Goal: Task Accomplishment & Management: Use online tool/utility

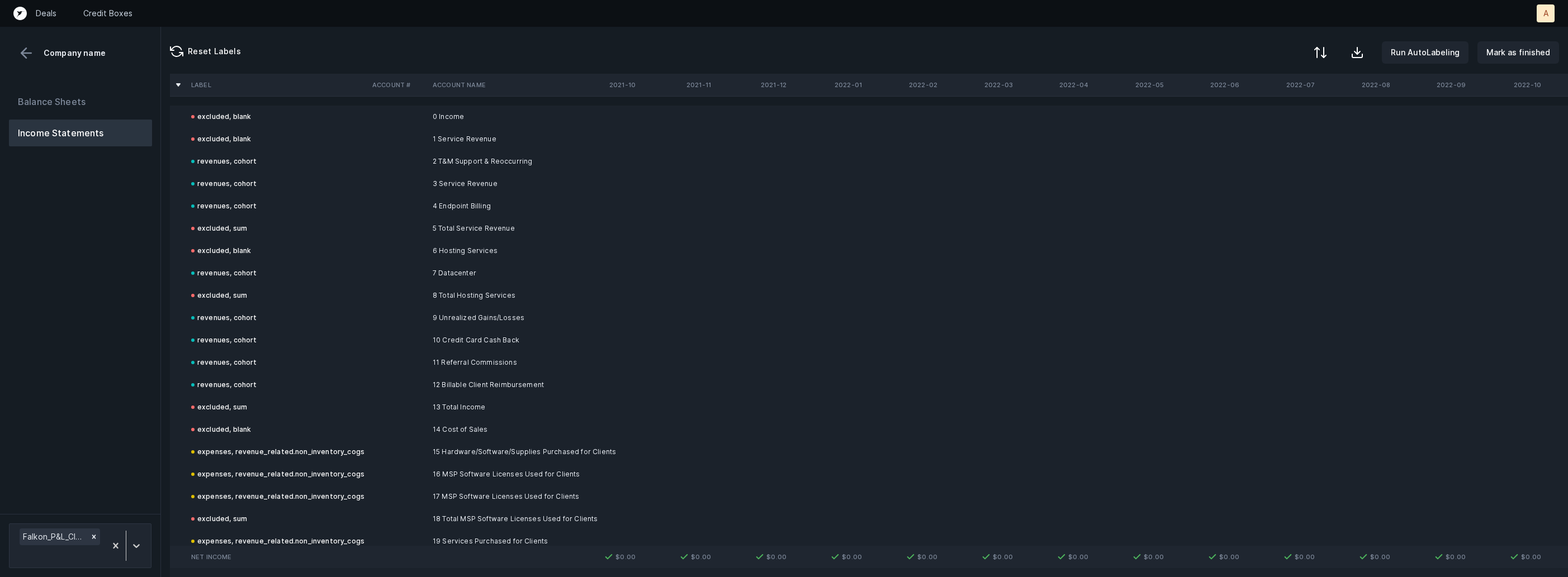
click at [1325, 57] on button at bounding box center [1320, 52] width 24 height 24
click at [1279, 111] on div "By Hum label" at bounding box center [1271, 119] width 112 height 22
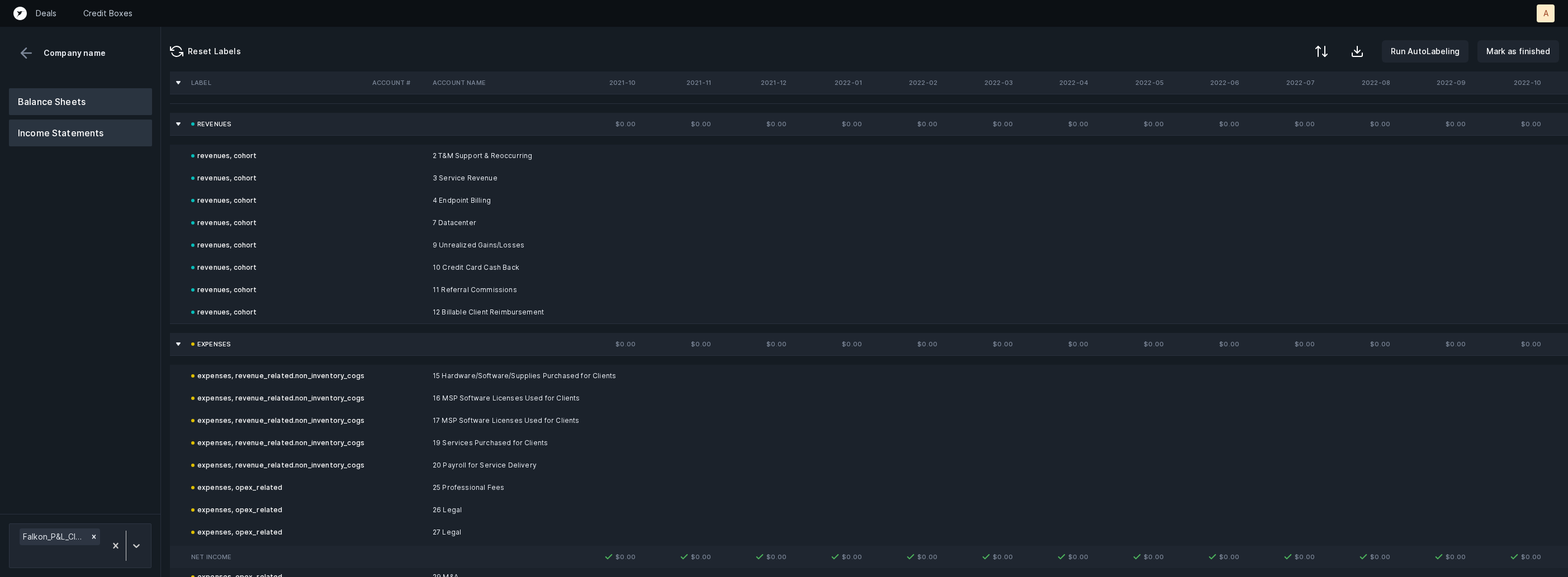
click at [85, 105] on button "Balance Sheets" at bounding box center [80, 101] width 143 height 27
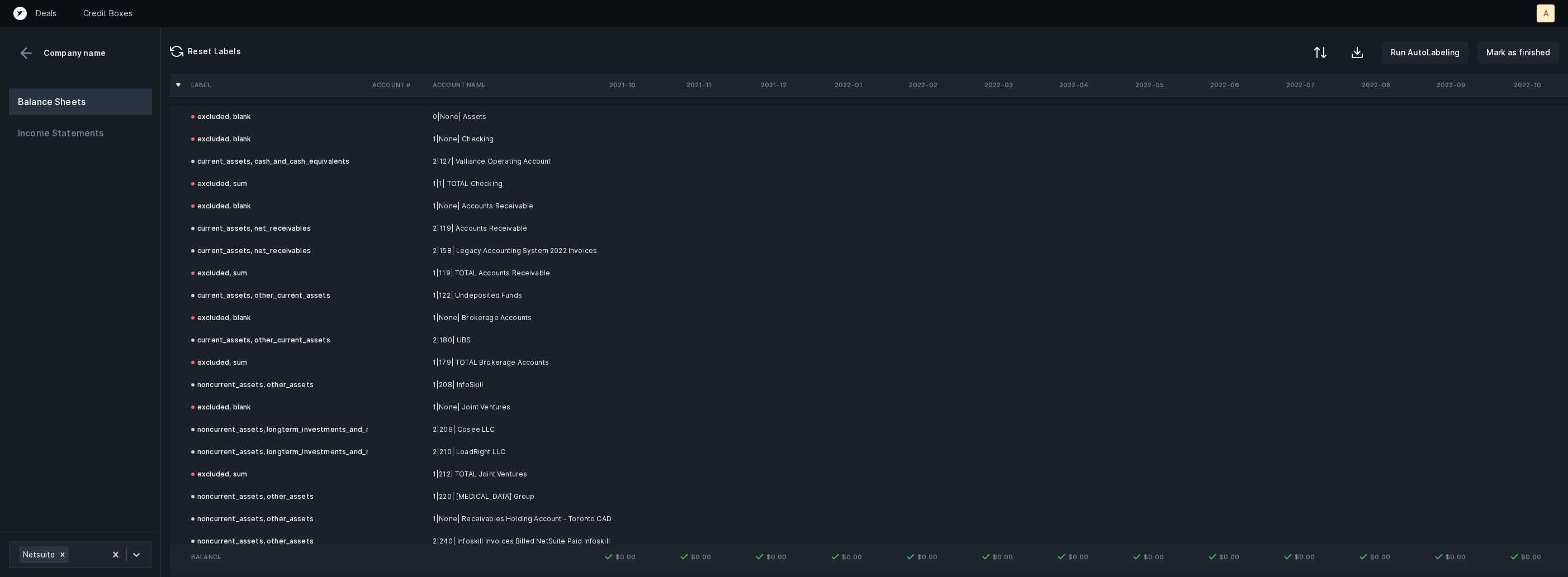
click at [1322, 47] on div at bounding box center [1320, 52] width 13 height 13
click at [1293, 109] on div "By Hum label" at bounding box center [1271, 119] width 112 height 22
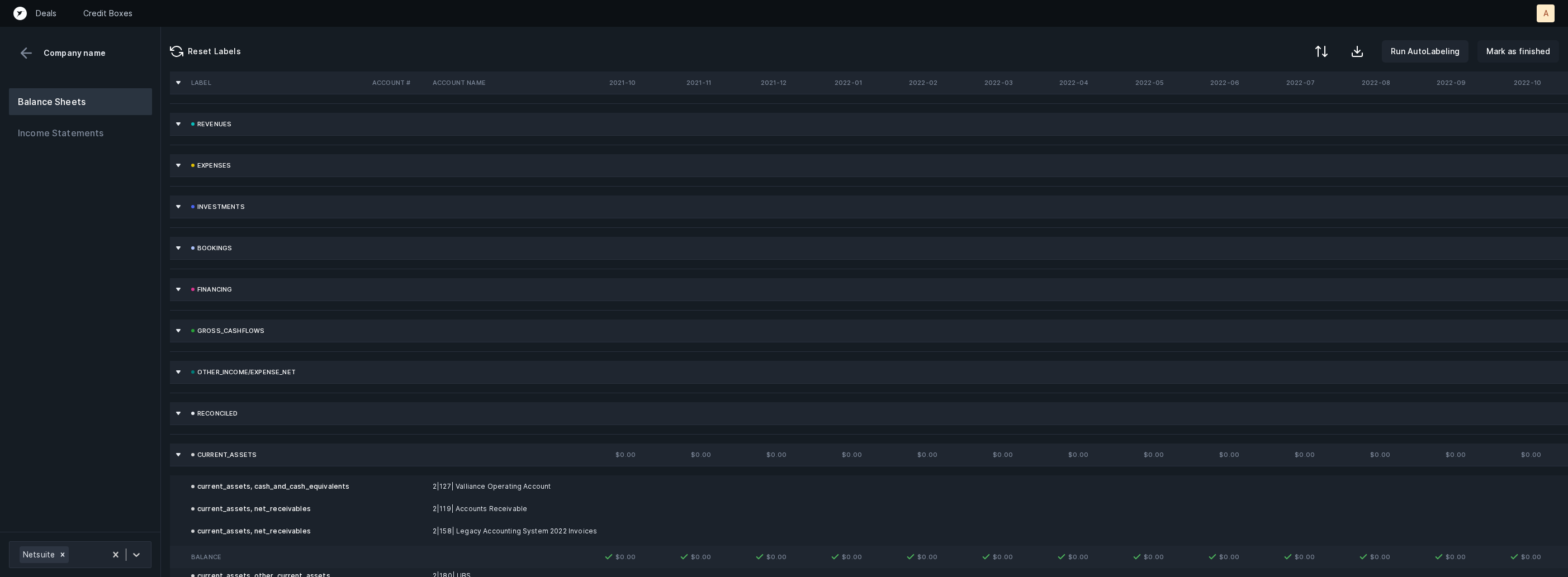
click at [1531, 54] on p "Mark as finished" at bounding box center [1518, 51] width 64 height 13
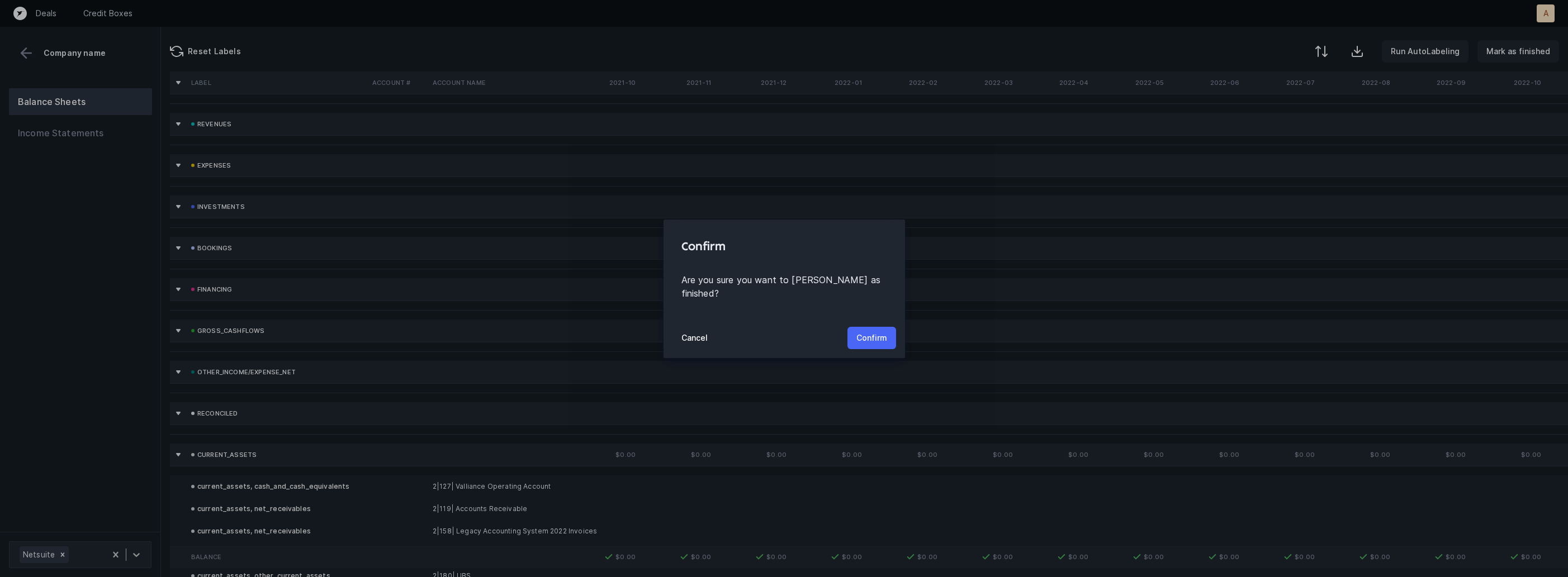
click at [868, 332] on p "Confirm" at bounding box center [871, 338] width 31 height 13
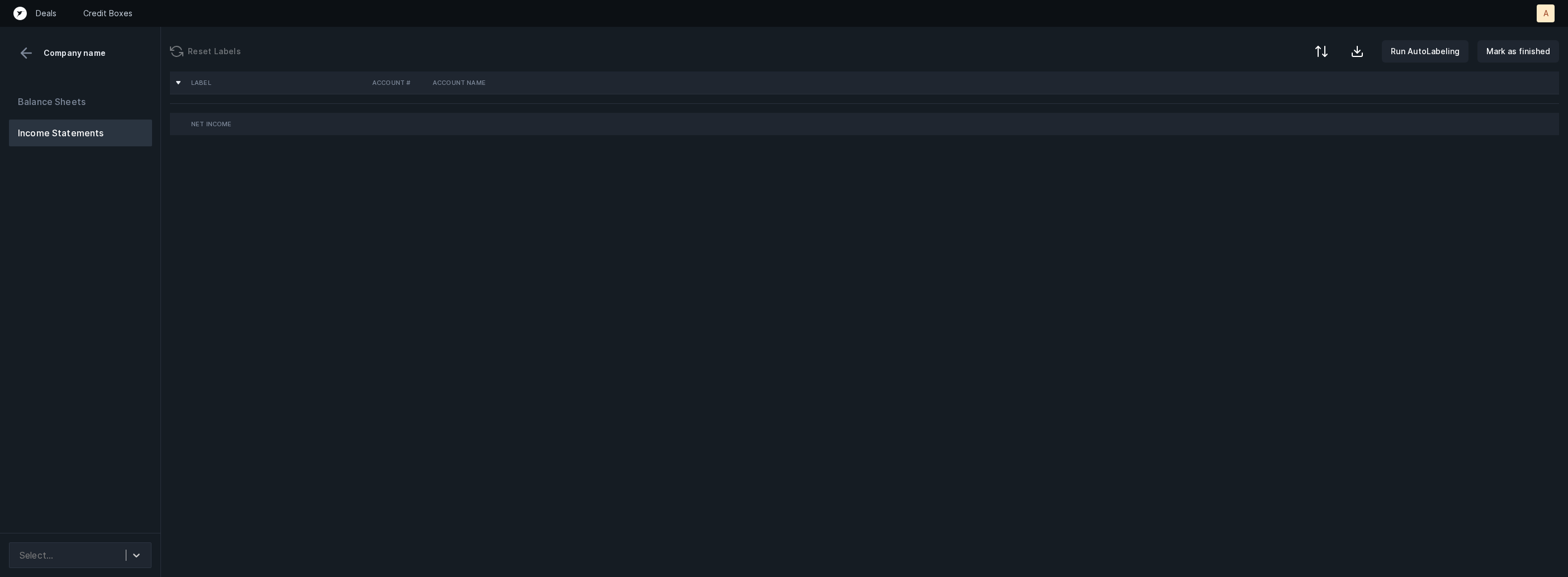
click at [131, 225] on div "Balance Sheets Income Statements" at bounding box center [81, 306] width 161 height 453
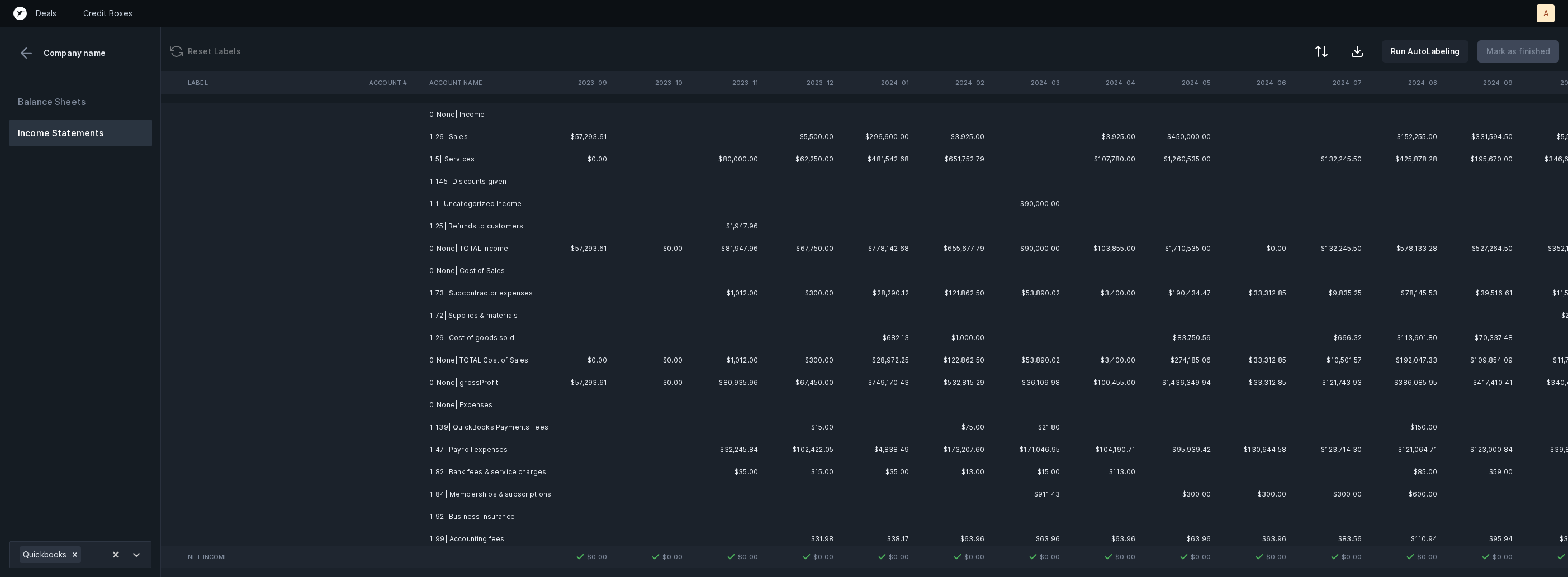
scroll to position [0, 2619]
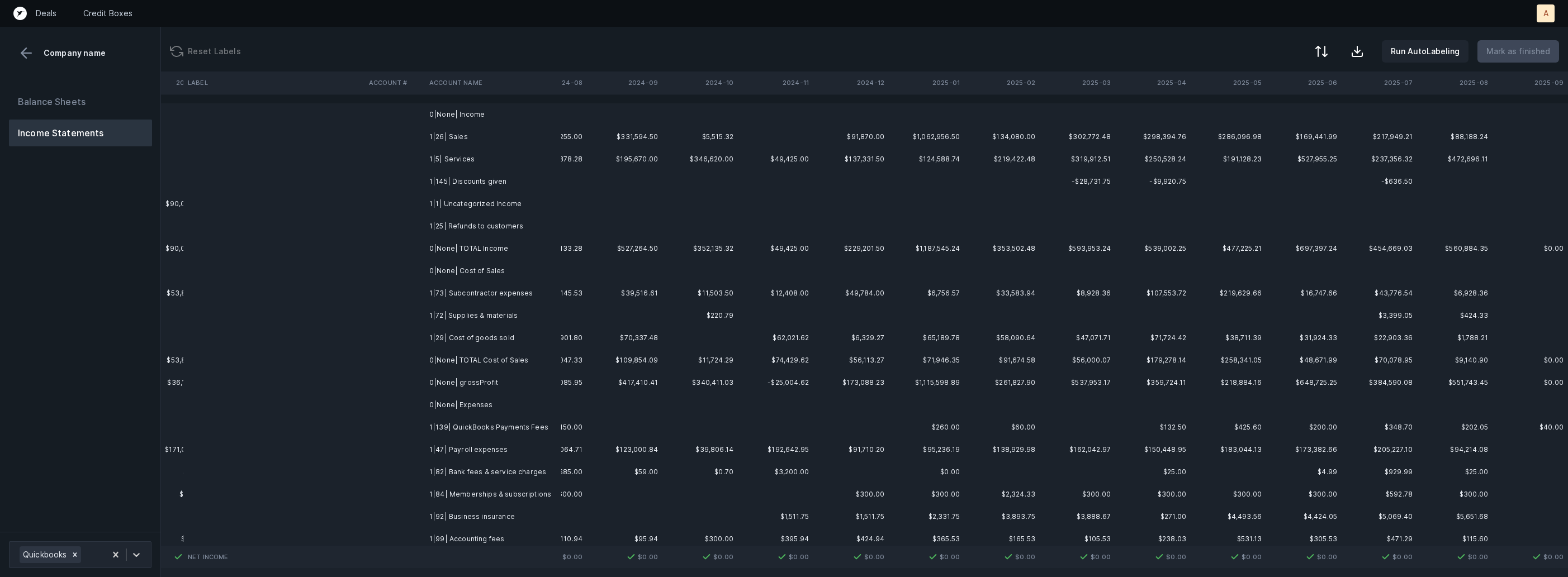
click at [496, 141] on td "1|26| Sales" at bounding box center [493, 137] width 136 height 22
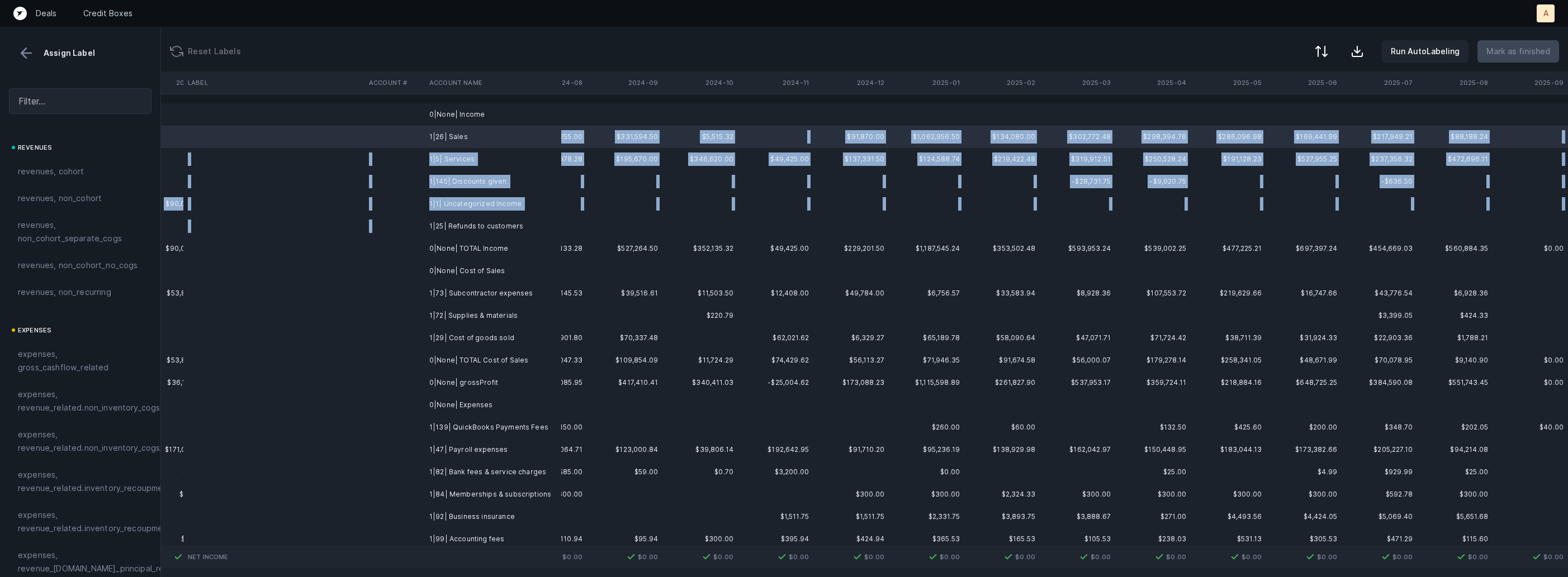
click at [459, 220] on td "1|25| Refunds to customers" at bounding box center [493, 226] width 136 height 22
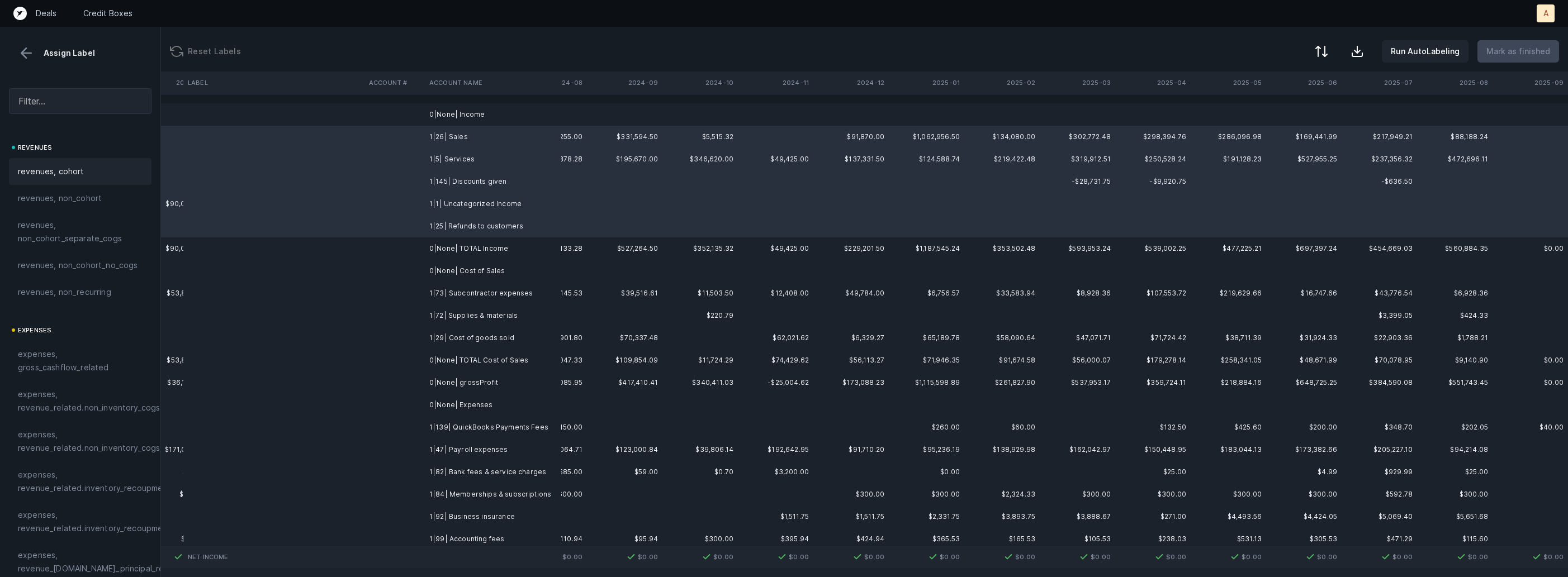
click at [56, 169] on span "revenues, cohort" at bounding box center [51, 171] width 66 height 13
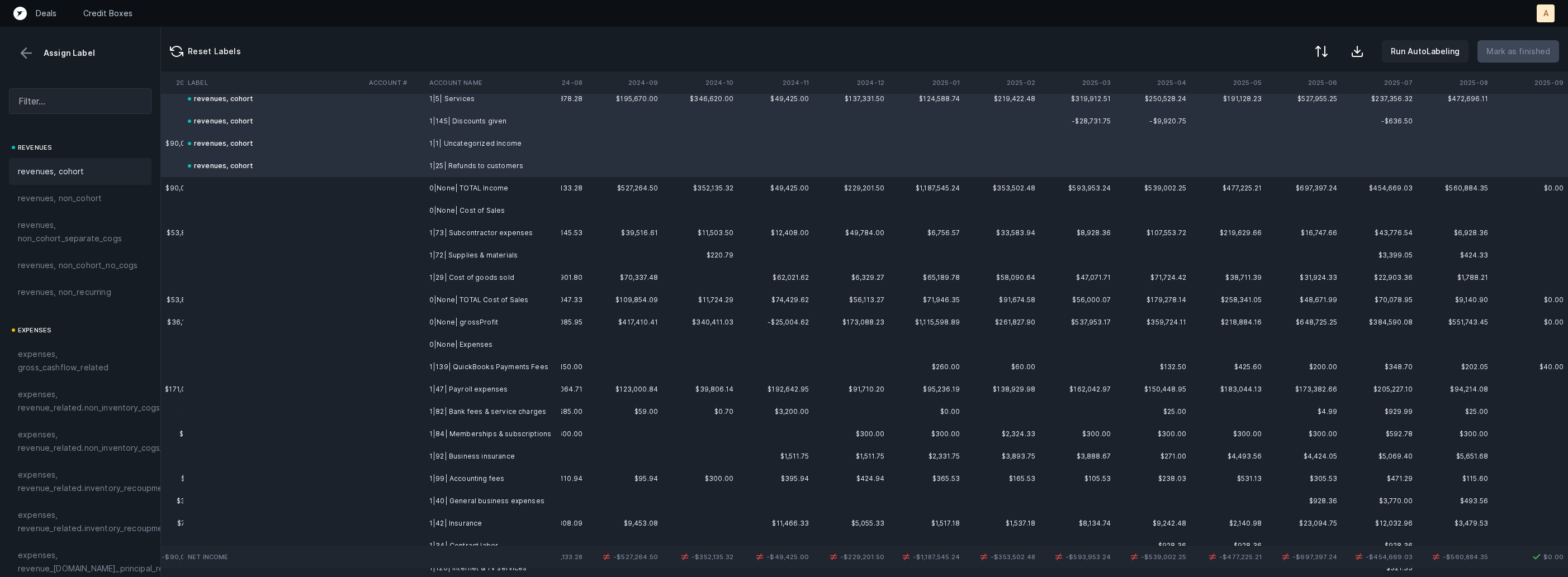
scroll to position [84, 2619]
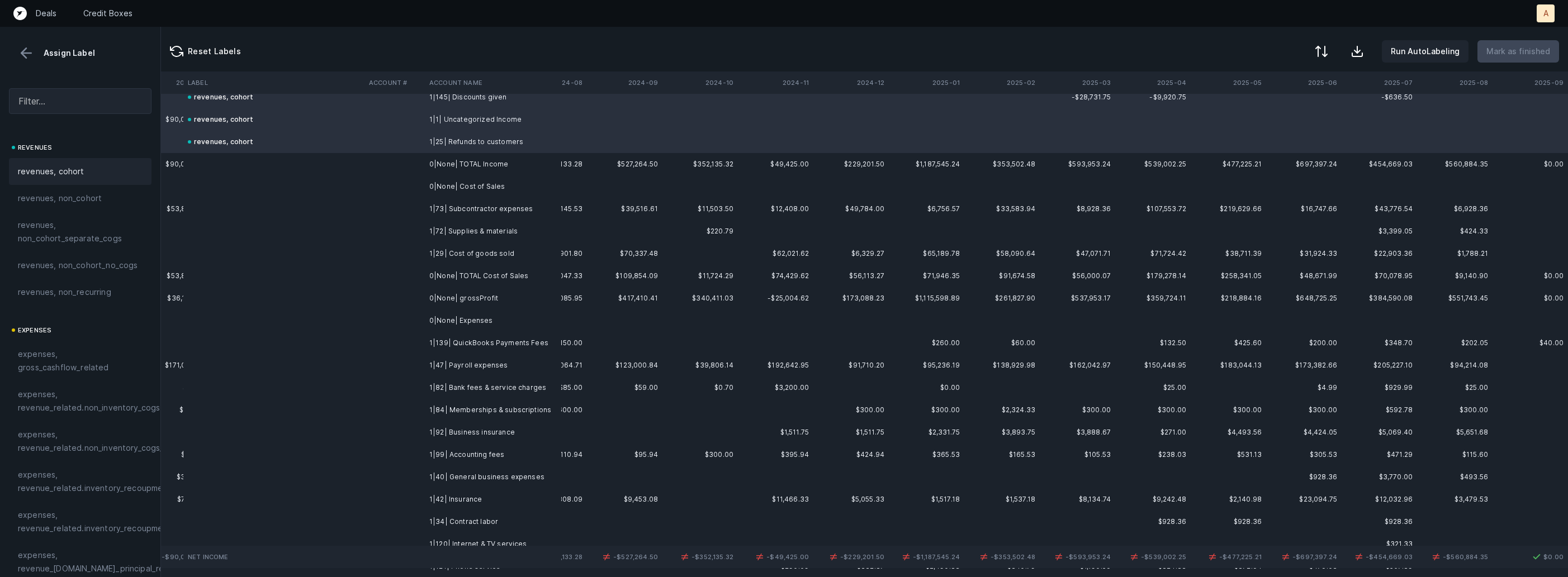
click at [470, 220] on td "1|72| Supplies & materials" at bounding box center [493, 232] width 136 height 22
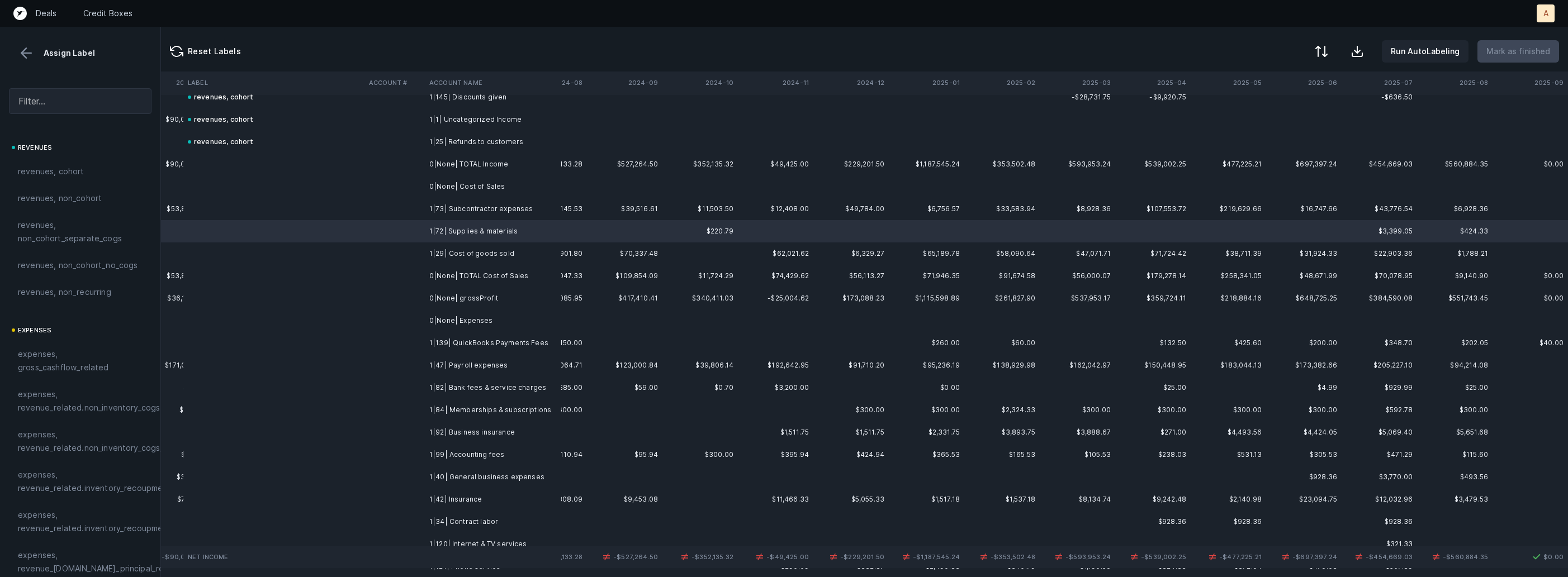
click at [502, 203] on td "1|73| Subcontractor expenses" at bounding box center [493, 209] width 136 height 22
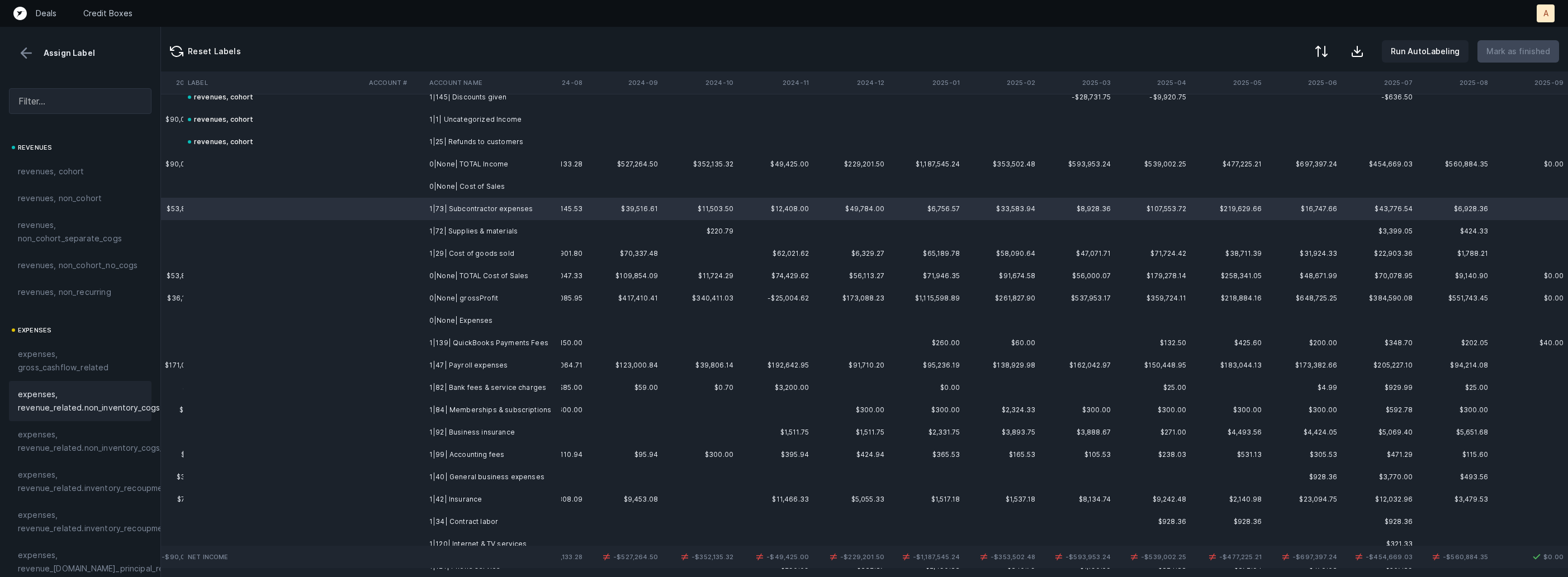
click at [114, 395] on span "expenses, revenue_related.non_inventory_cogs" at bounding box center [89, 401] width 142 height 27
click at [410, 234] on td at bounding box center [394, 232] width 61 height 22
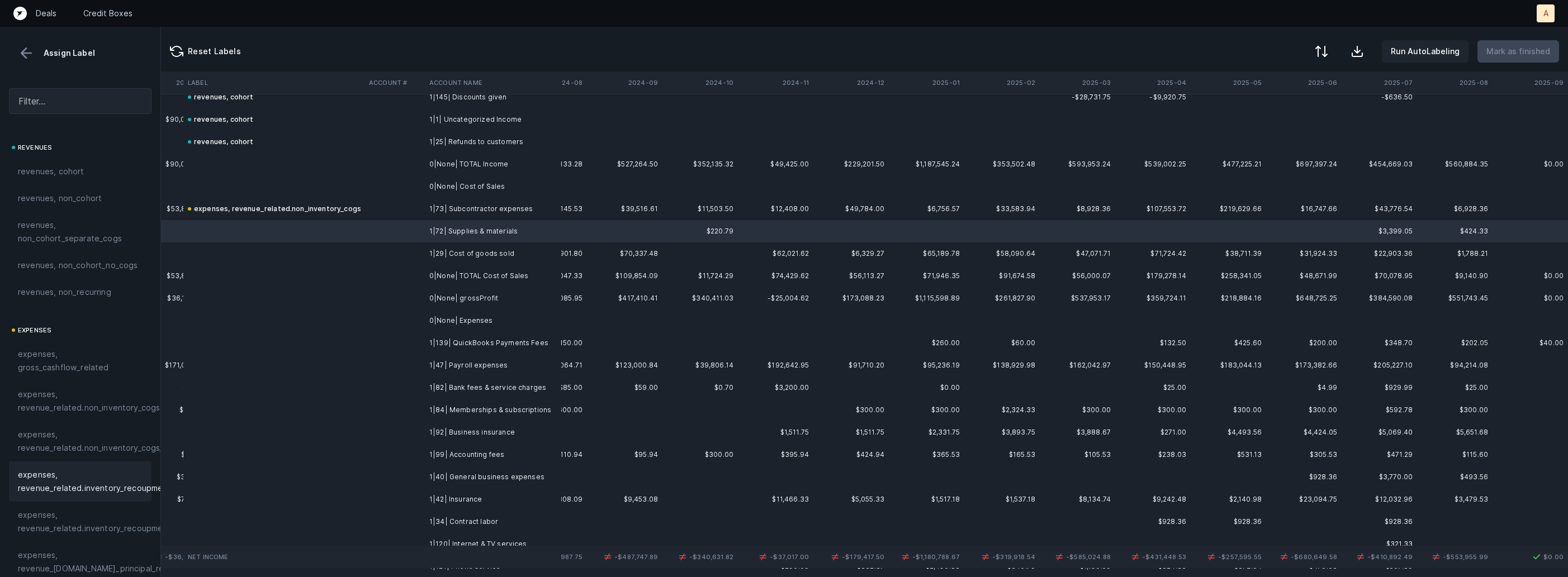
click at [79, 475] on span "expenses, revenue_related.inventory_recoupment" at bounding box center [94, 481] width 153 height 27
click at [424, 259] on td at bounding box center [394, 254] width 61 height 22
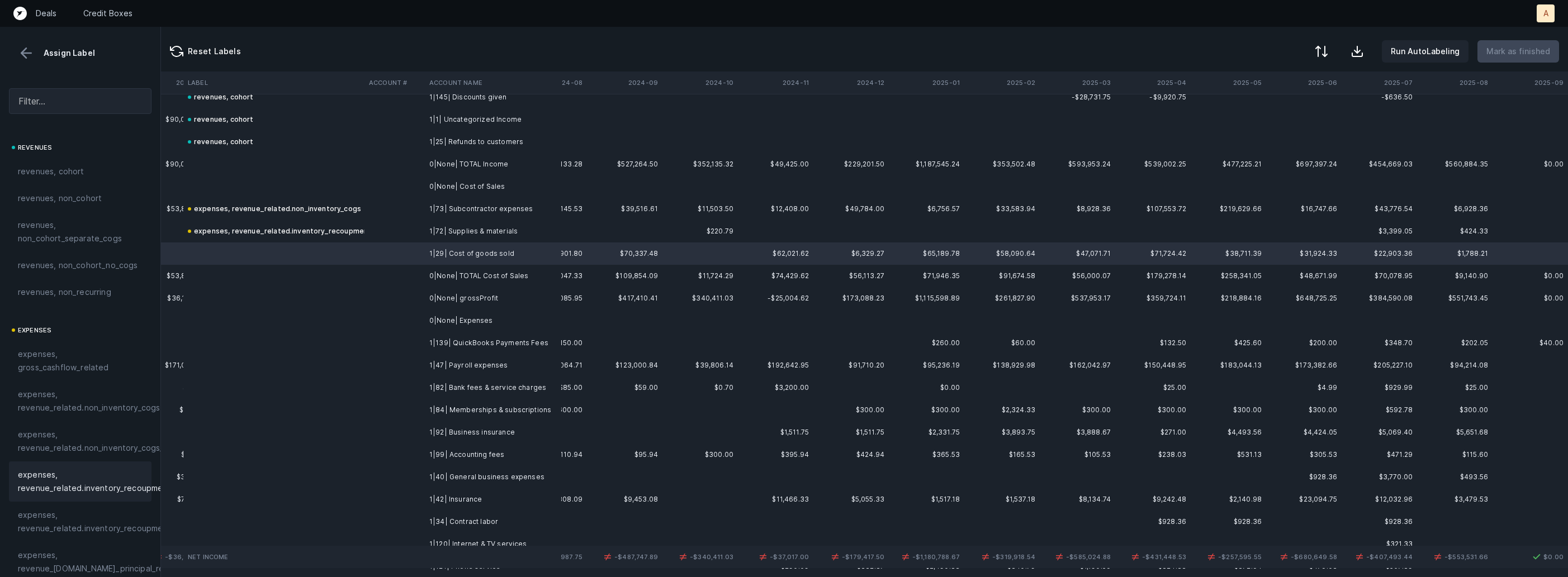
click at [72, 480] on span "expenses, revenue_related.inventory_recoupment" at bounding box center [94, 481] width 153 height 27
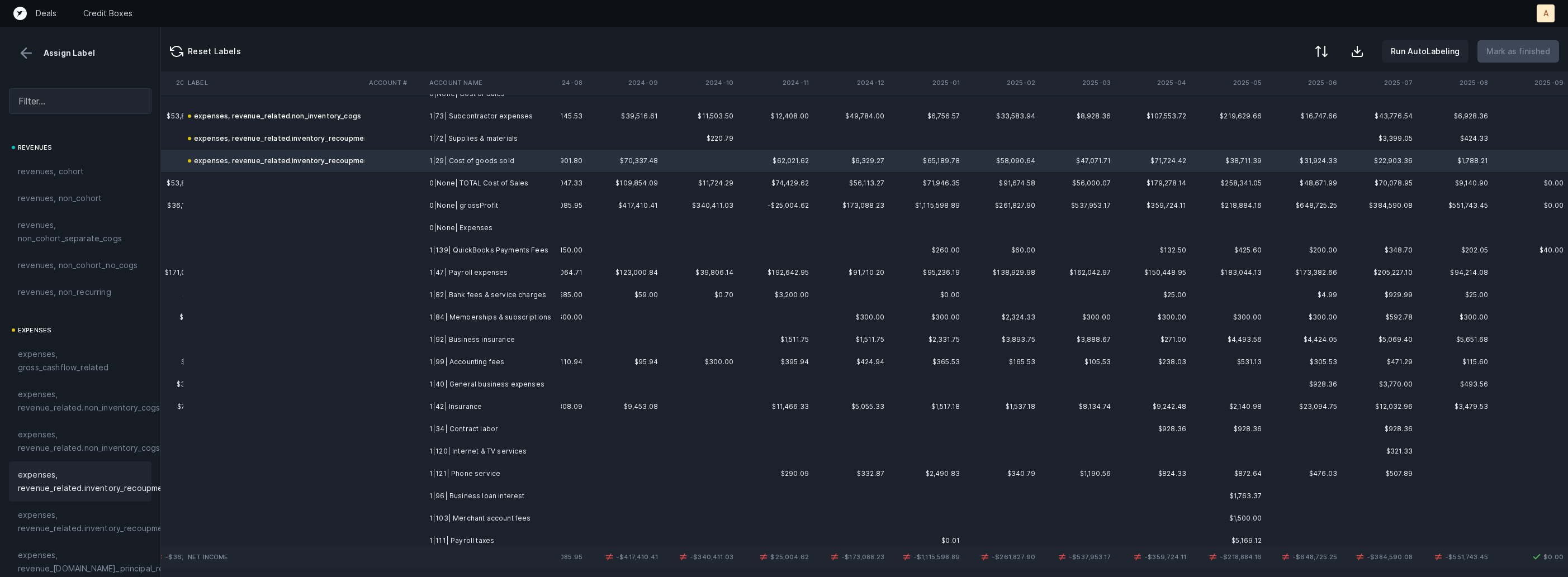
scroll to position [185, 2619]
click at [471, 248] on td "1|139| QuickBooks Payments Fees" at bounding box center [493, 242] width 136 height 22
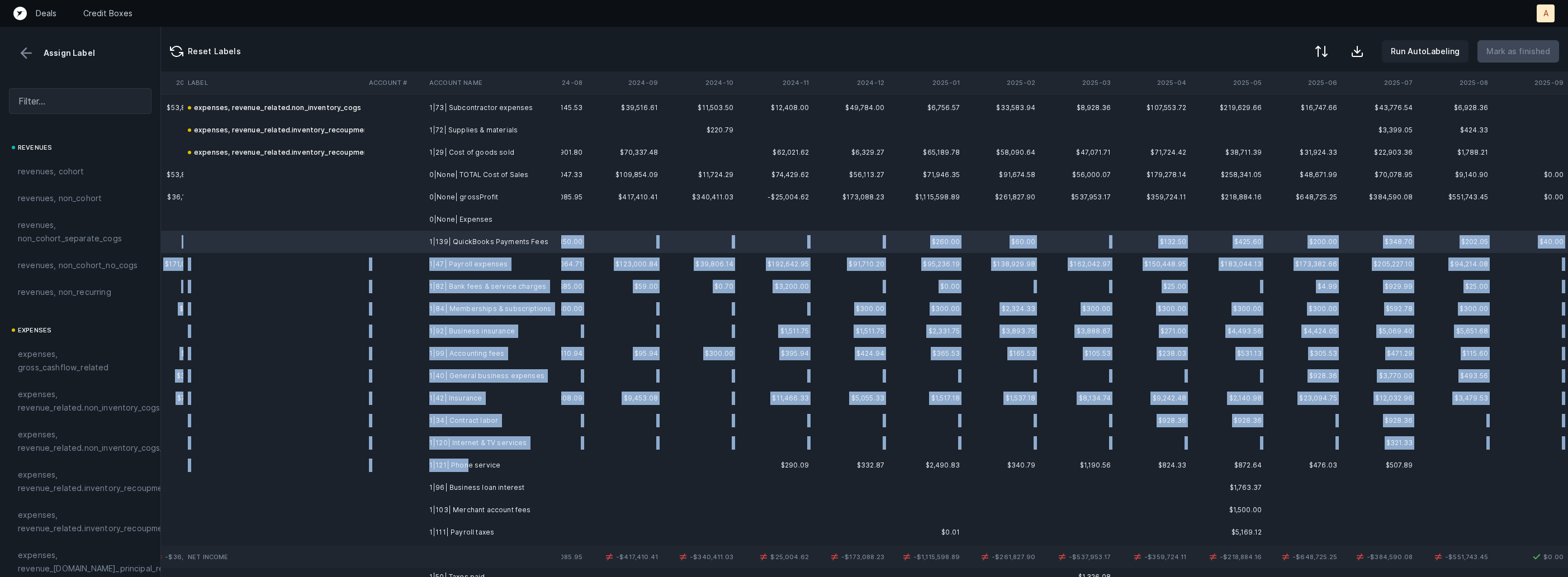
click at [465, 462] on td "1|121| Phone service" at bounding box center [493, 465] width 136 height 22
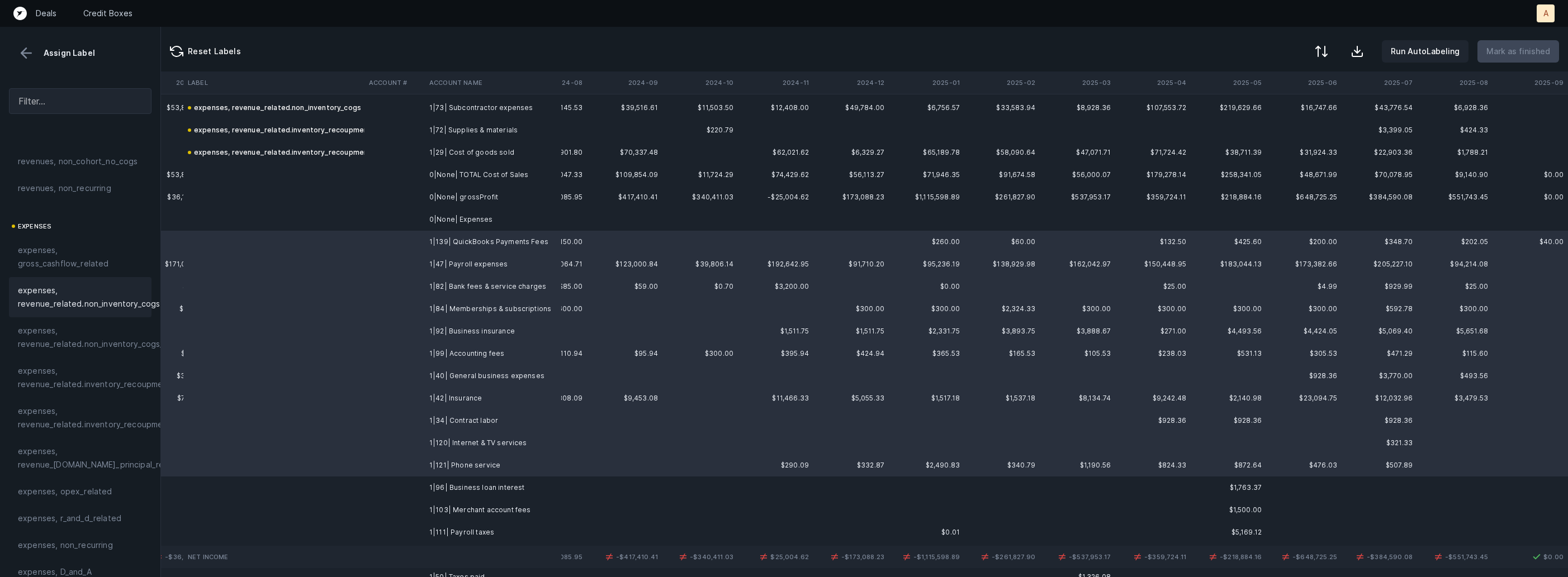
scroll to position [194, 0]
click at [74, 400] on span "expenses, opex_related" at bounding box center [65, 402] width 94 height 13
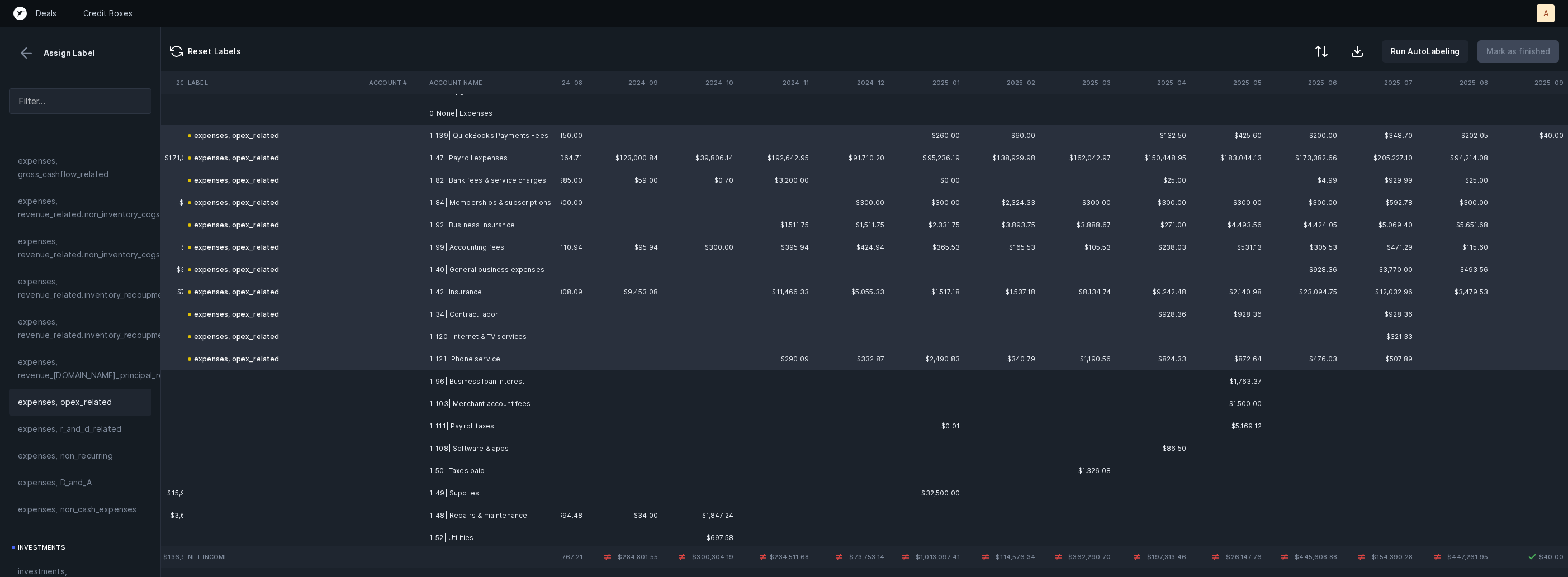
scroll to position [342, 2619]
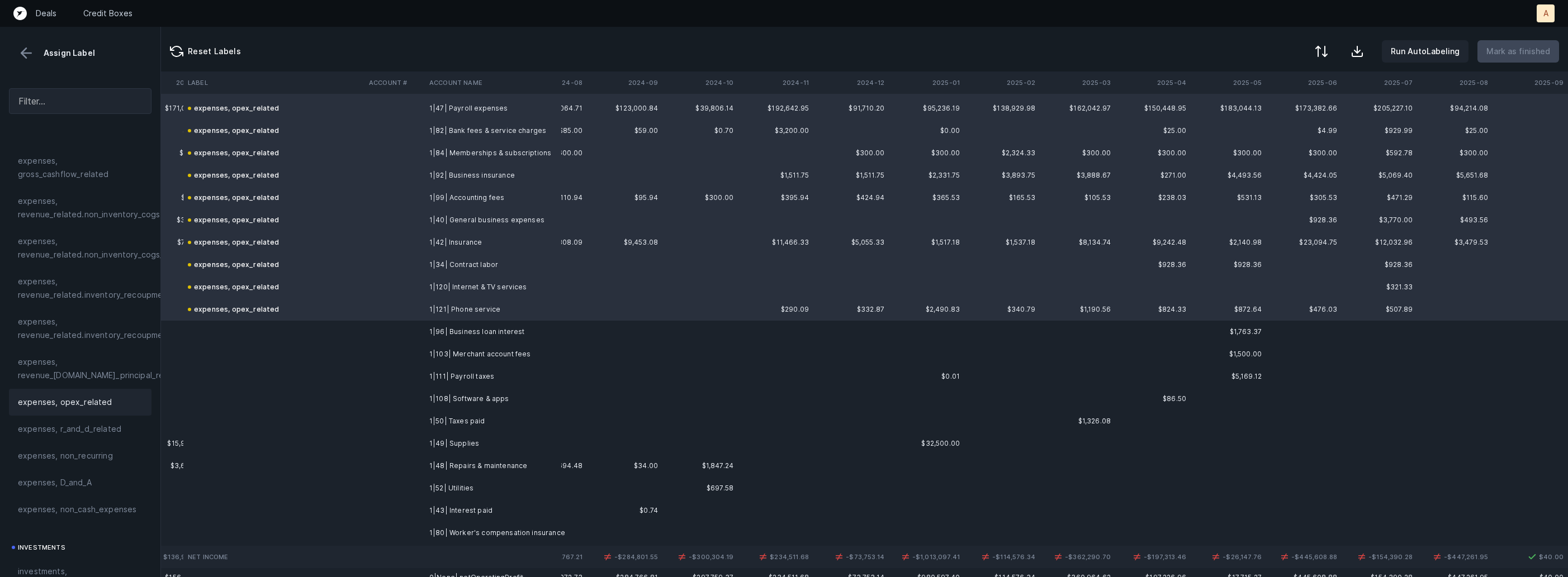
click at [437, 336] on td "1|96| Business loan interest" at bounding box center [493, 332] width 136 height 22
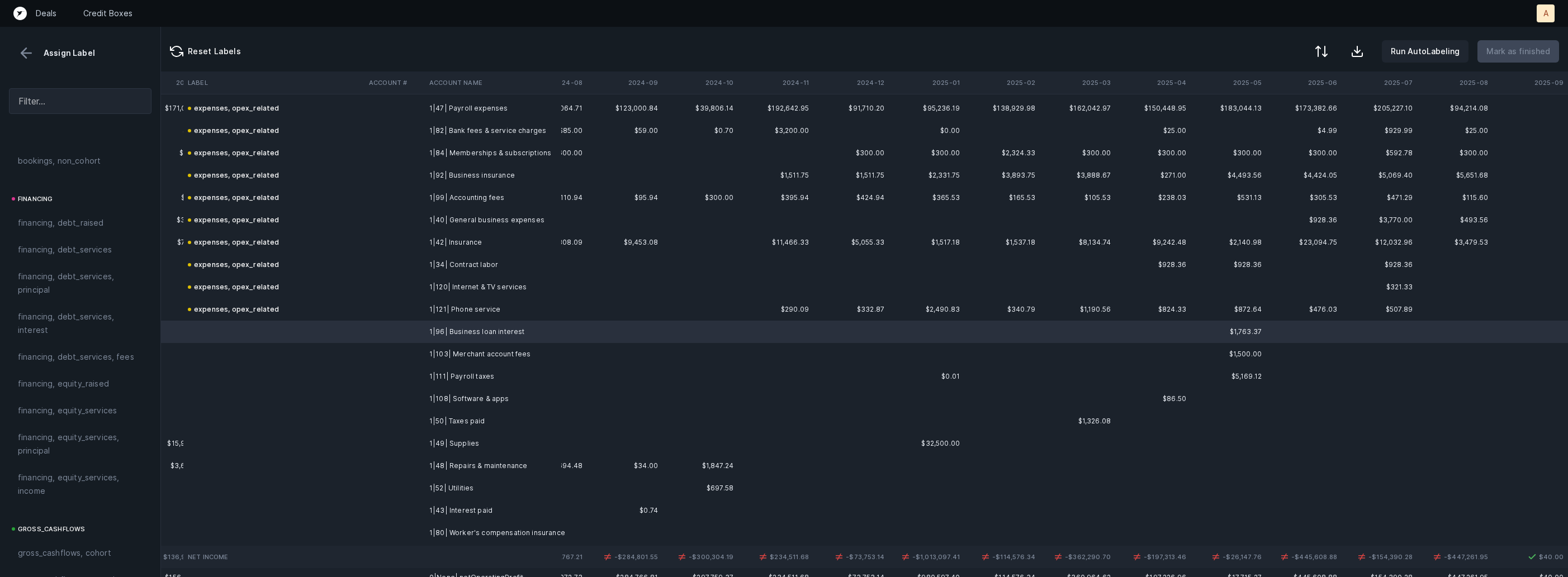
scroll to position [806, 0]
click at [66, 340] on span "financing, debt_services, interest" at bounding box center [81, 330] width 125 height 27
click at [374, 355] on td at bounding box center [394, 354] width 61 height 22
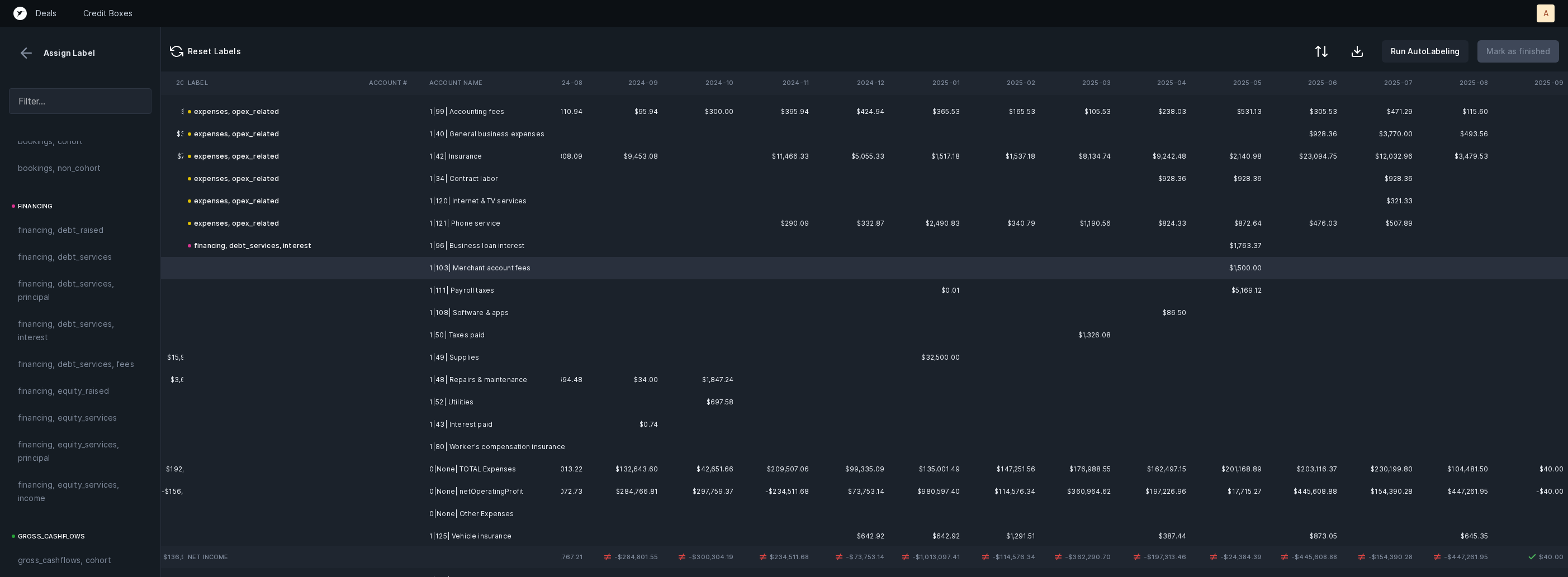
scroll to position [431, 2619]
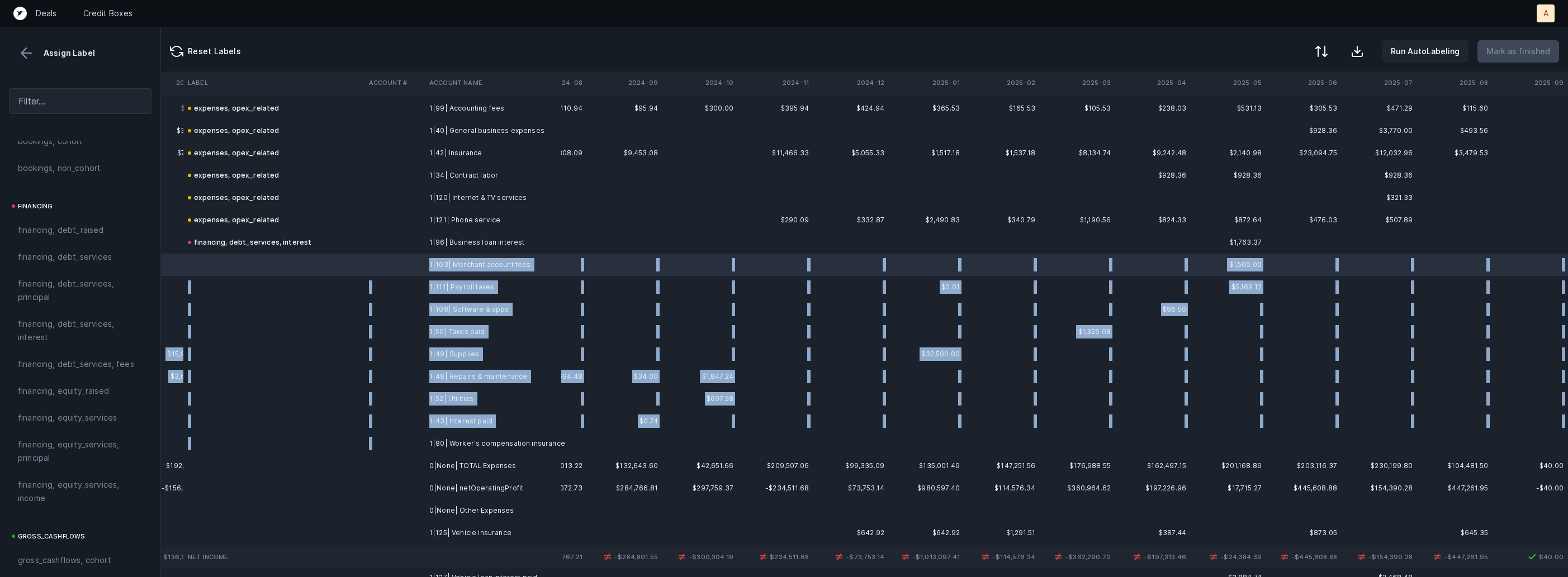
click at [429, 433] on td "1|80| Worker's compensation insurance" at bounding box center [493, 443] width 136 height 22
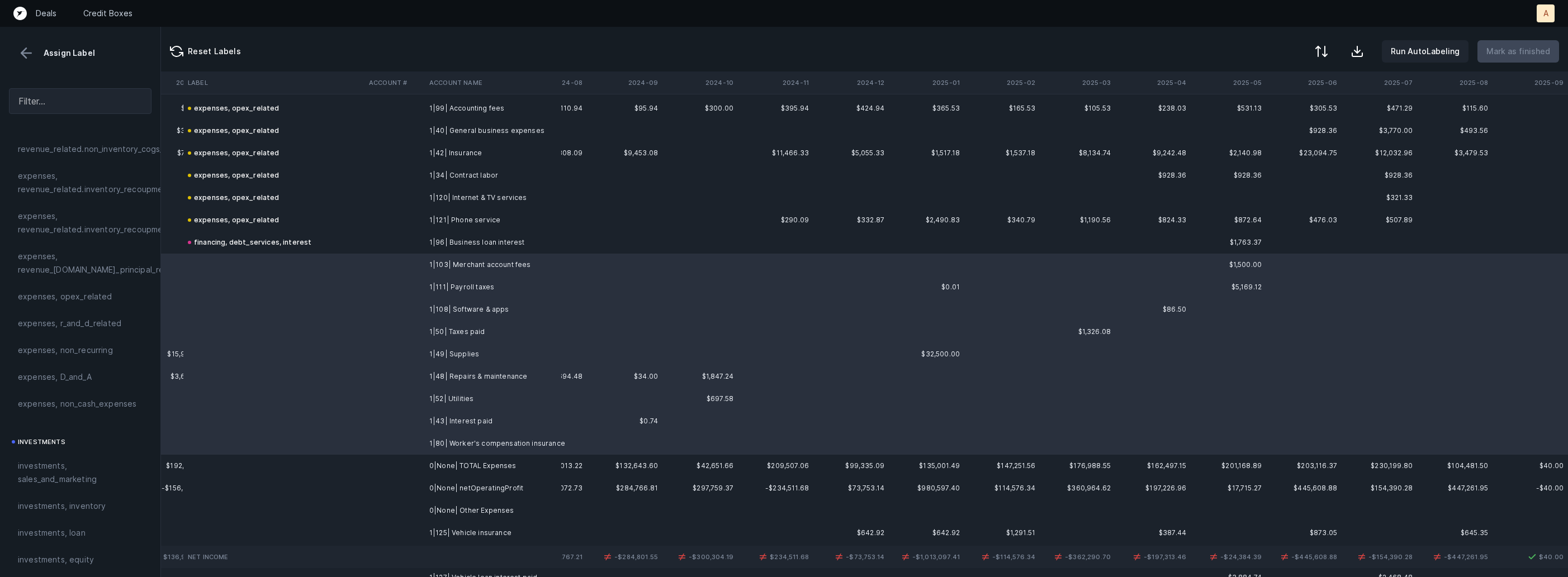
scroll to position [282, 0]
click at [54, 310] on span "expenses, opex_related" at bounding box center [65, 313] width 94 height 13
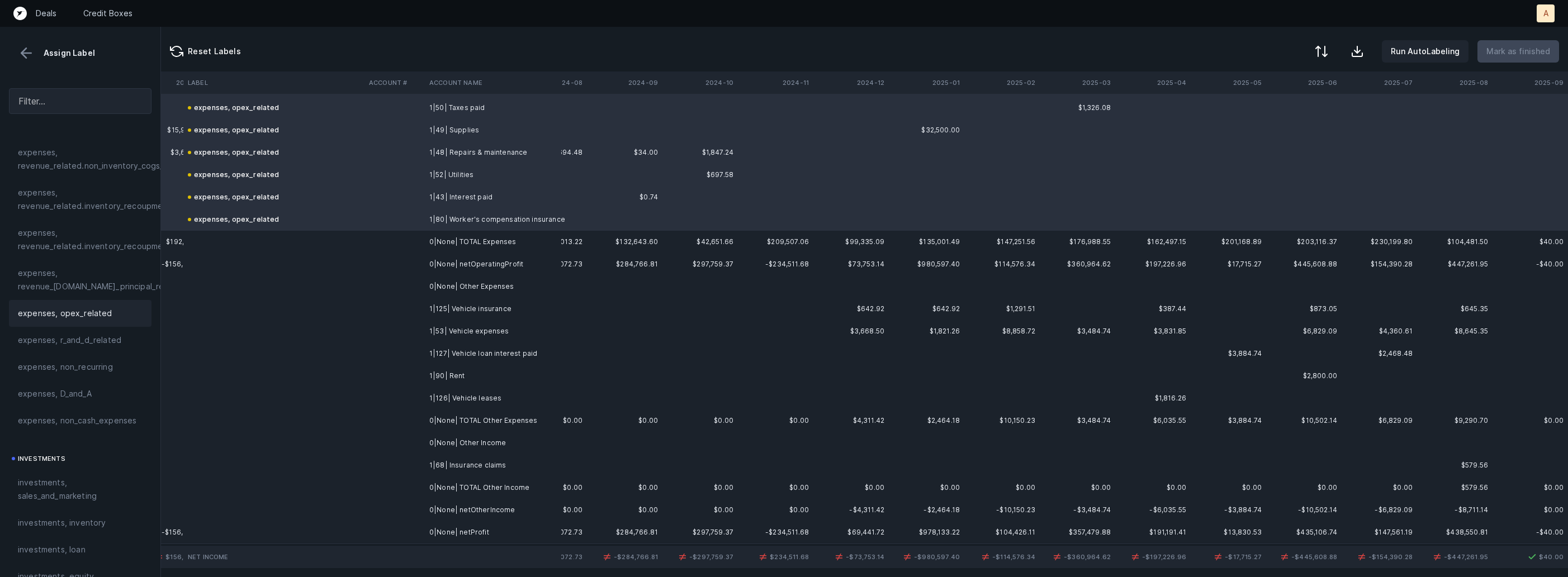
scroll to position [658, 2619]
click at [401, 303] on td at bounding box center [394, 306] width 61 height 22
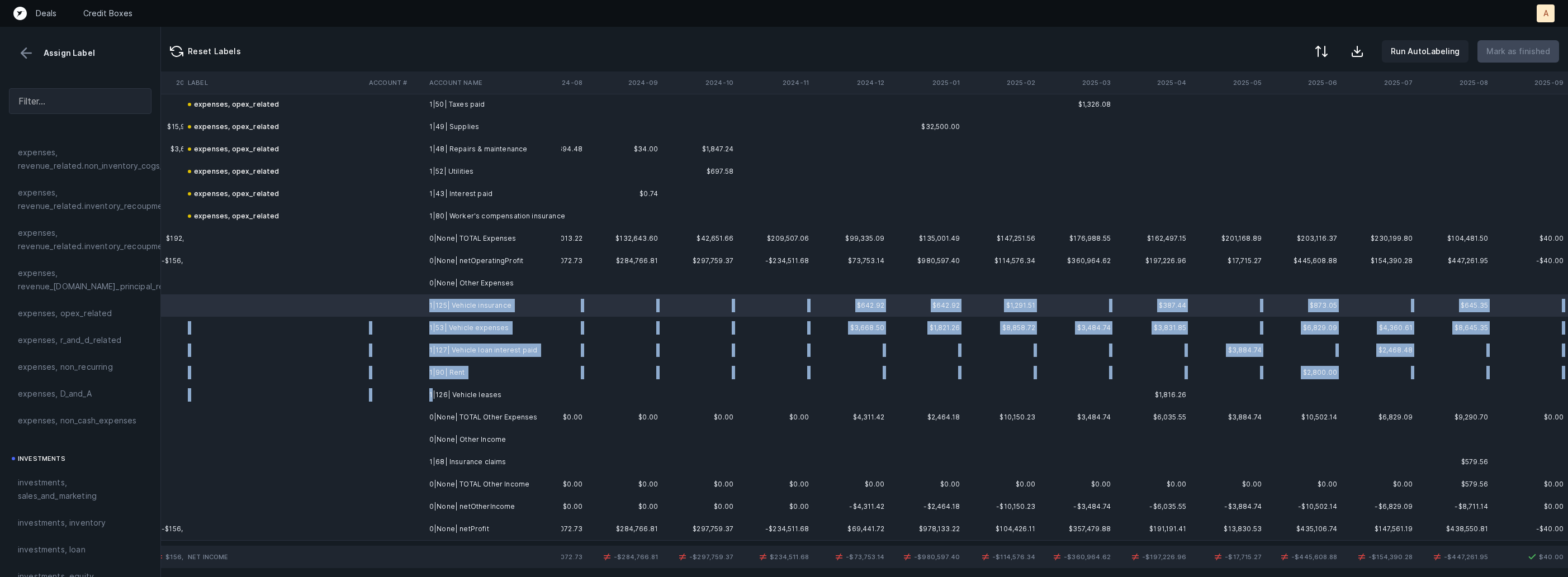
click at [432, 390] on td "1|126| Vehicle leases" at bounding box center [493, 395] width 136 height 22
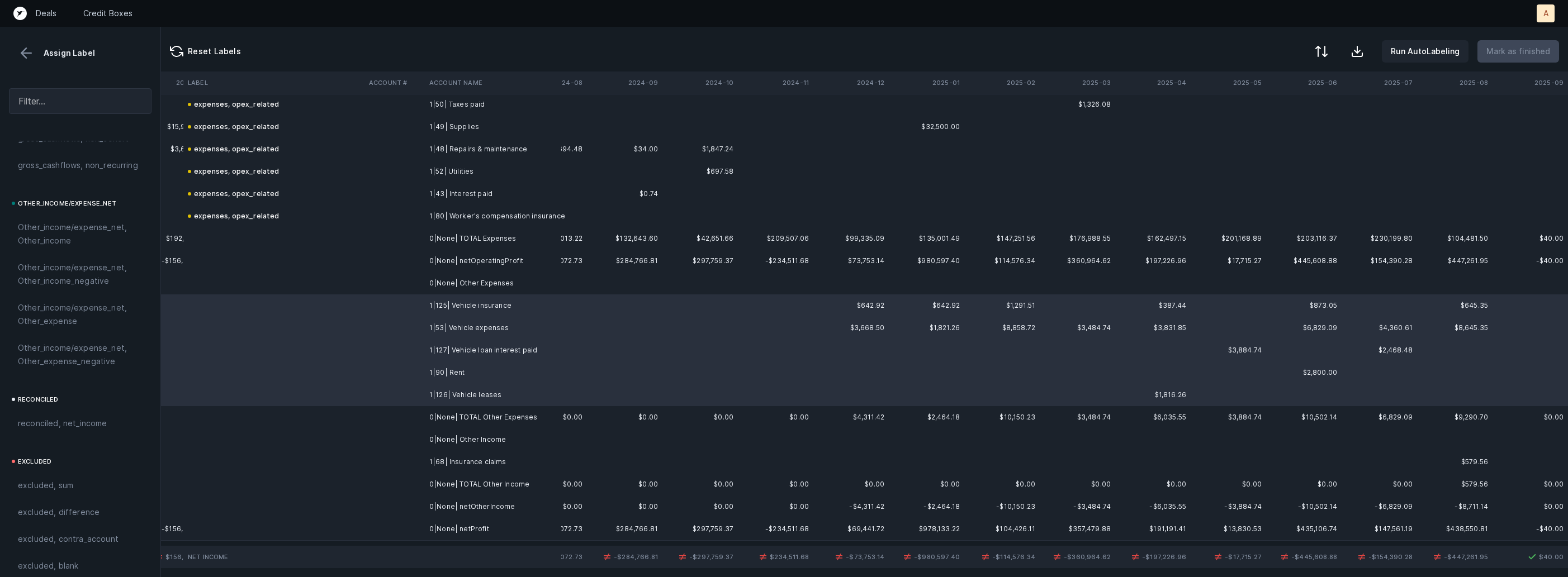
scroll to position [1269, 0]
click at [81, 303] on span "Other_income/expense_net, Other_expense" at bounding box center [81, 303] width 125 height 27
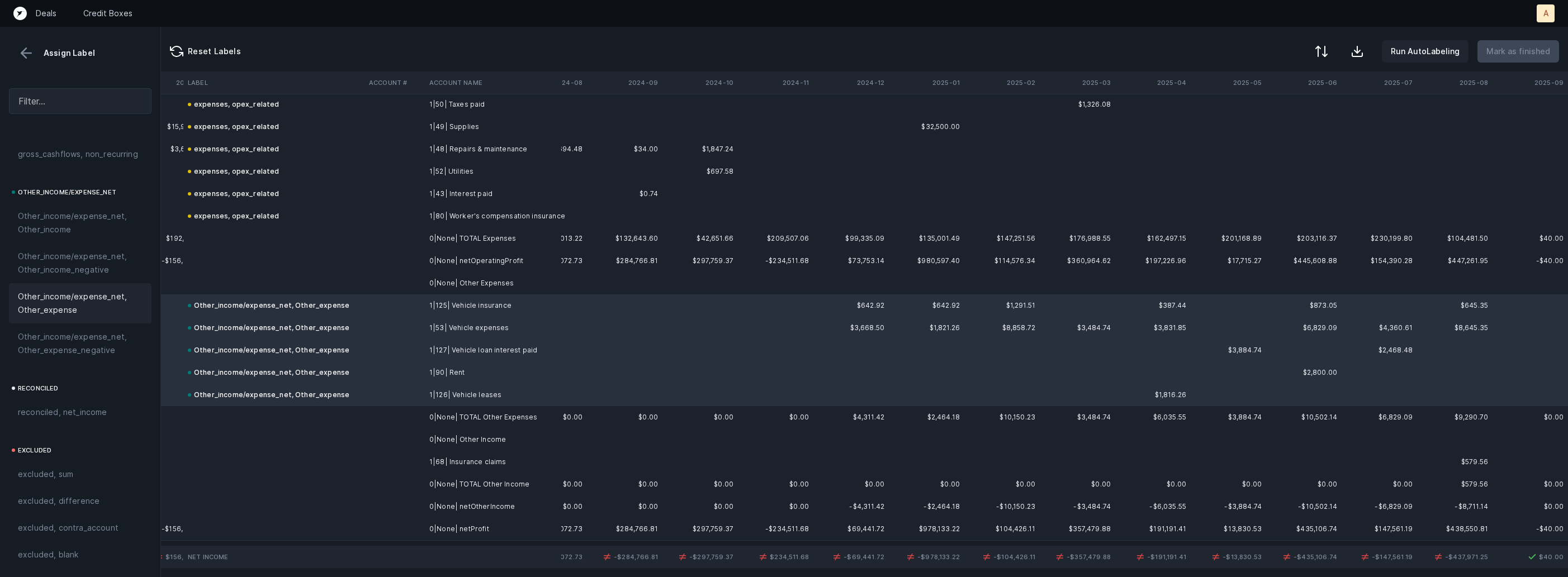
click at [419, 522] on td at bounding box center [394, 529] width 61 height 22
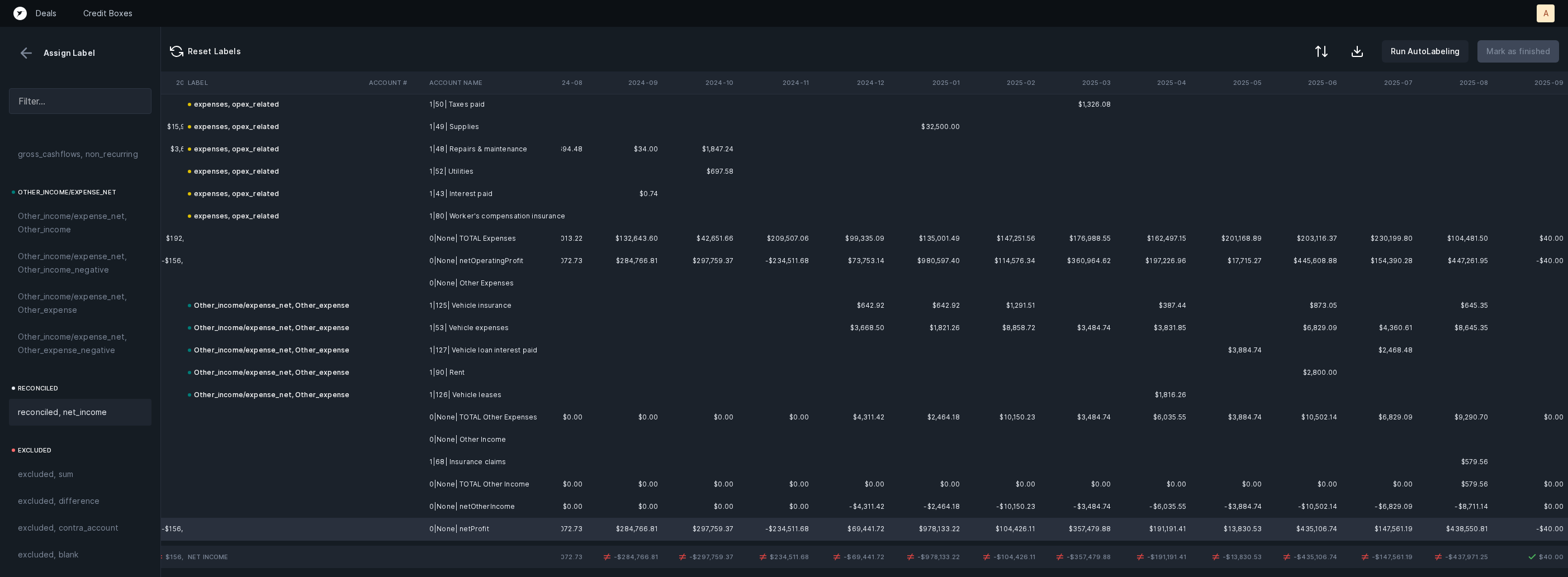
click at [114, 402] on div "reconciled, net_income" at bounding box center [80, 412] width 142 height 27
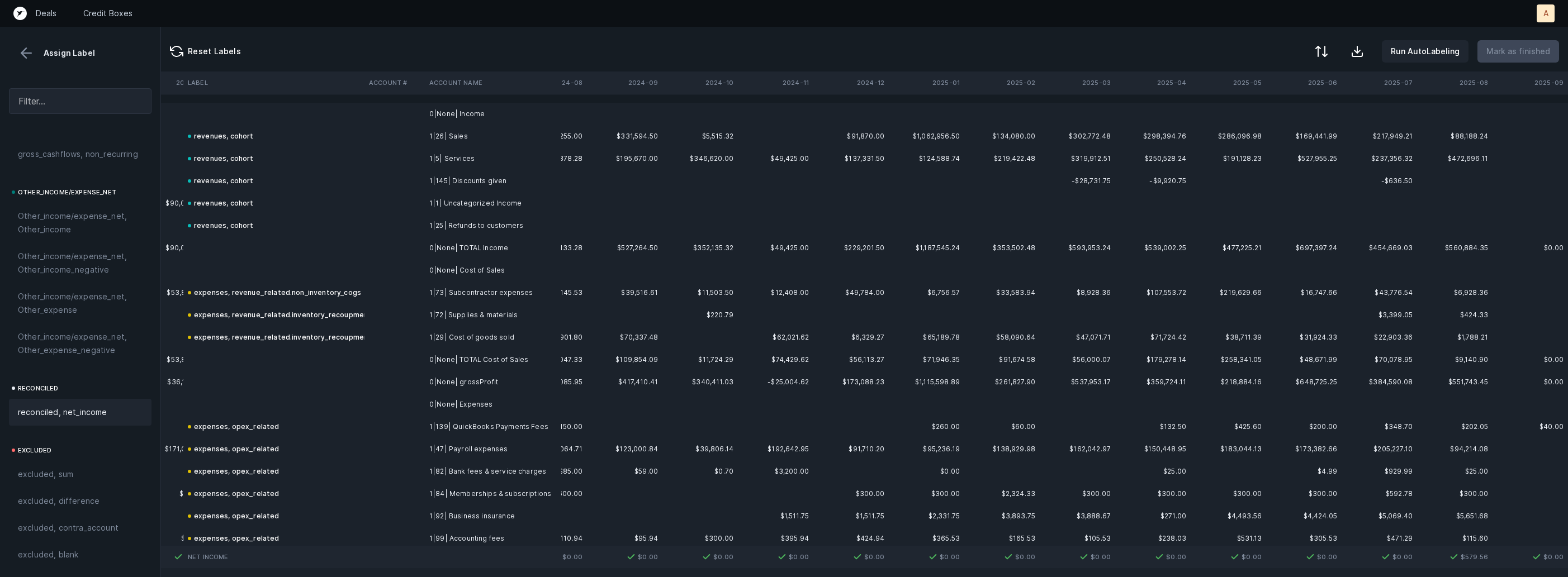
scroll to position [0, 2619]
click at [1330, 61] on button at bounding box center [1320, 52] width 24 height 24
click at [1269, 112] on div "By Hum label" at bounding box center [1249, 118] width 49 height 13
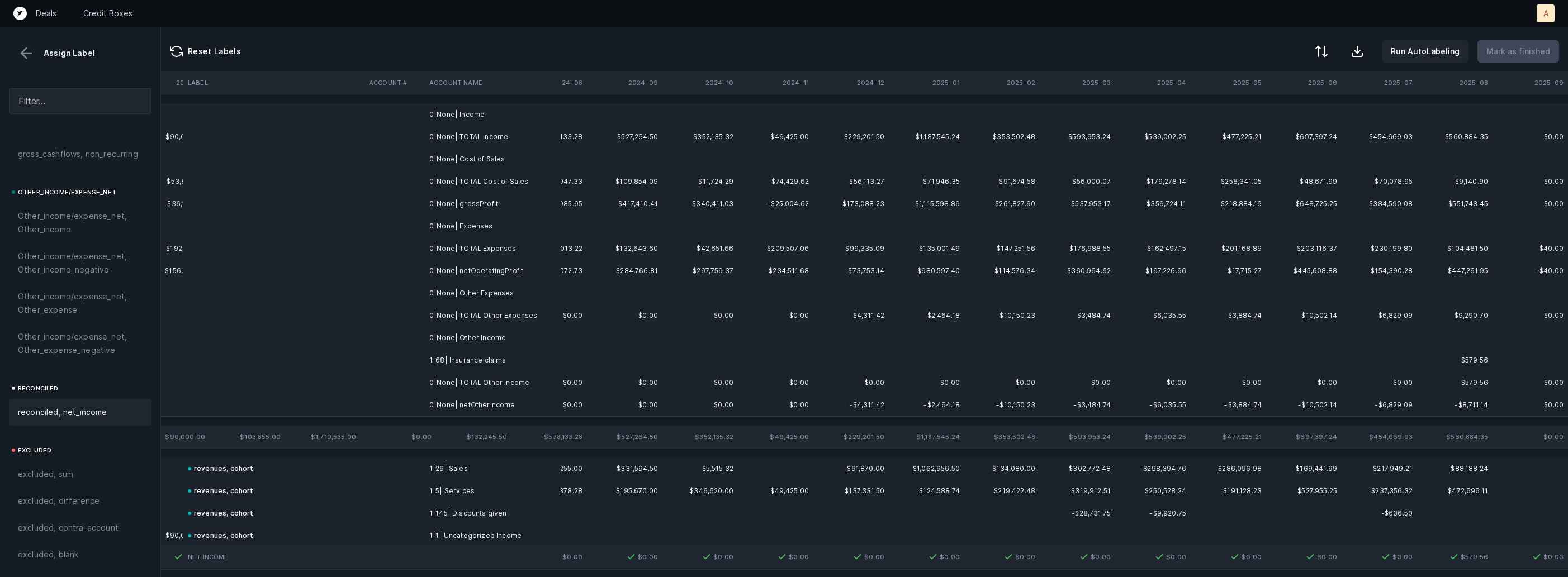
click at [517, 107] on td "0|None| Income" at bounding box center [493, 115] width 136 height 22
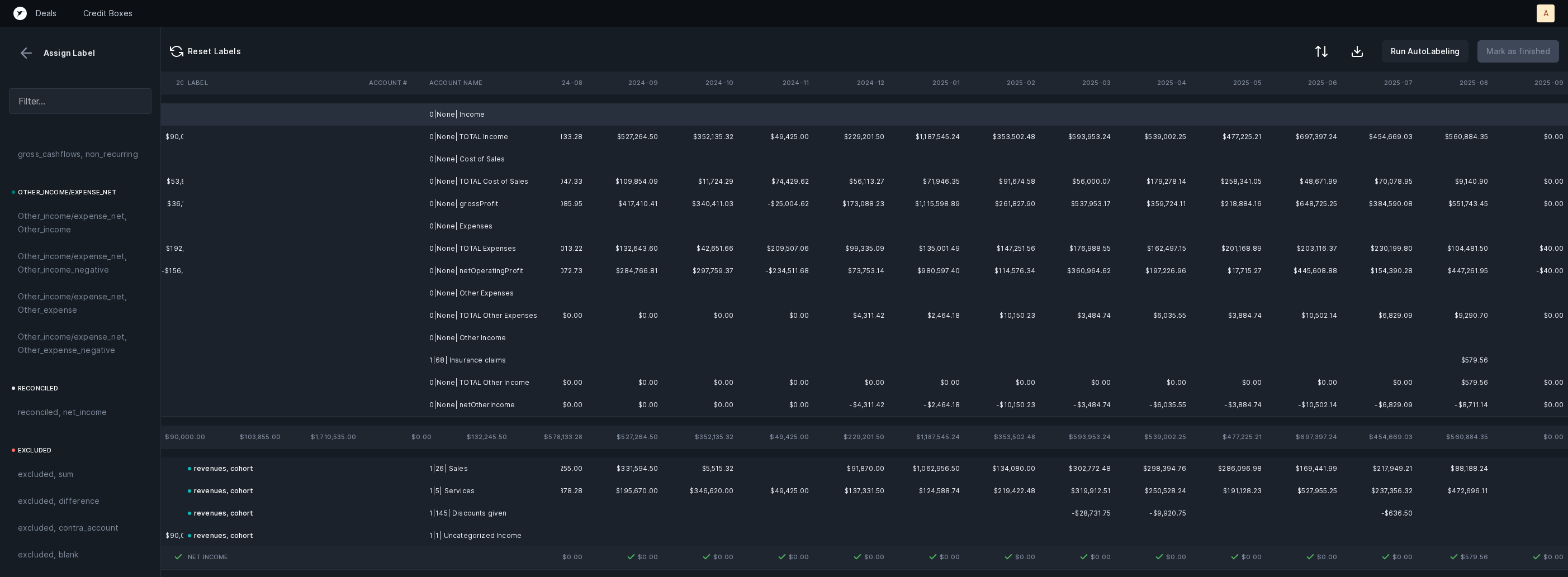
click at [489, 152] on td "0|None| Cost of Sales" at bounding box center [493, 159] width 136 height 22
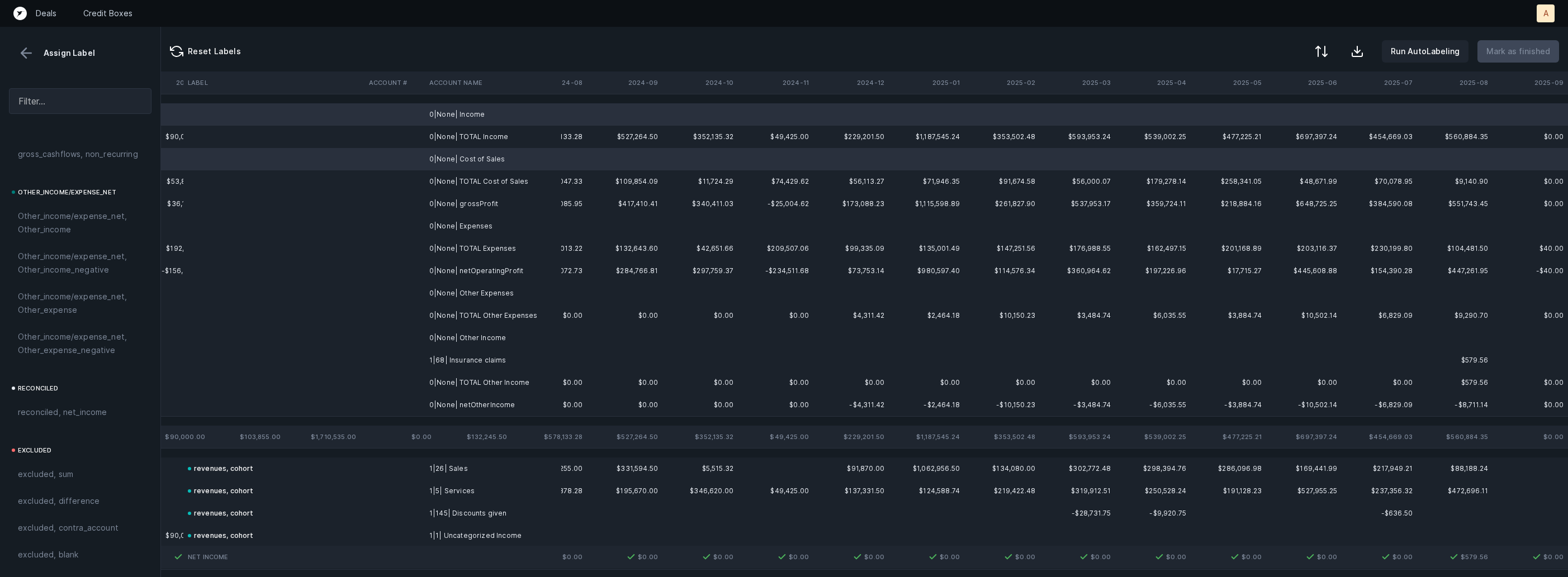
click at [478, 222] on td "0|None| Expenses" at bounding box center [493, 226] width 136 height 22
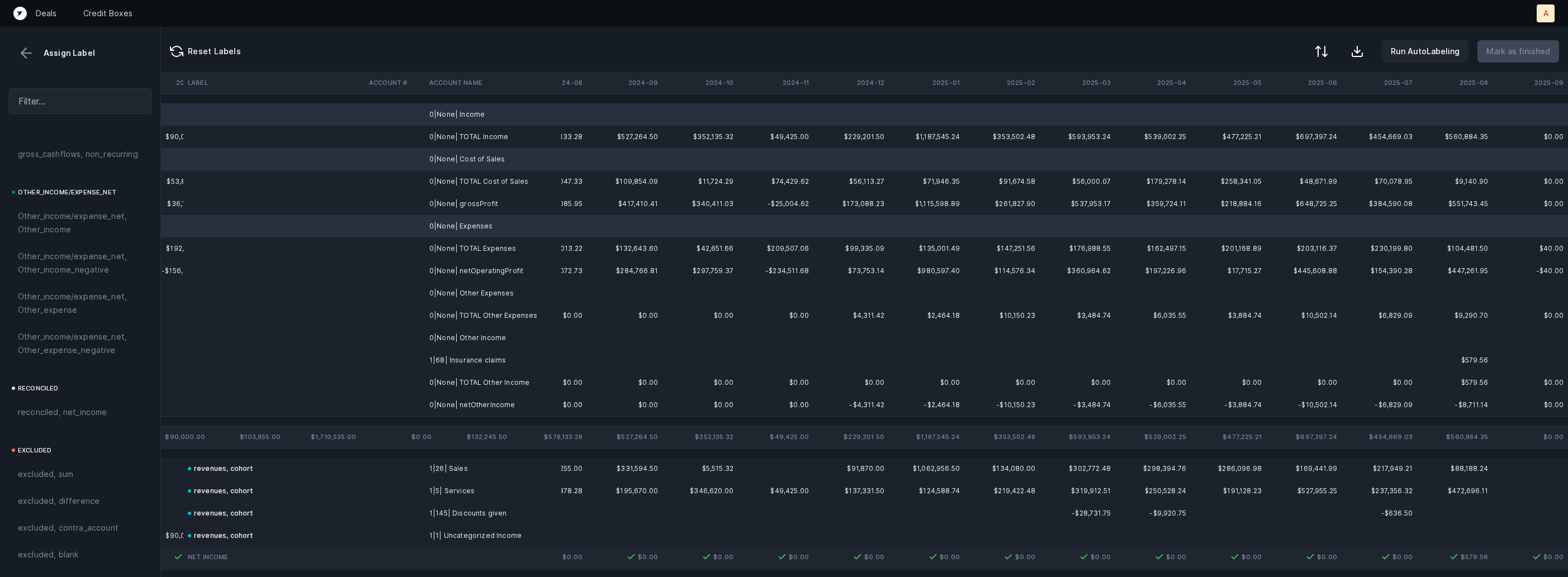
click at [478, 291] on td "0|None| Other Expenses" at bounding box center [493, 293] width 136 height 22
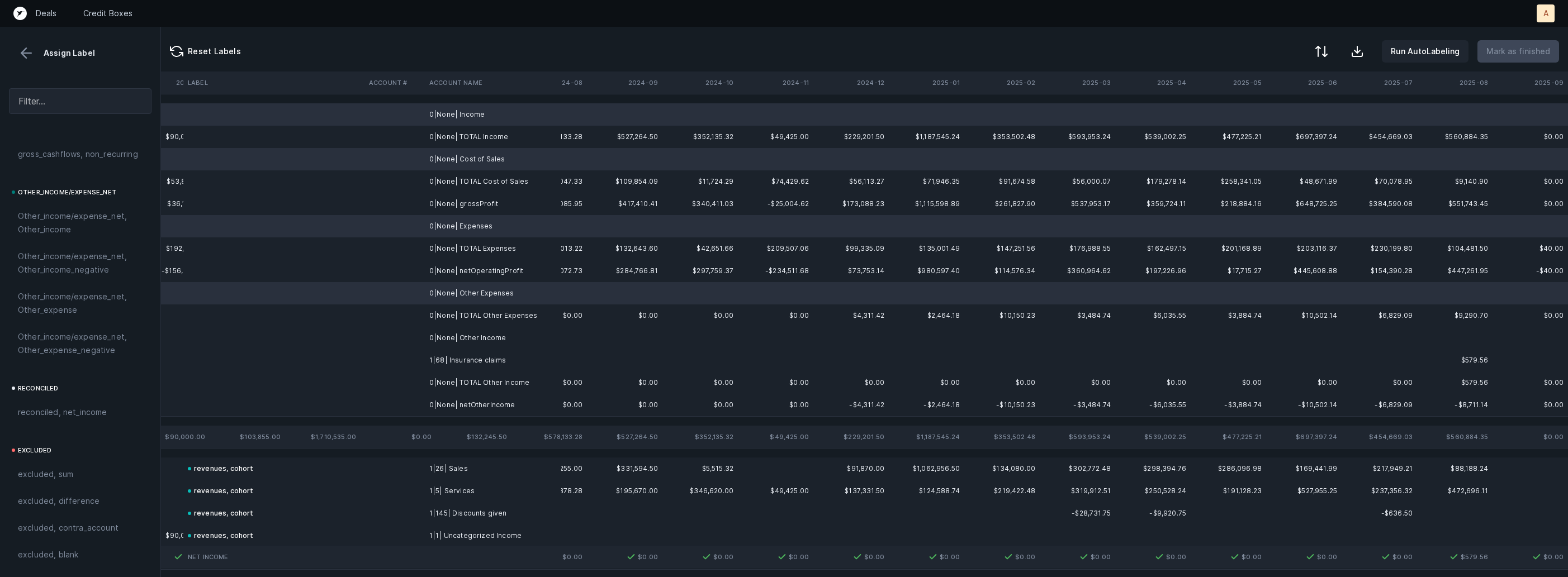
click at [465, 342] on td "0|None| Other Income" at bounding box center [493, 338] width 136 height 22
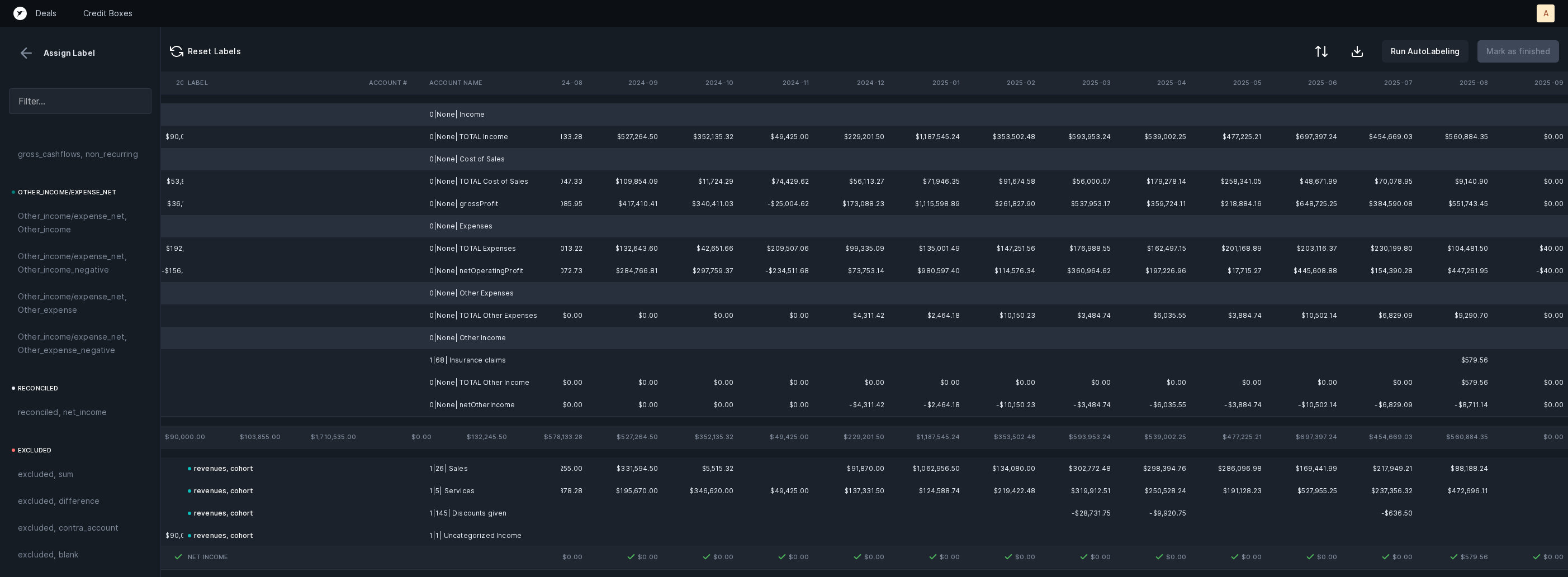
click at [460, 360] on td "1|68| Insurance claims" at bounding box center [493, 360] width 136 height 22
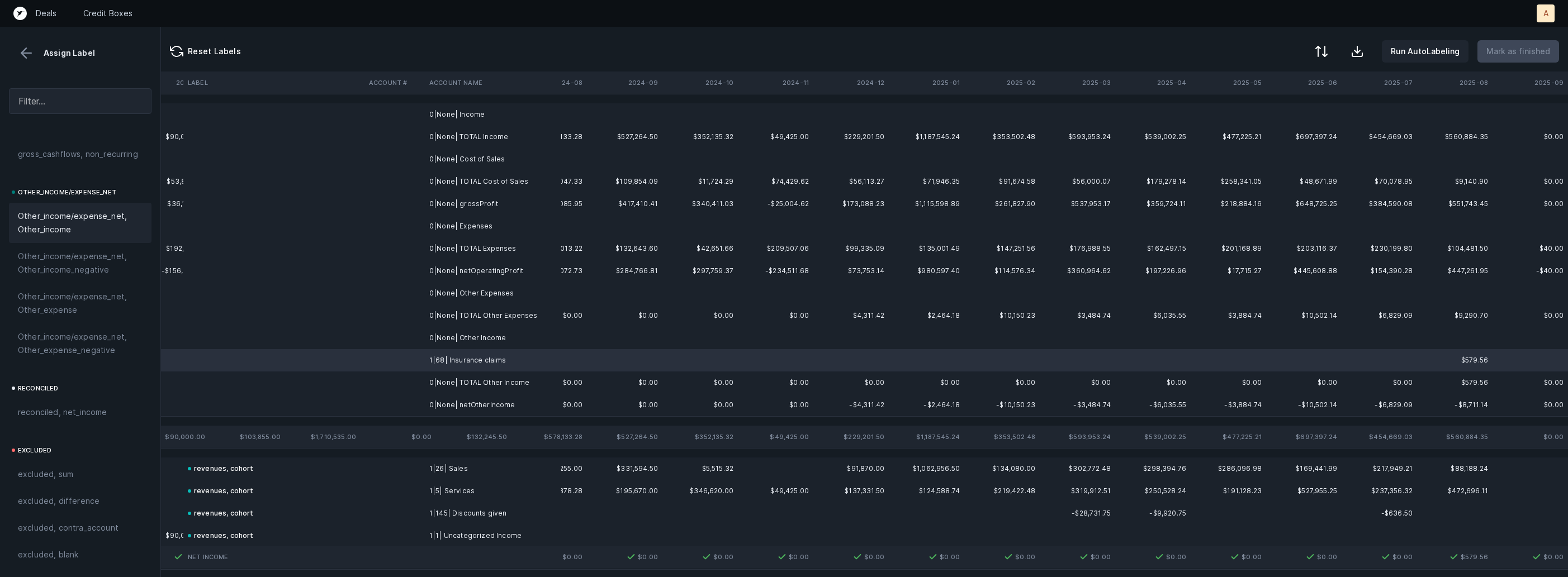
click at [66, 220] on span "Other_income/expense_net, Other_income" at bounding box center [81, 223] width 125 height 27
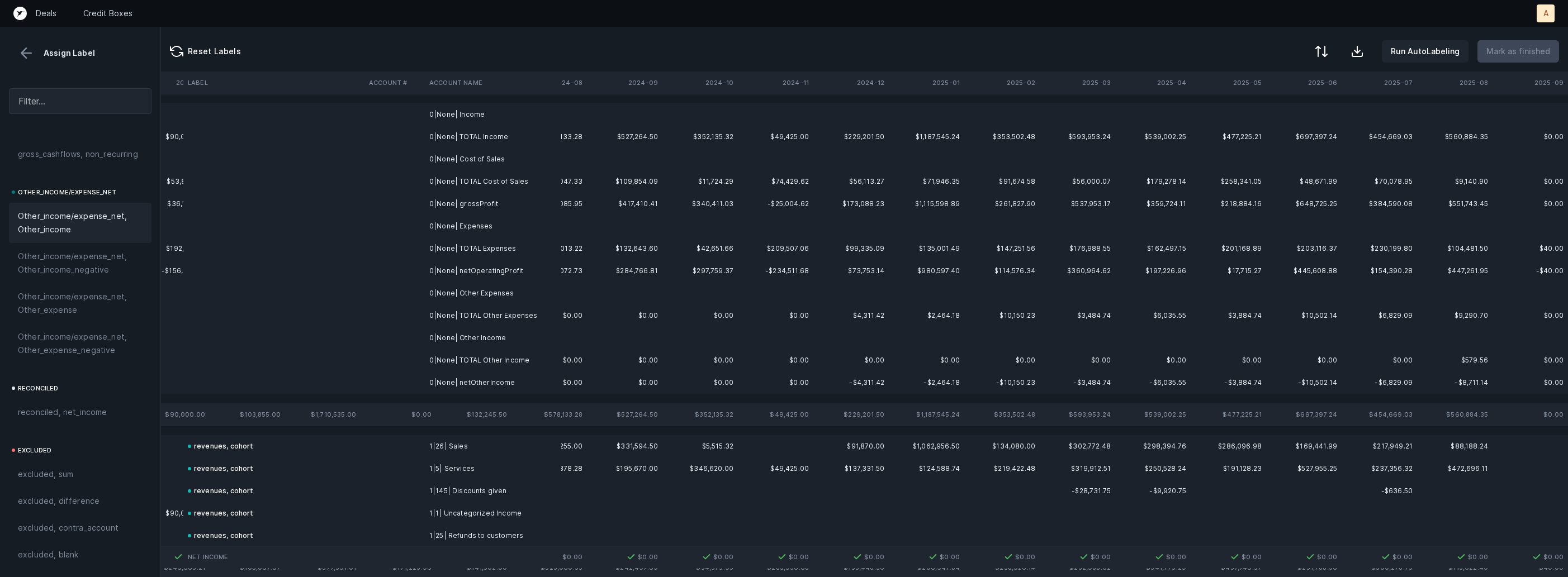
click at [502, 114] on td "0|None| Income" at bounding box center [493, 115] width 136 height 22
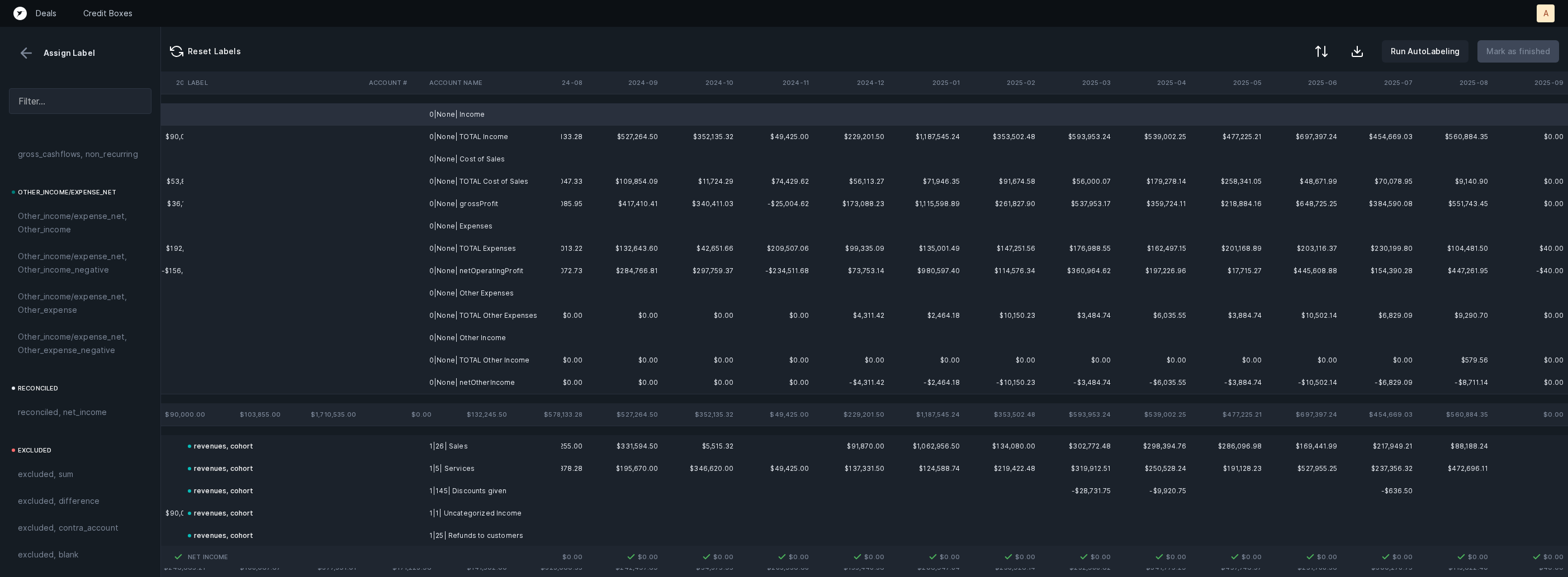
click at [485, 154] on td "0|None| Cost of Sales" at bounding box center [493, 159] width 136 height 22
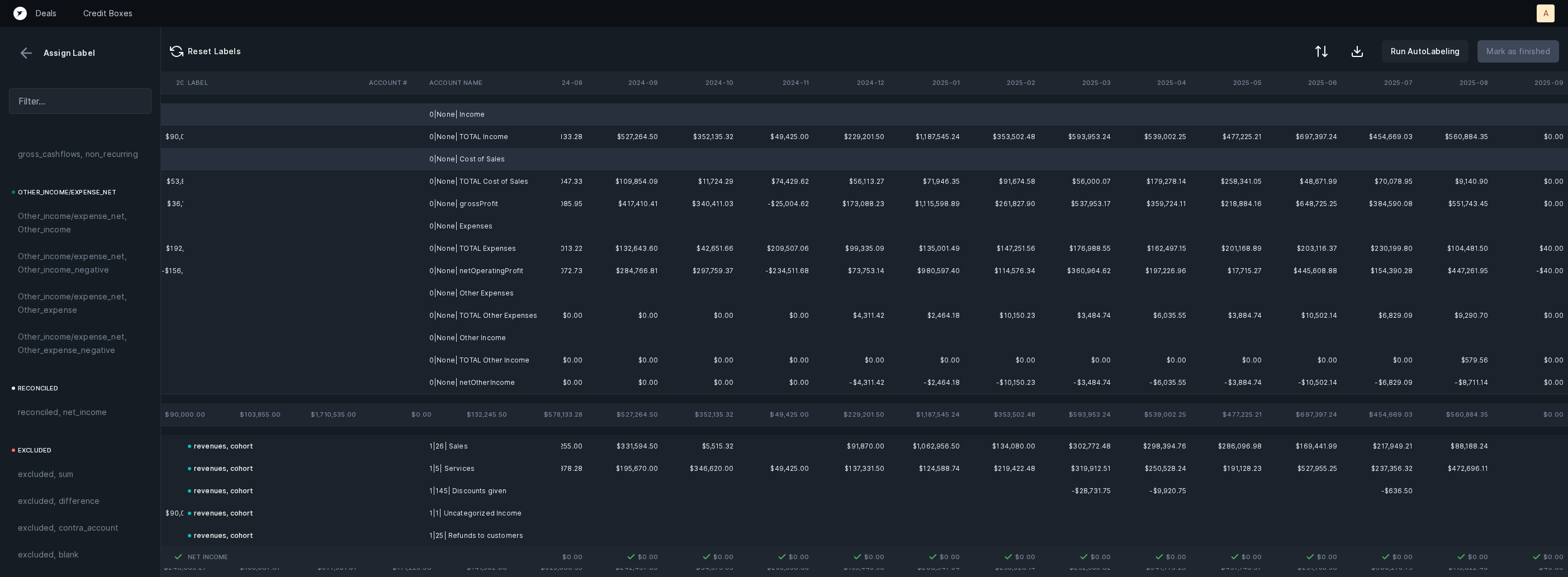
click at [470, 223] on td "0|None| Expenses" at bounding box center [493, 226] width 136 height 22
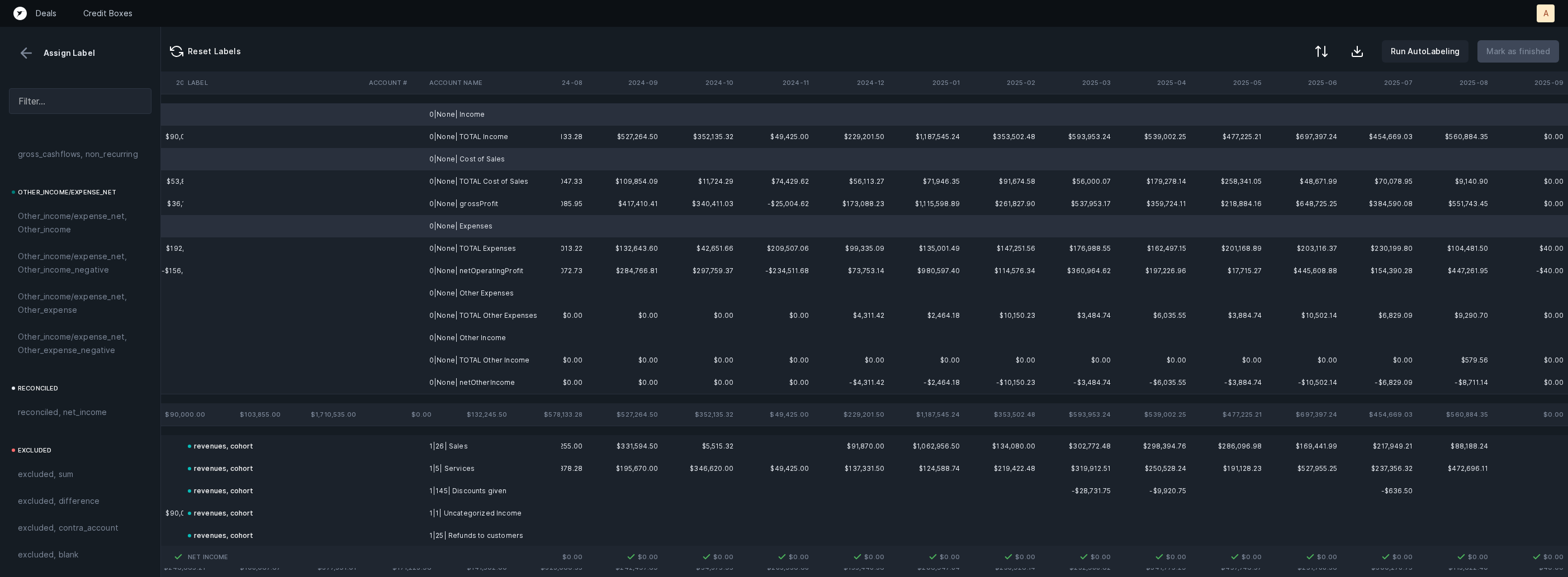
click at [471, 288] on td "0|None| Other Expenses" at bounding box center [493, 293] width 136 height 22
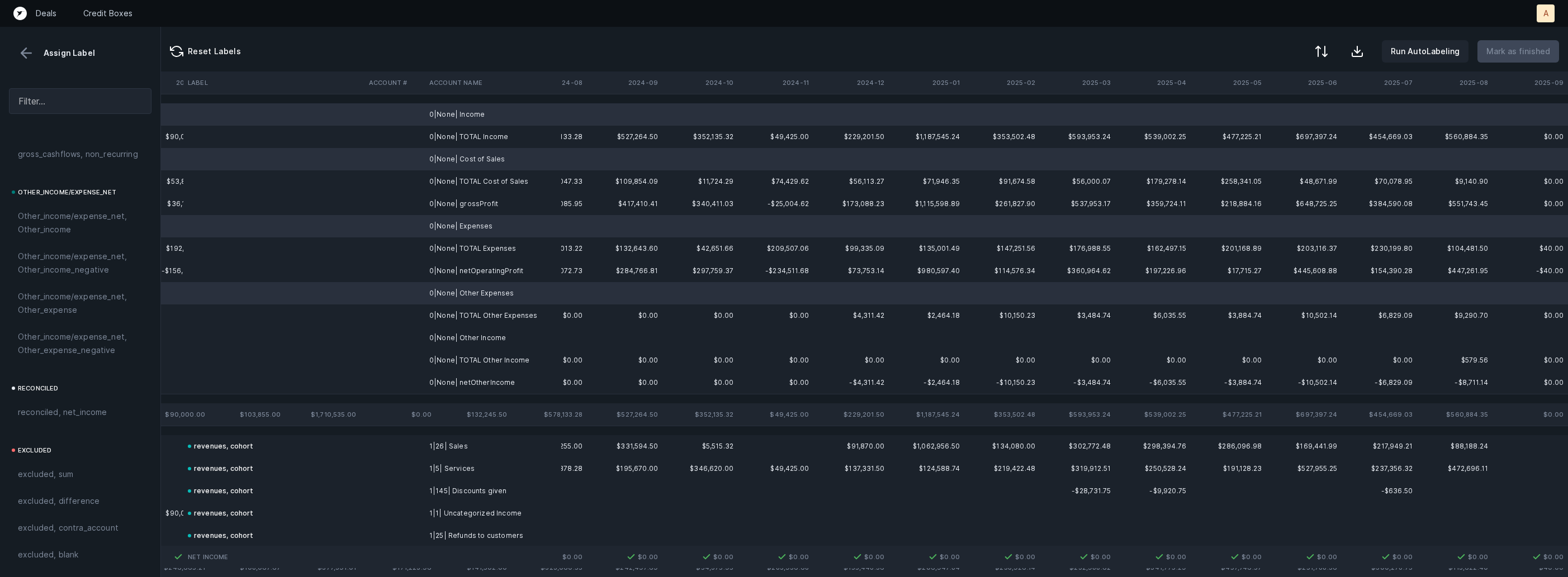
click at [461, 337] on td "0|None| Other Income" at bounding box center [493, 338] width 136 height 22
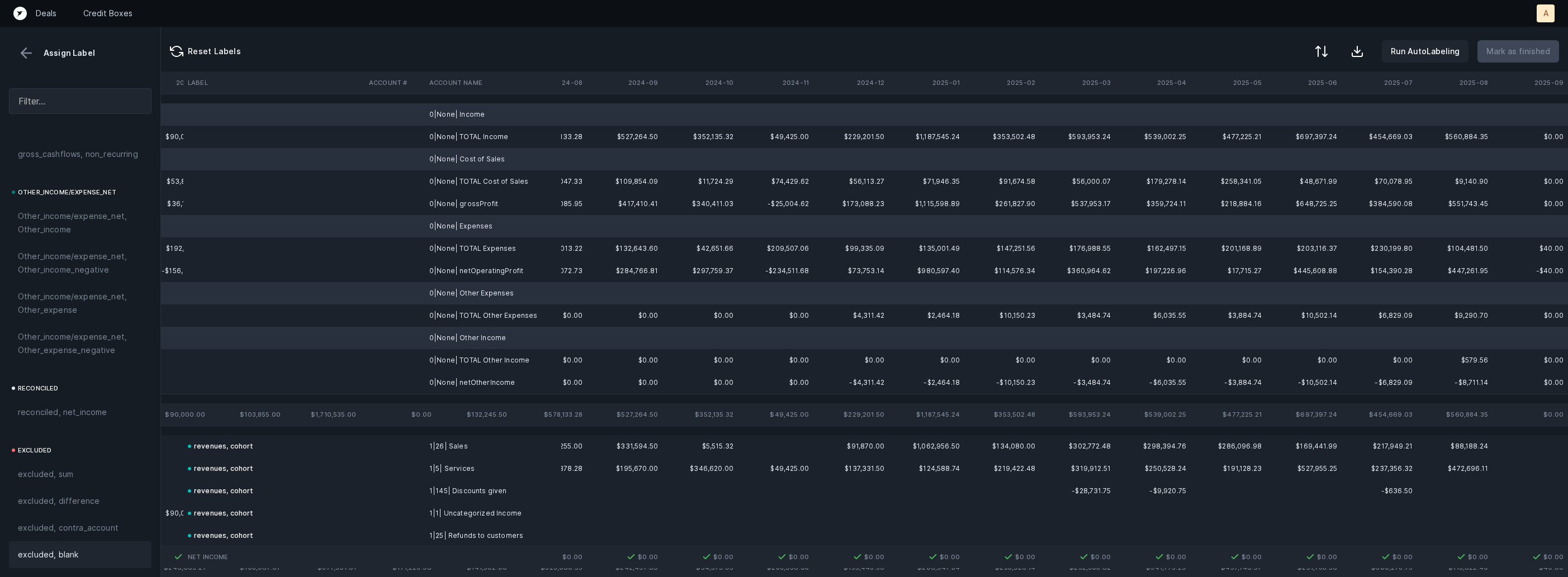
click at [74, 550] on span "excluded, blank" at bounding box center [48, 555] width 61 height 13
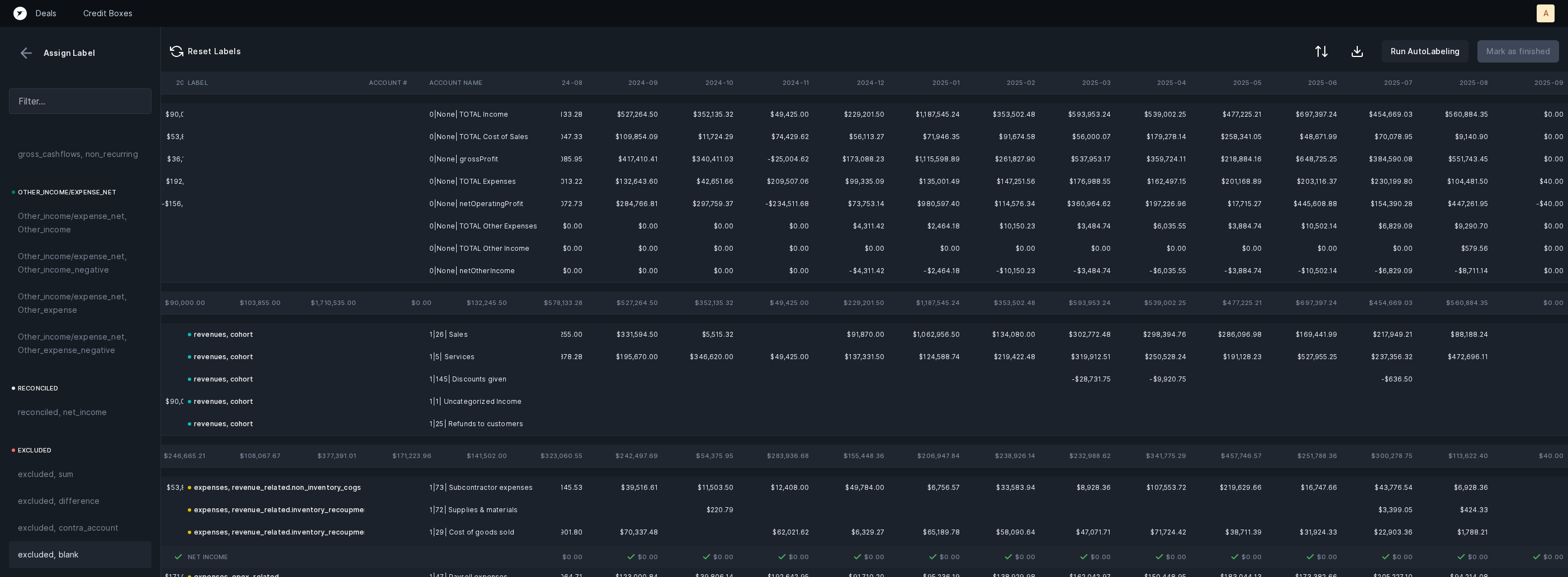
click at [500, 155] on td "0|None| grossProfit" at bounding box center [493, 159] width 136 height 22
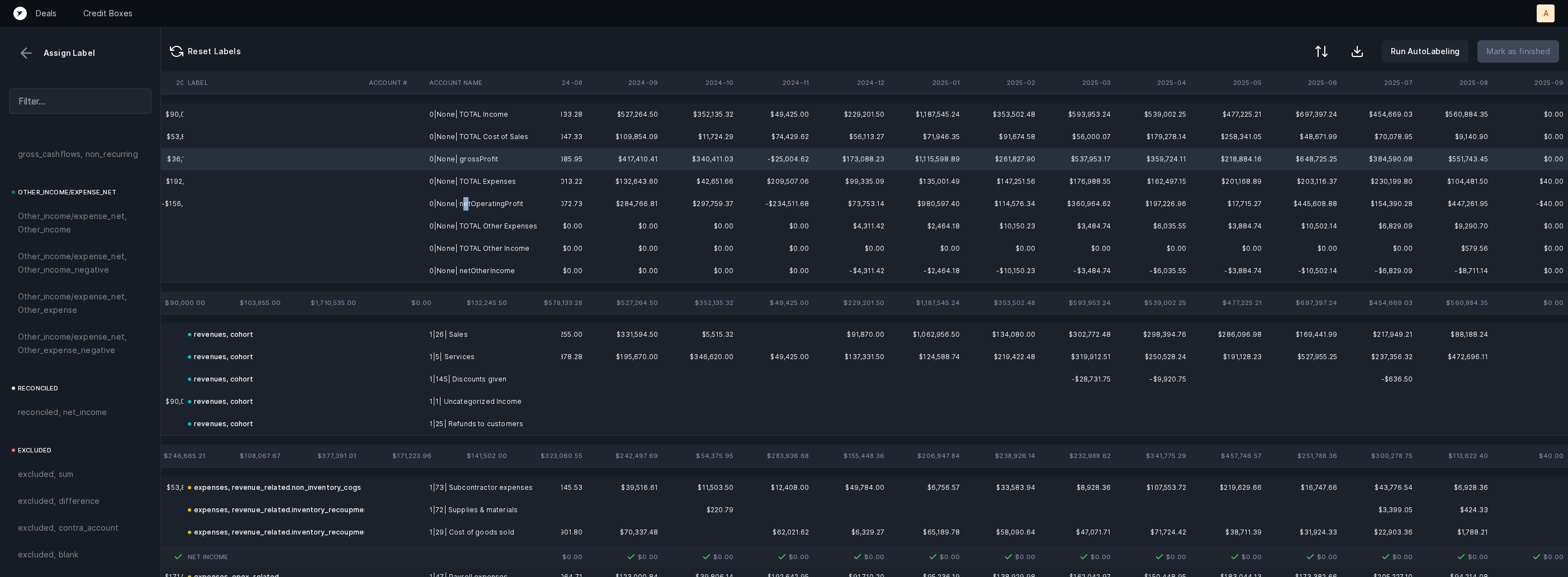
click at [463, 199] on td "0|None| netOperatingProfit" at bounding box center [493, 204] width 136 height 22
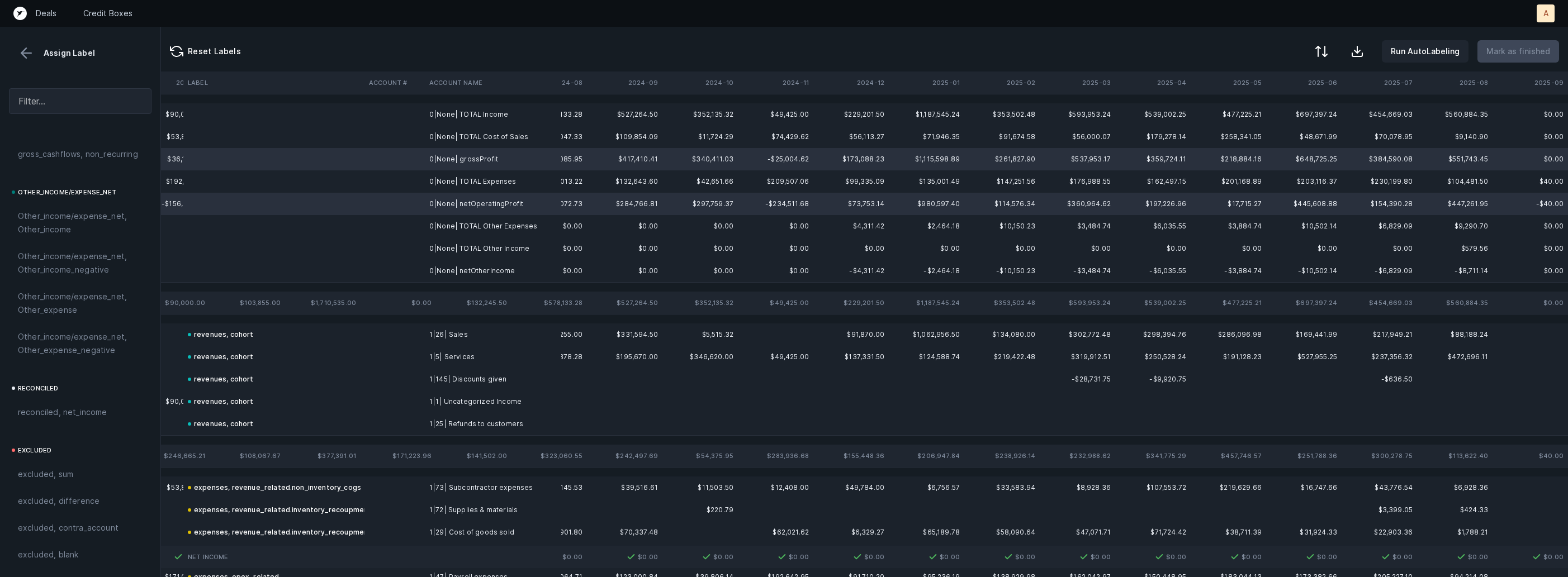
click at [457, 263] on td "0|None| netOtherIncome" at bounding box center [493, 271] width 136 height 22
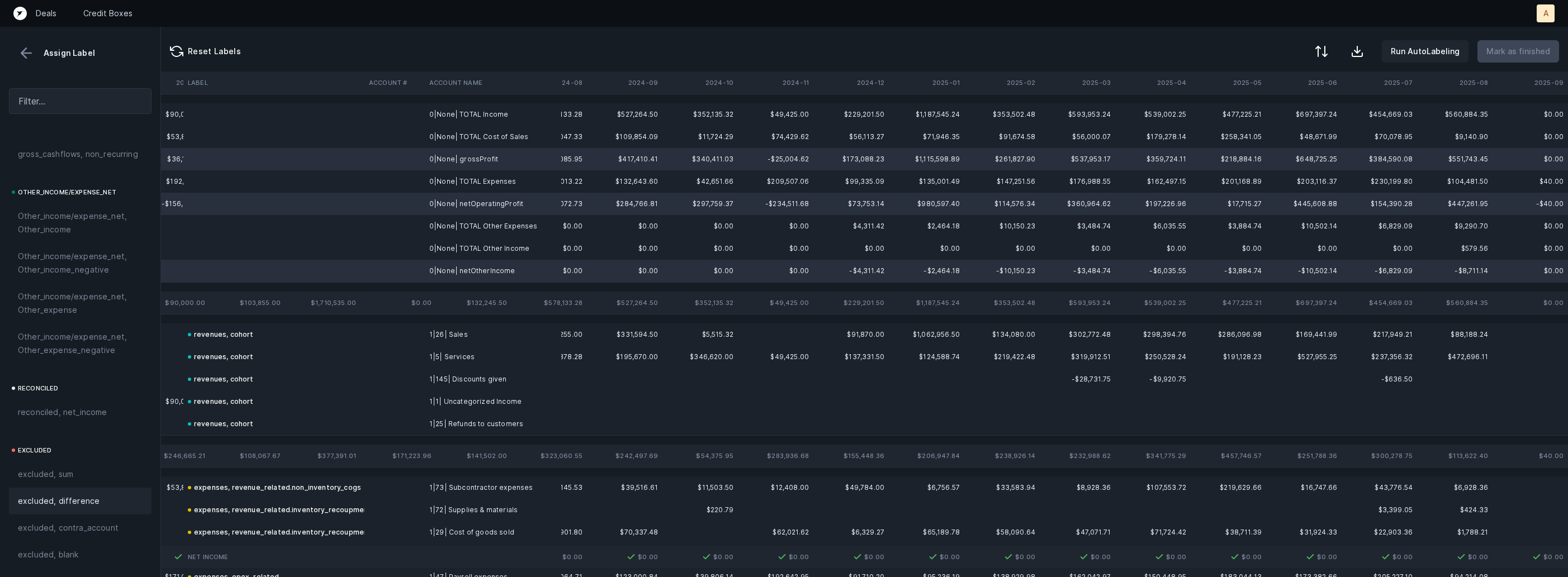
click at [85, 498] on span "excluded, difference" at bounding box center [59, 501] width 82 height 13
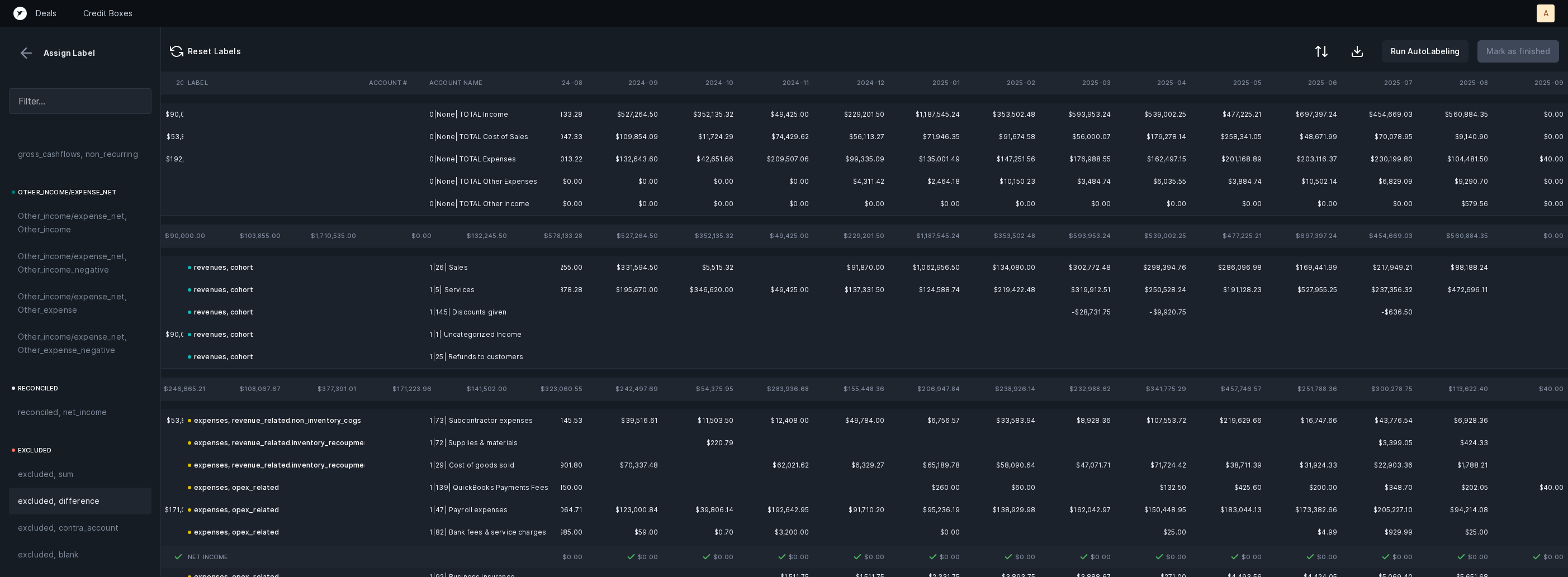
click at [504, 117] on td "0|None| TOTAL Income" at bounding box center [493, 115] width 136 height 22
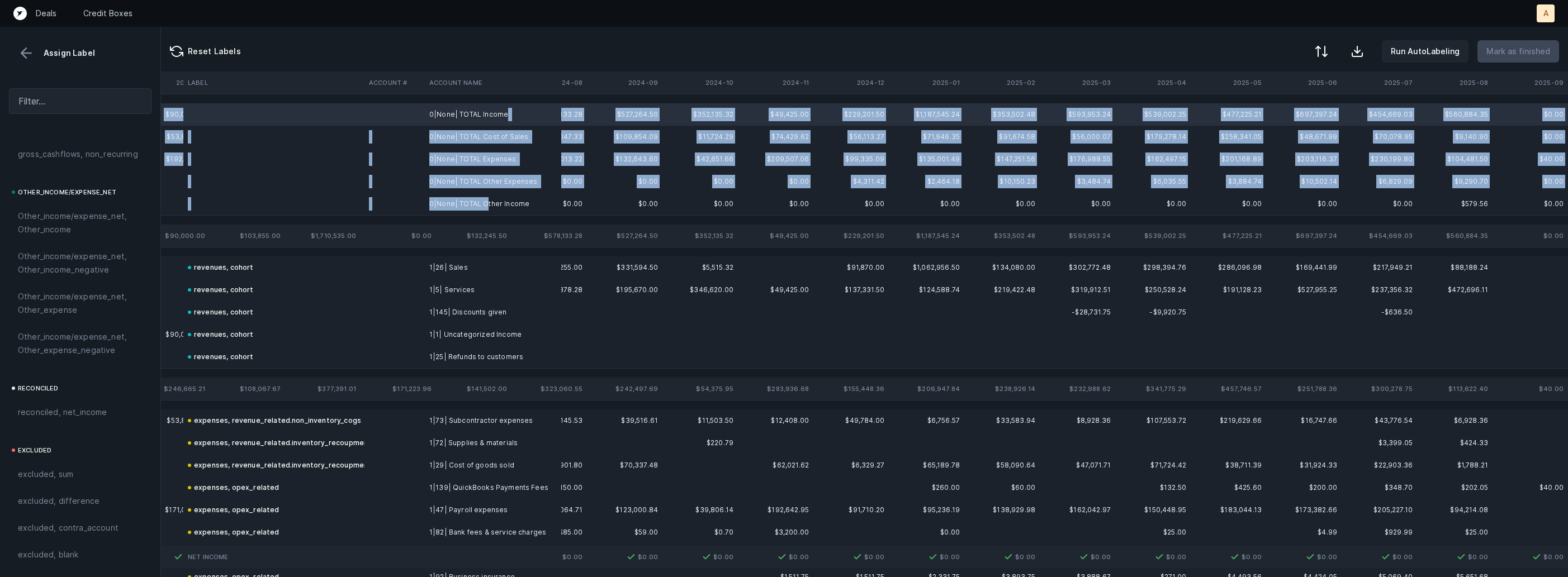
click at [485, 202] on td "0|None| TOTAL Other Income" at bounding box center [493, 204] width 136 height 22
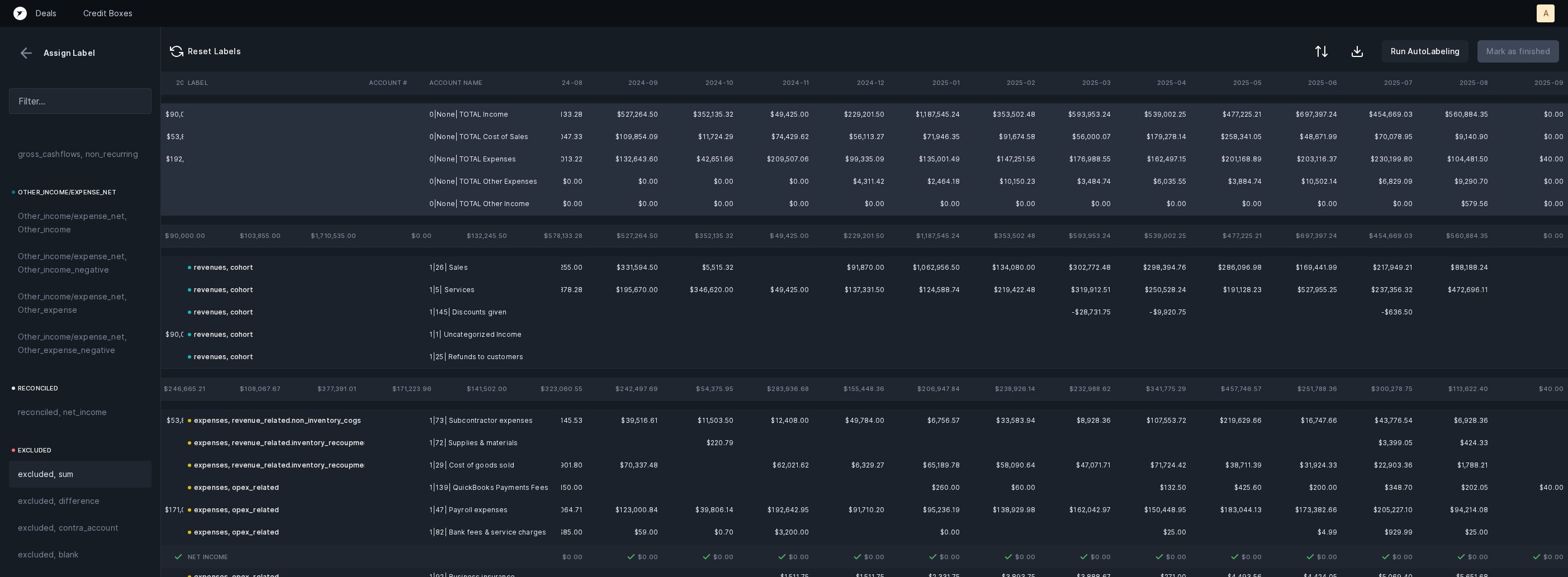
click at [54, 462] on div "excluded, sum" at bounding box center [80, 474] width 142 height 27
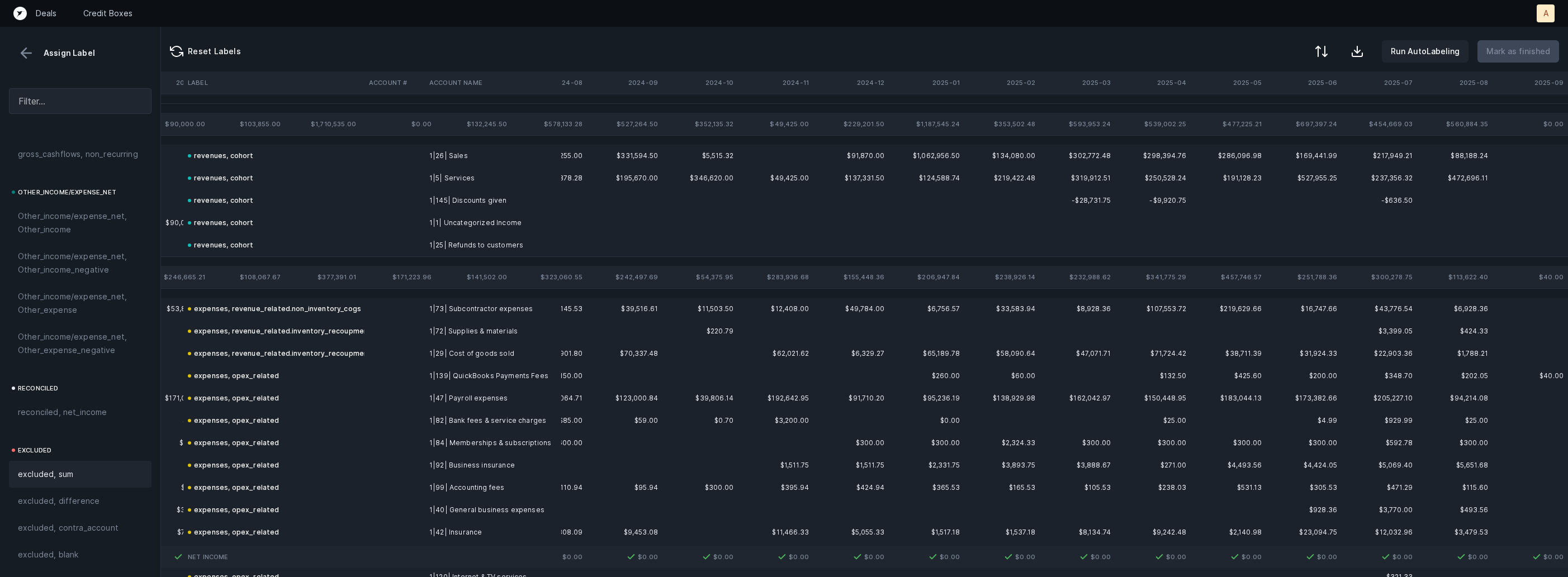
click at [28, 51] on button at bounding box center [26, 53] width 17 height 17
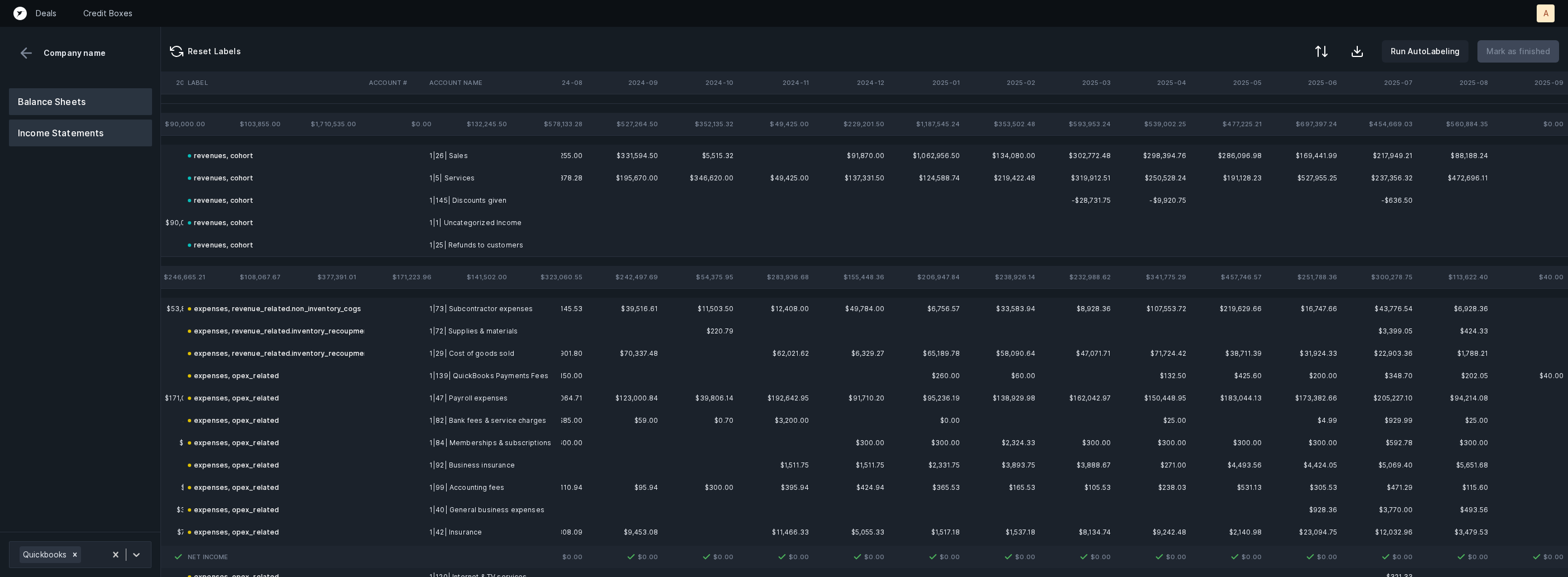
click at [64, 104] on button "Balance Sheets" at bounding box center [80, 101] width 143 height 27
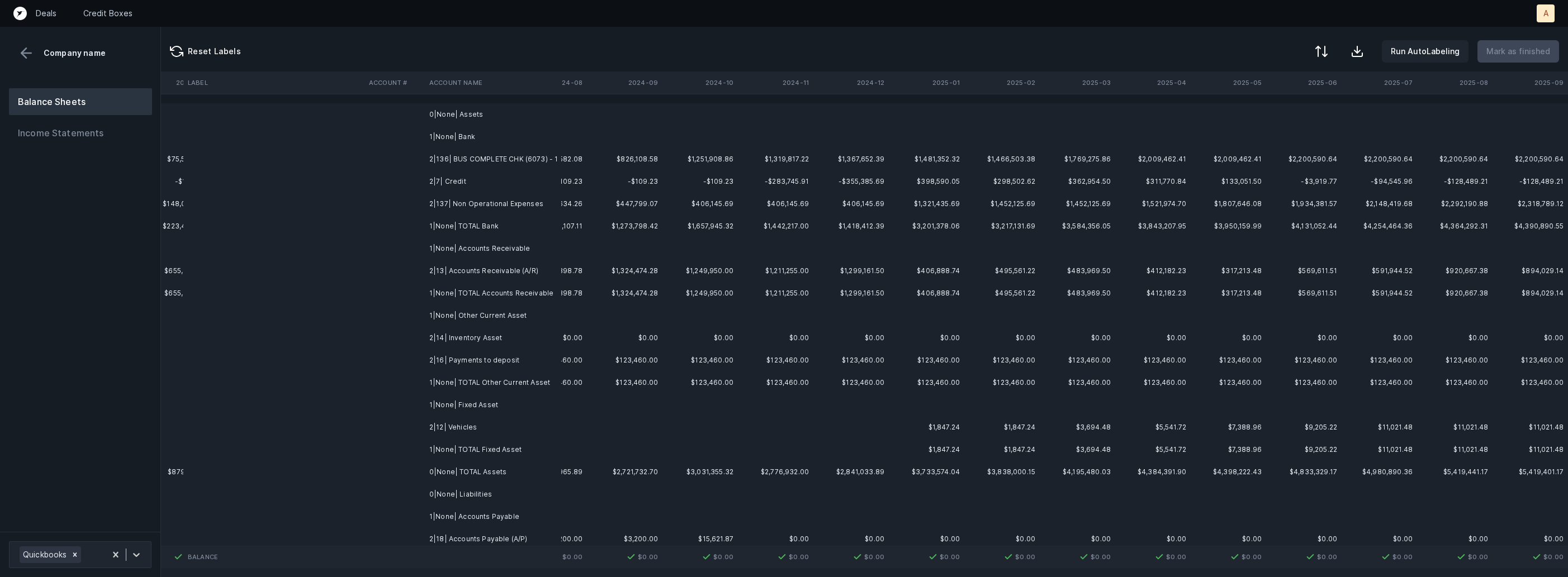
click at [476, 162] on td "2|136| BUS COMPLETE CHK (6073) - 1" at bounding box center [493, 159] width 136 height 22
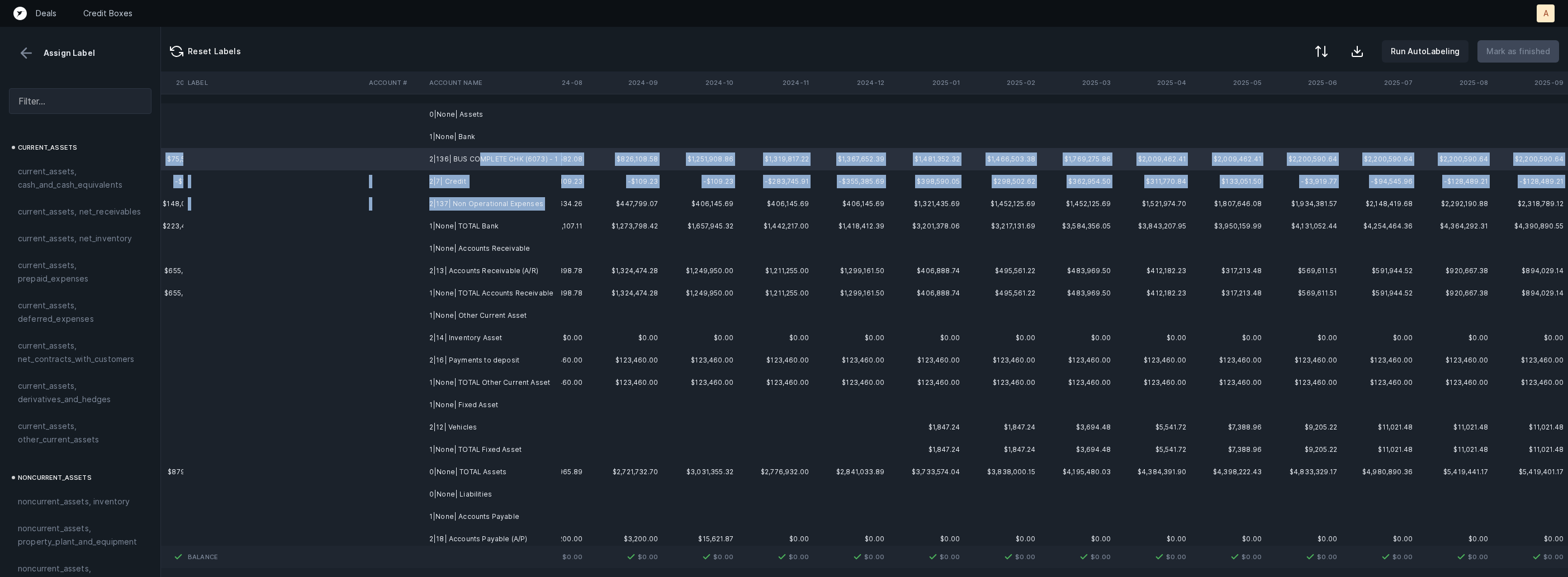
click at [472, 210] on td "2|137| Non Operational Expenses" at bounding box center [493, 204] width 136 height 22
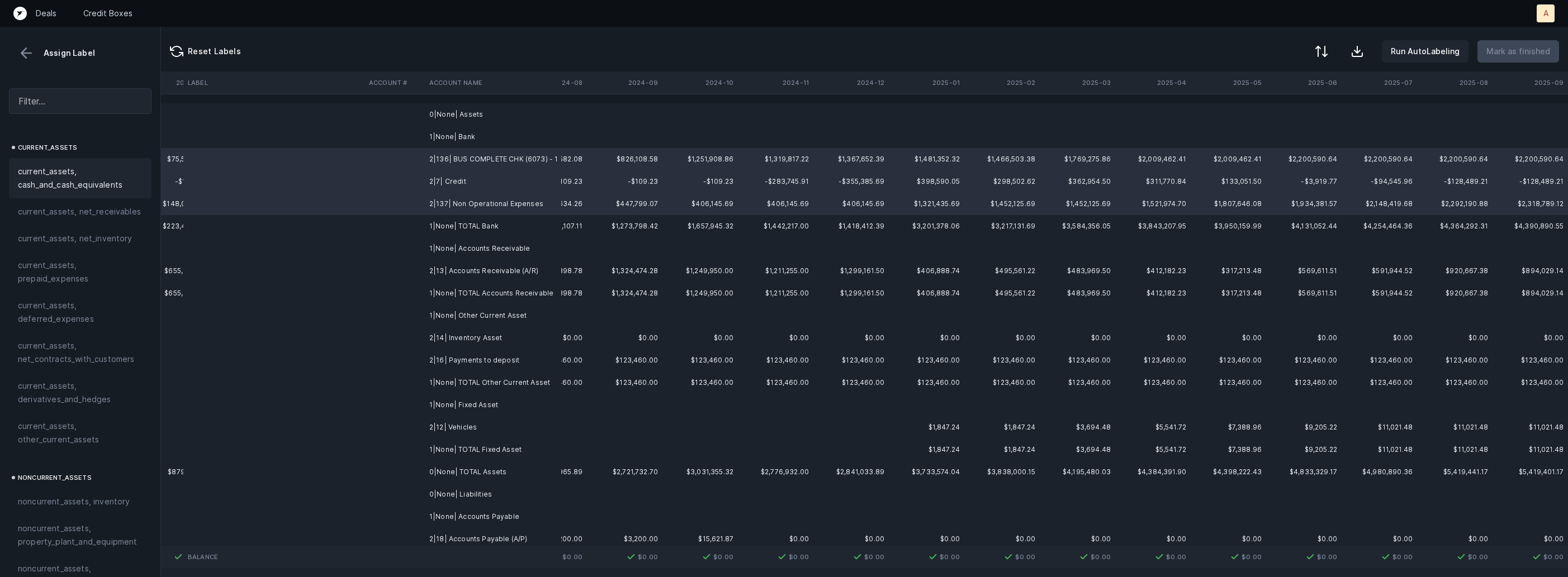
click at [66, 182] on span "current_assets, cash_and_cash_equivalents" at bounding box center [81, 178] width 125 height 27
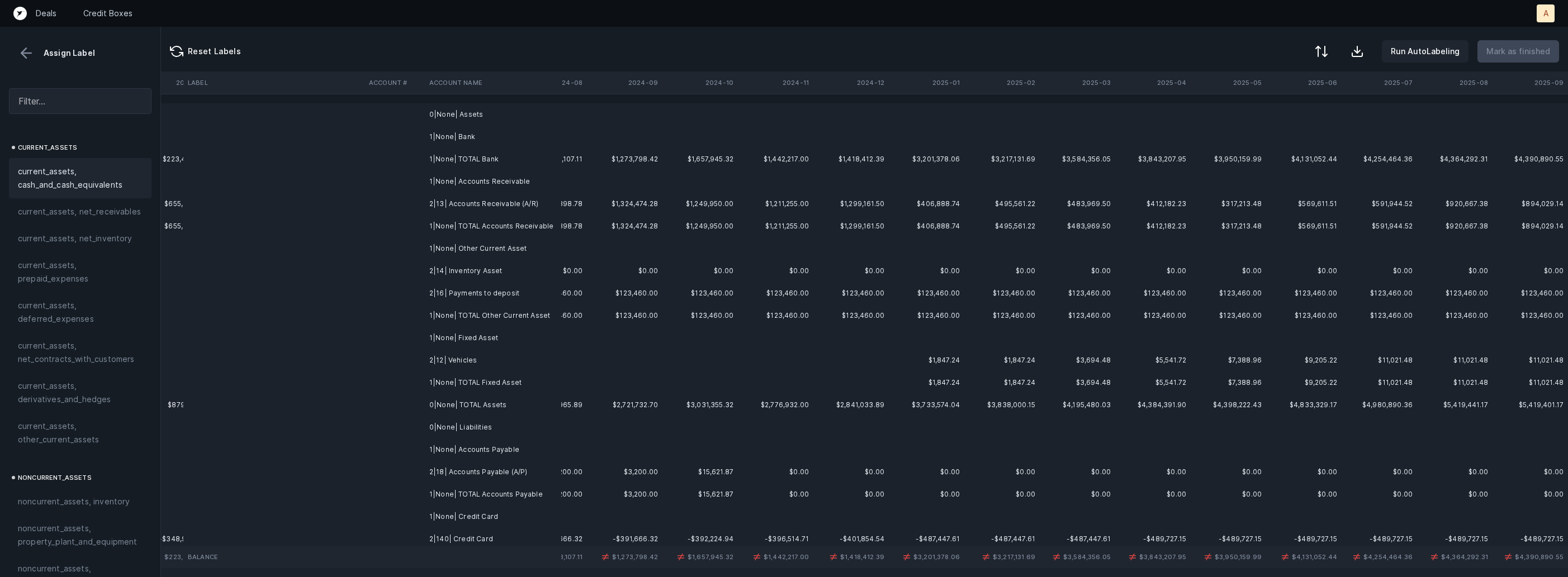
click at [475, 204] on td "2|13| Accounts Receivable (A/R)" at bounding box center [493, 204] width 136 height 22
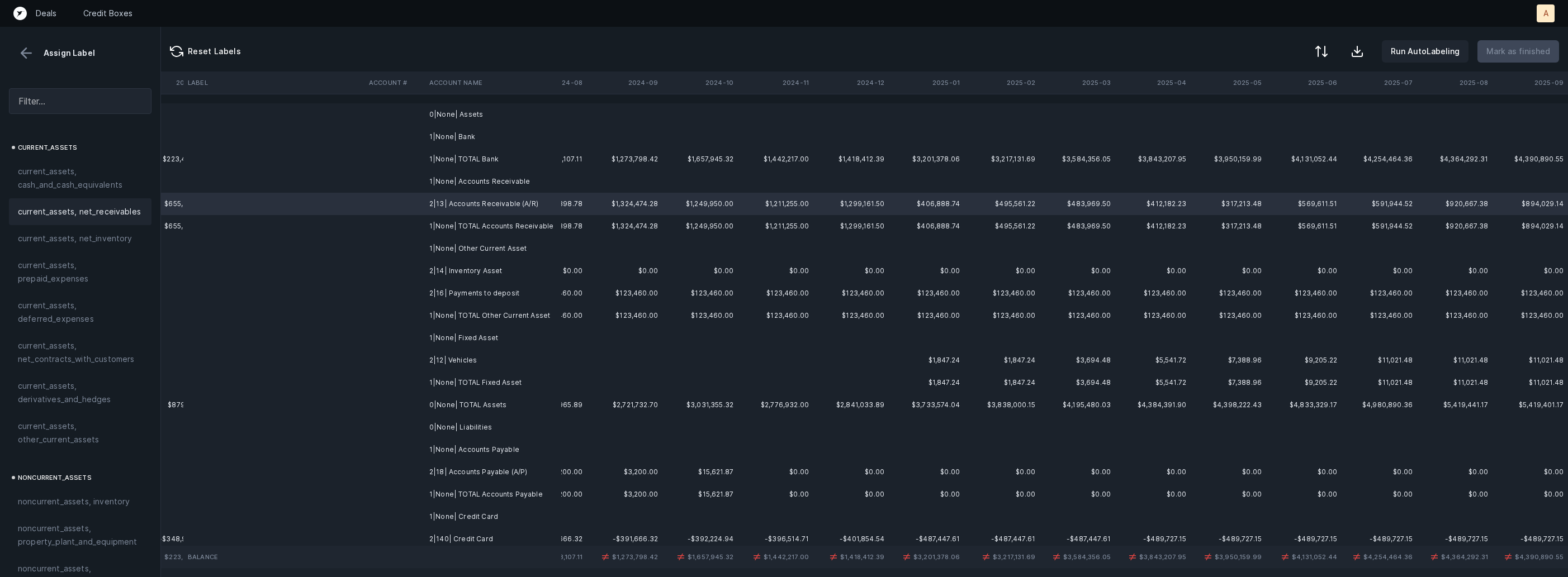
click at [57, 212] on span "current_assets, net_receivables" at bounding box center [79, 211] width 123 height 13
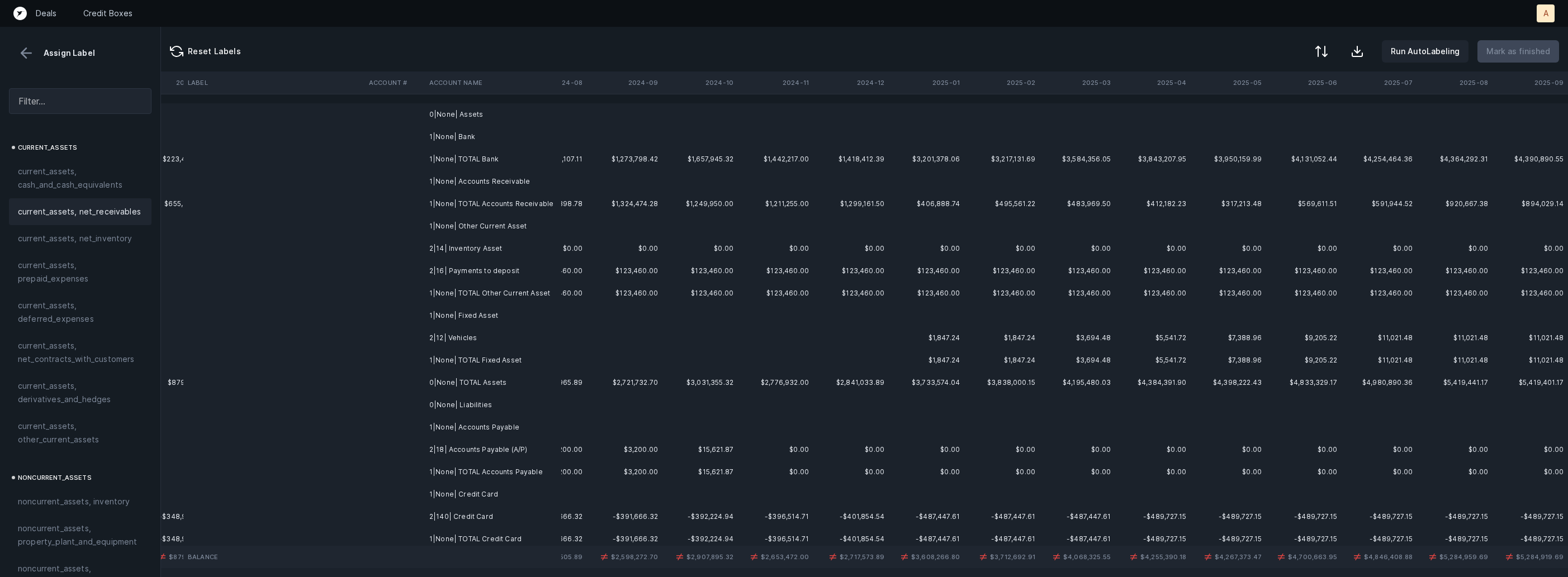
click at [491, 252] on td "2|14| Inventory Asset" at bounding box center [493, 249] width 136 height 22
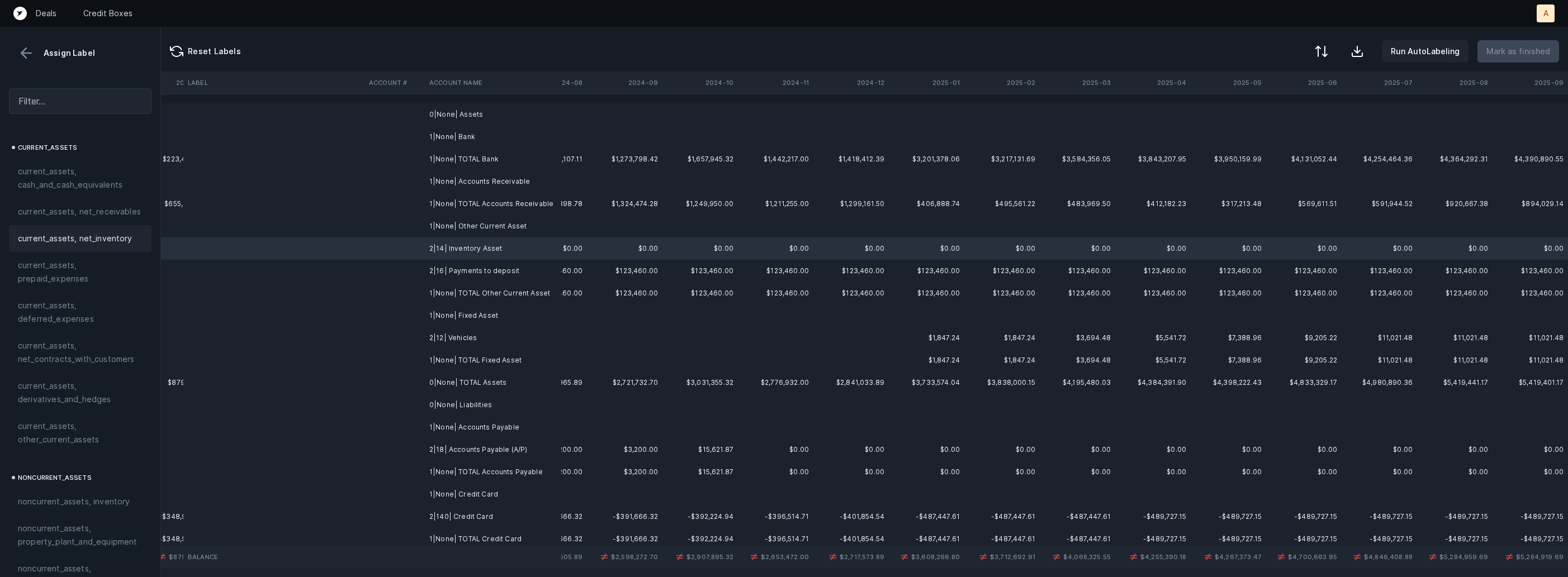
click at [109, 235] on span "current_assets, net_inventory" at bounding box center [75, 238] width 114 height 13
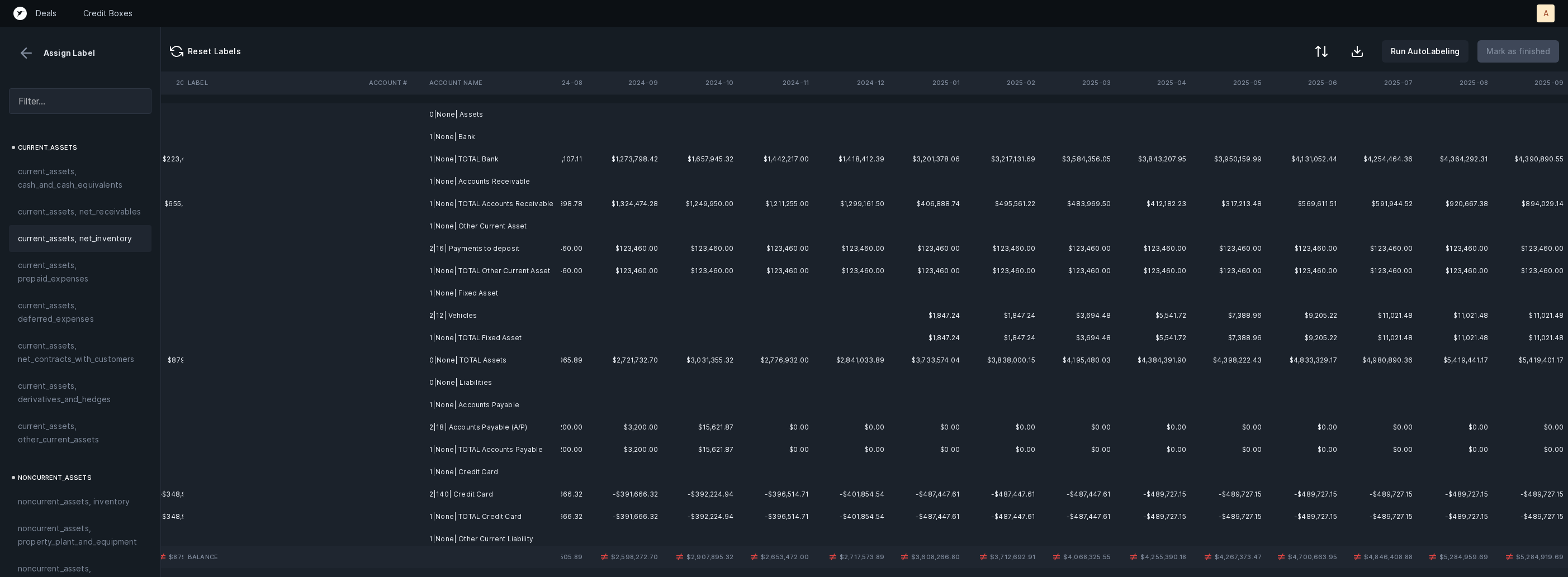
click at [464, 250] on td "2|16| Payments to deposit" at bounding box center [493, 249] width 136 height 22
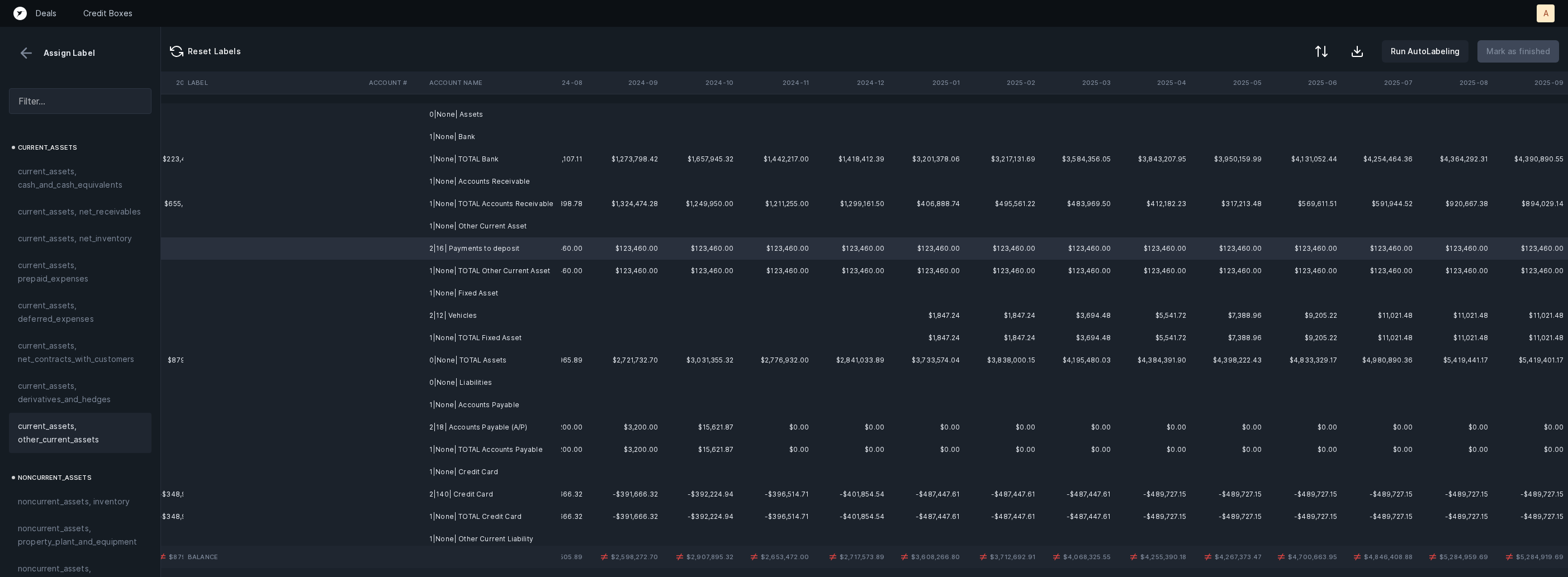
click at [44, 445] on span "current_assets, other_current_assets" at bounding box center [81, 433] width 125 height 27
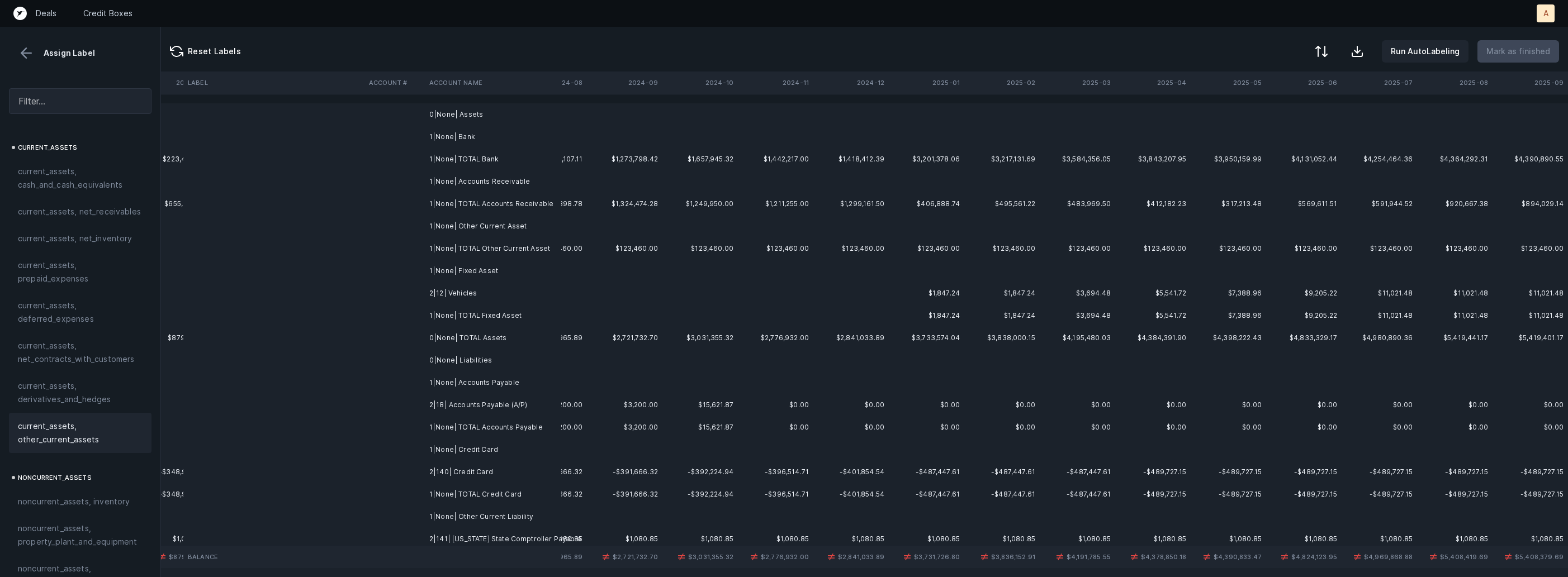
click at [446, 297] on td "2|12| Vehicles" at bounding box center [493, 293] width 136 height 22
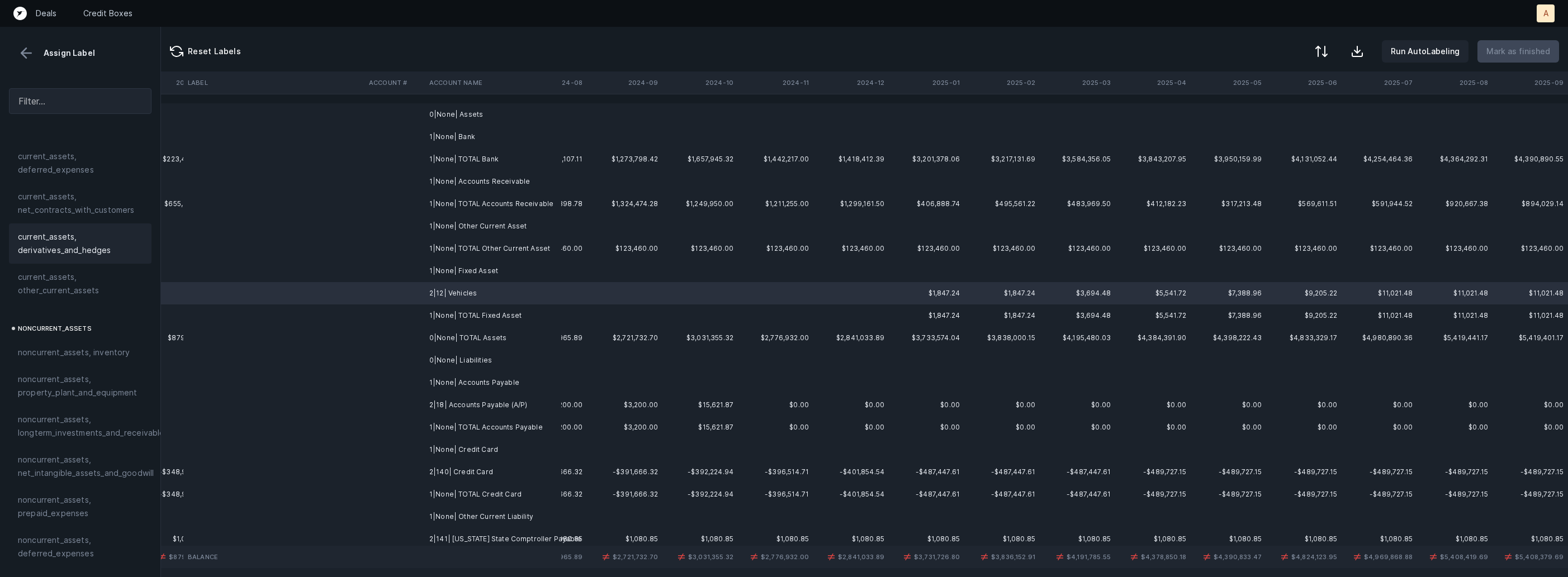
scroll to position [241, 0]
click at [76, 312] on div "noncurrent_assets, property_plant_and_equipment" at bounding box center [80, 294] width 142 height 40
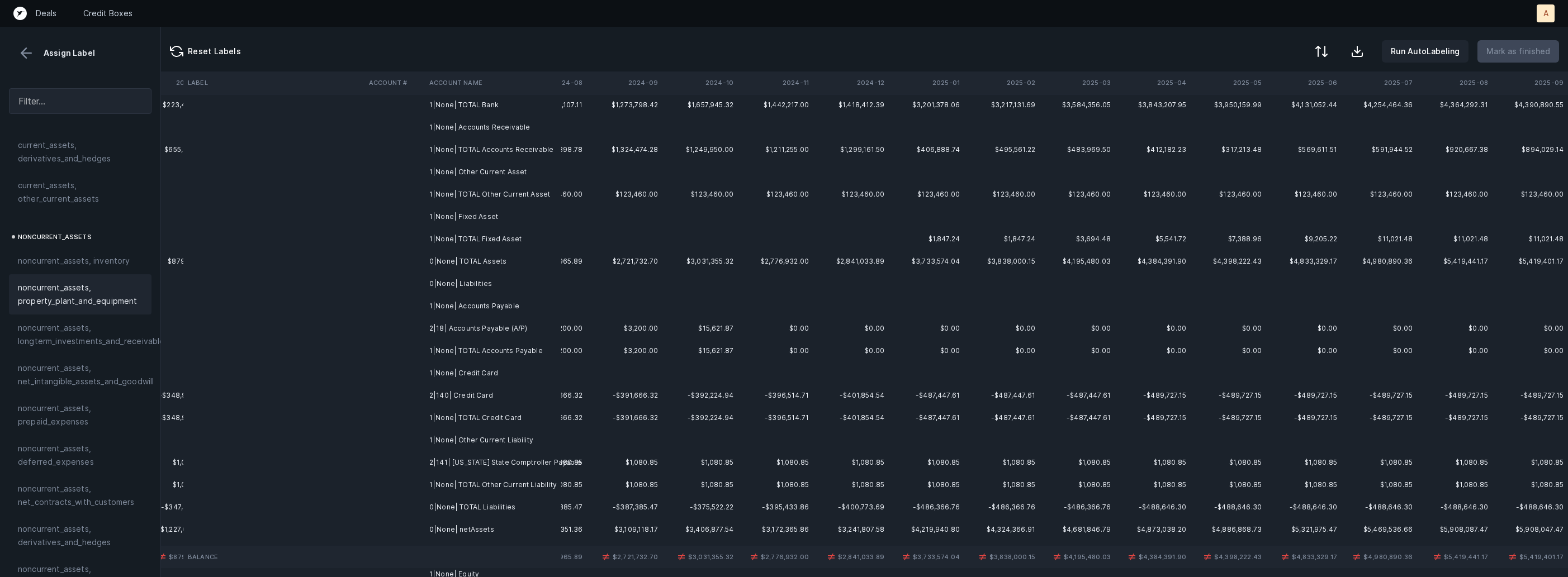
scroll to position [65, 2619]
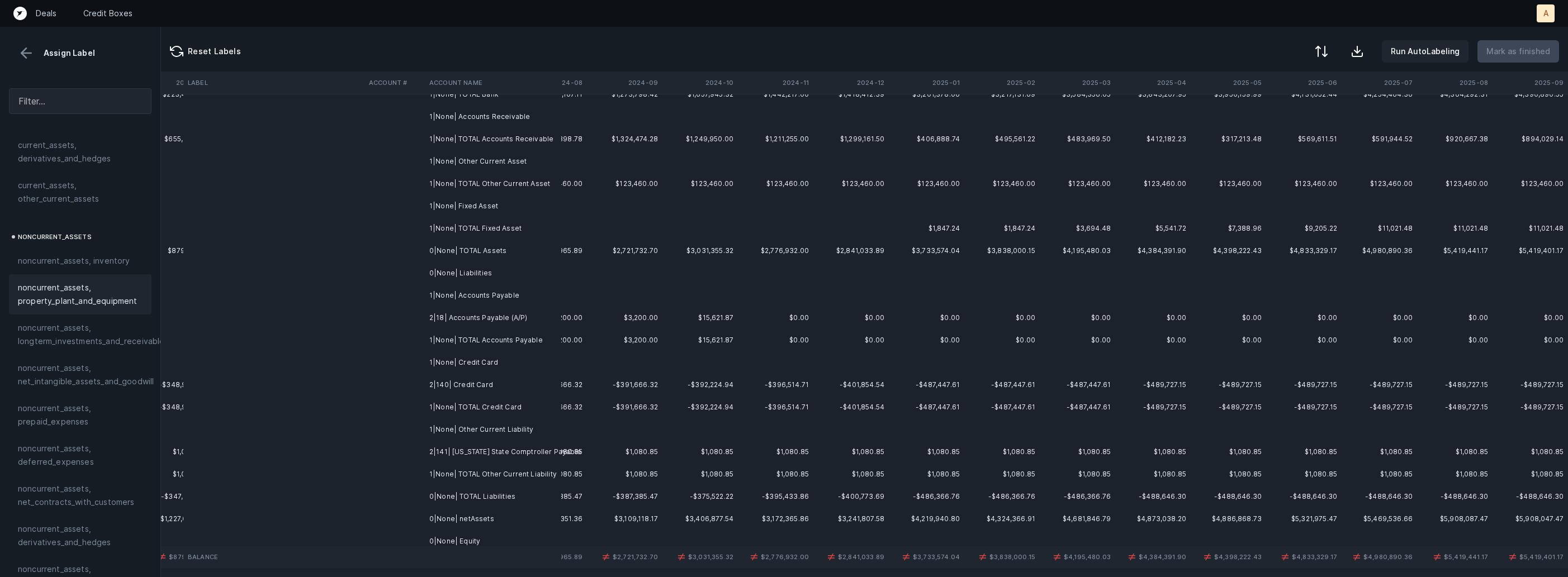
click at [342, 329] on td at bounding box center [274, 340] width 181 height 22
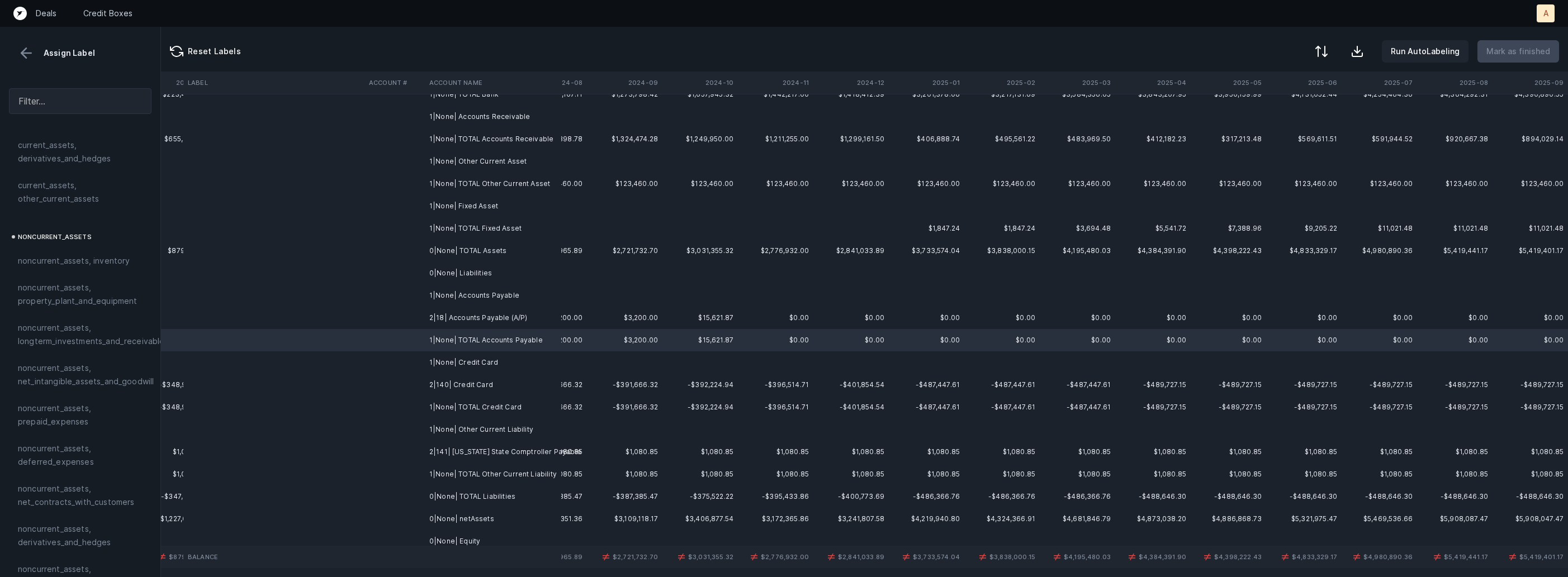
click at [317, 321] on td at bounding box center [274, 318] width 181 height 22
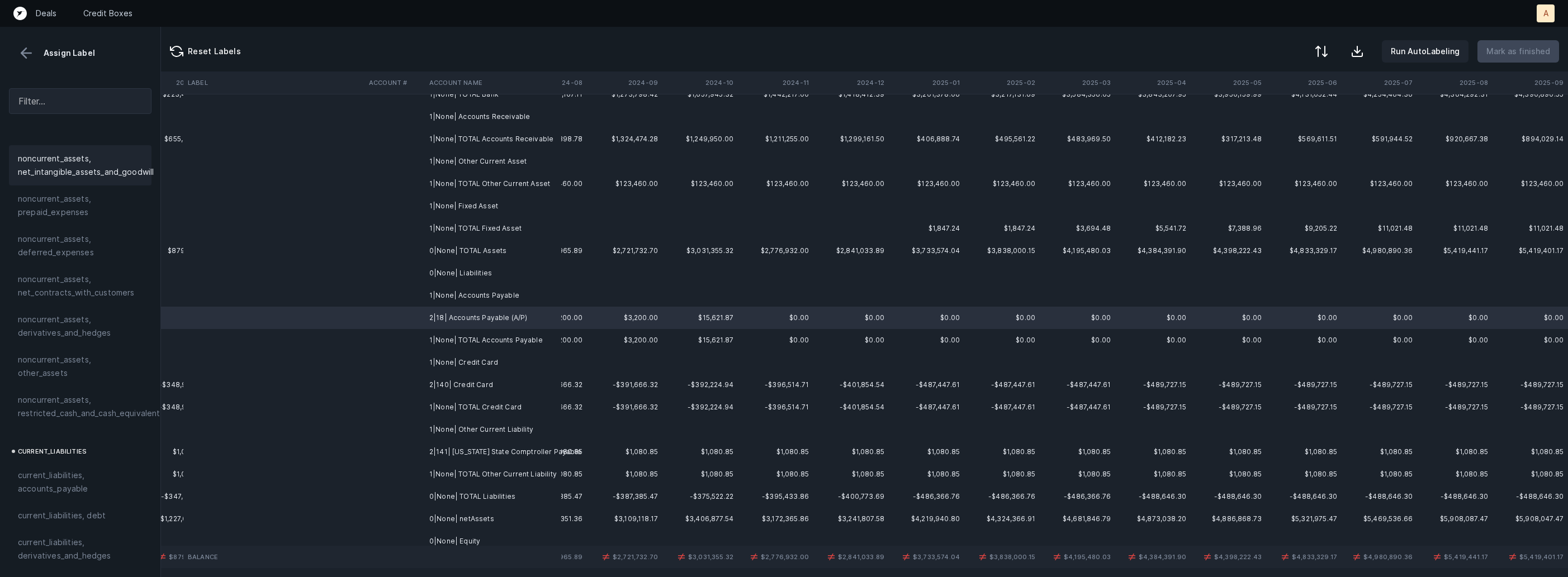
scroll to position [593, 0]
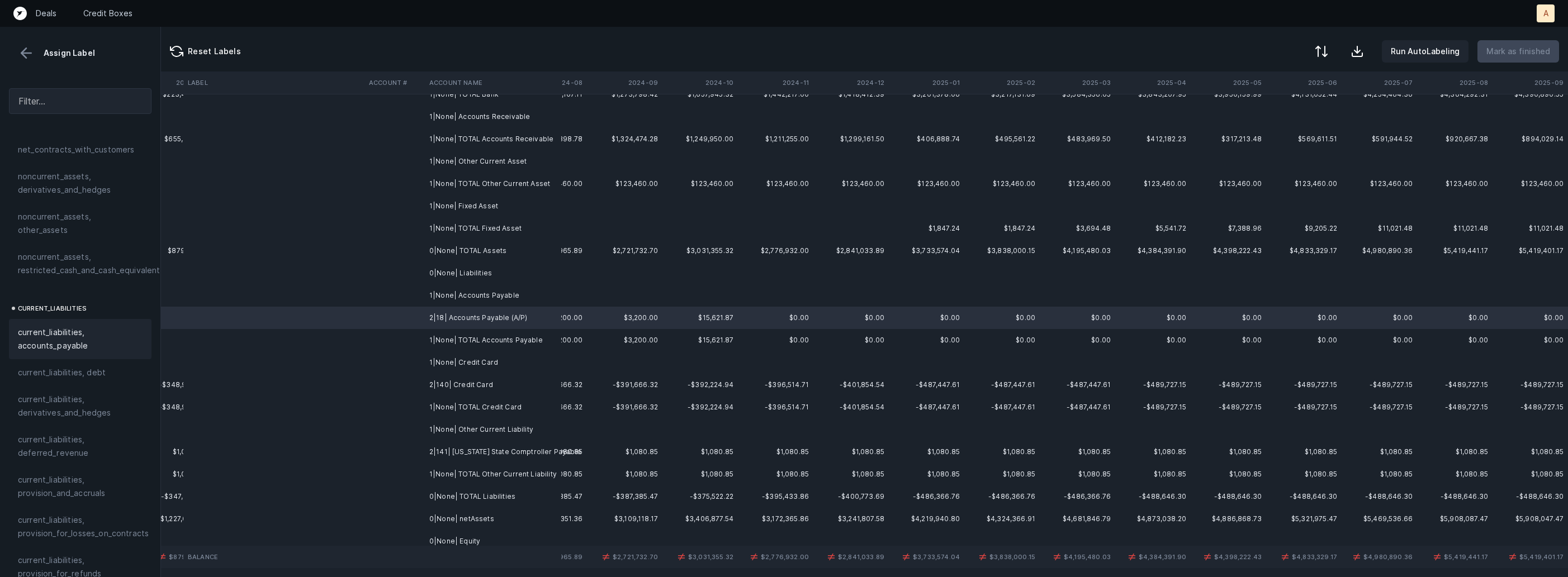
click at [49, 332] on span "current_liabilities, accounts_payable" at bounding box center [81, 339] width 125 height 27
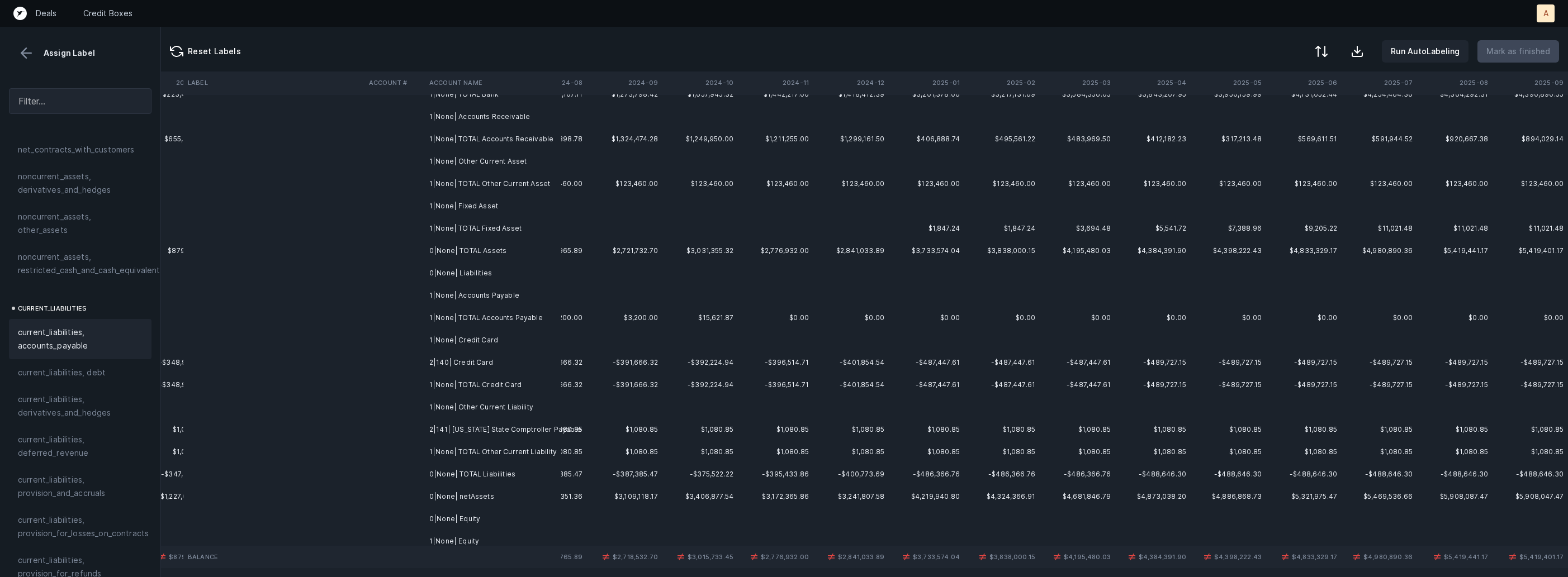
click at [376, 370] on td at bounding box center [394, 363] width 61 height 22
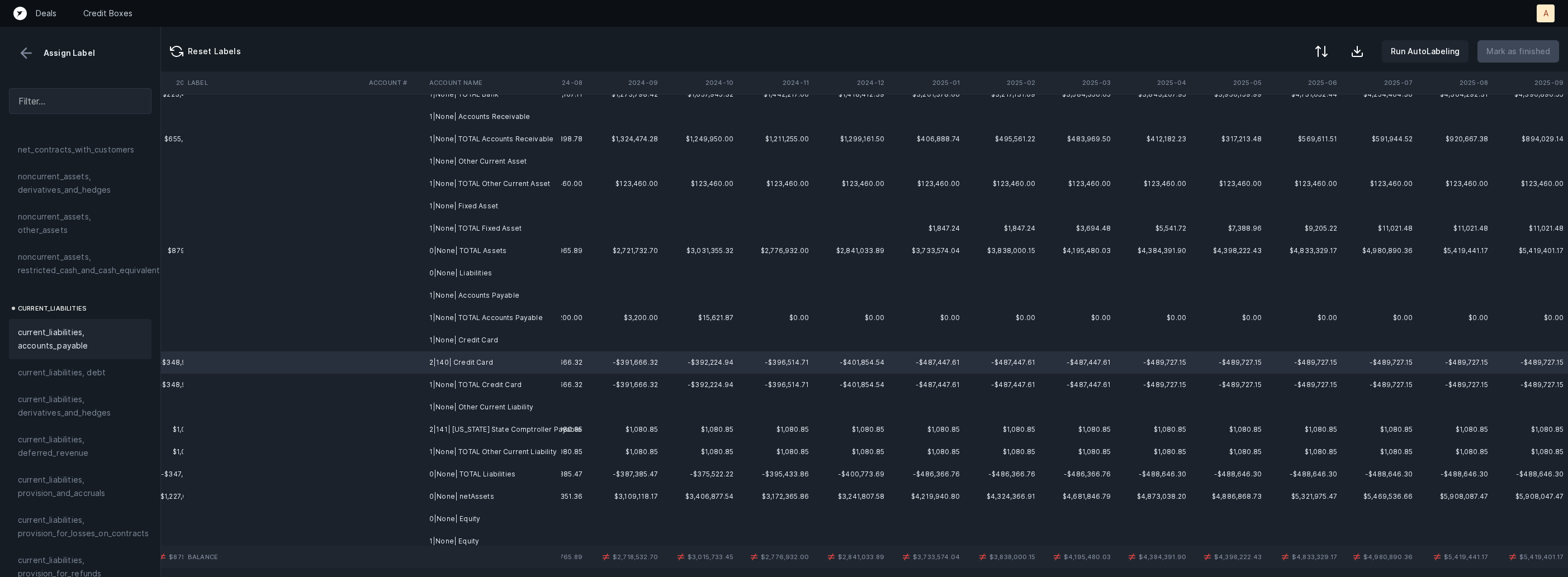
click at [104, 337] on span "current_liabilities, accounts_payable" at bounding box center [81, 339] width 125 height 27
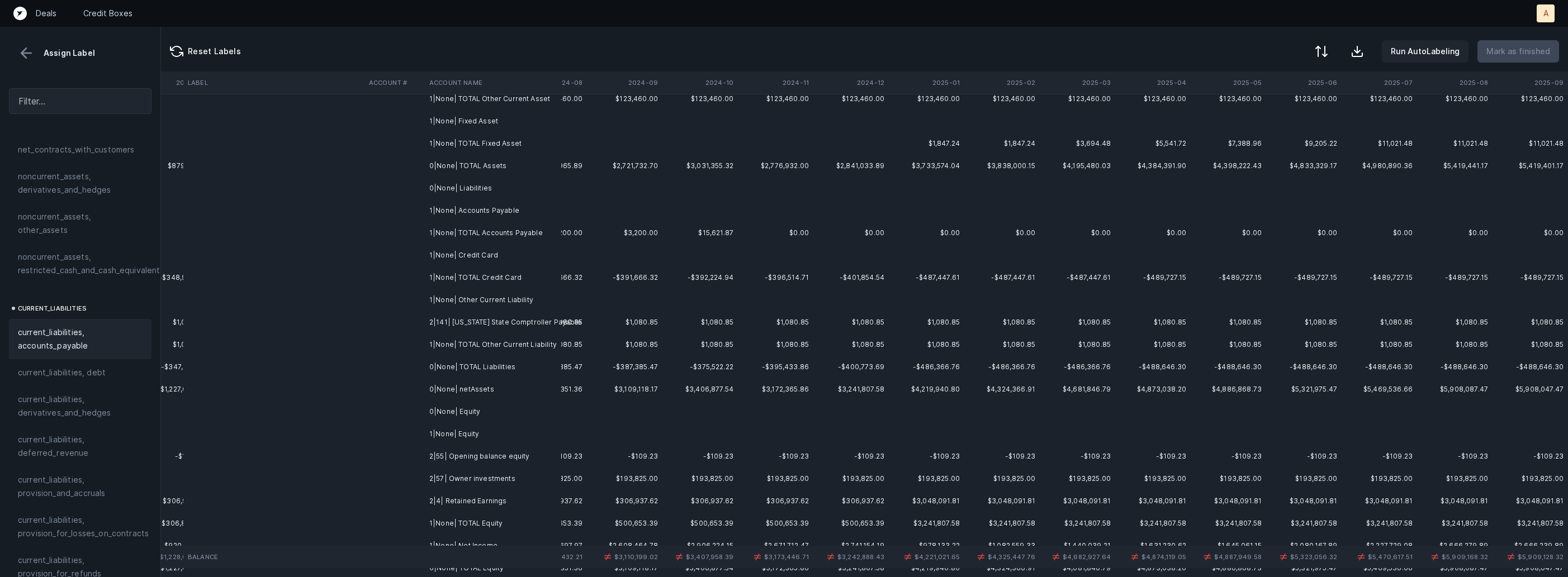
scroll to position [173, 2619]
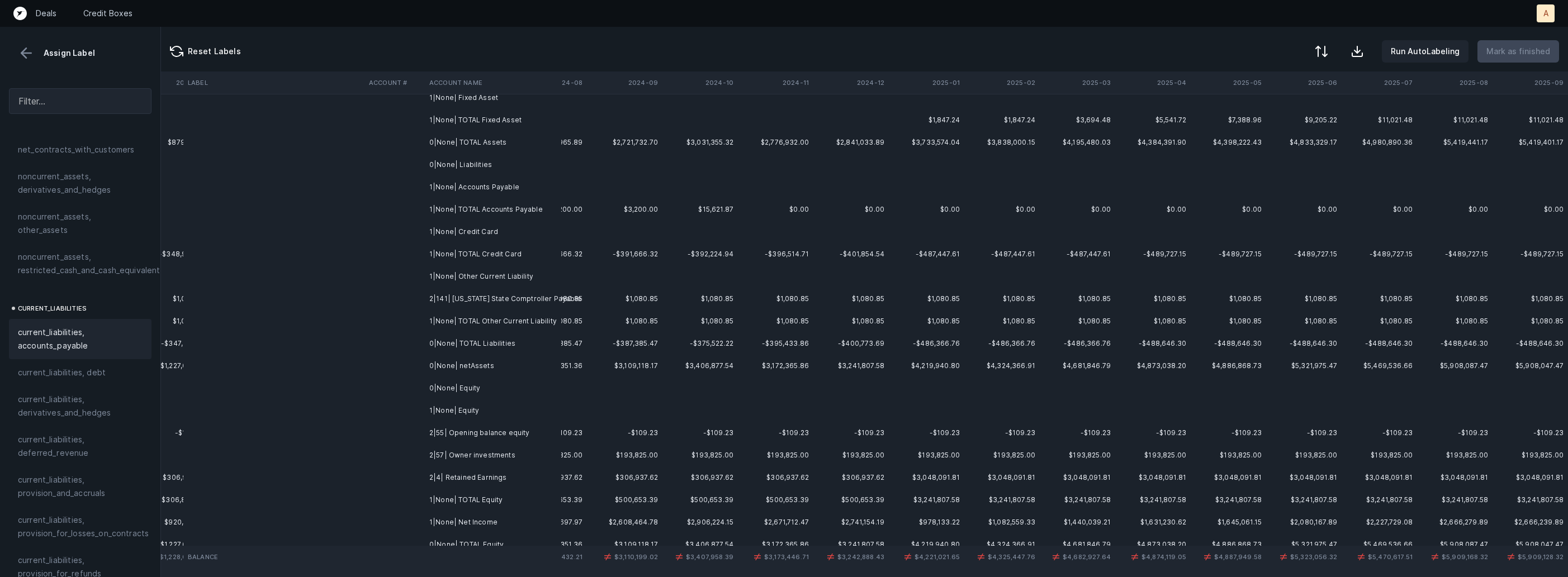
click at [392, 301] on td at bounding box center [394, 299] width 61 height 22
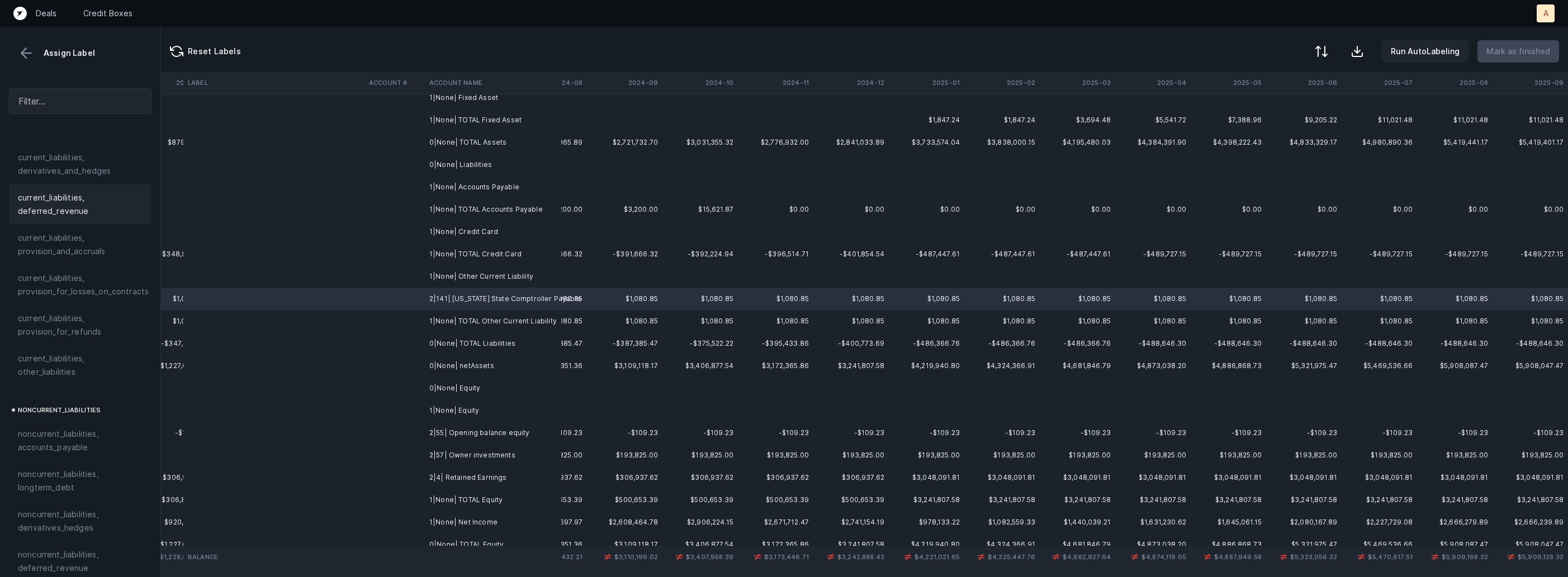
scroll to position [834, 0]
click at [66, 363] on span "current_liabilities, other_liabilities" at bounding box center [81, 367] width 125 height 27
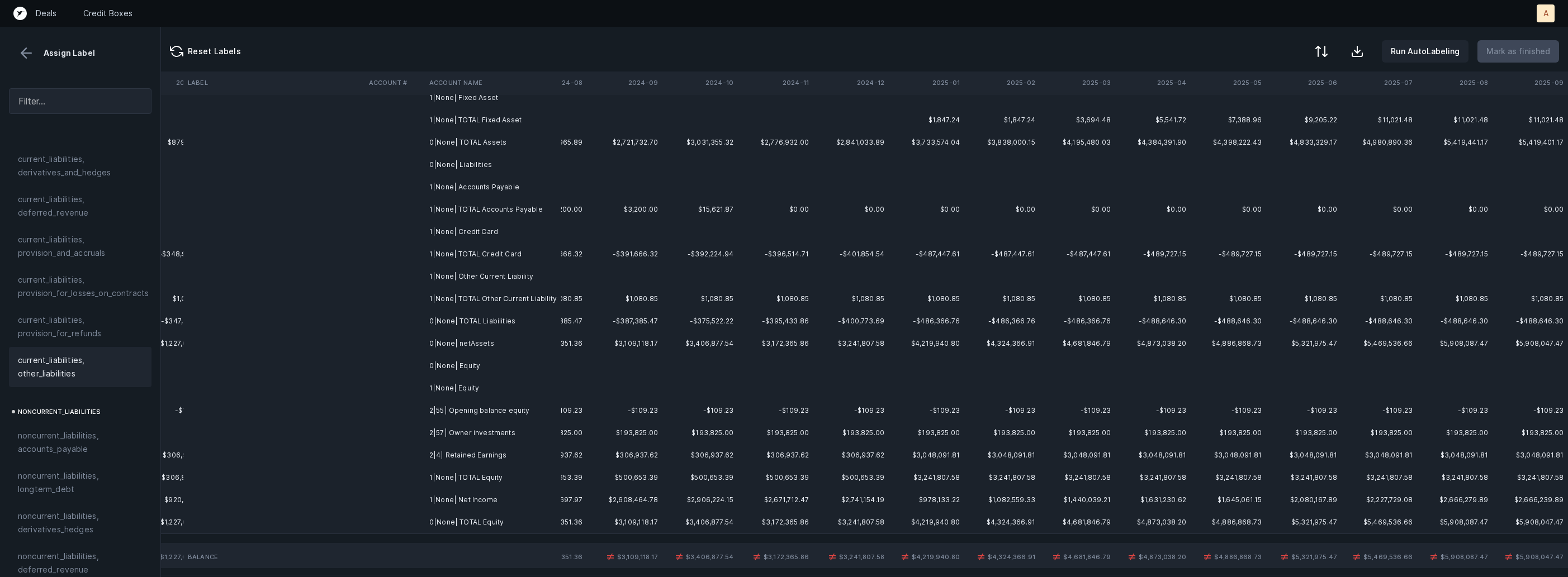
scroll to position [221, 2619]
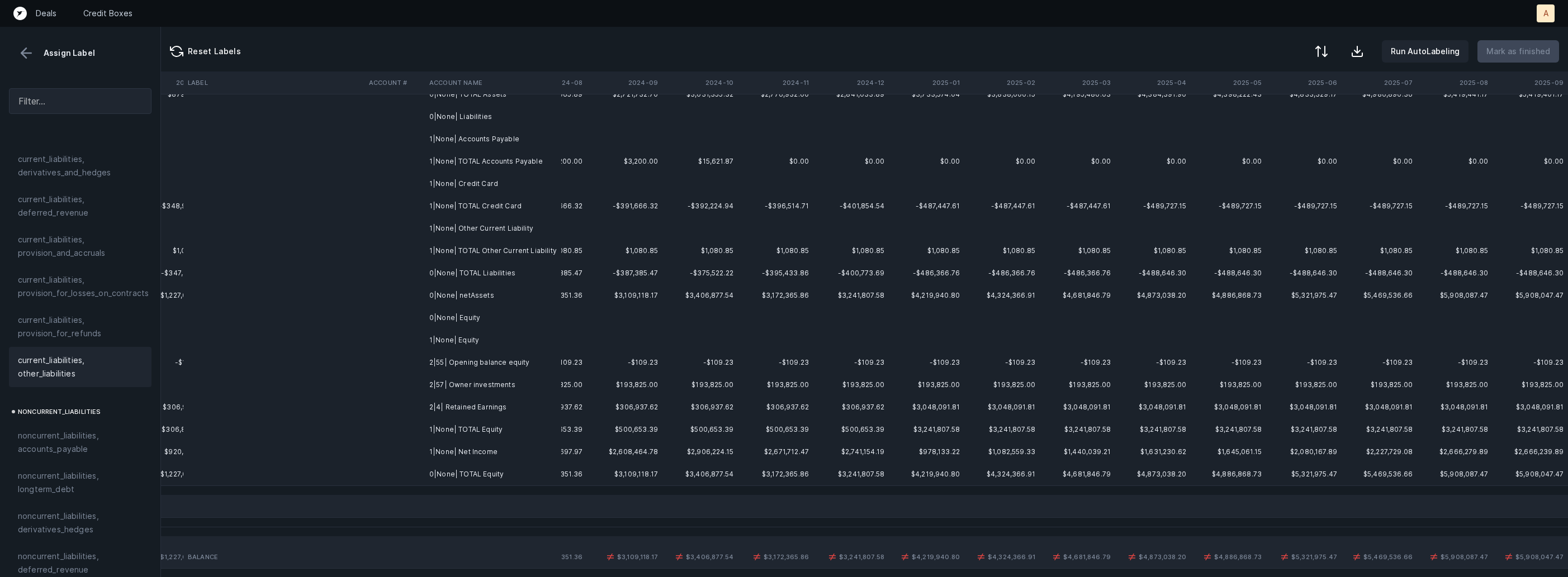
click at [455, 365] on td "2|55| Opening balance equity" at bounding box center [493, 363] width 136 height 22
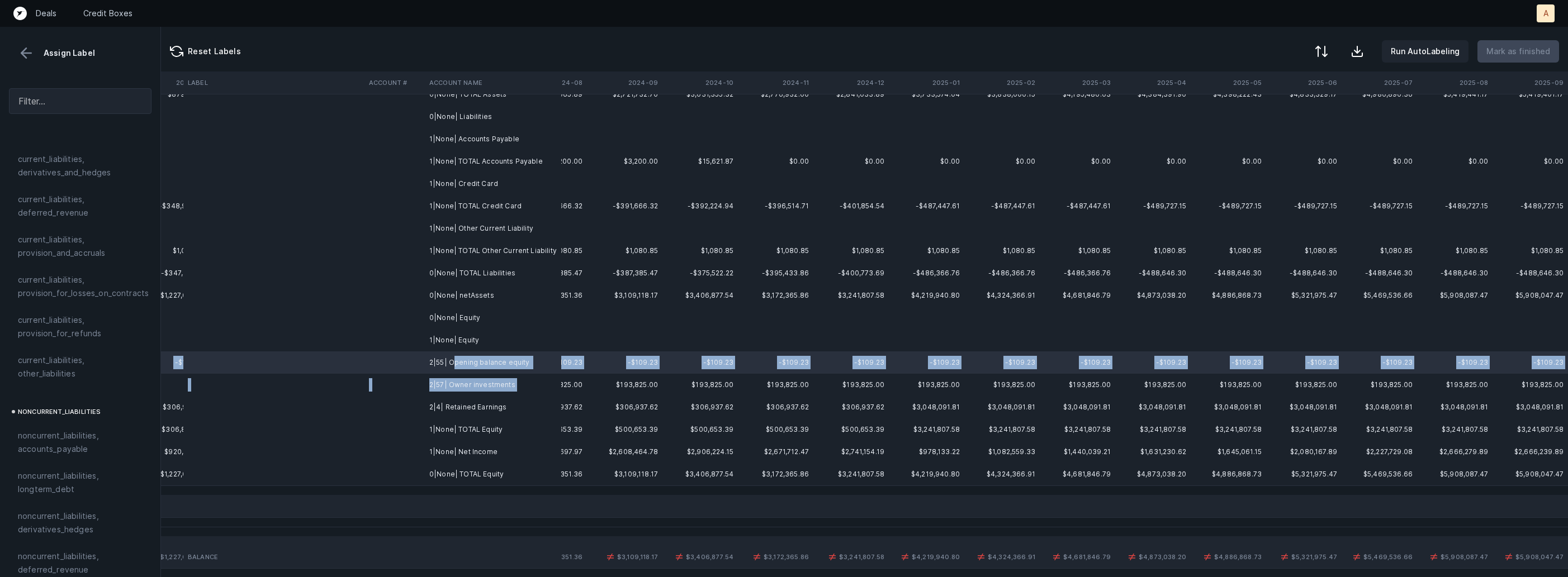
click at [460, 392] on td "2|57| Owner investments" at bounding box center [493, 385] width 136 height 22
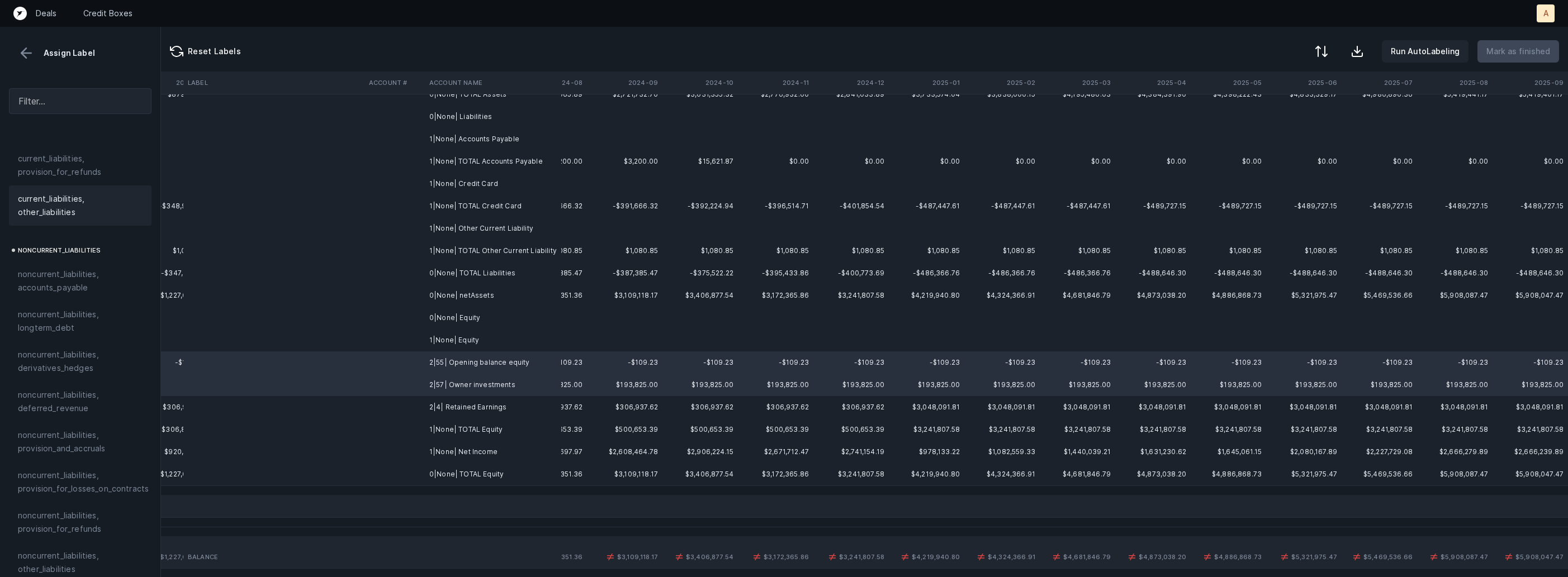
scroll to position [1229, 0]
click at [57, 390] on span "equity, paid_in_capital" at bounding box center [61, 397] width 85 height 13
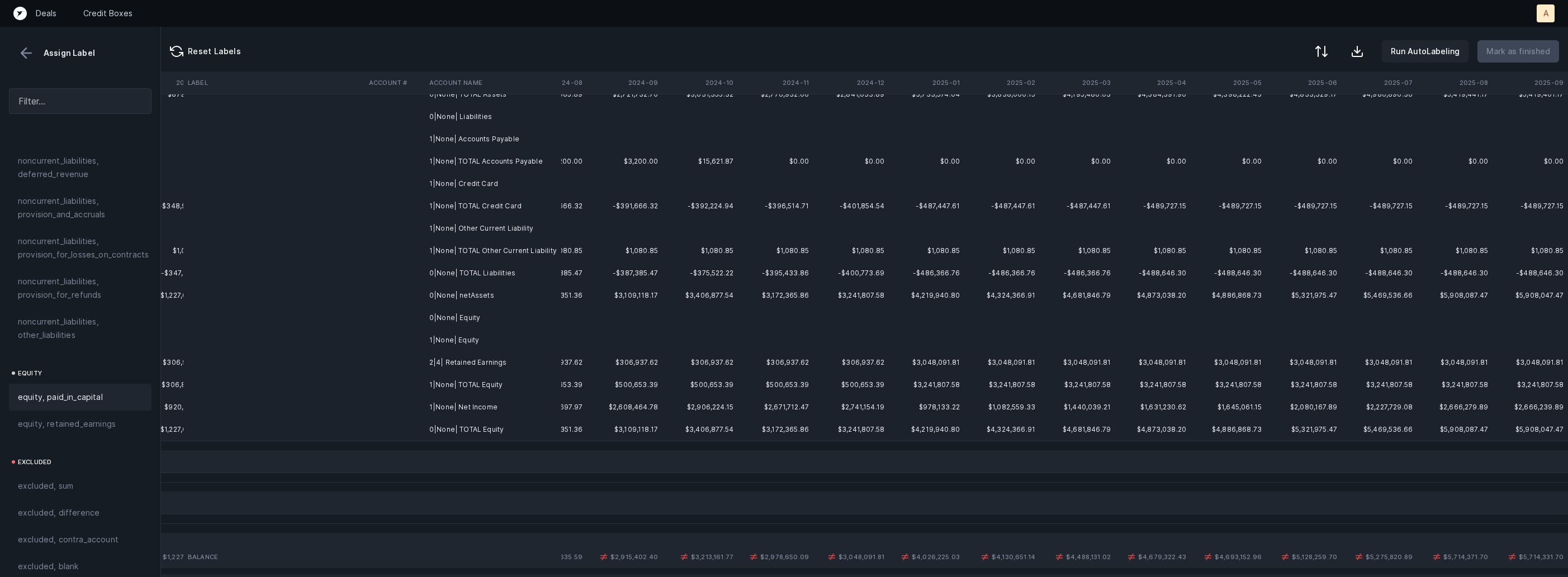
click at [392, 364] on td at bounding box center [394, 363] width 61 height 22
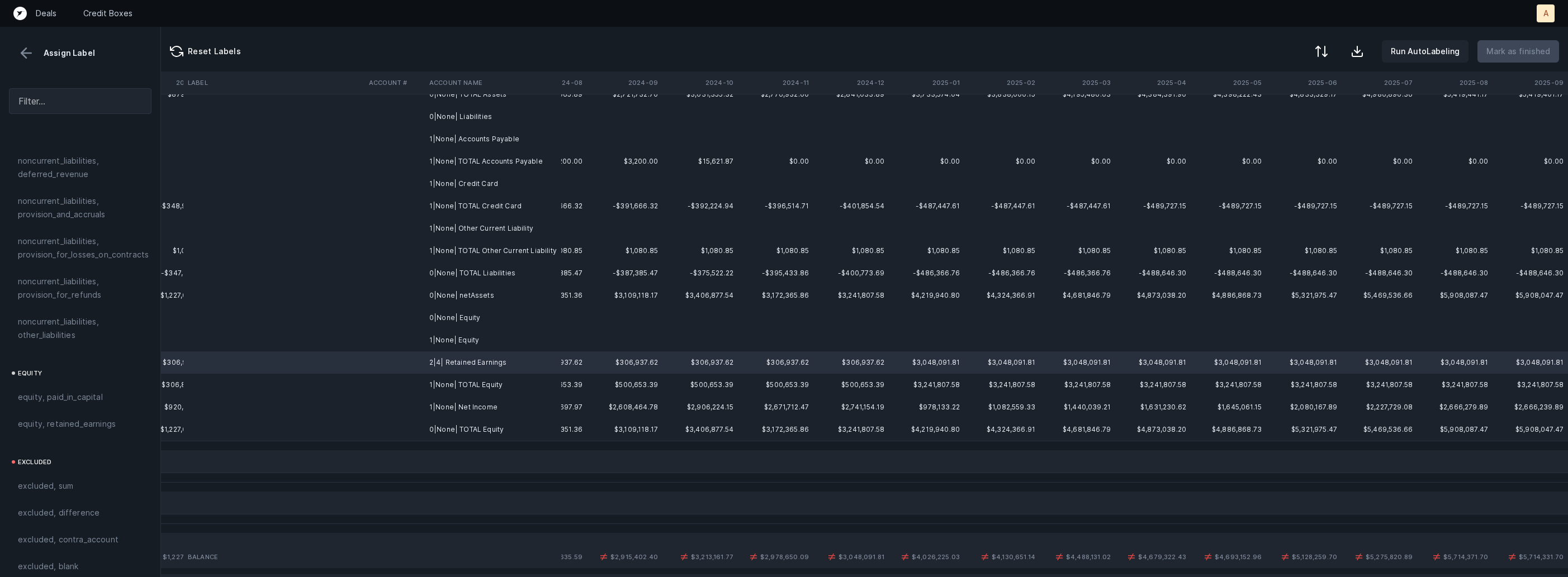
click at [432, 406] on td "1|None| Net Income" at bounding box center [493, 407] width 136 height 22
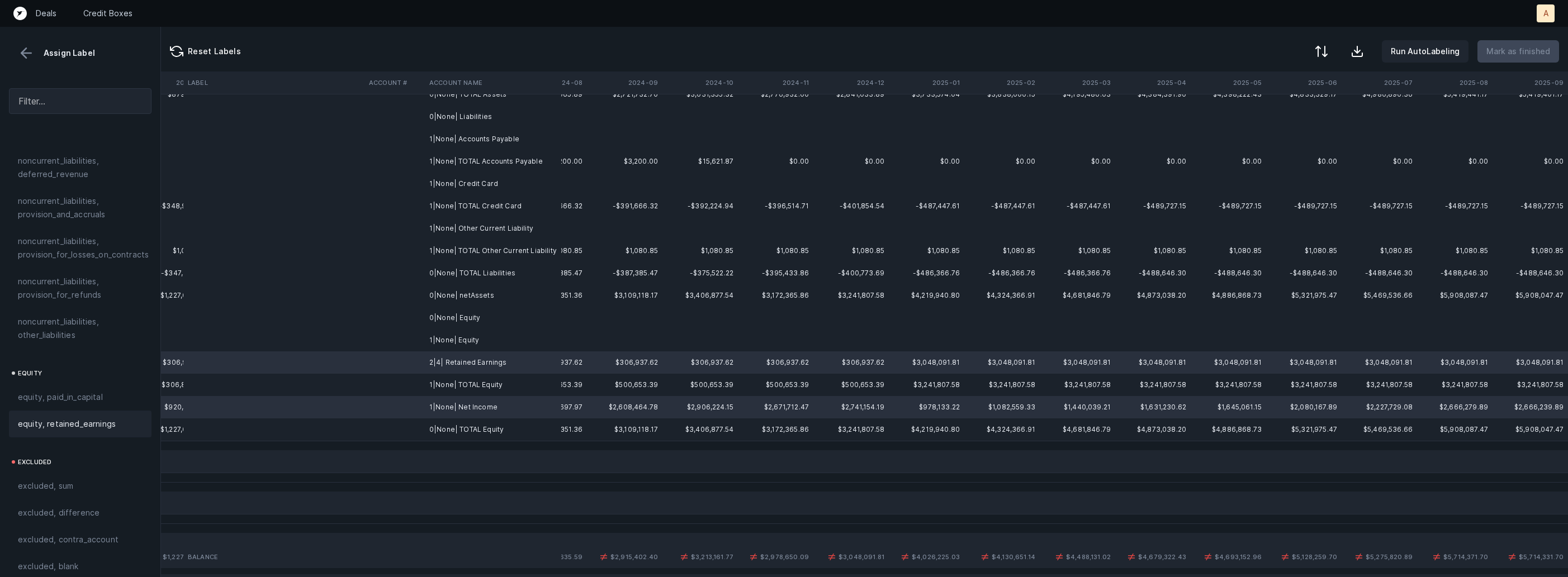
click at [118, 417] on div "equity, retained_earnings" at bounding box center [81, 423] width 125 height 13
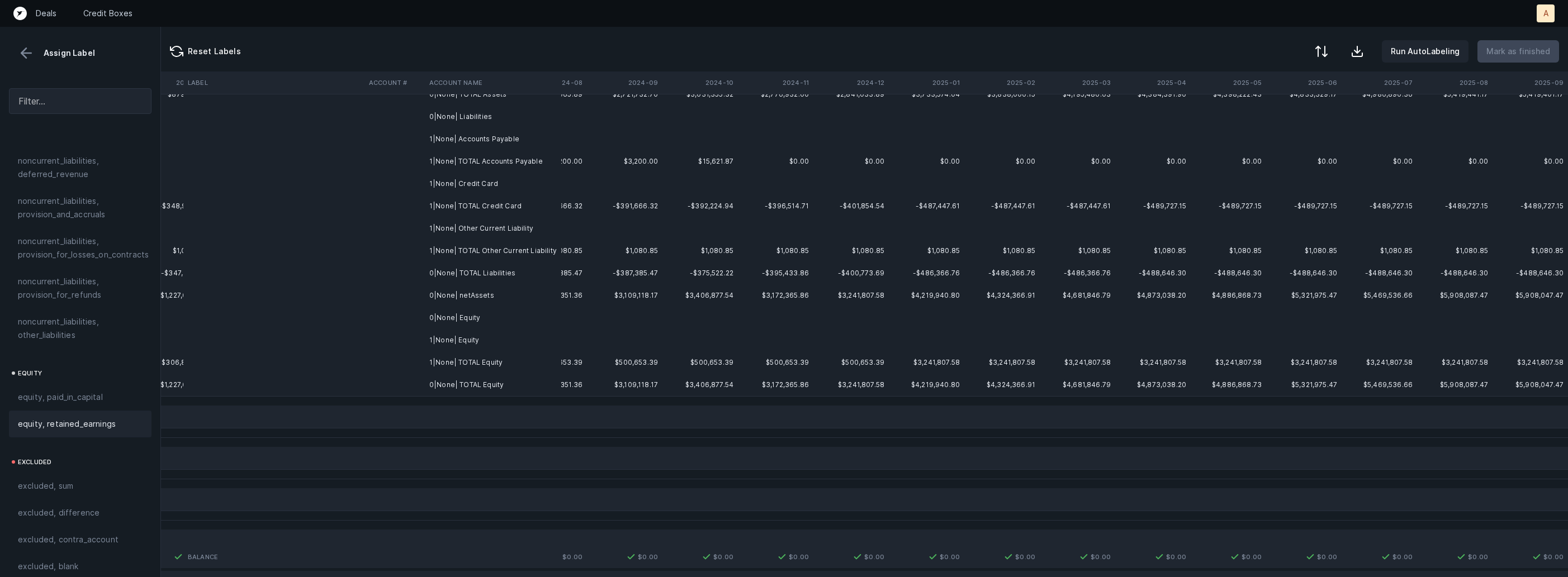
scroll to position [0, 2619]
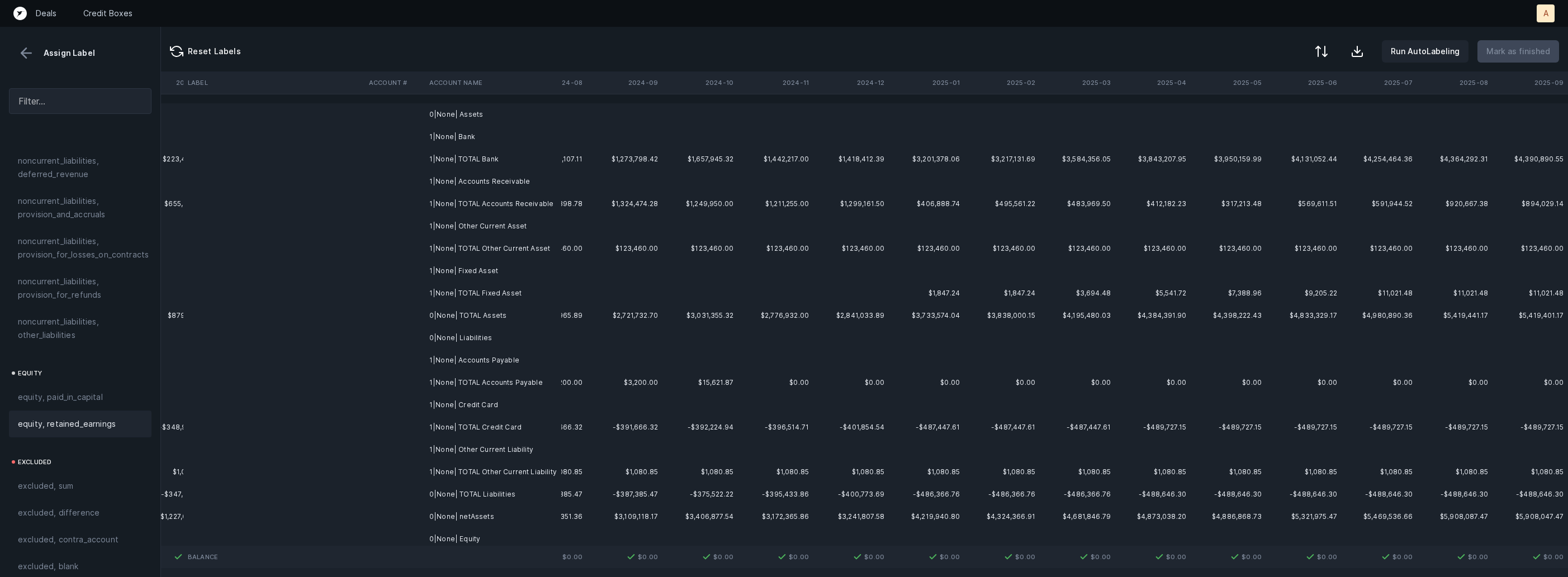
click at [537, 136] on td "1|None| Bank" at bounding box center [493, 137] width 136 height 22
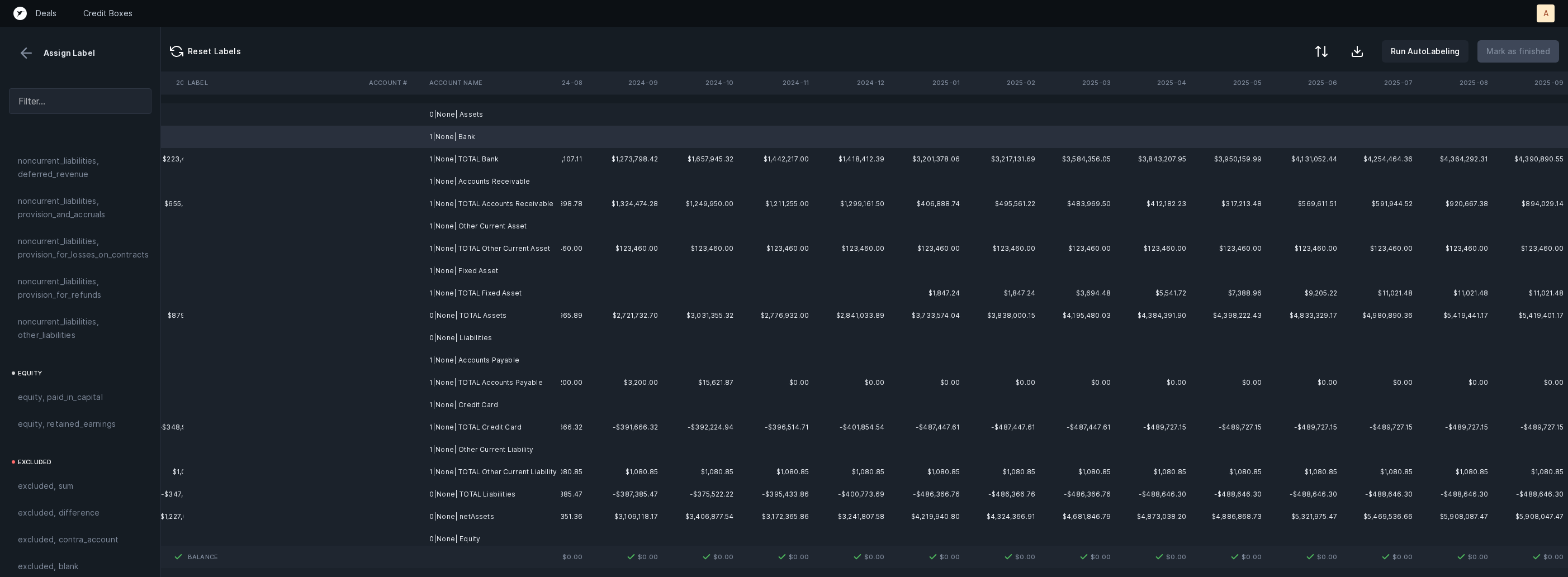
click at [504, 112] on td "0|None| Assets" at bounding box center [493, 115] width 136 height 22
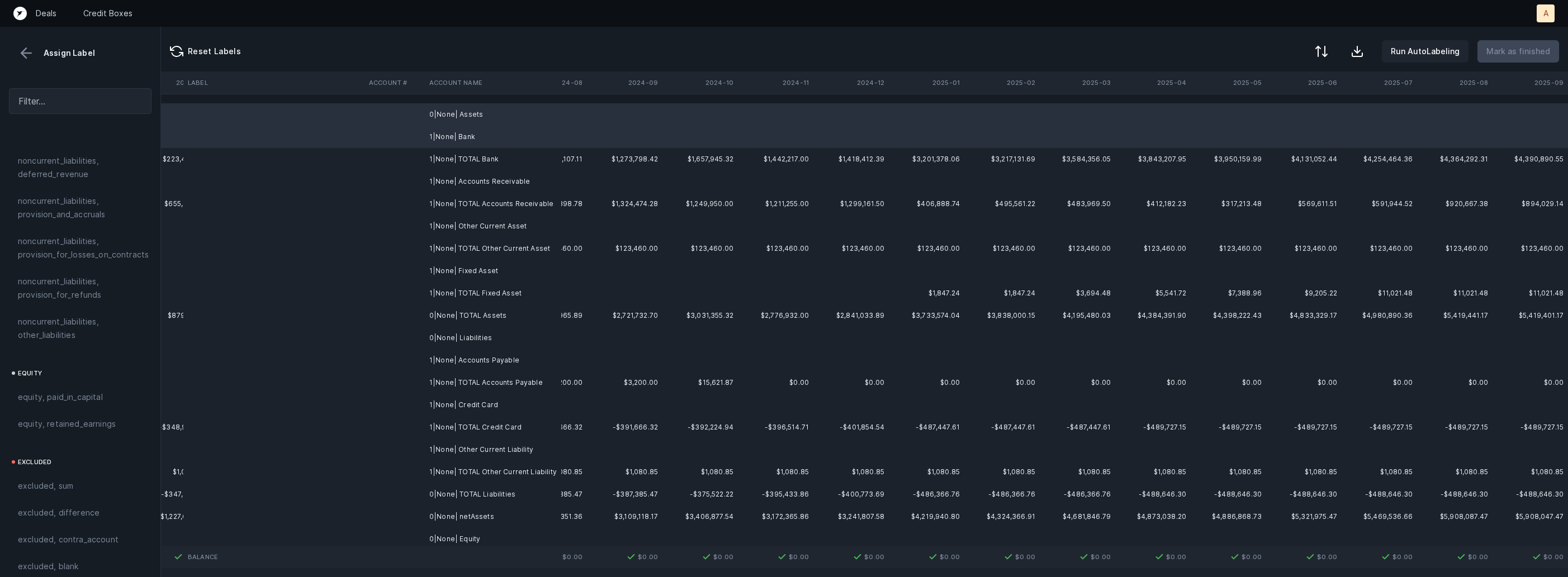
click at [454, 185] on td "1|None| Accounts Receivable" at bounding box center [493, 182] width 136 height 22
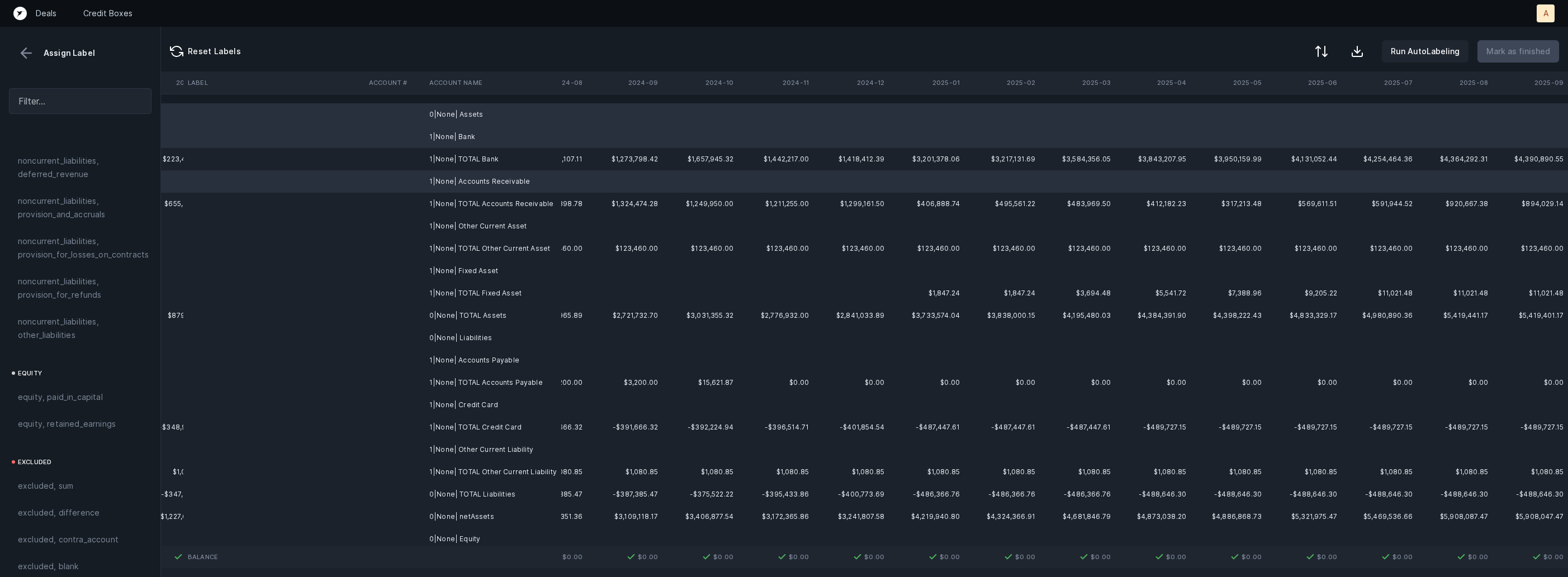
click at [449, 228] on td "1|None| Other Current Asset" at bounding box center [493, 226] width 136 height 22
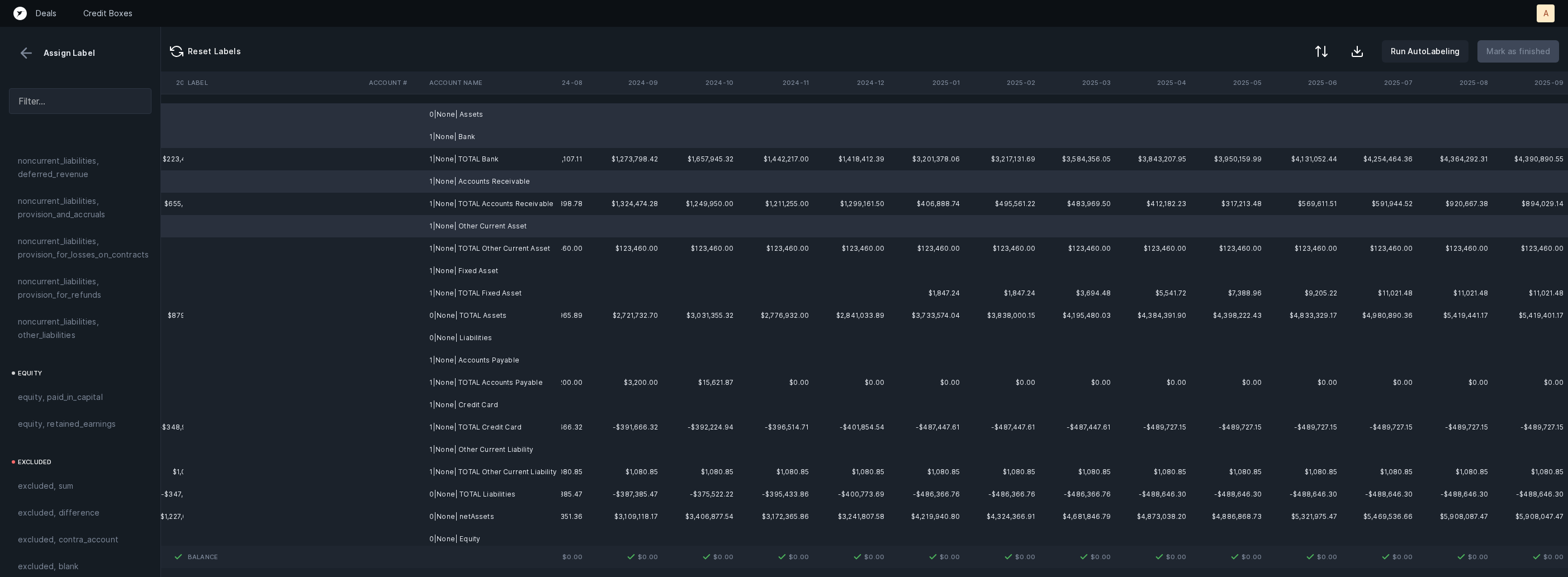
click at [445, 281] on td "1|None| Fixed Asset" at bounding box center [493, 271] width 136 height 22
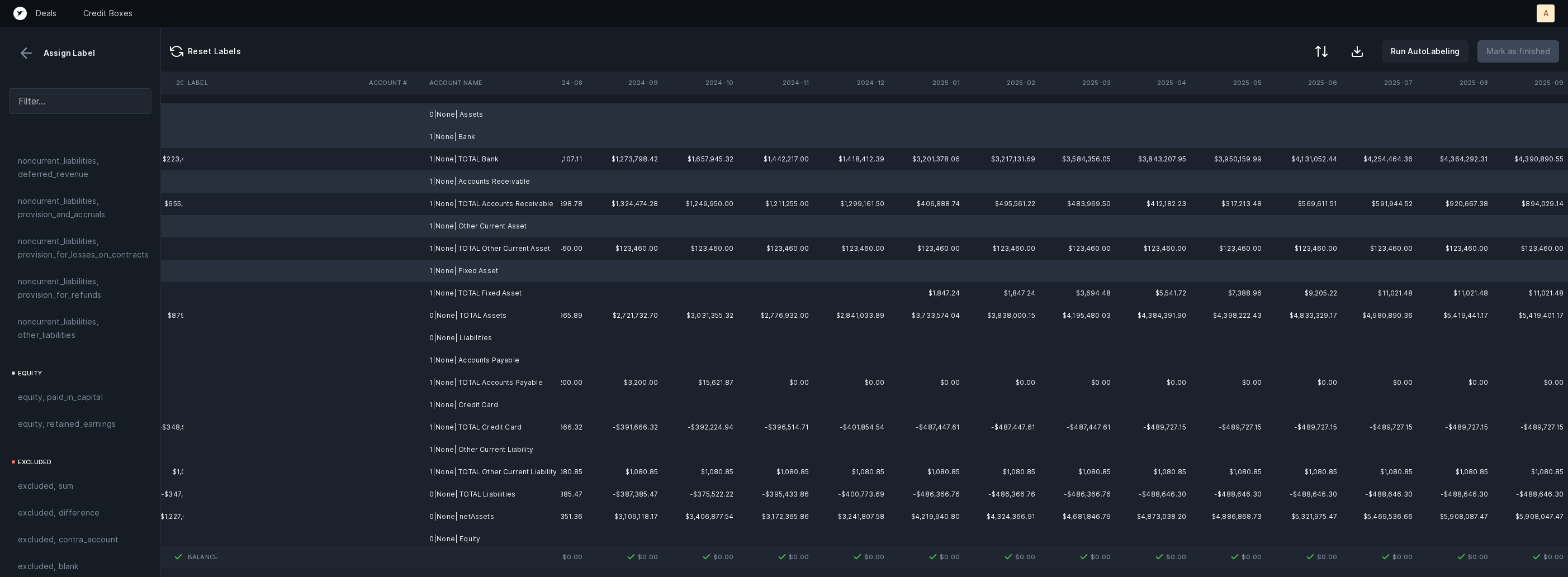
click at [454, 338] on td "0|None| Liabilities" at bounding box center [493, 338] width 136 height 22
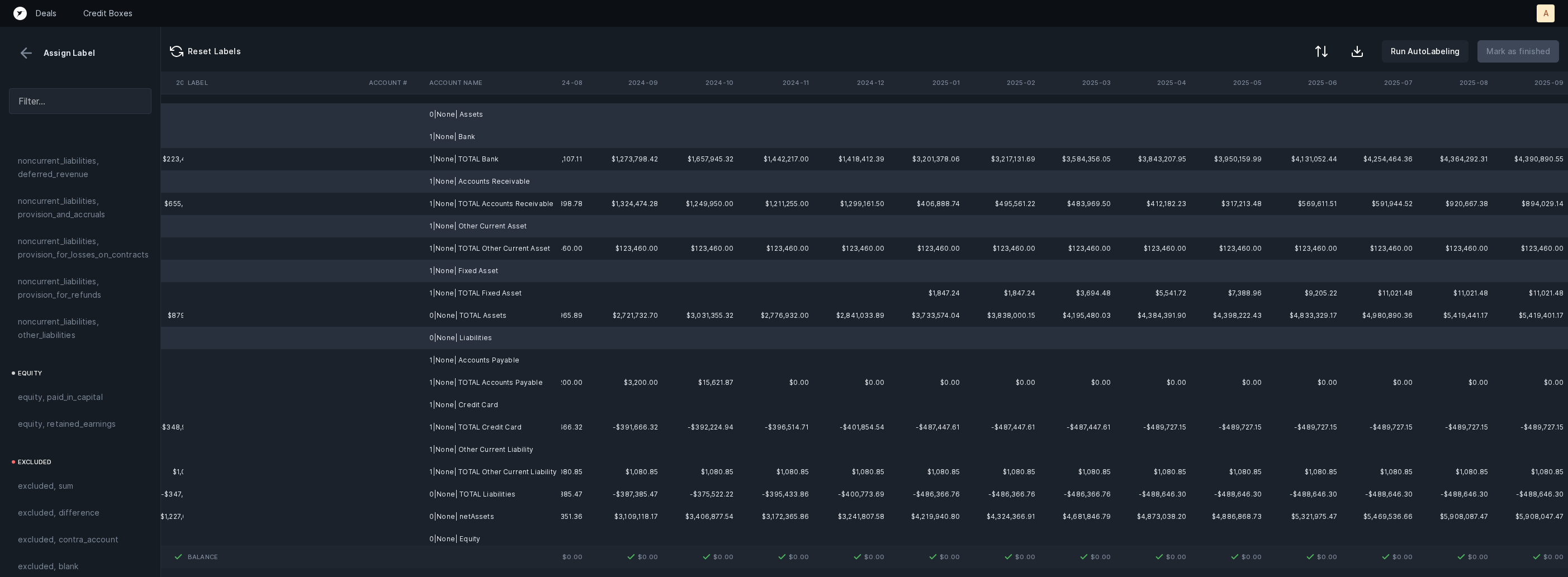
click at [446, 355] on td "1|None| Accounts Payable" at bounding box center [493, 360] width 136 height 22
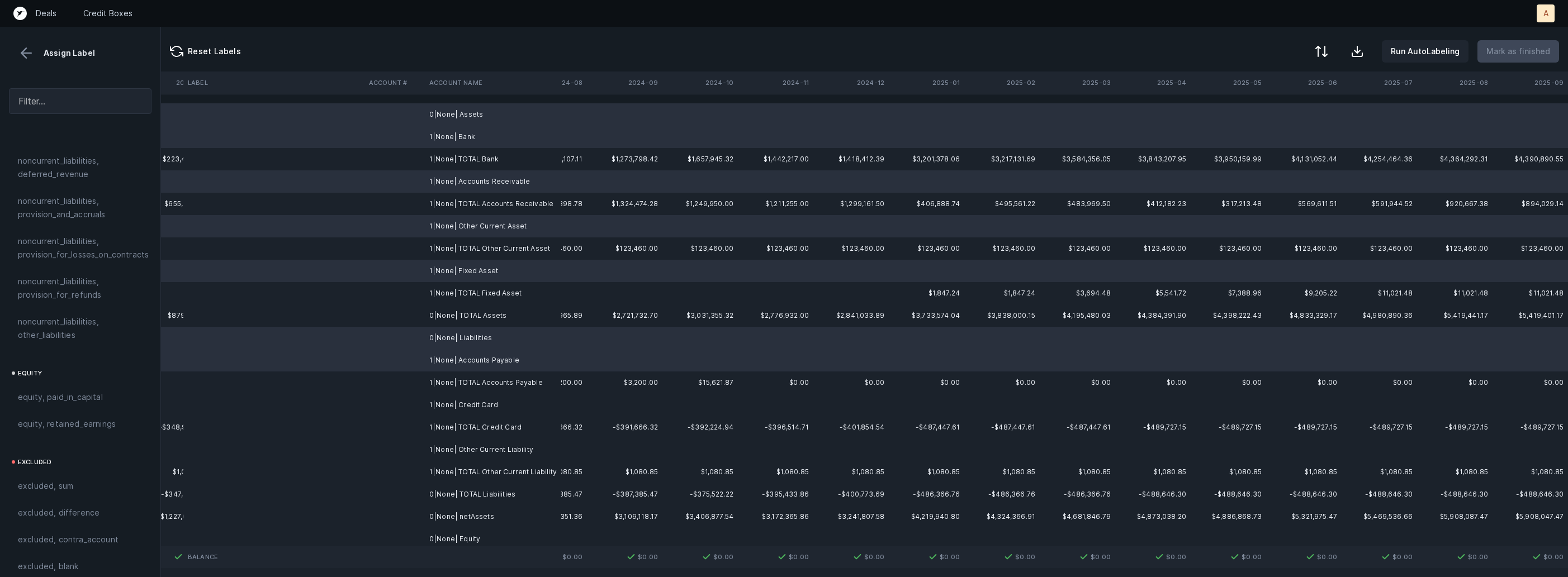
click at [444, 410] on td "1|None| Credit Card" at bounding box center [493, 405] width 136 height 22
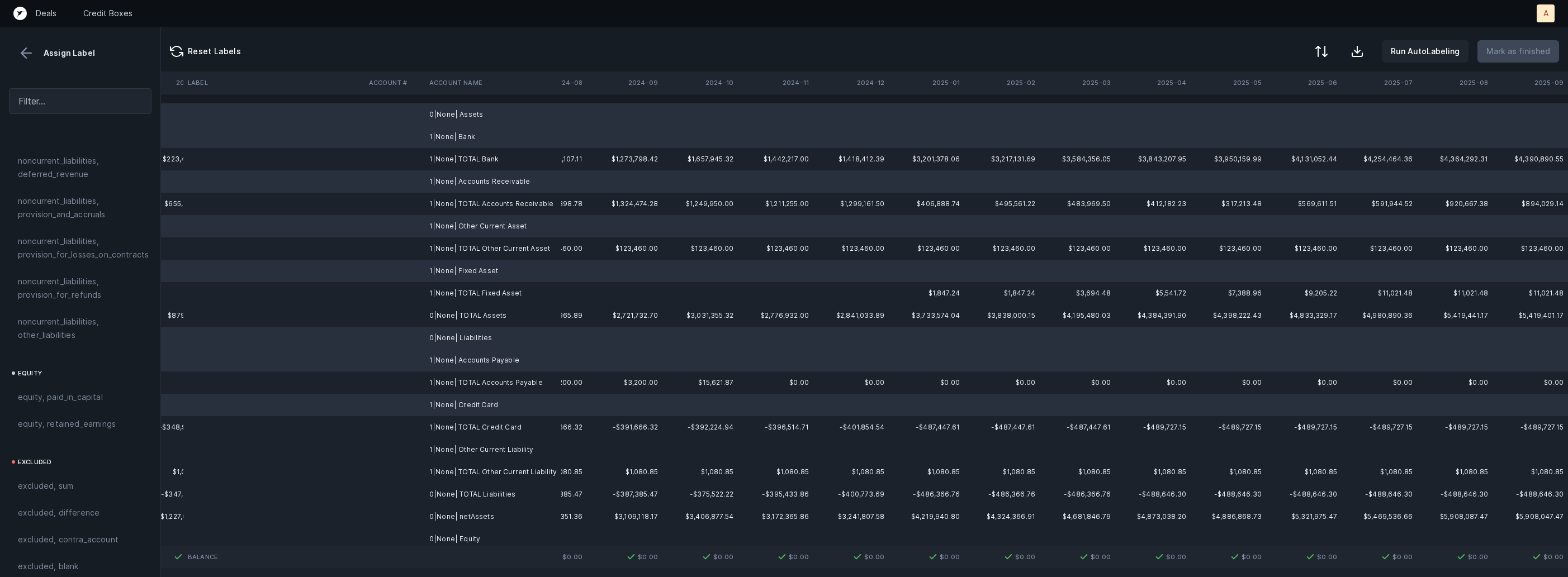
click at [442, 452] on td "1|None| Other Current Liability" at bounding box center [493, 450] width 136 height 22
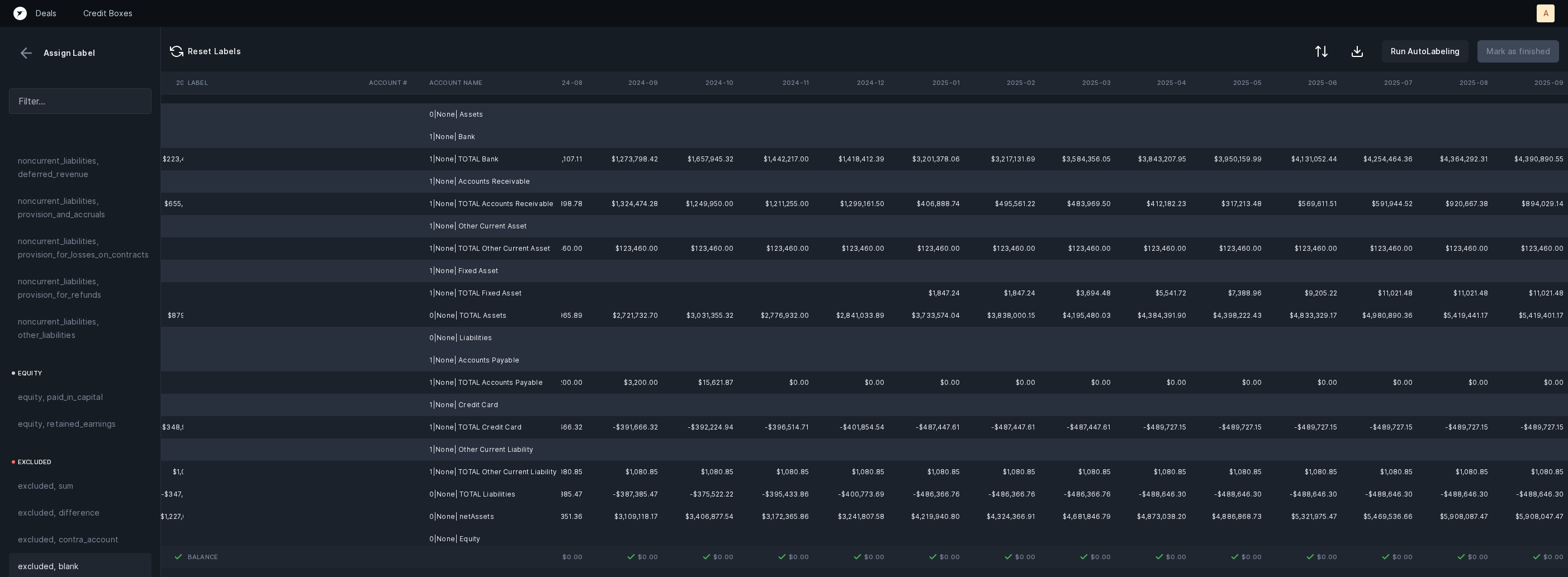
click at [101, 560] on div "excluded, blank" at bounding box center [81, 566] width 125 height 13
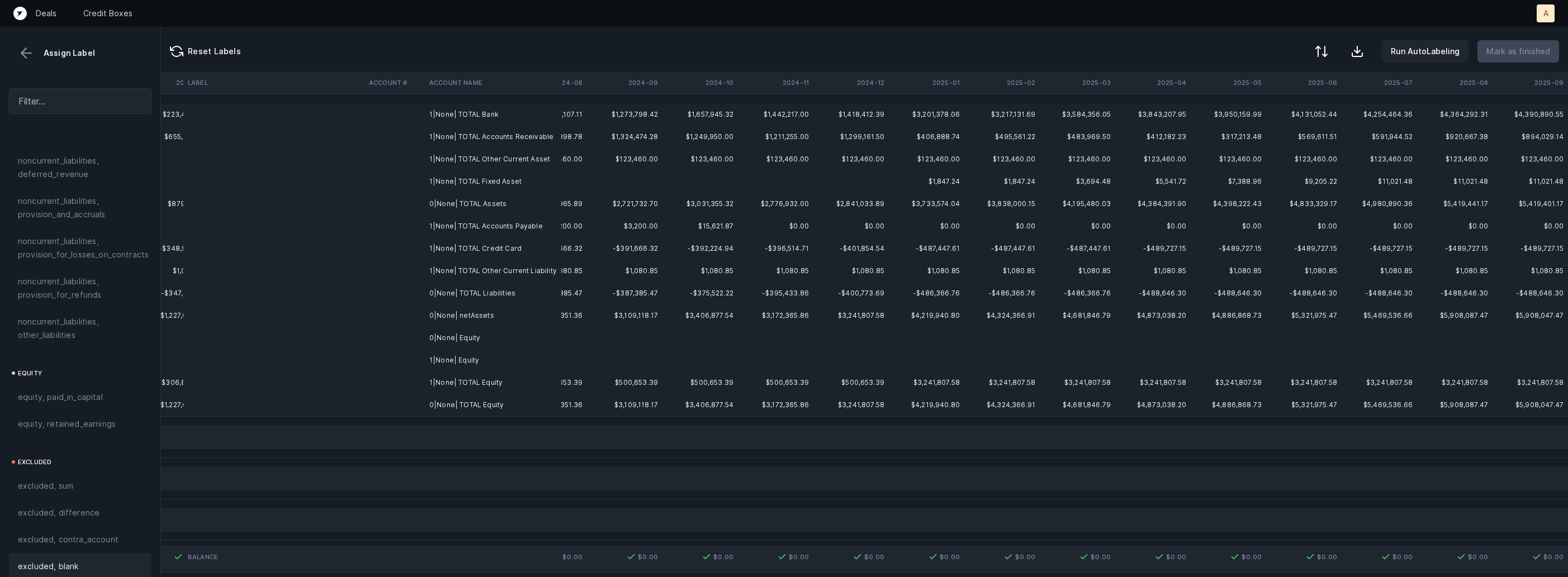
click at [463, 332] on td "0|None| Equity" at bounding box center [493, 338] width 136 height 22
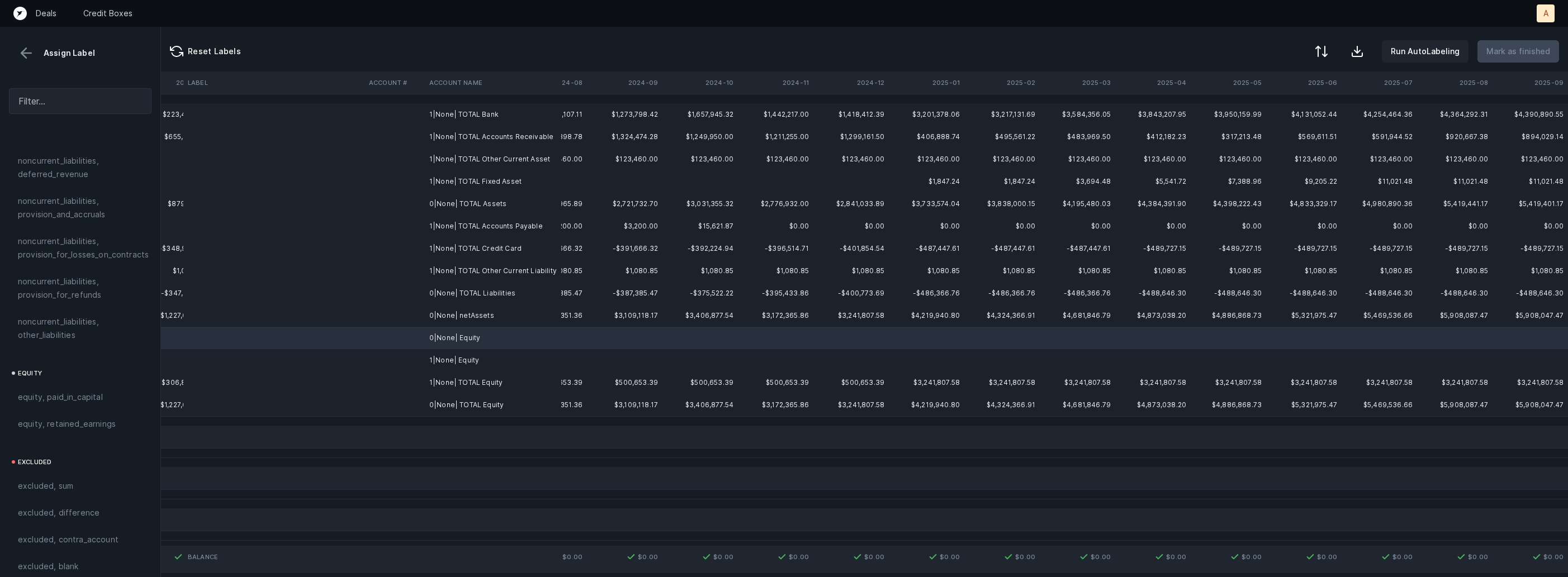
click at [452, 350] on td "1|None| Equity" at bounding box center [493, 360] width 136 height 22
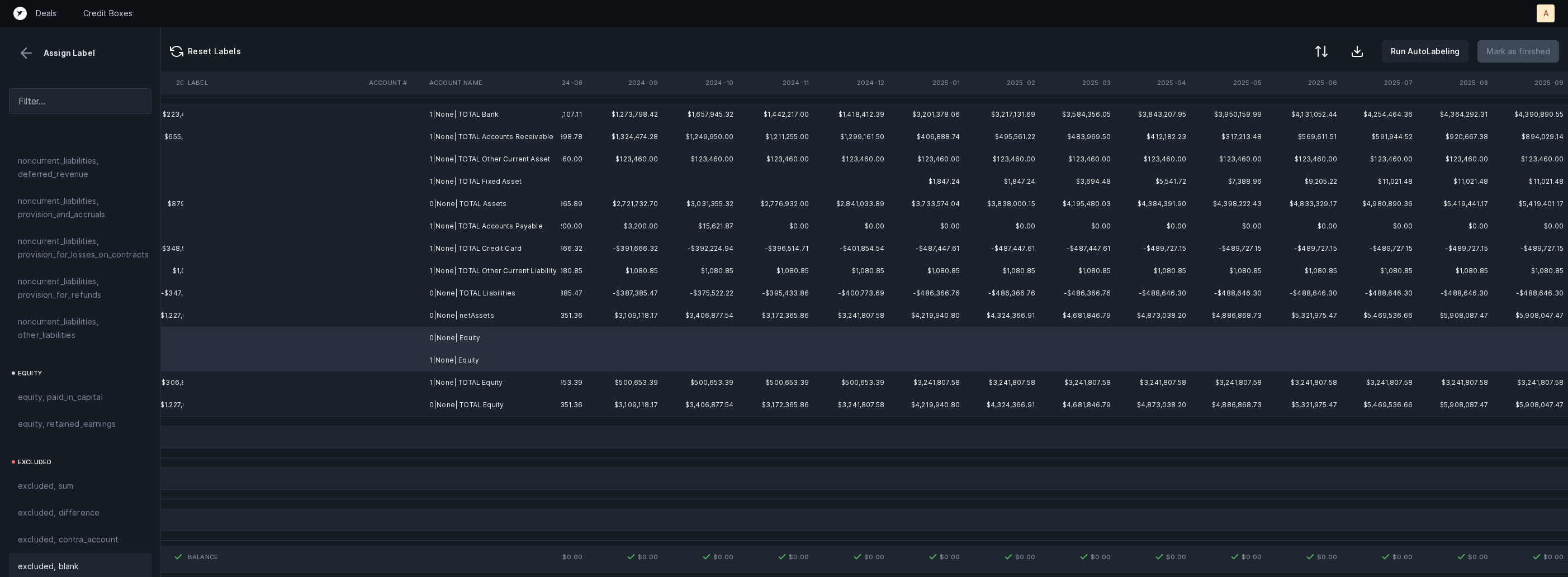
click at [57, 560] on span "excluded, blank" at bounding box center [48, 566] width 61 height 13
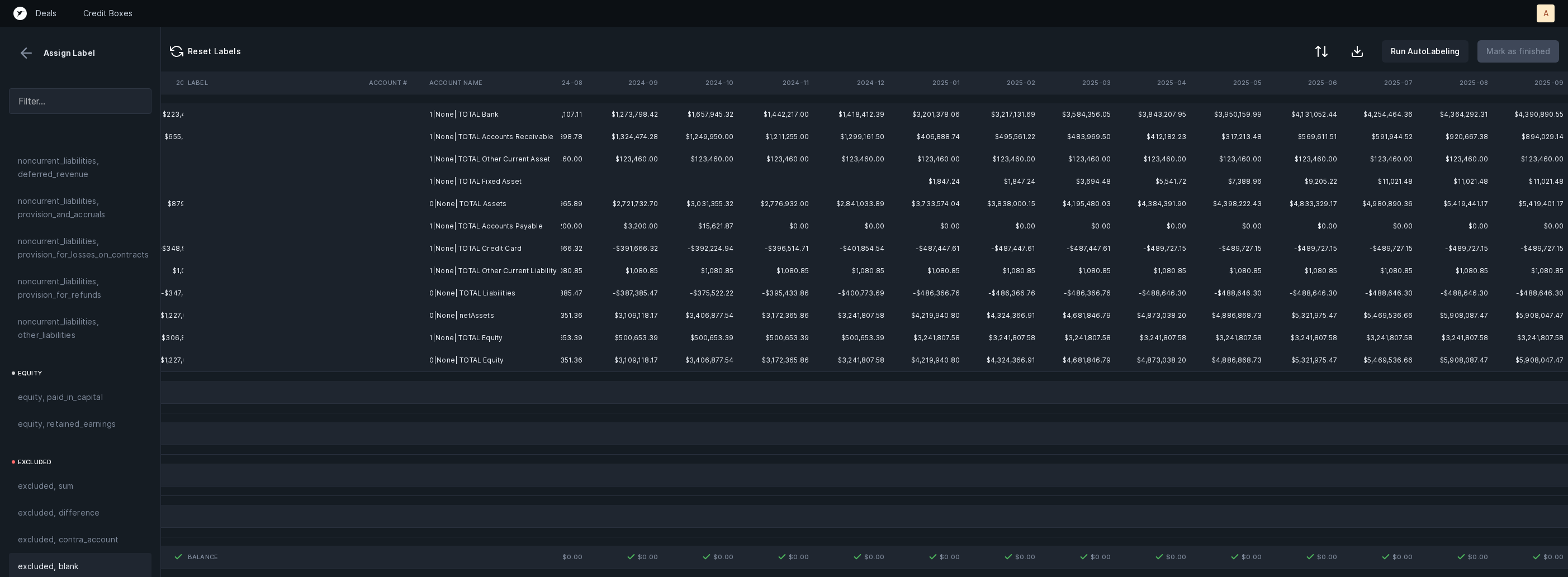
click at [431, 322] on td "0|None| netAssets" at bounding box center [493, 316] width 136 height 22
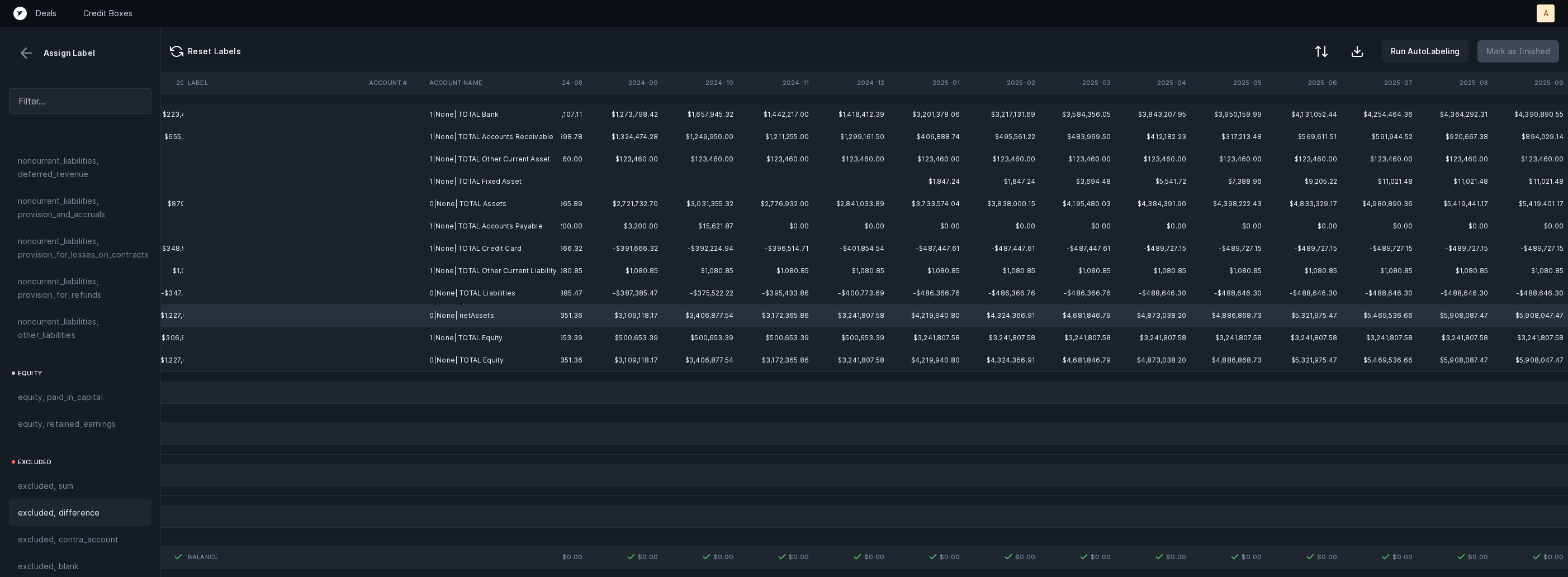
click at [54, 500] on div "excluded, difference" at bounding box center [80, 513] width 142 height 27
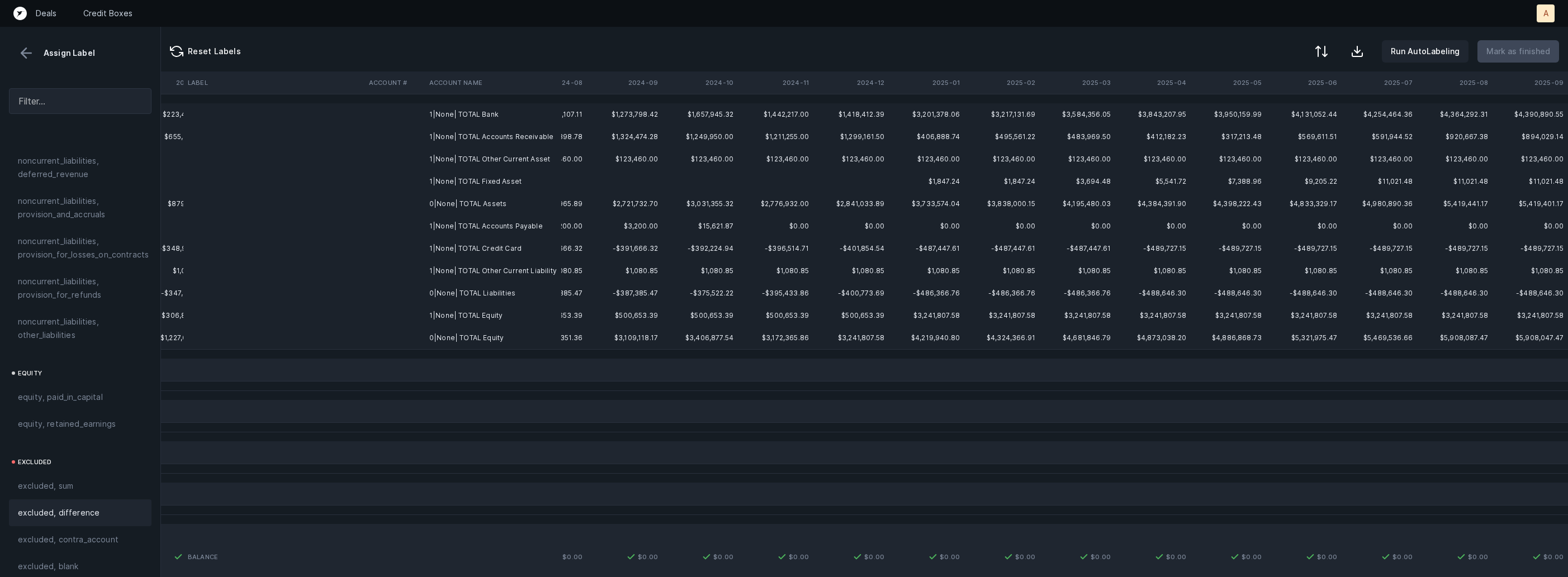
click at [462, 121] on td "1|None| TOTAL Bank" at bounding box center [493, 115] width 136 height 22
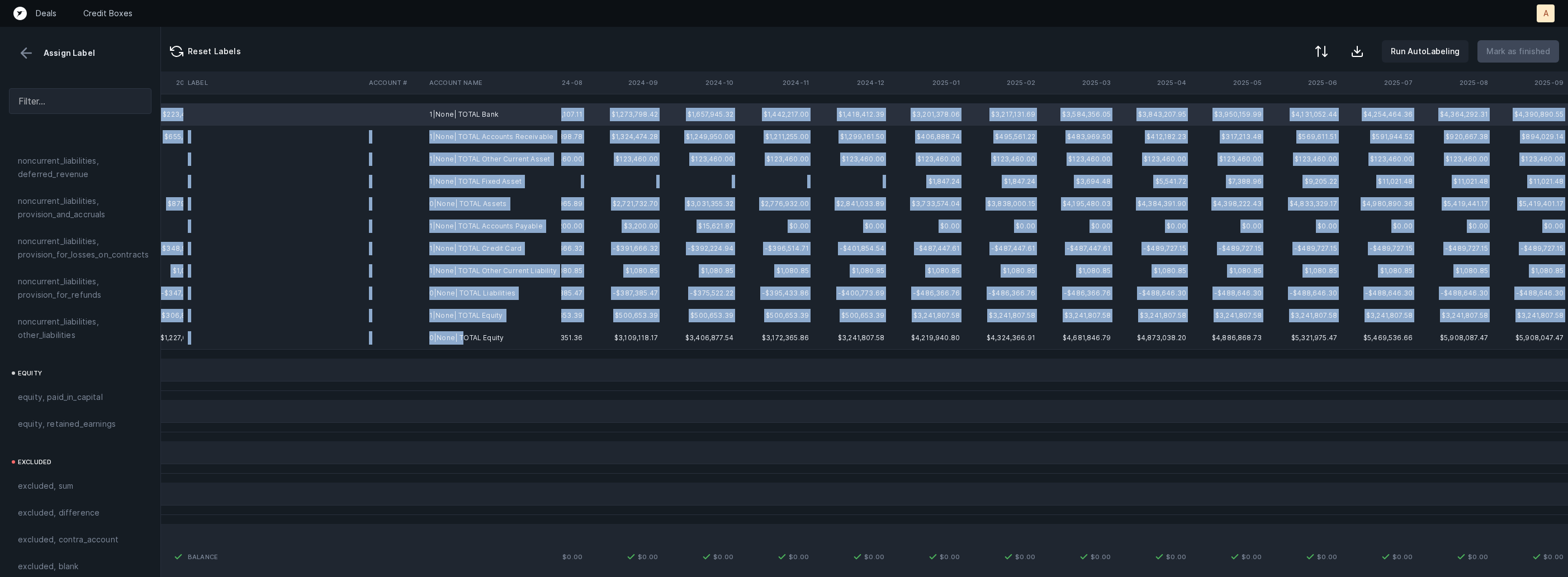
click at [462, 333] on td "0|None| TOTAL Equity" at bounding box center [493, 338] width 136 height 22
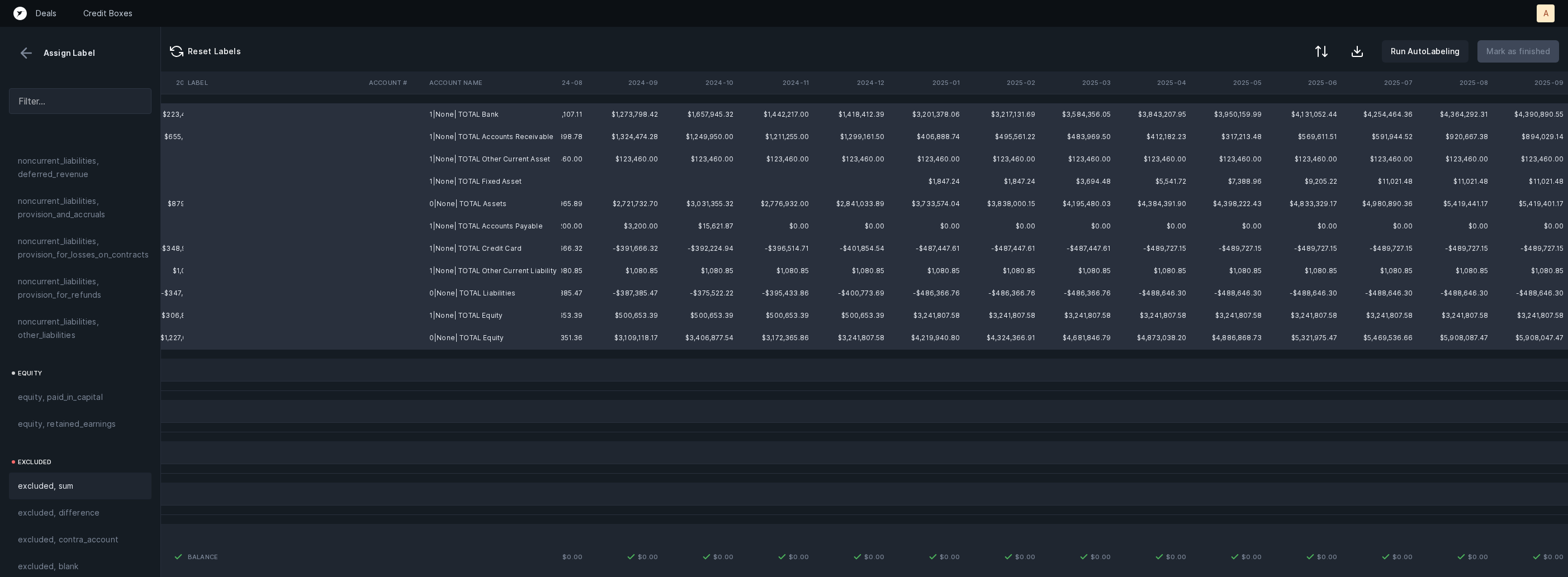
click at [65, 480] on span "excluded, sum" at bounding box center [46, 486] width 56 height 13
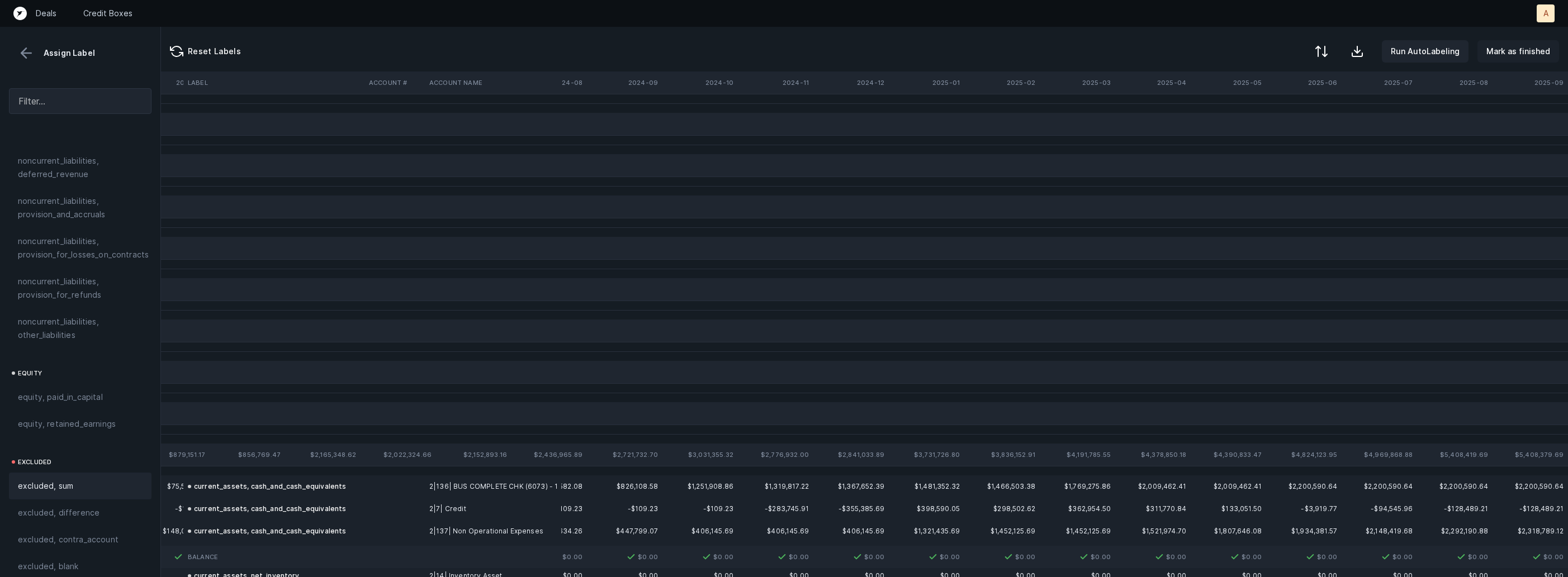
click at [1515, 57] on p "Mark as finished" at bounding box center [1518, 51] width 64 height 13
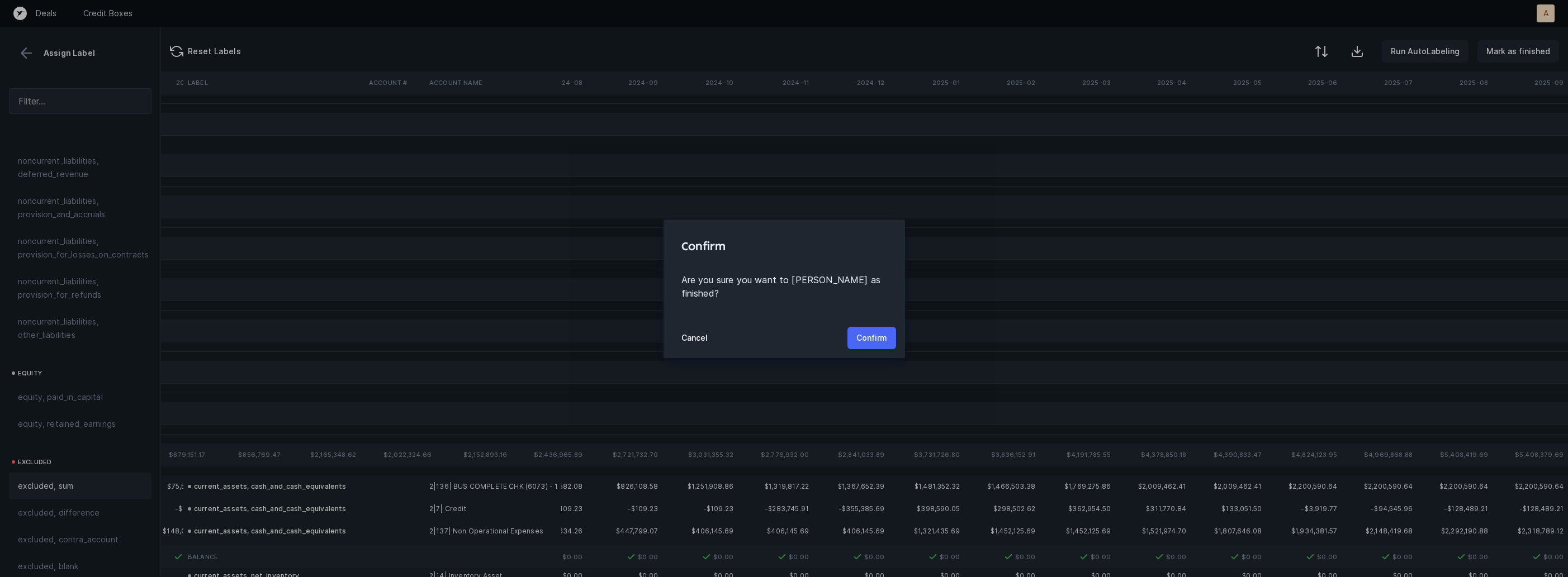
click at [868, 332] on p "Confirm" at bounding box center [871, 338] width 31 height 13
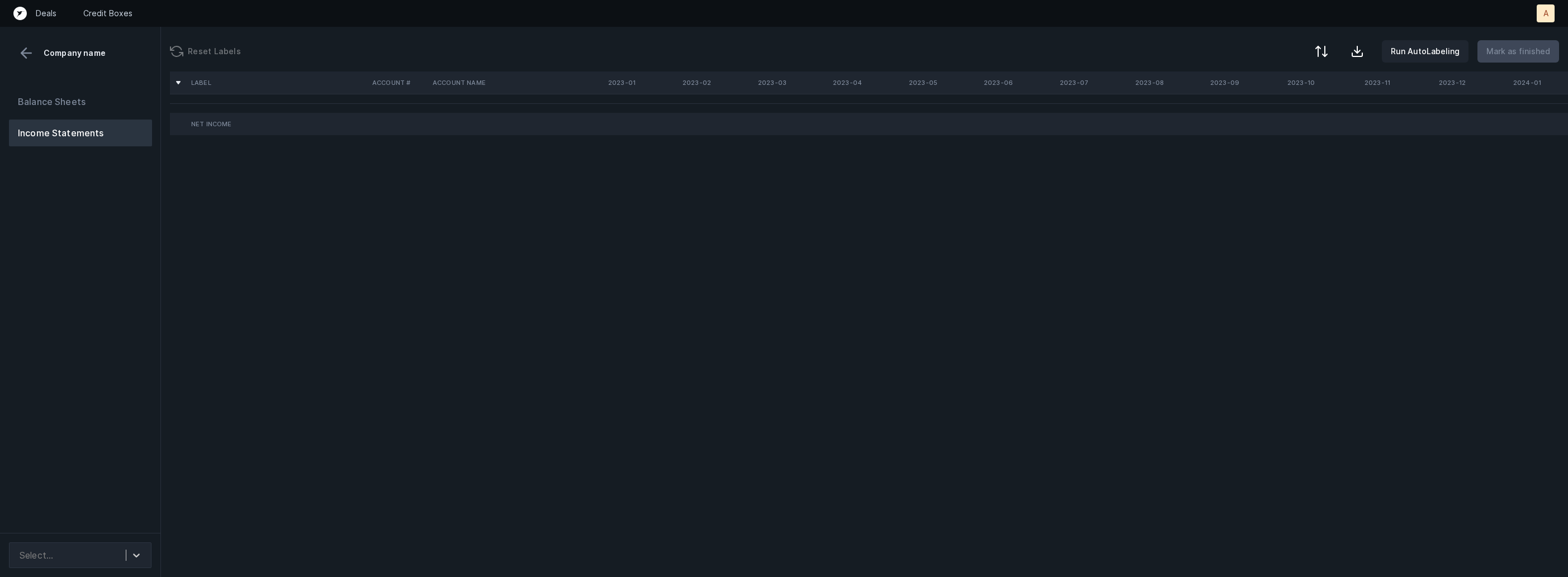
click at [119, 432] on div "Balance Sheets Income Statements" at bounding box center [81, 306] width 161 height 453
click at [130, 551] on div at bounding box center [136, 555] width 20 height 20
click at [131, 523] on div "FinAdvantage_P&L_Cleaned.csv" at bounding box center [80, 525] width 142 height 22
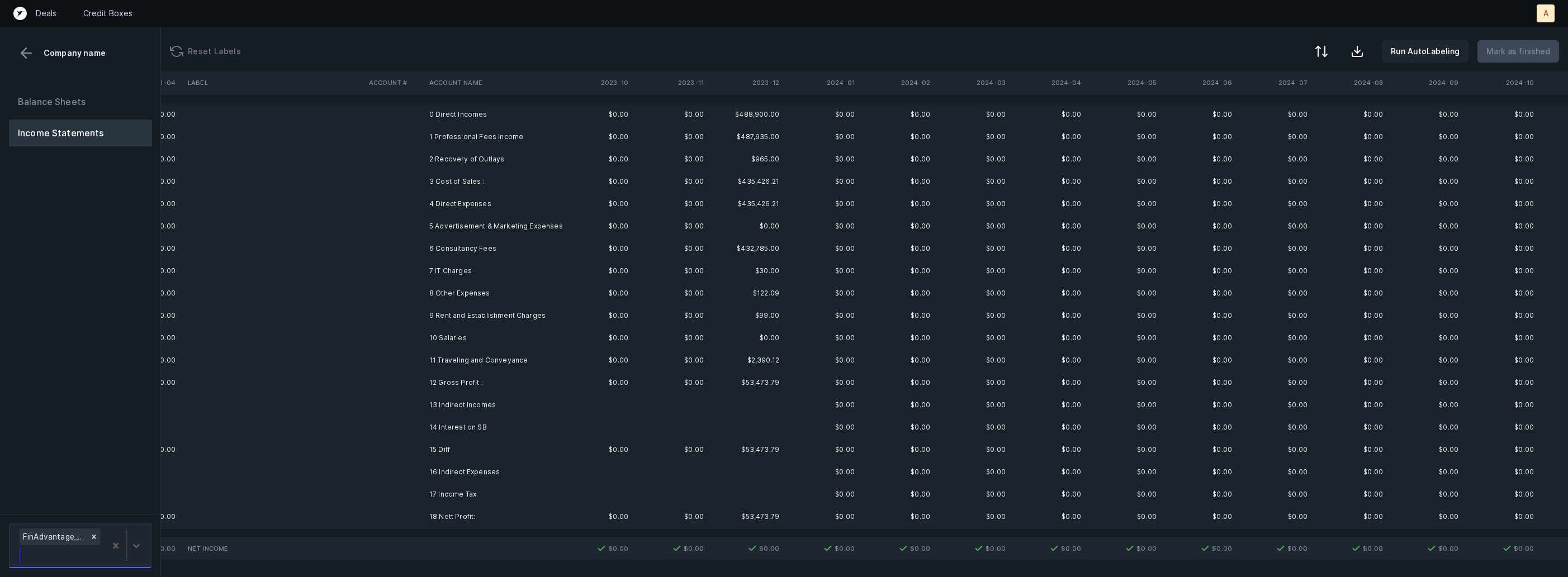
scroll to position [0, 688]
click at [459, 107] on td "0 Direct Incomes" at bounding box center [493, 115] width 136 height 22
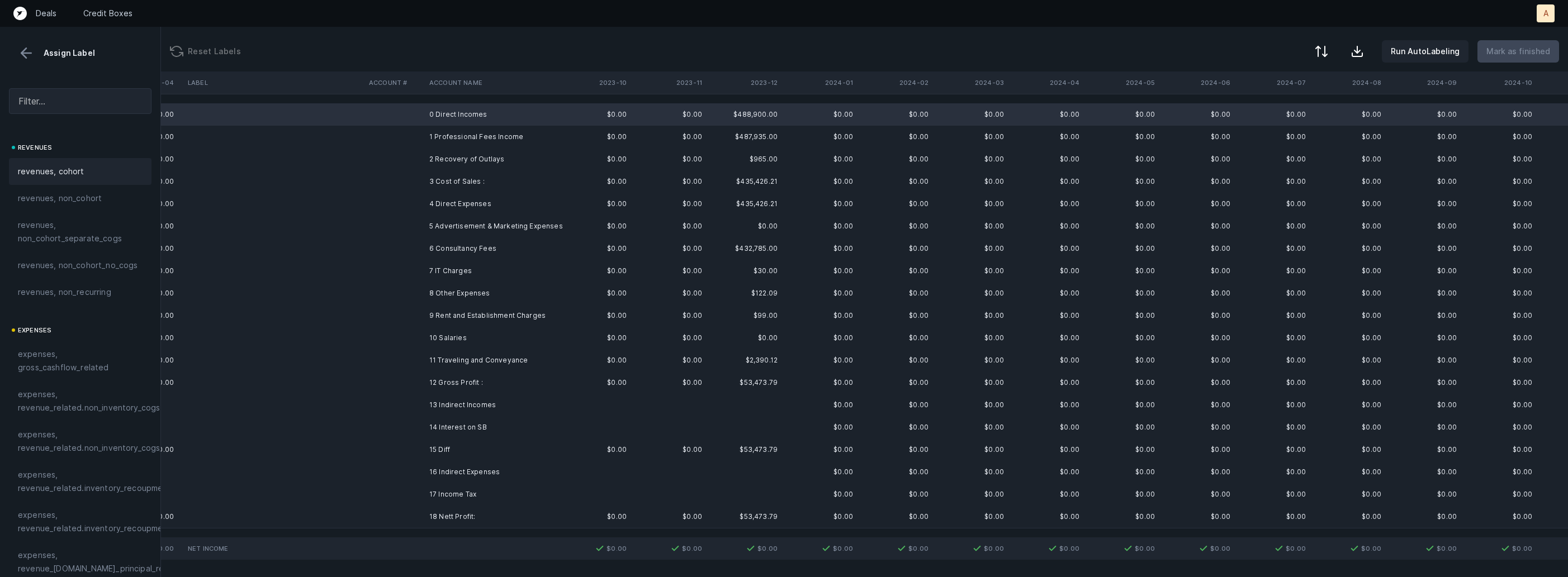
click at [82, 177] on div "revenues, cohort" at bounding box center [81, 171] width 125 height 13
click at [439, 144] on td "1 Professional Fees Income" at bounding box center [493, 137] width 136 height 22
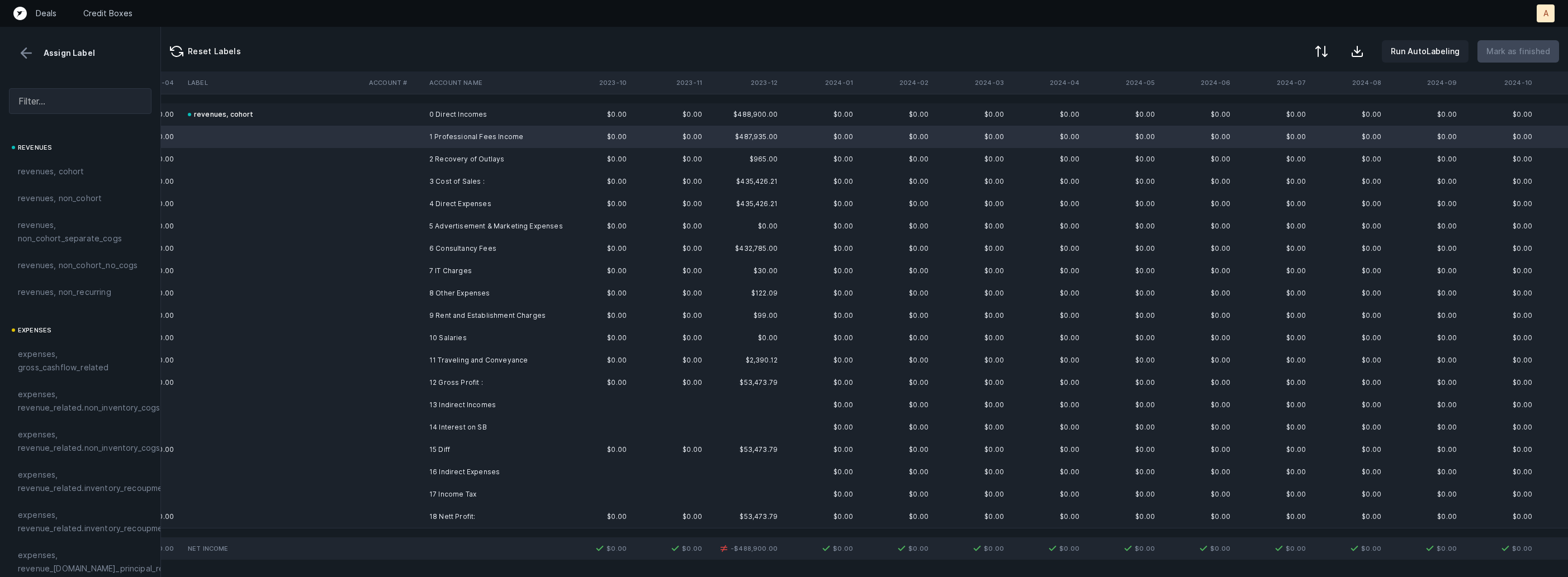
click at [569, 117] on td "$0.00" at bounding box center [593, 115] width 76 height 22
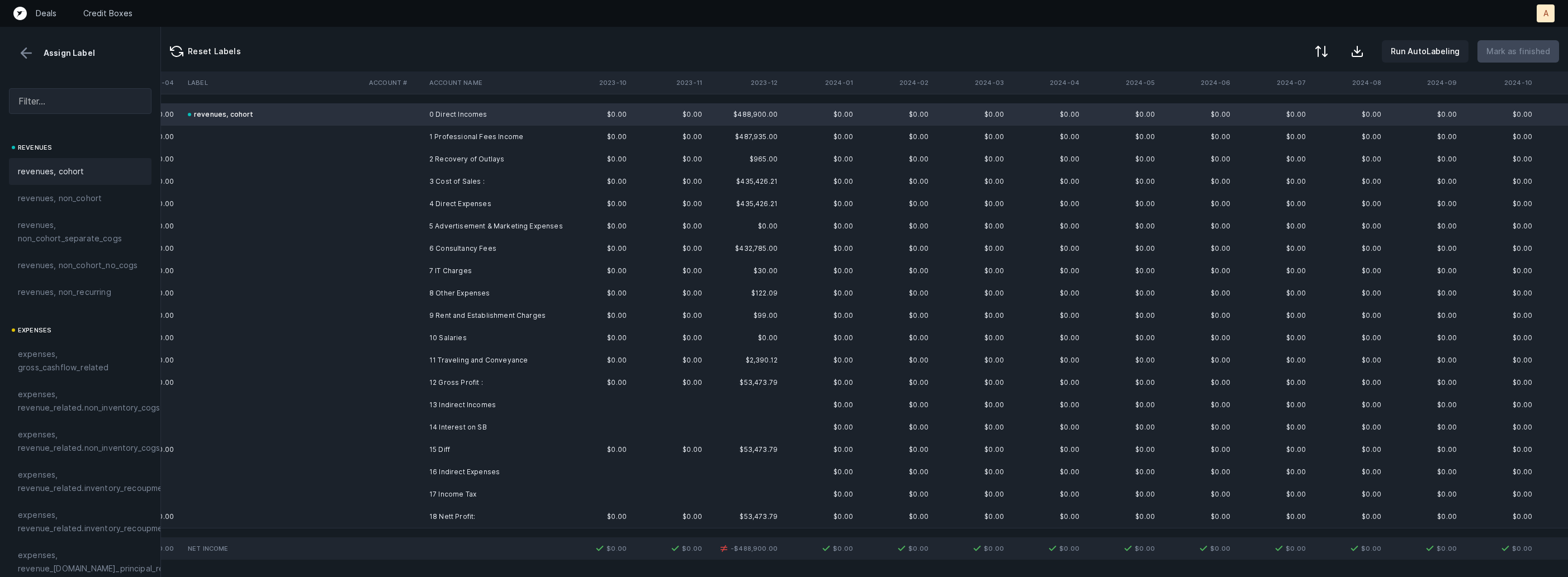
click at [86, 171] on div "revenues, cohort" at bounding box center [81, 171] width 125 height 13
click at [433, 132] on td "1 Professional Fees Income" at bounding box center [493, 137] width 136 height 22
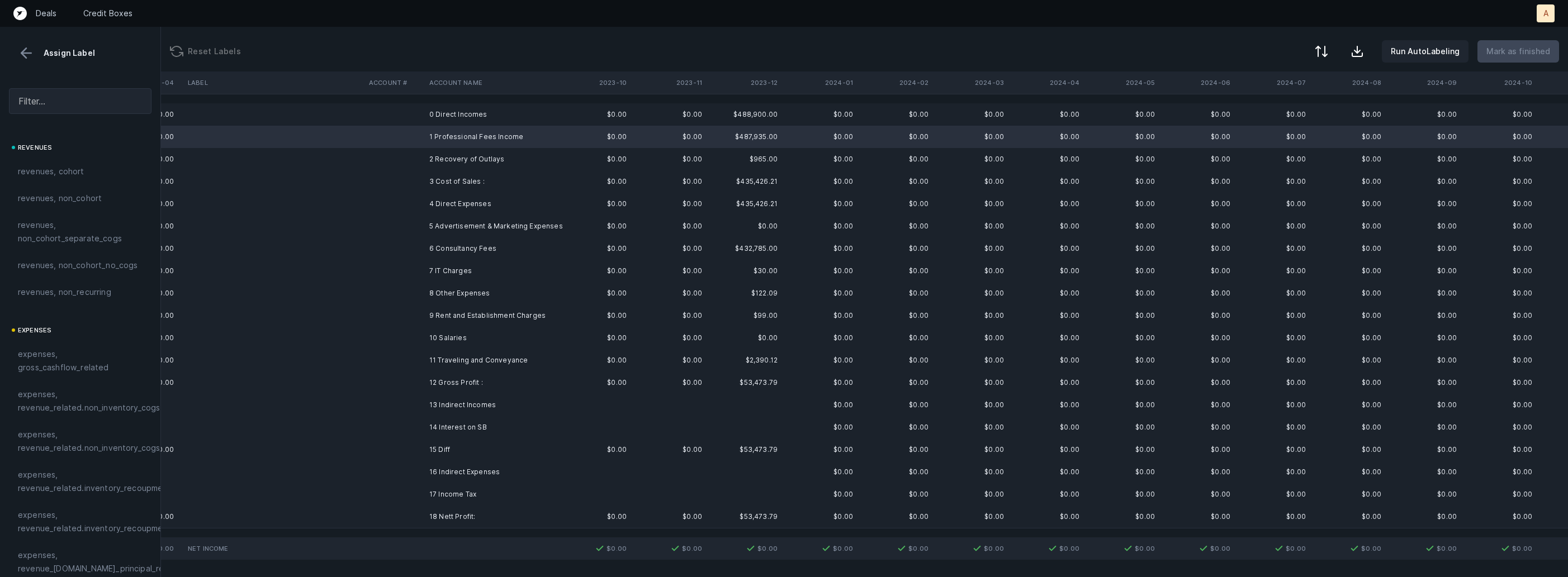
click at [432, 151] on td "2 Recovery of Outlays" at bounding box center [493, 159] width 136 height 22
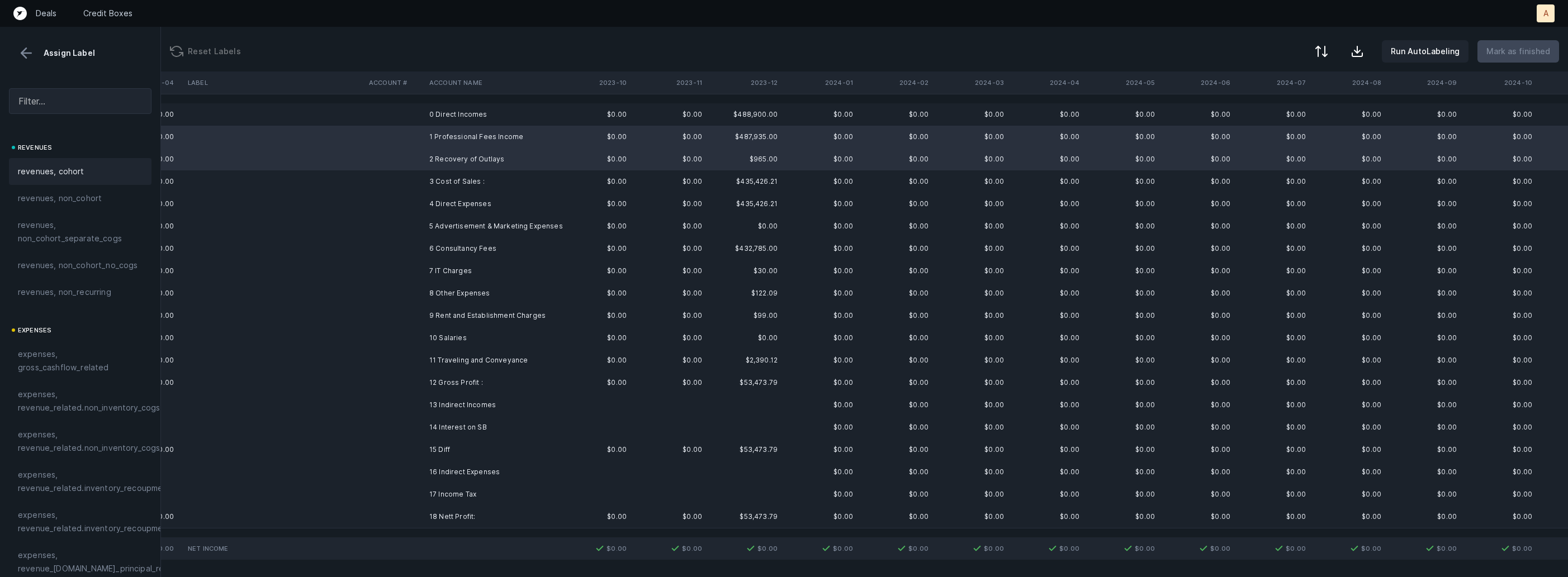
click at [89, 162] on div "revenues, cohort" at bounding box center [80, 171] width 142 height 27
click at [758, 207] on td "$435,426.21" at bounding box center [744, 204] width 76 height 22
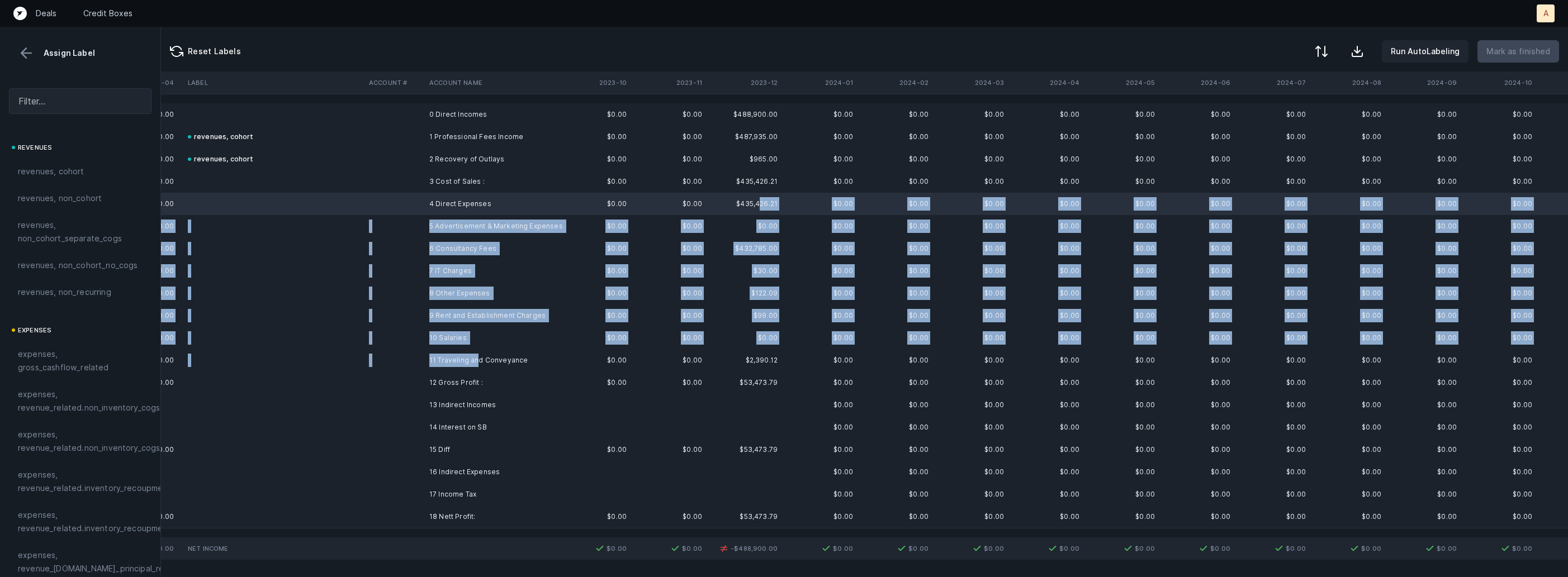
click at [475, 356] on td "11 Traveling and Conveyance" at bounding box center [493, 360] width 136 height 22
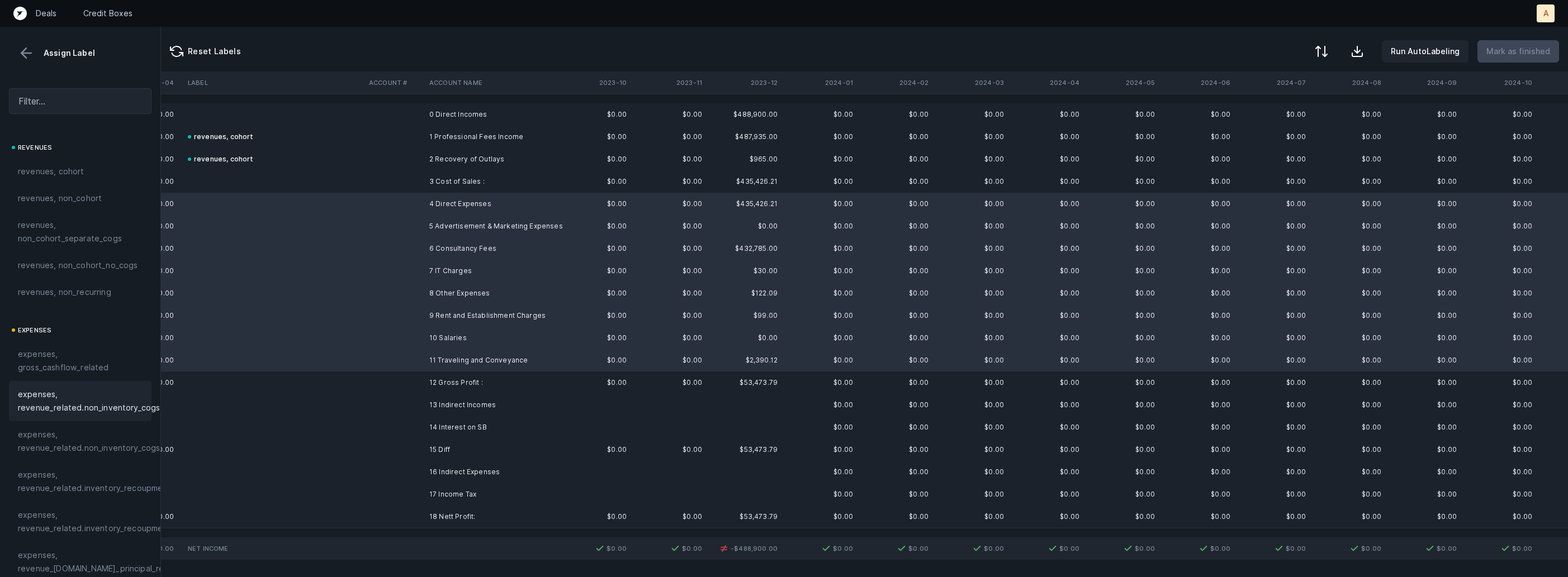
click at [99, 399] on span "expenses, revenue_related.non_inventory_cogs" at bounding box center [89, 401] width 142 height 27
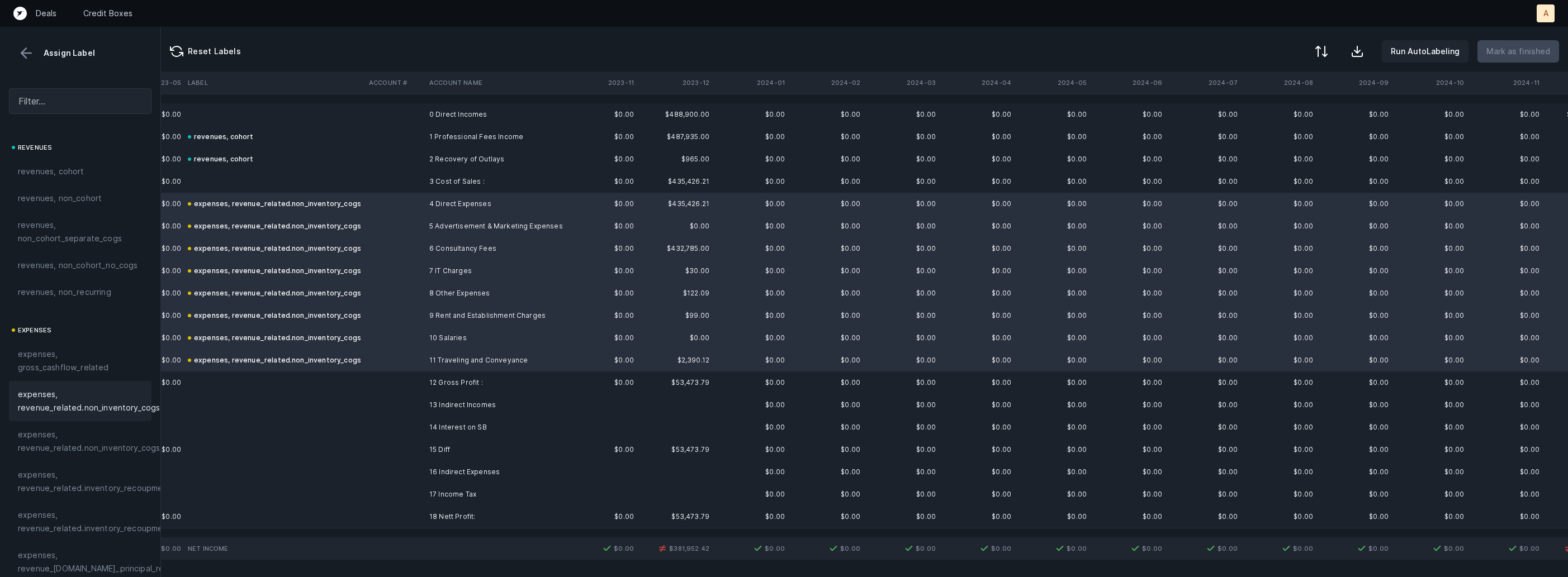
scroll to position [0, 753]
click at [484, 422] on td "14 Interest on SB" at bounding box center [493, 428] width 136 height 22
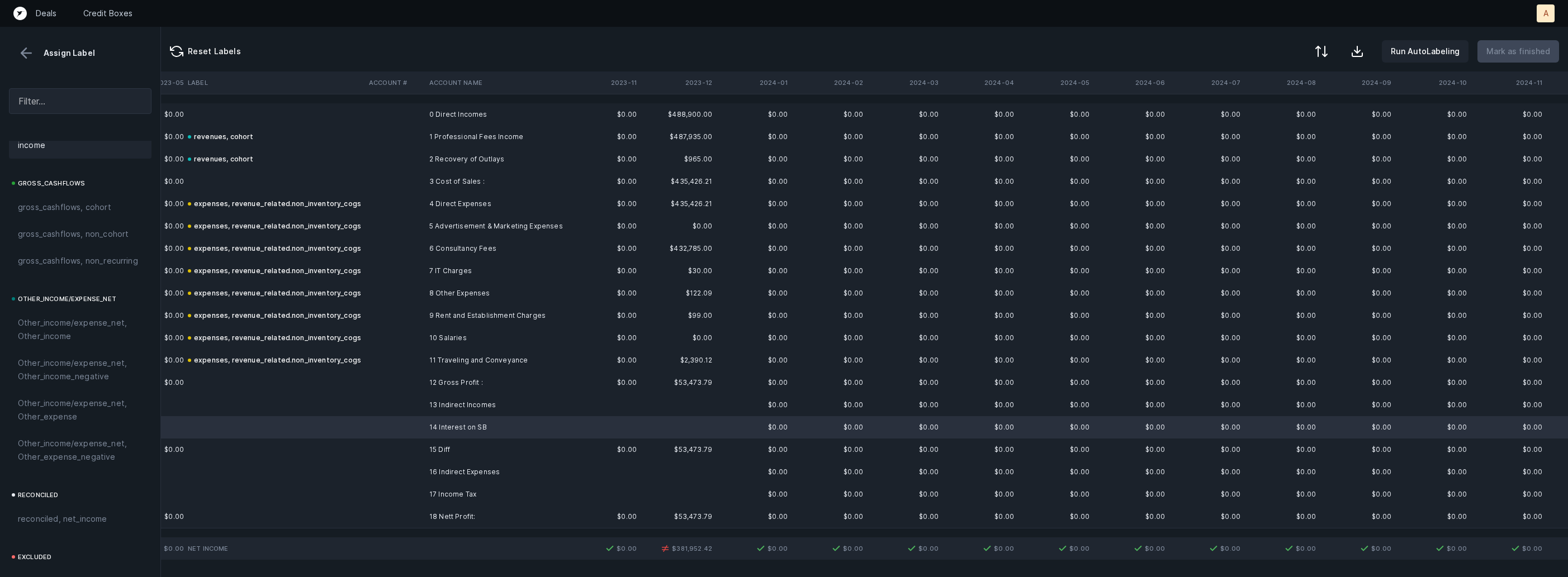
scroll to position [1205, 0]
click at [92, 303] on div "Other_income/expense_net, Other_income" at bounding box center [80, 284] width 142 height 40
click at [452, 495] on td "17 Income Tax" at bounding box center [493, 495] width 136 height 22
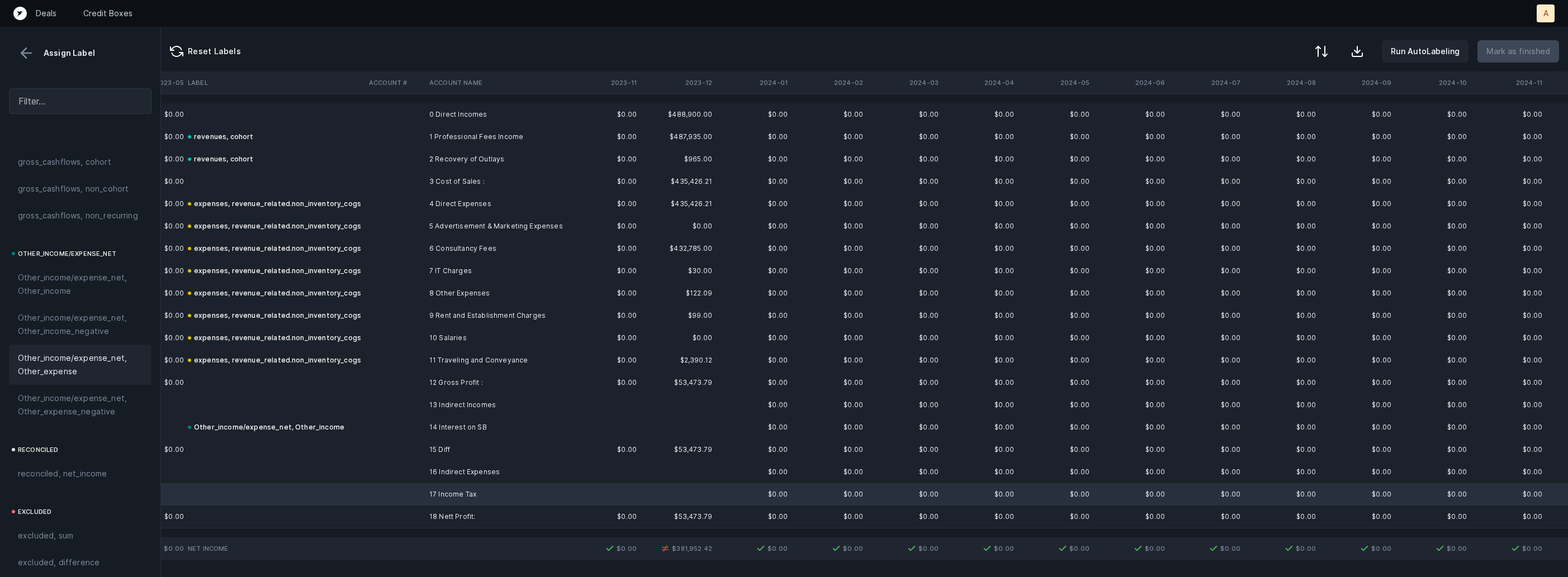
click at [97, 359] on span "Other_income/expense_net, Other_expense" at bounding box center [81, 365] width 125 height 27
click at [490, 518] on td "18 Nett Profit:" at bounding box center [493, 517] width 136 height 22
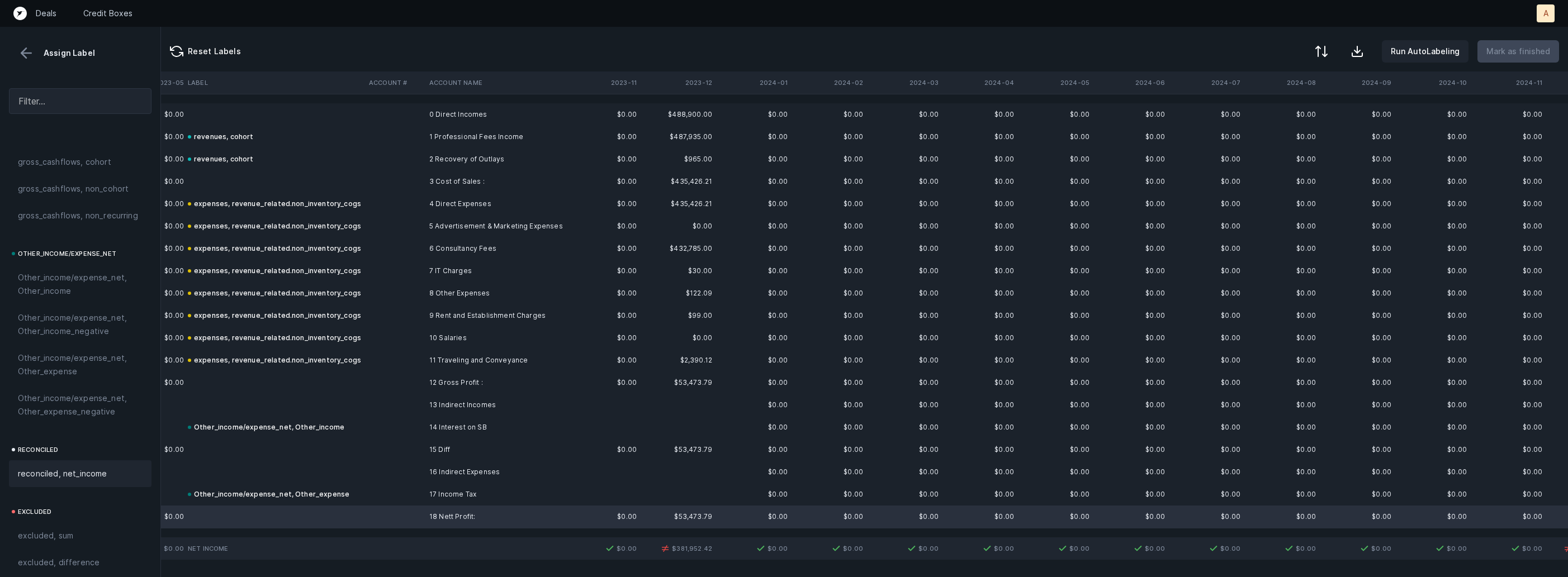
click at [114, 468] on div "reconciled, net_income" at bounding box center [80, 473] width 142 height 27
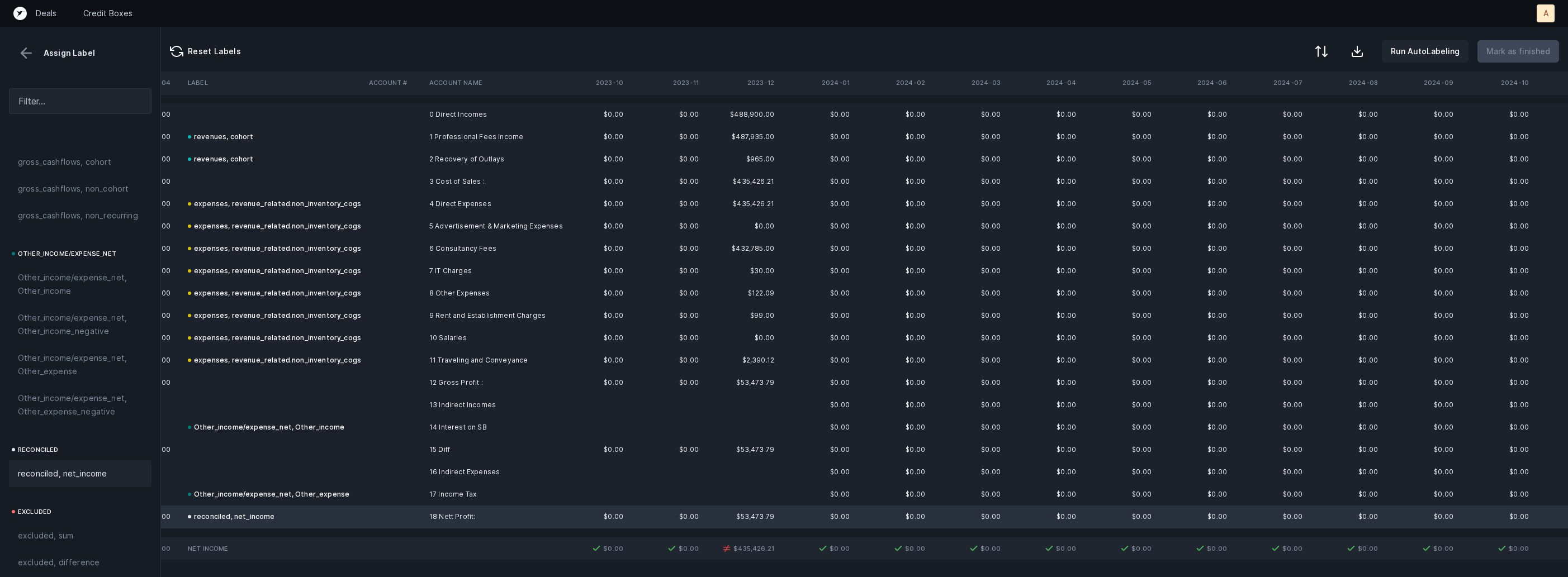
scroll to position [0, 693]
click at [764, 77] on th "2023-12" at bounding box center [738, 83] width 76 height 22
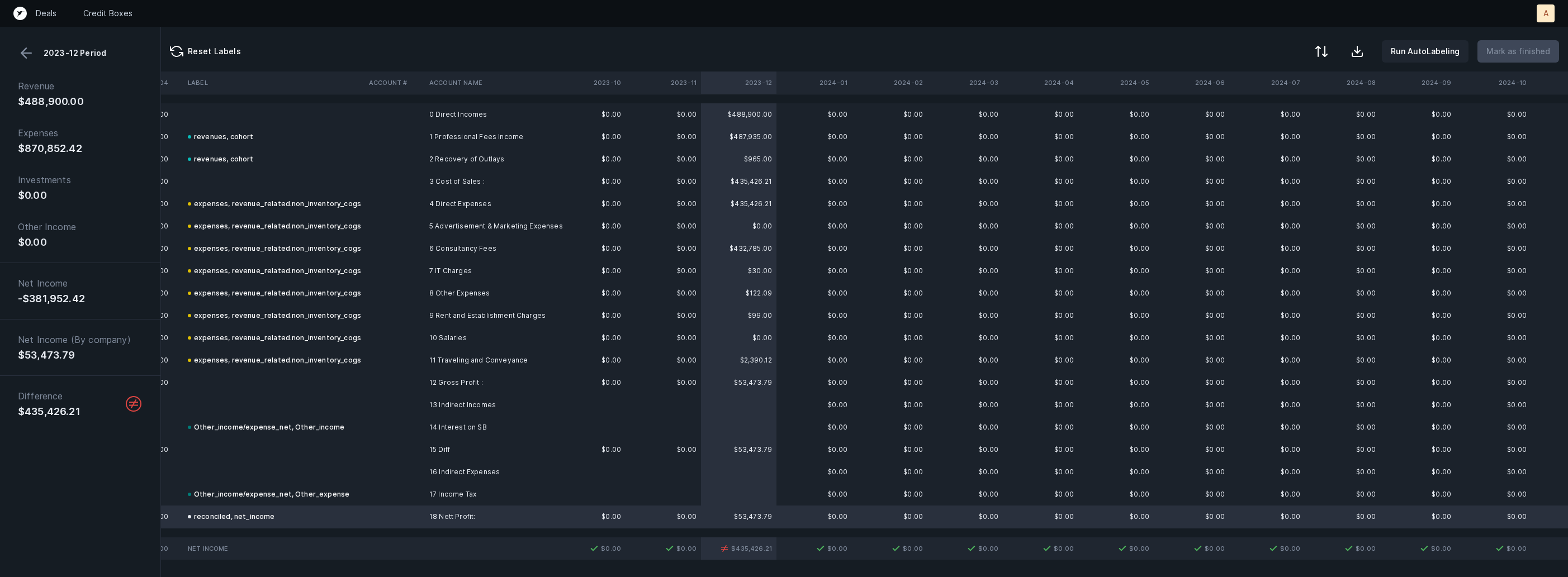
click at [357, 196] on td "expenses, revenue_related.non_inventory_cogs" at bounding box center [274, 204] width 181 height 22
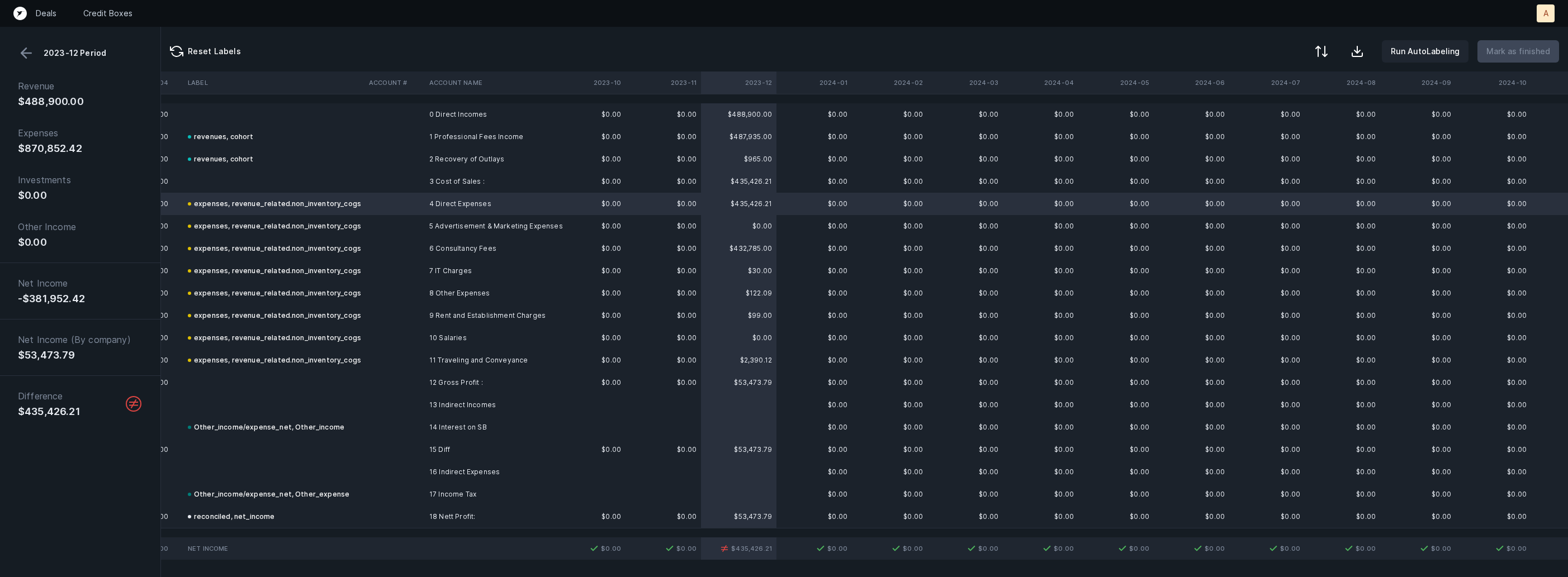
click at [29, 53] on button at bounding box center [26, 53] width 17 height 17
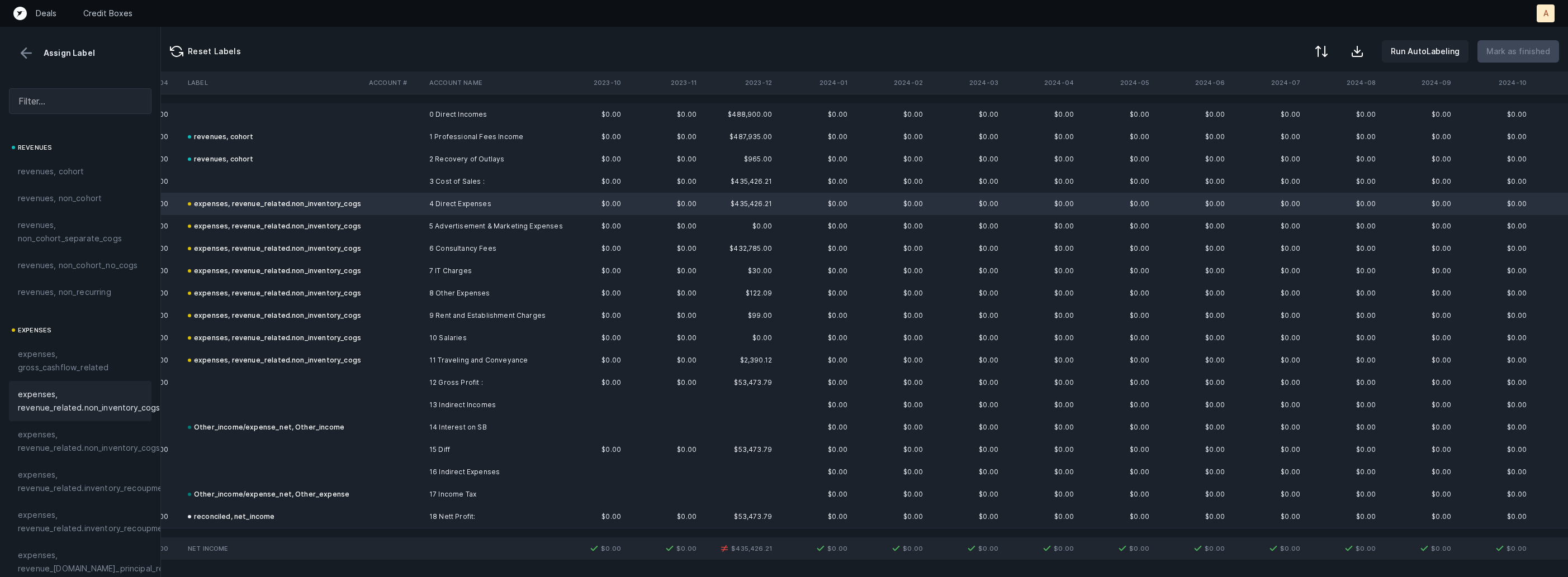
click at [73, 408] on span "expenses, revenue_related.non_inventory_cogs" at bounding box center [89, 401] width 142 height 27
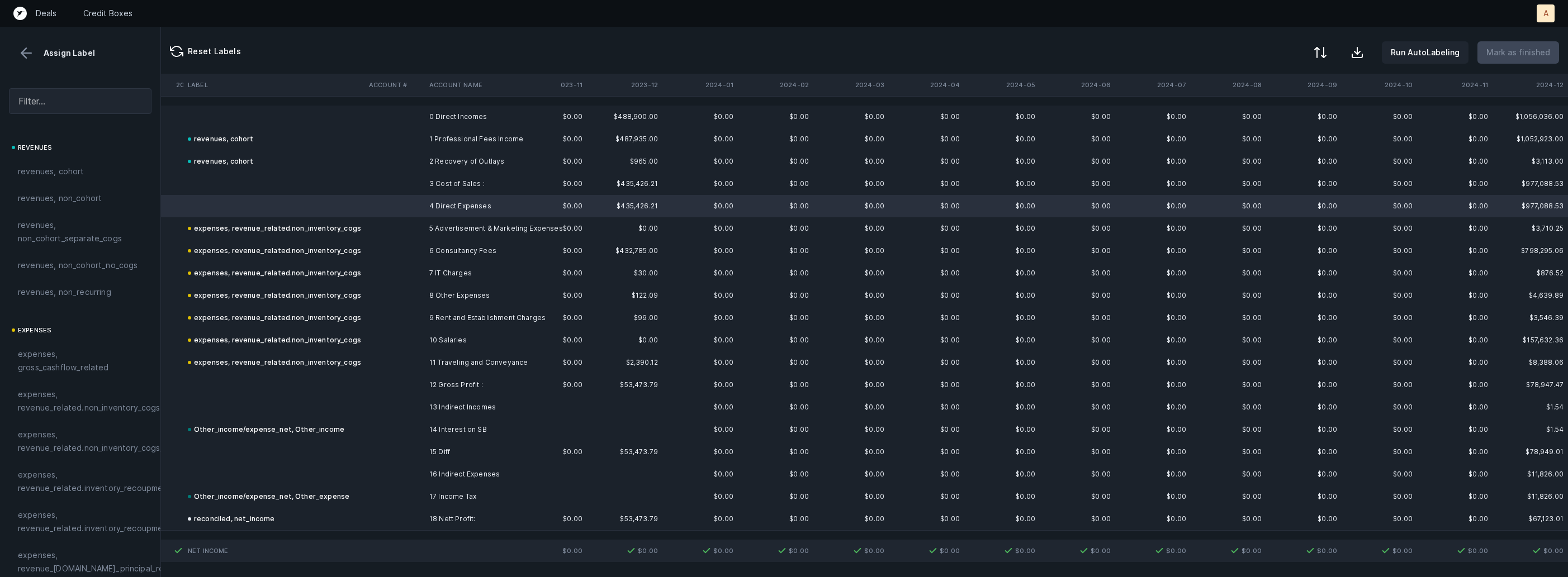
click at [1327, 51] on div at bounding box center [1320, 52] width 13 height 13
click at [1251, 112] on div "By Hum label" at bounding box center [1249, 118] width 49 height 13
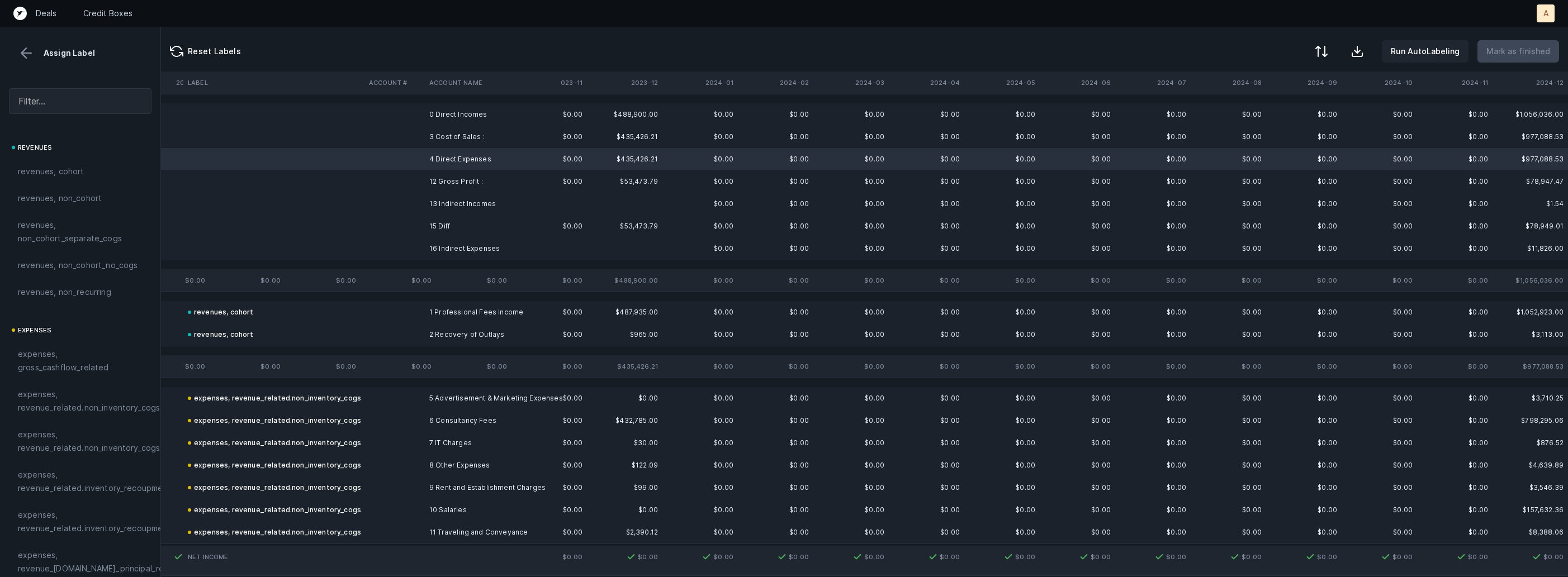
click at [445, 204] on td "13 Indirect Incomes" at bounding box center [493, 204] width 136 height 22
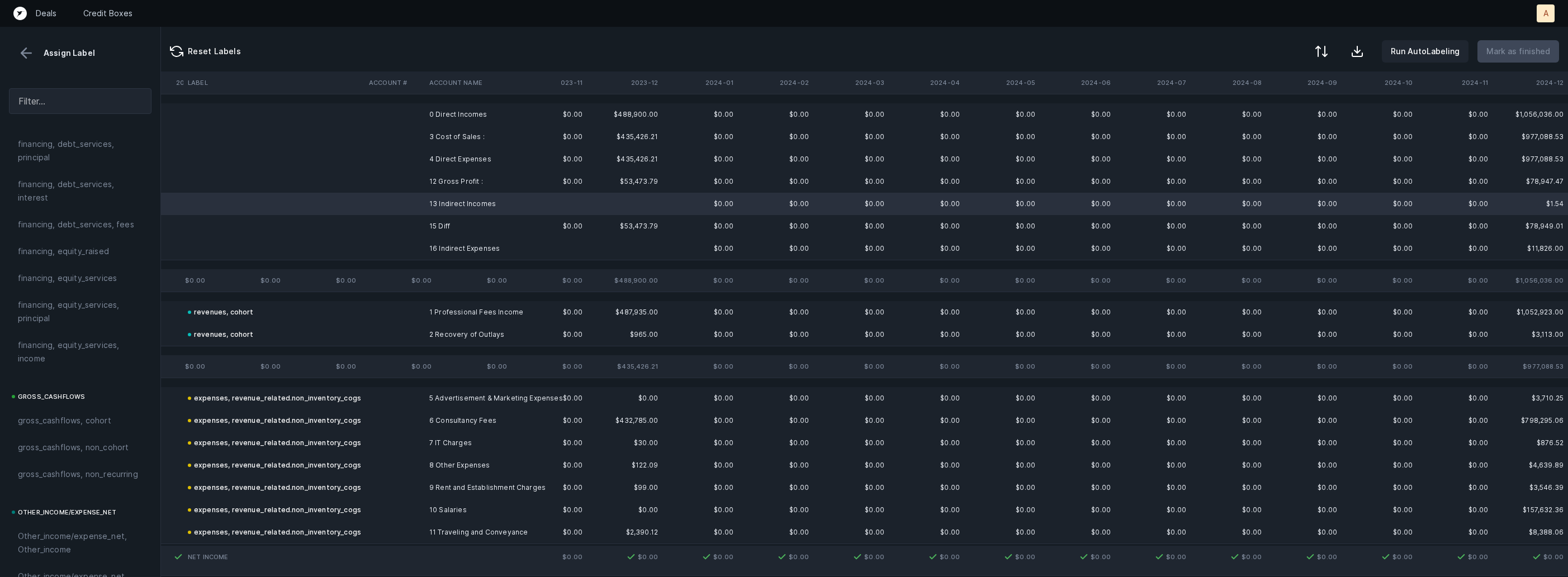
scroll to position [985, 0]
click at [494, 248] on td "16 Indirect Expenses" at bounding box center [493, 249] width 136 height 22
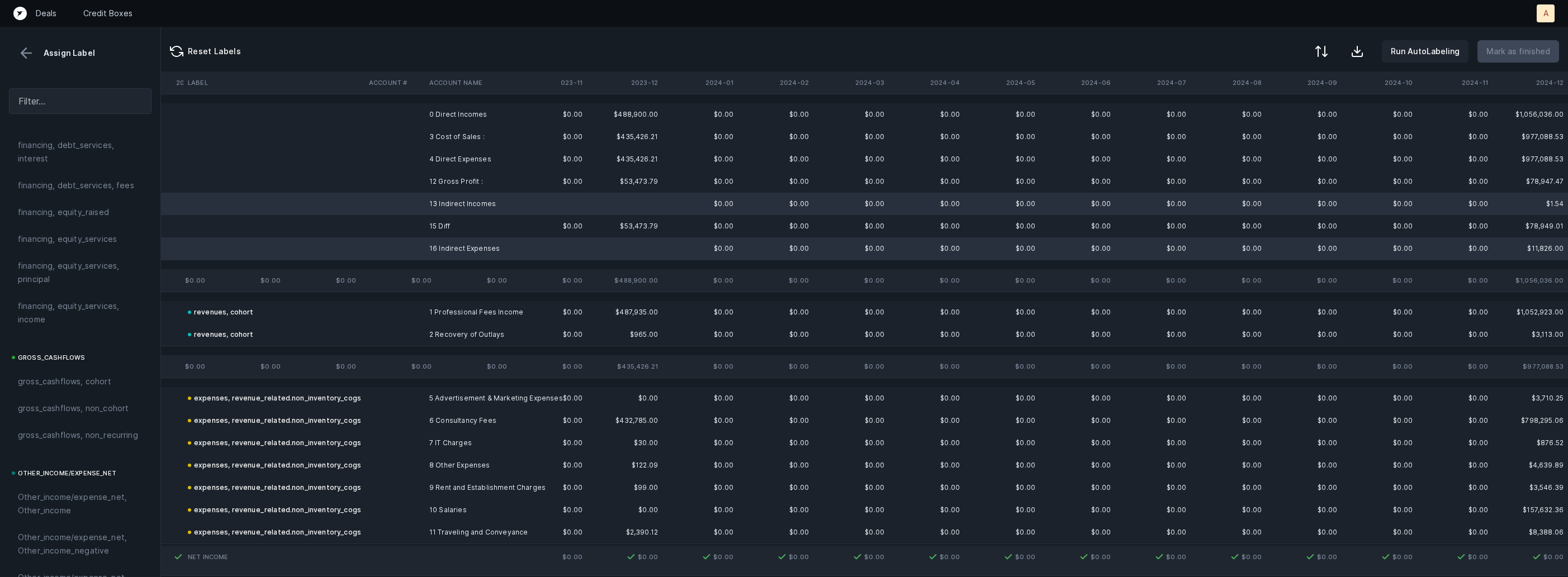
scroll to position [1269, 0]
click at [67, 561] on div "excluded, blank" at bounding box center [80, 555] width 142 height 27
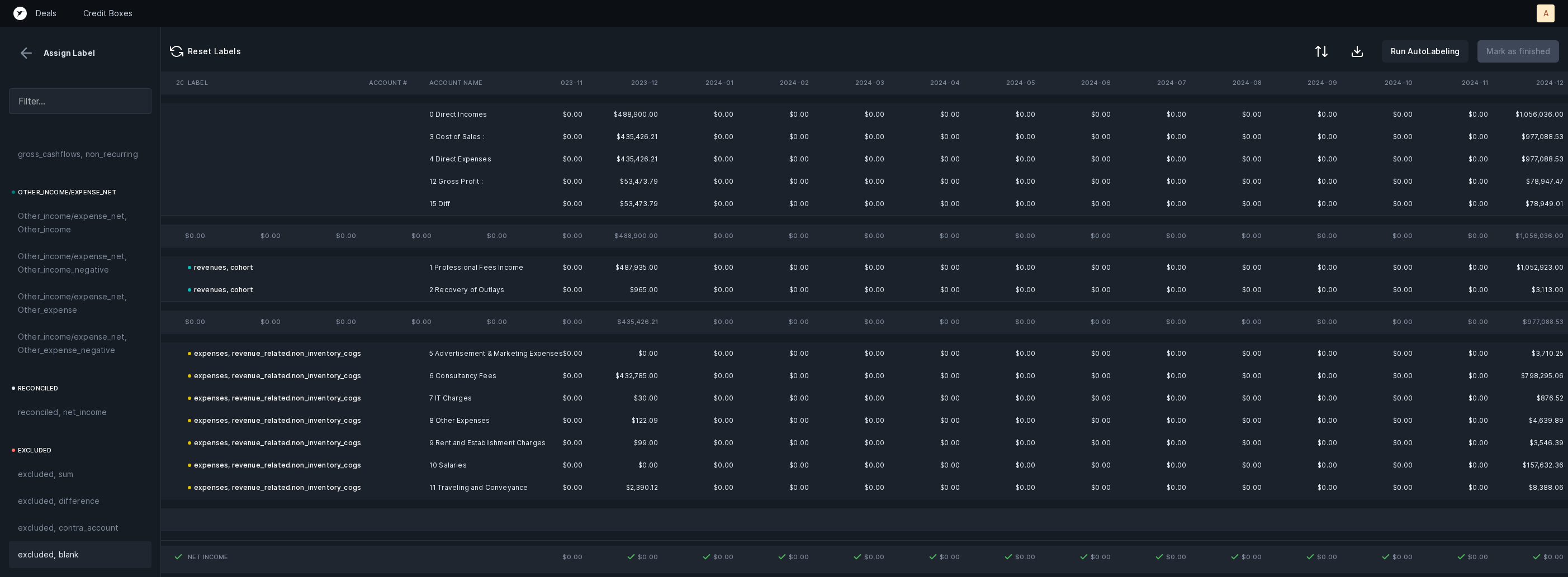
click at [470, 118] on td "0 Direct Incomes" at bounding box center [493, 115] width 136 height 22
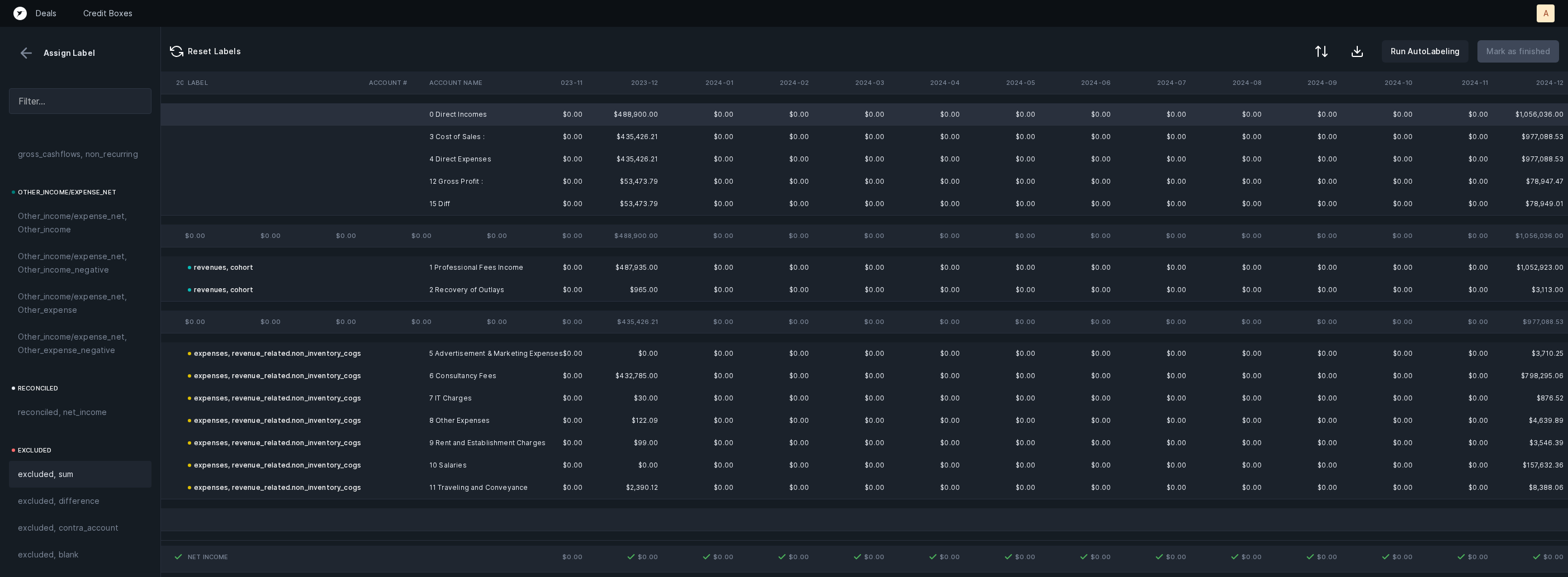
click at [86, 481] on div "excluded, sum" at bounding box center [80, 474] width 142 height 27
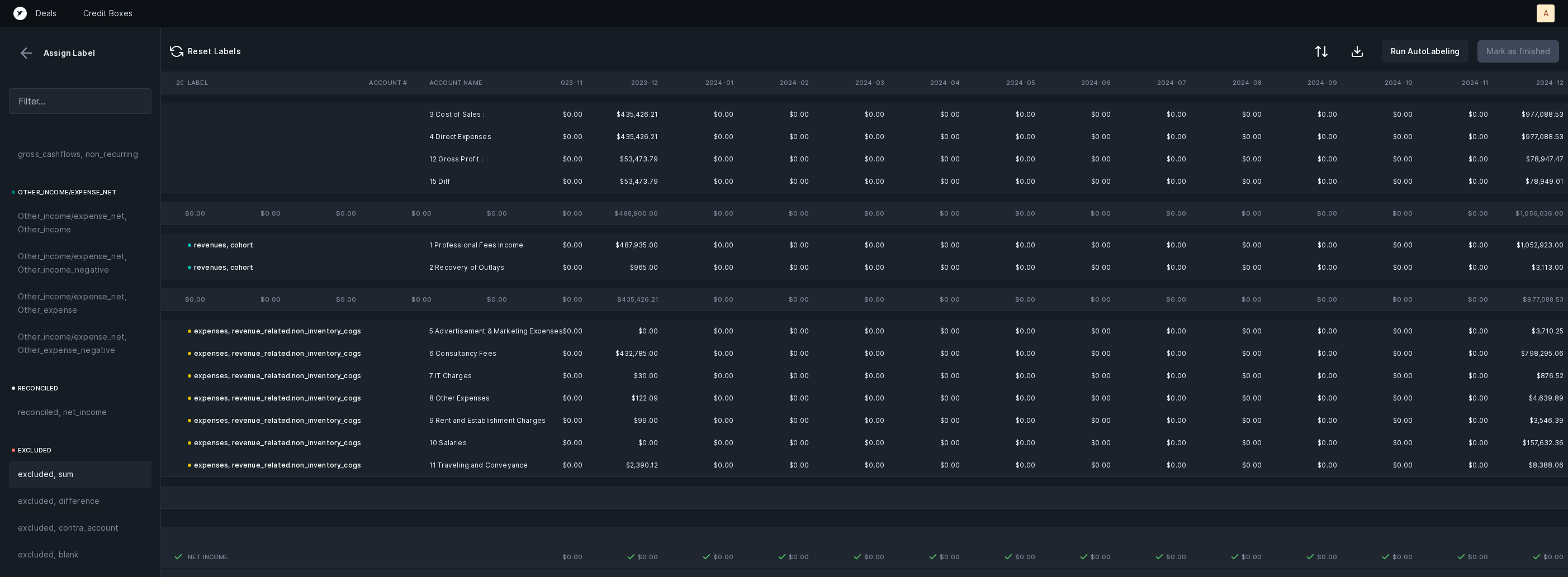
click at [437, 112] on td "3 Cost of Sales :" at bounding box center [493, 115] width 136 height 22
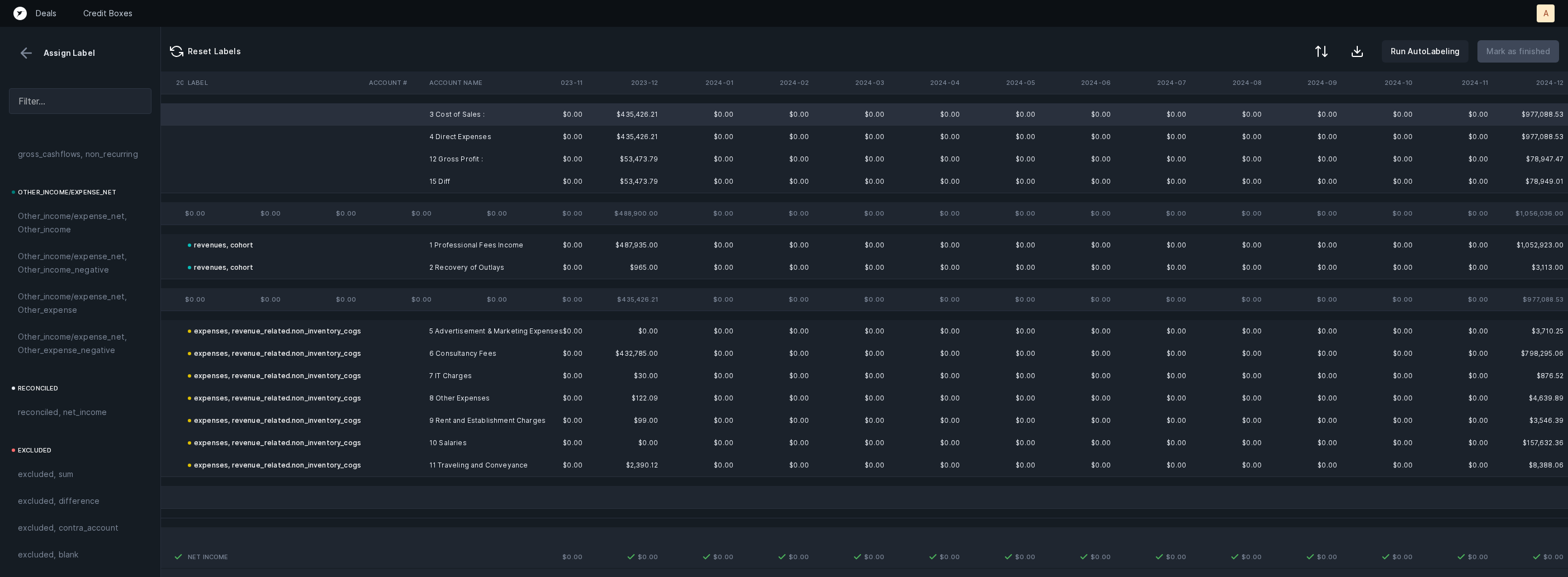
click at [436, 141] on td "4 Direct Expenses" at bounding box center [493, 137] width 136 height 22
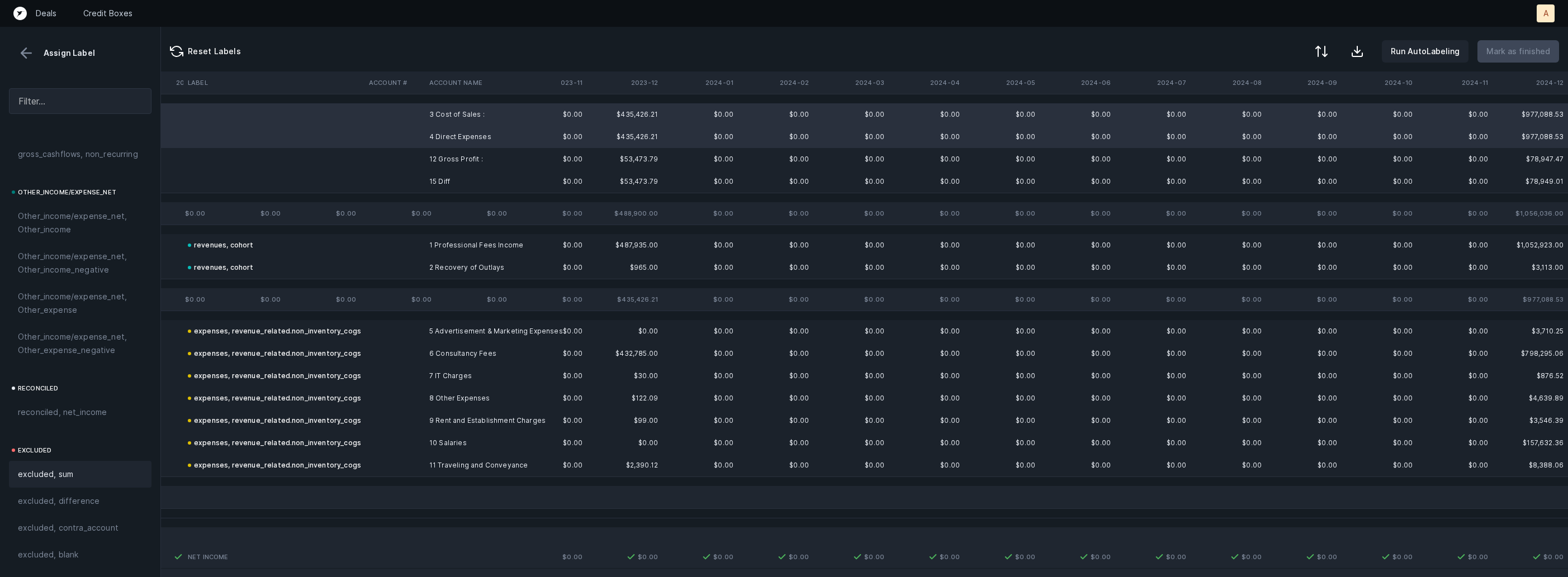
click at [57, 480] on span "excluded, sum" at bounding box center [46, 474] width 56 height 13
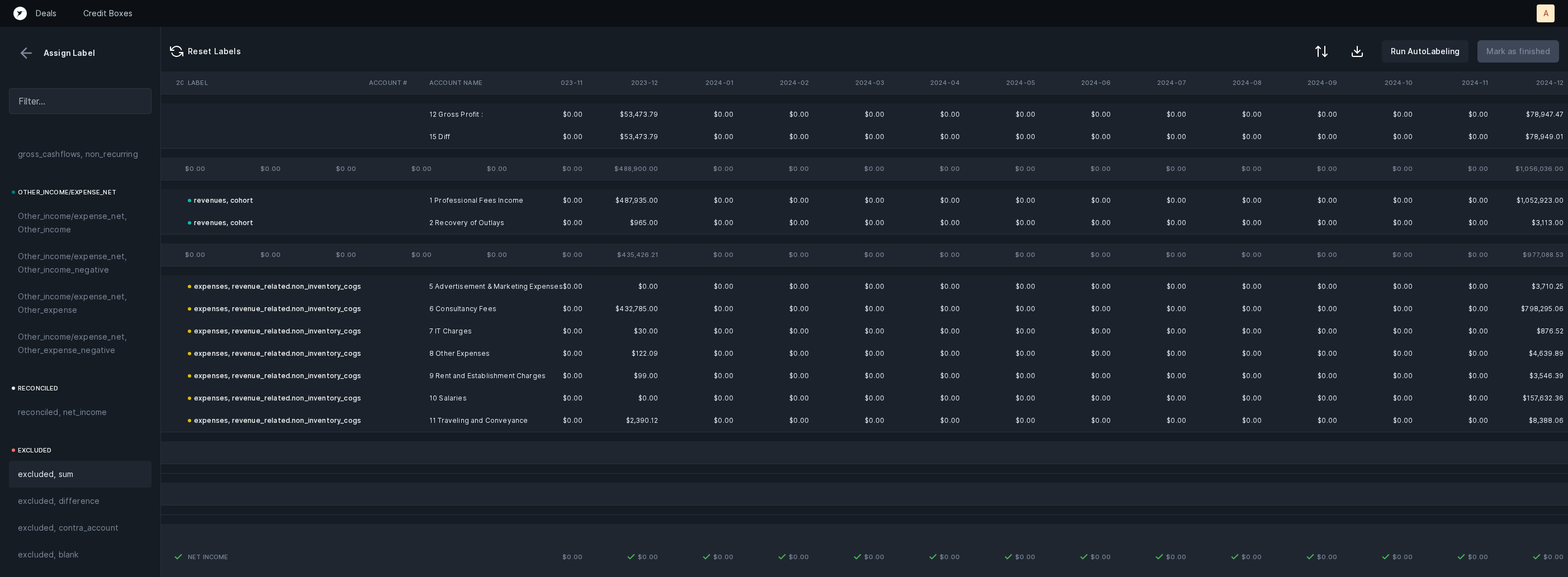
click at [437, 111] on td "12 Gross Profit :" at bounding box center [493, 115] width 136 height 22
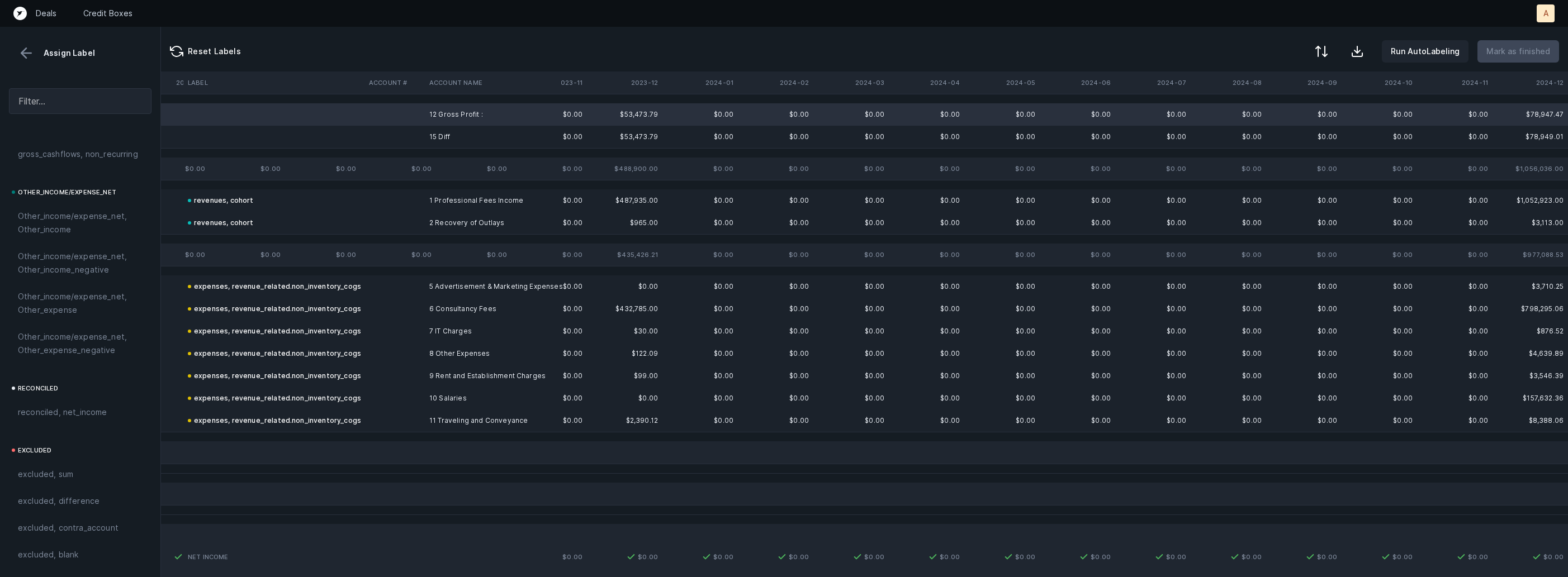
click at [445, 136] on td "15 Diff" at bounding box center [493, 137] width 136 height 22
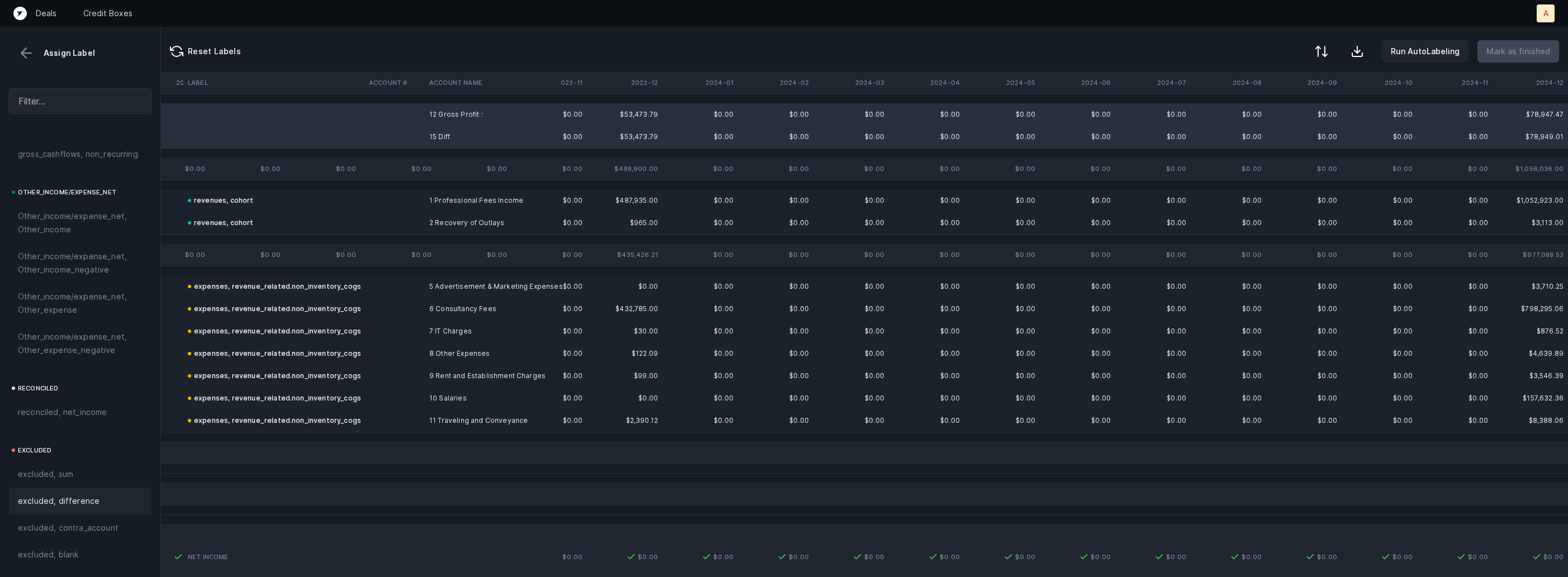
click at [111, 504] on div "excluded, difference" at bounding box center [81, 501] width 125 height 13
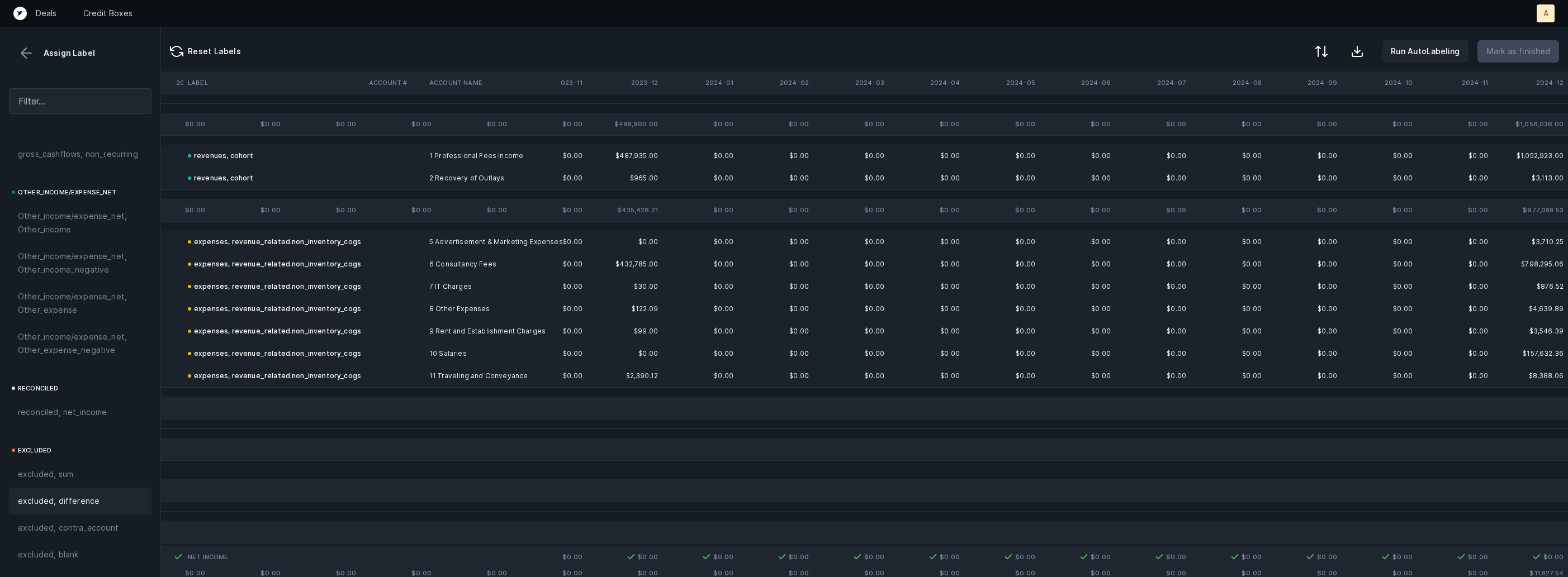
click at [27, 53] on button at bounding box center [26, 53] width 17 height 17
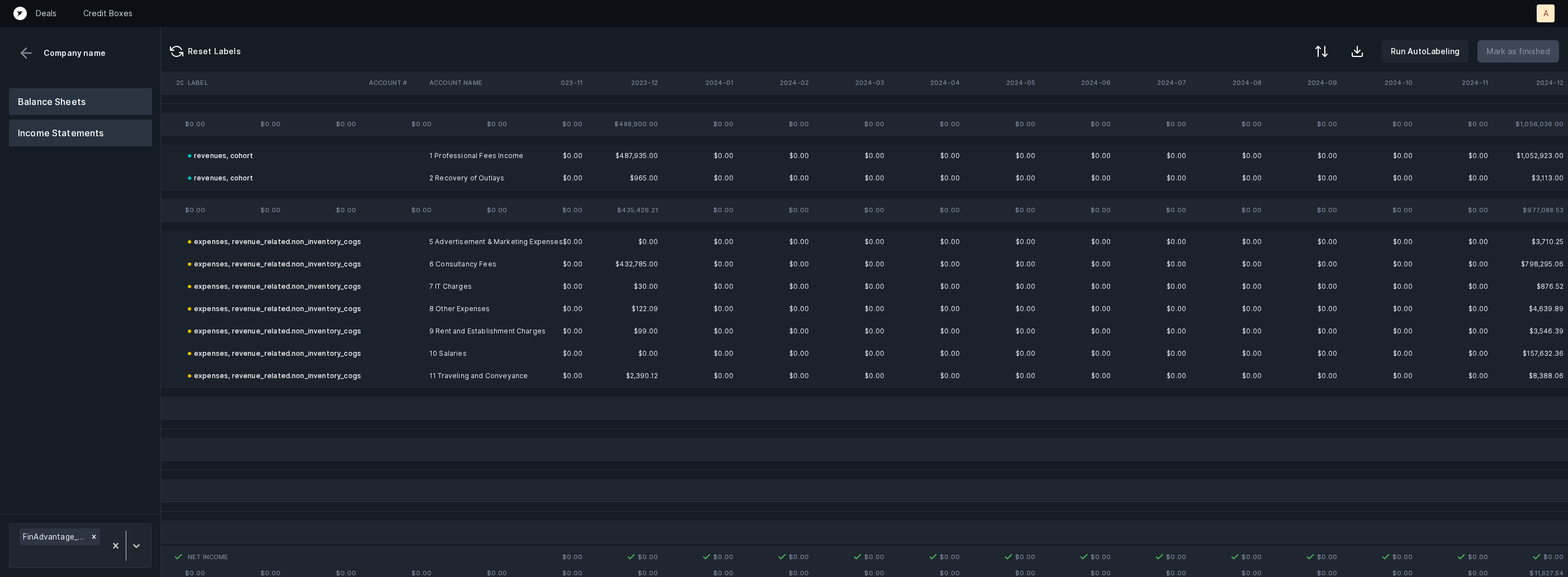
click at [54, 93] on button "Balance Sheets" at bounding box center [80, 101] width 143 height 27
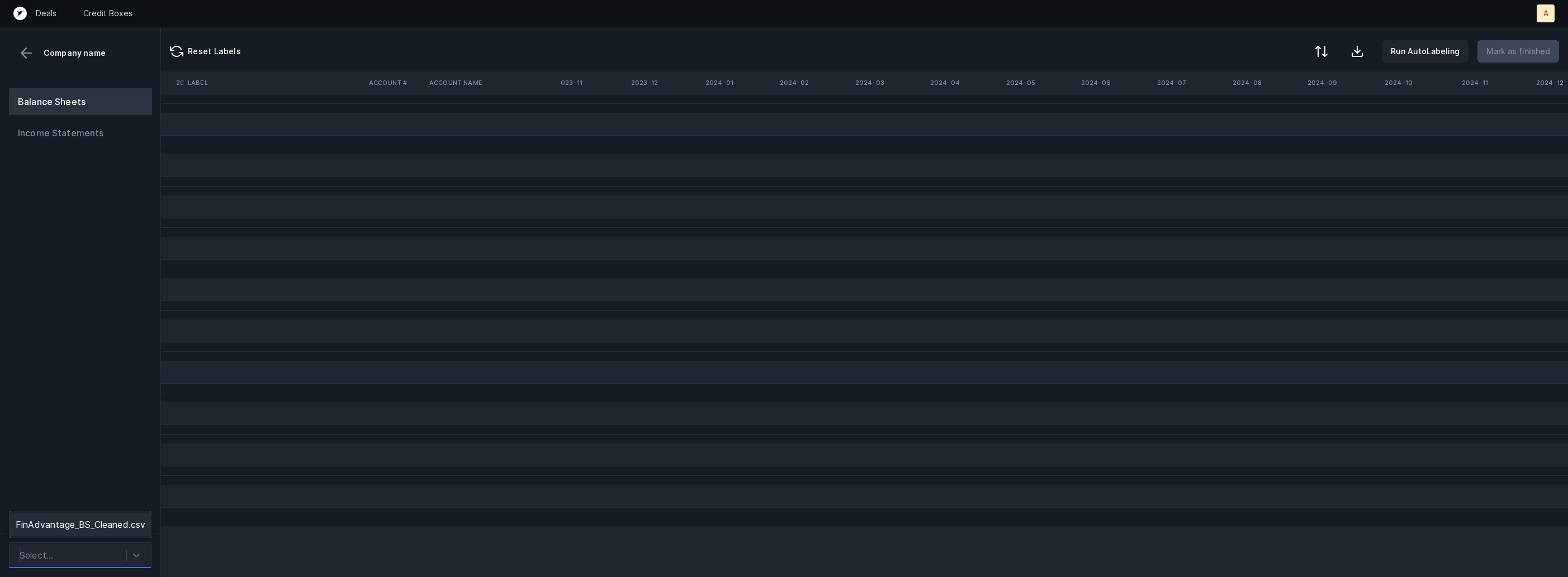
click at [71, 546] on div "Select..." at bounding box center [69, 555] width 112 height 20
click at [77, 530] on div "FinAdvantage_BS_Cleaned.csv" at bounding box center [80, 525] width 142 height 22
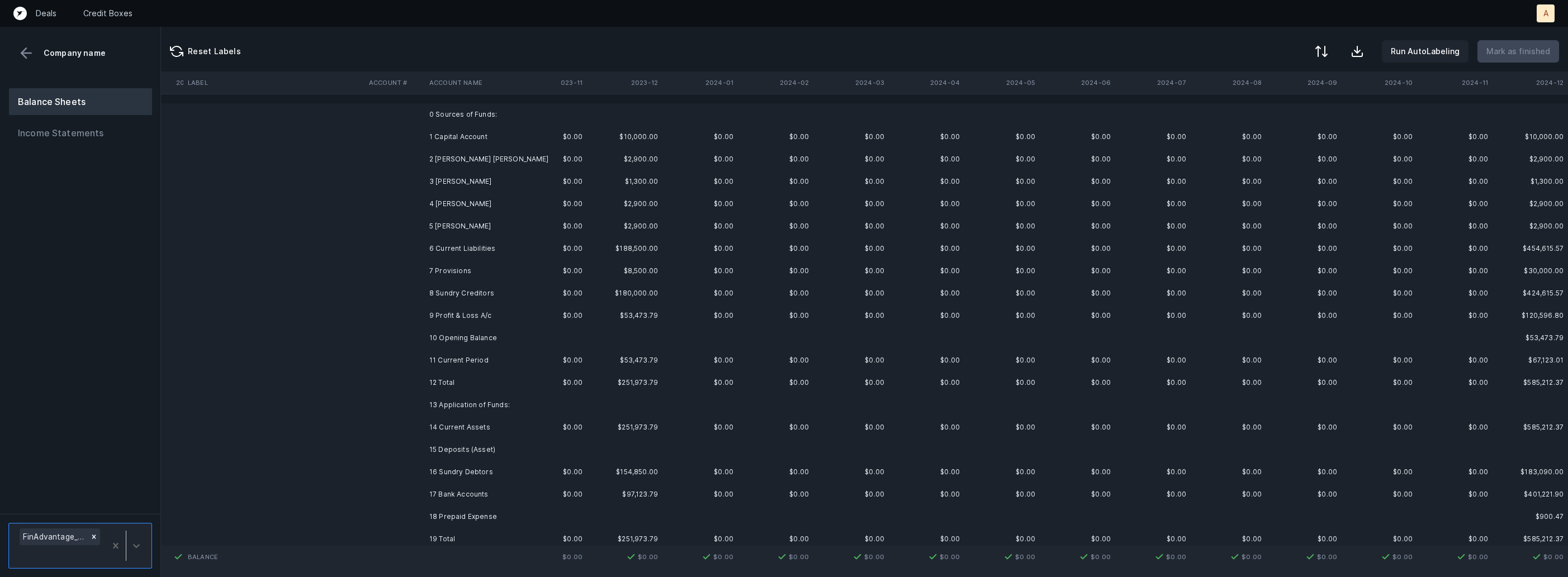
click at [538, 159] on td "2 Amith Navin Shah" at bounding box center [493, 159] width 136 height 22
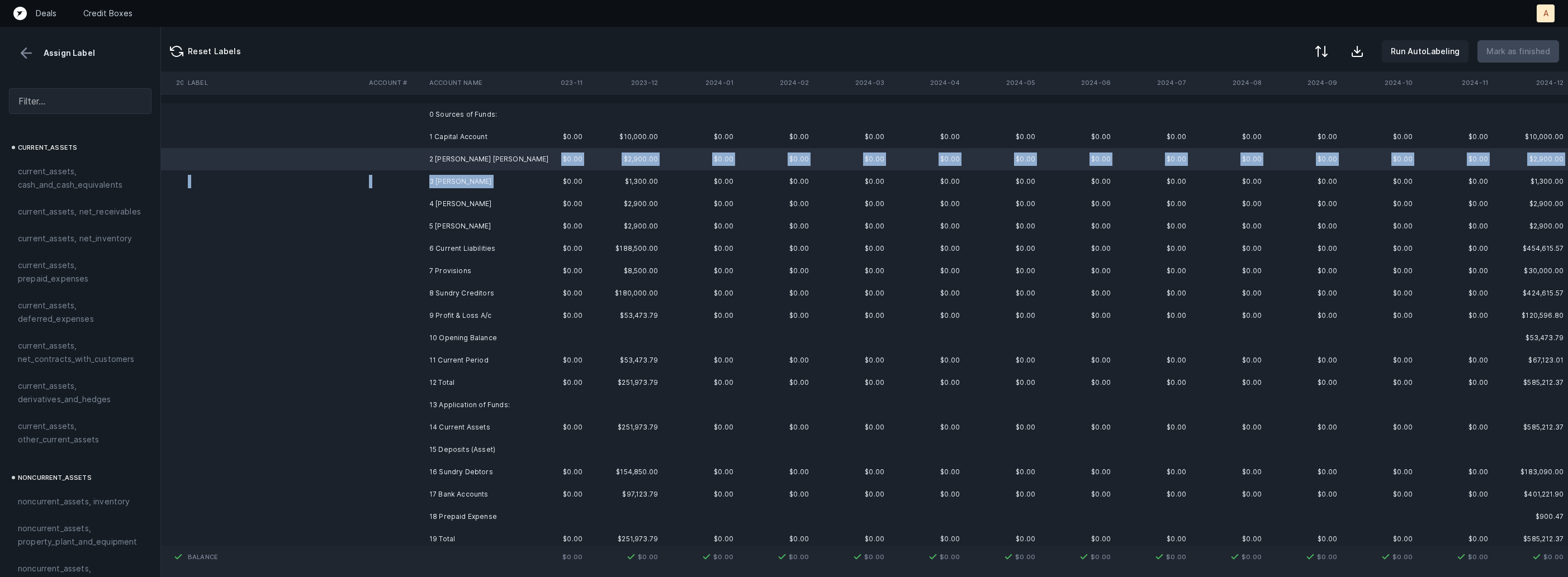
click at [494, 181] on td "3 Gopal Sharma" at bounding box center [493, 182] width 136 height 22
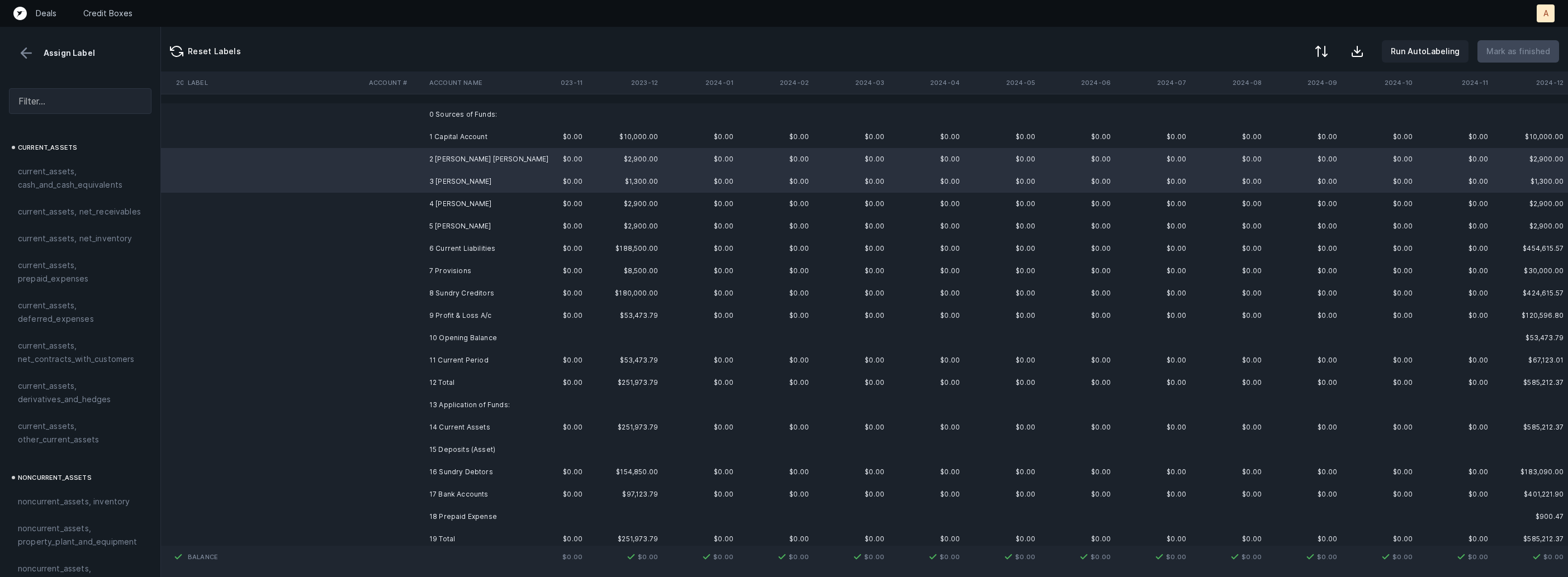
click at [478, 199] on td "4 Hitesh K Shah" at bounding box center [493, 204] width 136 height 22
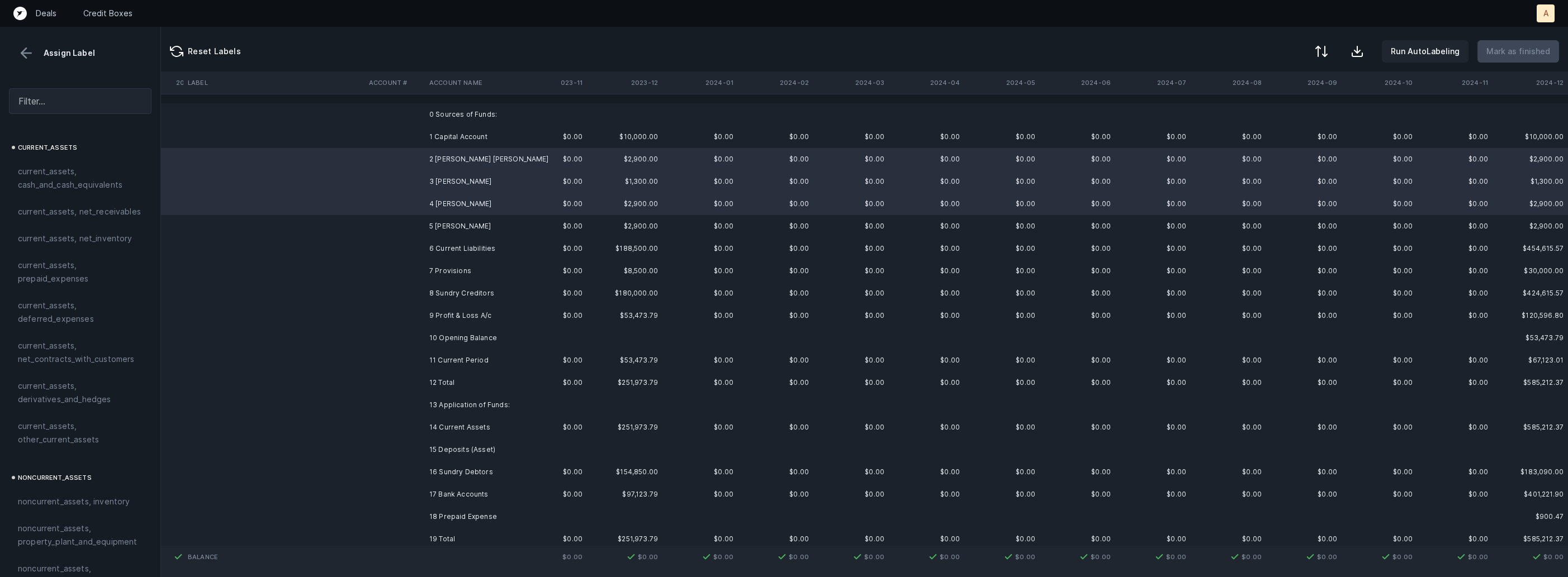
click at [465, 223] on td "5 Sundeep Mittal" at bounding box center [493, 226] width 136 height 22
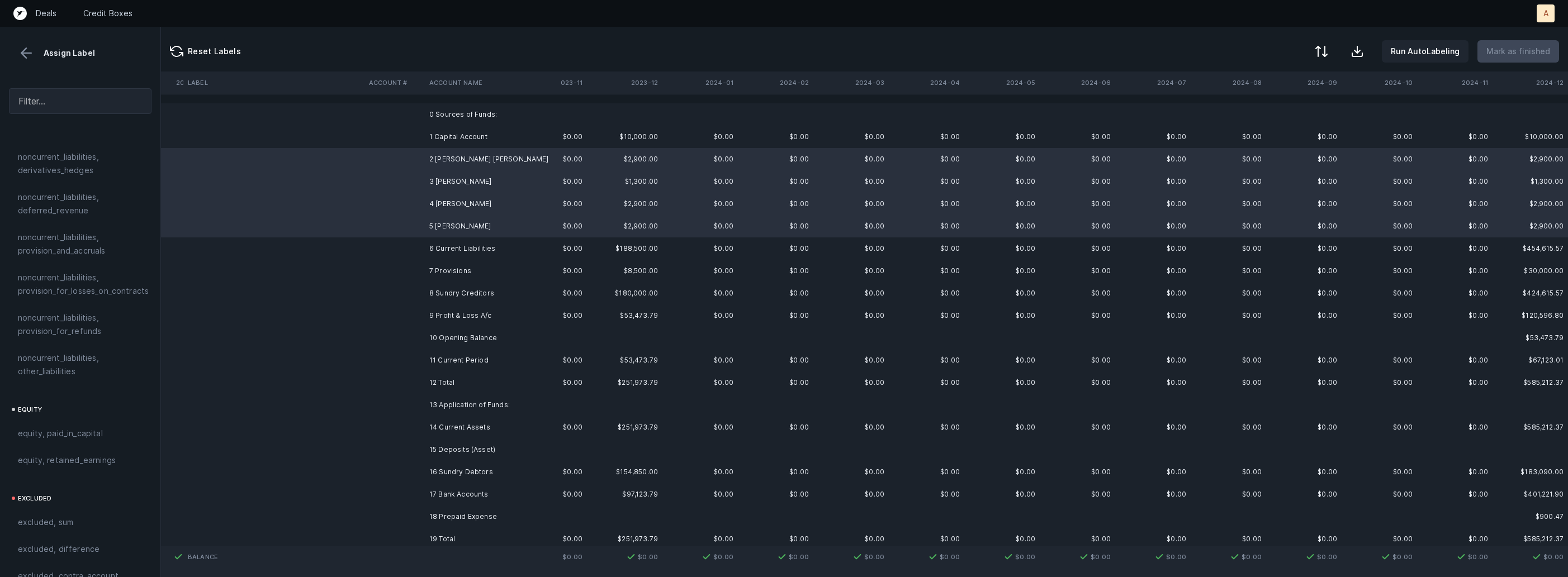
scroll to position [1229, 0]
click at [91, 396] on div "equity, paid_in_capital" at bounding box center [80, 397] width 142 height 27
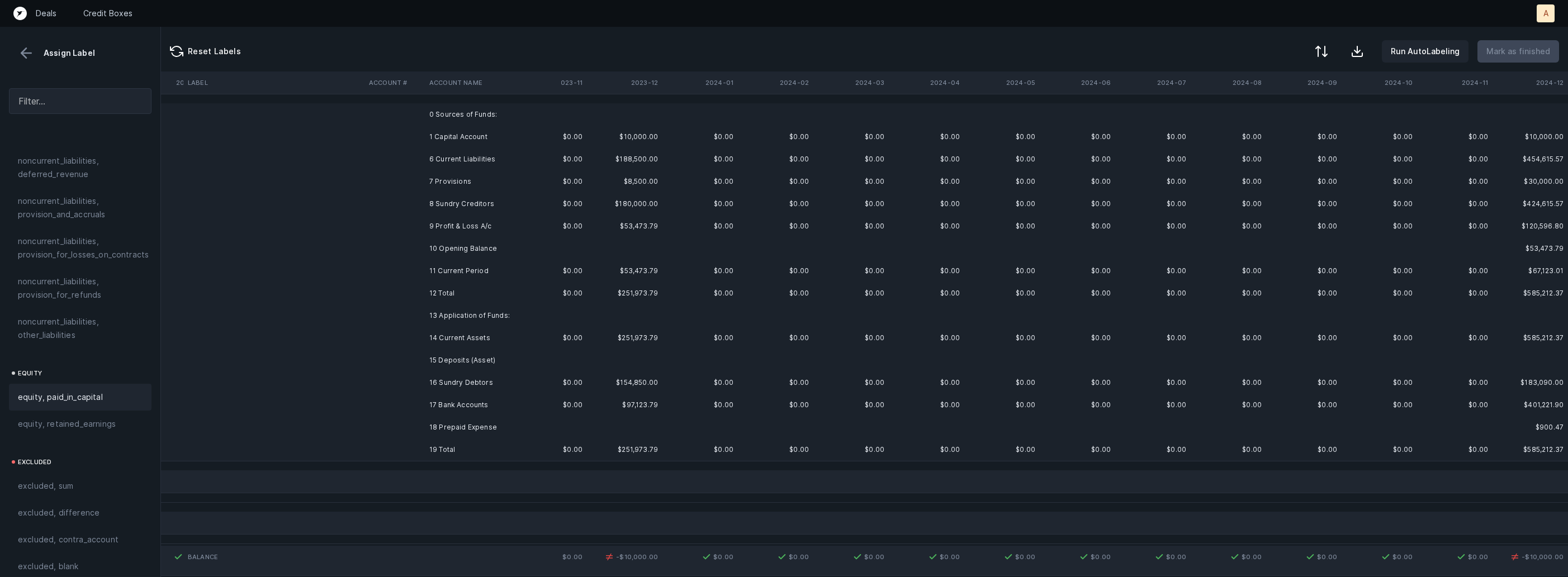
click at [477, 178] on td "7 Provisions" at bounding box center [493, 182] width 136 height 22
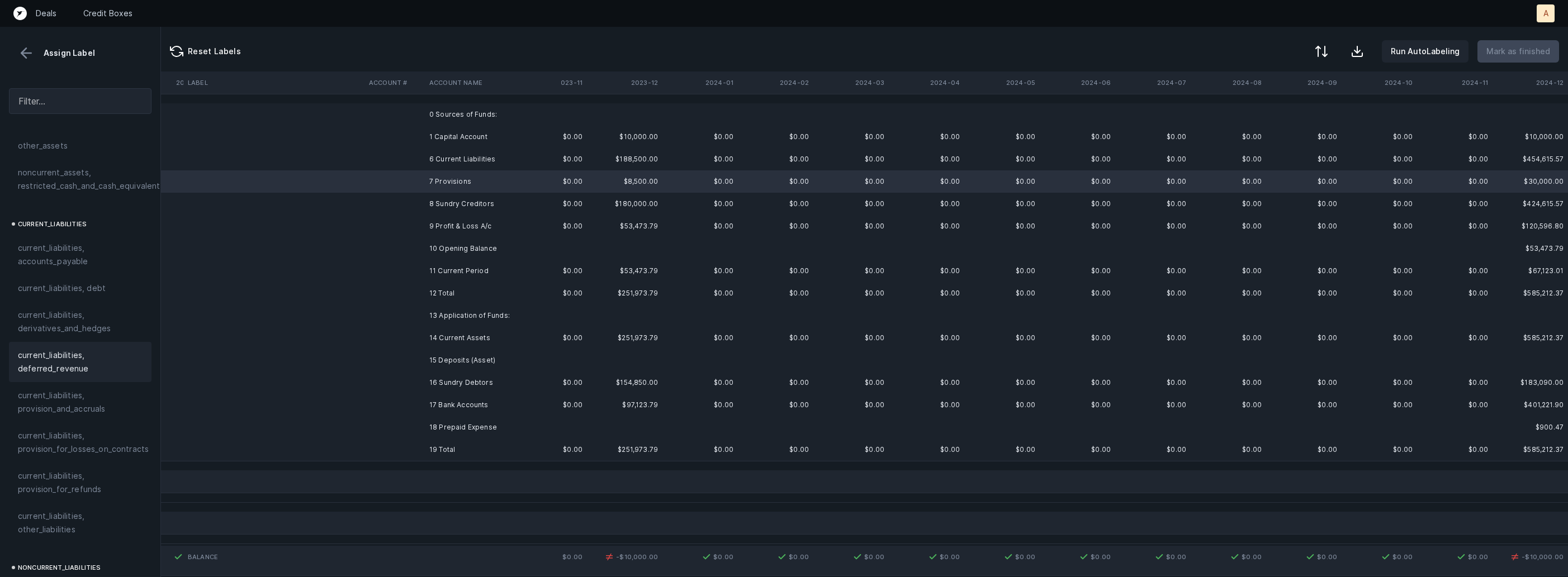
scroll to position [685, 0]
click at [69, 382] on span "current_liabilities, provision_and_accruals" at bounding box center [81, 395] width 125 height 27
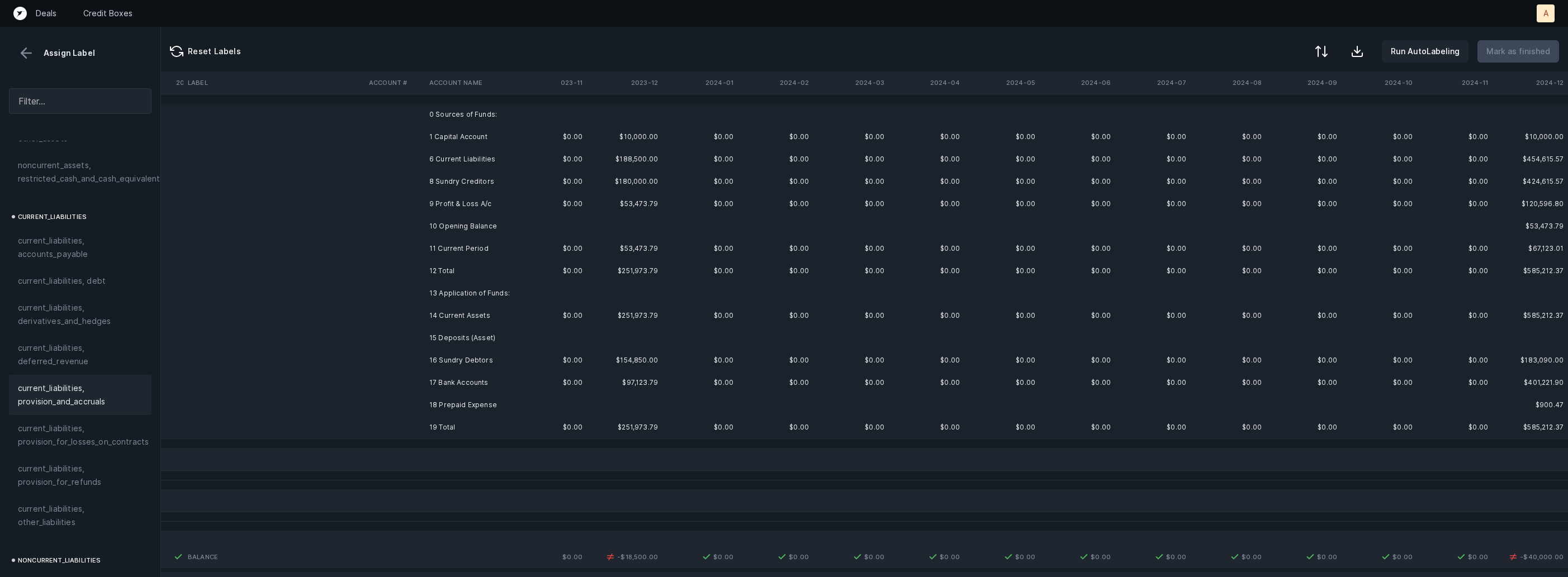
click at [577, 182] on td "$0.00" at bounding box center [549, 182] width 76 height 22
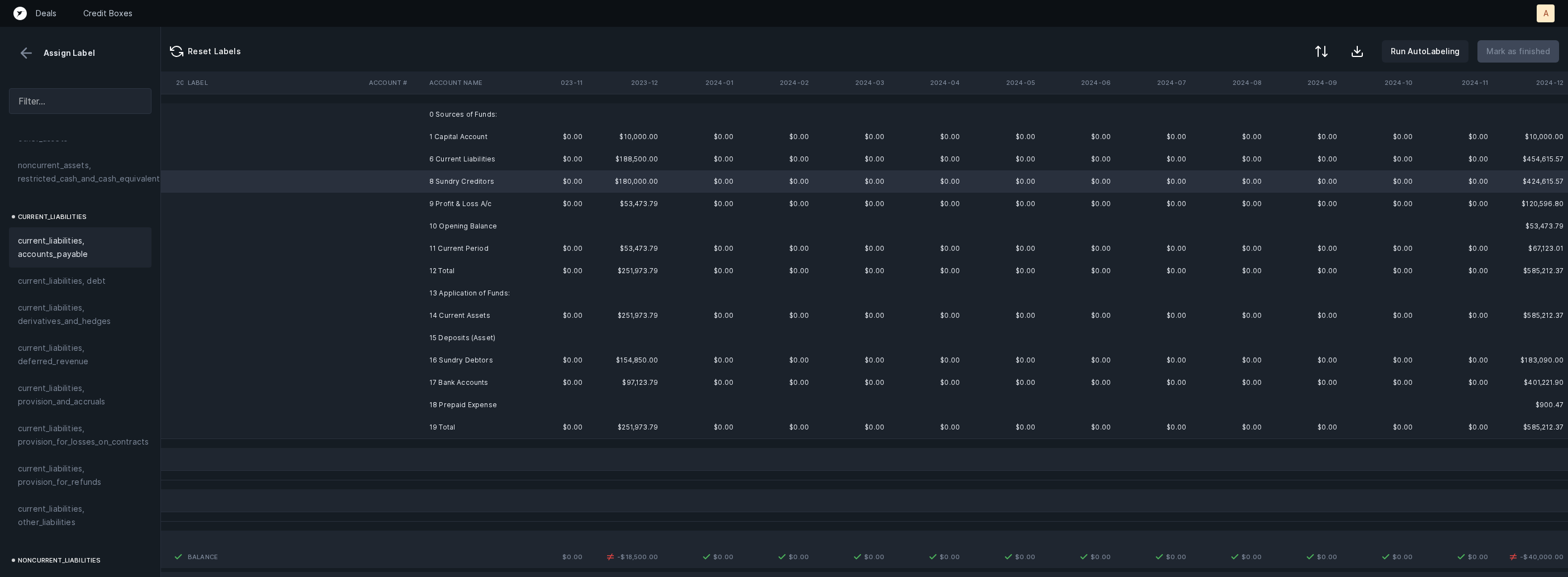
click at [121, 234] on span "current_liabilities, accounts_payable" at bounding box center [81, 247] width 125 height 27
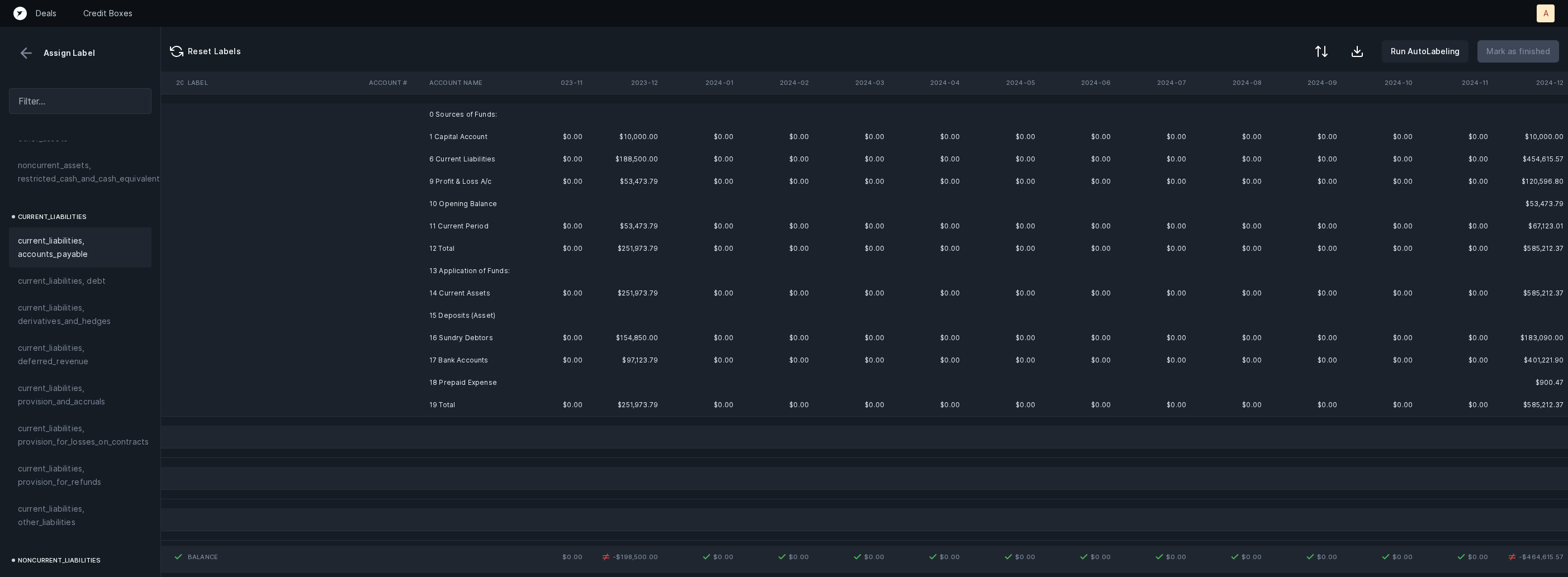
click at [601, 207] on td at bounding box center [624, 204] width 76 height 22
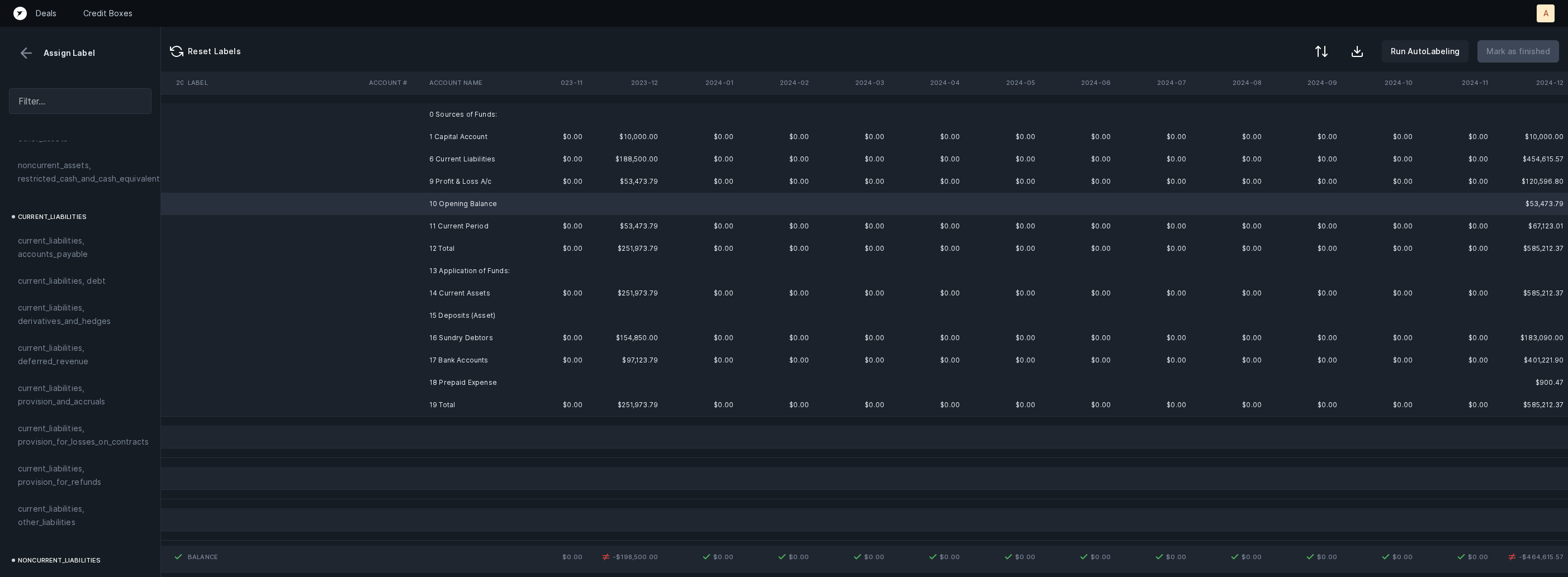
click at [512, 227] on td "11 Current Period" at bounding box center [493, 226] width 136 height 22
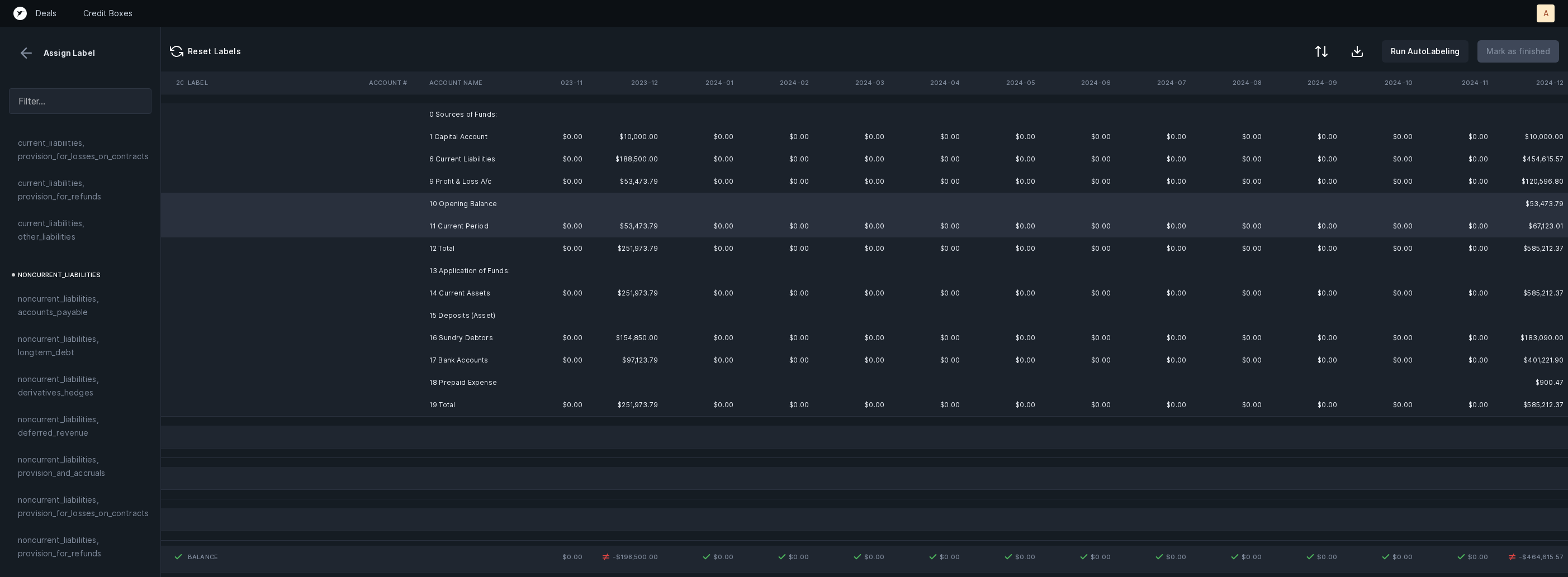
scroll to position [1229, 0]
click at [73, 417] on span "equity, retained_earnings" at bounding box center [67, 423] width 98 height 13
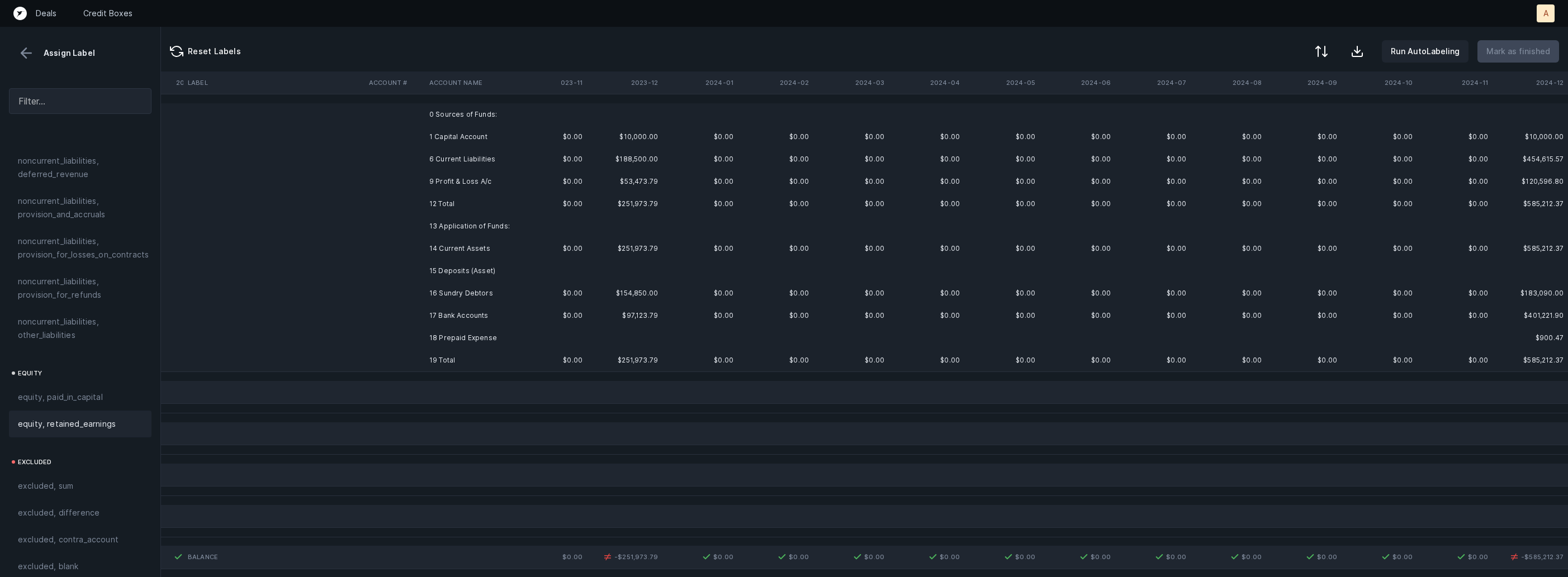
click at [640, 285] on td "$154,850.00" at bounding box center [624, 293] width 76 height 22
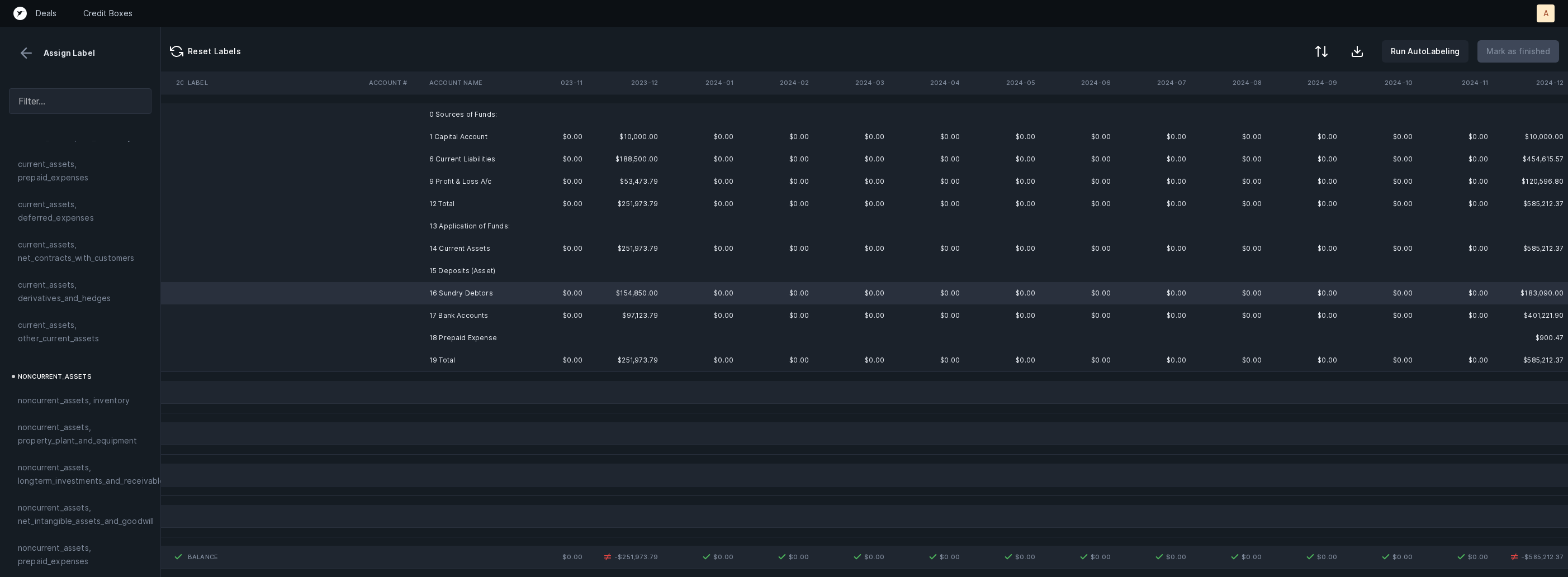
scroll to position [0, 0]
click at [116, 217] on span "current_assets, net_receivables" at bounding box center [79, 211] width 123 height 13
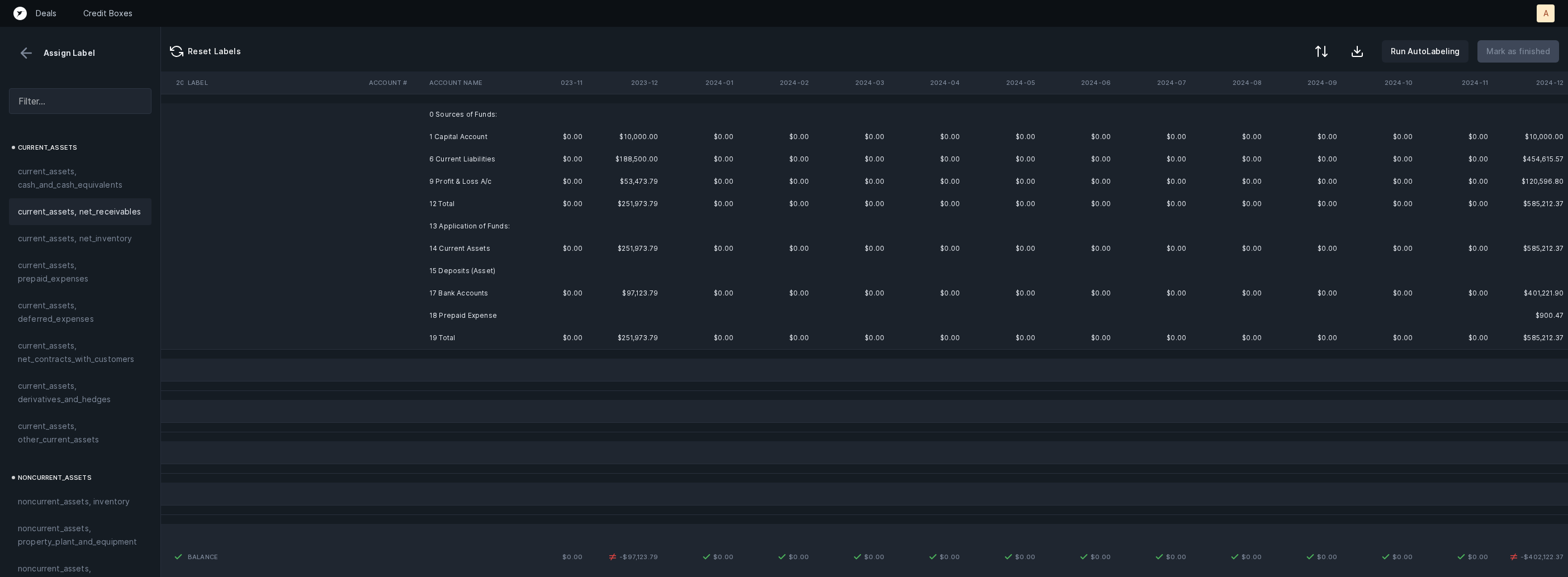
click at [653, 290] on td "$97,123.79" at bounding box center [624, 293] width 76 height 22
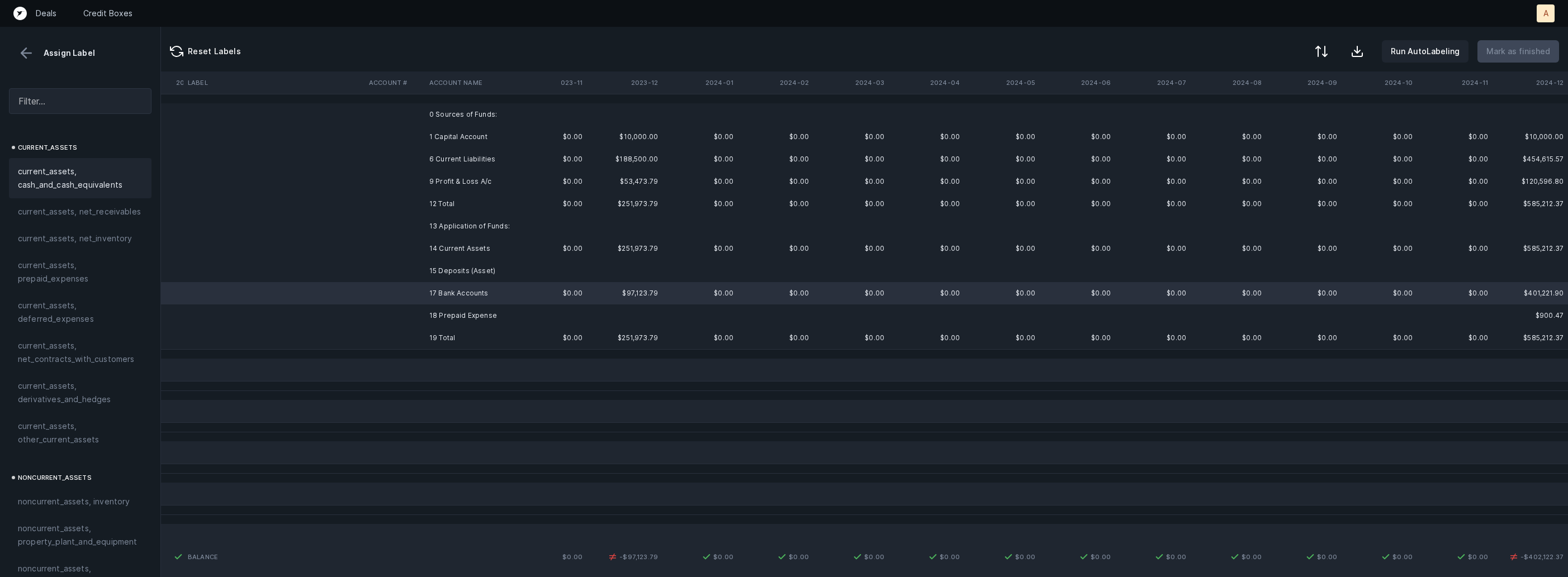
click at [86, 165] on span "current_assets, cash_and_cash_equivalents" at bounding box center [81, 178] width 125 height 27
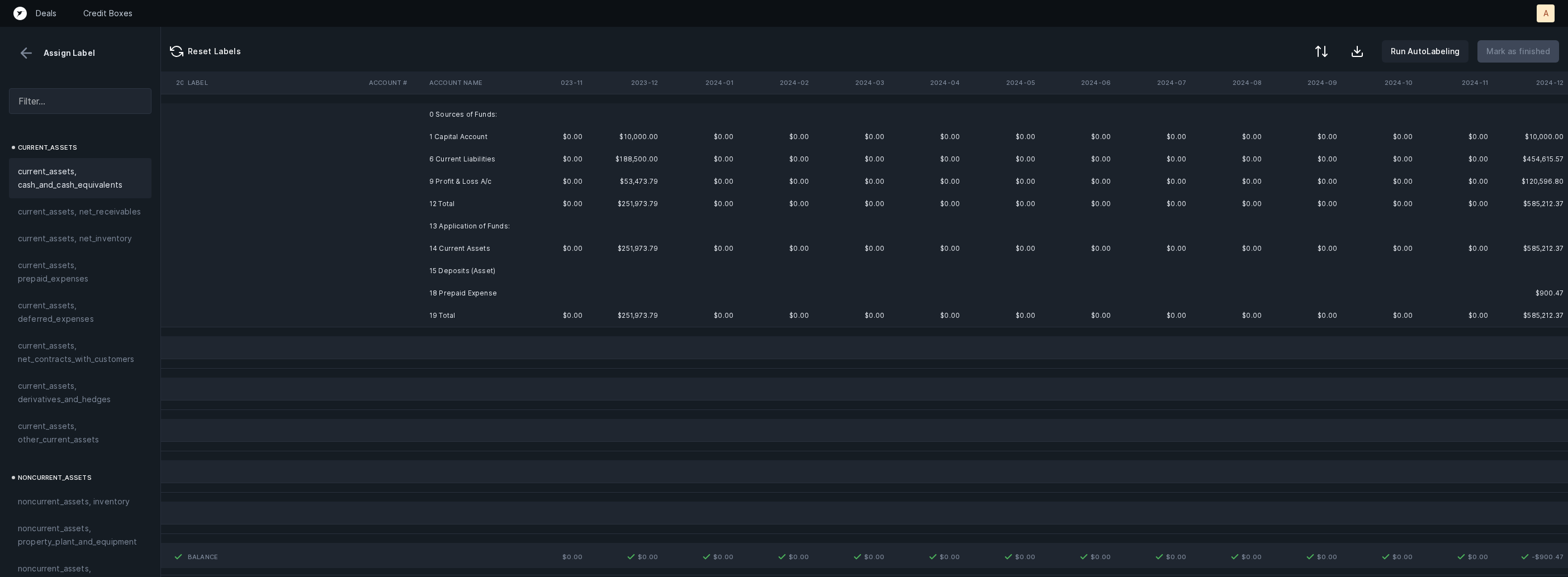
click at [541, 290] on td "18 Prepaid Expense" at bounding box center [493, 293] width 136 height 22
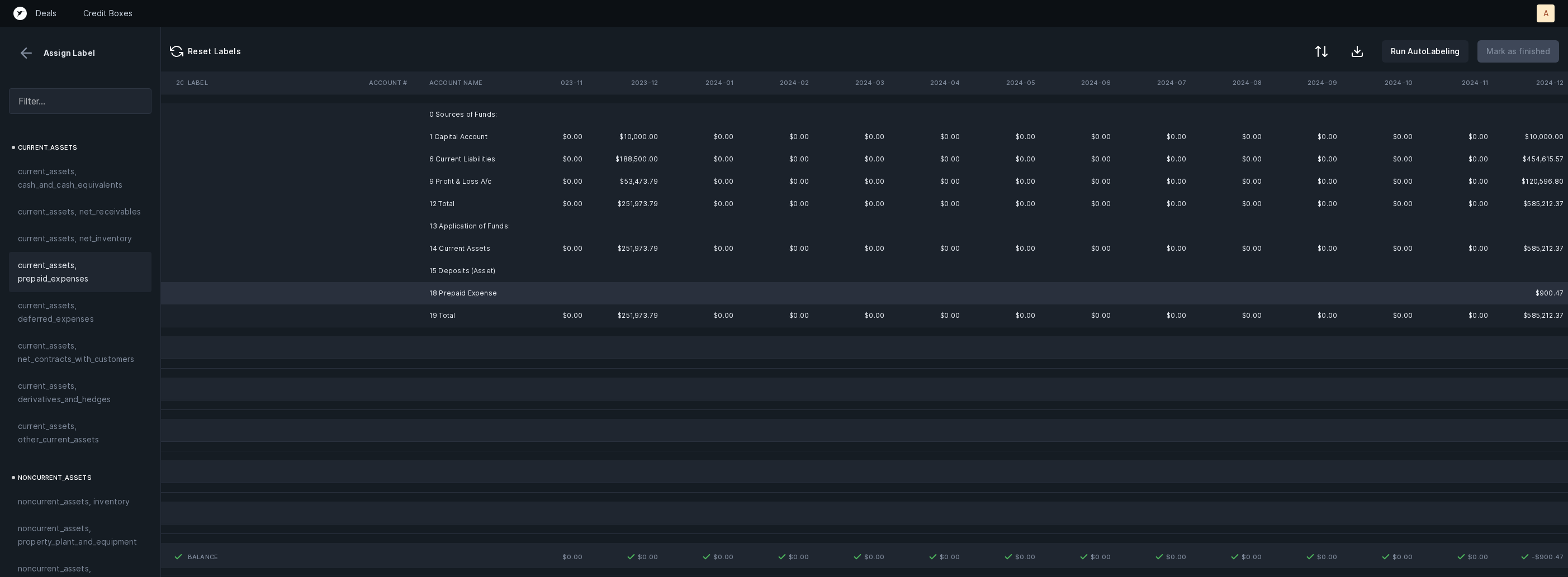
click at [32, 264] on span "current_assets, prepaid_expenses" at bounding box center [81, 272] width 125 height 27
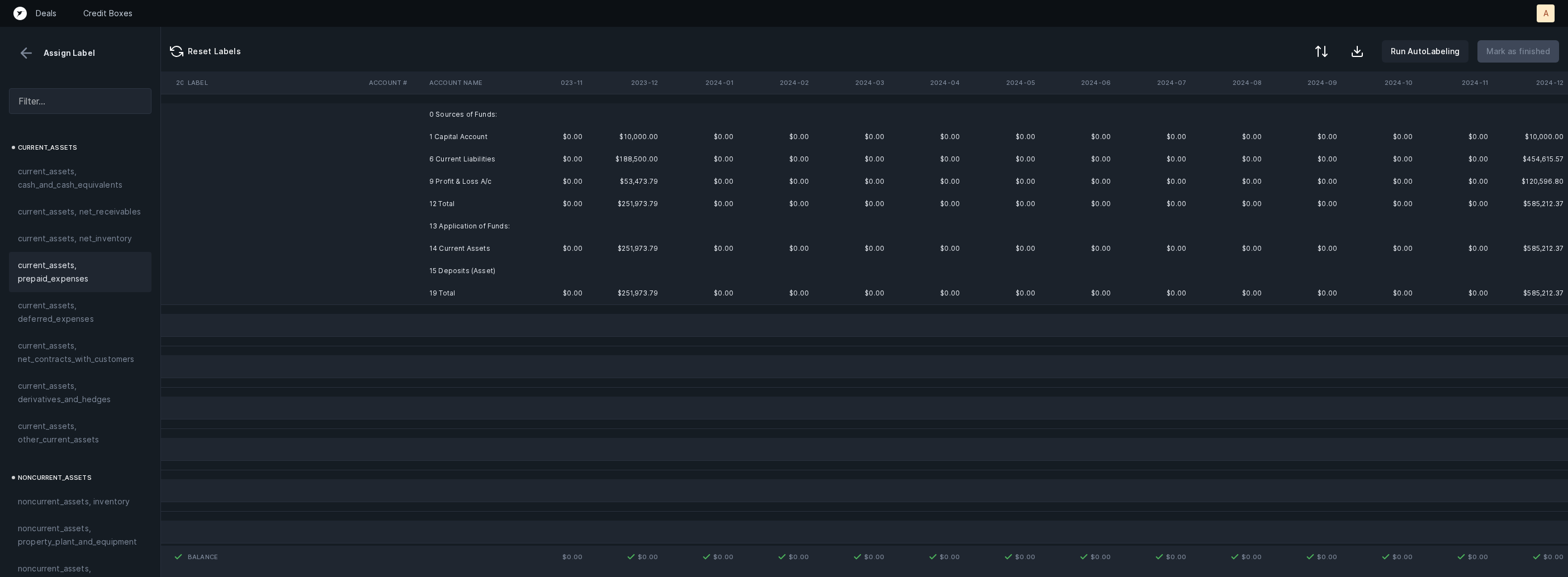
click at [547, 123] on td "0 Sources of Funds:" at bounding box center [493, 115] width 136 height 22
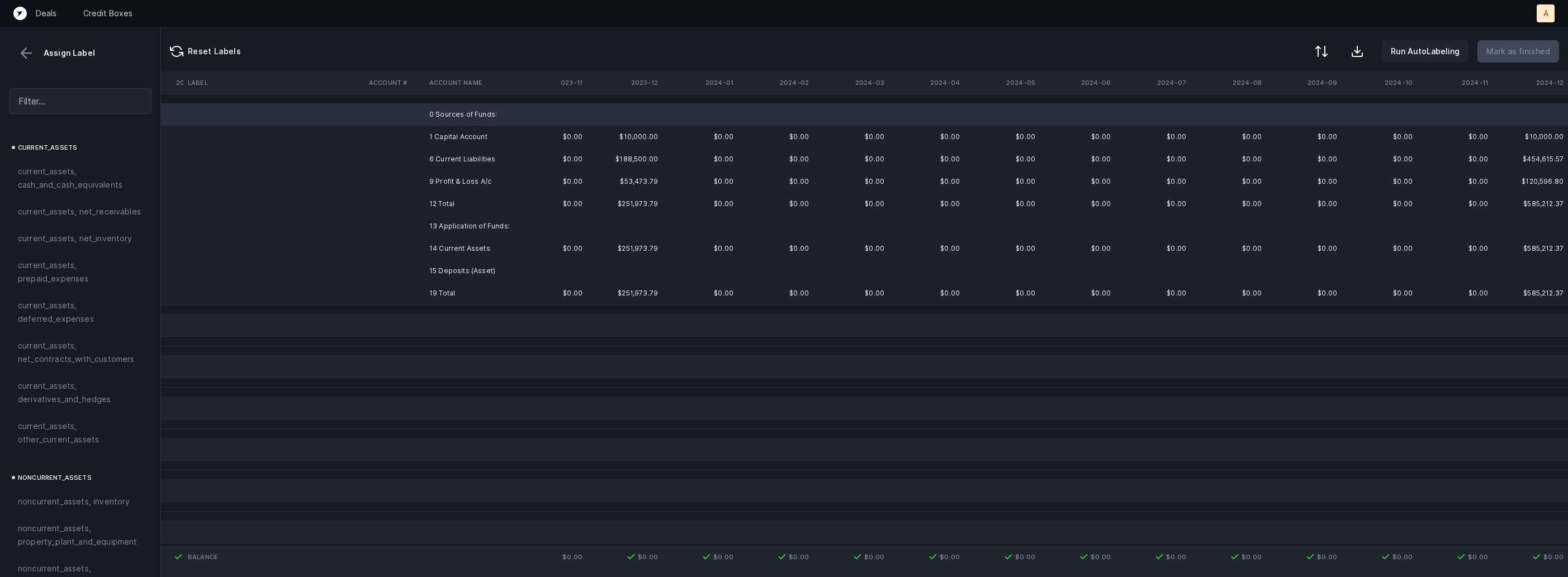
click at [552, 232] on td "13 Application of Funds:" at bounding box center [493, 226] width 136 height 22
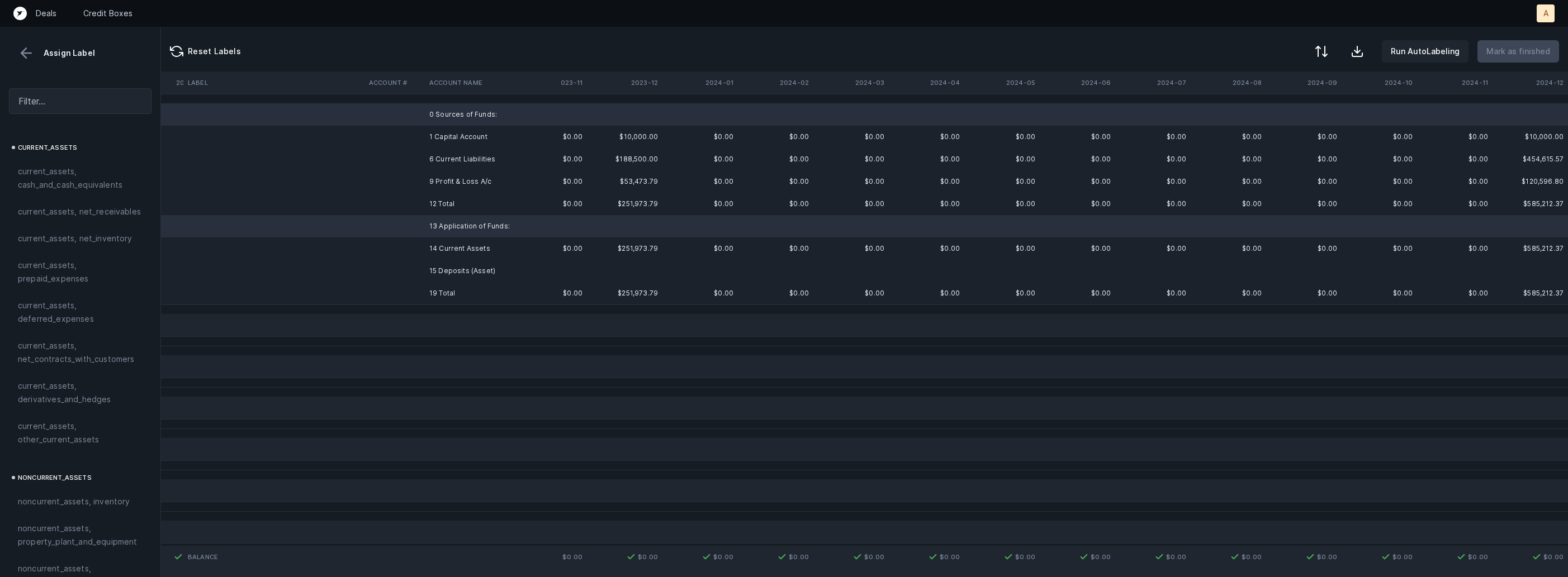
click at [484, 273] on td "15 Deposits (Asset)" at bounding box center [493, 271] width 136 height 22
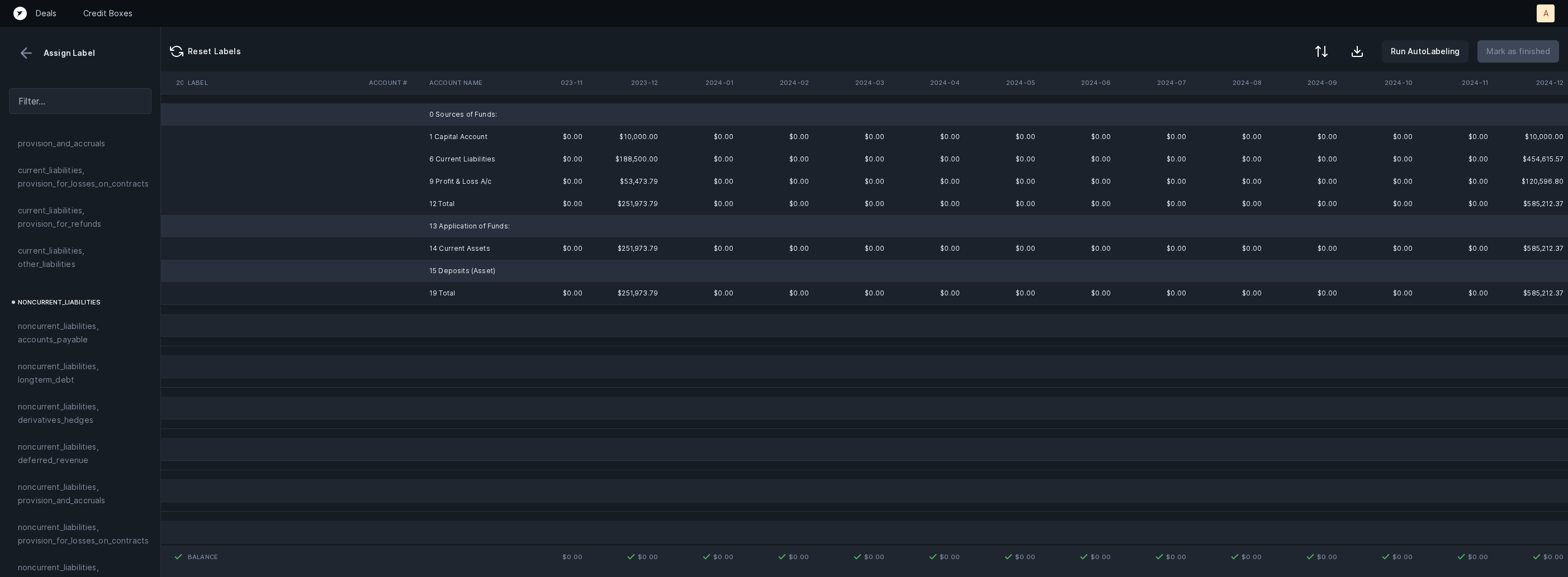
scroll to position [1229, 0]
click at [52, 560] on span "excluded, blank" at bounding box center [48, 566] width 61 height 13
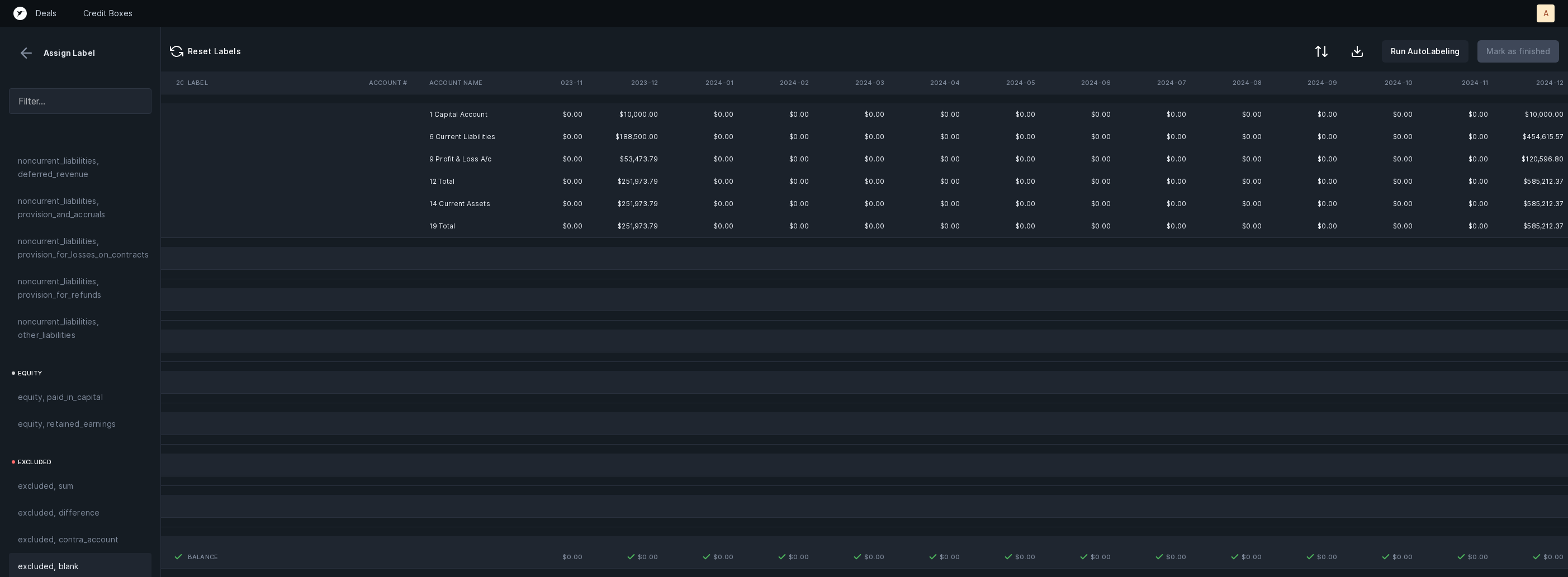
click at [474, 186] on td "12 Total" at bounding box center [493, 182] width 136 height 22
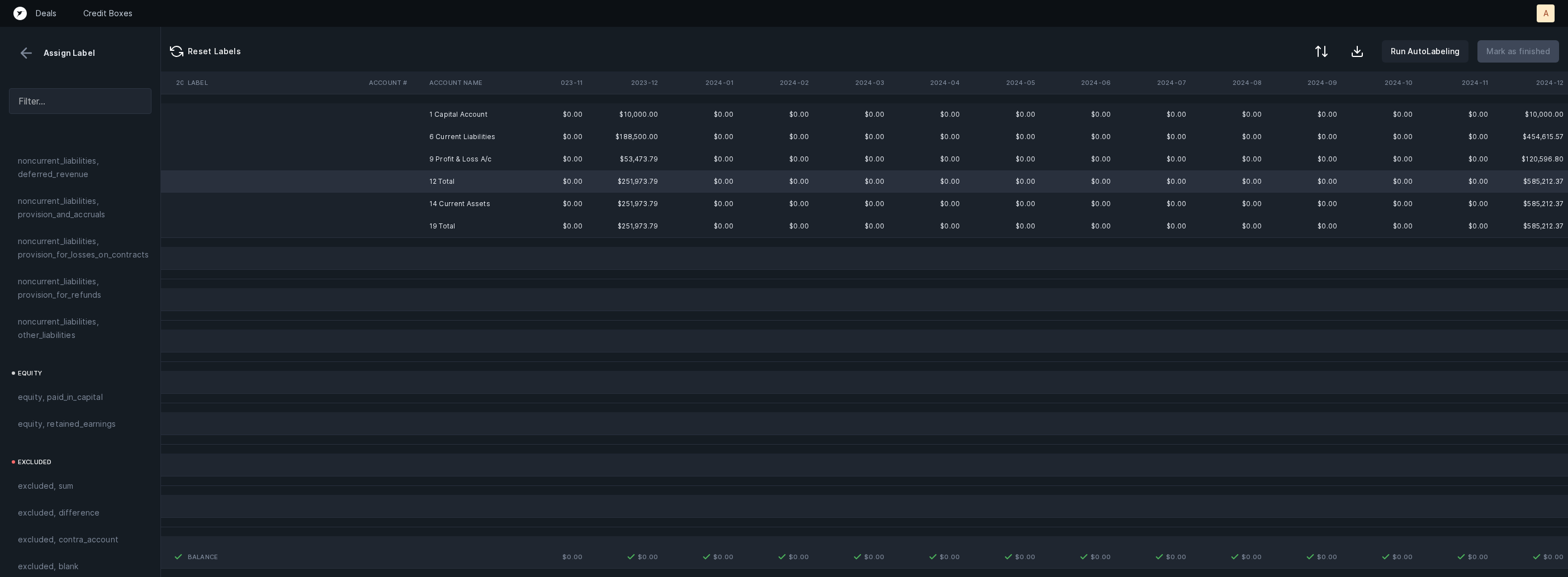
click at [467, 210] on td "14 Current Assets" at bounding box center [493, 204] width 136 height 22
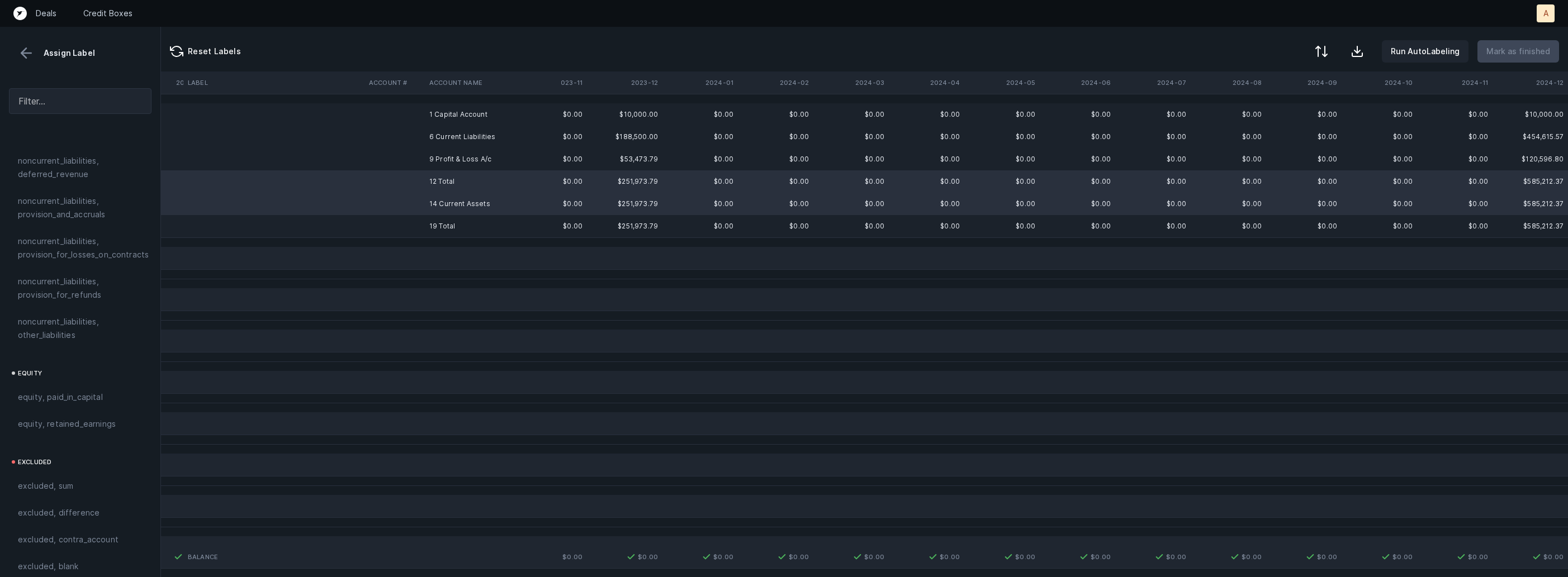
click at [445, 227] on td "19 Total" at bounding box center [493, 226] width 136 height 22
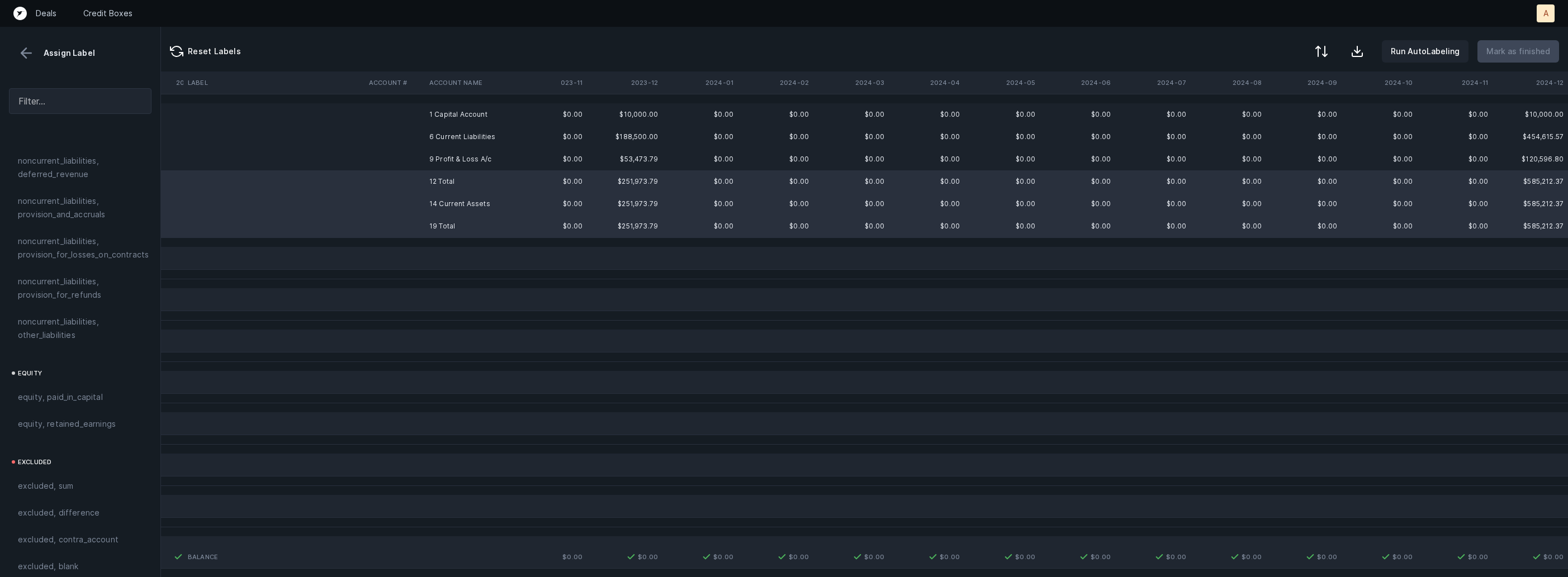
click at [472, 122] on td "1 Capital Account" at bounding box center [493, 115] width 136 height 22
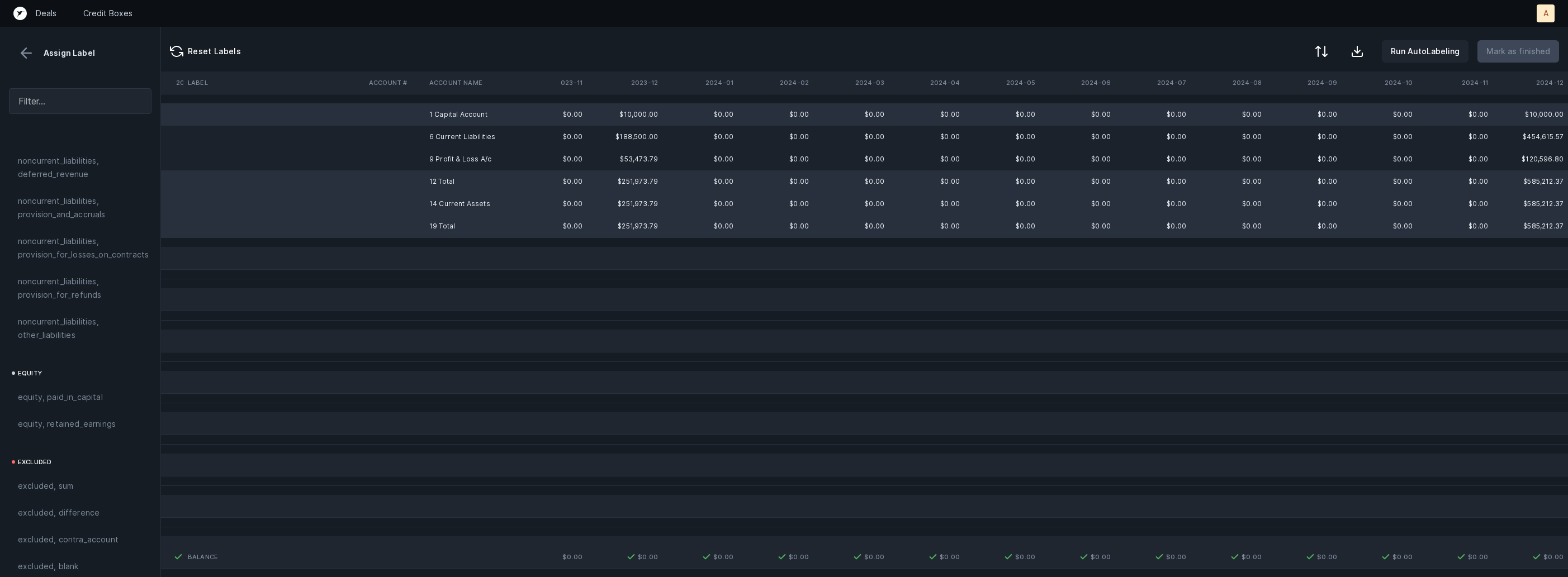
click at [464, 133] on td "6 Current Liabilities" at bounding box center [493, 137] width 136 height 22
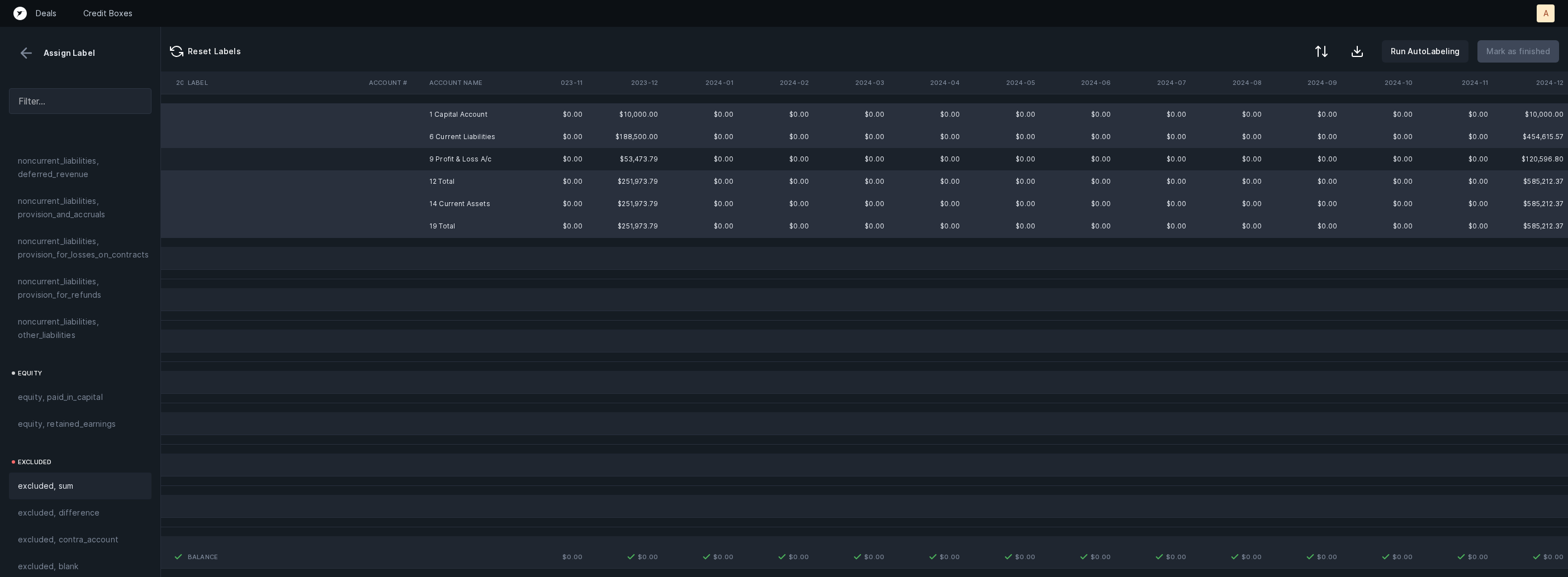
click at [62, 480] on span "excluded, sum" at bounding box center [46, 486] width 56 height 13
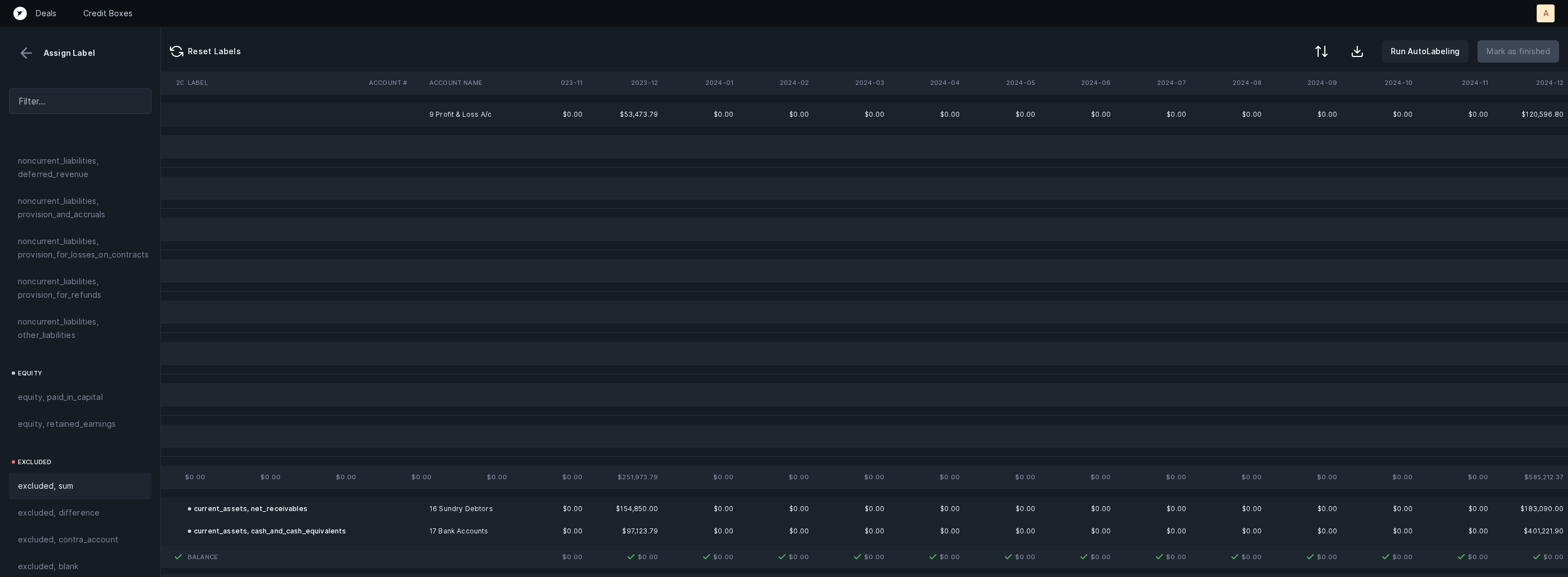
click at [404, 122] on td at bounding box center [394, 115] width 61 height 22
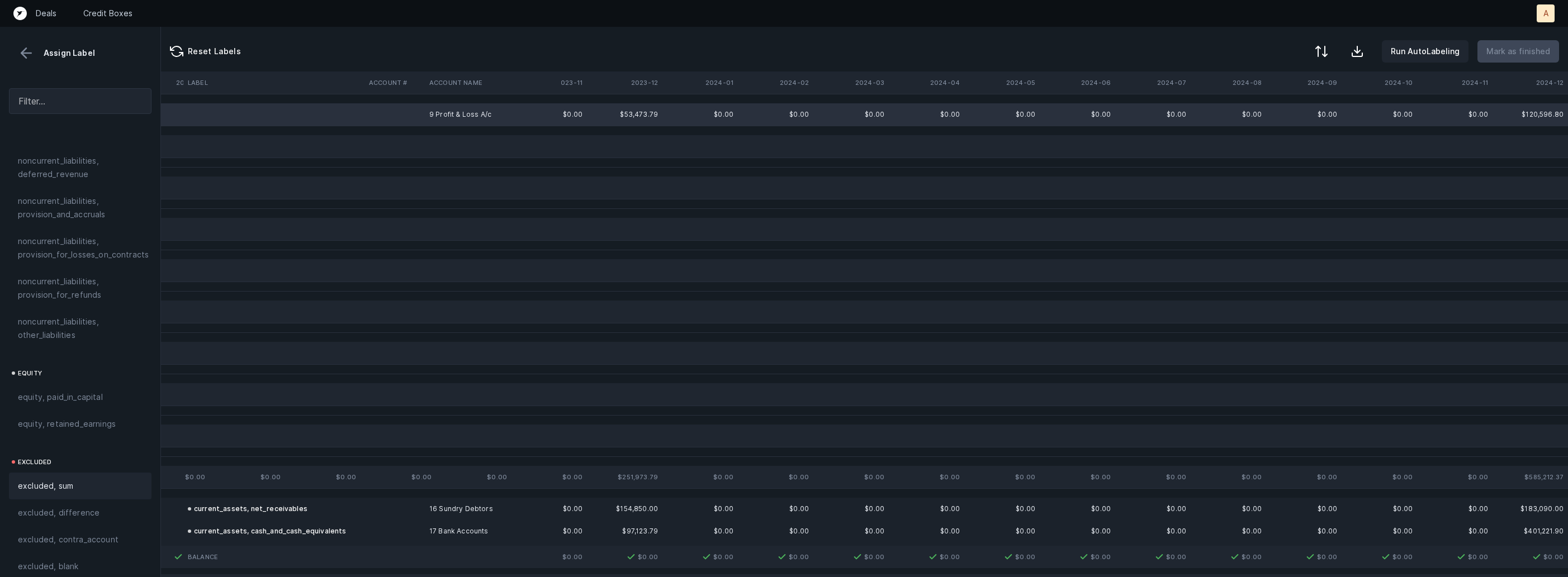
click at [73, 480] on div "excluded, sum" at bounding box center [81, 486] width 125 height 13
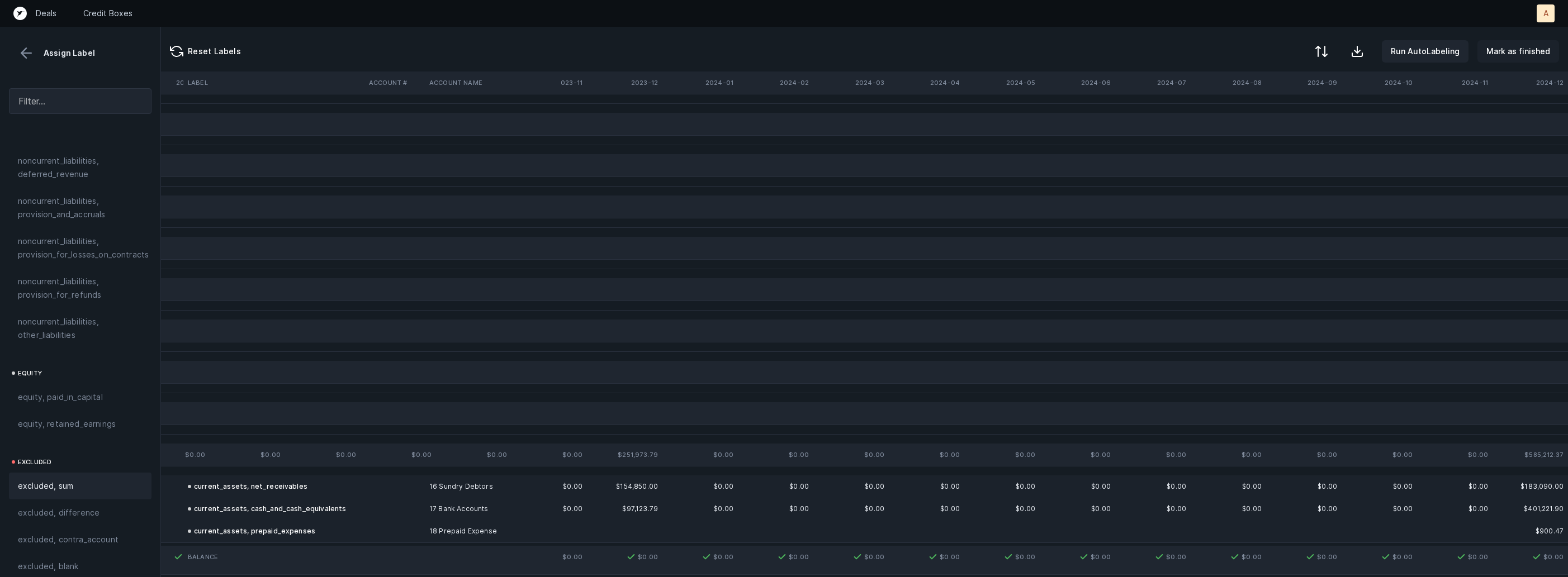
click at [1526, 52] on p "Mark as finished" at bounding box center [1518, 51] width 64 height 13
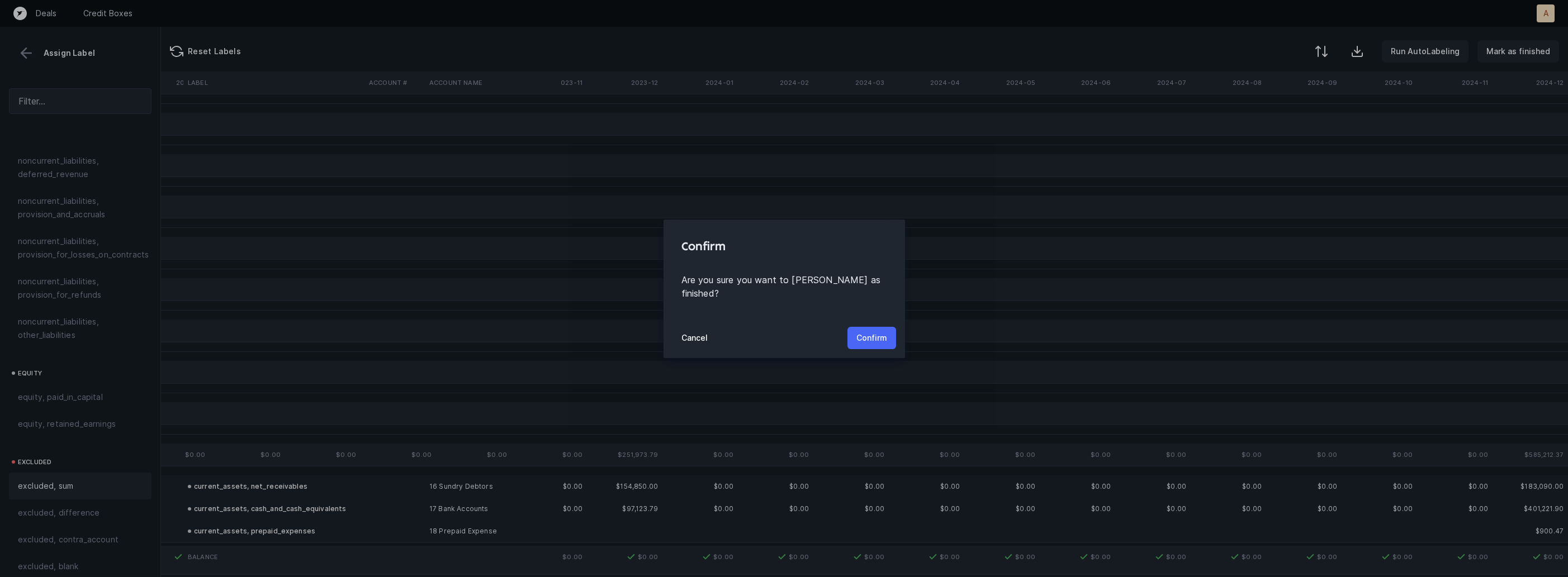
click at [884, 332] on p "Confirm" at bounding box center [871, 338] width 31 height 13
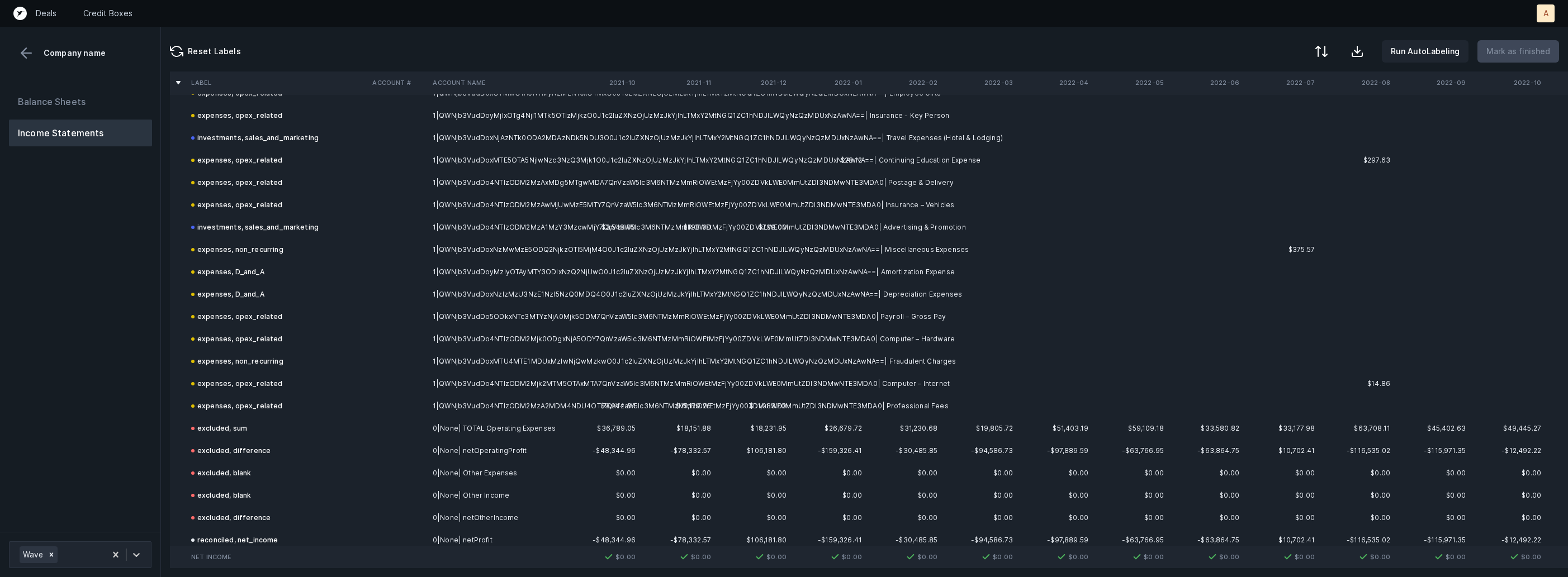
scroll to position [1398, 0]
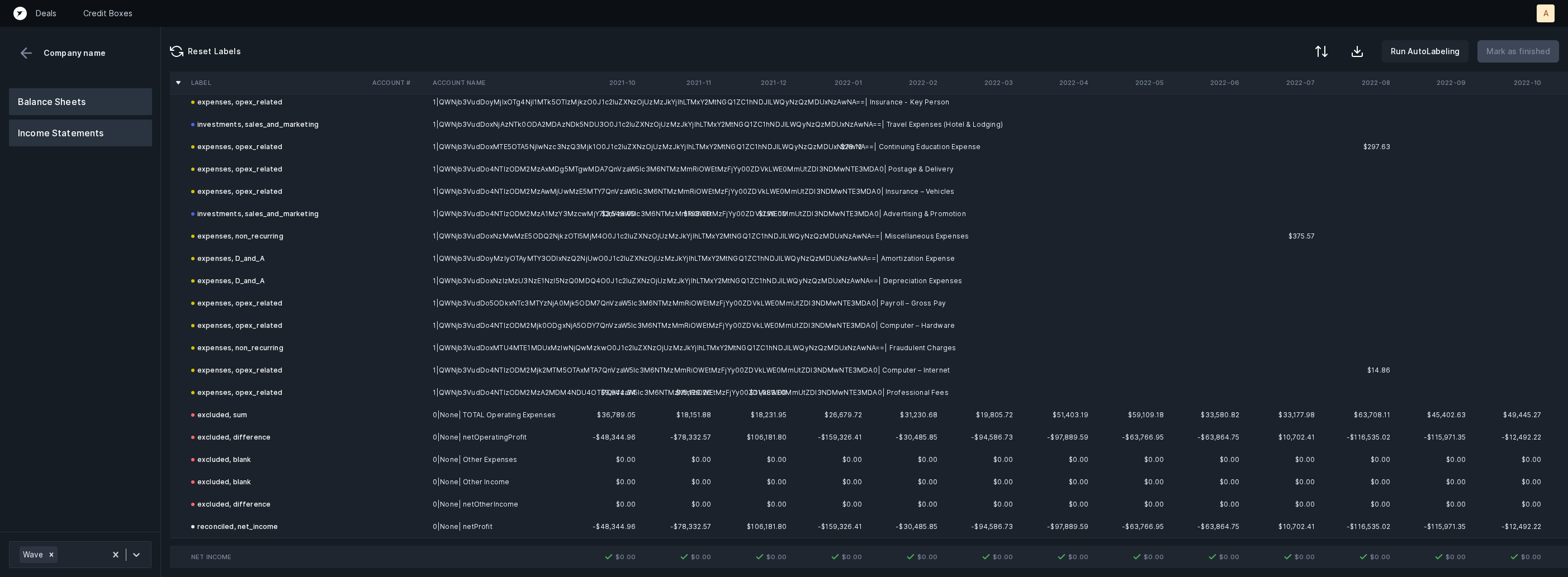
click at [49, 104] on button "Balance Sheets" at bounding box center [80, 101] width 143 height 27
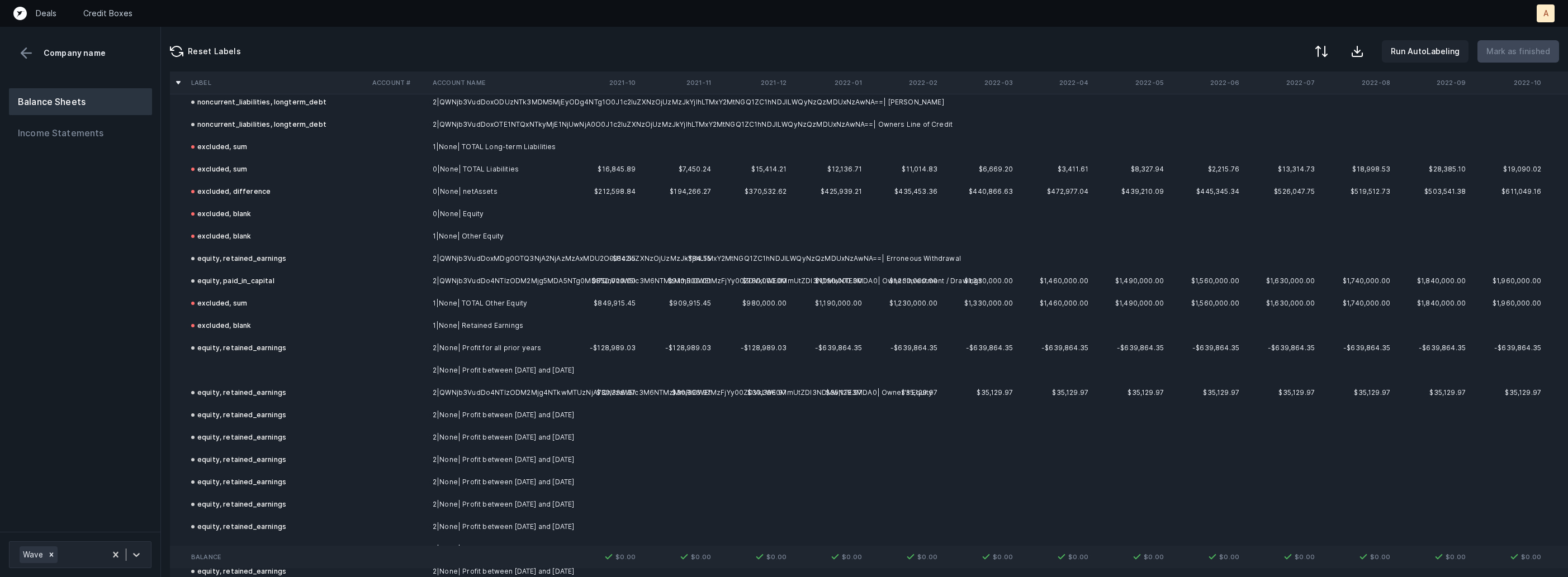
click at [297, 367] on td at bounding box center [277, 370] width 181 height 22
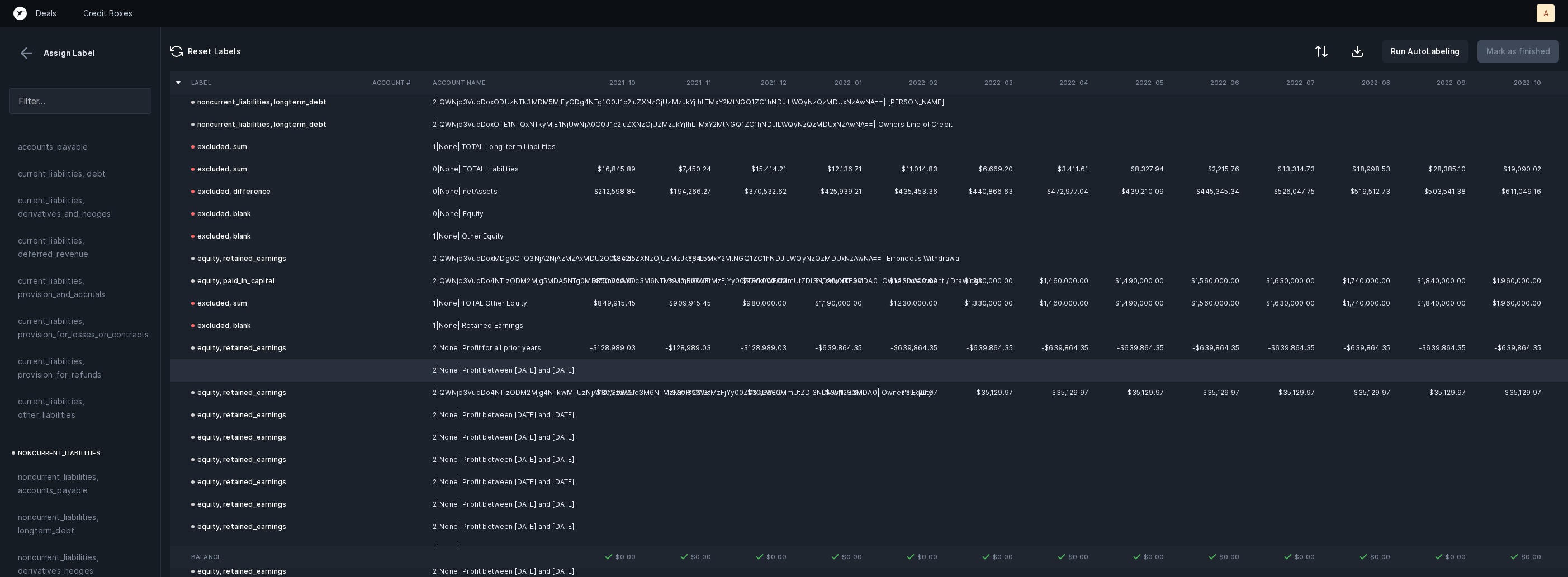
scroll to position [1229, 0]
click at [43, 417] on span "equity, retained_earnings" at bounding box center [67, 423] width 98 height 13
click at [1509, 61] on button "Mark as finished" at bounding box center [1518, 51] width 82 height 22
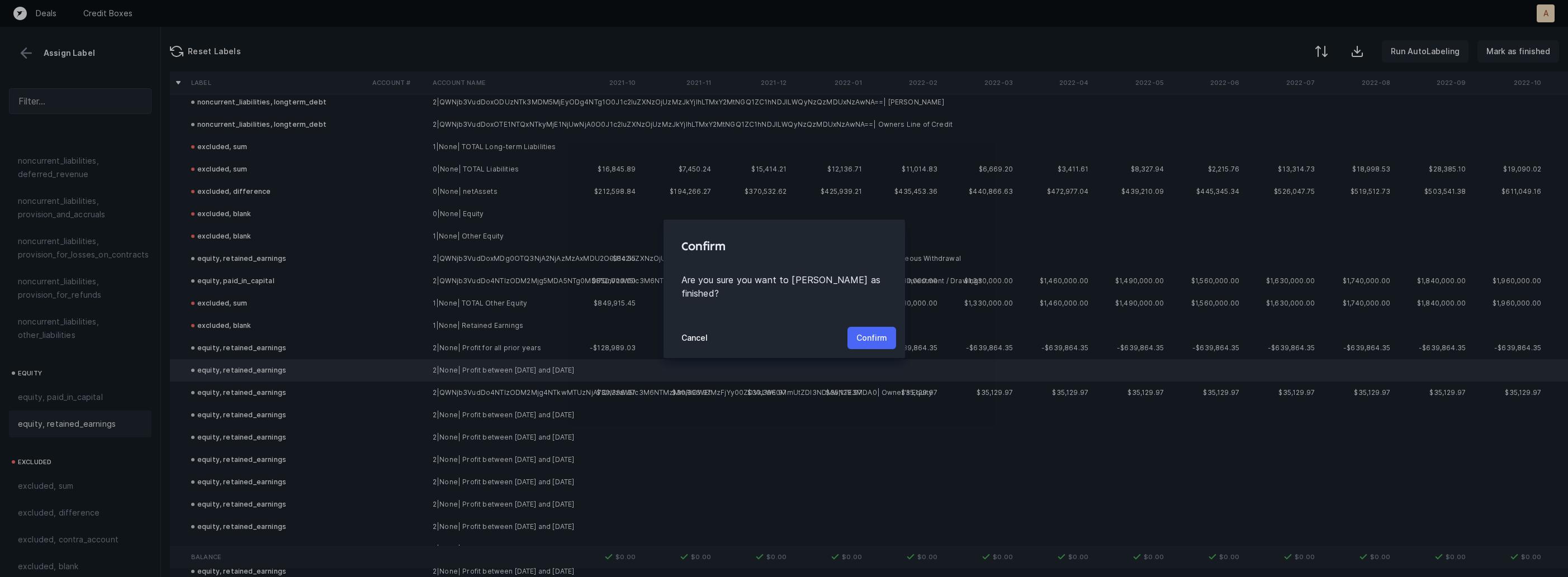
click at [861, 332] on p "Confirm" at bounding box center [871, 338] width 31 height 13
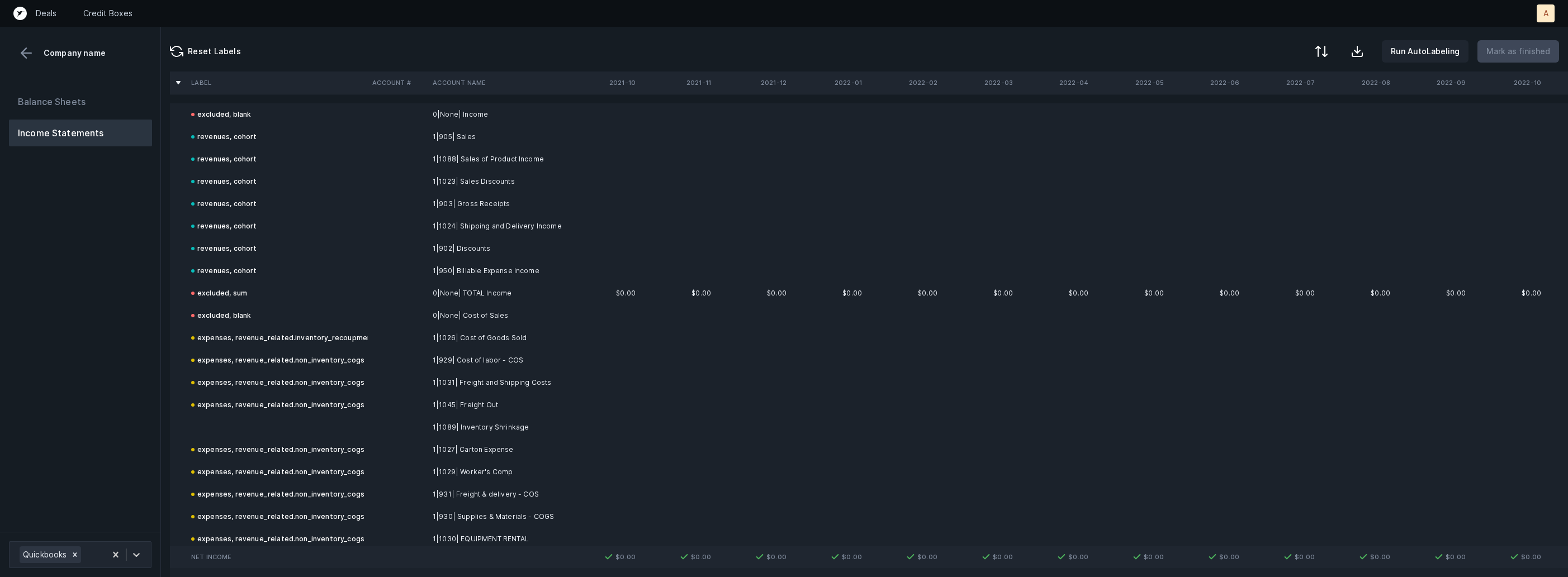
click at [485, 430] on td "1|1089| Inventory Shrinkage" at bounding box center [496, 428] width 136 height 22
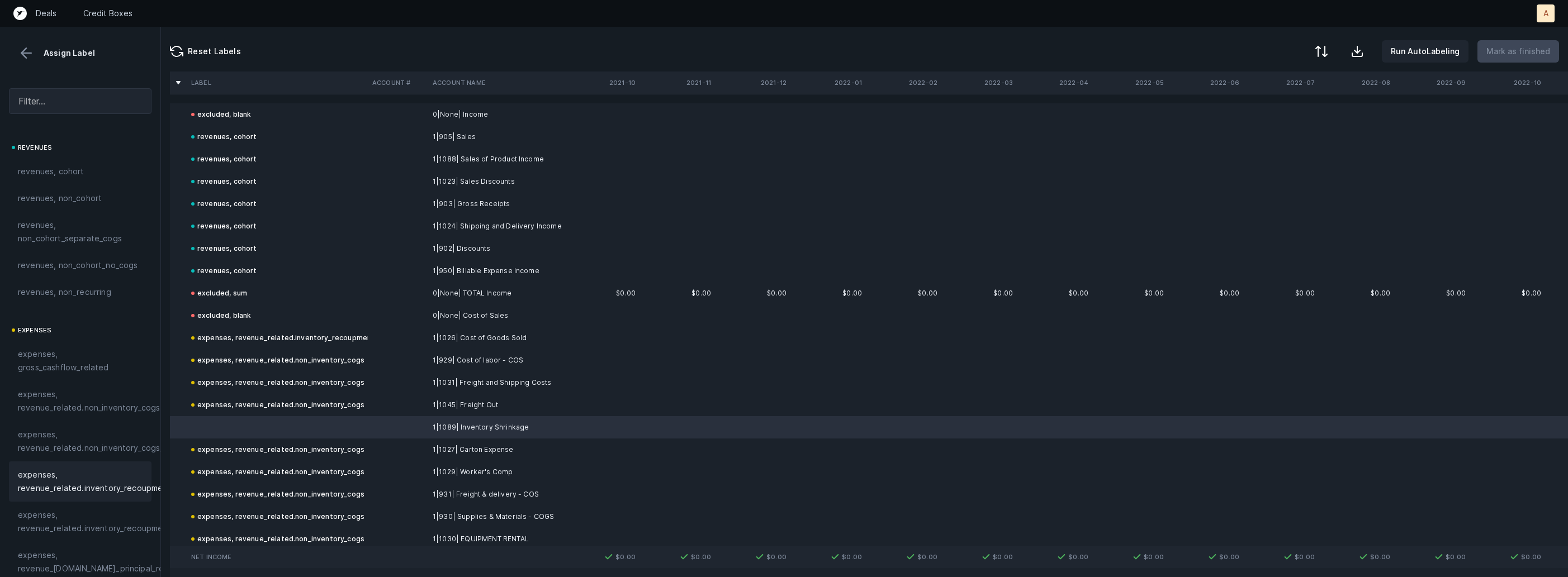
click at [104, 469] on span "expenses, revenue_related.inventory_recoupment" at bounding box center [94, 481] width 153 height 27
click at [1507, 56] on p "Mark as finished" at bounding box center [1518, 51] width 64 height 13
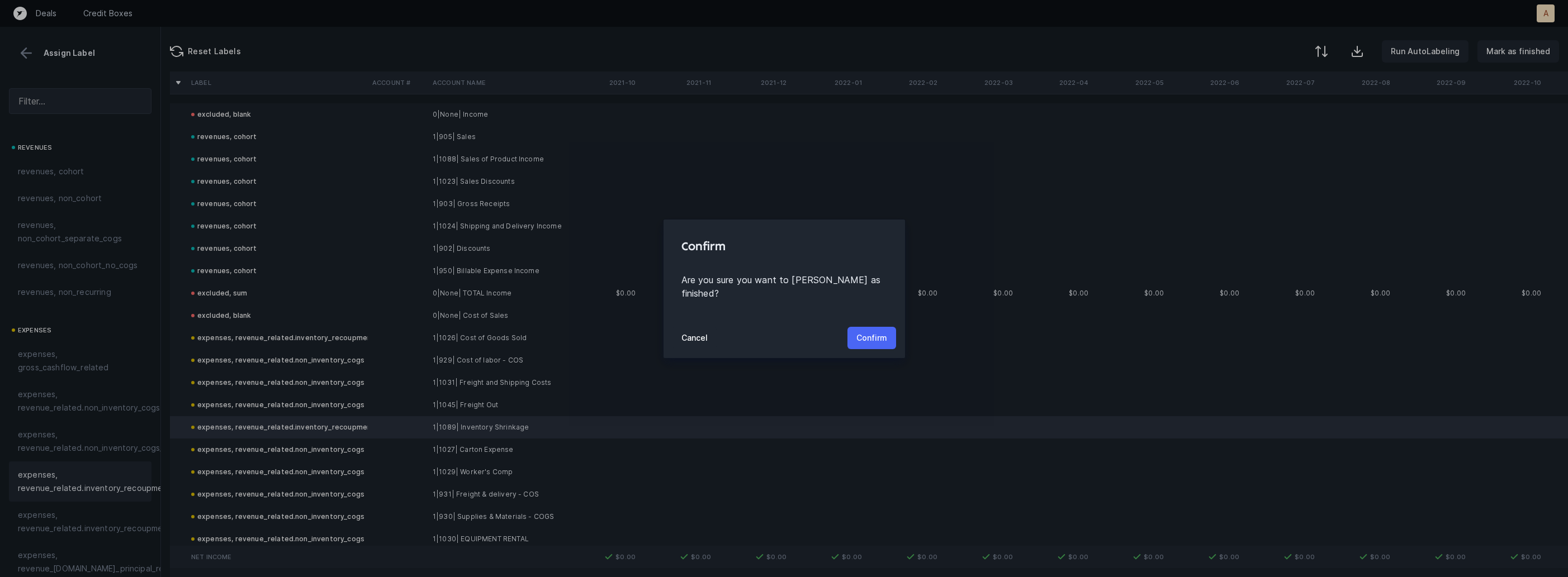
click at [878, 332] on p "Confirm" at bounding box center [871, 338] width 31 height 13
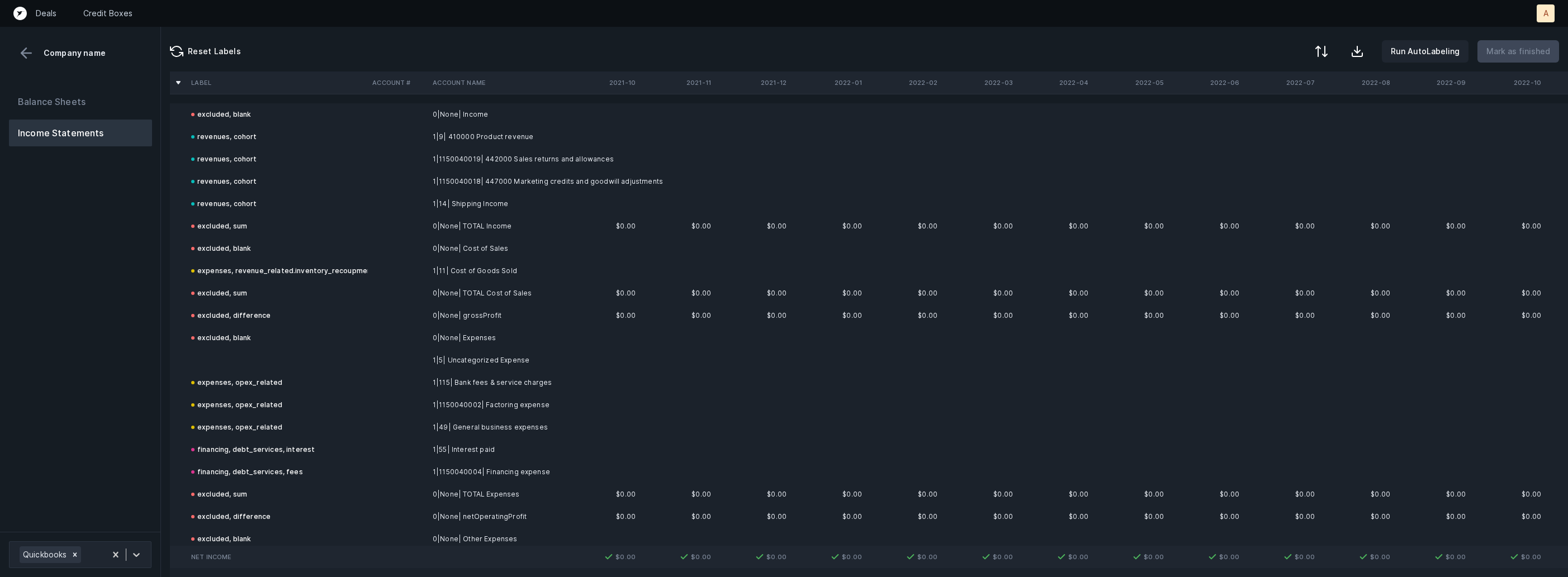
click at [227, 367] on td at bounding box center [277, 360] width 181 height 22
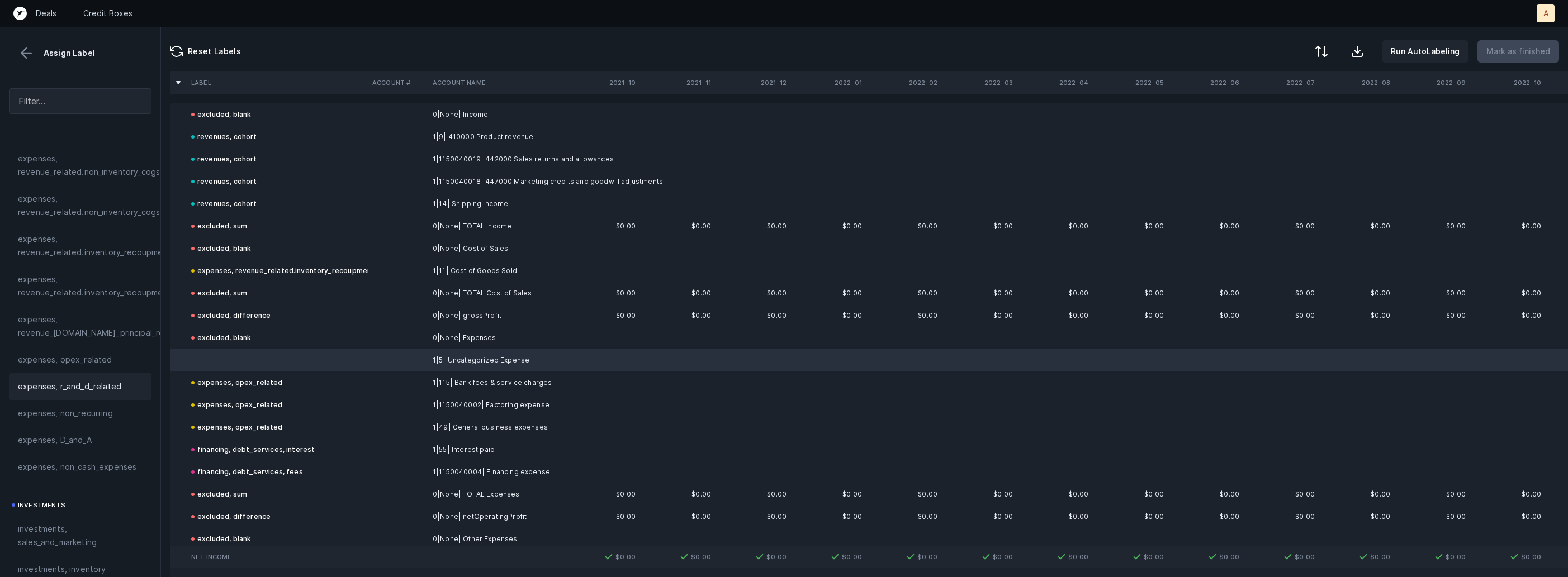
scroll to position [244, 0]
click at [66, 403] on span "expenses, non_recurring" at bounding box center [66, 405] width 95 height 13
click at [1509, 52] on p "Mark as finished" at bounding box center [1518, 51] width 64 height 13
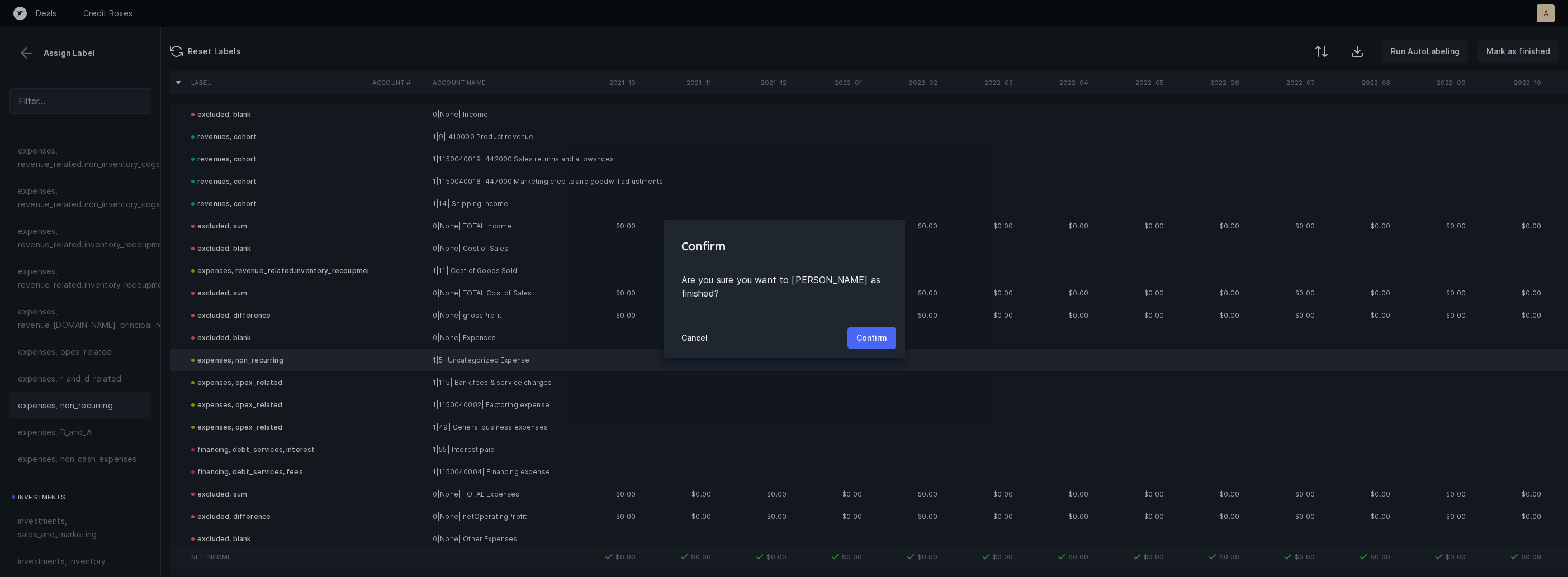
click at [870, 332] on p "Confirm" at bounding box center [871, 338] width 31 height 13
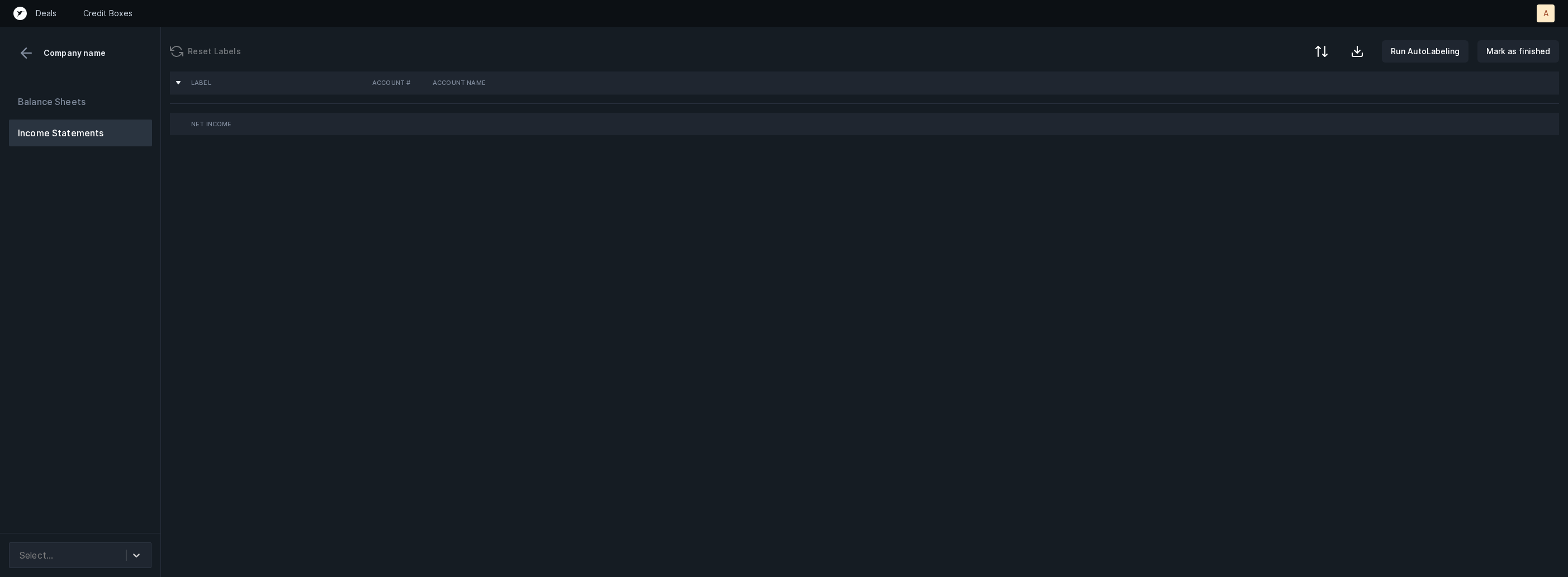
click at [146, 394] on div "Balance Sheets Income Statements" at bounding box center [81, 306] width 161 height 453
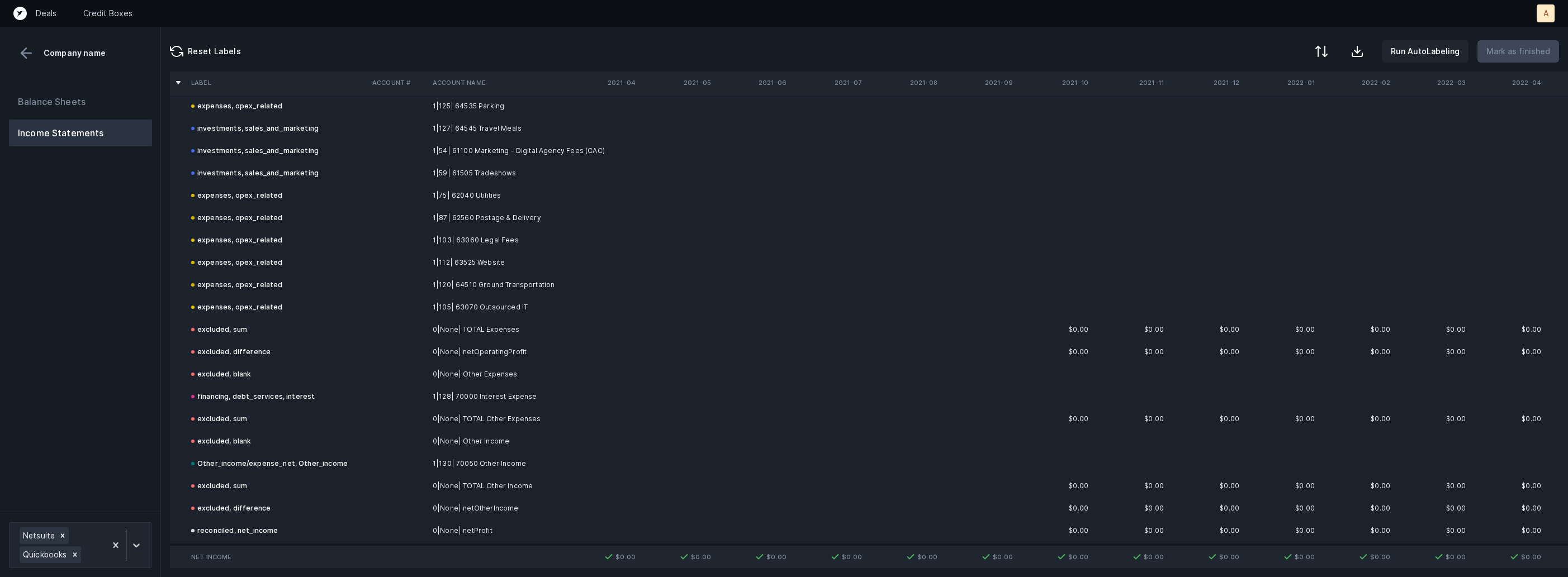
scroll to position [3945, 0]
click at [69, 95] on button "Balance Sheets" at bounding box center [80, 101] width 143 height 27
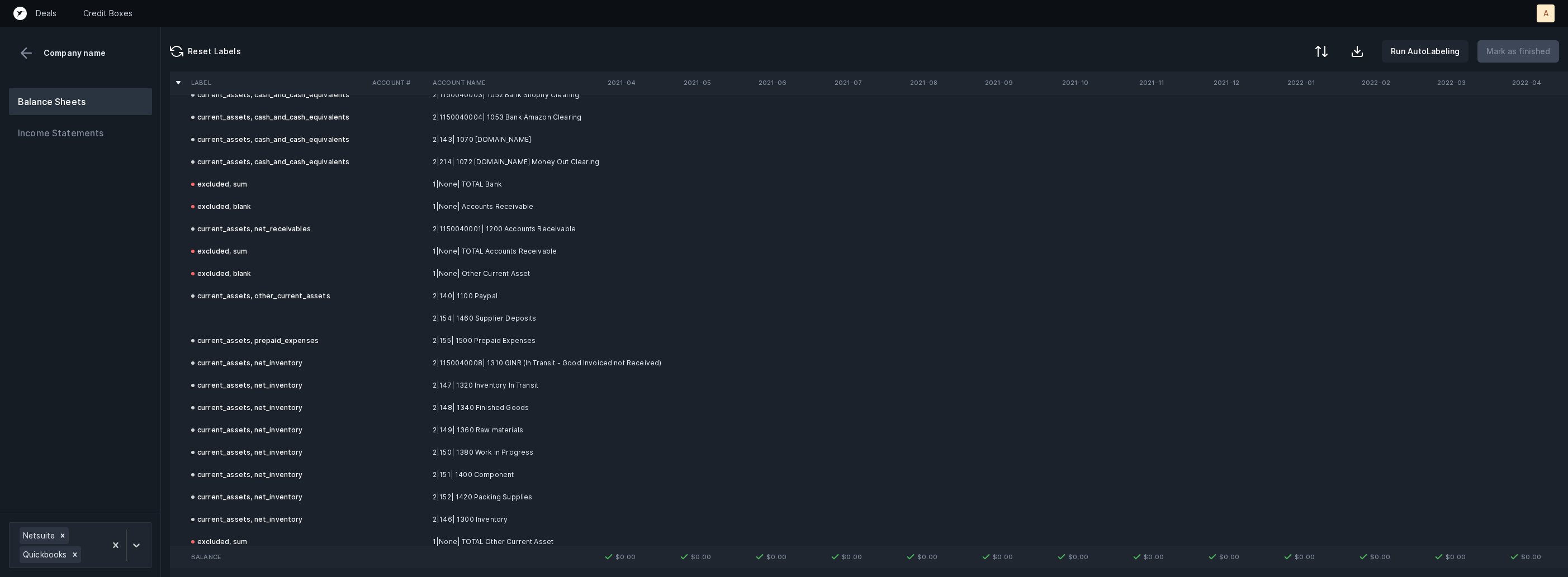
scroll to position [3001, 0]
click at [484, 309] on td "2|154| 1460 Supplier Deposits" at bounding box center [496, 309] width 136 height 22
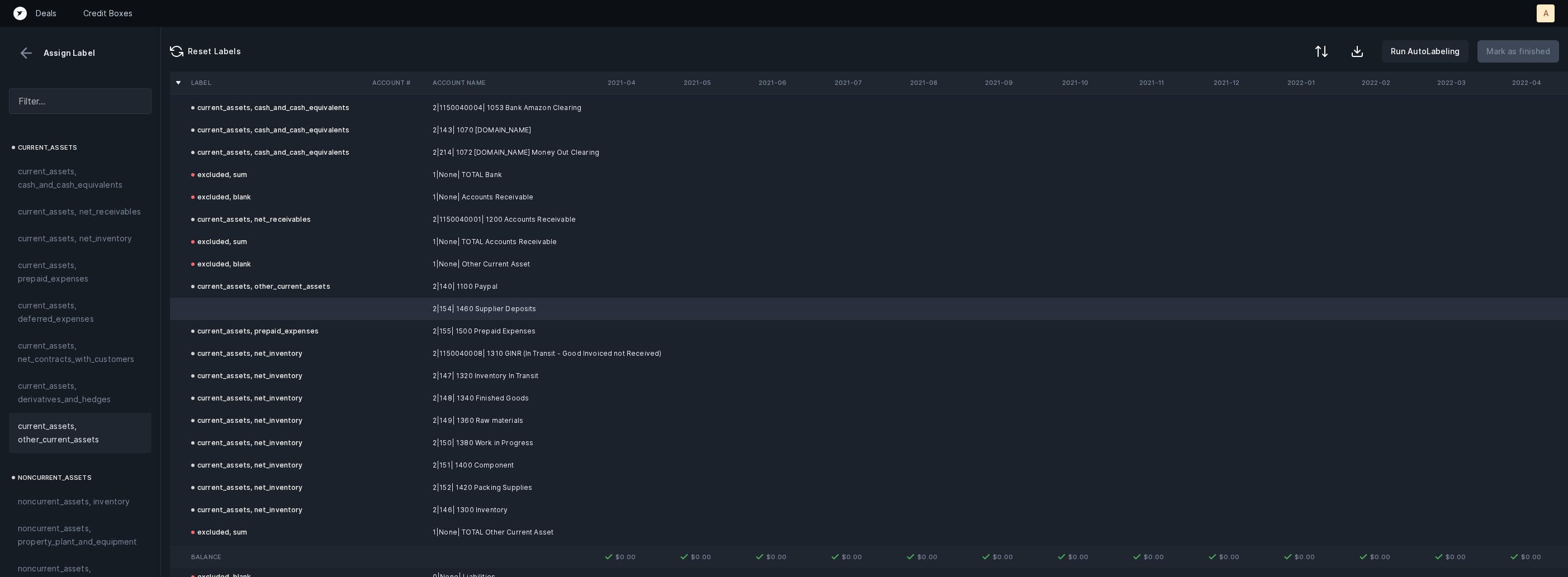
click at [76, 432] on span "current_assets, other_current_assets" at bounding box center [81, 433] width 125 height 27
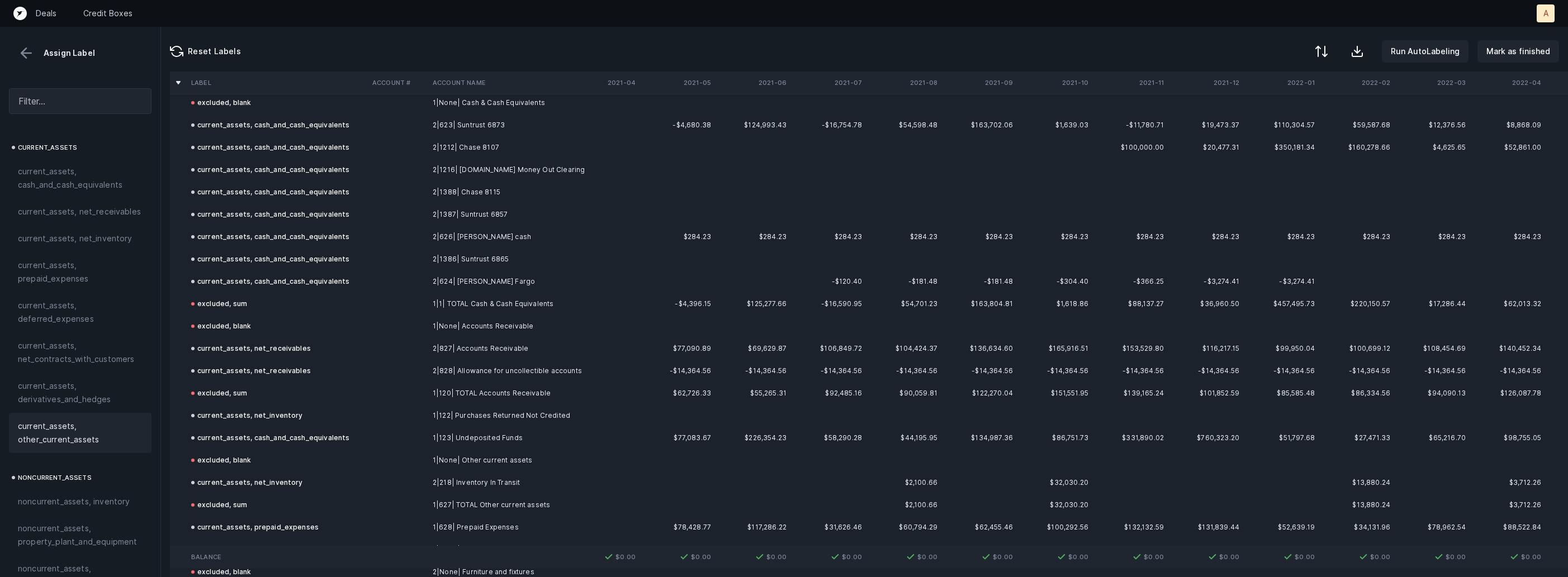
scroll to position [0, 0]
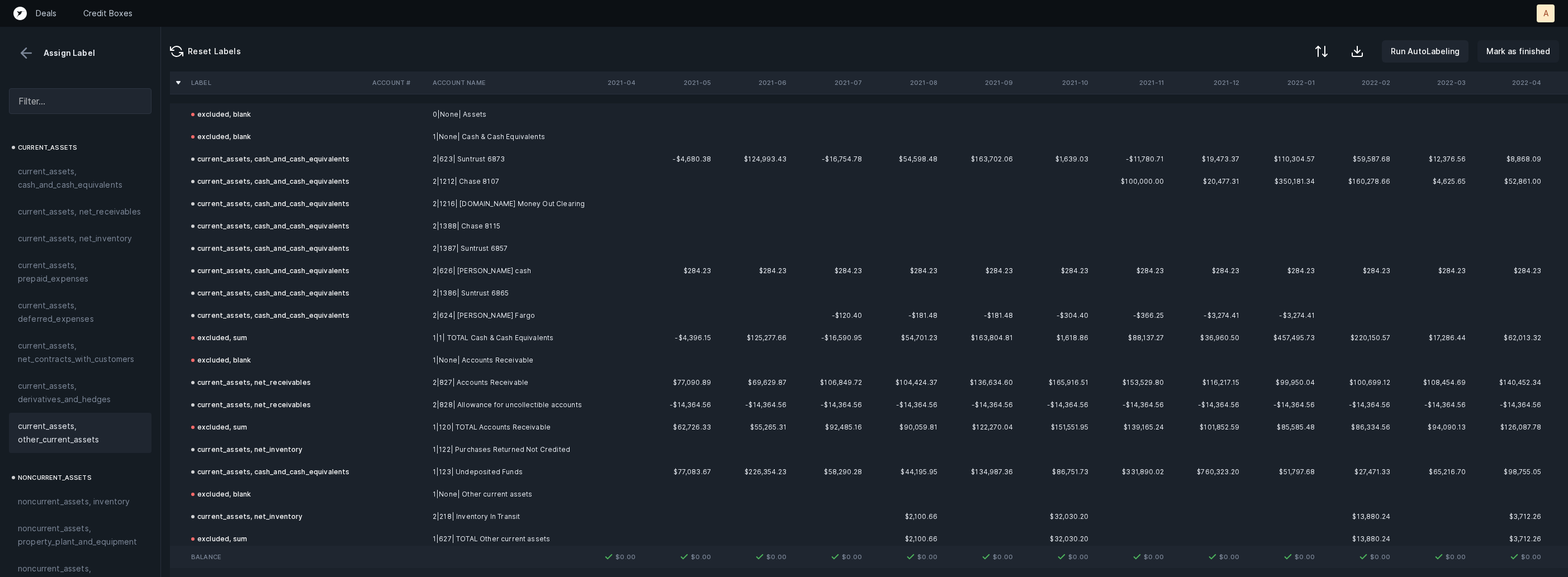
click at [1517, 56] on p "Mark as finished" at bounding box center [1518, 51] width 64 height 13
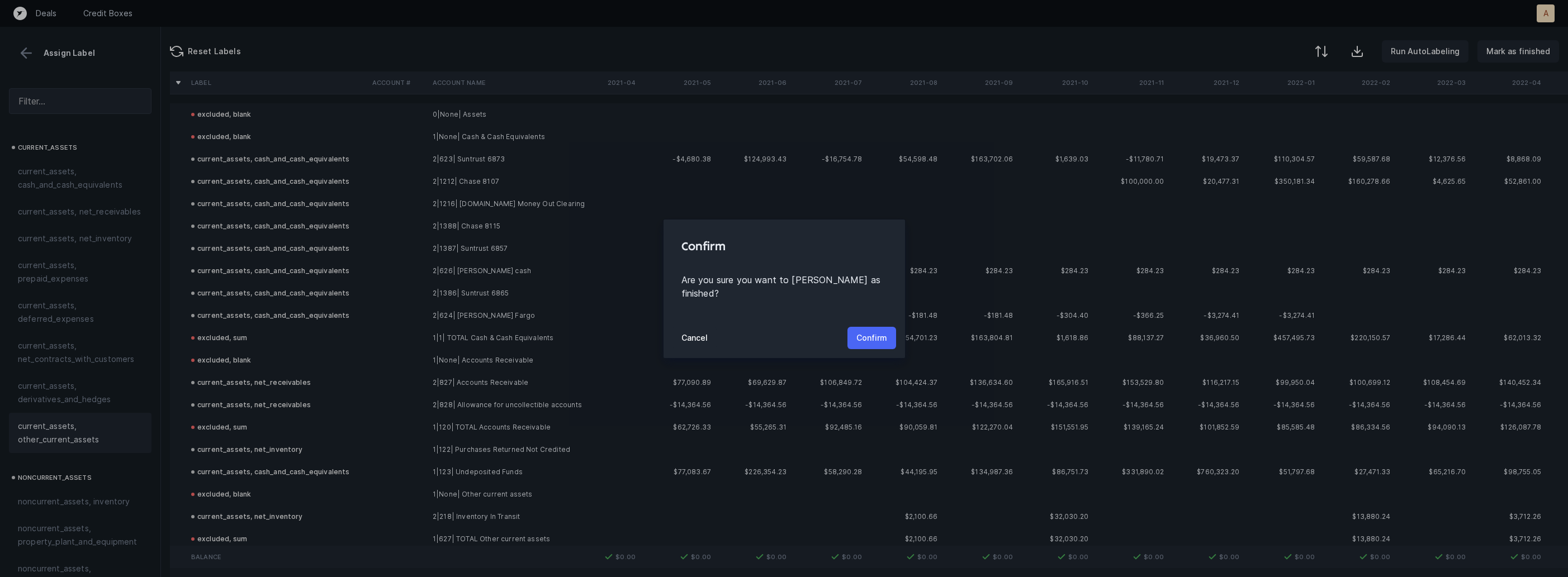
click at [873, 332] on p "Confirm" at bounding box center [871, 338] width 31 height 13
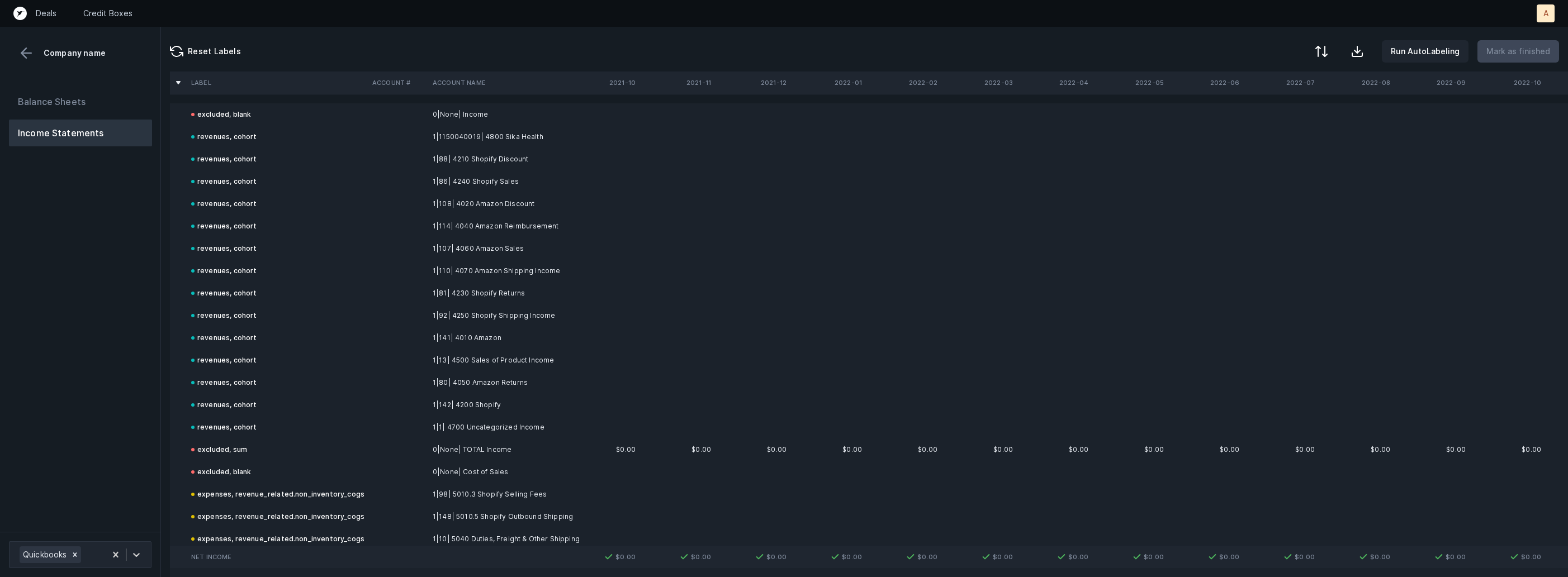
click at [84, 323] on div "Balance Sheets Income Statements" at bounding box center [81, 305] width 161 height 453
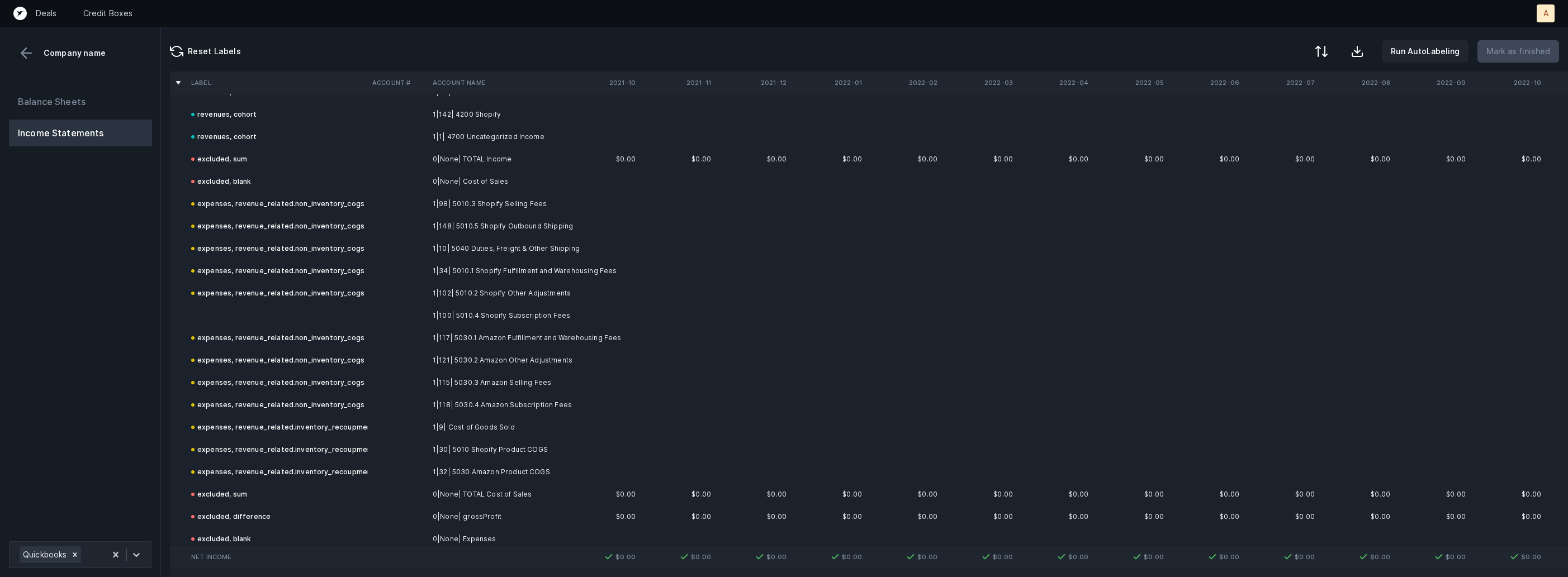
scroll to position [318, 0]
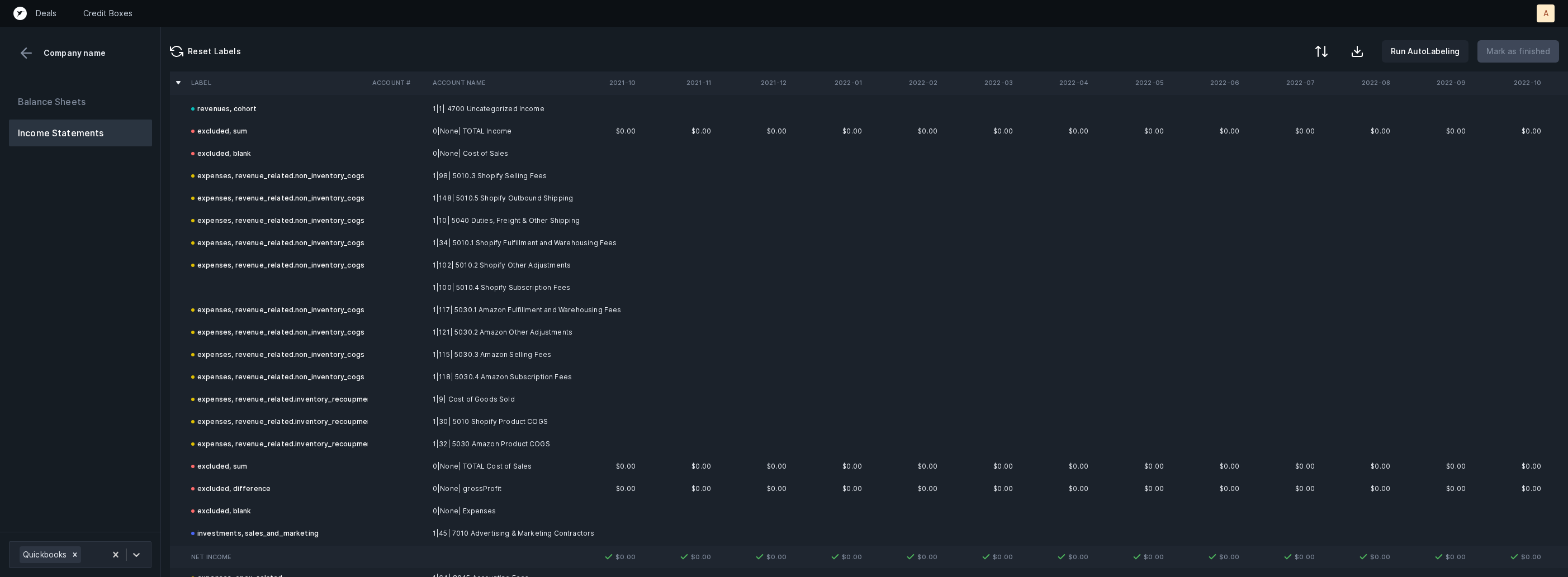
click at [379, 287] on td at bounding box center [398, 288] width 61 height 22
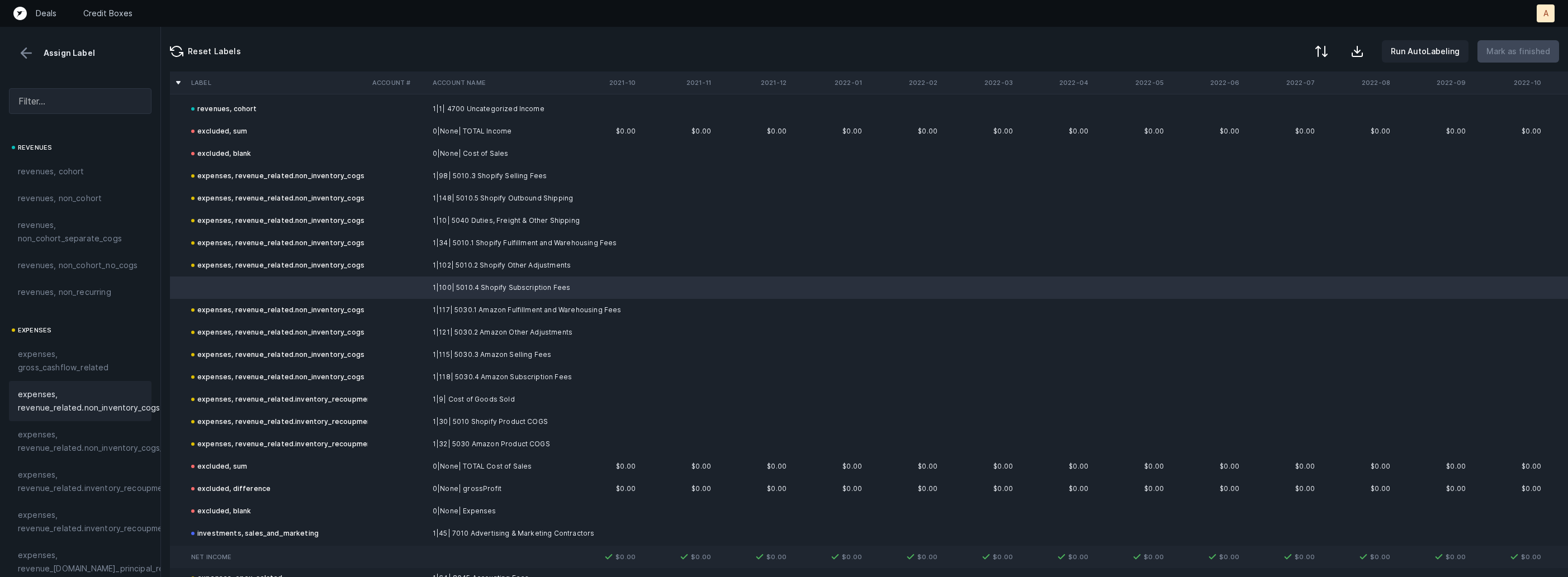
click at [130, 390] on span "expenses, revenue_related.non_inventory_cogs" at bounding box center [89, 401] width 142 height 27
click at [1491, 56] on p "Mark as finished" at bounding box center [1518, 51] width 64 height 13
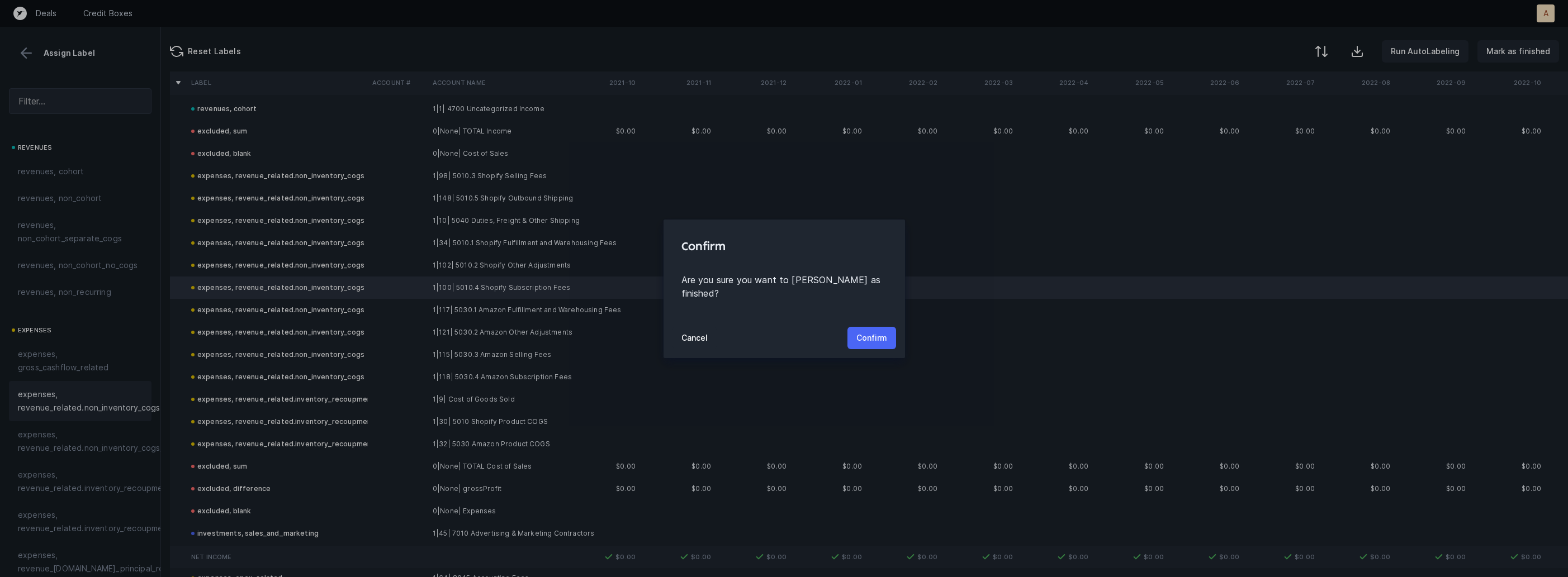
click at [879, 332] on p "Confirm" at bounding box center [871, 338] width 31 height 13
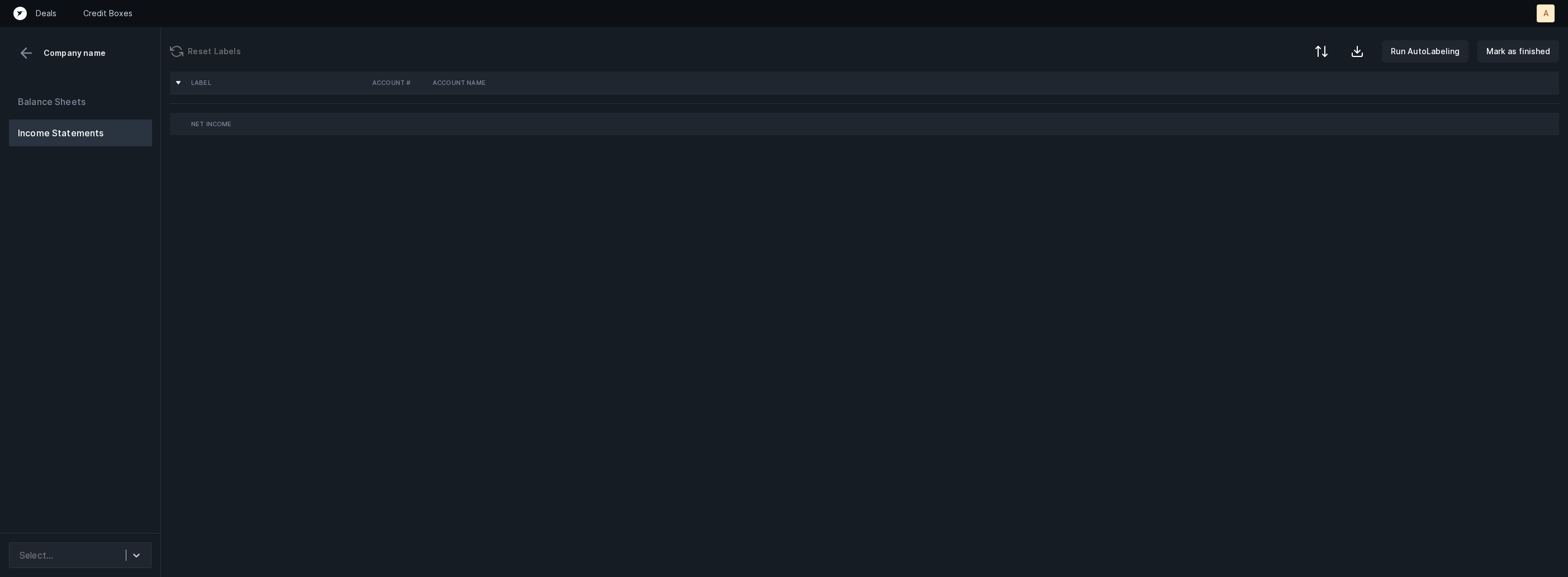
click at [104, 357] on div "Balance Sheets Income Statements" at bounding box center [81, 306] width 161 height 453
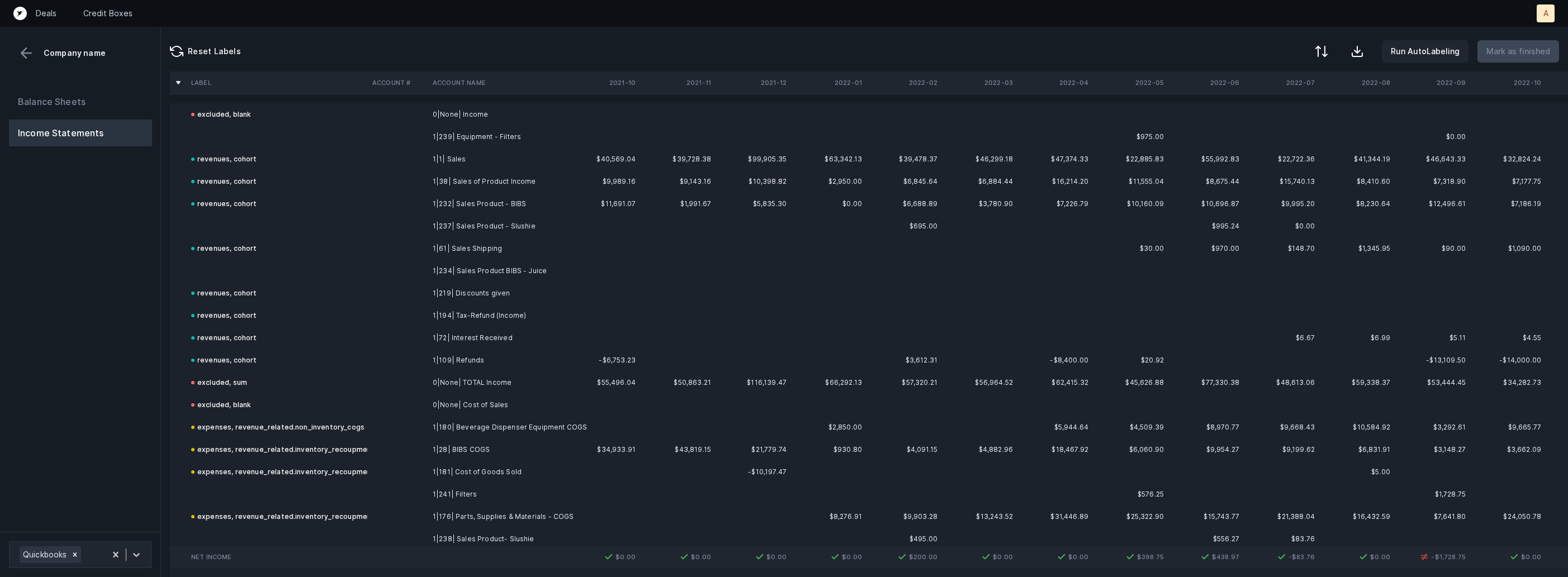
click at [401, 139] on td at bounding box center [398, 137] width 61 height 22
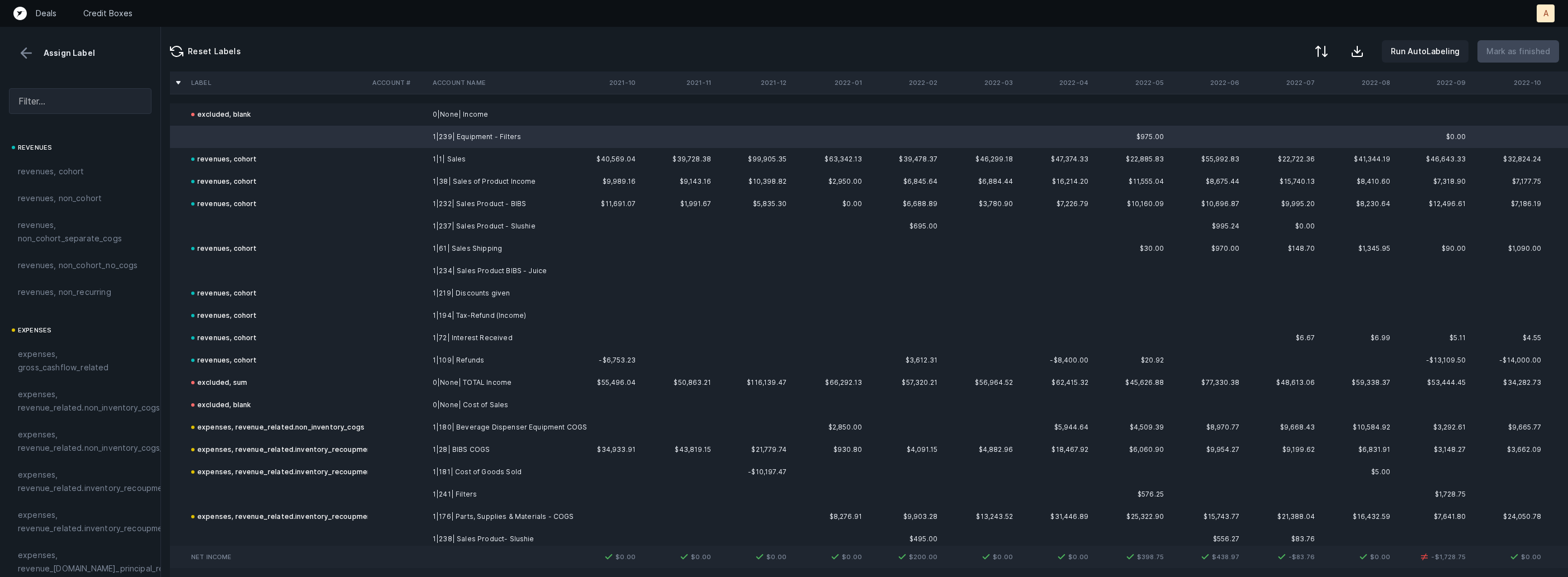
click at [231, 227] on td at bounding box center [277, 226] width 181 height 22
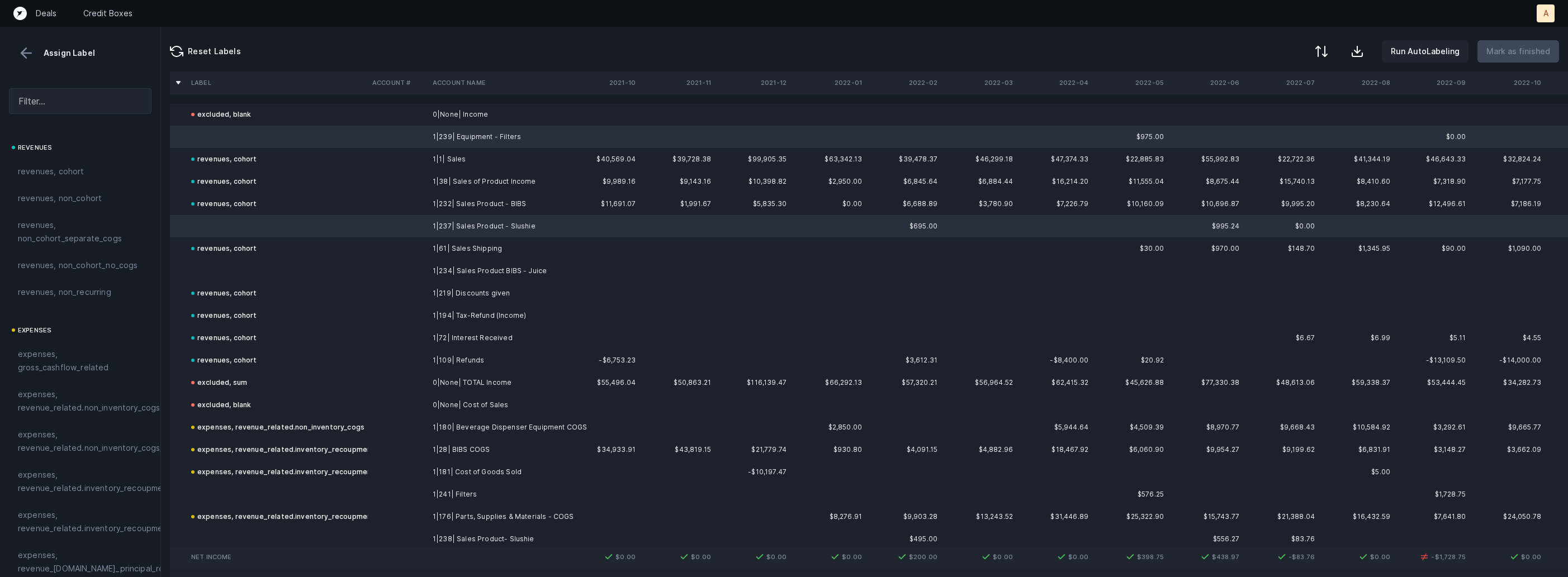
click at [210, 264] on td at bounding box center [277, 271] width 181 height 22
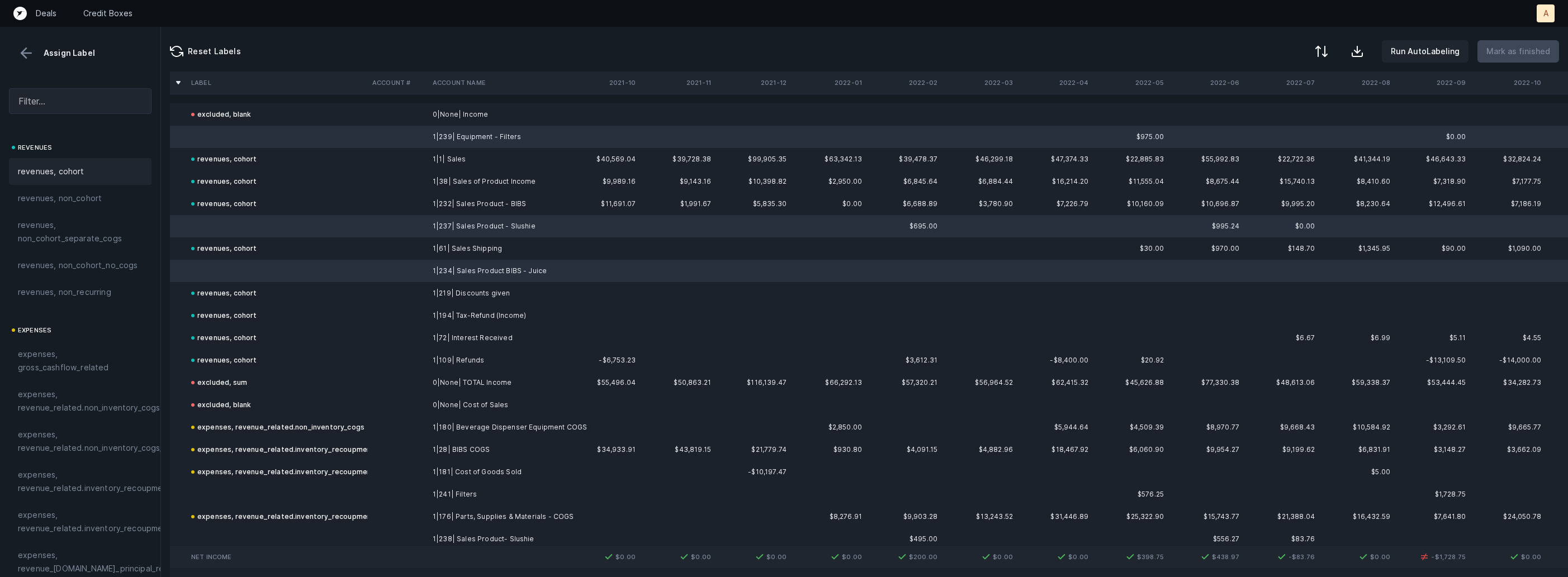
click at [77, 178] on span "revenues, cohort" at bounding box center [51, 171] width 66 height 13
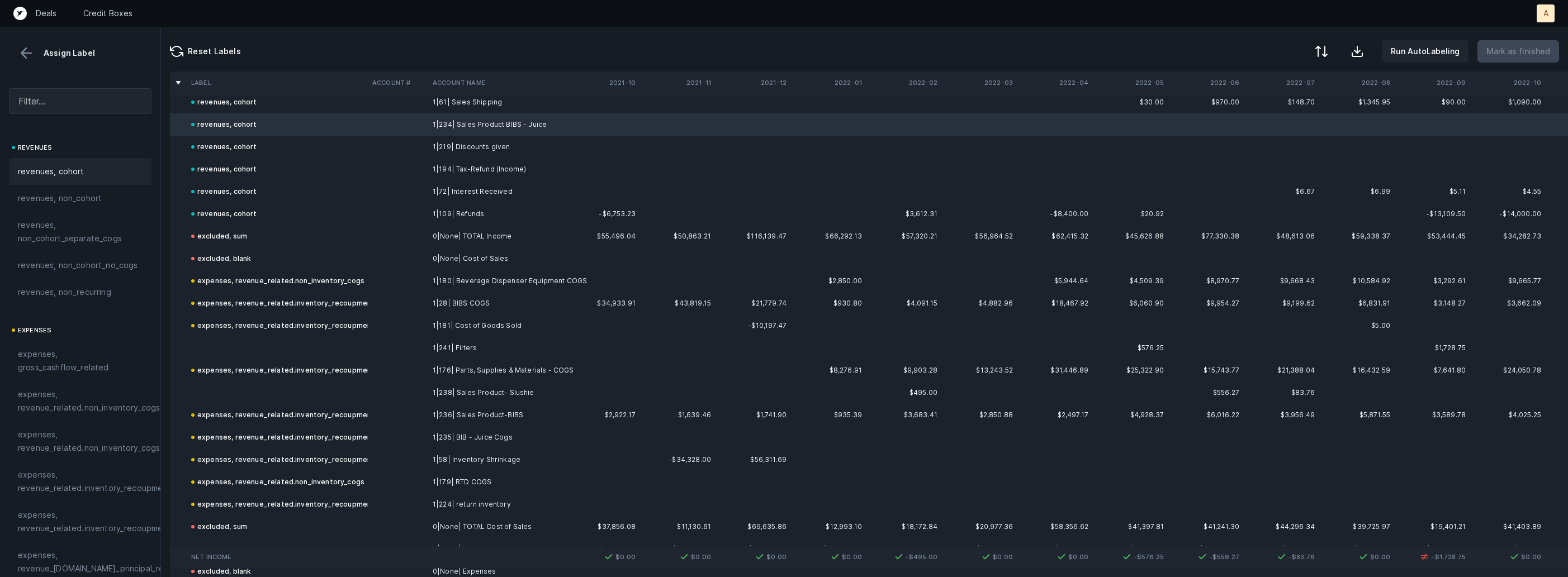
scroll to position [204, 0]
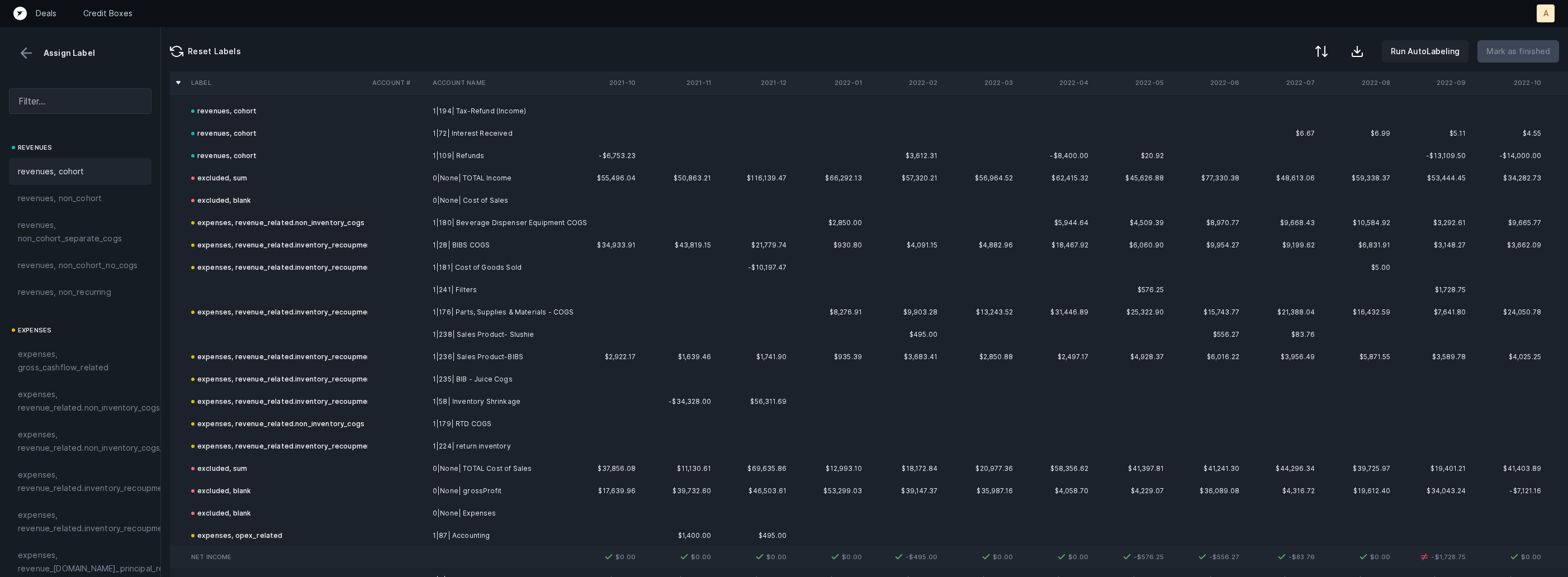
click at [449, 284] on td "1|241| Filters" at bounding box center [496, 290] width 136 height 22
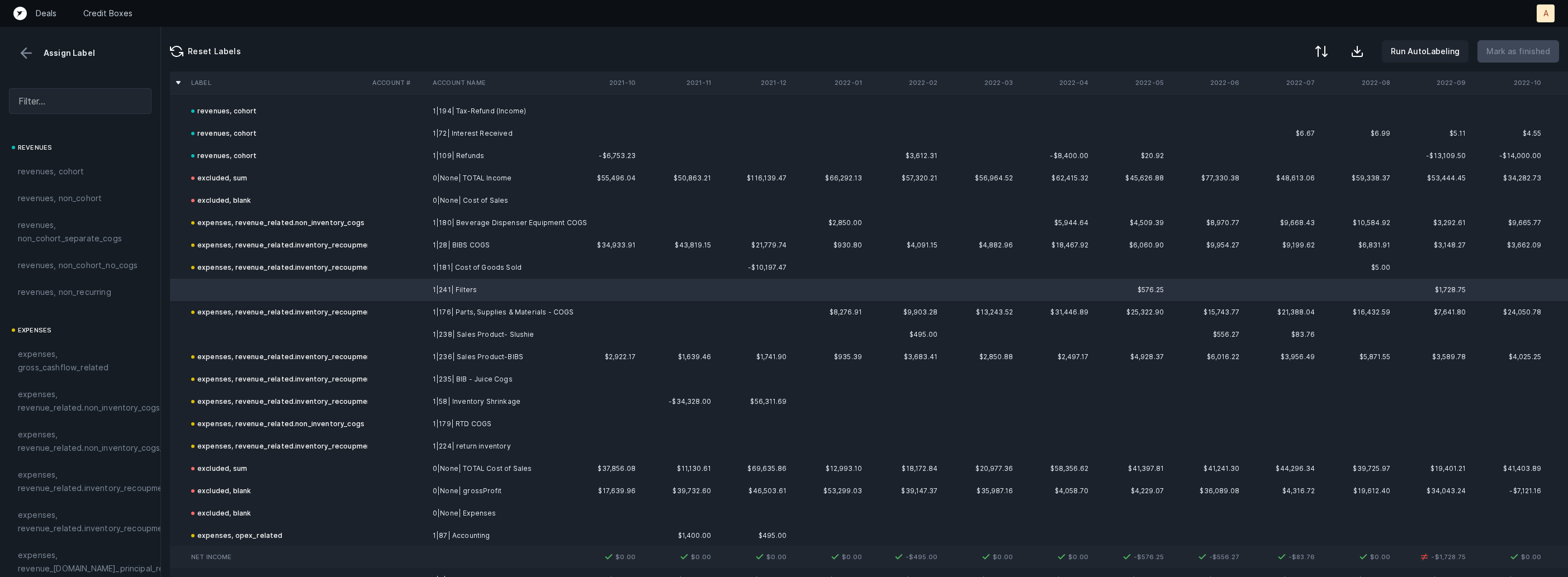
click at [414, 327] on td at bounding box center [398, 335] width 61 height 22
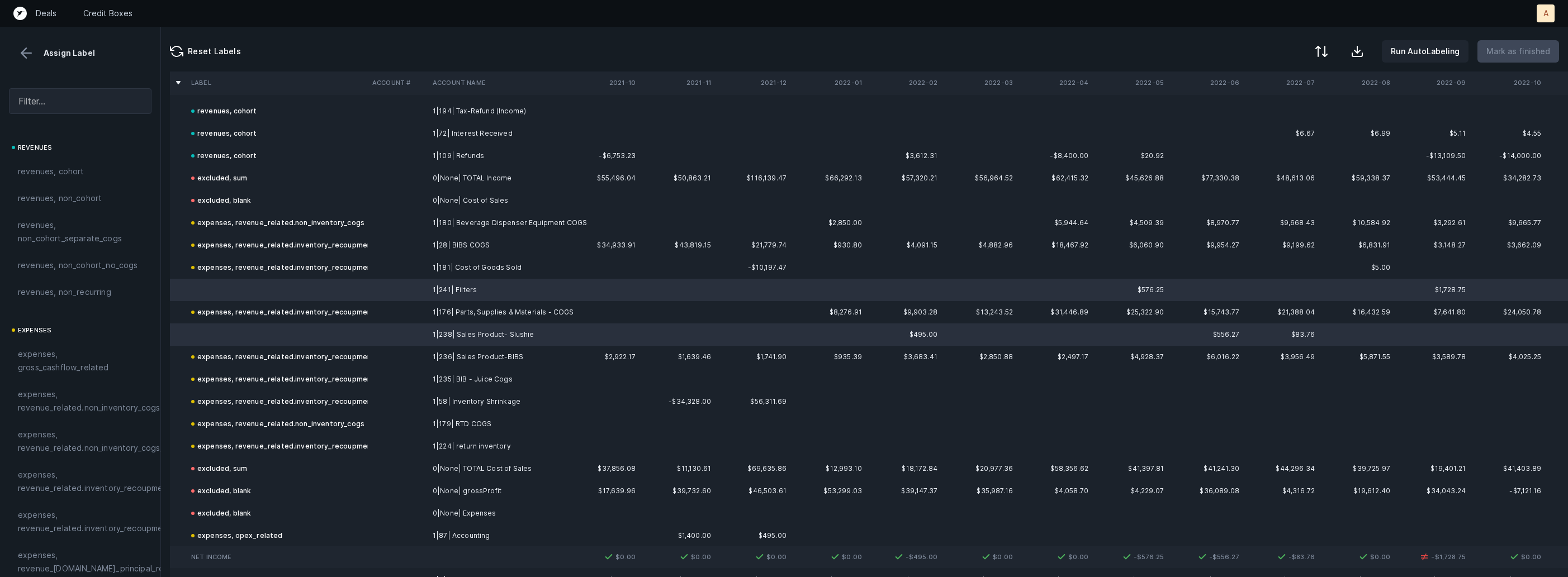
click at [417, 294] on td at bounding box center [398, 290] width 61 height 22
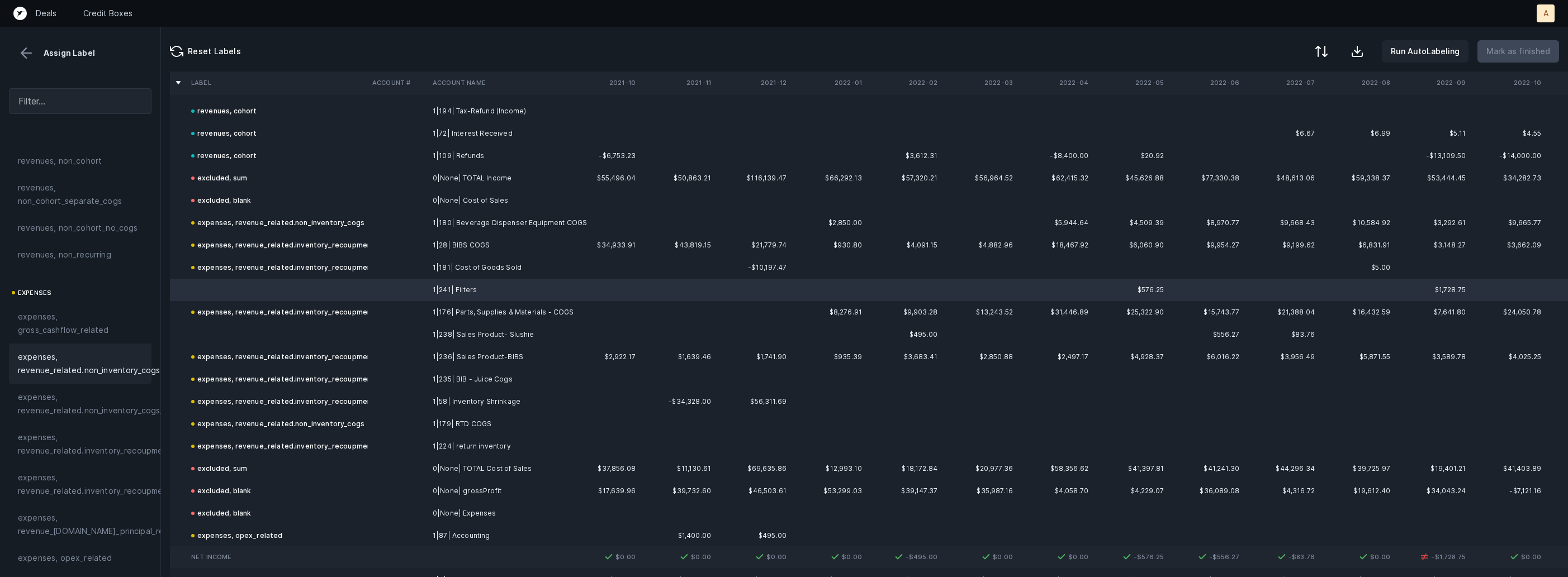
scroll to position [80, 0]
click at [88, 397] on span "expenses, revenue_related.inventory_recoupment" at bounding box center [94, 402] width 153 height 27
click at [264, 327] on td at bounding box center [277, 335] width 181 height 22
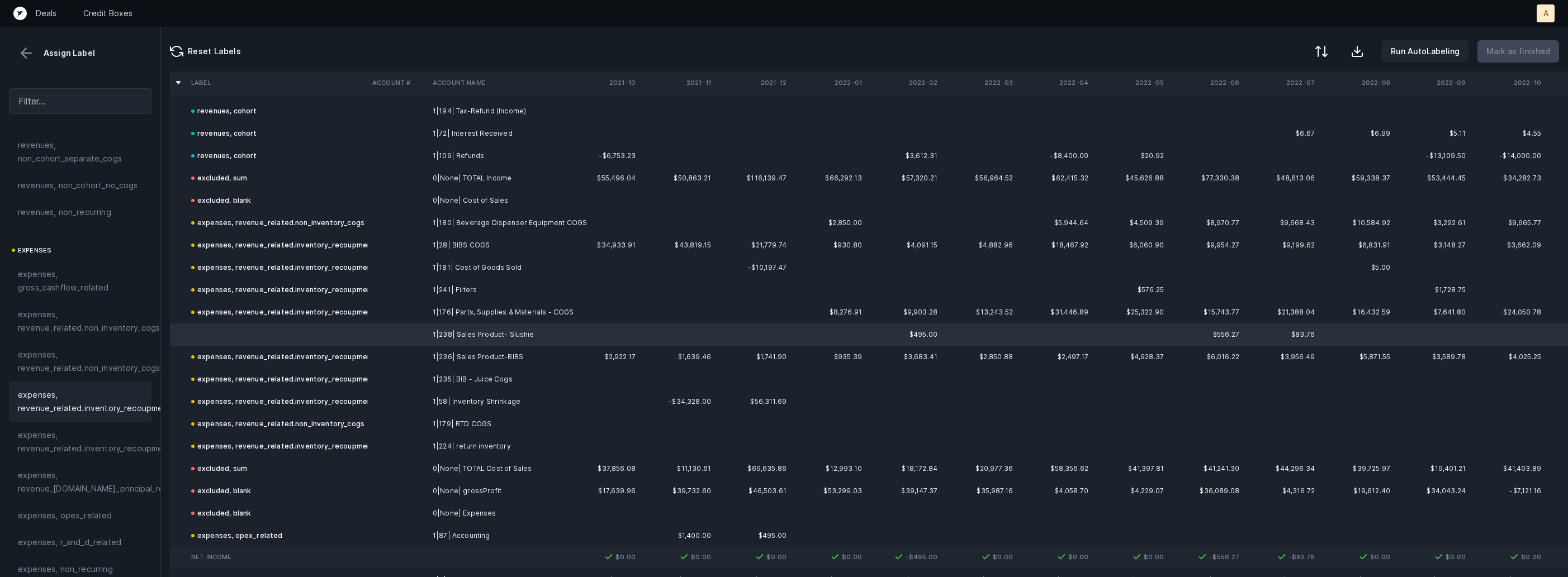
click at [103, 392] on span "expenses, revenue_related.inventory_recoupment" at bounding box center [94, 402] width 153 height 27
click at [1526, 40] on button "Mark as finished" at bounding box center [1518, 51] width 82 height 22
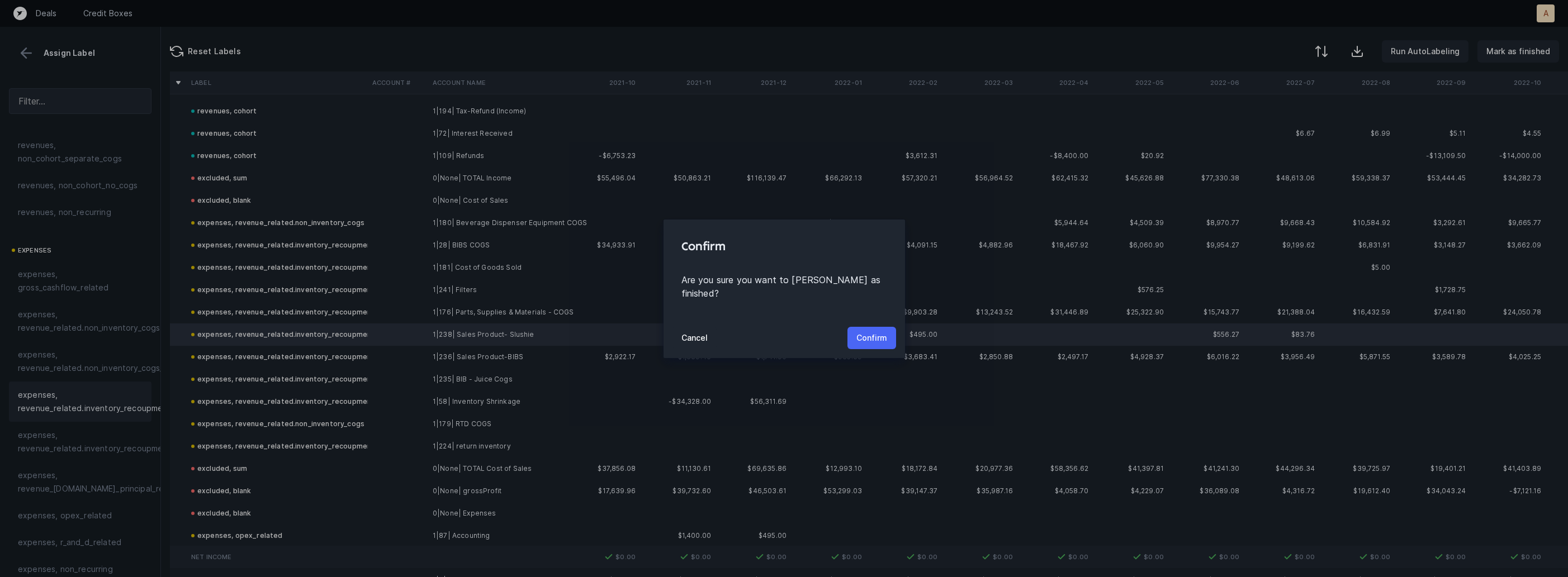
click at [867, 332] on p "Confirm" at bounding box center [871, 338] width 31 height 13
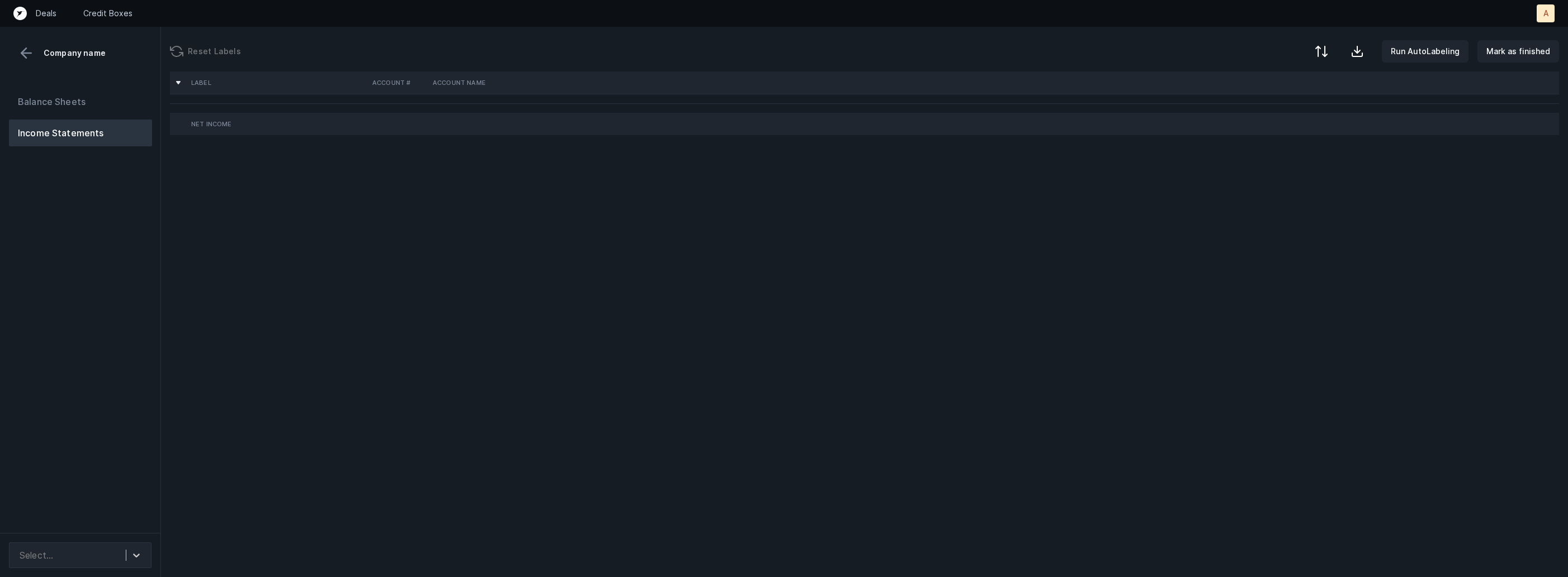
click at [106, 376] on div "Balance Sheets Income Statements" at bounding box center [81, 306] width 161 height 453
click at [126, 545] on div at bounding box center [136, 555] width 20 height 20
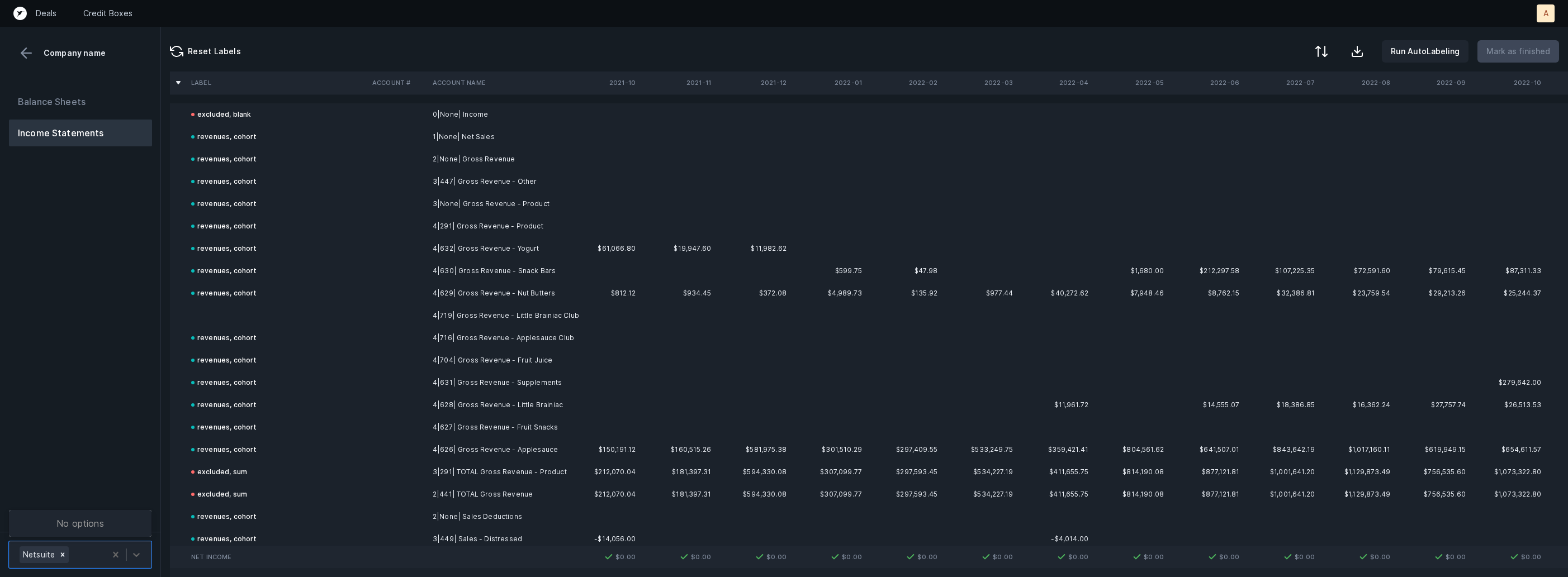
click at [246, 305] on td at bounding box center [277, 316] width 181 height 22
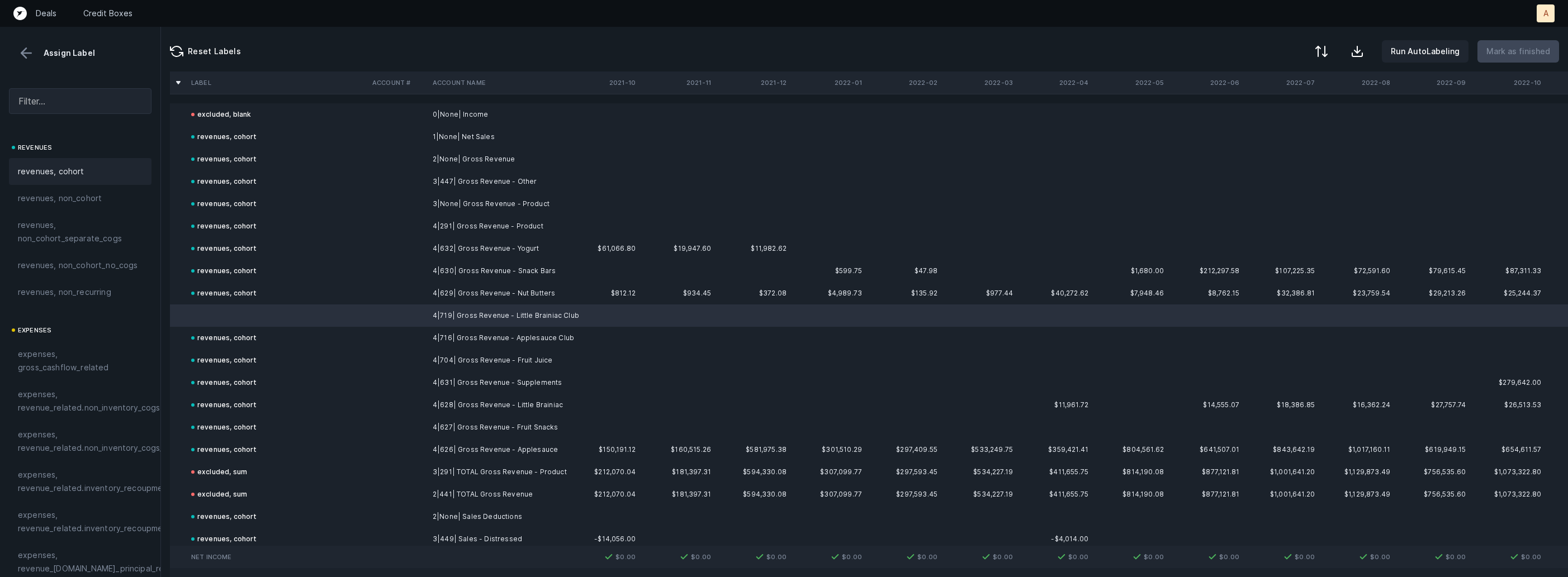
click at [82, 162] on div "revenues, cohort" at bounding box center [80, 171] width 142 height 27
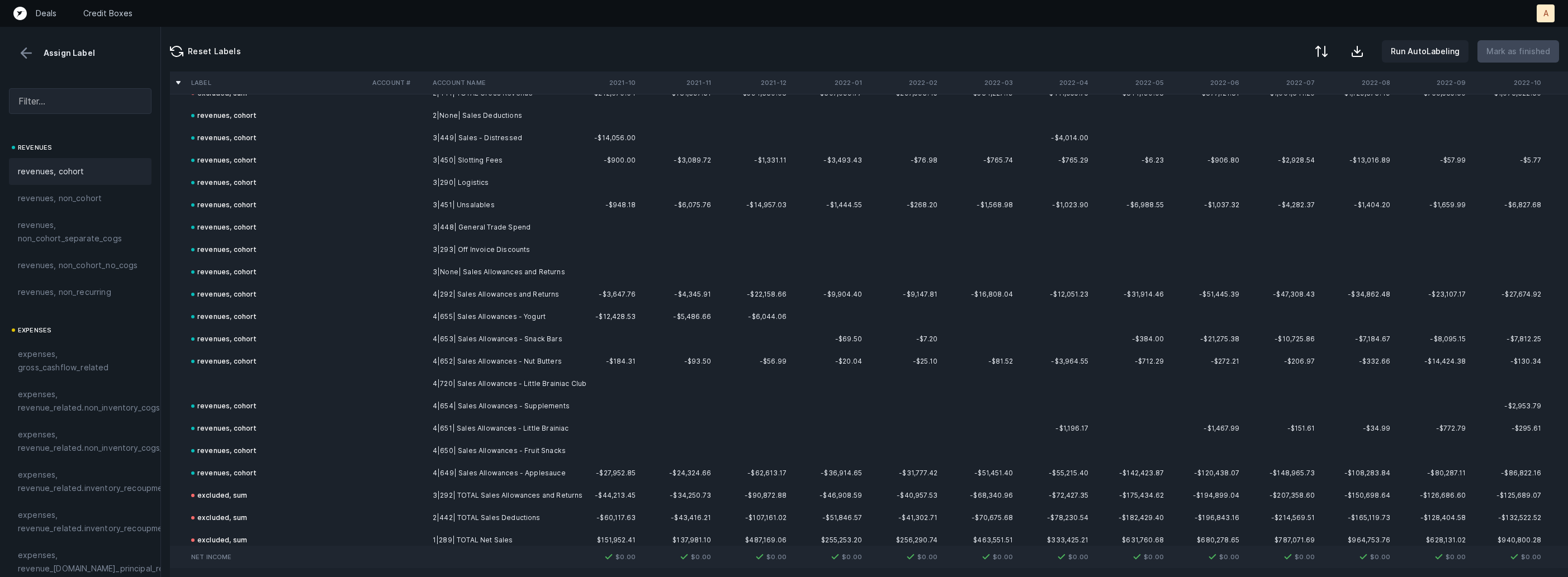
scroll to position [438, 0]
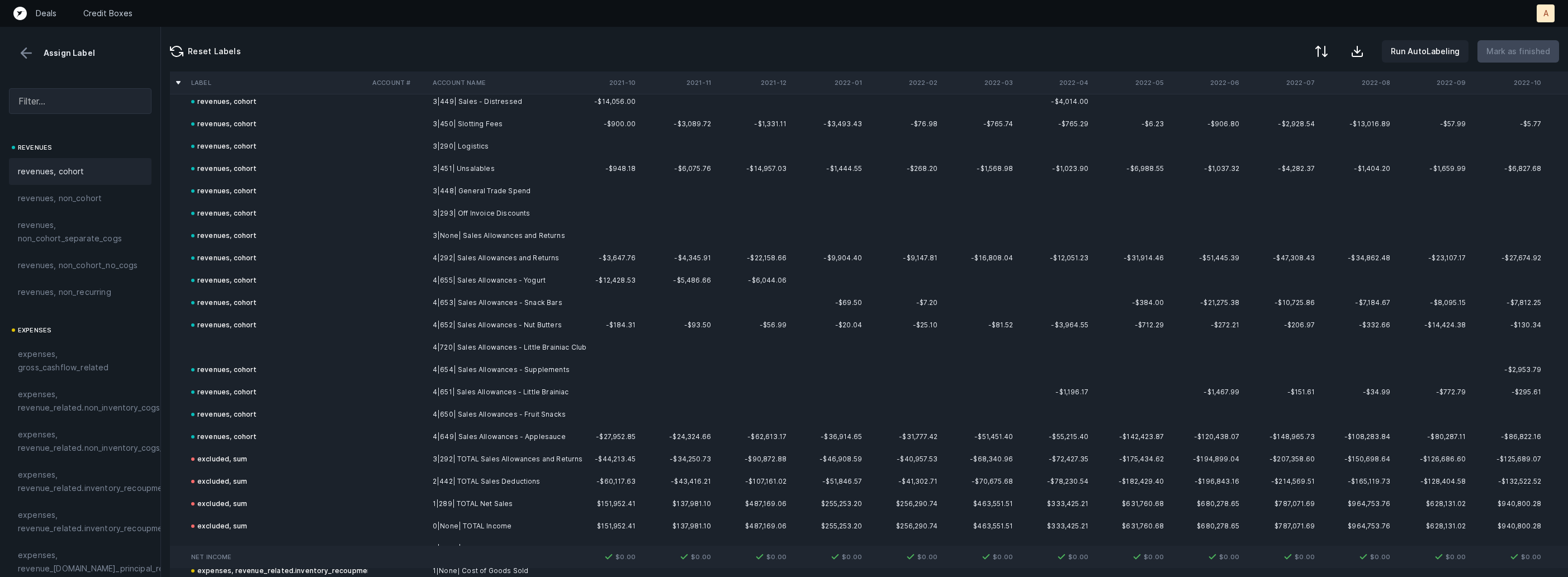
click at [440, 335] on td "4|652| Sales Allowances - Nut Butters" at bounding box center [496, 325] width 136 height 22
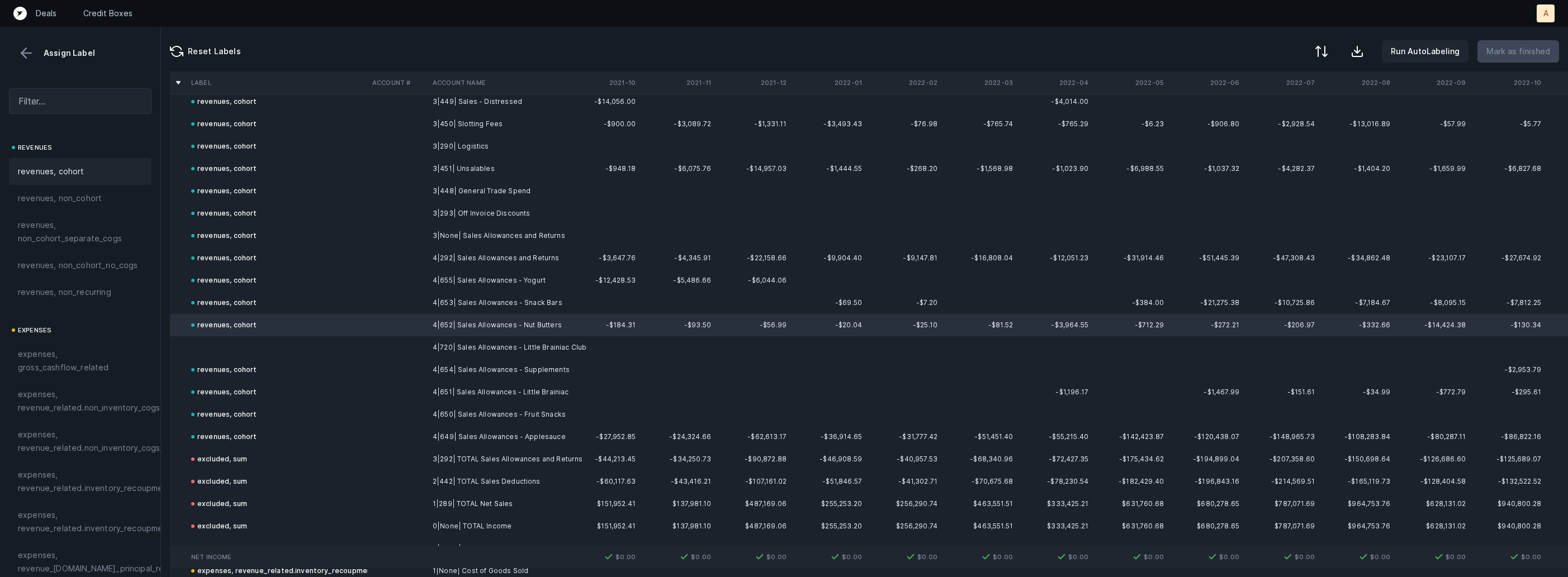
click at [347, 352] on td at bounding box center [277, 348] width 181 height 22
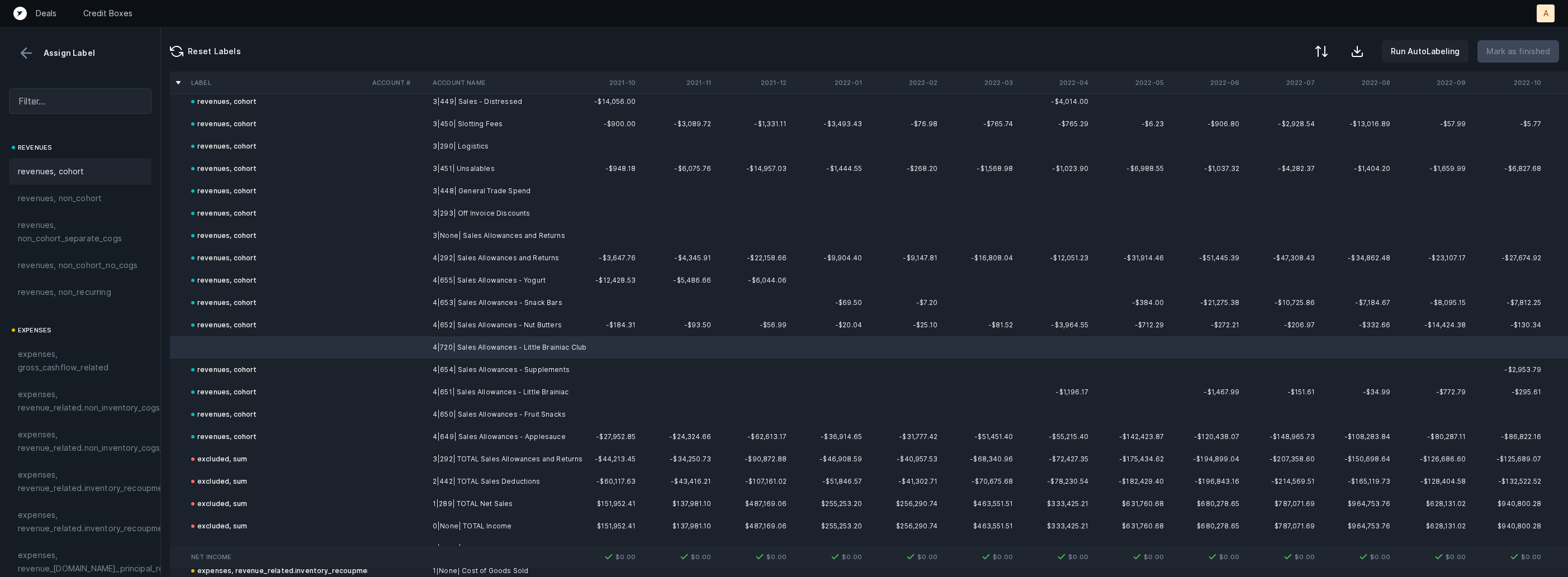
click at [84, 159] on div "revenues, cohort" at bounding box center [80, 171] width 142 height 27
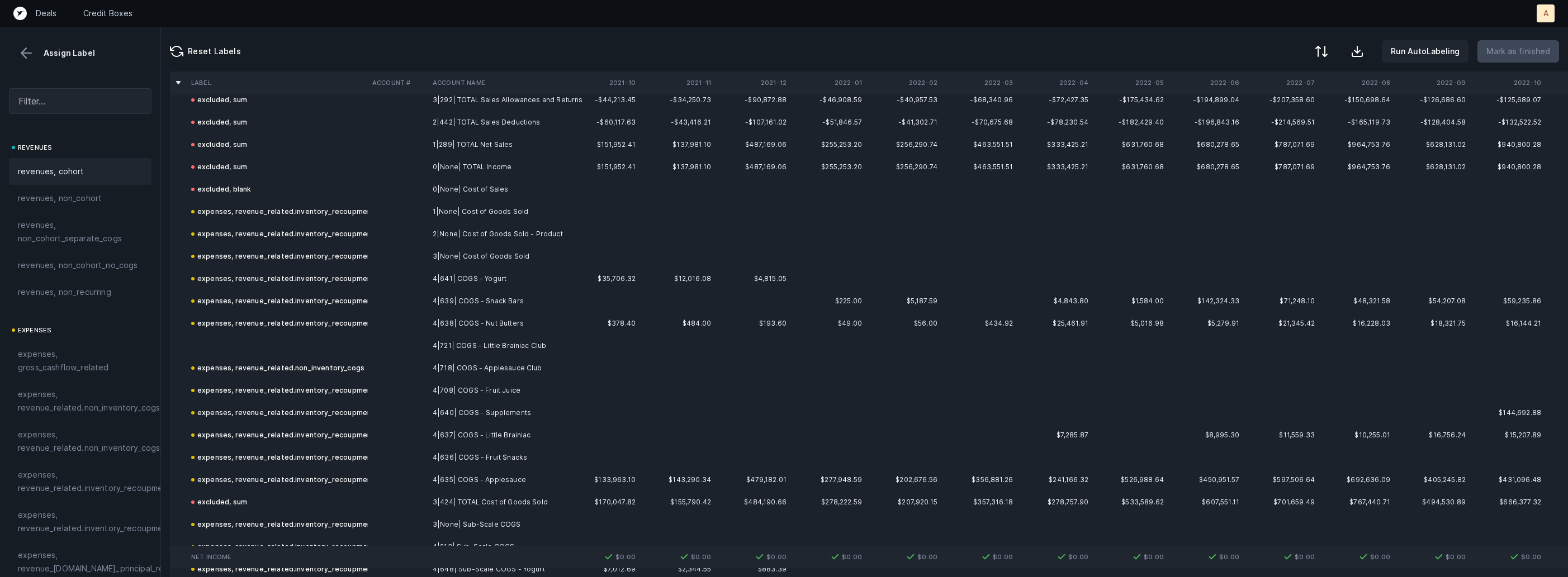
scroll to position [819, 0]
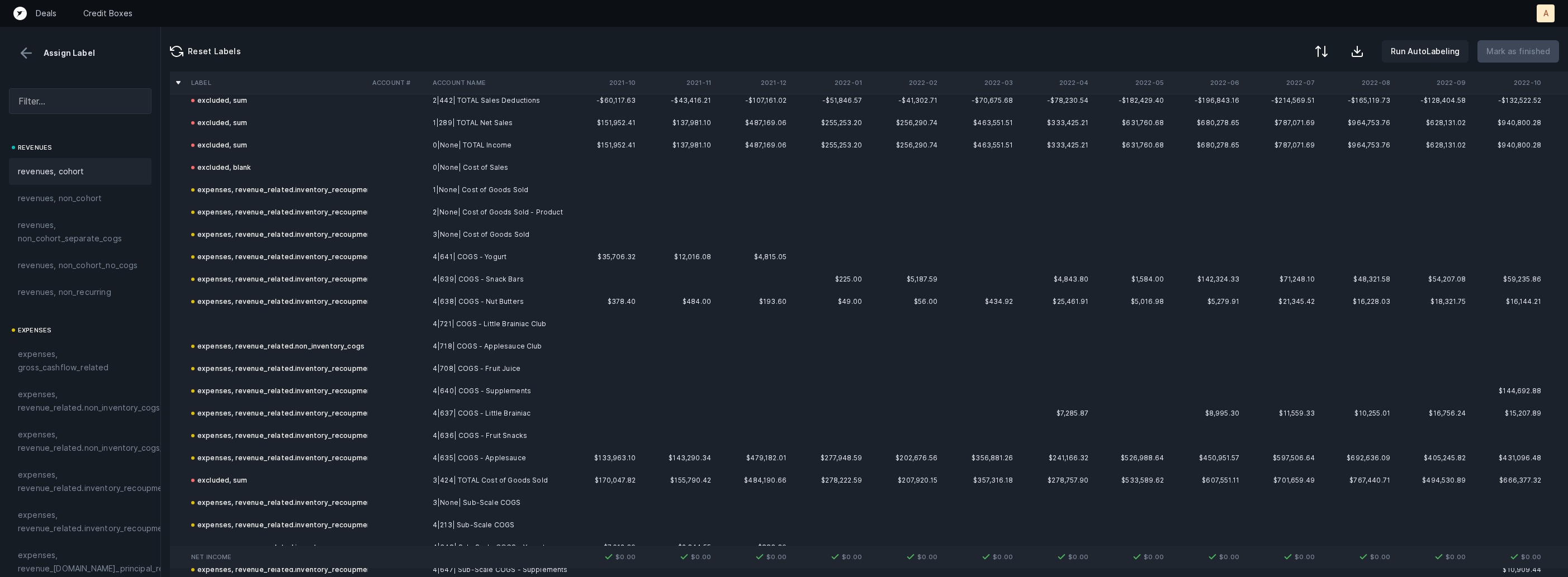
click at [325, 316] on td at bounding box center [277, 324] width 181 height 22
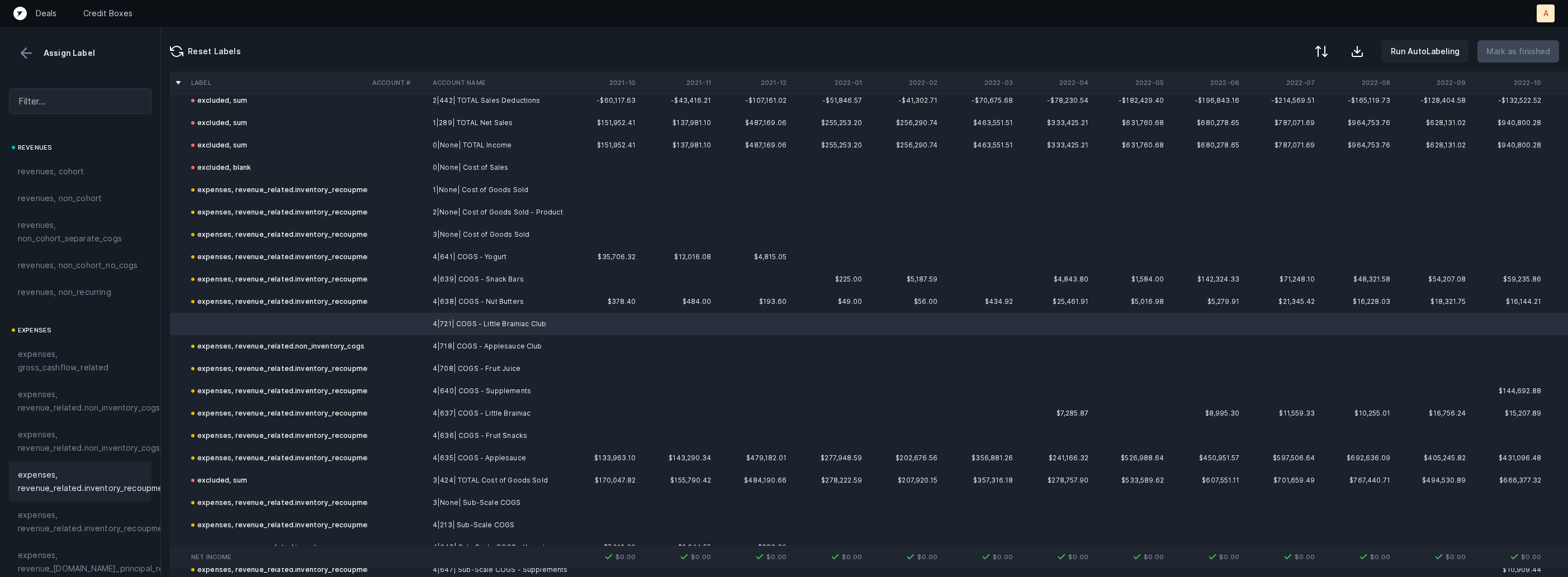
click at [89, 483] on span "expenses, revenue_related.inventory_recoupment" at bounding box center [94, 481] width 153 height 27
click at [522, 343] on td "4|718| COGS - Applesauce Club" at bounding box center [496, 347] width 136 height 22
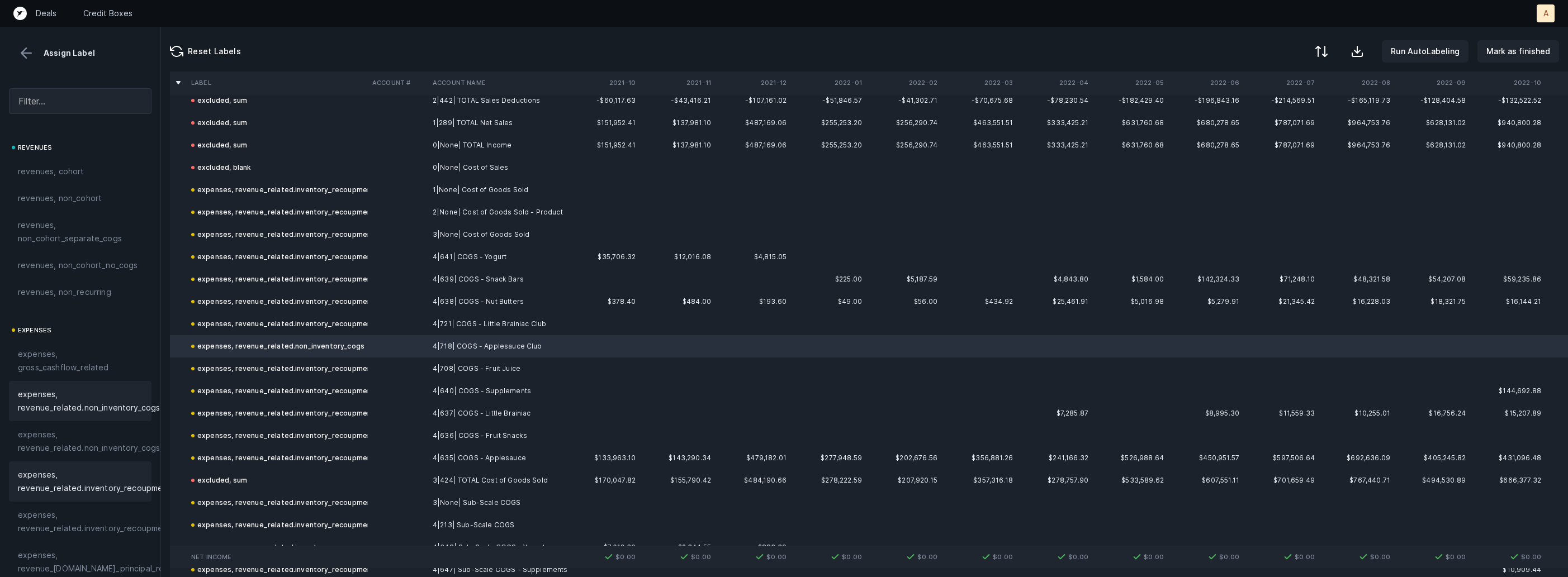
click at [84, 476] on span "expenses, revenue_related.inventory_recoupment" at bounding box center [94, 481] width 153 height 27
click at [1508, 57] on p "Mark as finished" at bounding box center [1518, 51] width 64 height 13
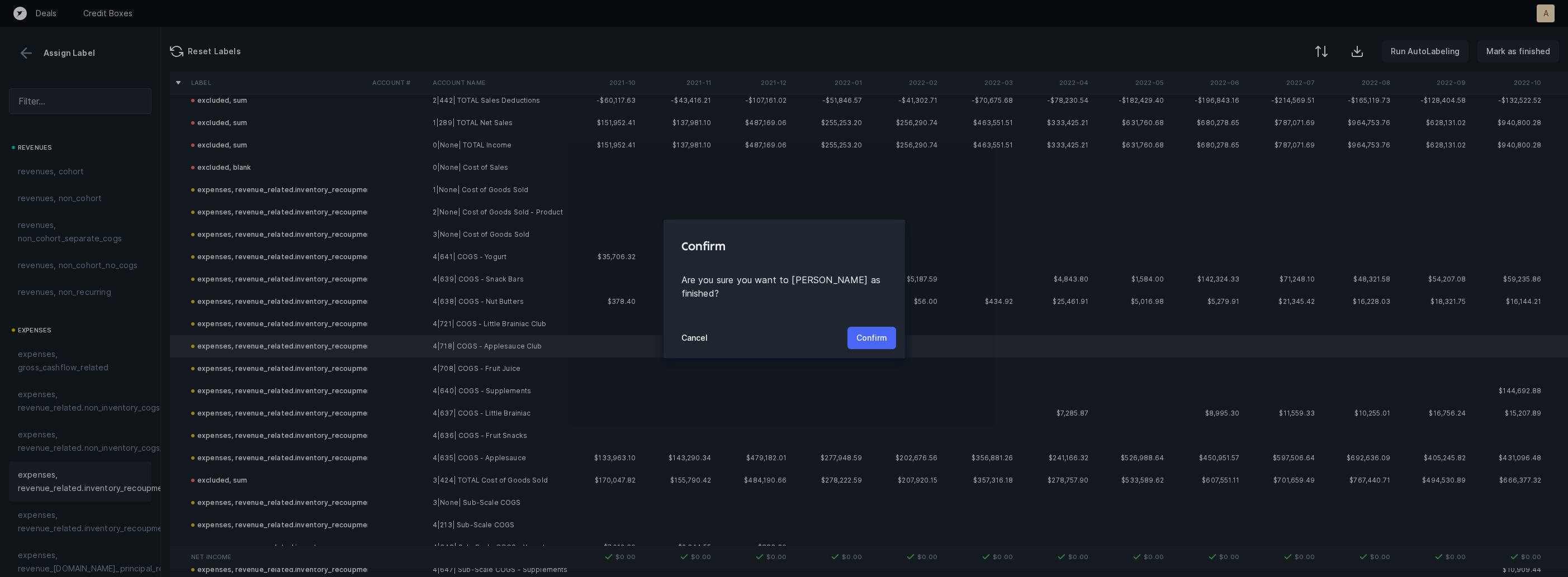
click at [875, 332] on p "Confirm" at bounding box center [871, 338] width 31 height 13
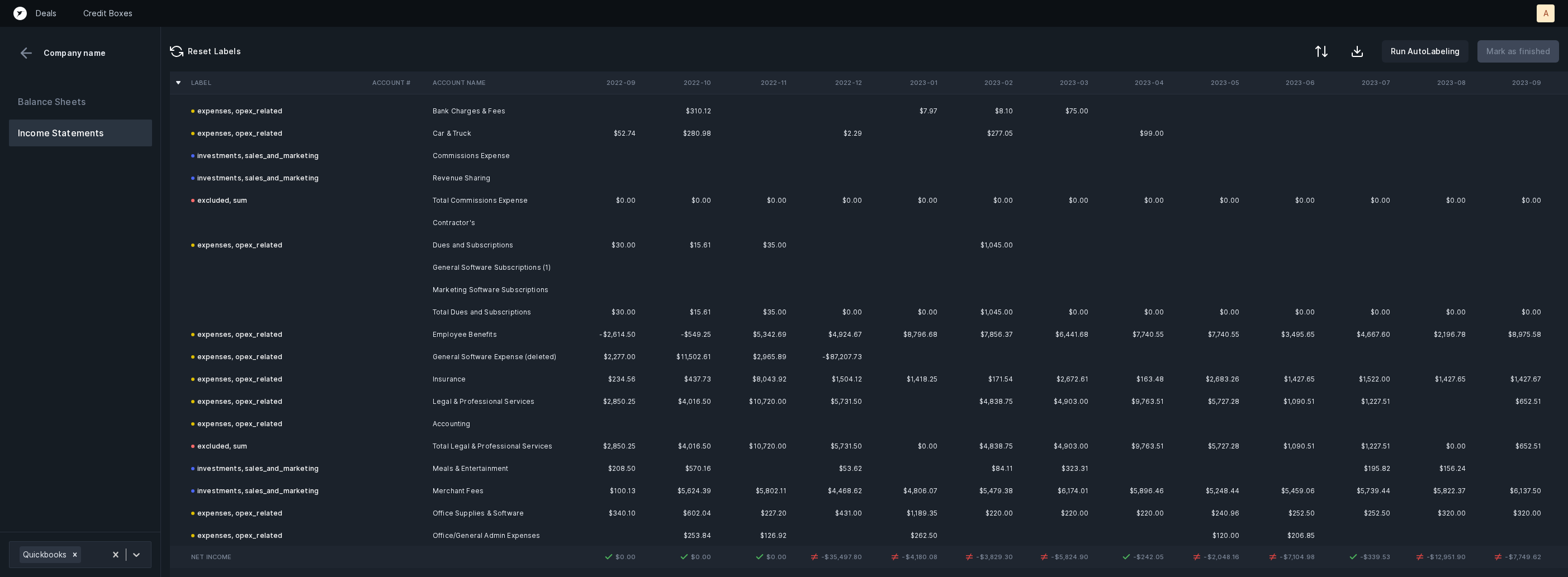
scroll to position [392, 0]
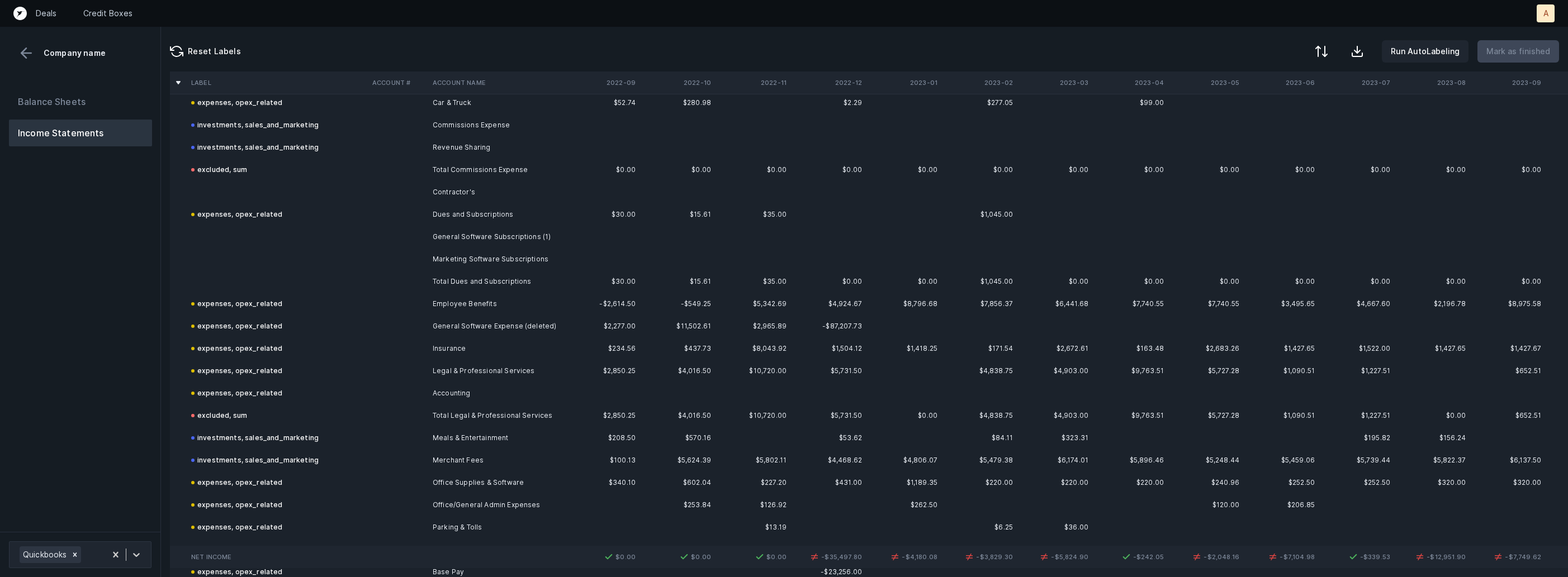
click at [462, 192] on td "Contractor's" at bounding box center [496, 192] width 136 height 22
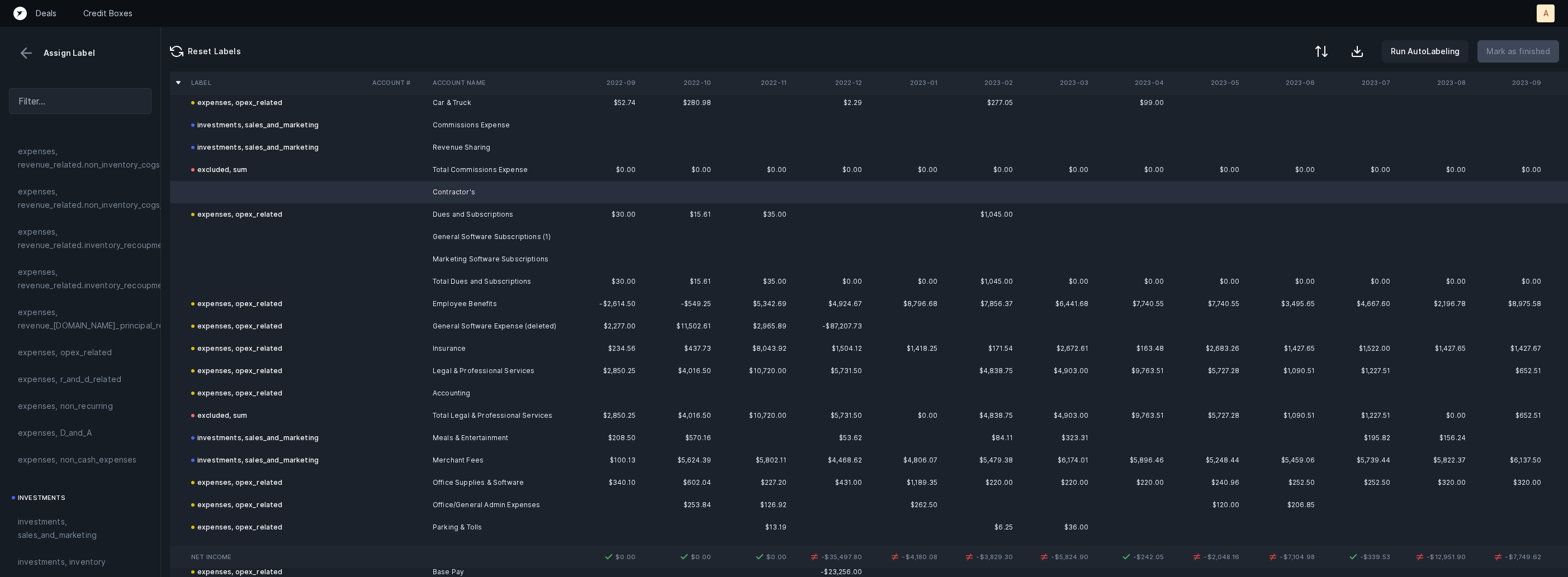
scroll to position [250, 0]
click at [109, 350] on div "expenses, opex_related" at bounding box center [81, 345] width 125 height 13
click at [479, 240] on td "General Software Subscriptions (1)" at bounding box center [496, 237] width 136 height 22
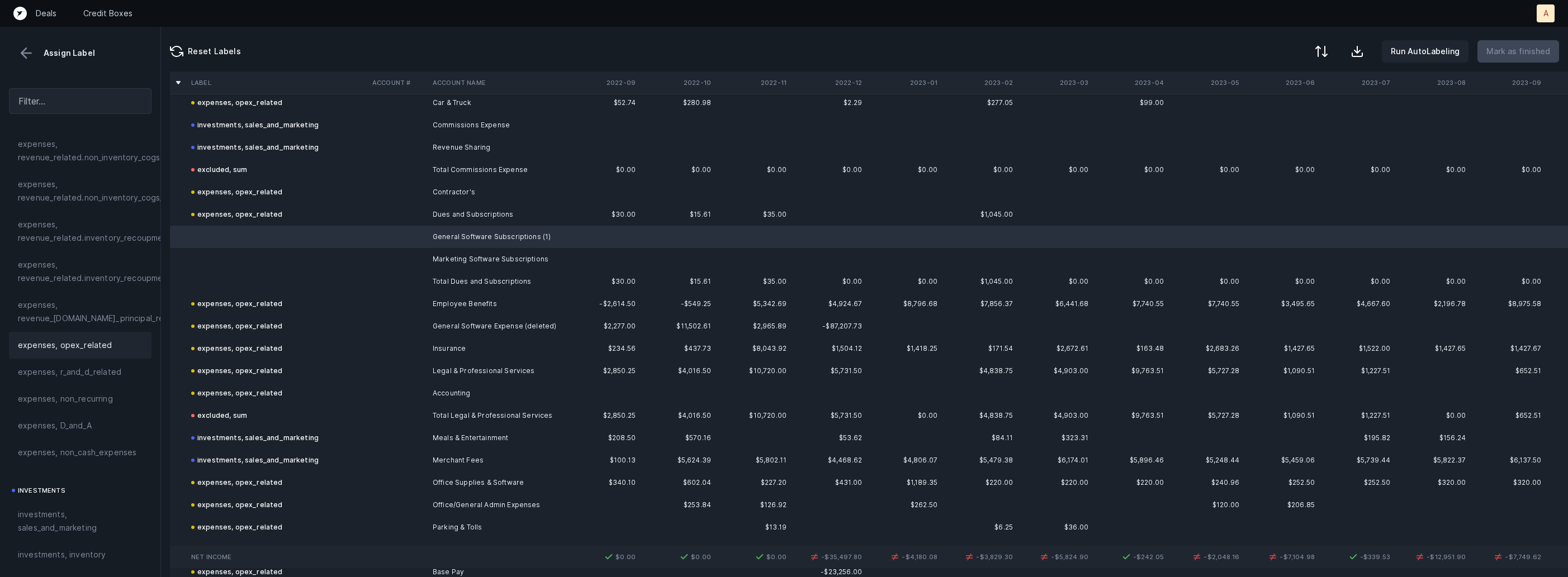
click at [75, 347] on span "expenses, opex_related" at bounding box center [65, 345] width 94 height 13
click at [324, 255] on td at bounding box center [277, 259] width 181 height 22
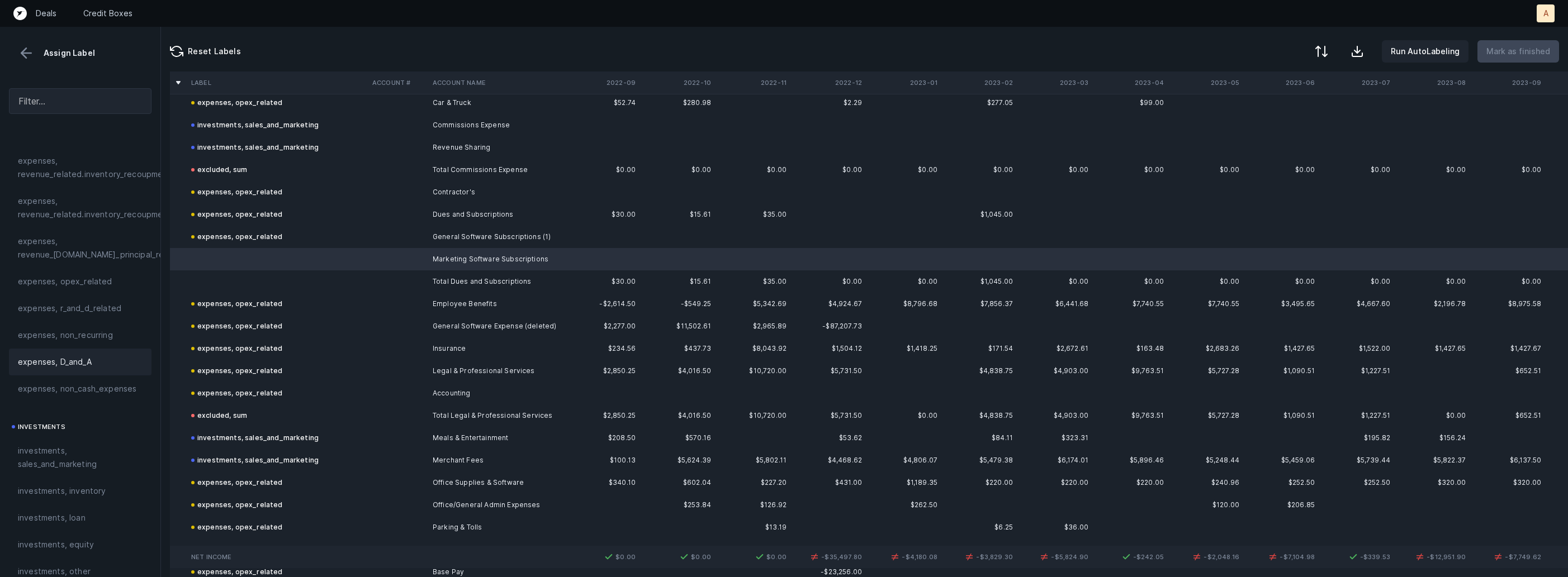
scroll to position [370, 0]
click at [61, 415] on div "investments, sales_and_marketing" at bounding box center [80, 401] width 142 height 40
click at [261, 279] on td at bounding box center [277, 282] width 181 height 22
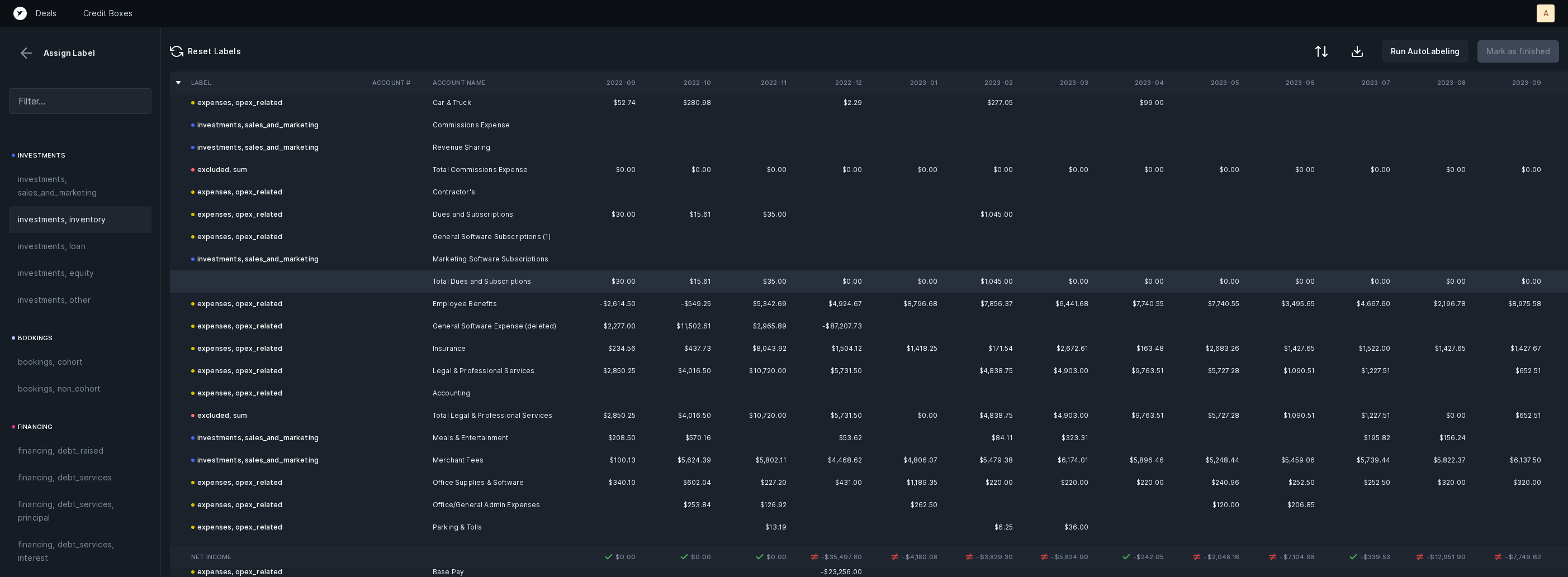
scroll to position [1269, 0]
click at [60, 471] on span "excluded, sum" at bounding box center [46, 474] width 56 height 13
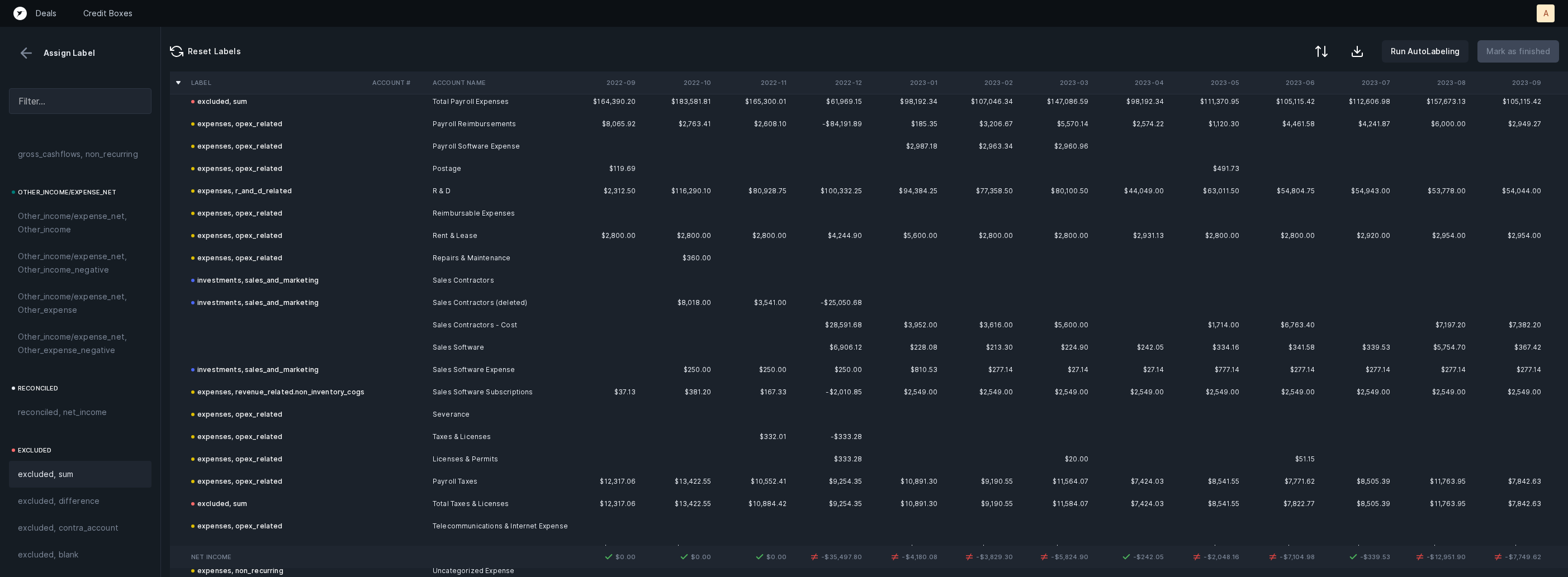
scroll to position [1024, 0]
click at [466, 318] on td "Sales Contractors - Cost" at bounding box center [496, 320] width 136 height 22
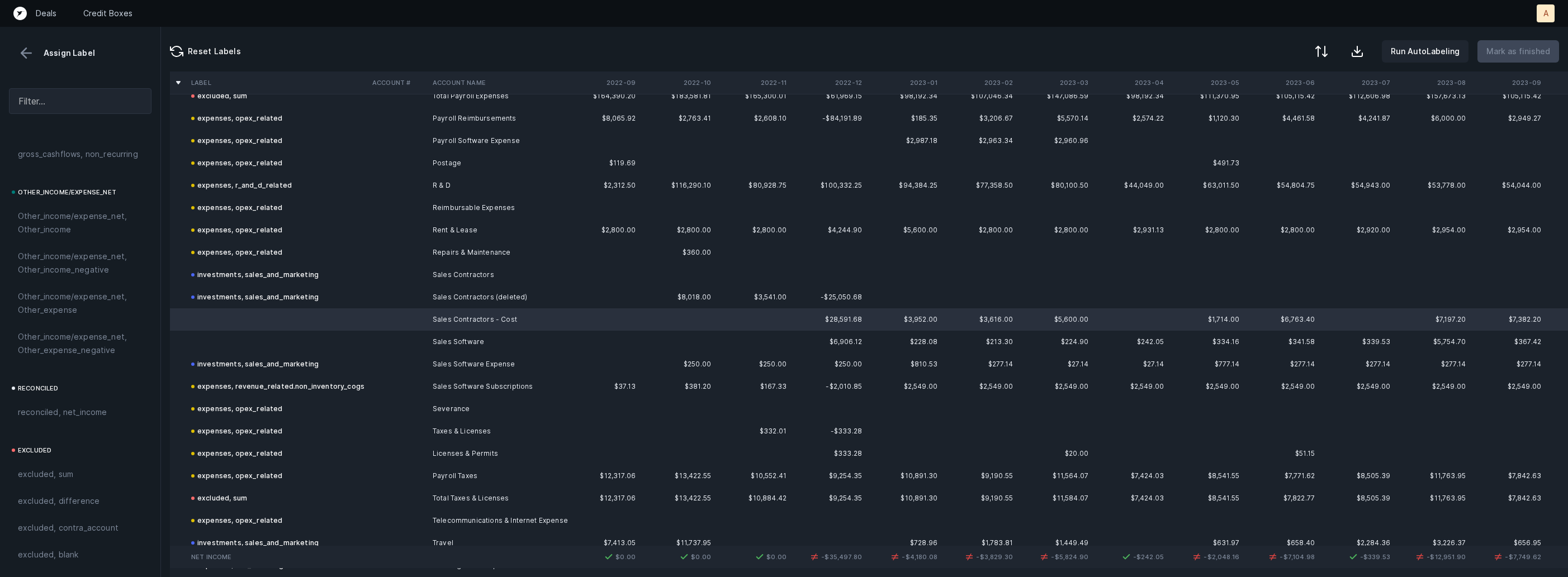
click at [432, 335] on td "Sales Software" at bounding box center [496, 342] width 136 height 22
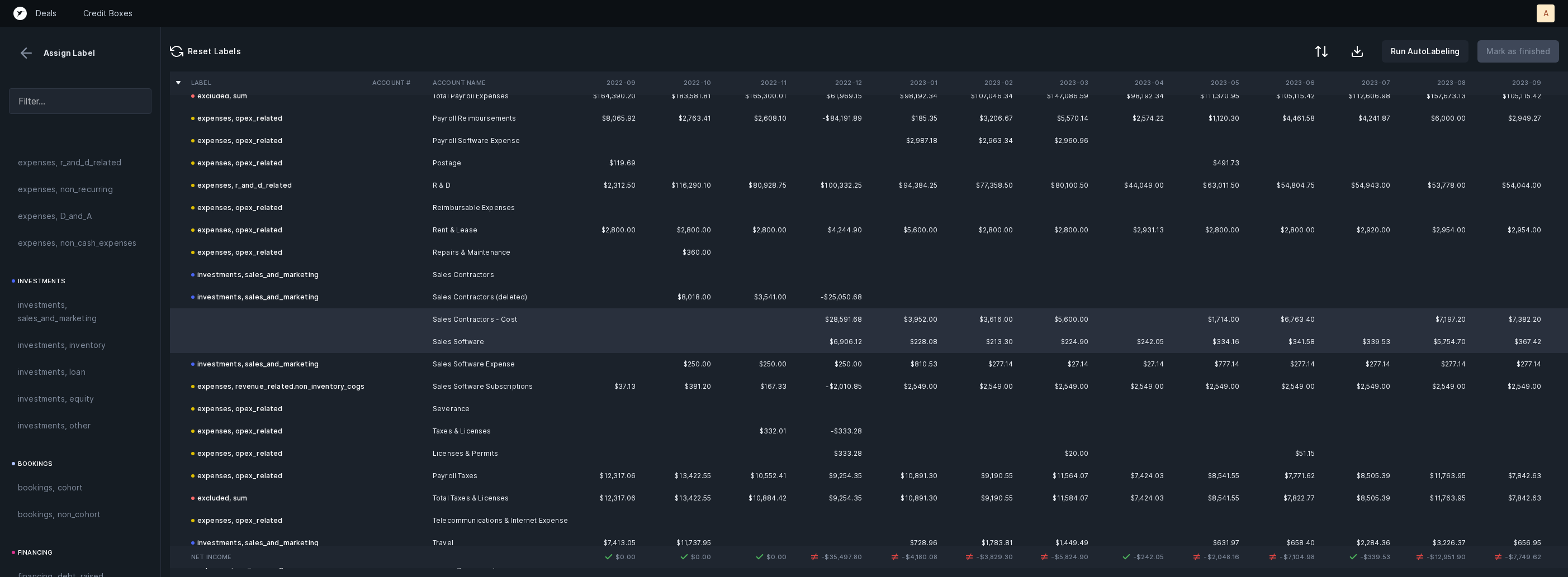
scroll to position [370, 0]
click at [107, 406] on span "investments, sales_and_marketing" at bounding box center [81, 402] width 125 height 27
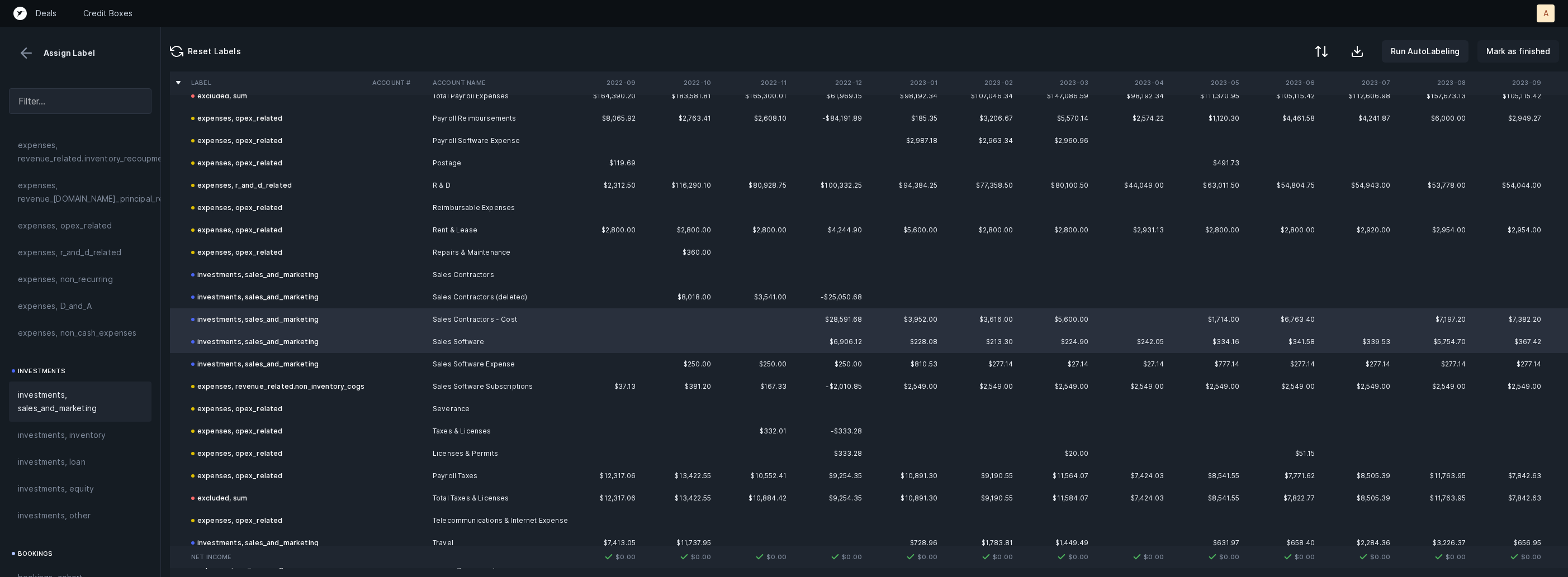
click at [1518, 52] on p "Mark as finished" at bounding box center [1518, 51] width 64 height 13
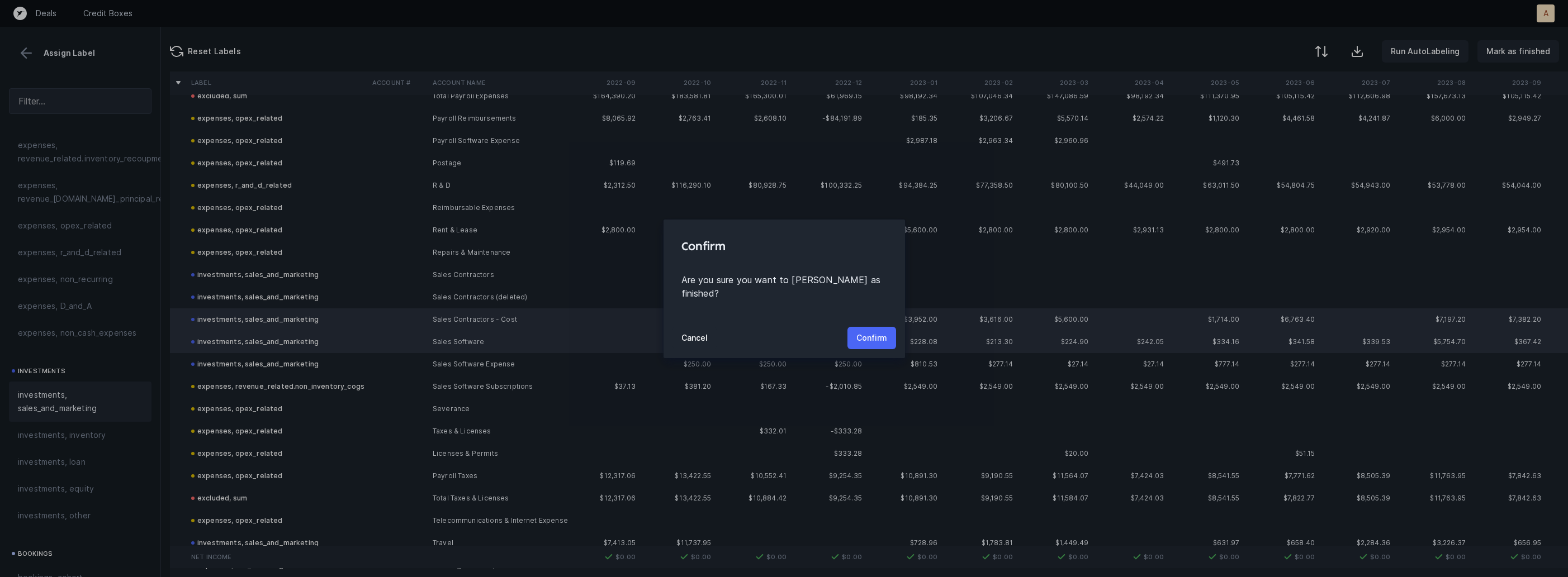
click at [878, 334] on p "Confirm" at bounding box center [871, 338] width 31 height 13
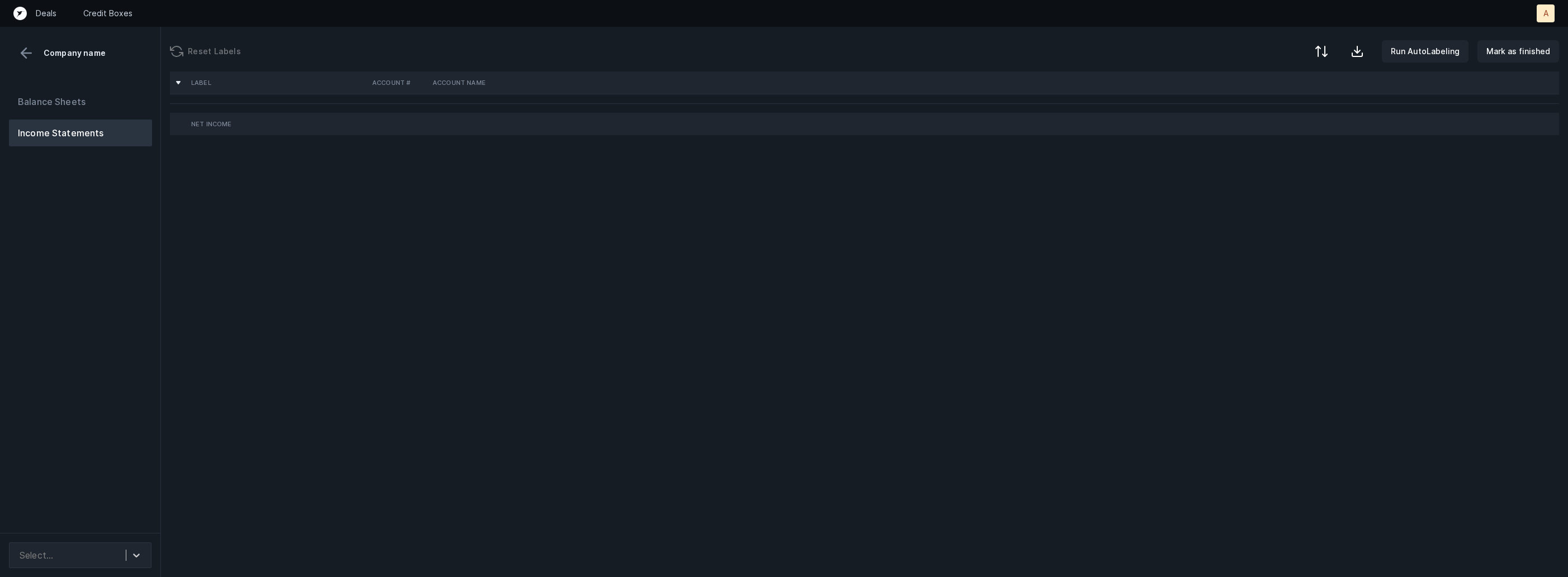
click at [98, 287] on div "Balance Sheets Income Statements" at bounding box center [81, 306] width 161 height 453
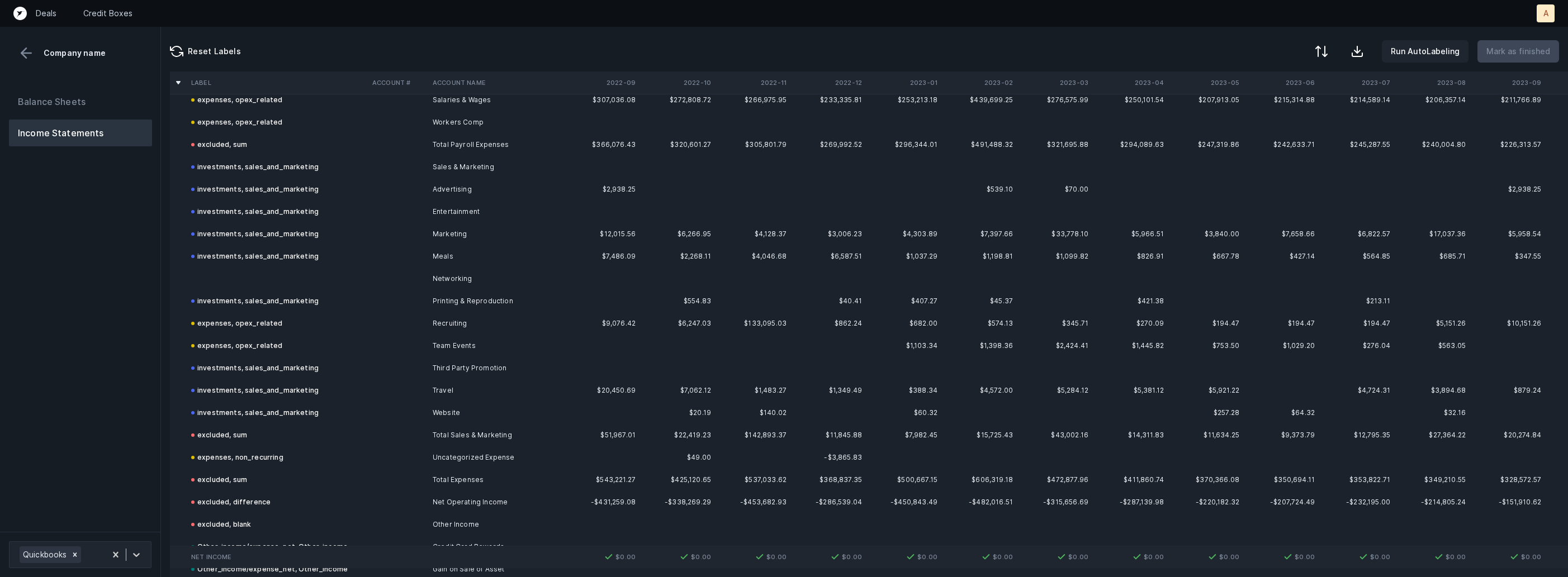
scroll to position [649, 0]
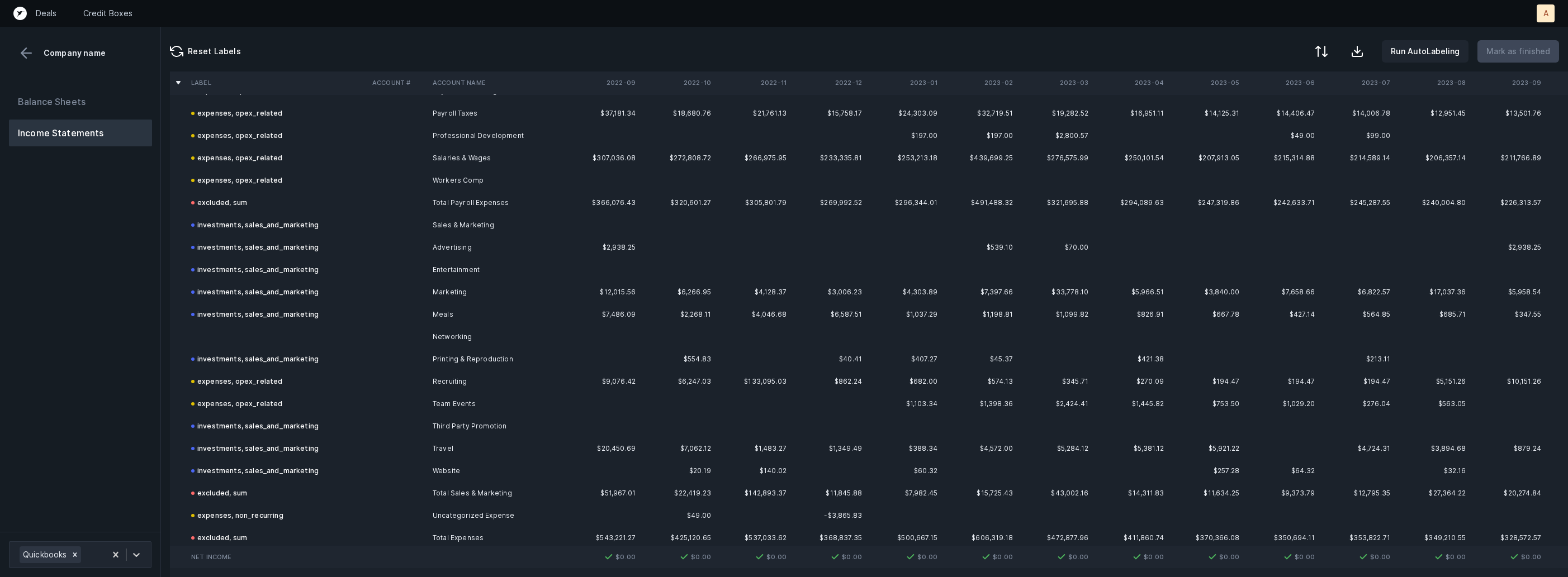
click at [279, 334] on td at bounding box center [277, 337] width 181 height 22
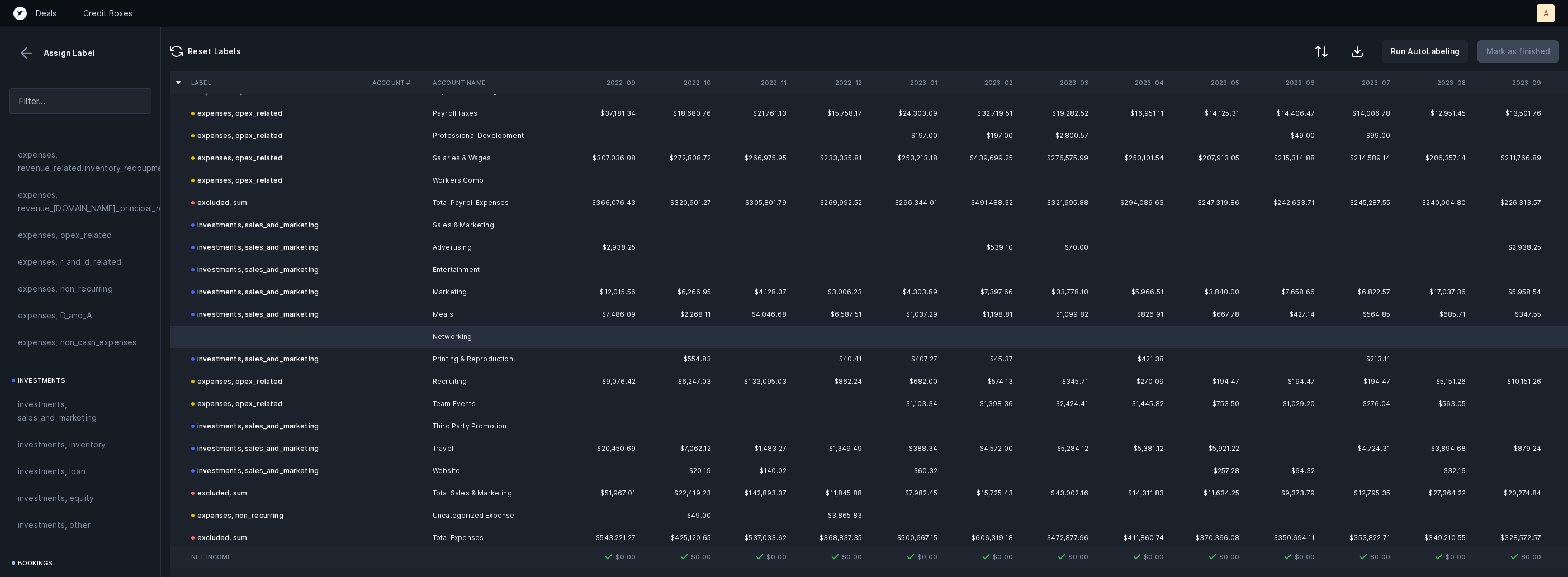
scroll to position [369, 0]
click at [59, 412] on span "investments, sales_and_marketing" at bounding box center [81, 402] width 125 height 27
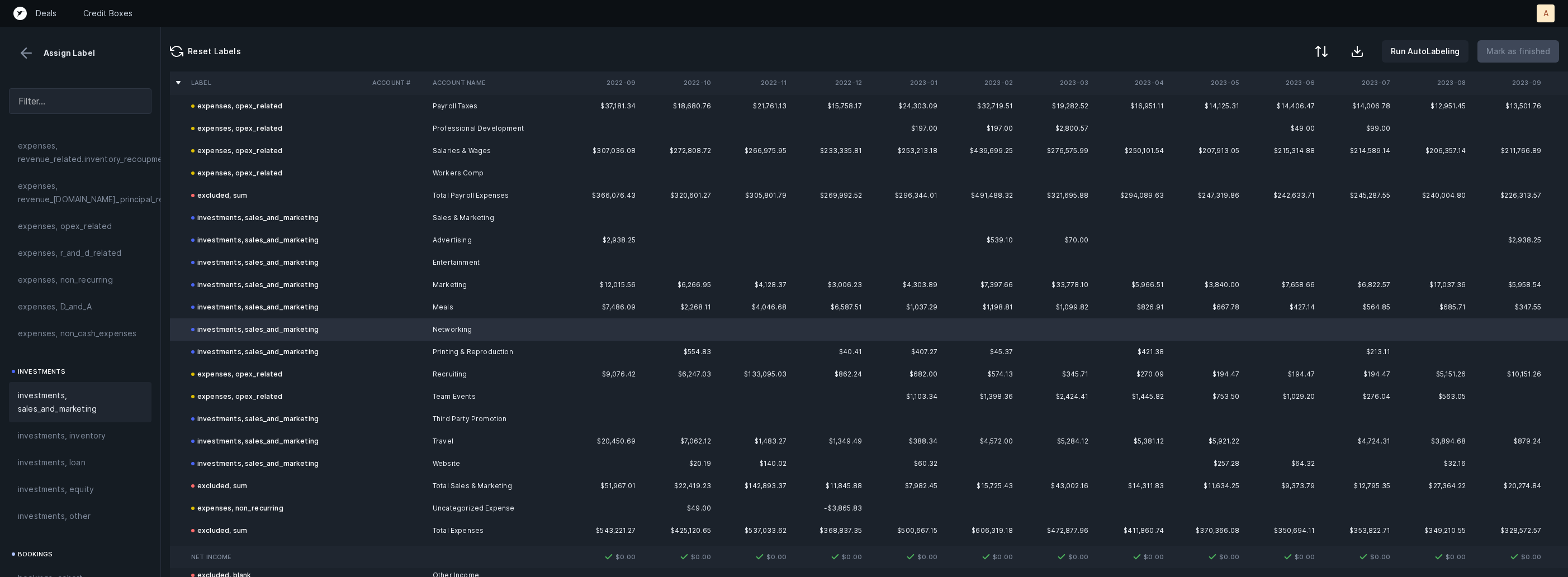
click at [489, 375] on td "Recruiting" at bounding box center [496, 375] width 136 height 22
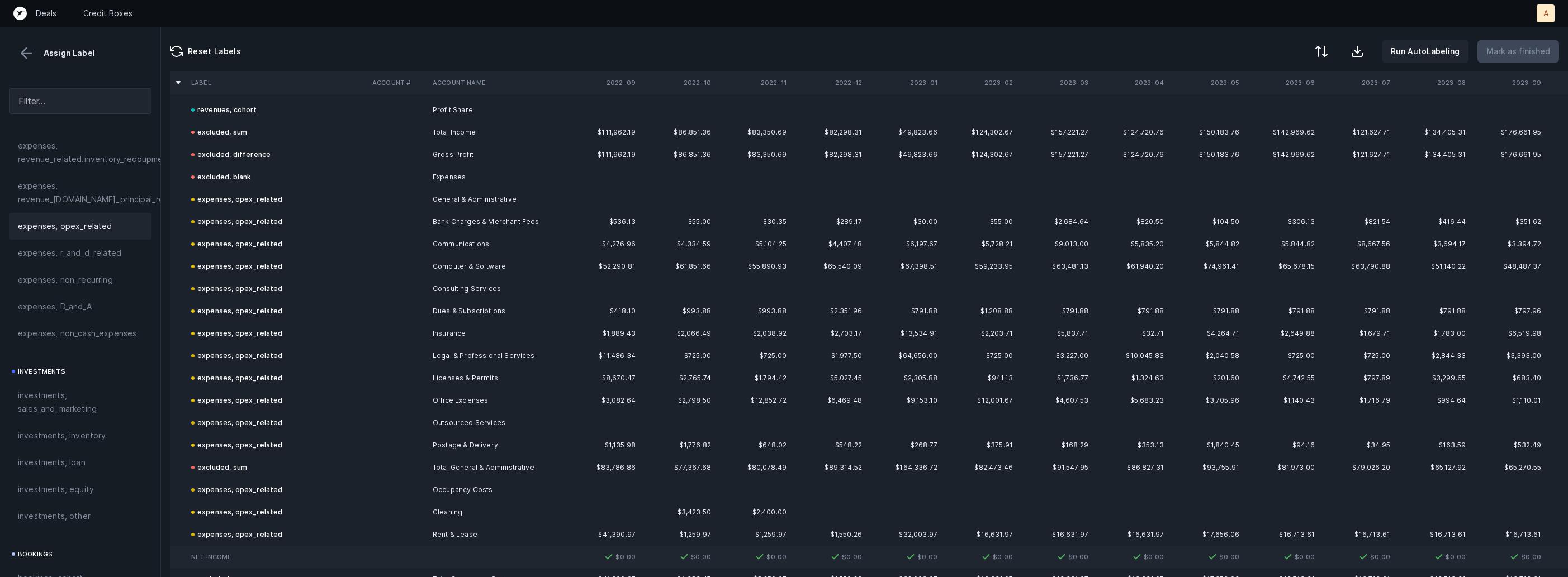
scroll to position [0, 0]
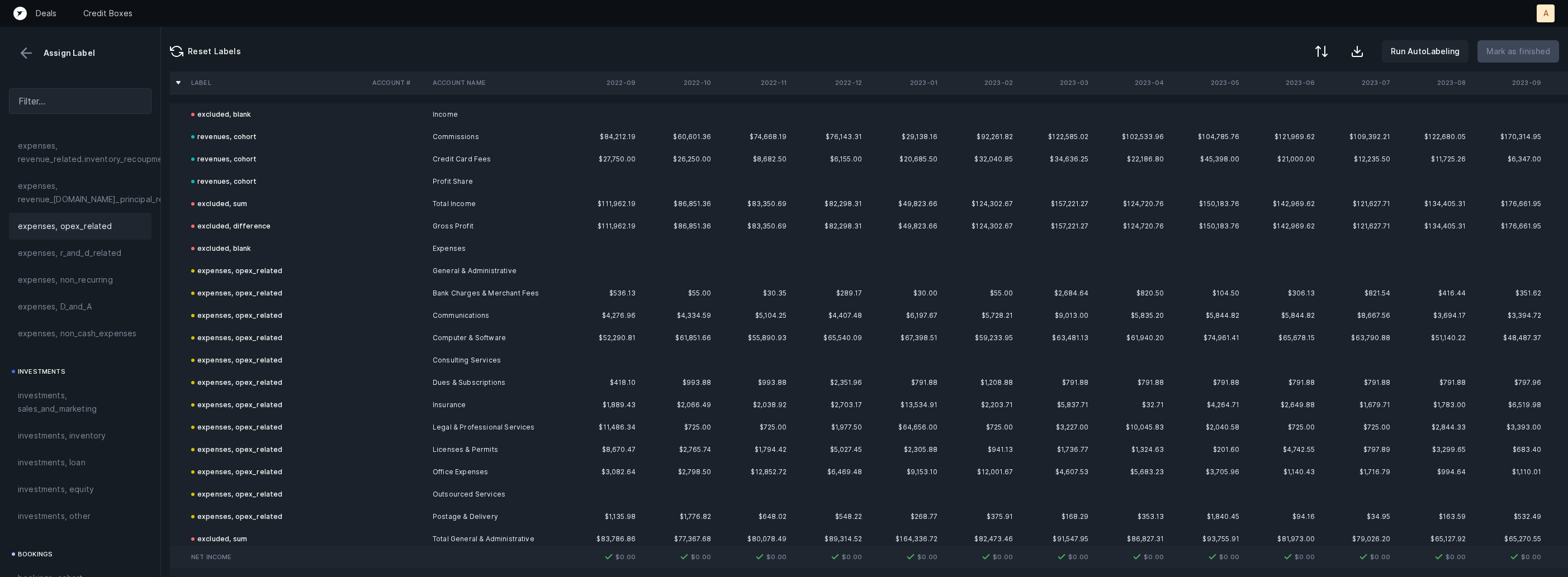
click at [24, 56] on button at bounding box center [26, 53] width 17 height 17
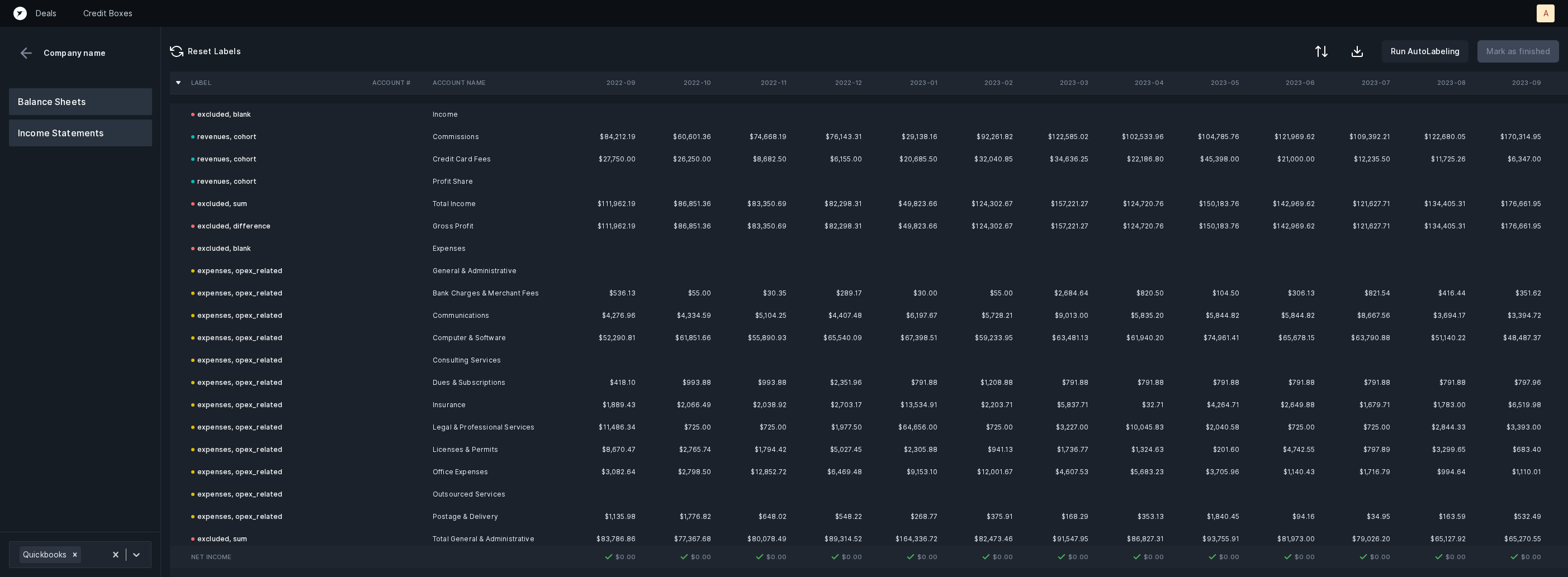
click at [69, 91] on button "Balance Sheets" at bounding box center [80, 101] width 143 height 27
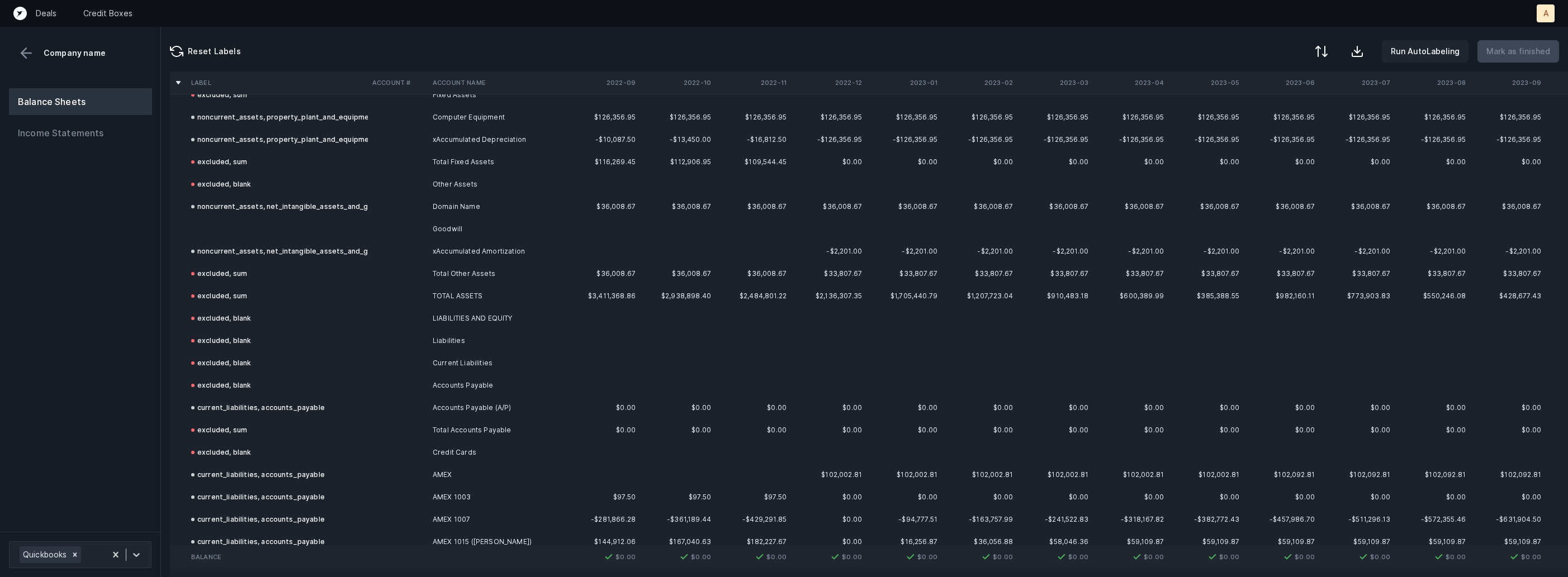
scroll to position [451, 0]
click at [405, 223] on td at bounding box center [398, 222] width 61 height 22
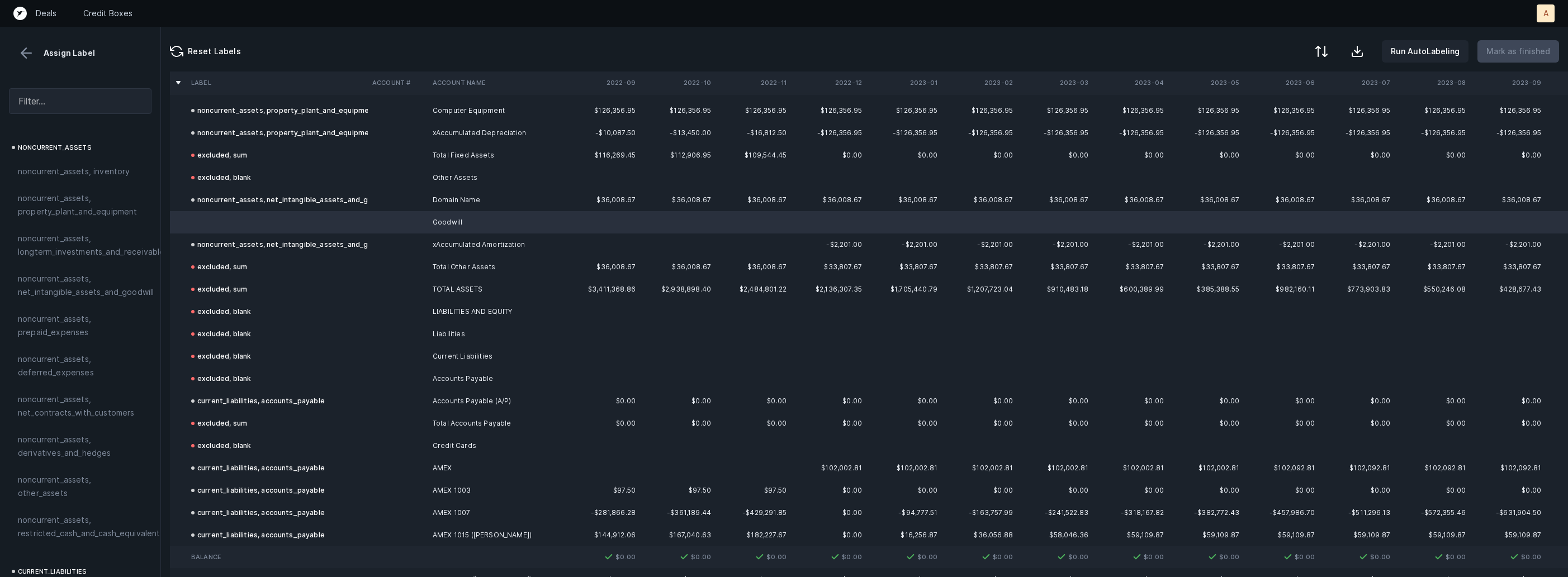
scroll to position [342, 0]
click at [115, 276] on span "noncurrent_assets, net_intangible_assets_and_goodwill" at bounding box center [86, 274] width 136 height 27
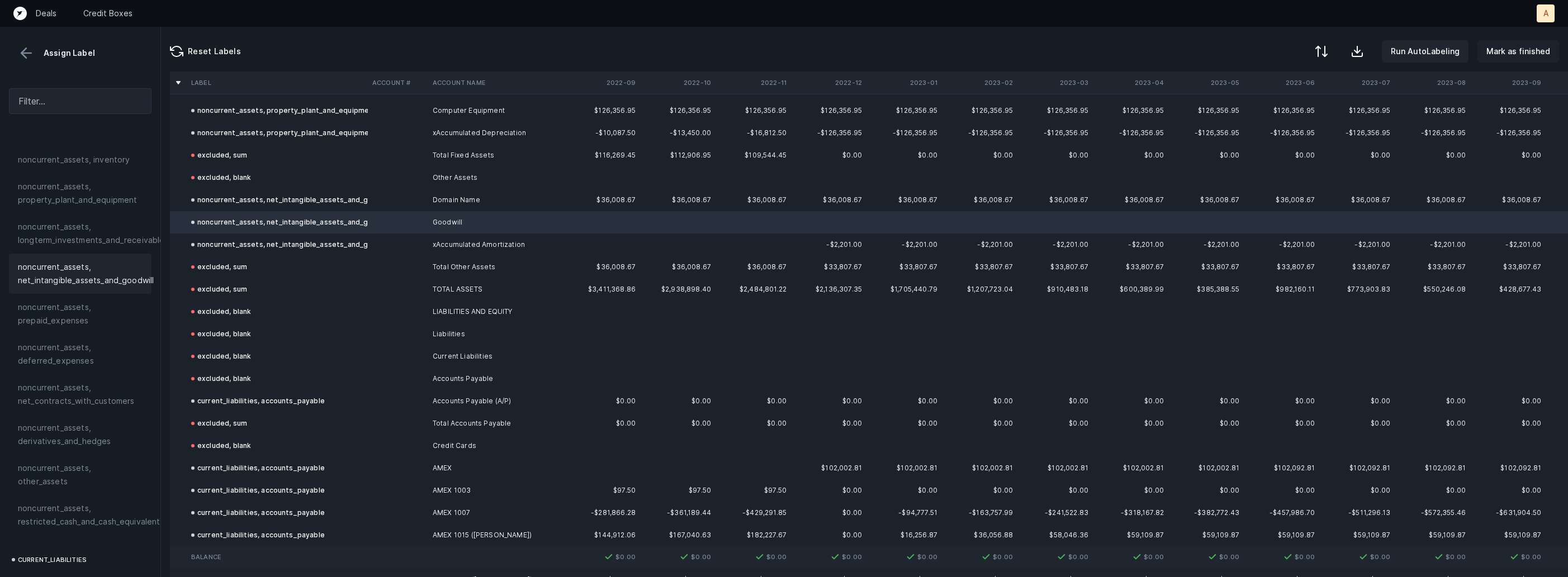
click at [1536, 49] on p "Mark as finished" at bounding box center [1518, 51] width 64 height 13
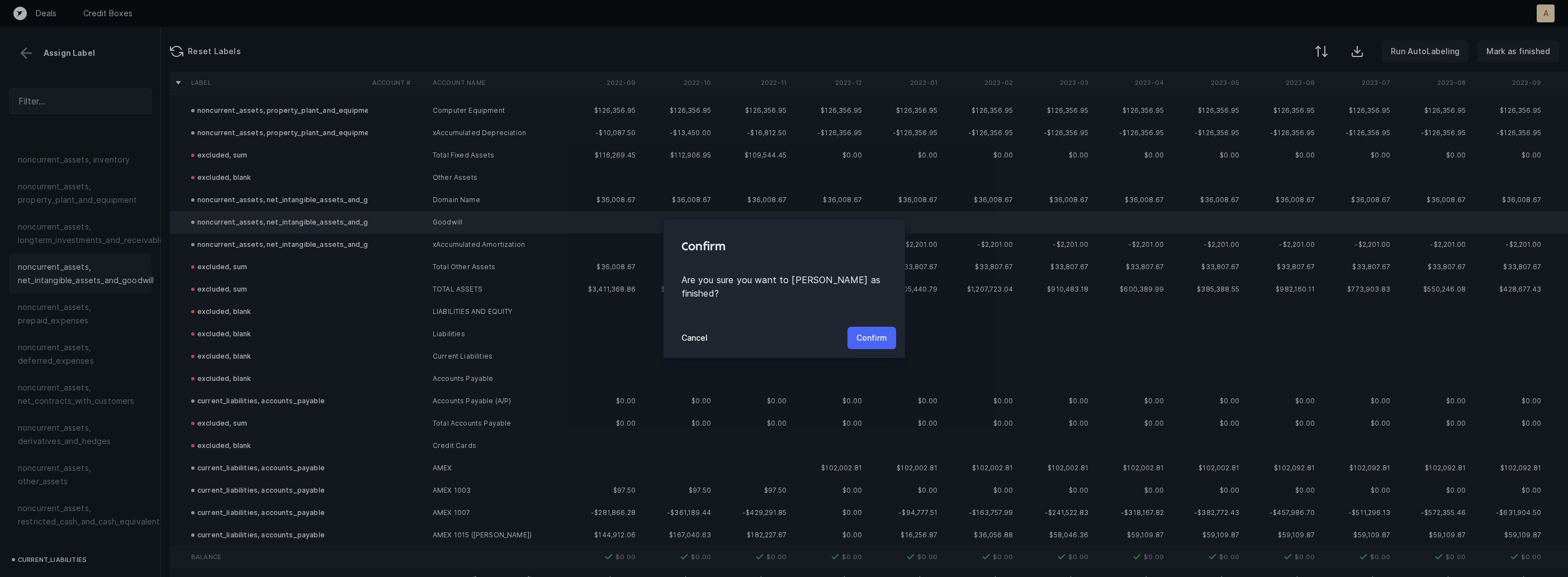
click at [867, 332] on p "Confirm" at bounding box center [871, 338] width 31 height 13
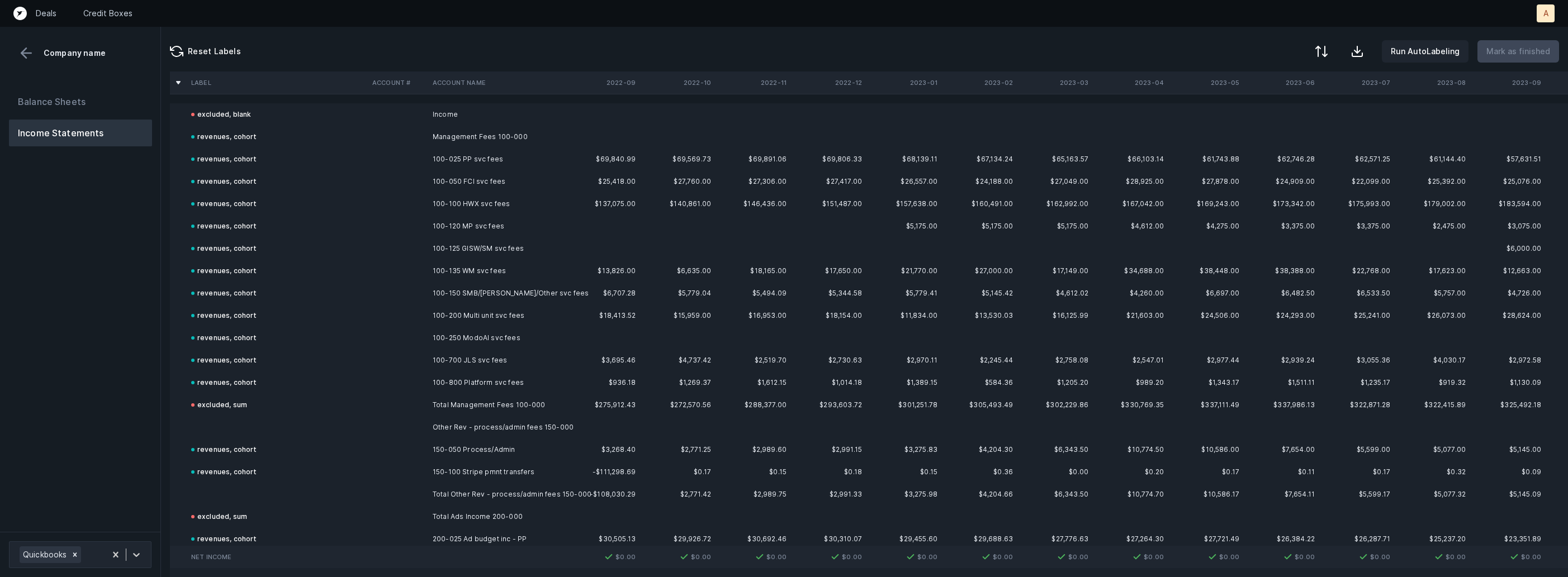
click at [229, 425] on td at bounding box center [277, 428] width 181 height 22
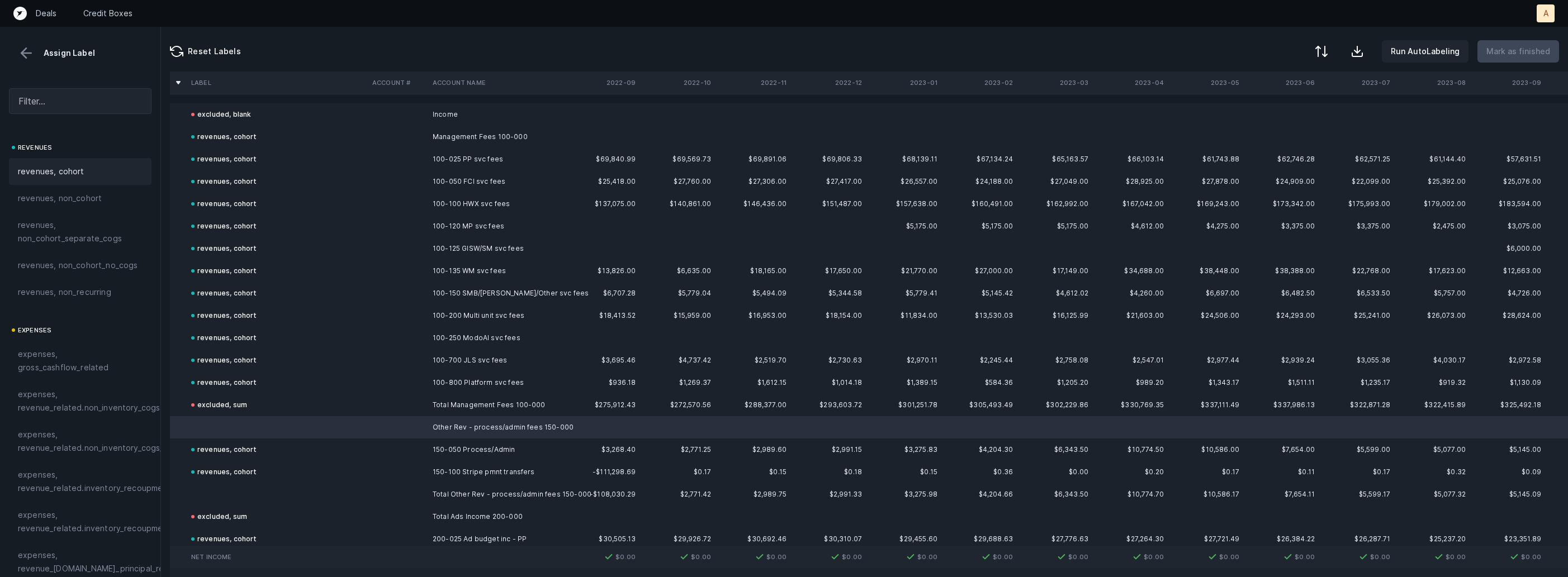
click at [62, 174] on span "revenues, cohort" at bounding box center [51, 171] width 66 height 13
click at [215, 498] on td at bounding box center [277, 495] width 181 height 22
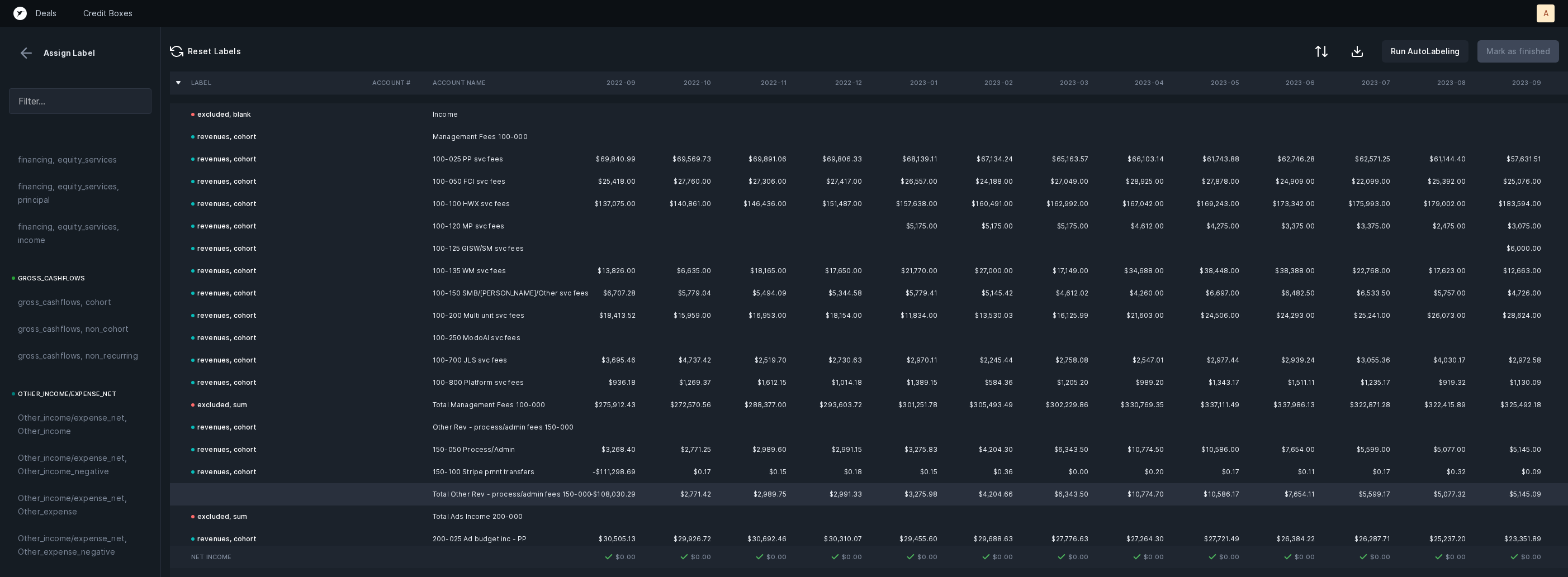
scroll to position [1269, 0]
click at [59, 464] on div "excluded, sum" at bounding box center [80, 474] width 142 height 27
click at [1509, 63] on div "Reset Labels Run AutoLabeling Mark as finished" at bounding box center [865, 49] width 1407 height 45
click at [1507, 54] on p "Mark as finished" at bounding box center [1518, 51] width 64 height 13
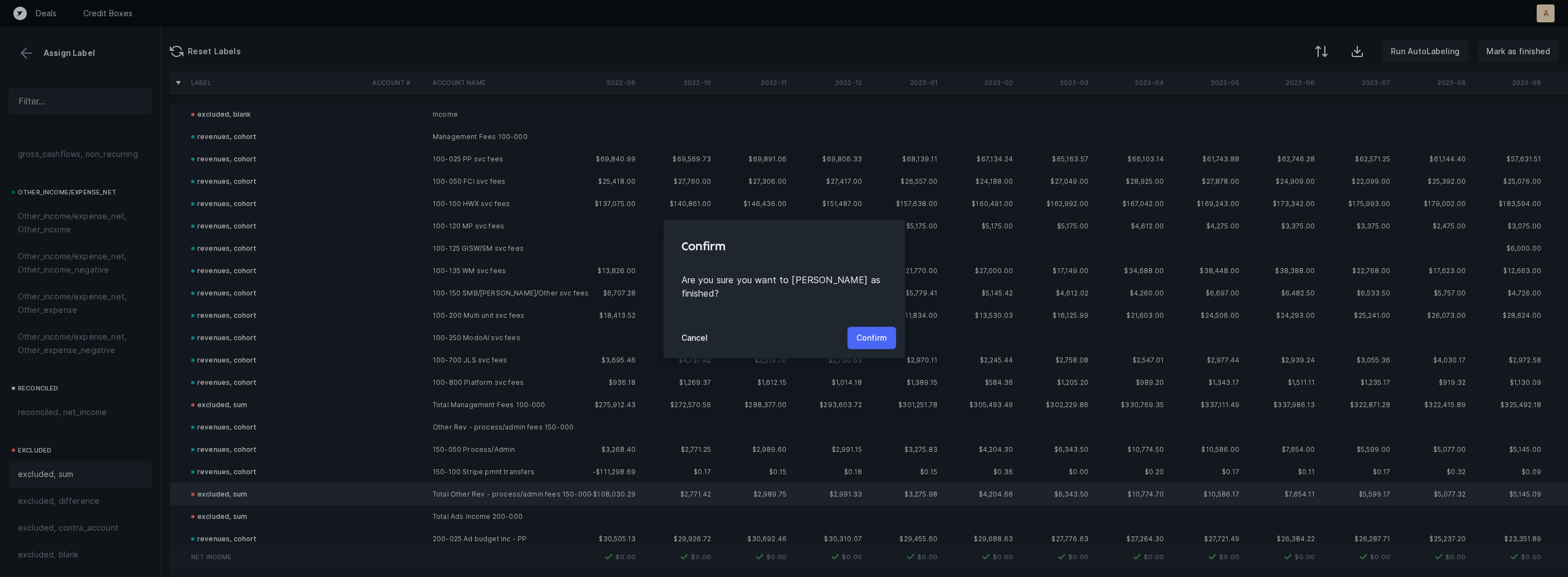
click at [869, 332] on p "Confirm" at bounding box center [871, 338] width 31 height 13
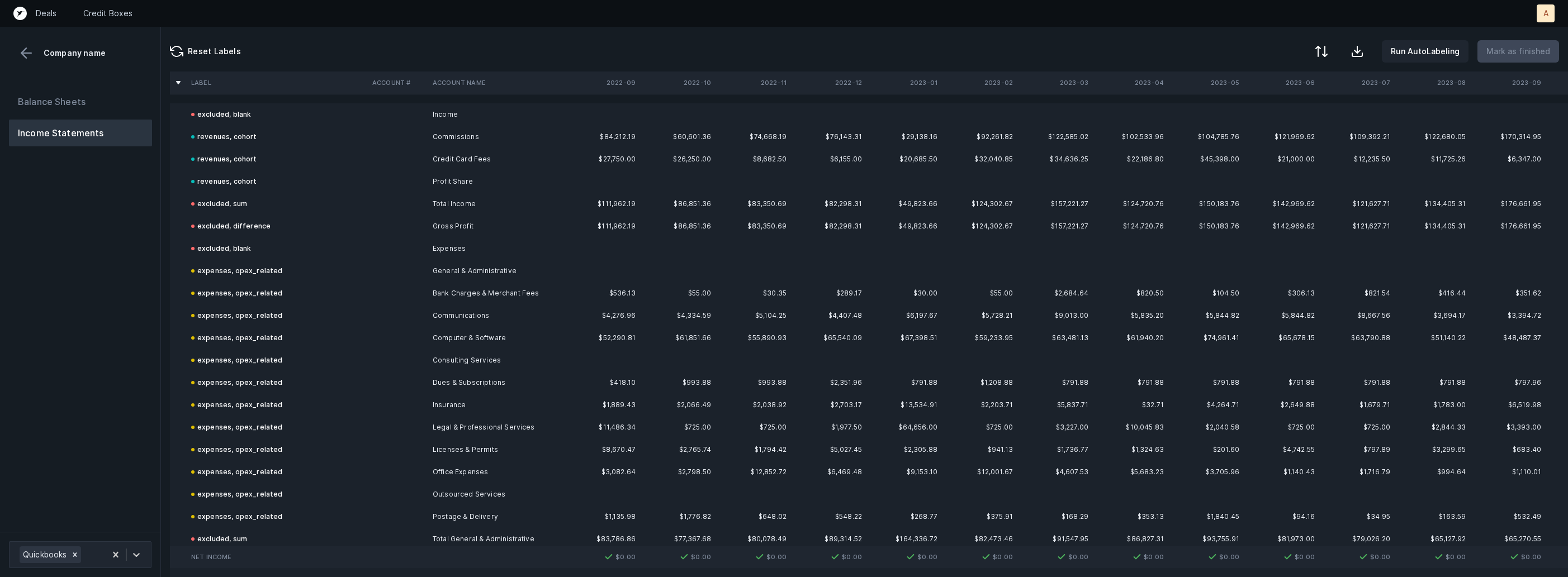
click at [79, 338] on div "Balance Sheets Income Statements" at bounding box center [81, 305] width 161 height 453
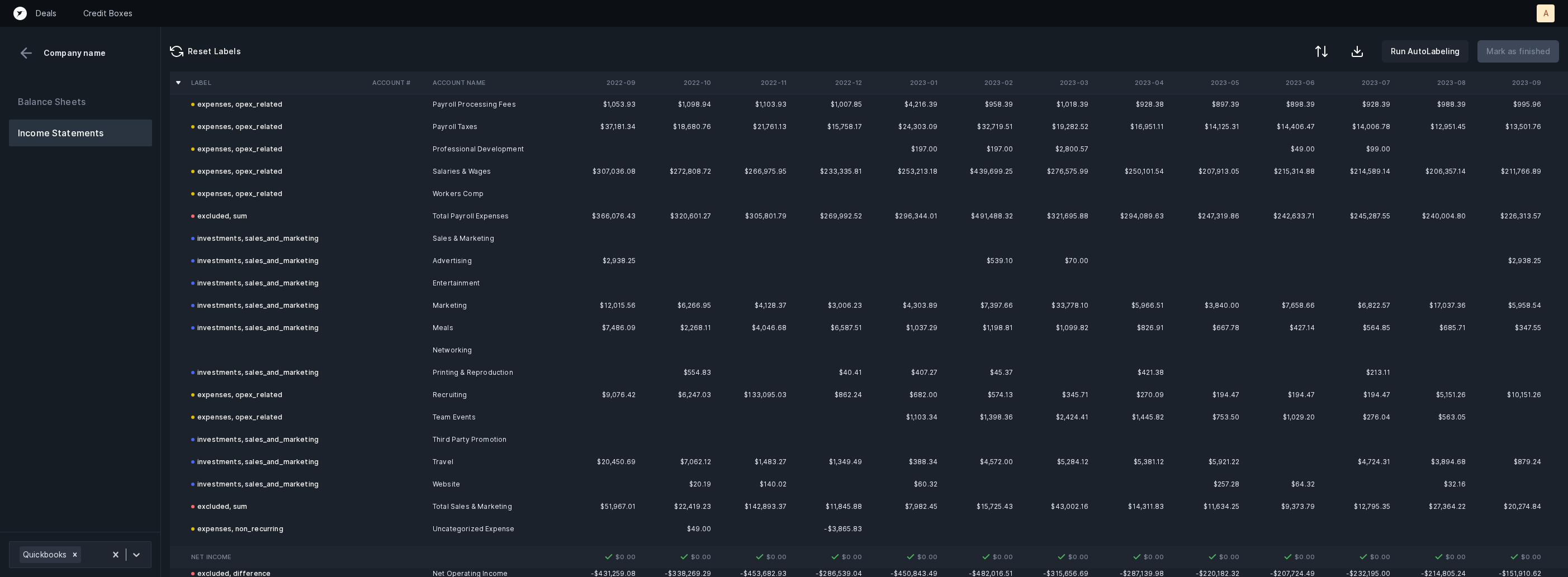
scroll to position [646, 0]
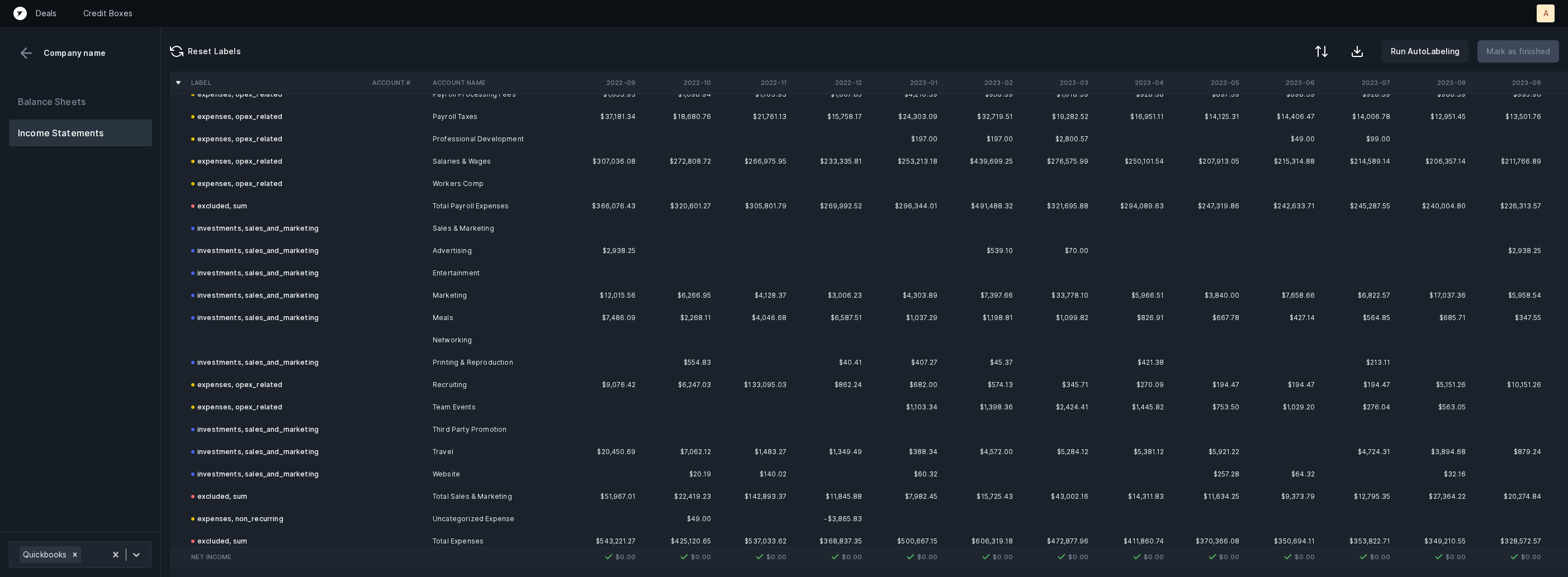
click at [459, 337] on td "Networking" at bounding box center [496, 340] width 136 height 22
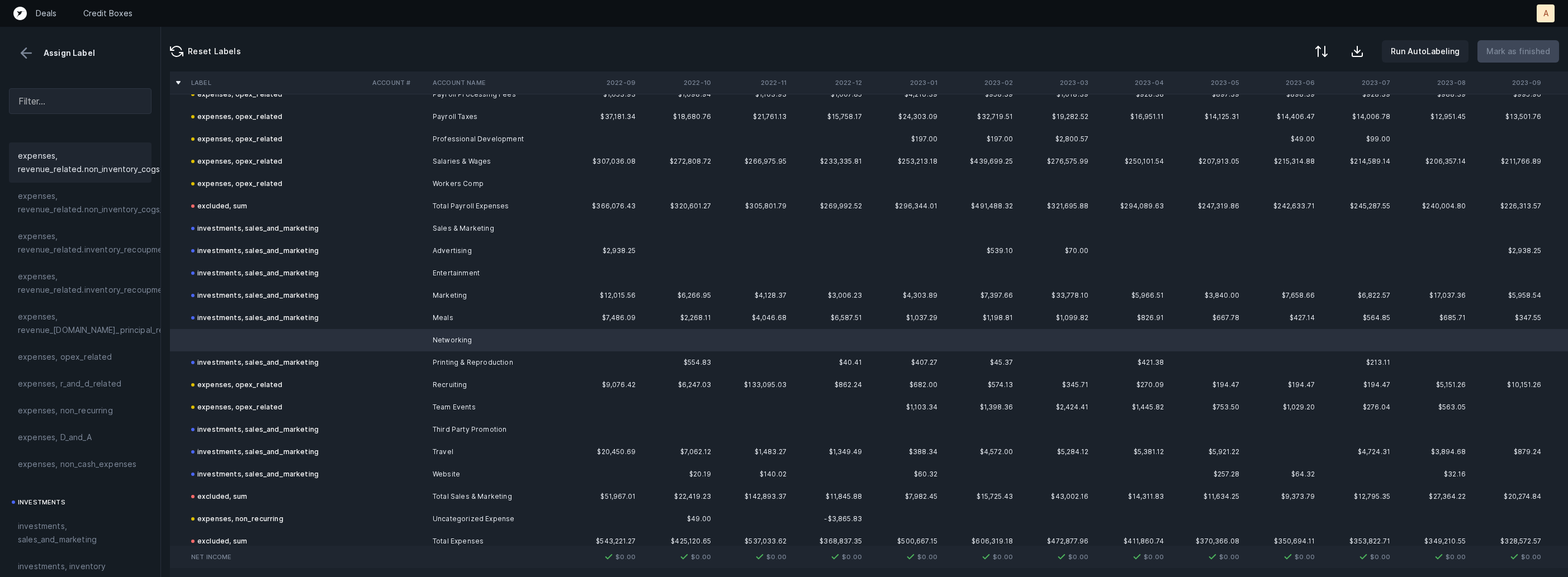
scroll to position [245, 0]
click at [76, 530] on span "investments, sales_and_marketing" at bounding box center [81, 526] width 125 height 27
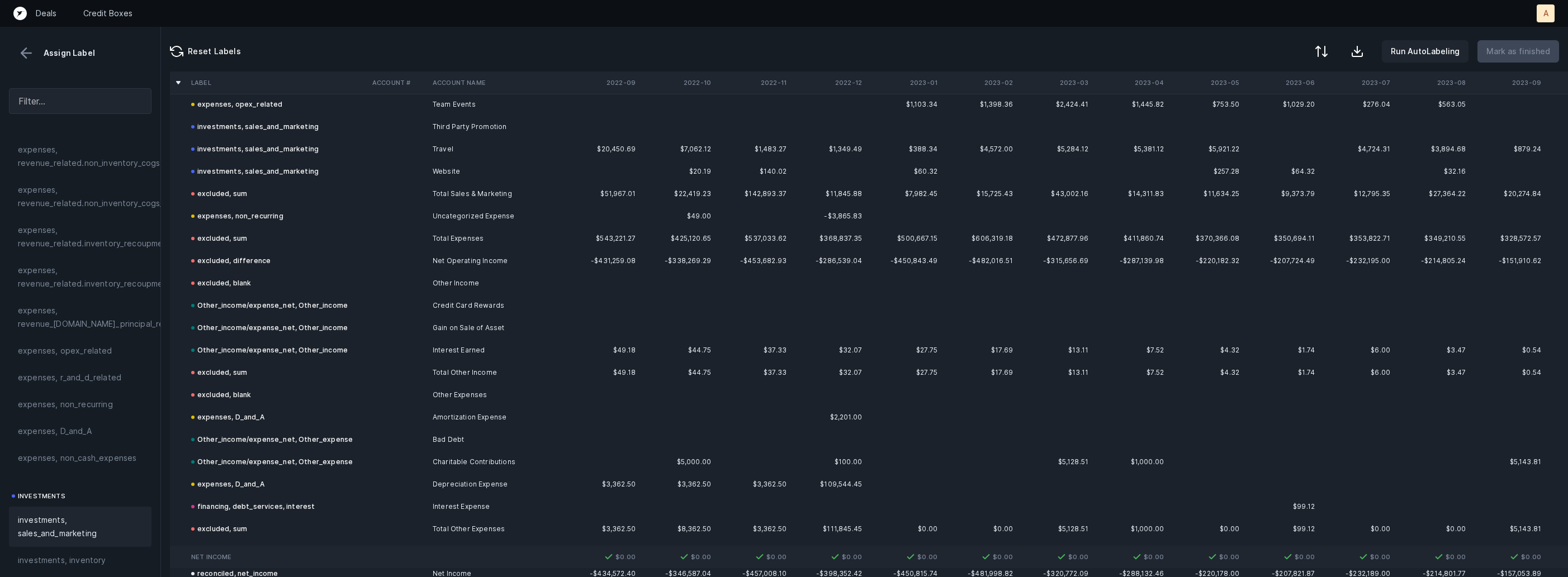
scroll to position [995, 0]
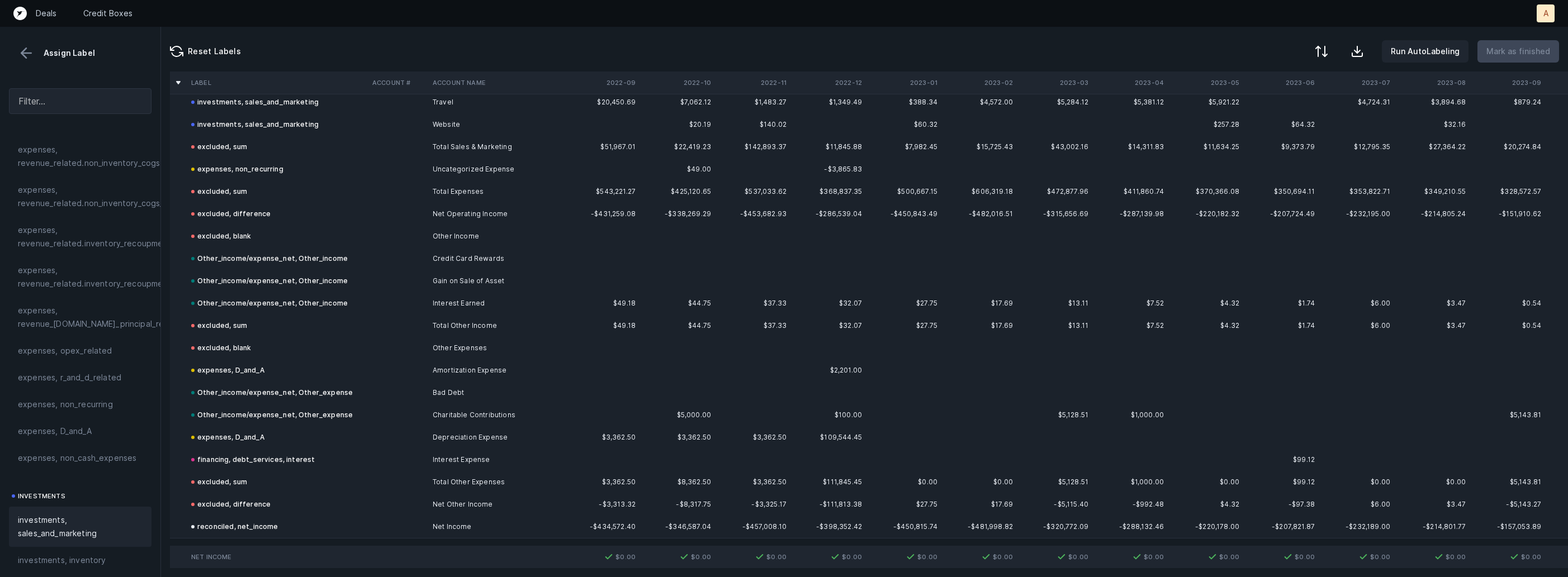
click at [26, 51] on button at bounding box center [26, 53] width 17 height 17
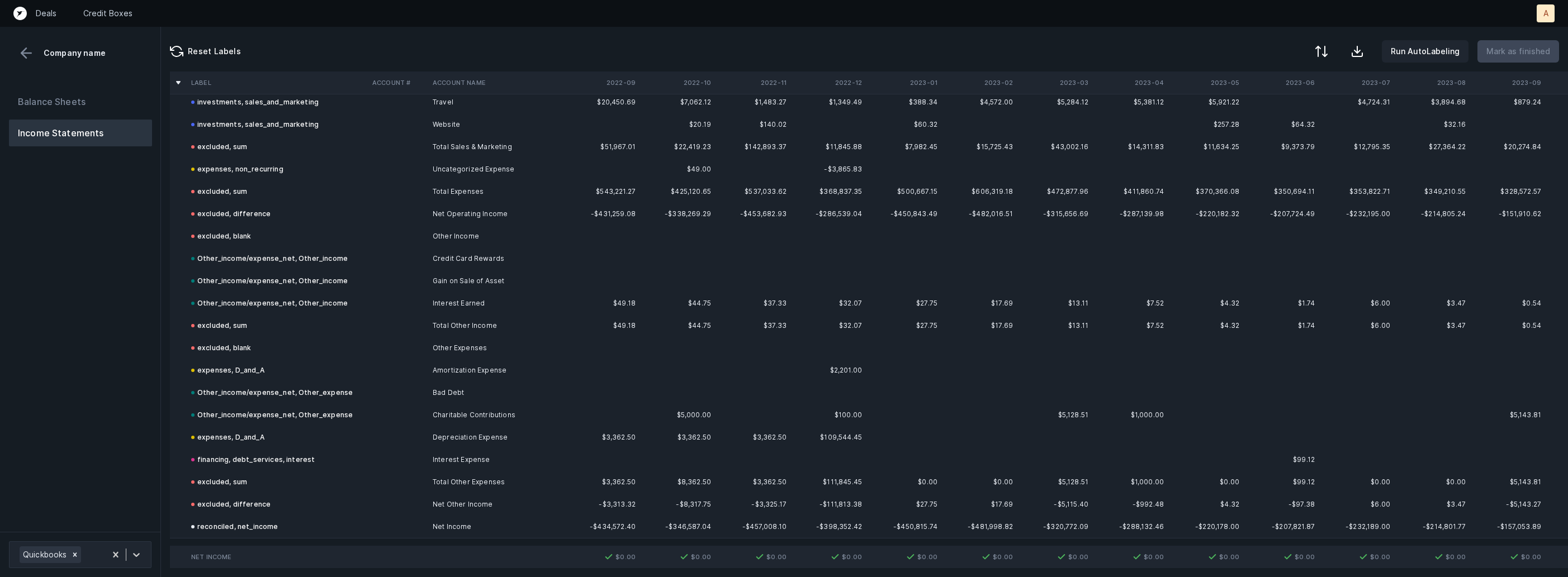
click at [47, 104] on button "Balance Sheets" at bounding box center [80, 101] width 143 height 27
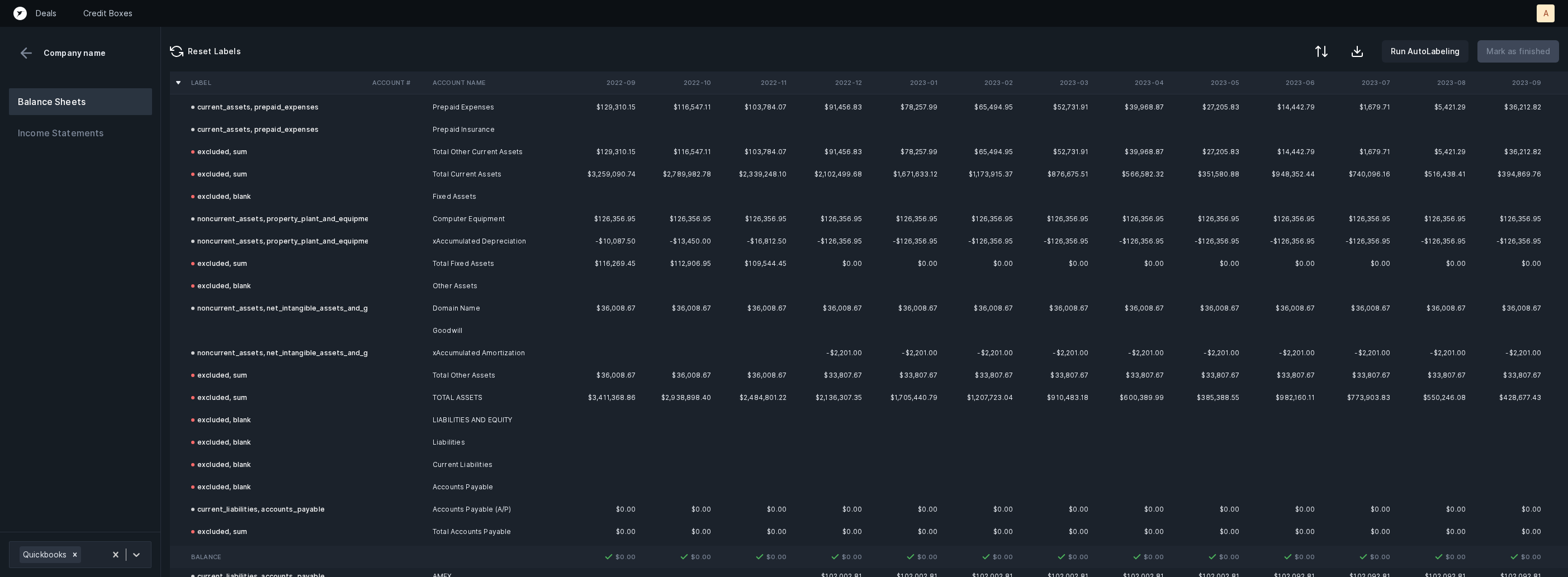
scroll to position [408, 0]
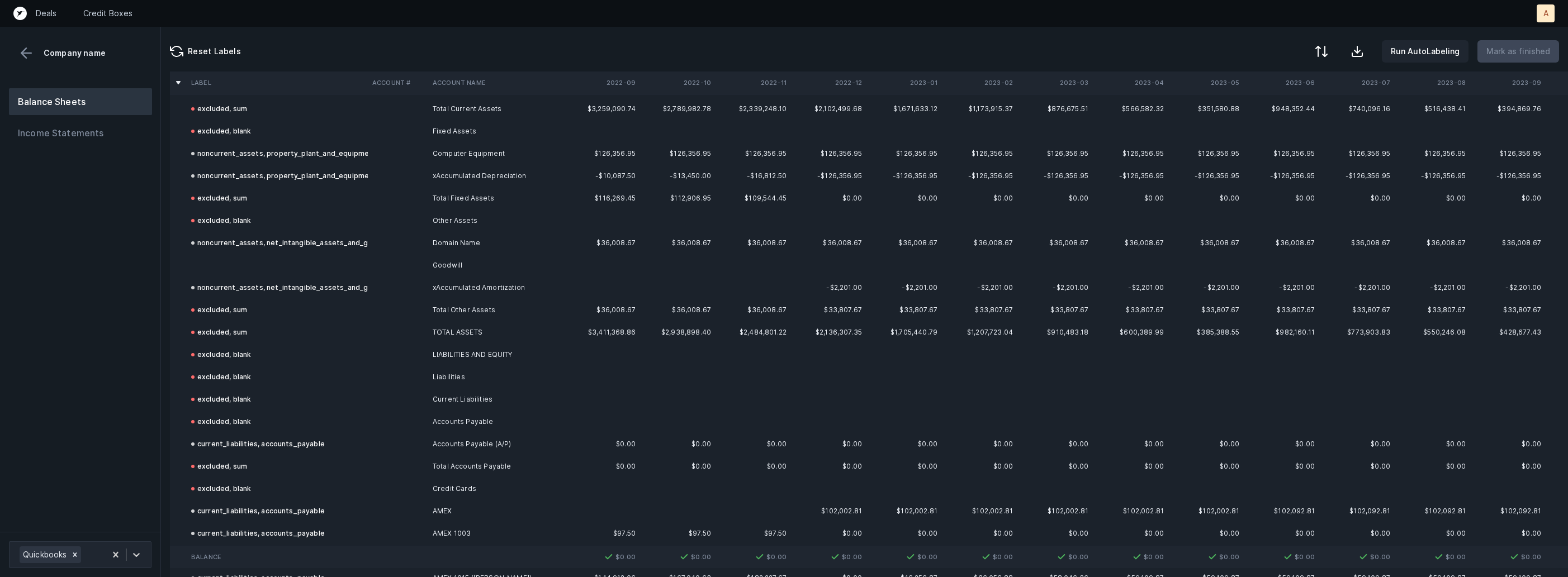
click at [370, 262] on td at bounding box center [398, 265] width 61 height 22
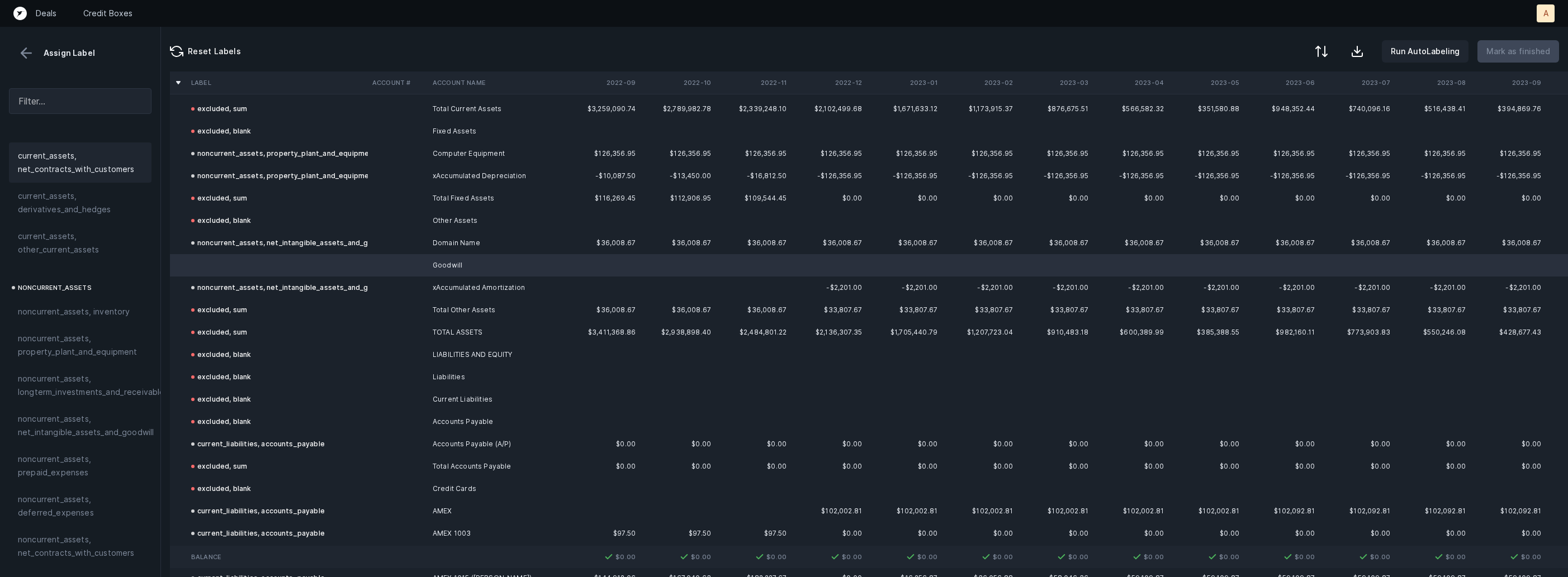
scroll to position [218, 0]
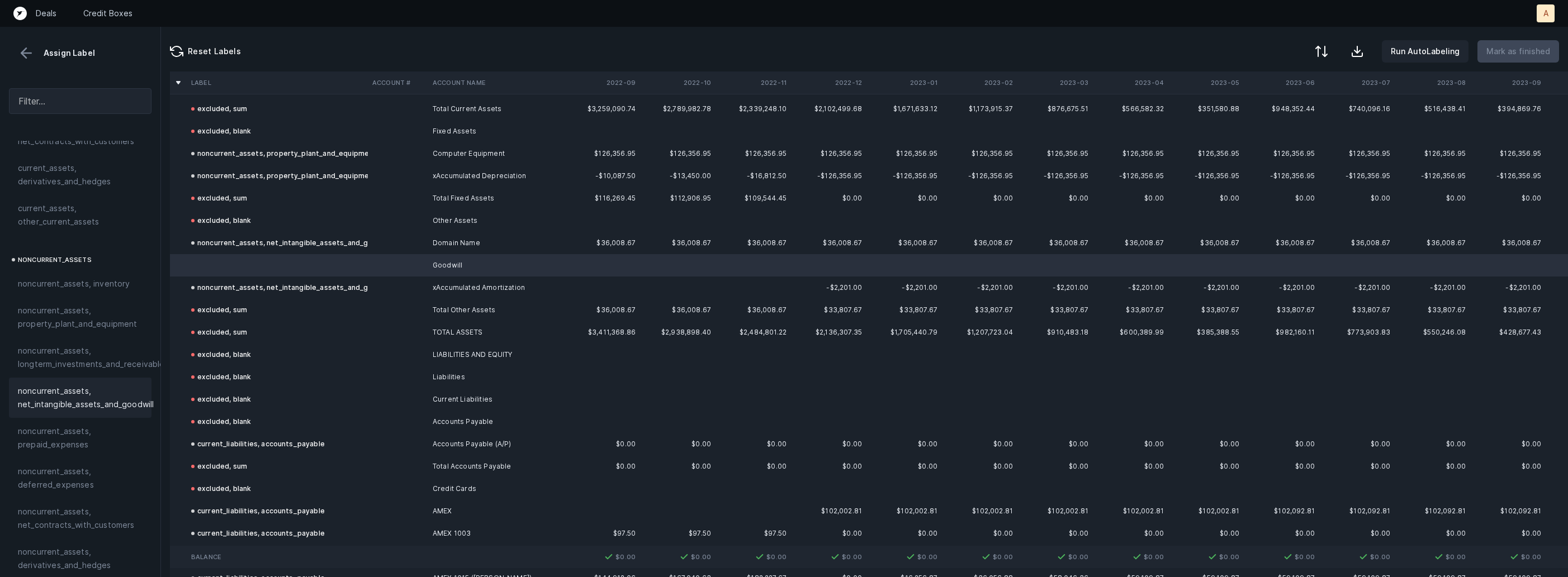
click at [52, 390] on span "noncurrent_assets, net_intangible_assets_and_goodwill" at bounding box center [86, 398] width 136 height 27
click at [1526, 52] on p "Mark as finished" at bounding box center [1518, 51] width 64 height 13
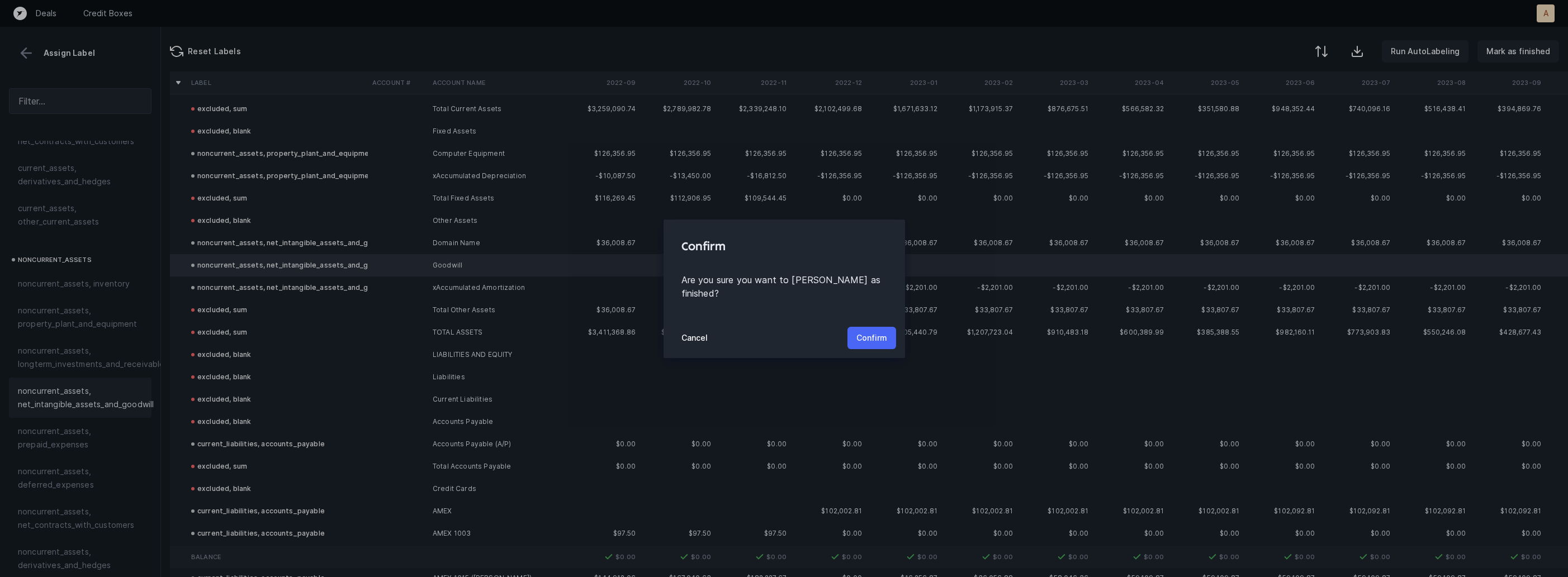
click at [868, 332] on p "Confirm" at bounding box center [871, 338] width 31 height 13
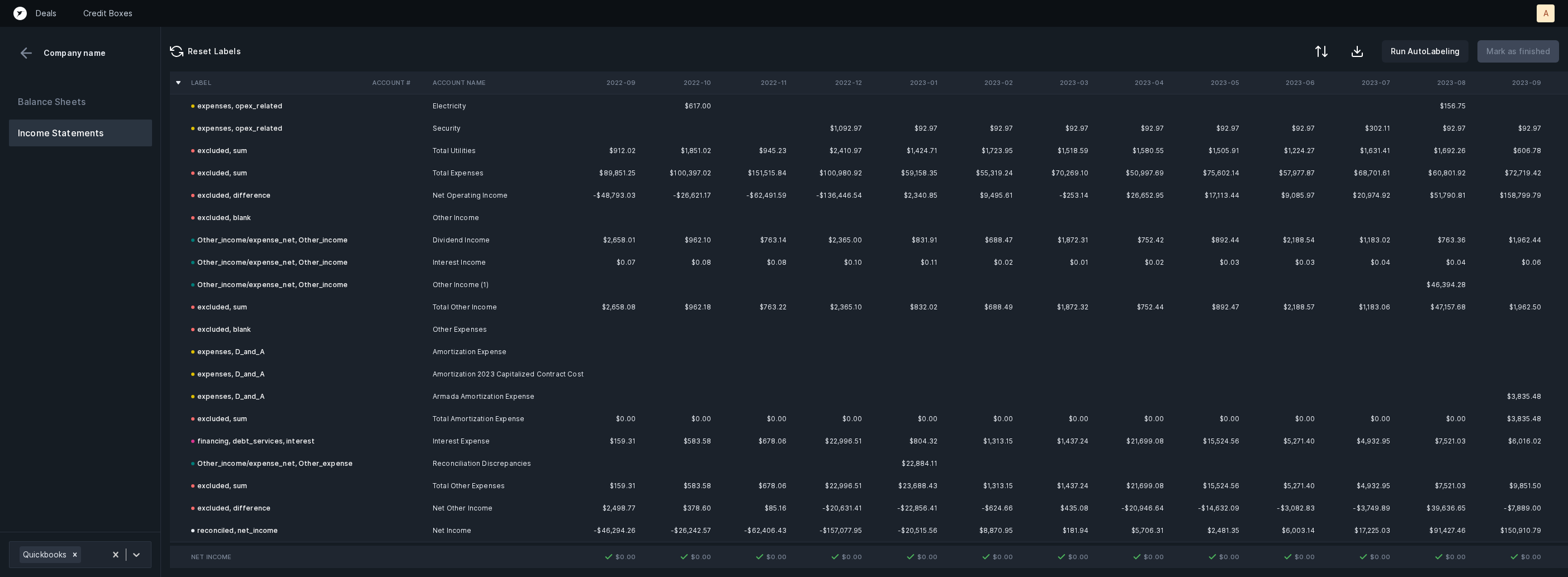
scroll to position [2136, 0]
click at [93, 99] on button "Balance Sheets" at bounding box center [80, 101] width 143 height 27
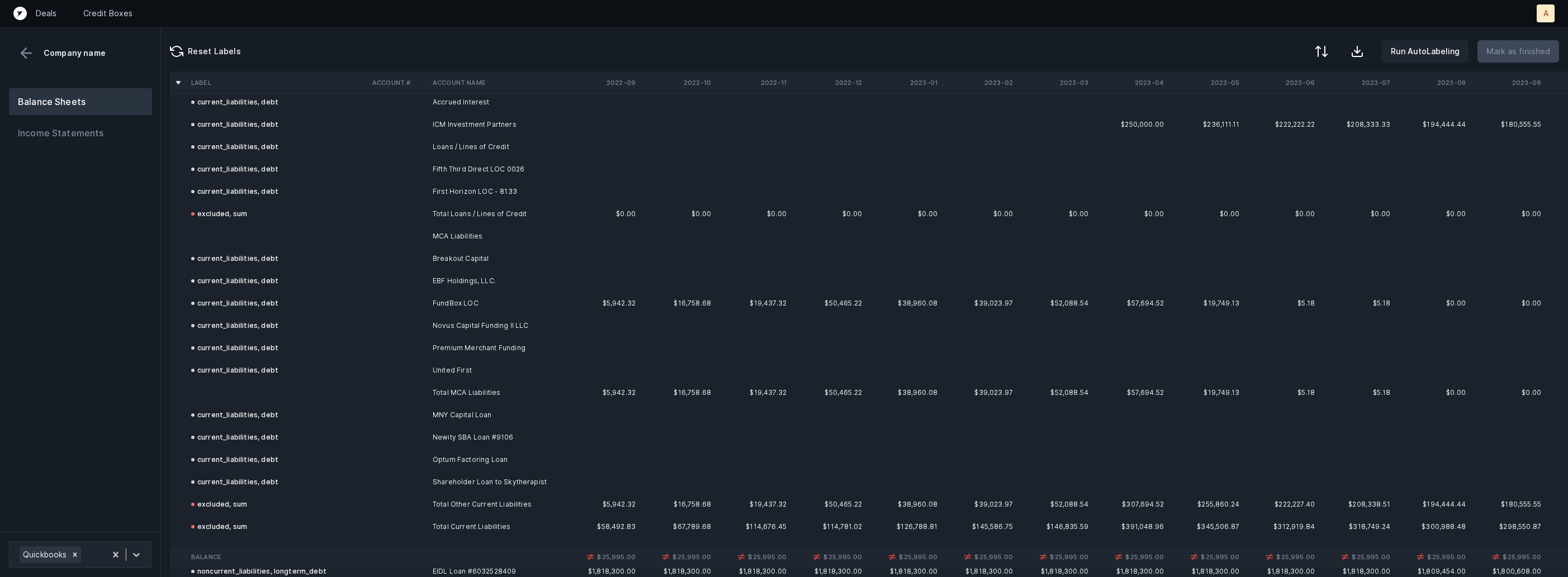
click at [231, 240] on td at bounding box center [277, 237] width 181 height 22
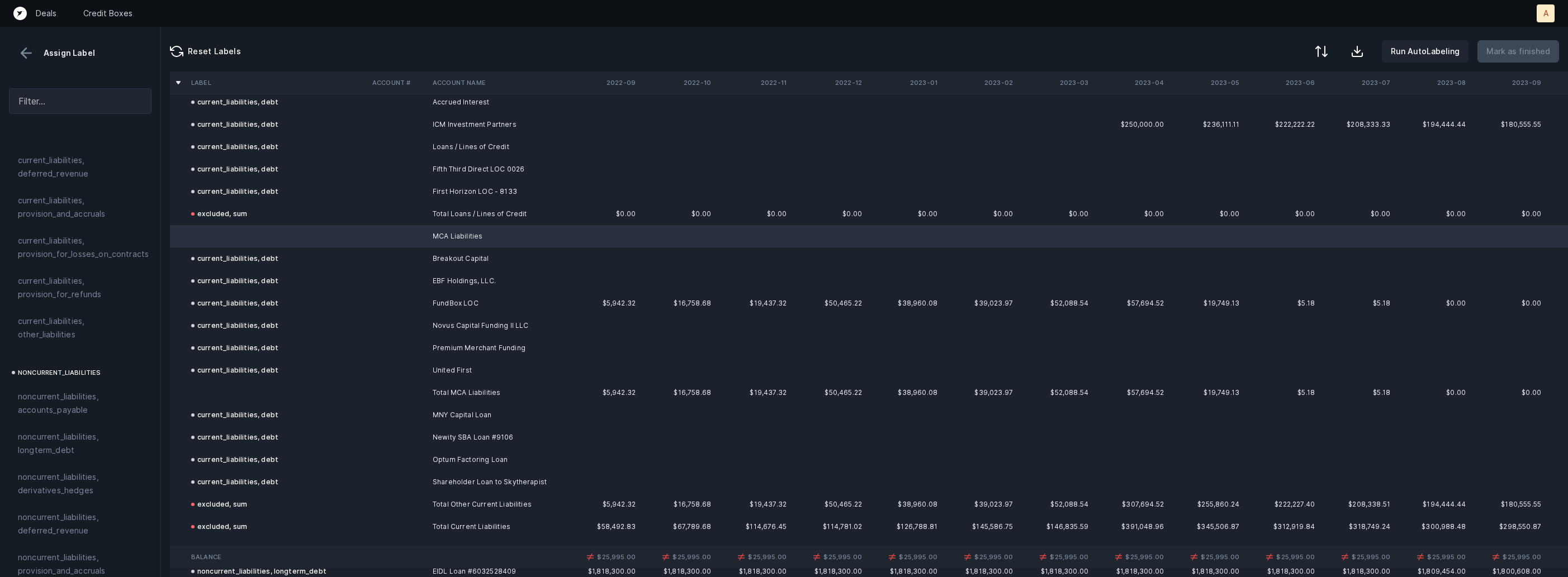
scroll to position [842, 0]
click at [115, 345] on span "current_liabilities, other_liabilities" at bounding box center [81, 358] width 125 height 27
click at [100, 240] on span "current_liabilities, debt" at bounding box center [62, 246] width 87 height 13
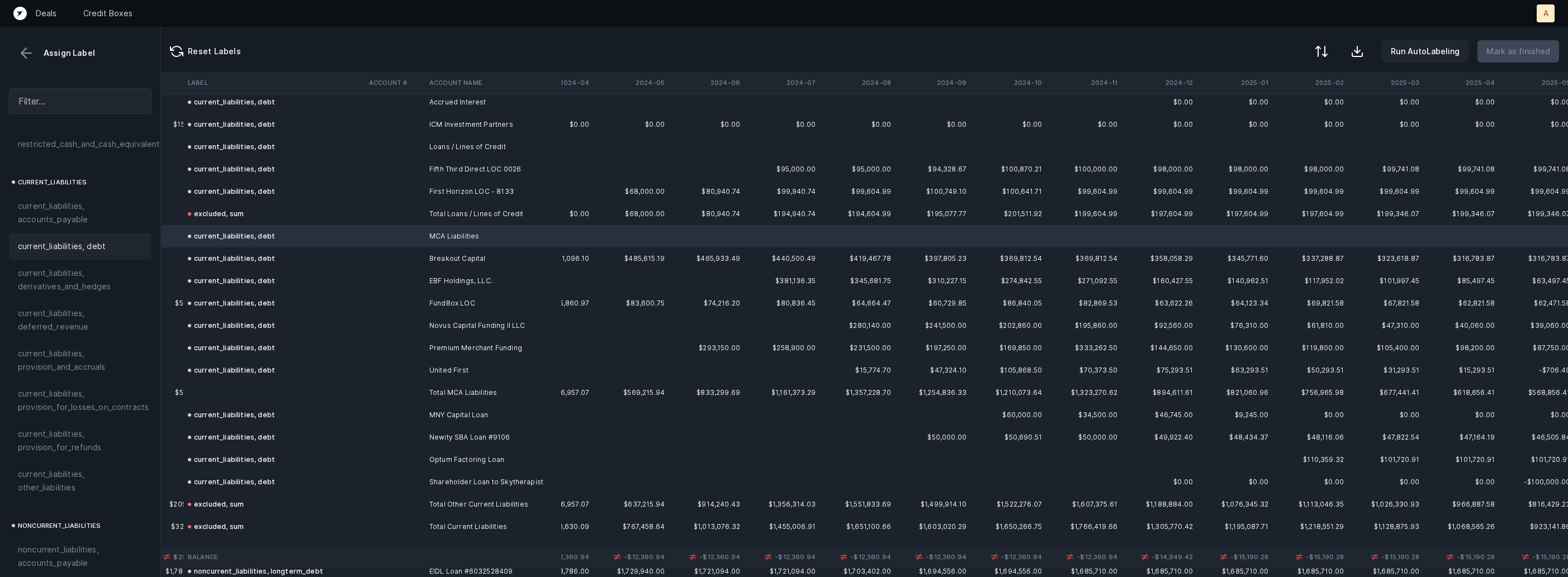
scroll to position [2136, 1789]
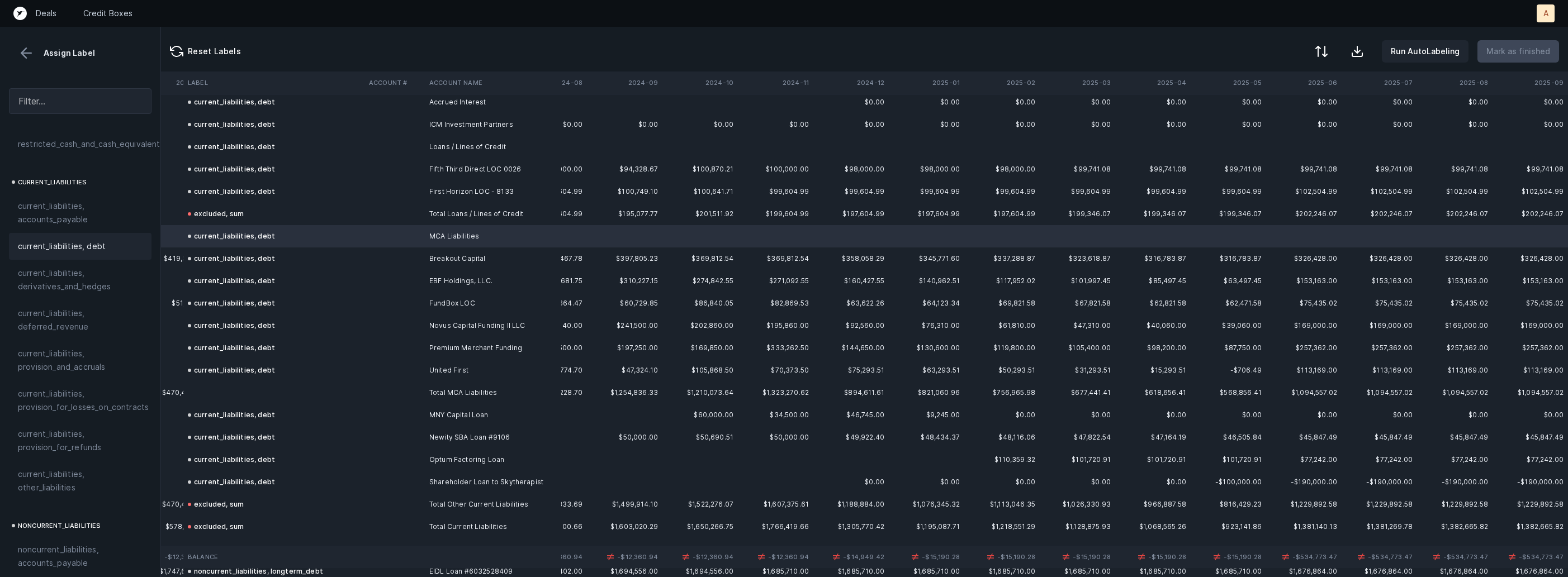
click at [251, 382] on td at bounding box center [274, 393] width 181 height 22
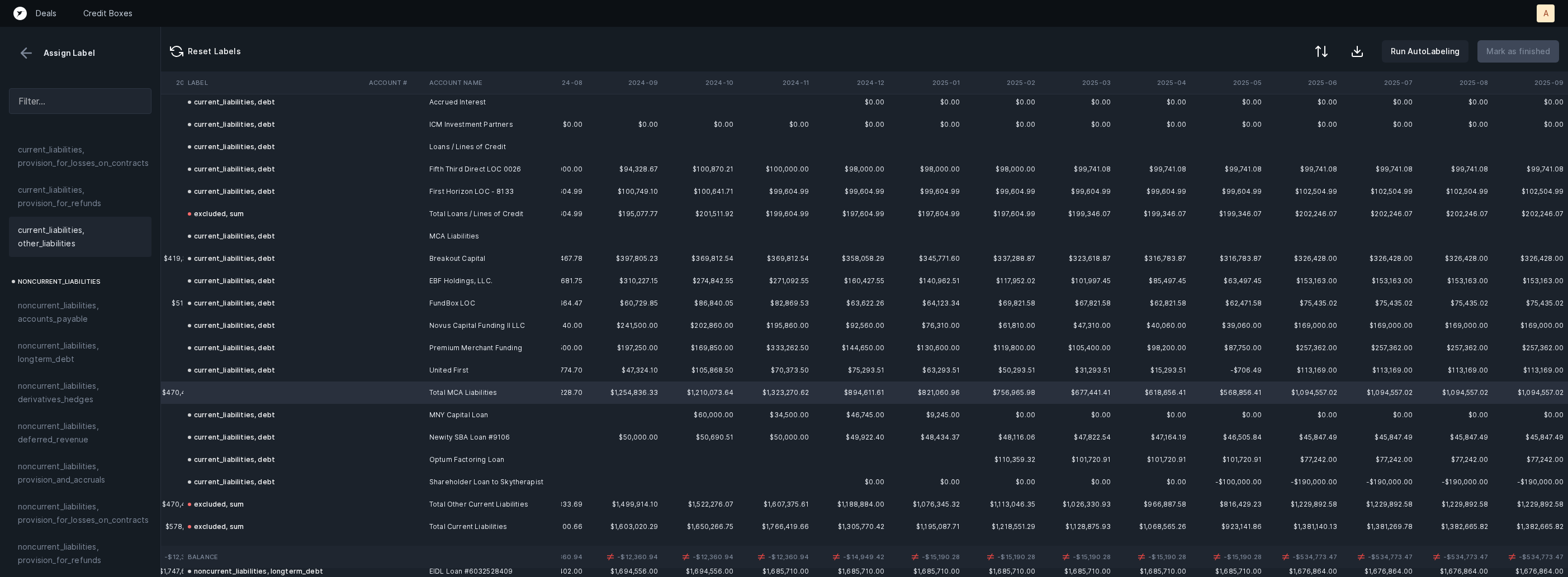
scroll to position [1229, 0]
click at [76, 480] on div "excluded, sum" at bounding box center [81, 486] width 125 height 13
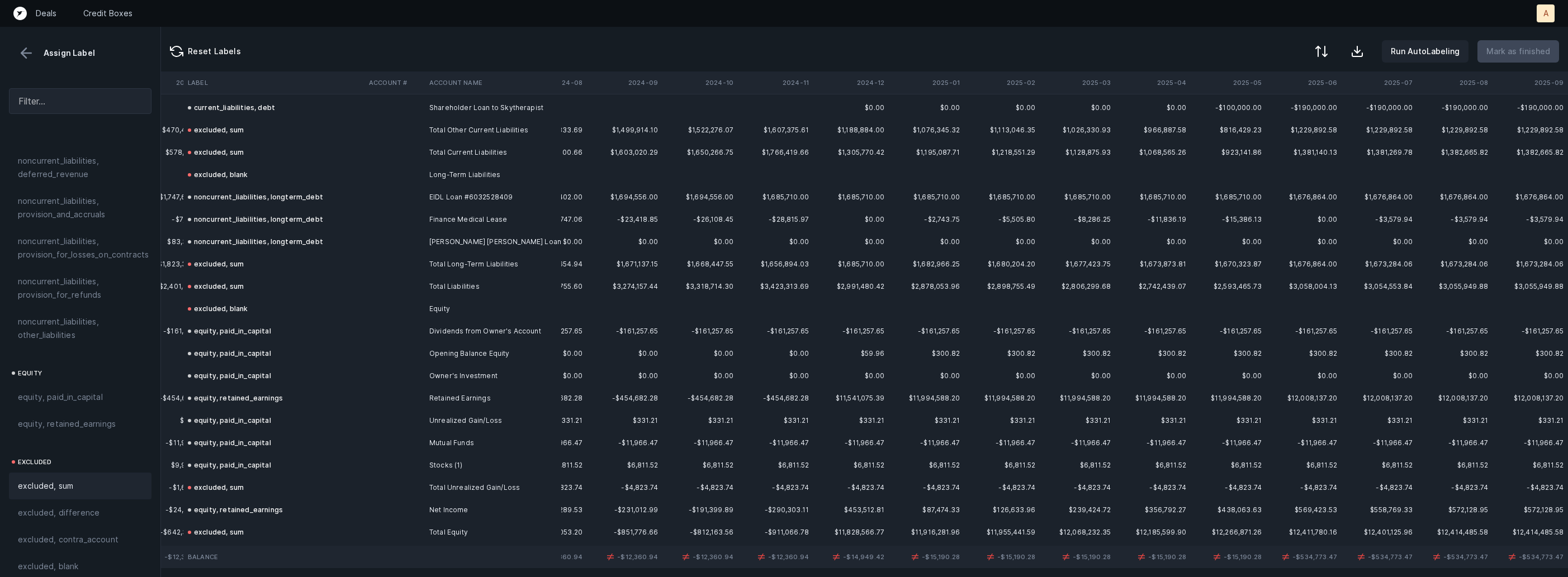
scroll to position [2537, 1789]
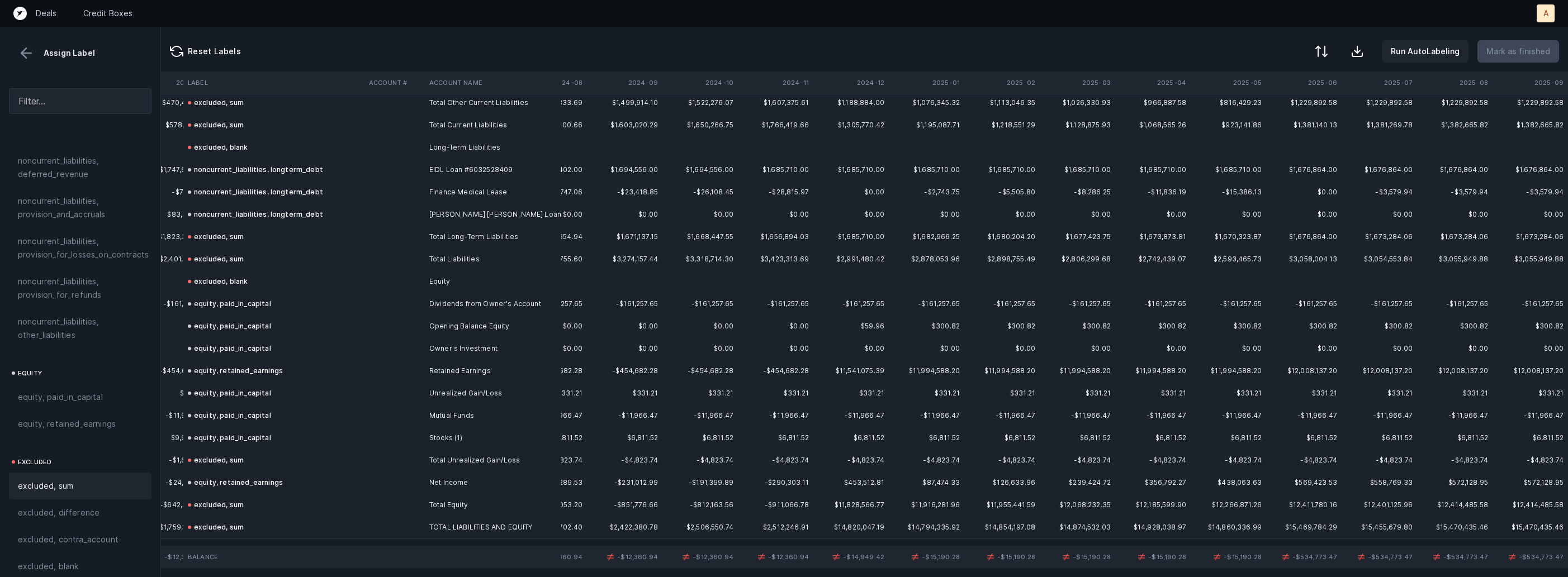
click at [25, 59] on button at bounding box center [26, 53] width 17 height 17
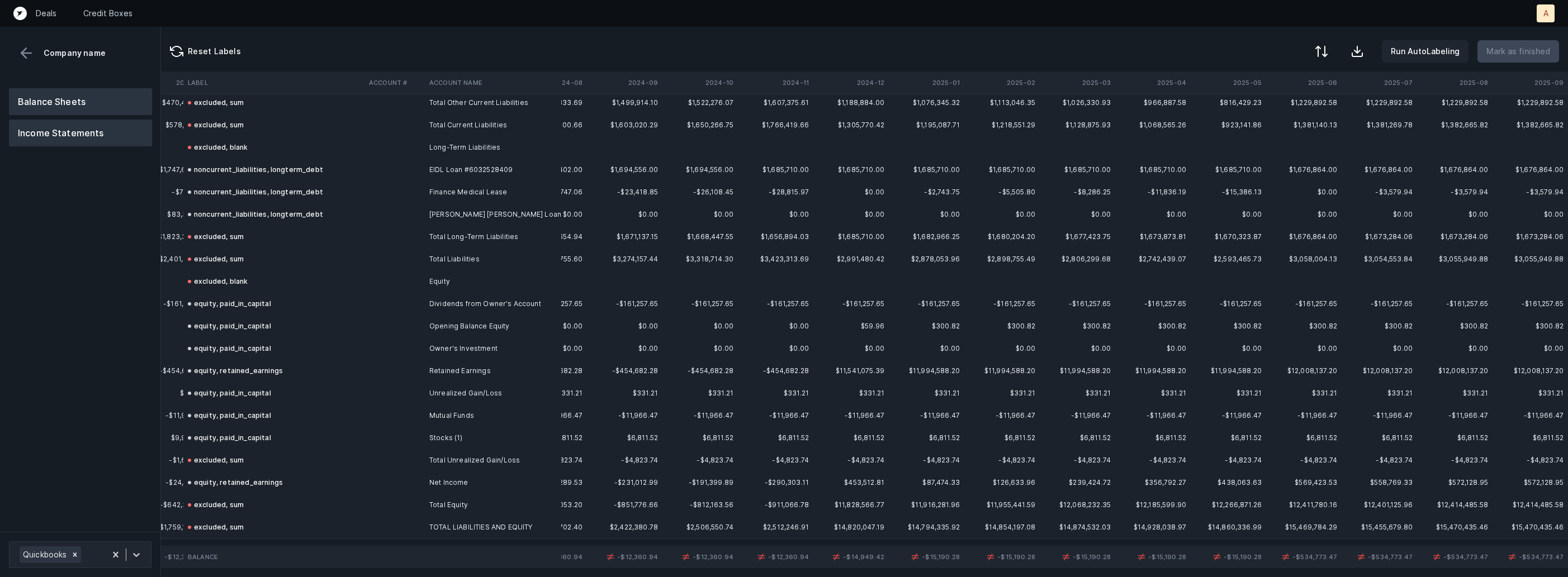
click at [81, 121] on button "Income Statements" at bounding box center [80, 132] width 143 height 27
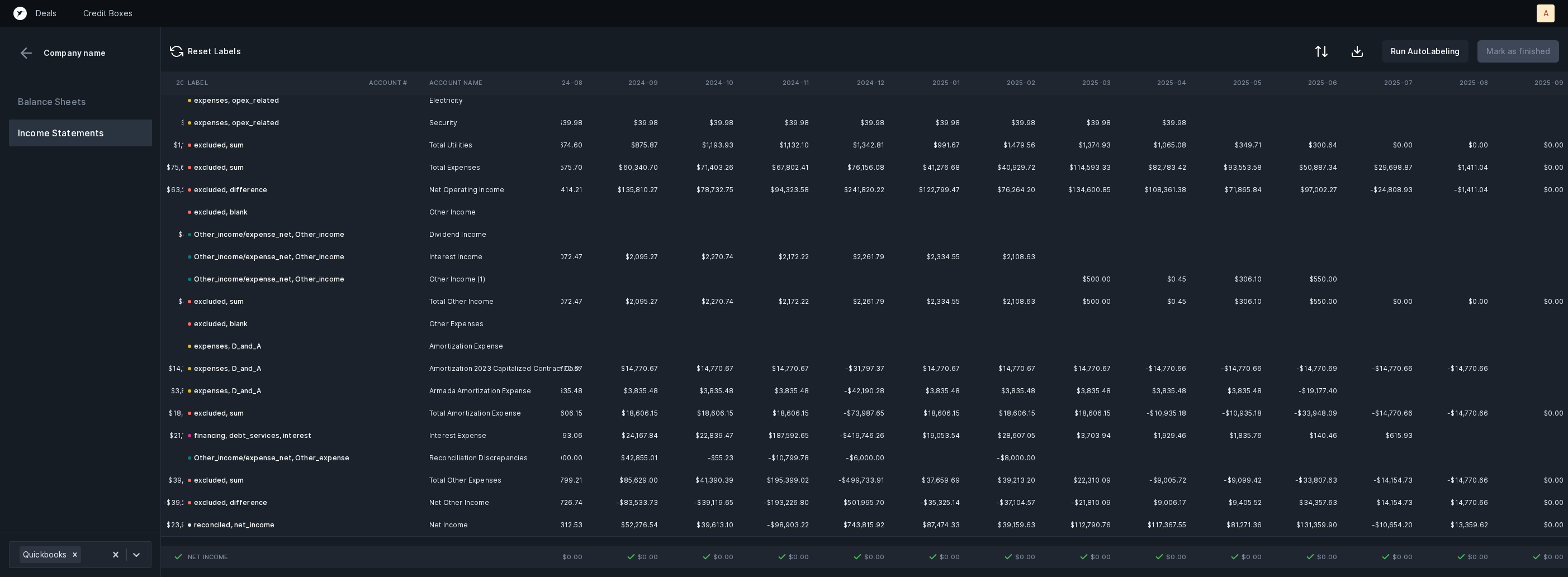
scroll to position [2136, 1789]
click at [121, 321] on div "Balance Sheets Income Statements" at bounding box center [81, 305] width 161 height 453
click at [1326, 56] on div at bounding box center [1320, 52] width 13 height 13
click at [1271, 112] on div "By Hum label" at bounding box center [1249, 118] width 49 height 13
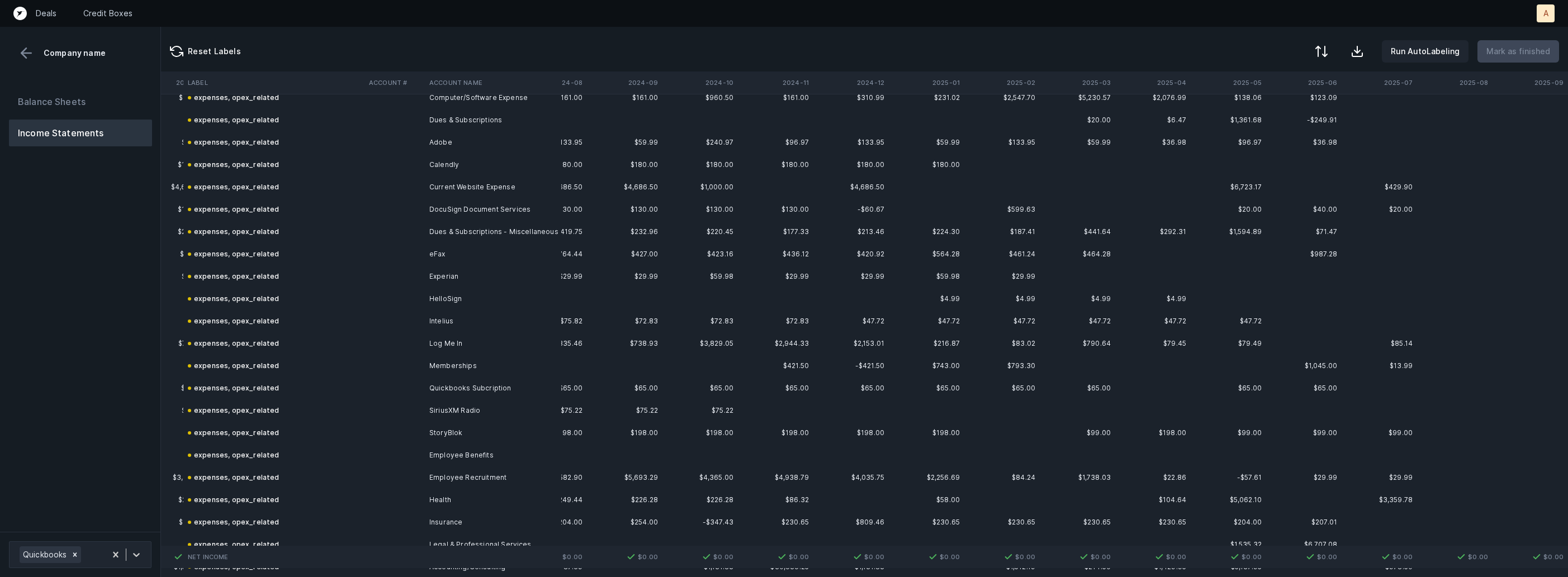
scroll to position [0, 1789]
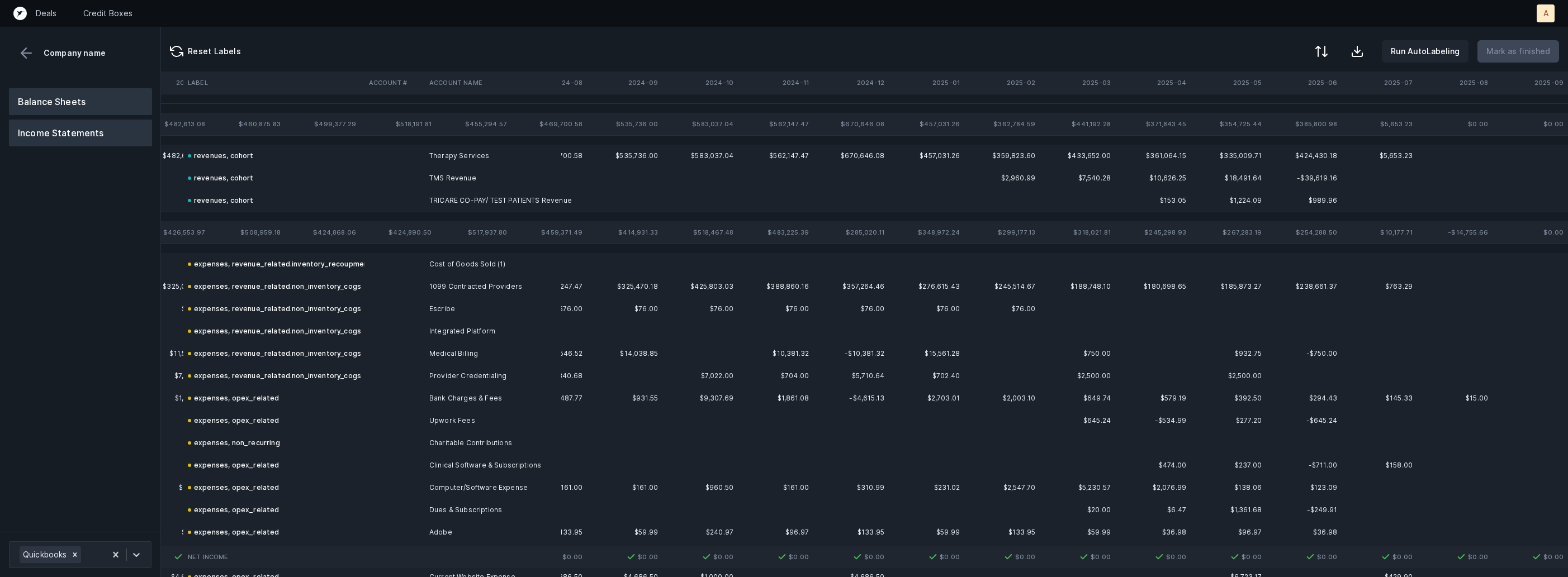
click at [75, 94] on button "Balance Sheets" at bounding box center [80, 101] width 143 height 27
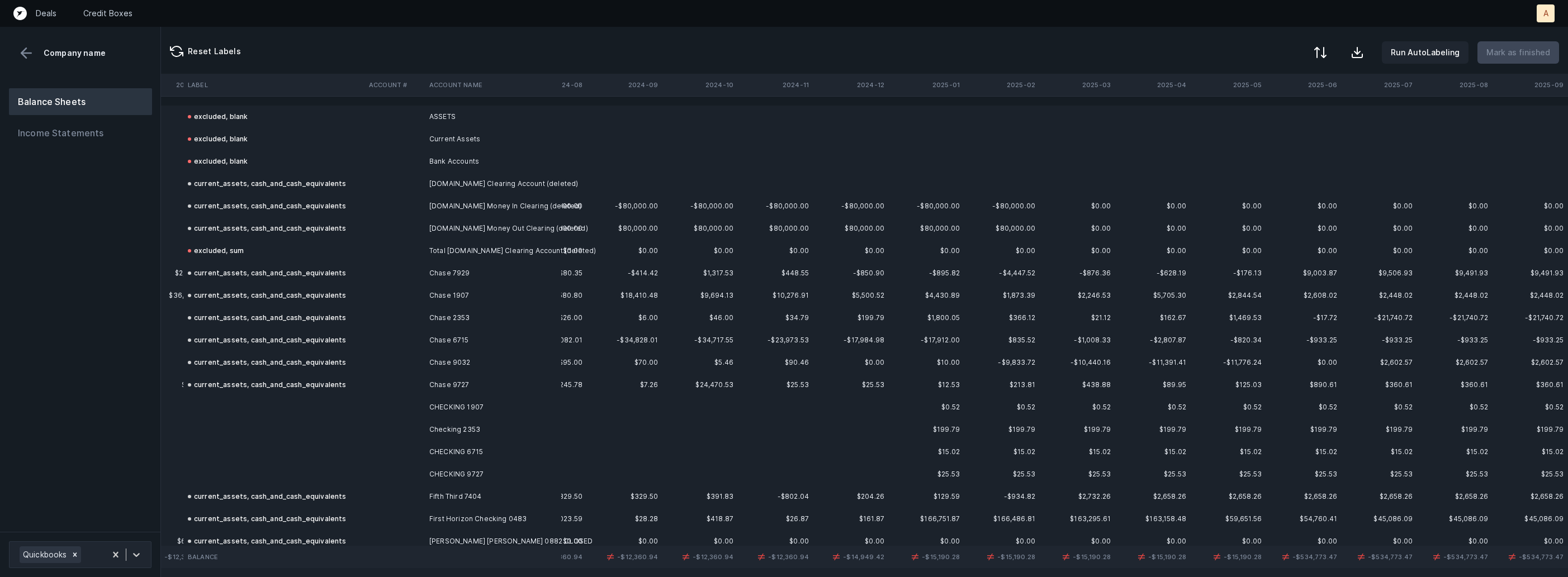
click at [1327, 57] on div at bounding box center [1320, 52] width 13 height 13
click at [1285, 119] on div "By Hum label" at bounding box center [1271, 119] width 112 height 22
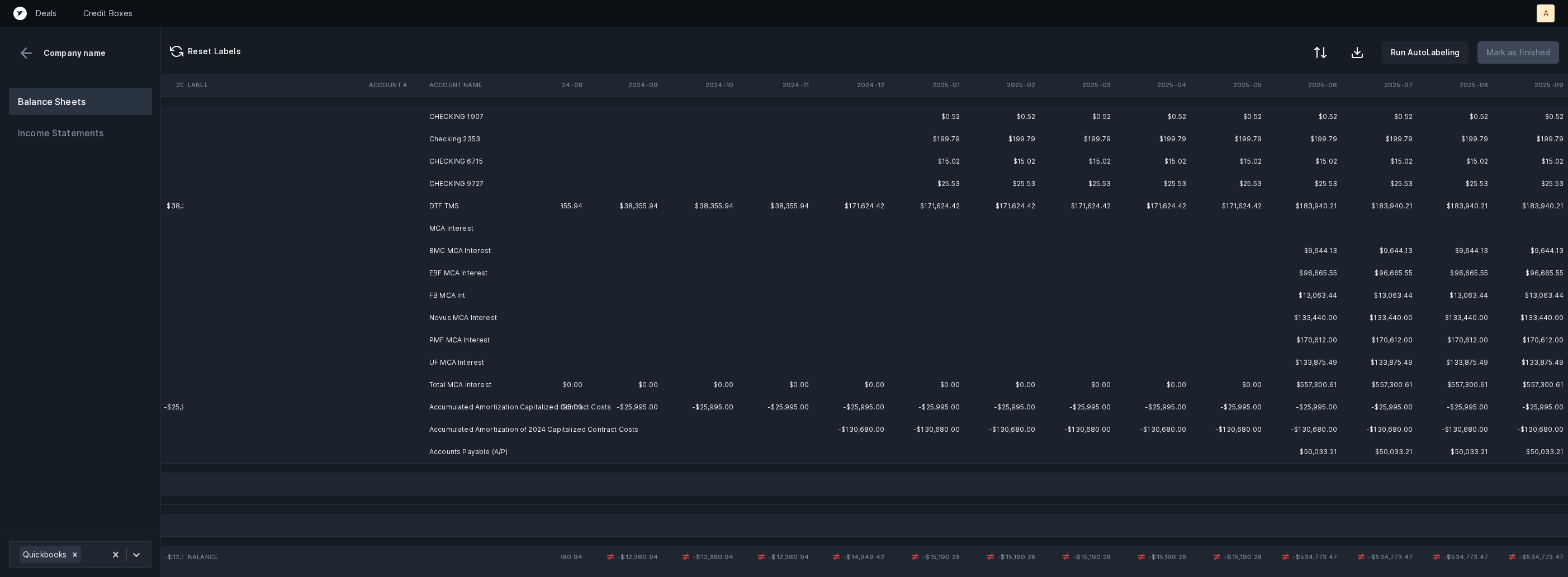
click at [1327, 47] on div at bounding box center [1320, 52] width 13 height 13
click at [1298, 86] on div "By original order" at bounding box center [1271, 96] width 112 height 22
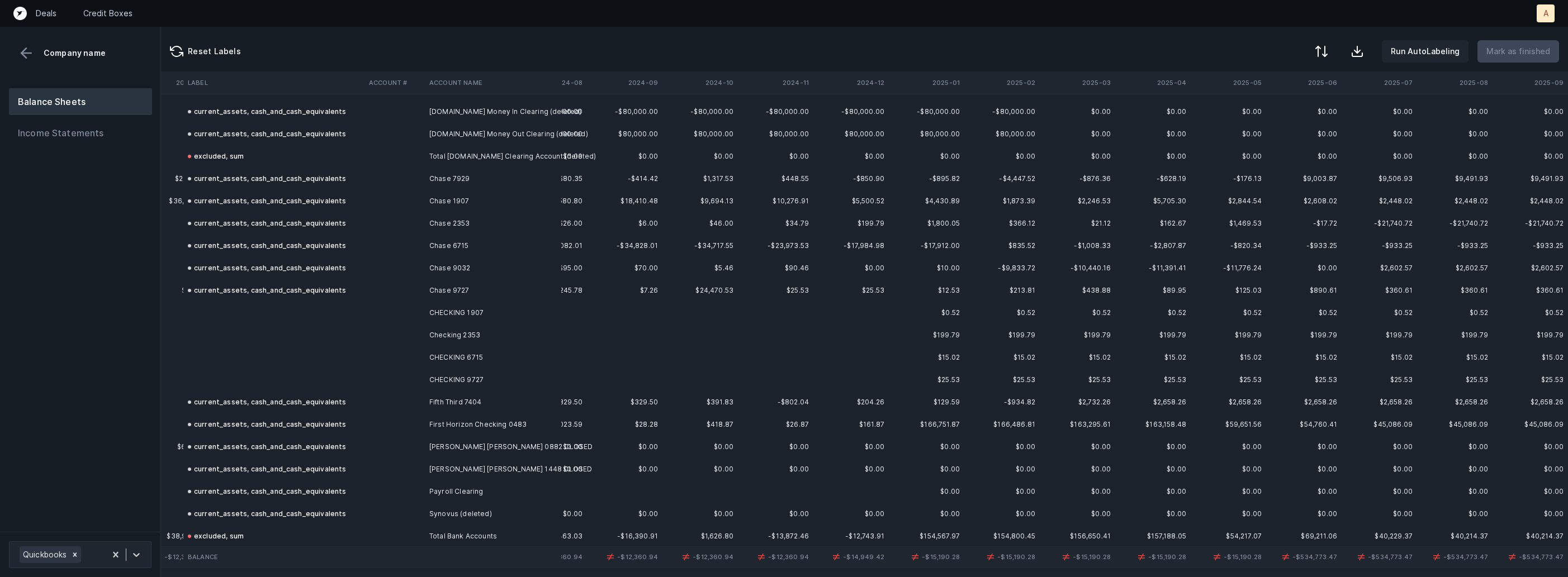
scroll to position [96, 1789]
click at [470, 306] on td "CHECKING 1907" at bounding box center [493, 309] width 136 height 22
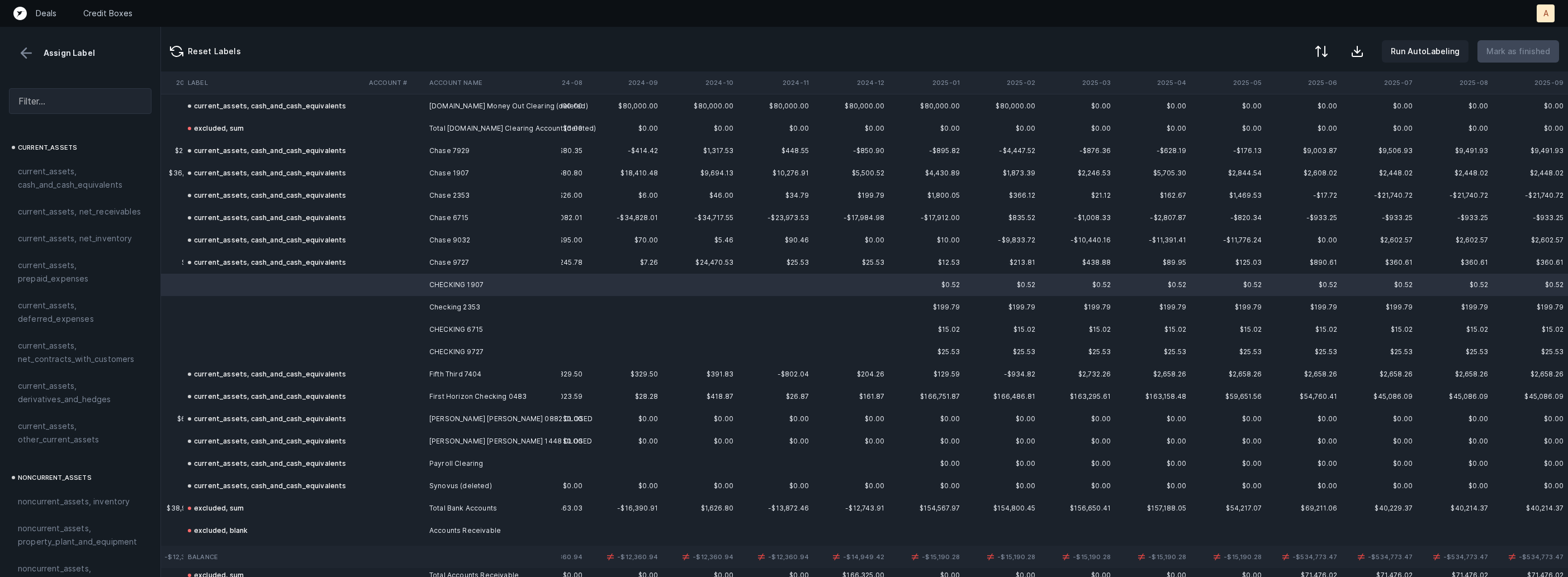
scroll to position [126, 1789]
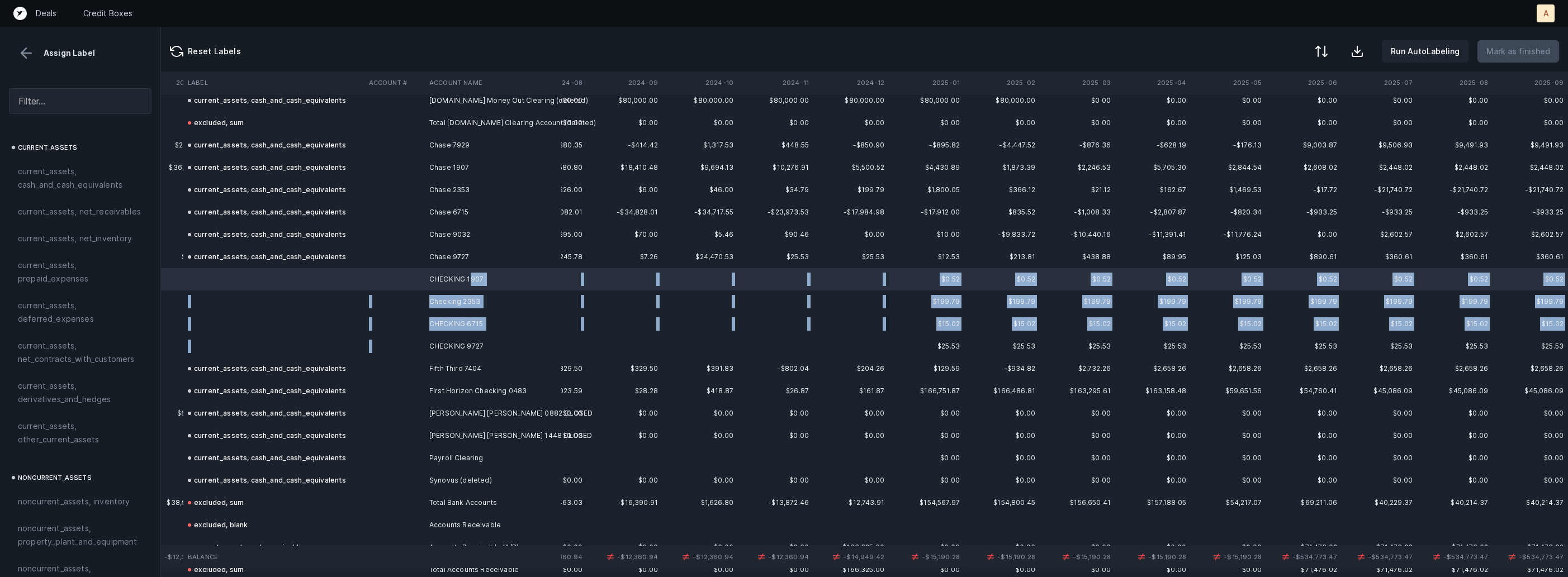
click at [429, 341] on td "CHECKING 9727" at bounding box center [493, 347] width 136 height 22
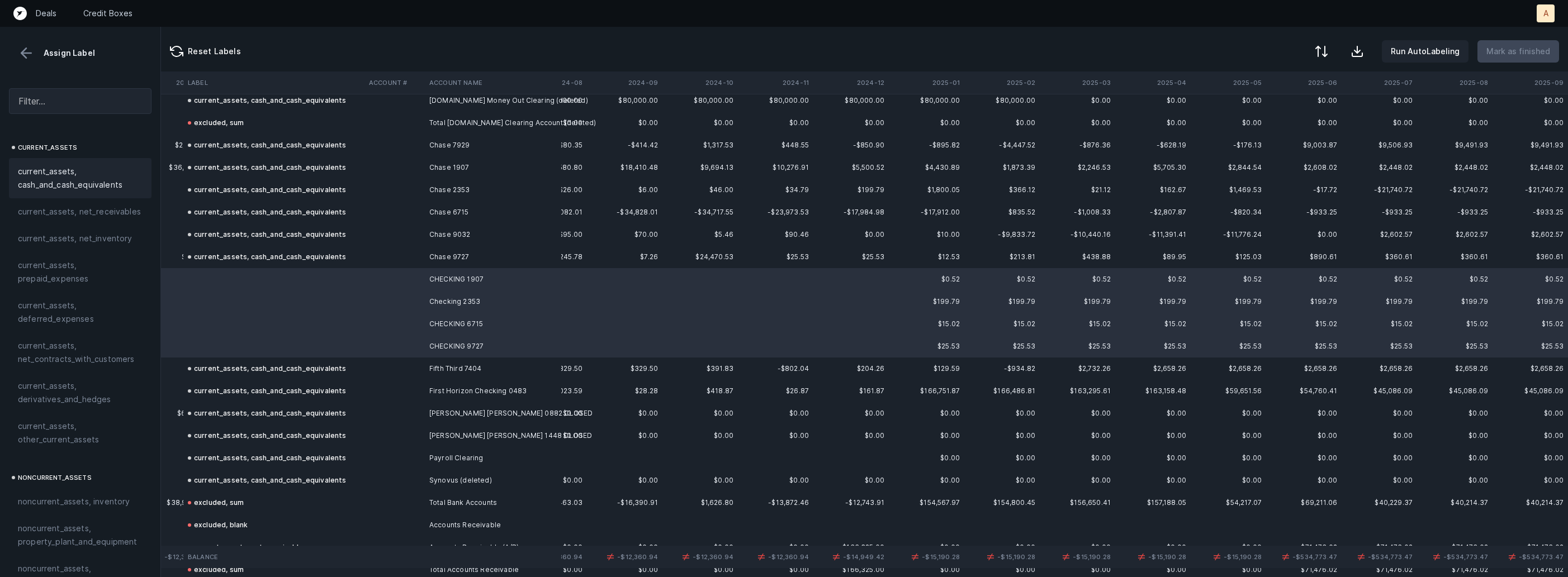
click at [57, 185] on span "current_assets, cash_and_cash_equivalents" at bounding box center [81, 178] width 125 height 27
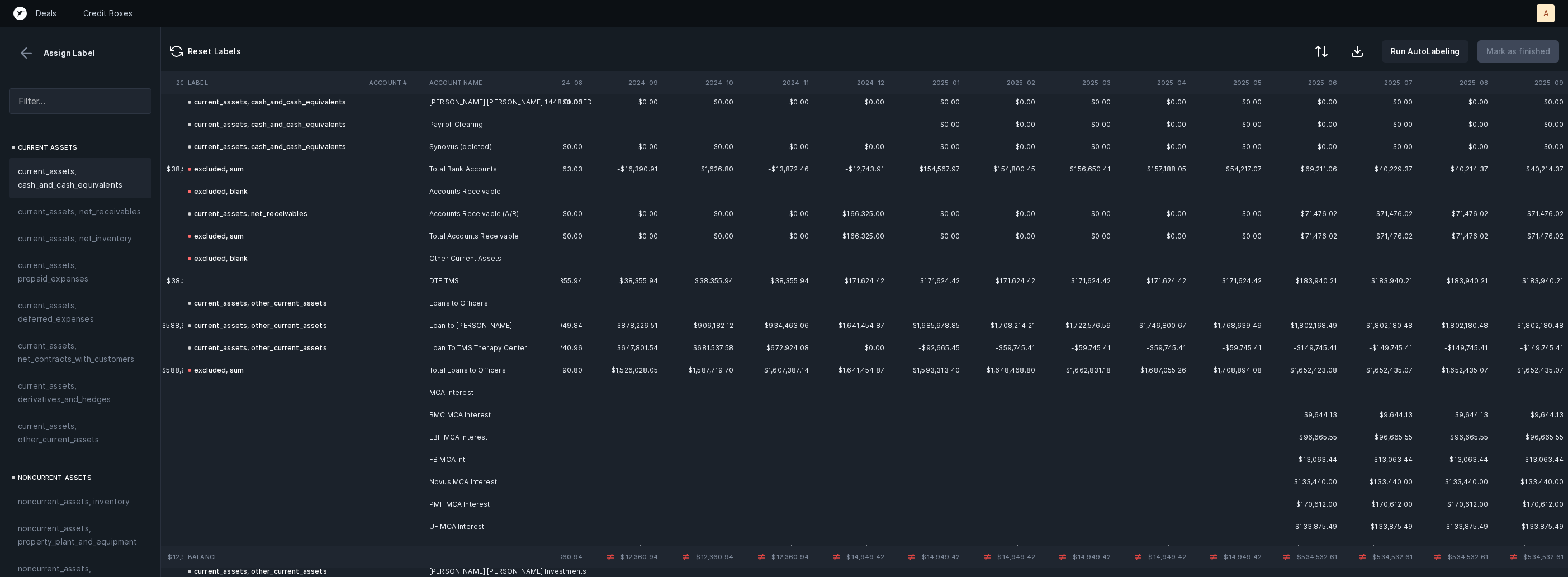
scroll to position [464, 1789]
click at [476, 284] on td "DTF TMS" at bounding box center [493, 277] width 136 height 22
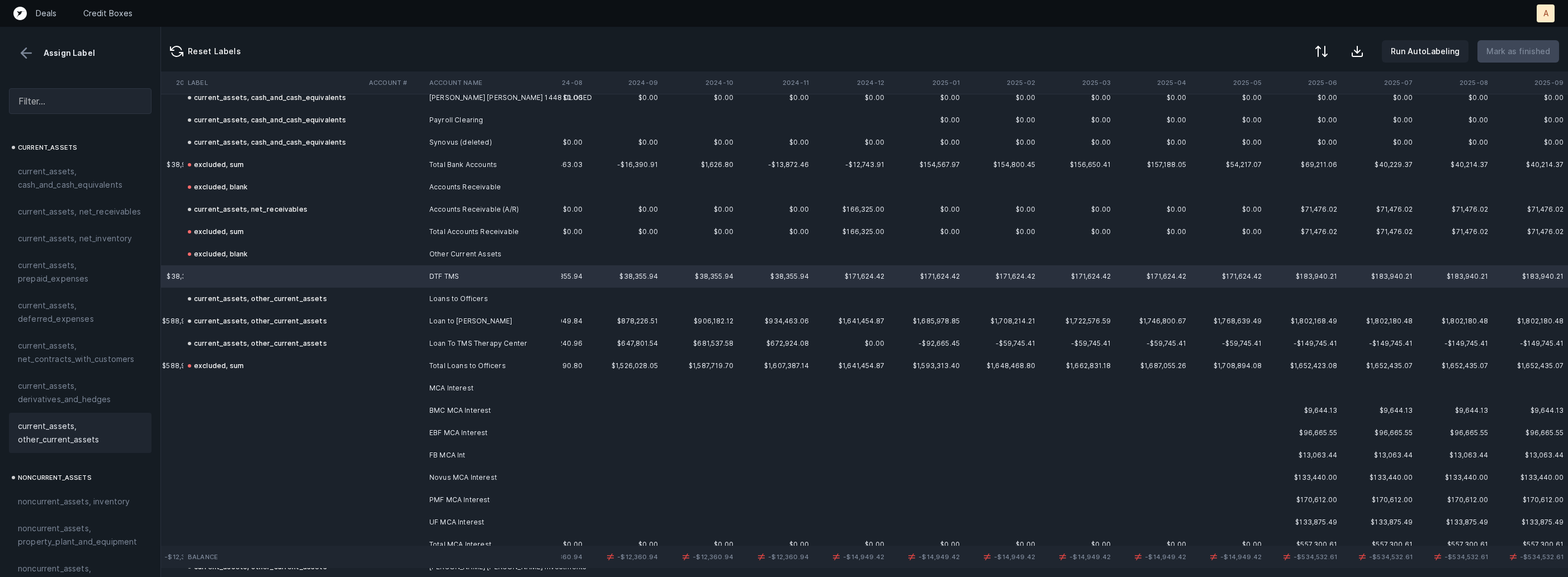
click at [81, 420] on span "current_assets, other_current_assets" at bounding box center [81, 433] width 125 height 27
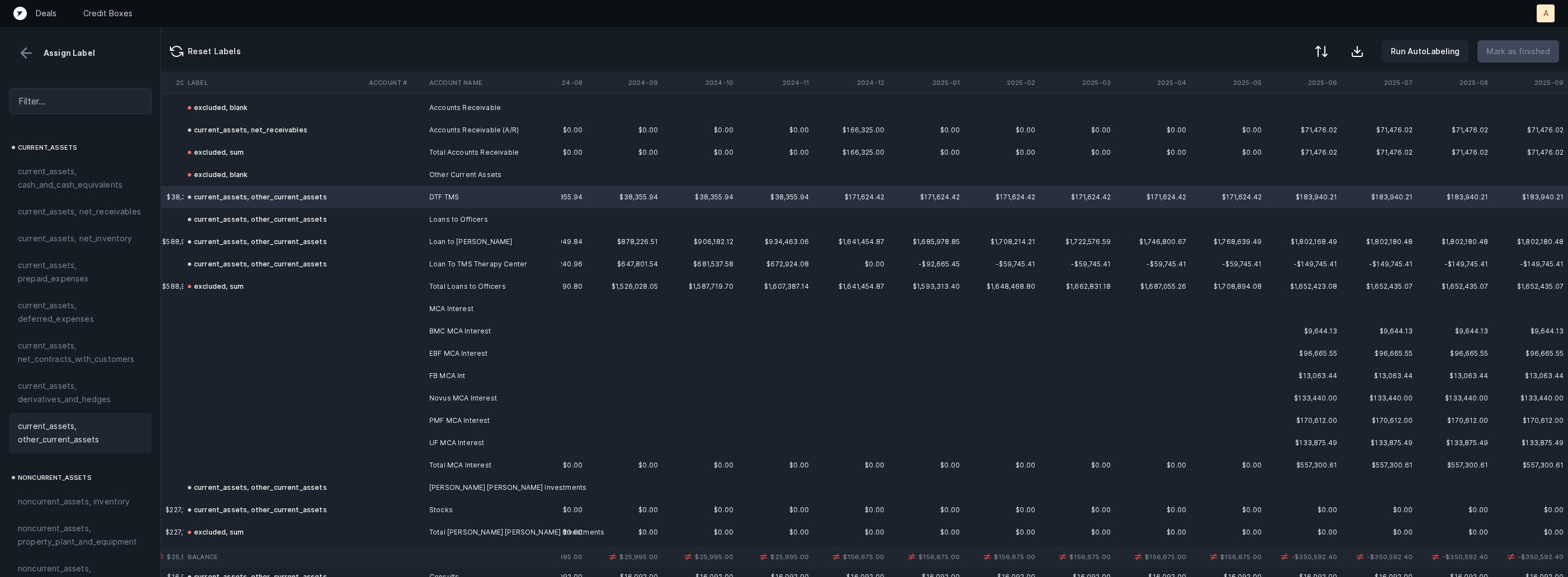
scroll to position [568, 1789]
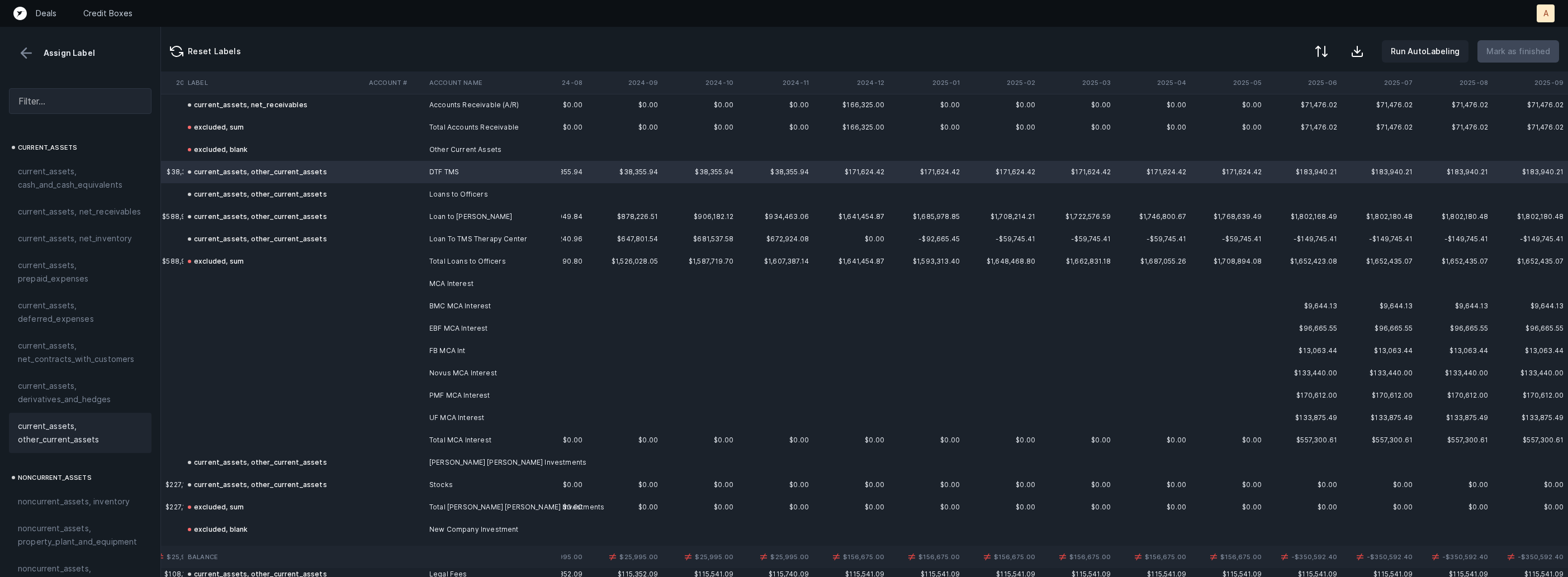
click at [474, 289] on td "MCA Interest" at bounding box center [493, 284] width 136 height 22
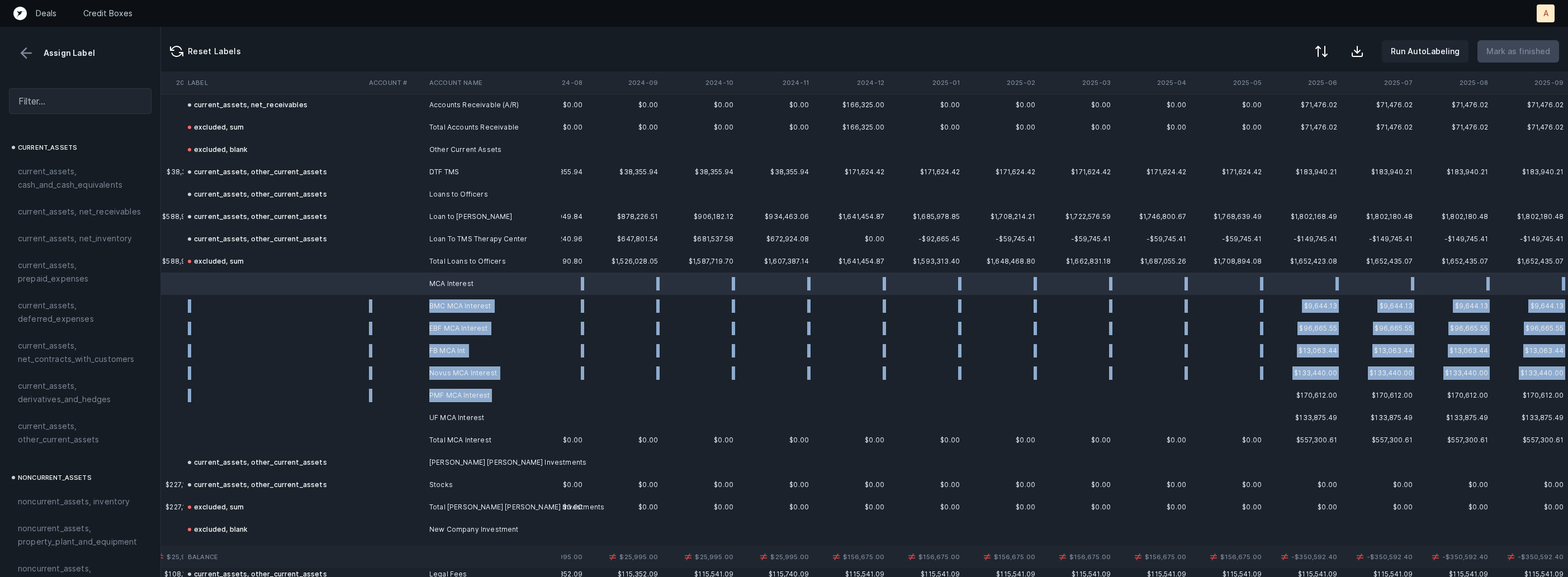
click at [485, 404] on td "PMF MCA Interest" at bounding box center [493, 396] width 136 height 22
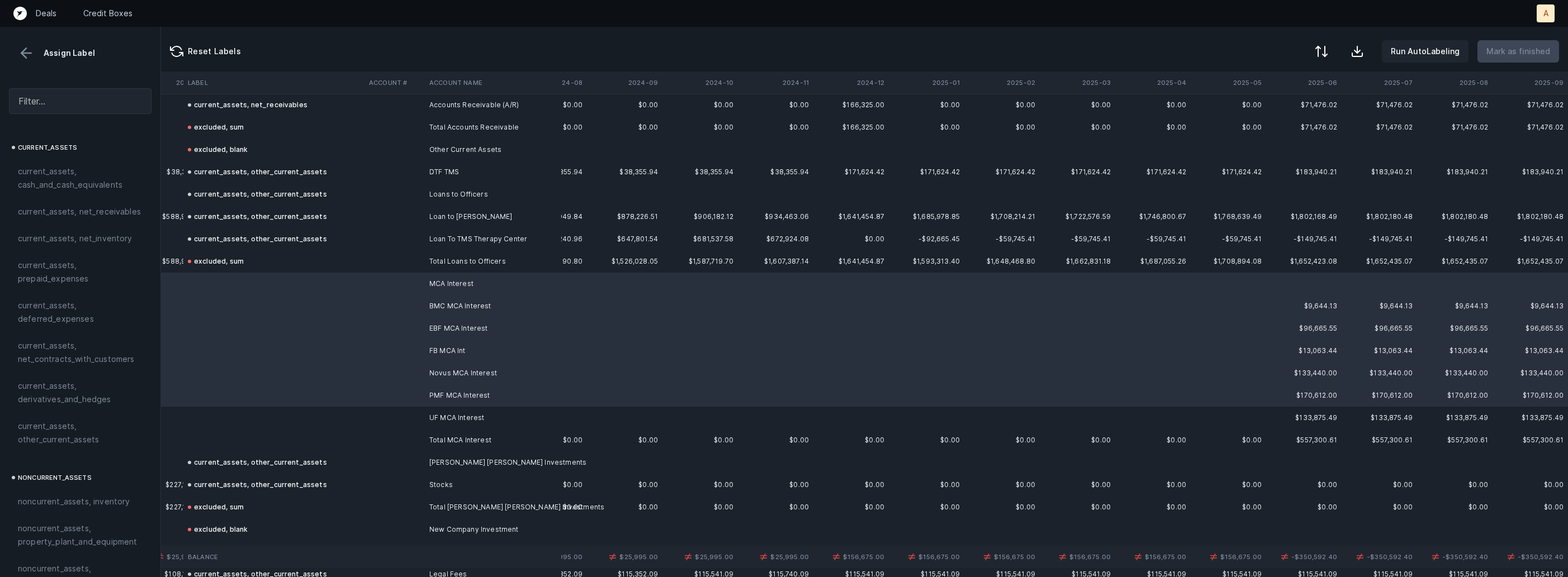
click at [477, 420] on td "UF MCA Interest" at bounding box center [493, 418] width 136 height 22
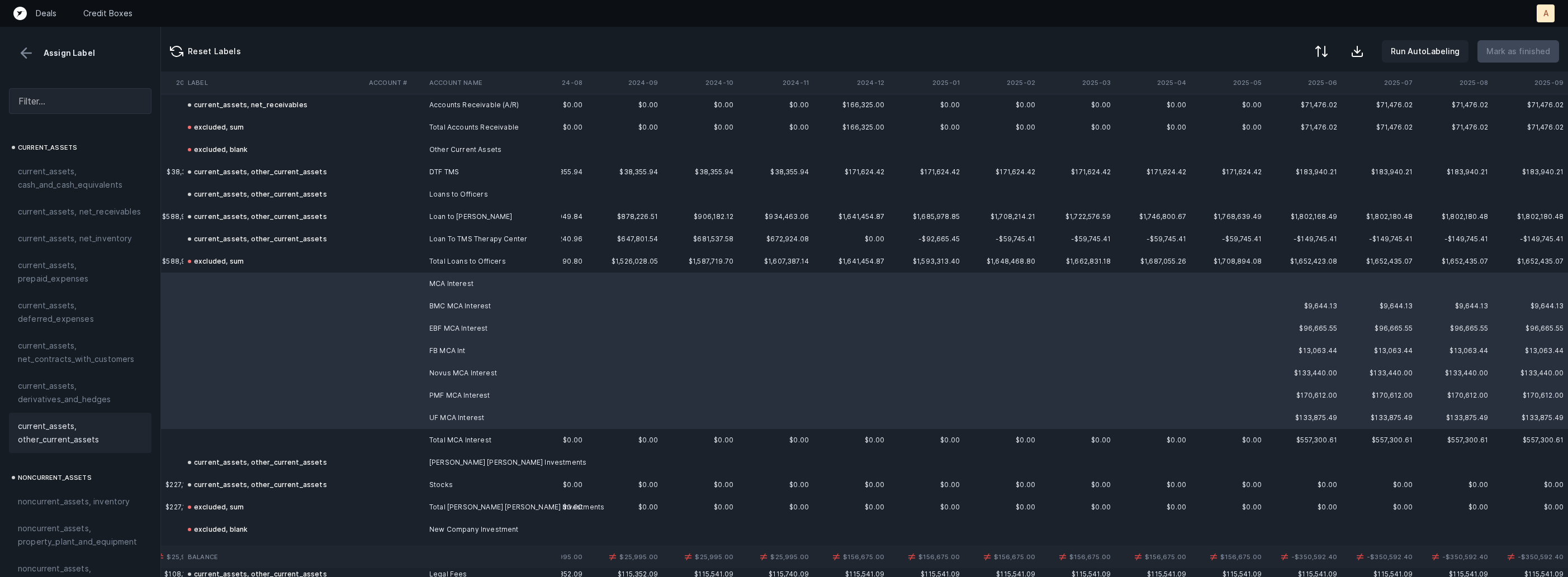
click at [101, 424] on span "current_assets, other_current_assets" at bounding box center [81, 433] width 125 height 27
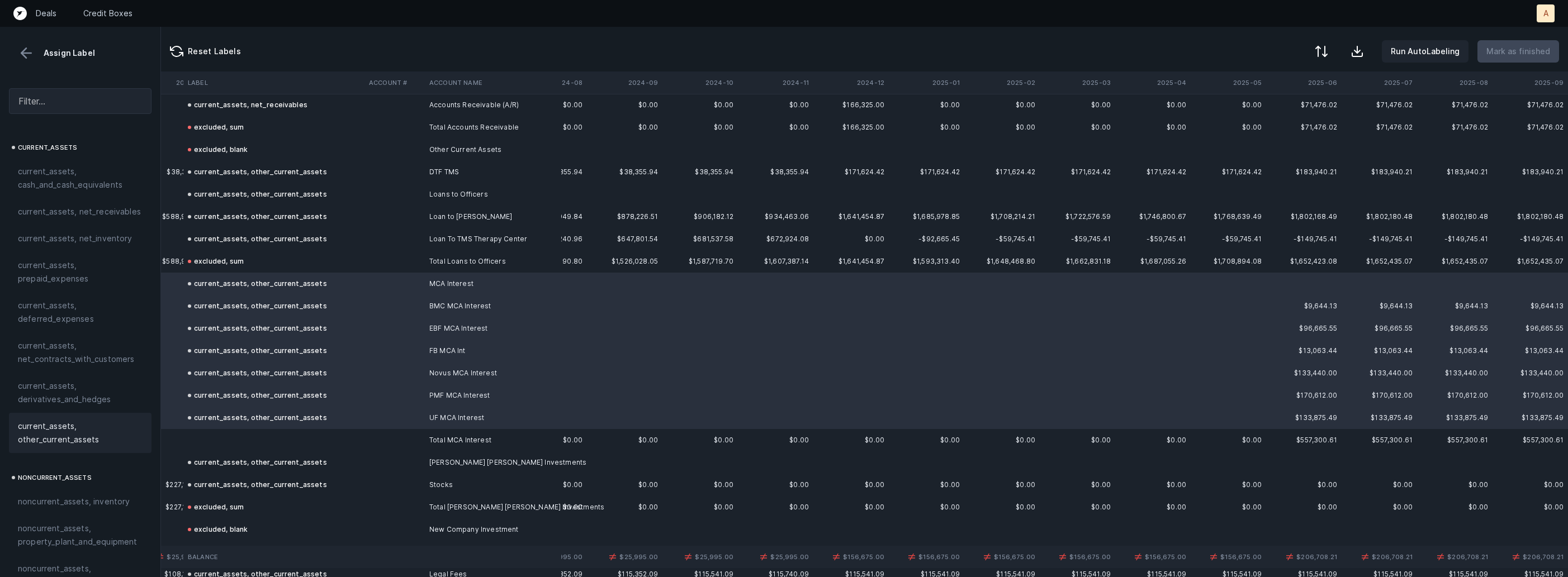
click at [242, 437] on td at bounding box center [274, 440] width 181 height 22
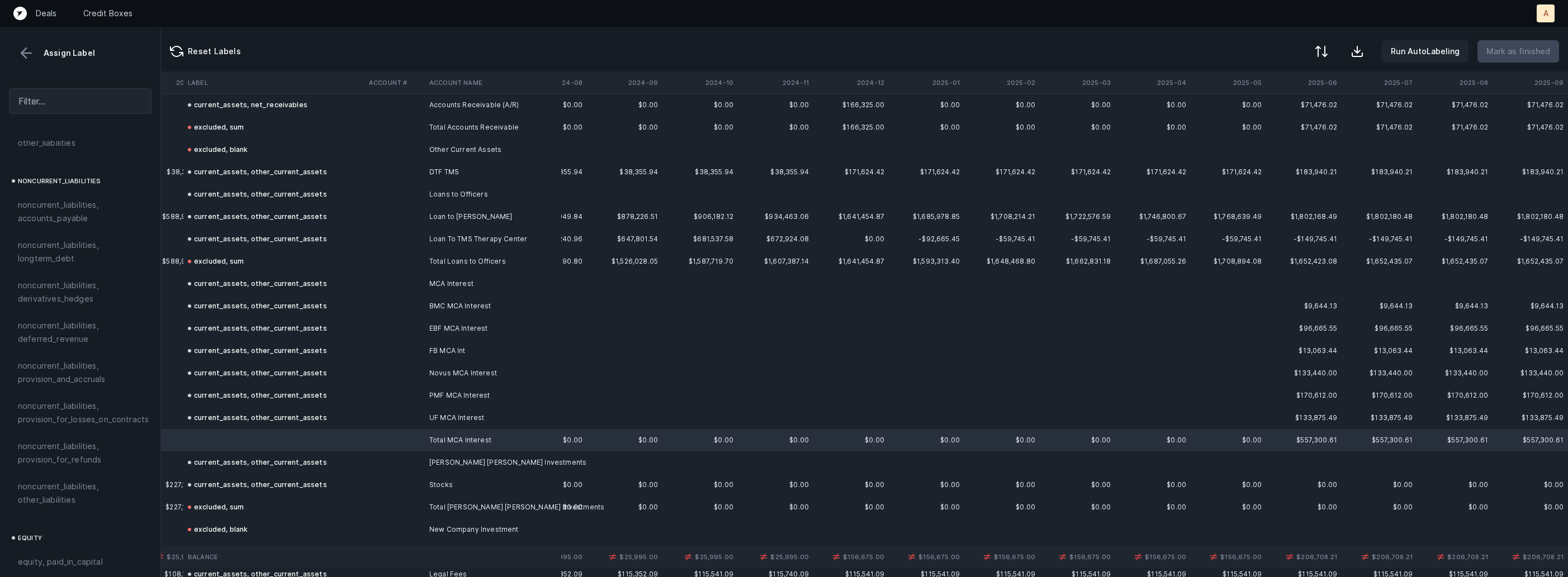
scroll to position [1229, 0]
click at [45, 480] on span "excluded, sum" at bounding box center [46, 486] width 56 height 13
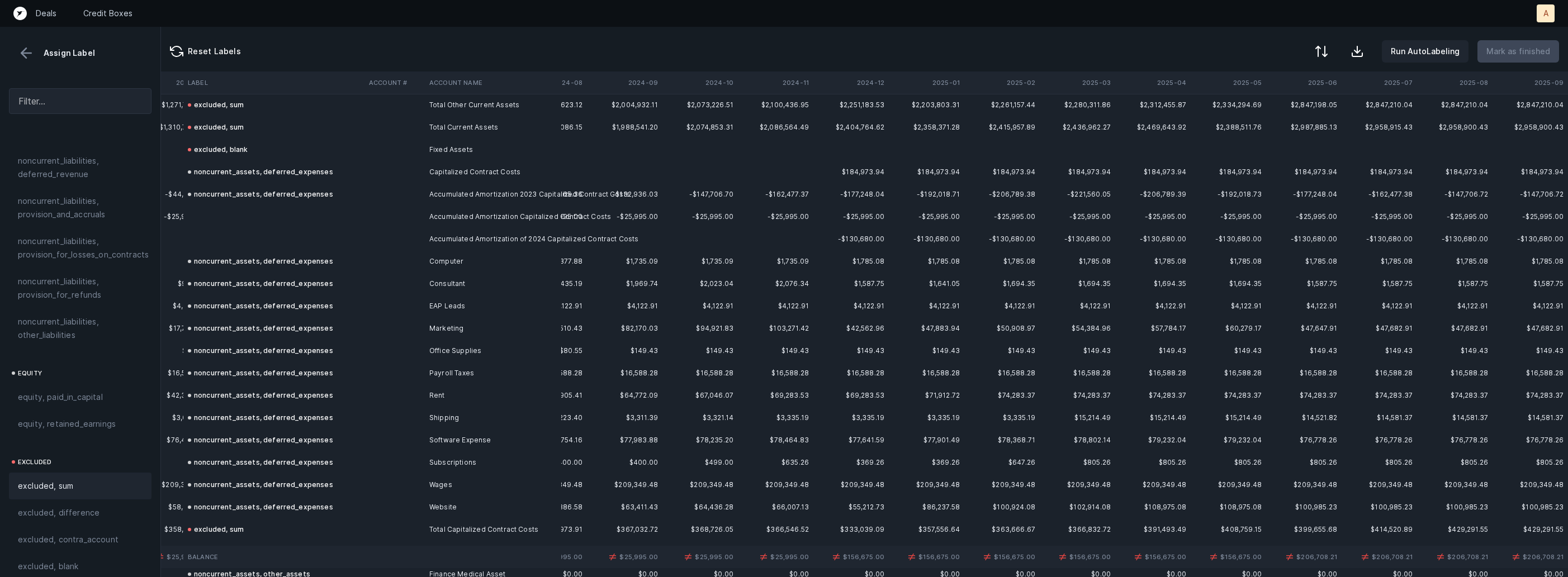
scroll to position [1124, 1789]
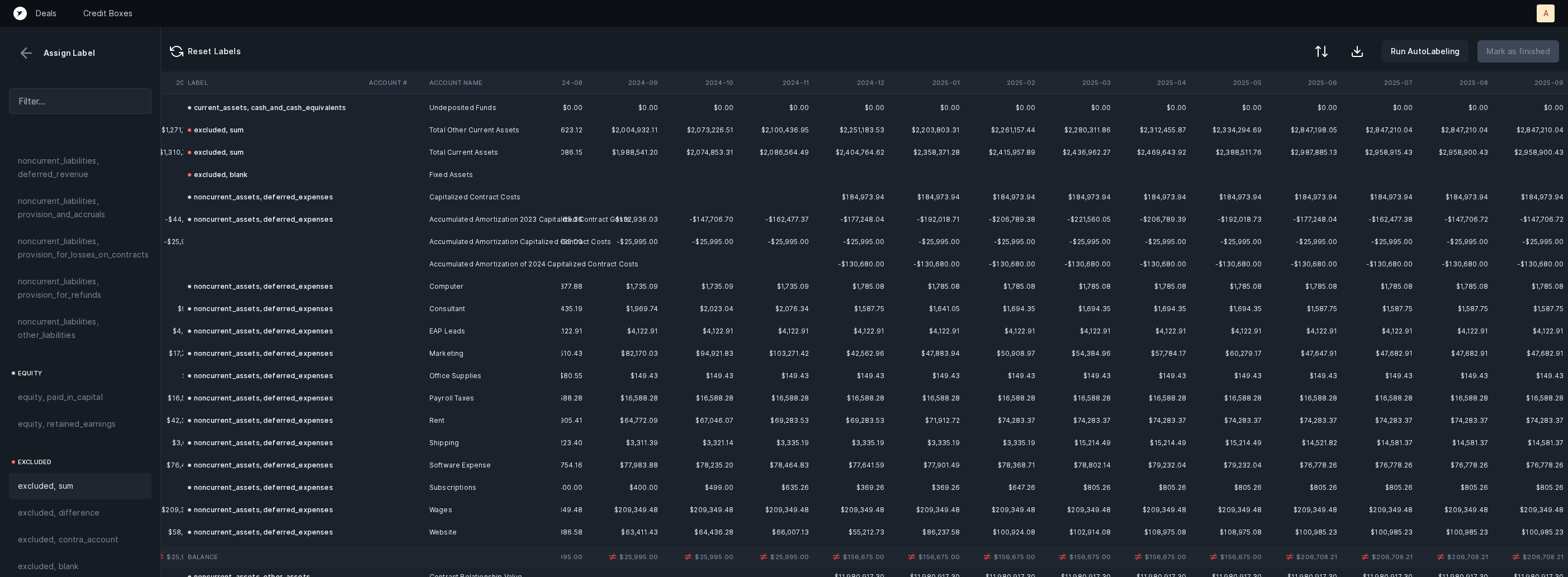
click at [447, 237] on td "Accumulated Amortization Capitalized Contract Costs" at bounding box center [493, 242] width 136 height 22
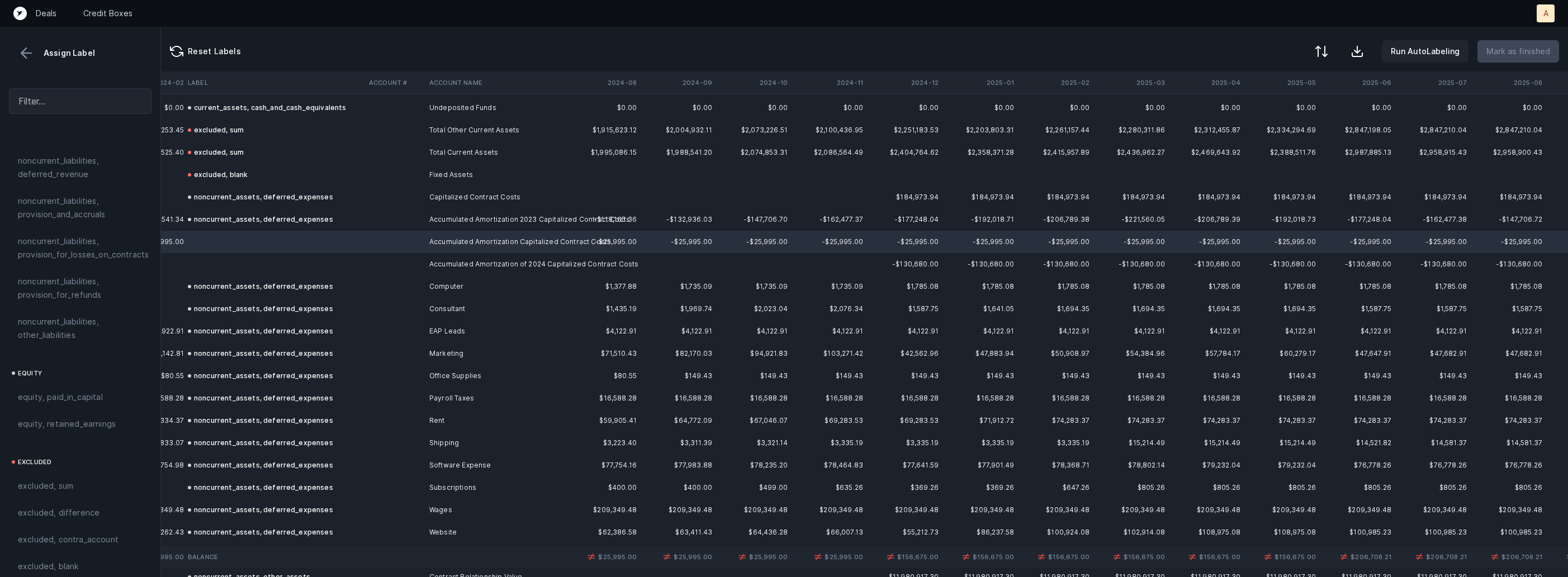
scroll to position [1124, 1738]
click at [465, 264] on td "Accumulated Amortization of 2024 Capitalized Contract Costs" at bounding box center [493, 264] width 136 height 22
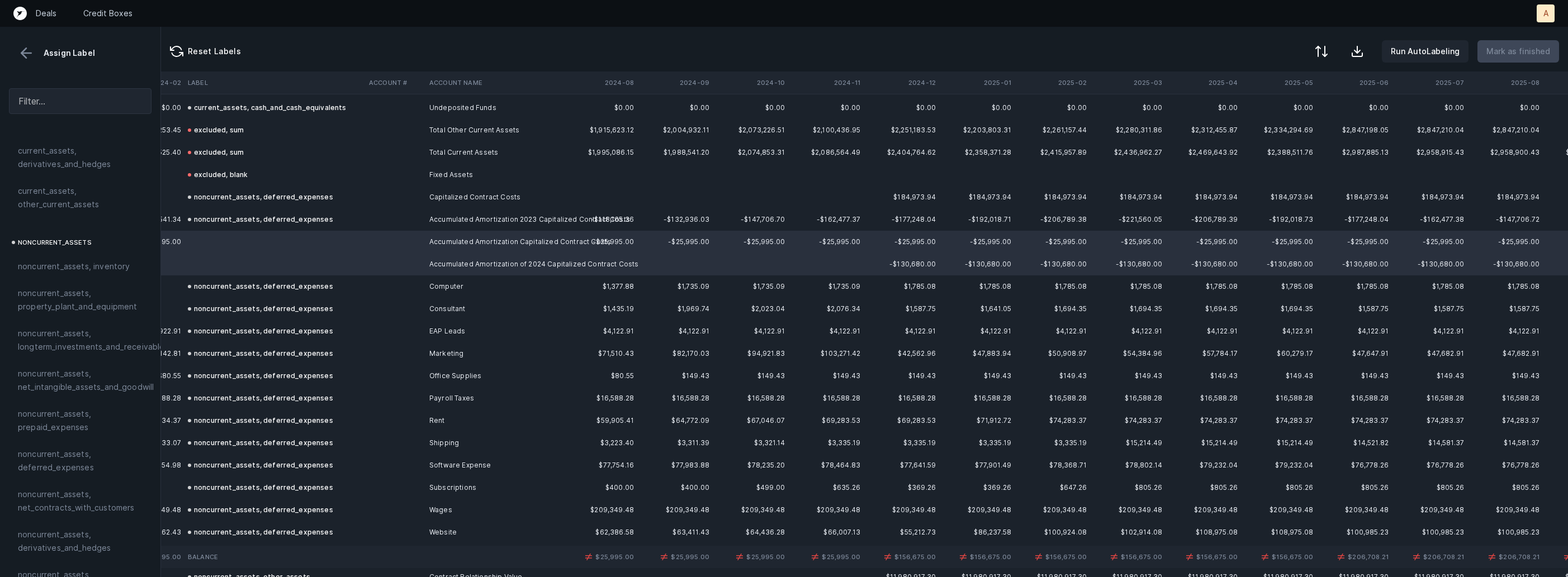
scroll to position [249, 0]
click at [64, 443] on span "noncurrent_assets, deferred_expenses" at bounding box center [81, 447] width 125 height 27
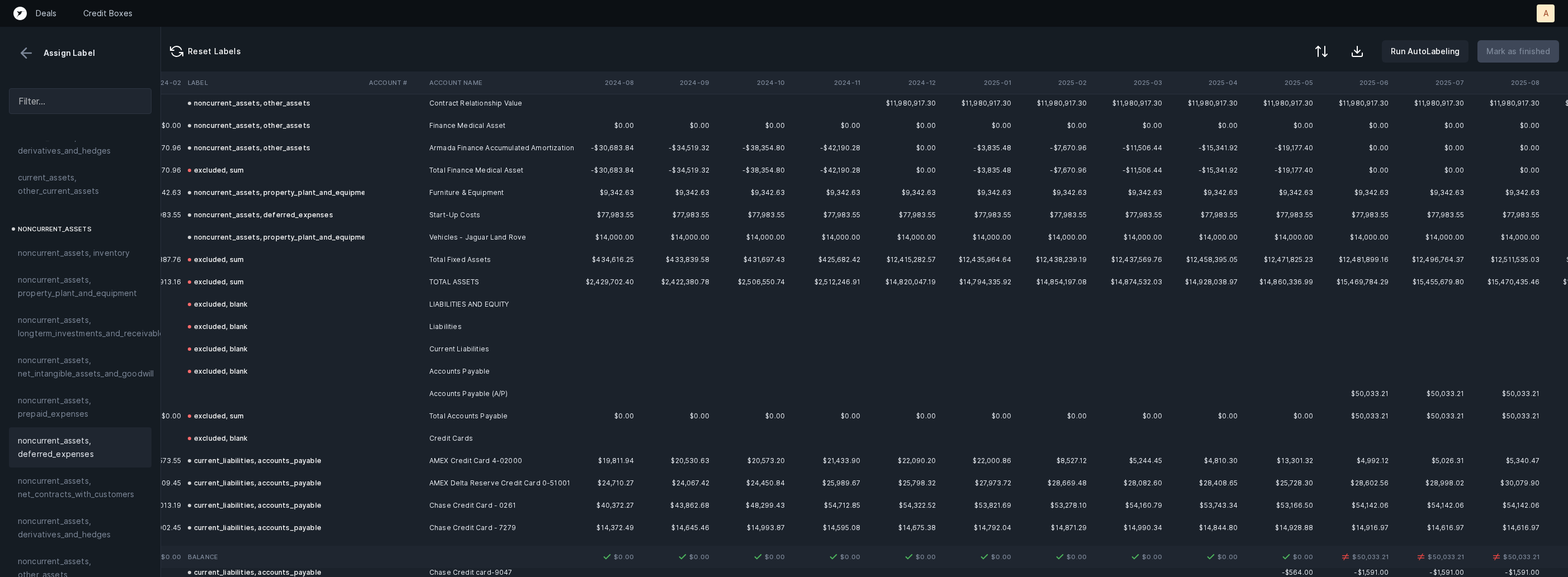
scroll to position [1684, 1737]
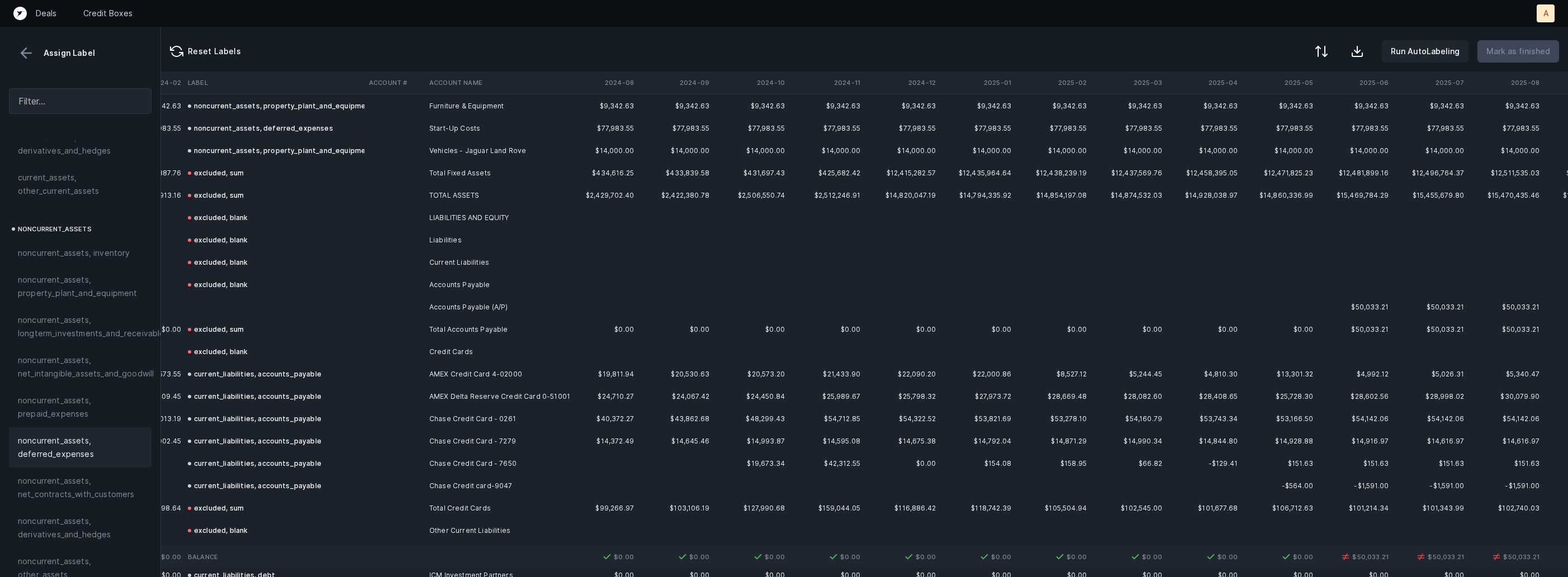
click at [389, 308] on td at bounding box center [394, 307] width 61 height 22
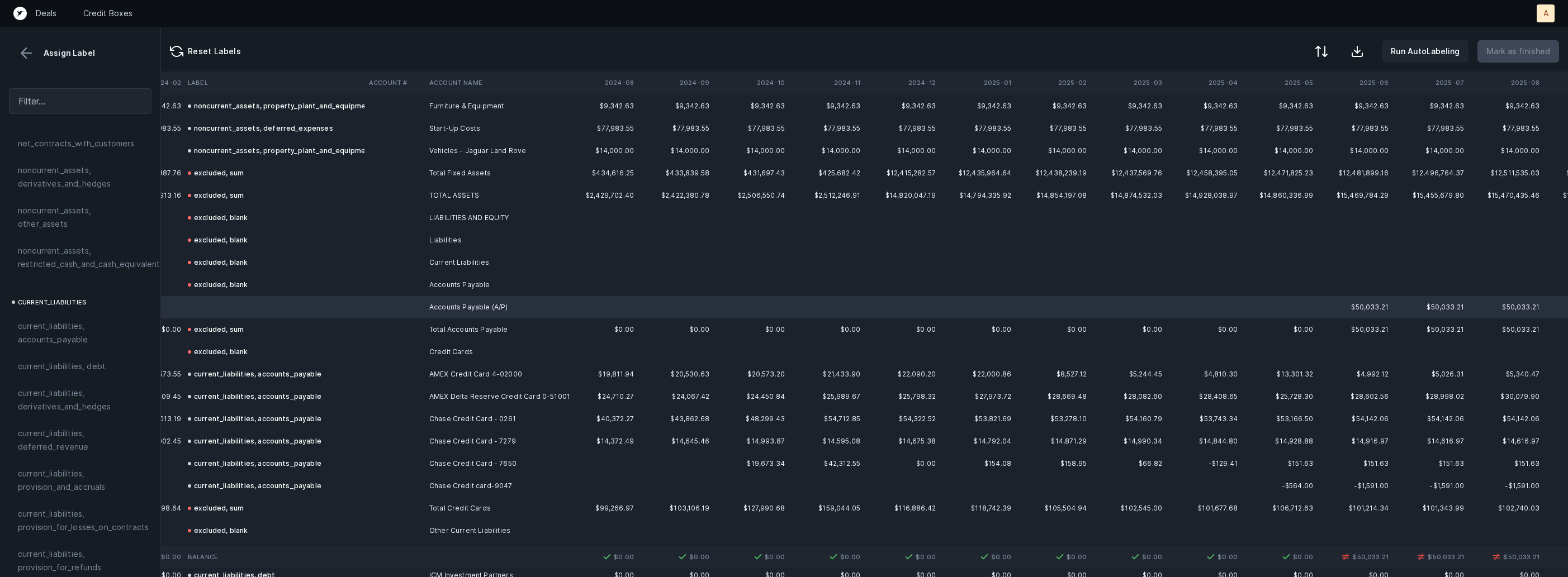
scroll to position [682, 0]
click at [77, 243] on span "current_liabilities, accounts_payable" at bounding box center [81, 250] width 125 height 27
click at [1536, 60] on button "Mark as finished" at bounding box center [1518, 51] width 82 height 22
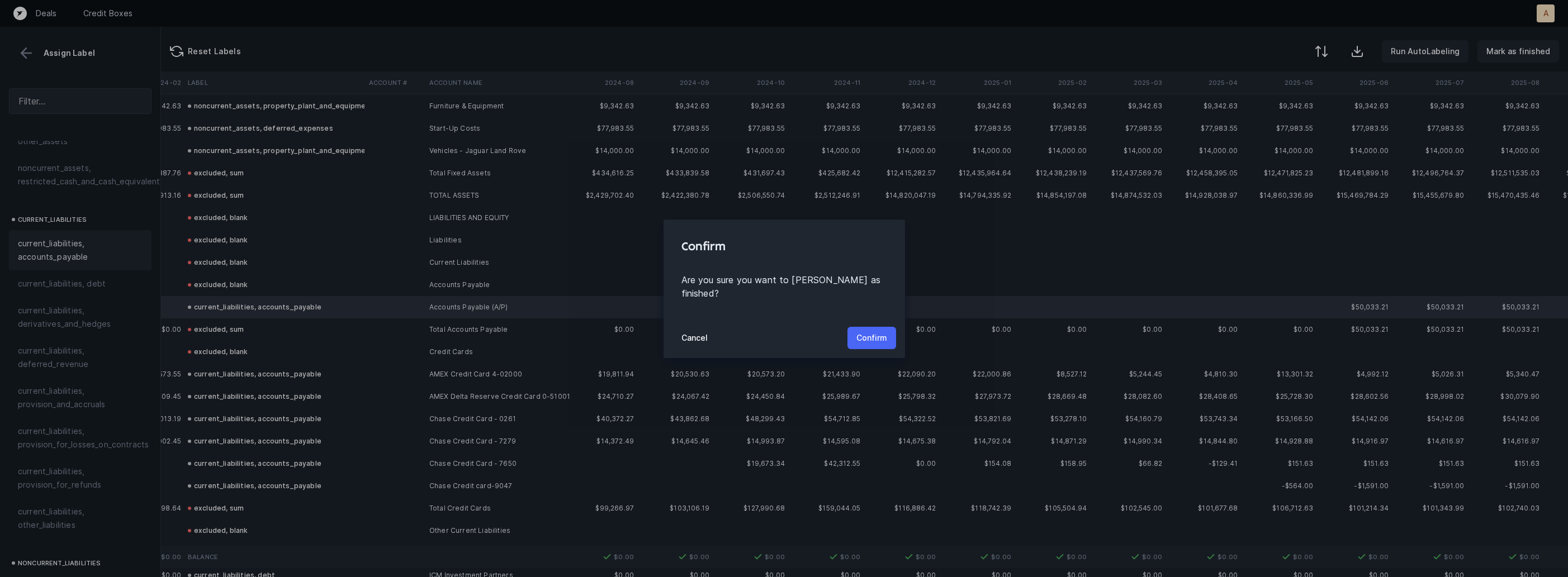
click at [870, 333] on p "Confirm" at bounding box center [871, 338] width 31 height 13
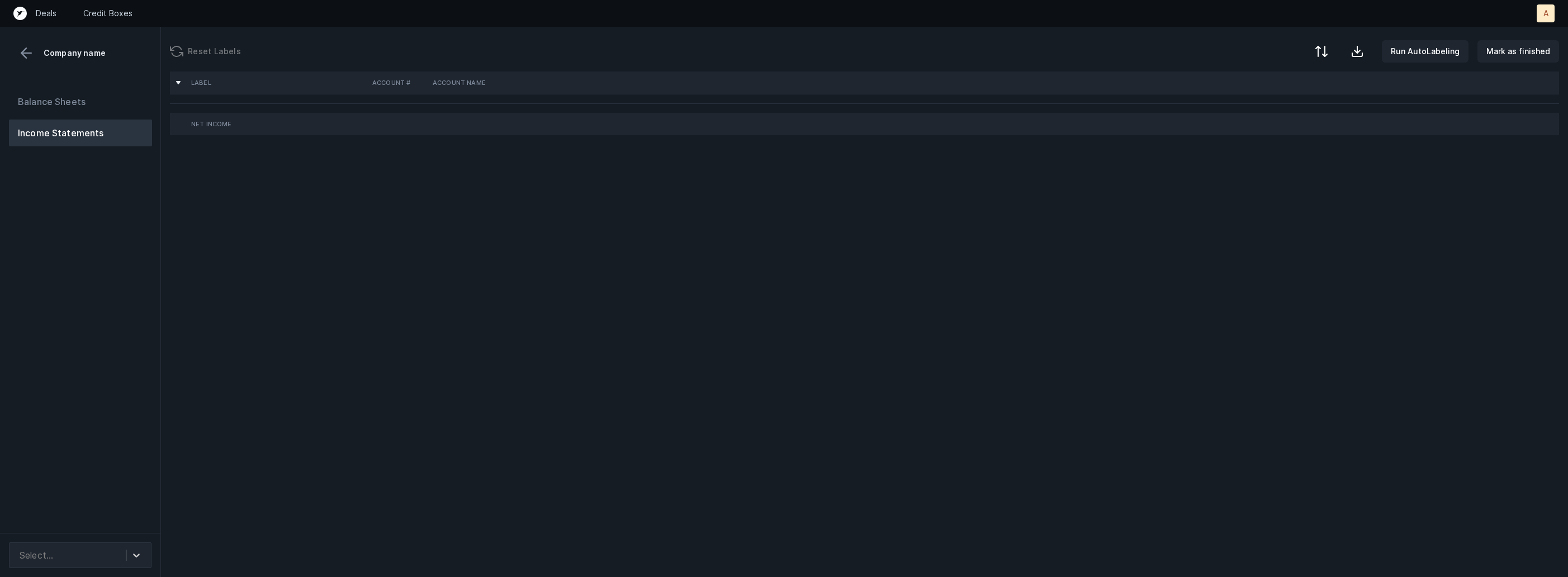
click at [71, 393] on div "Balance Sheets Income Statements" at bounding box center [81, 306] width 161 height 453
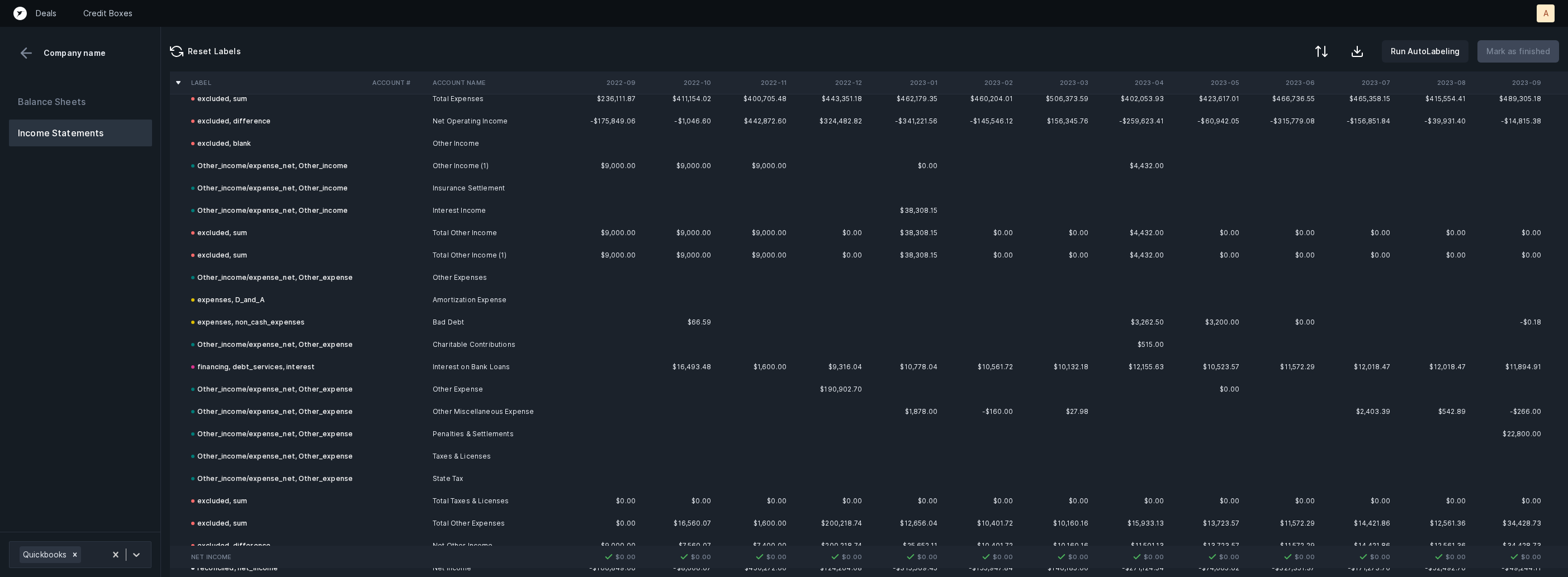
scroll to position [2314, 0]
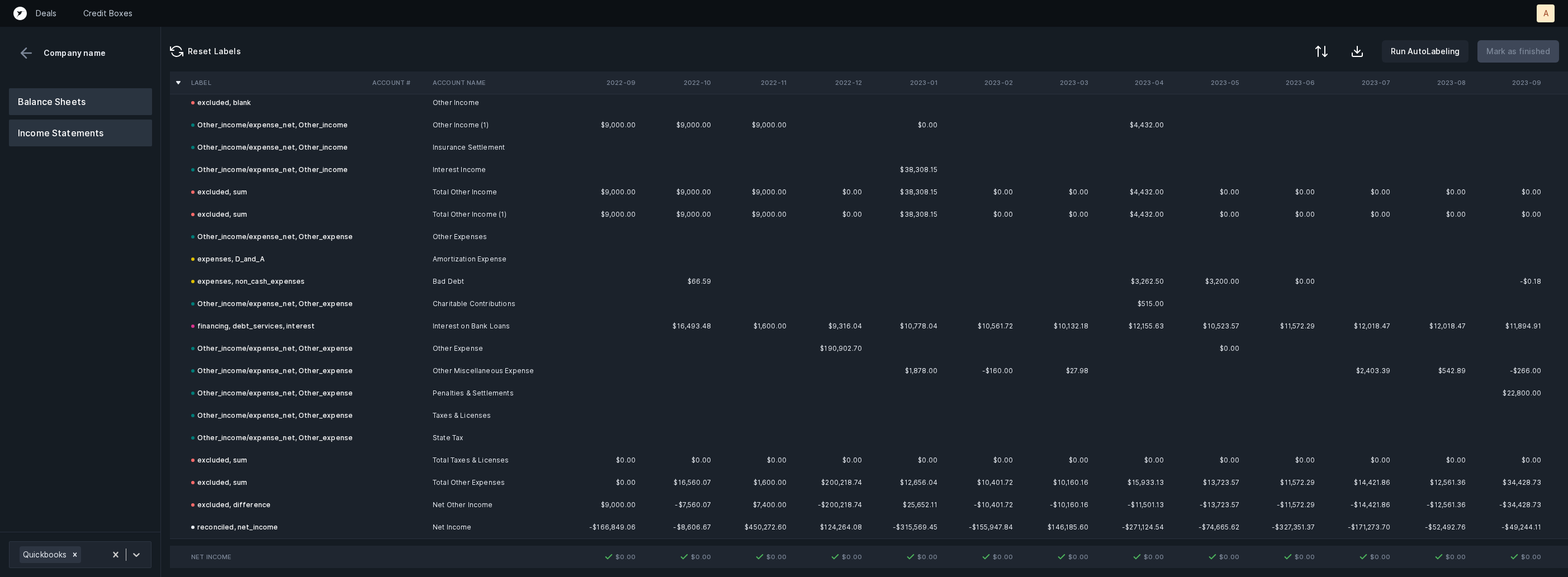
click at [84, 92] on button "Balance Sheets" at bounding box center [80, 101] width 143 height 27
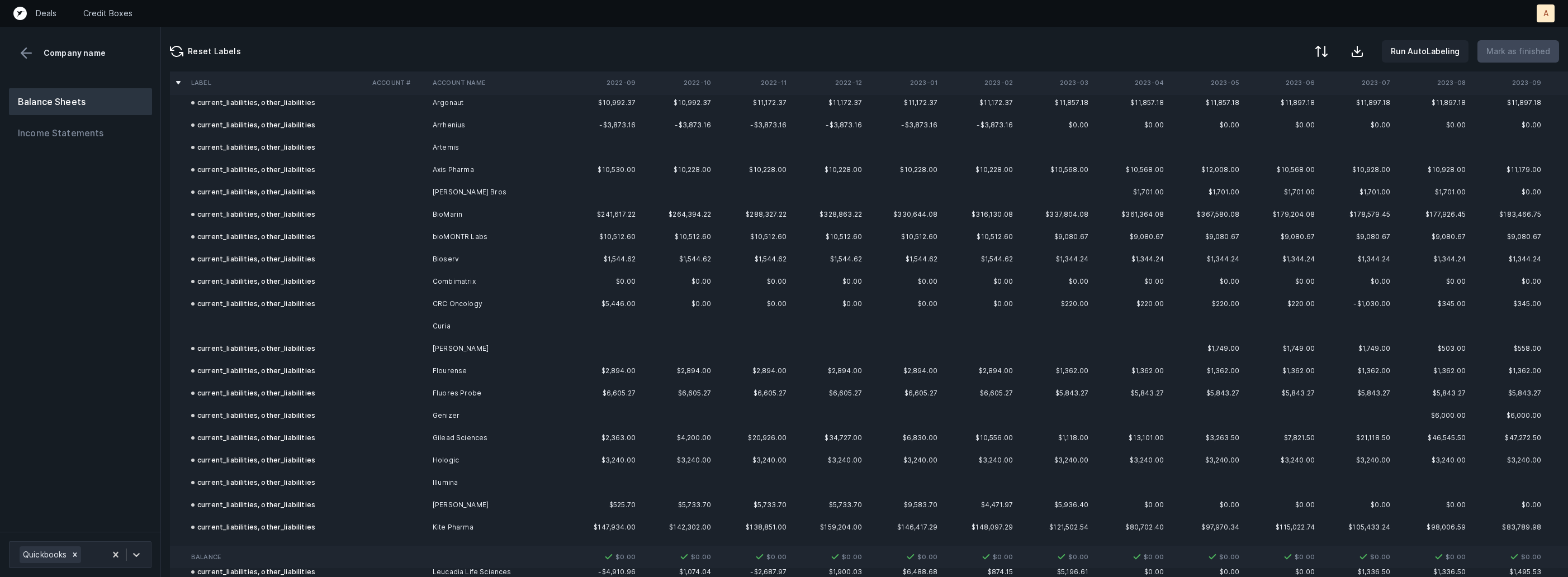
click at [354, 327] on td at bounding box center [277, 327] width 181 height 22
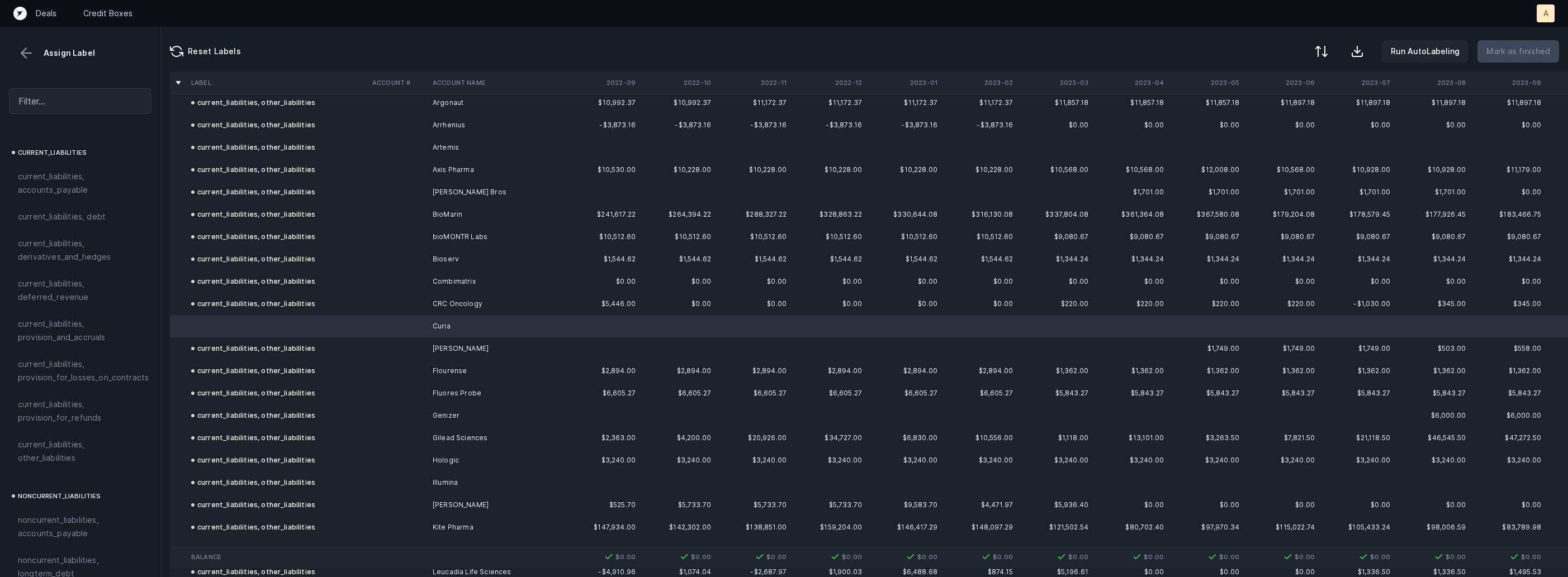
scroll to position [776, 0]
click at [66, 414] on span "current_liabilities, other_liabilities" at bounding box center [81, 425] width 125 height 27
click at [1525, 56] on p "Mark as finished" at bounding box center [1518, 51] width 64 height 13
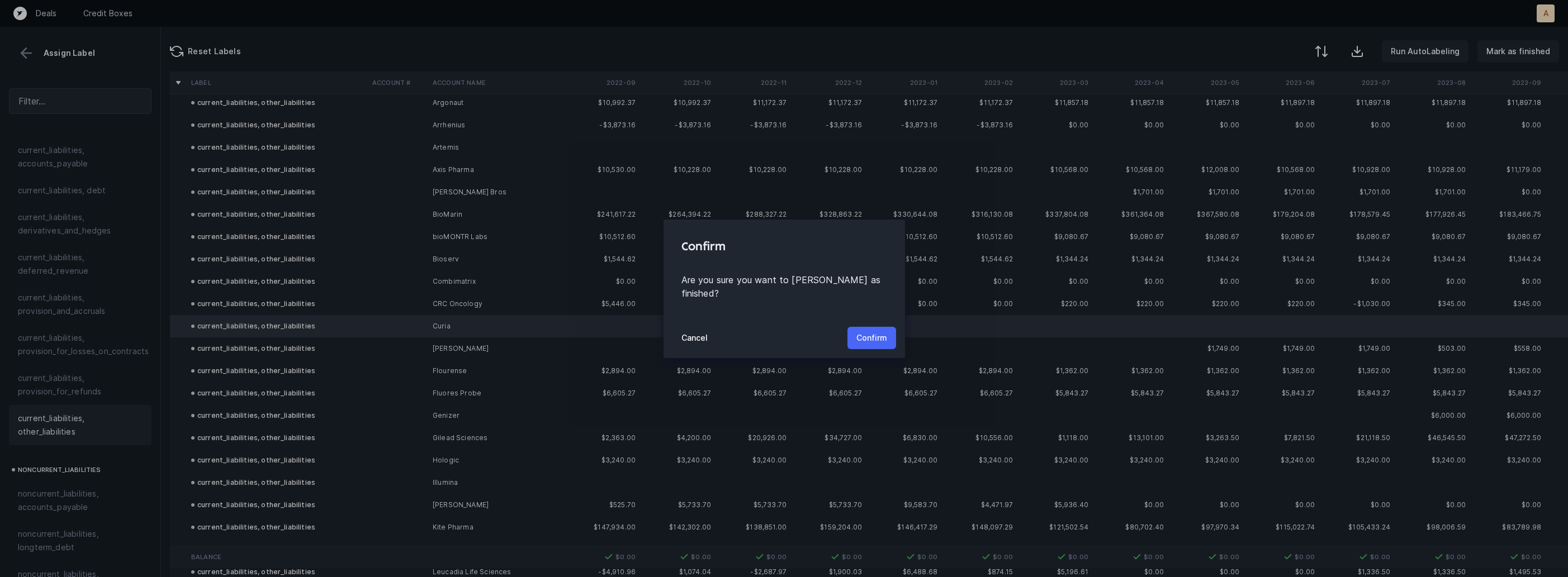
click at [875, 327] on button "Confirm" at bounding box center [871, 338] width 49 height 22
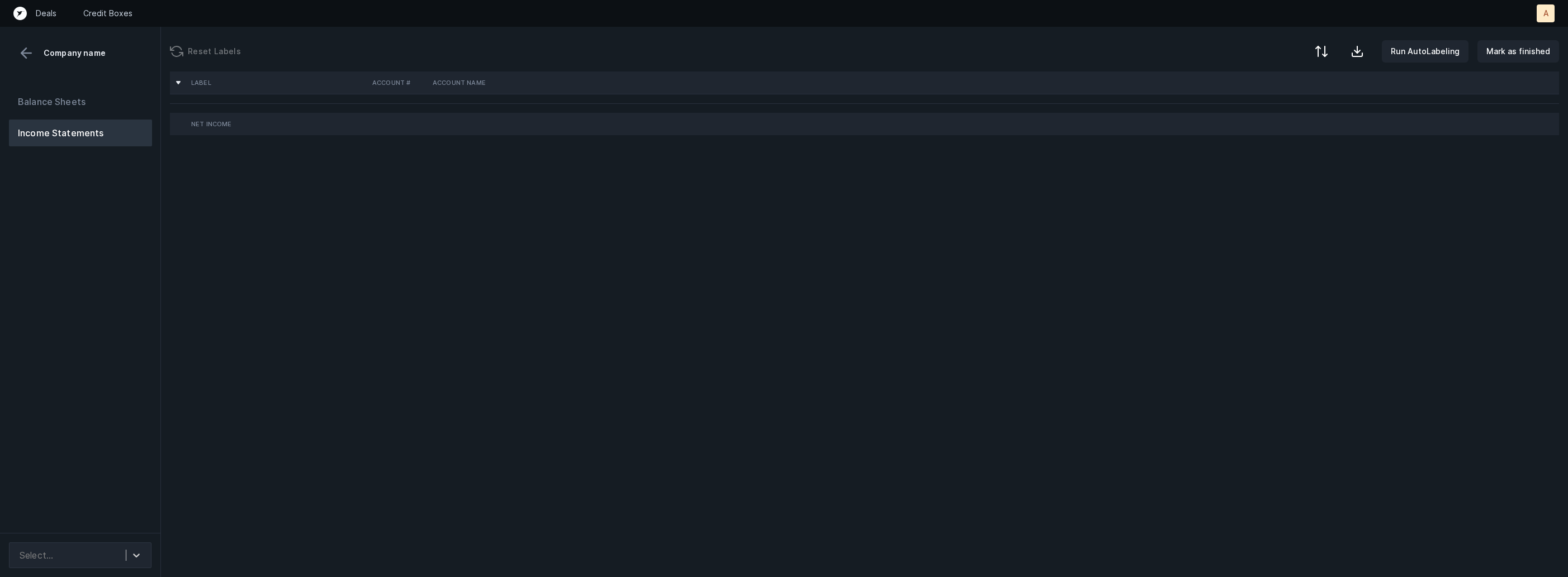
click at [151, 322] on div "Balance Sheets Income Statements" at bounding box center [81, 306] width 161 height 453
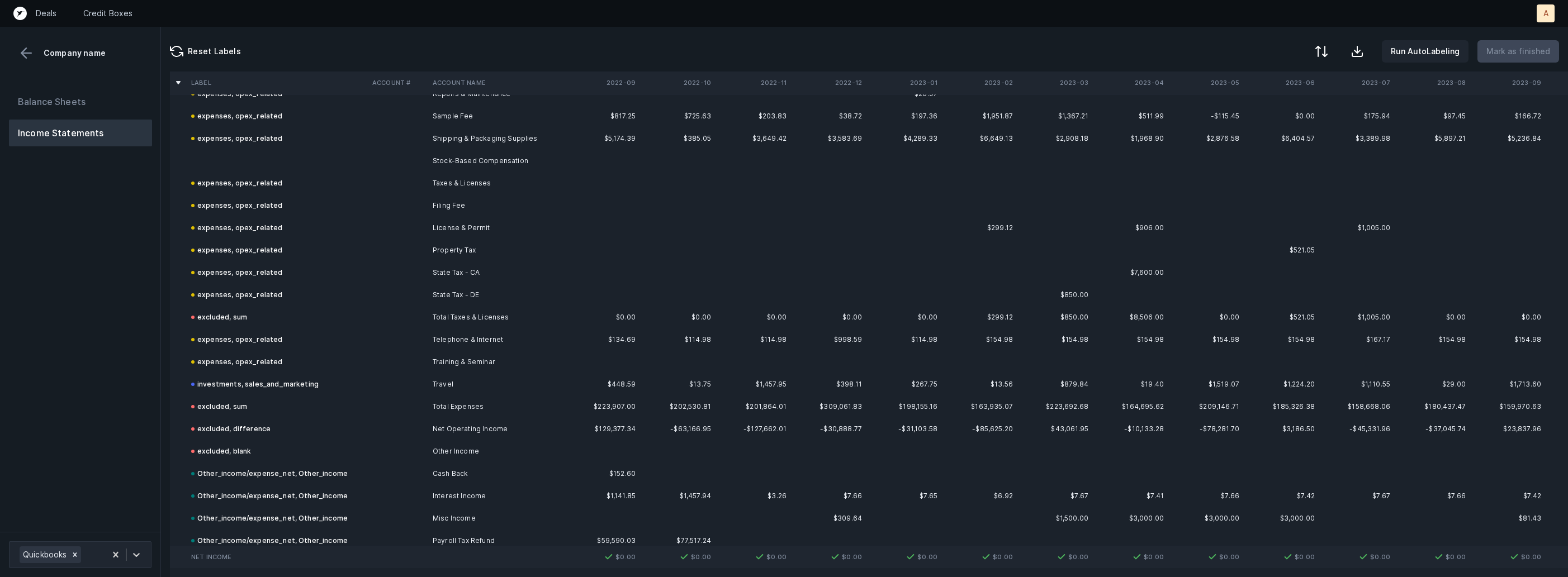
scroll to position [1594, 0]
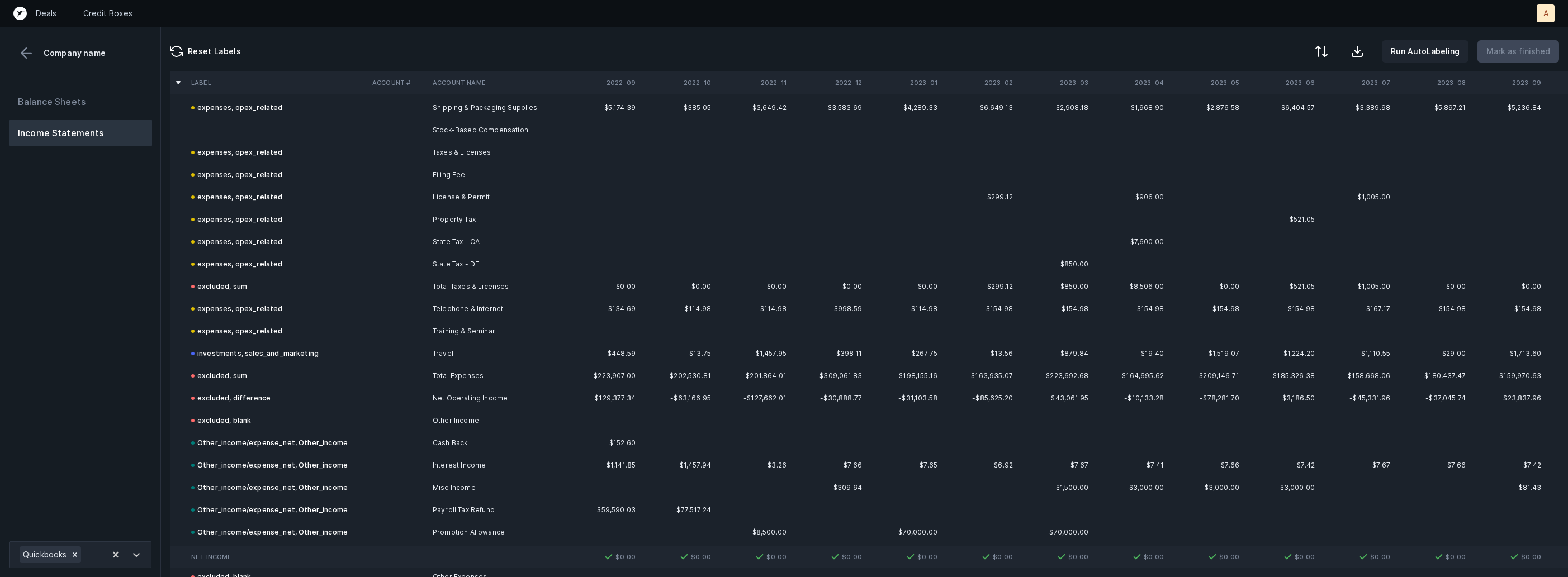
click at [445, 132] on td "Stock-Based Compensation" at bounding box center [496, 131] width 136 height 22
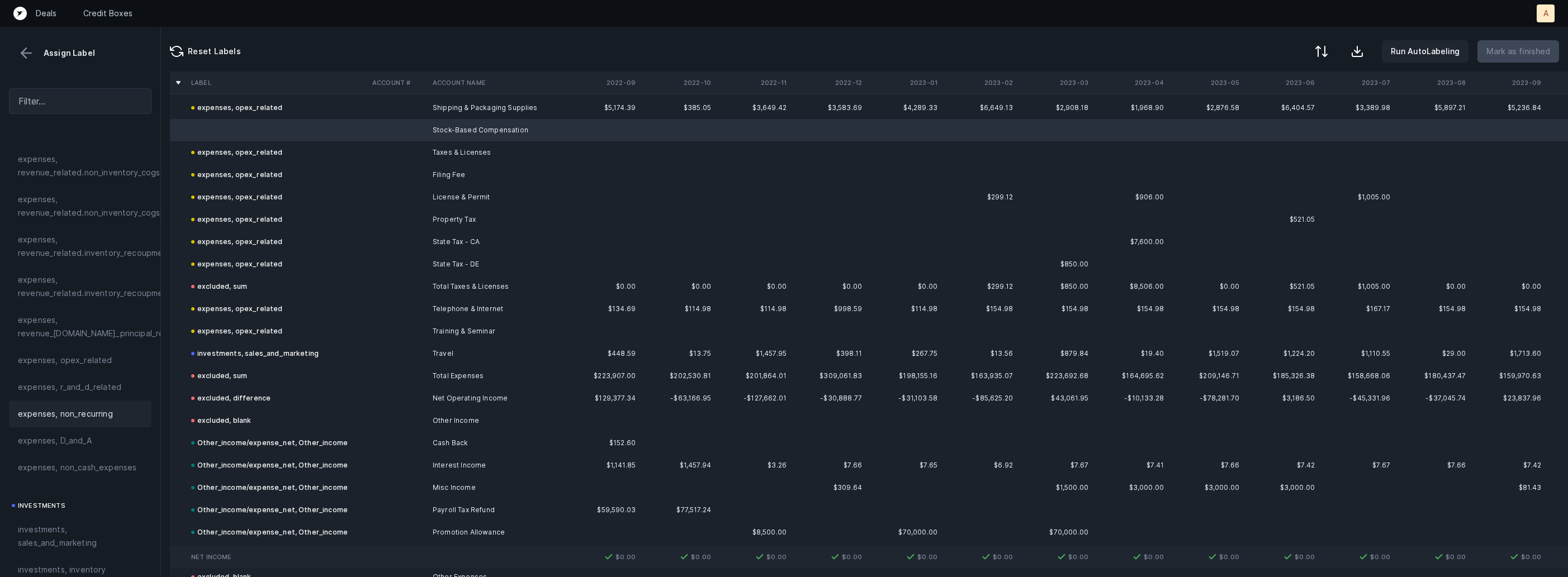
scroll to position [249, 0]
click at [87, 443] on div "expenses, non_cash_expenses" at bounding box center [80, 454] width 142 height 27
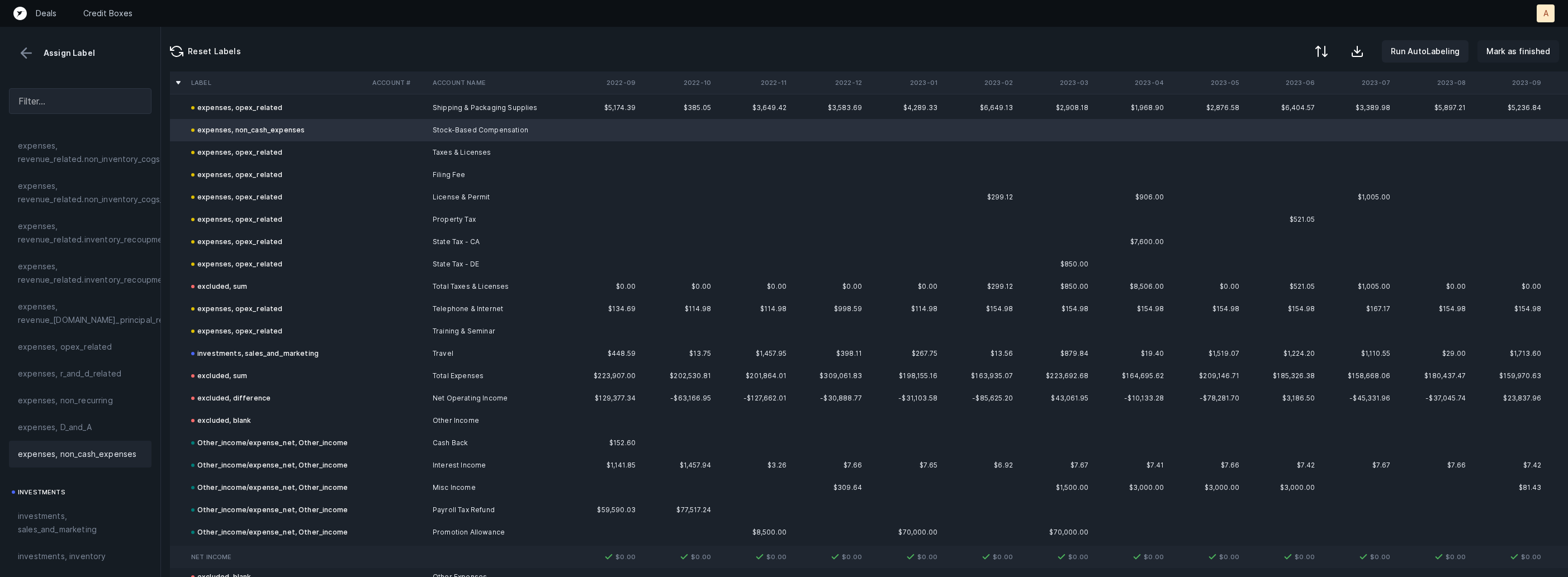
click at [1520, 52] on p "Mark as finished" at bounding box center [1518, 51] width 64 height 13
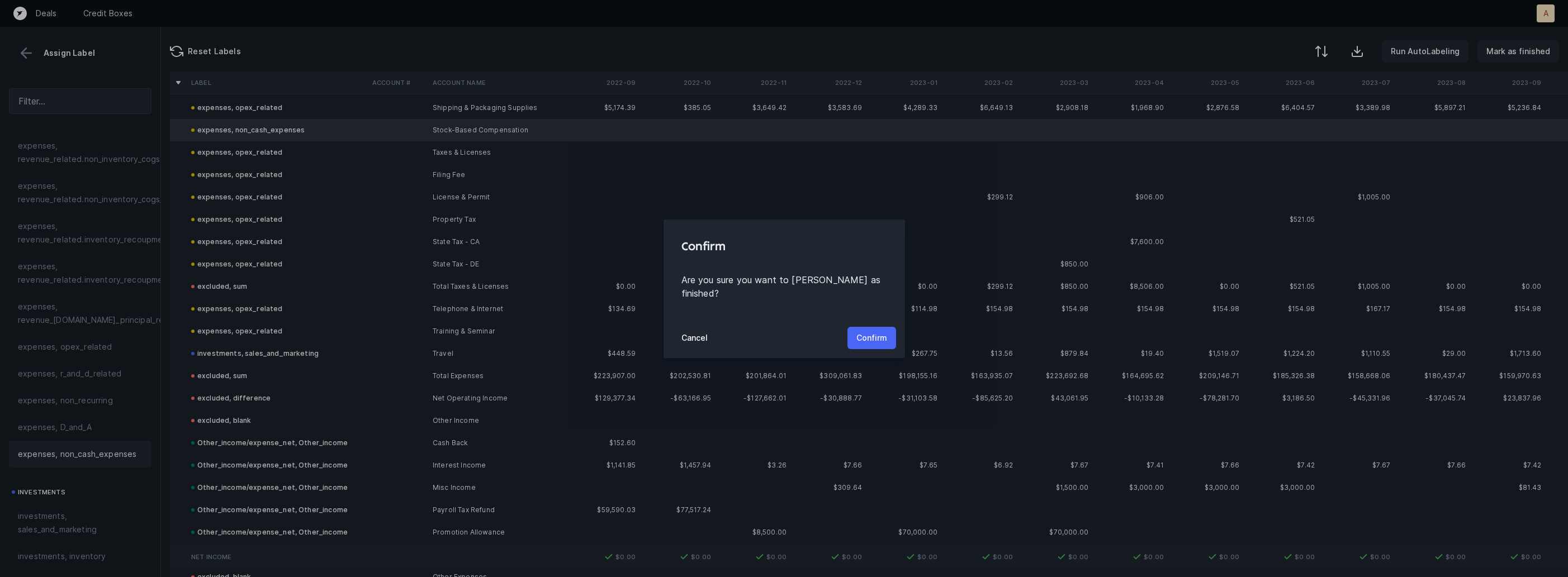
click at [881, 334] on p "Confirm" at bounding box center [871, 338] width 31 height 13
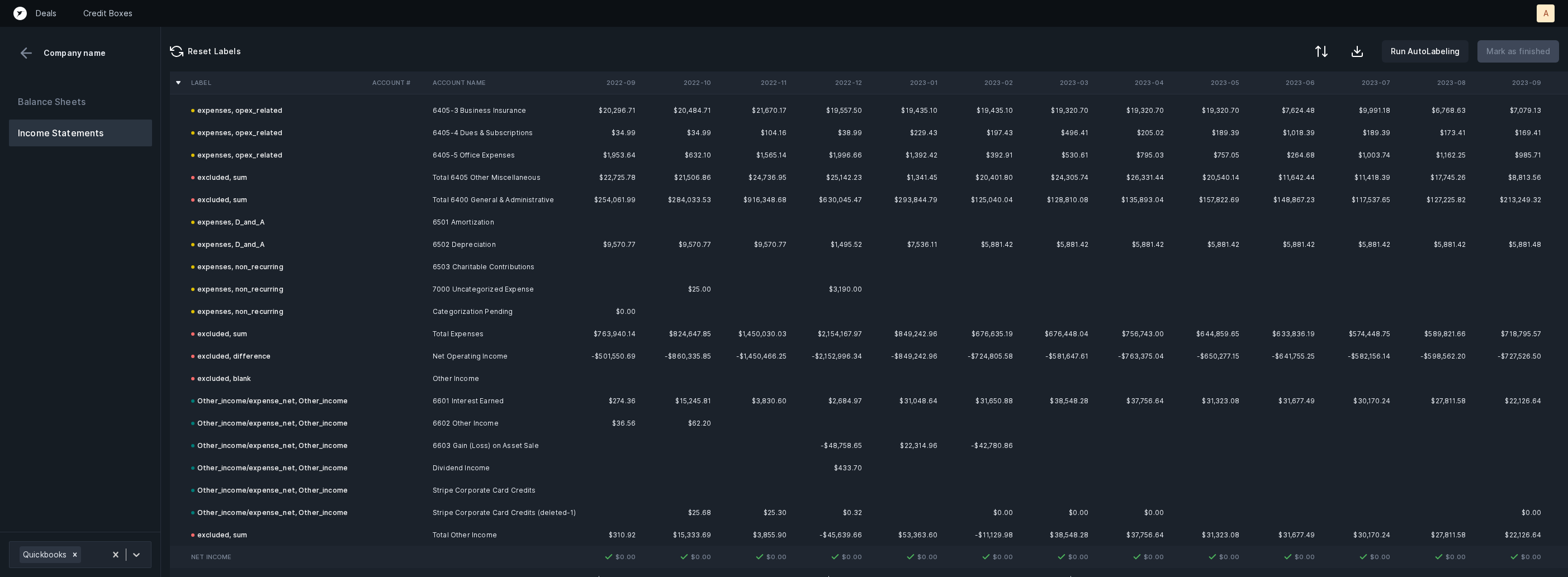
scroll to position [2380, 0]
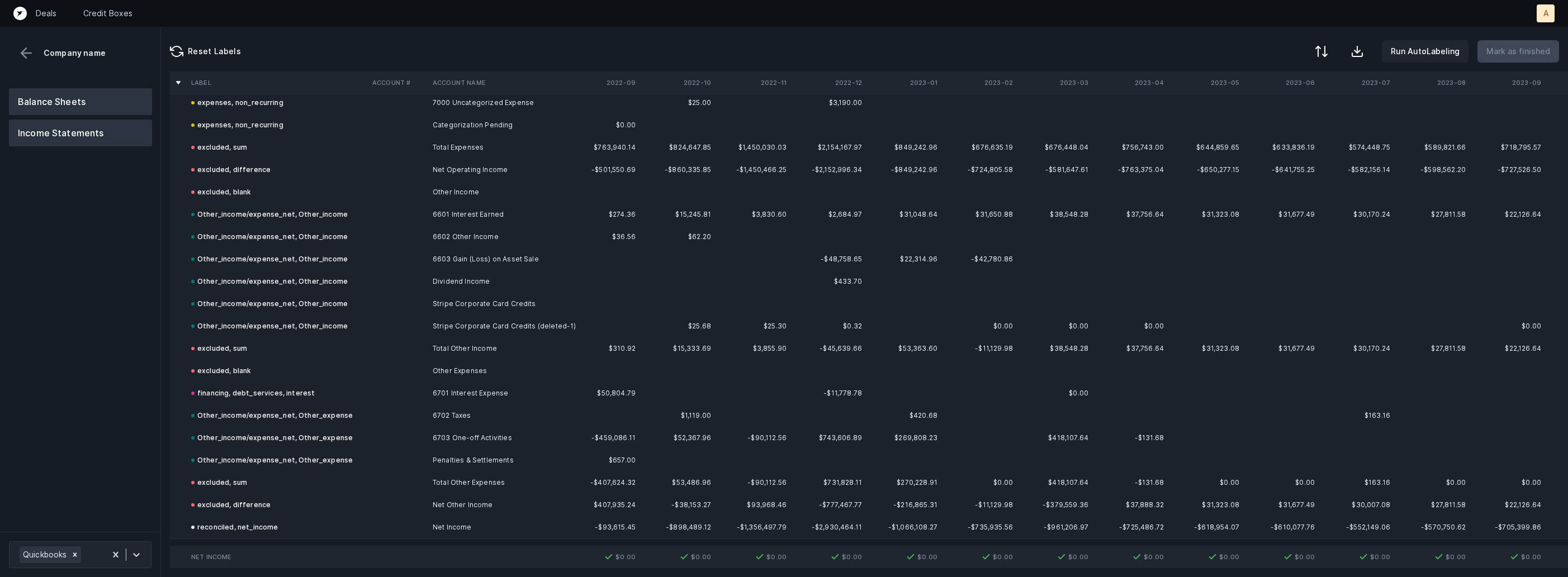
click at [86, 96] on button "Balance Sheets" at bounding box center [80, 101] width 143 height 27
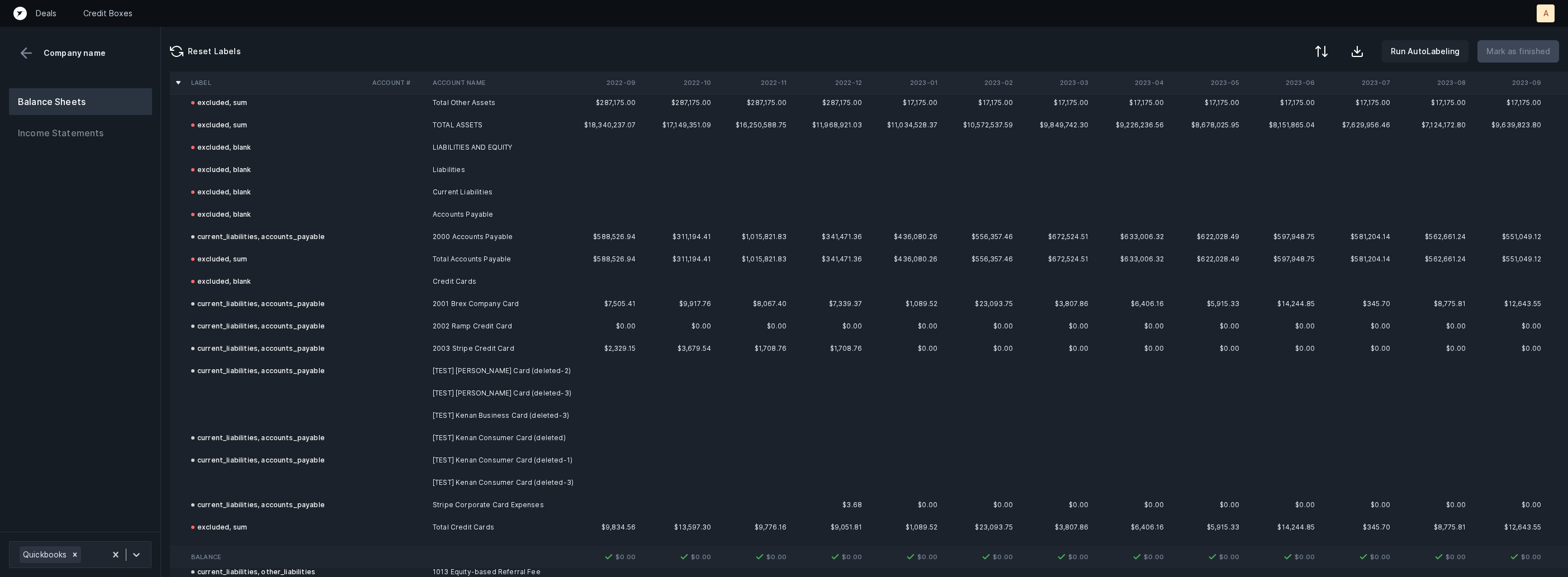
scroll to position [1564, 0]
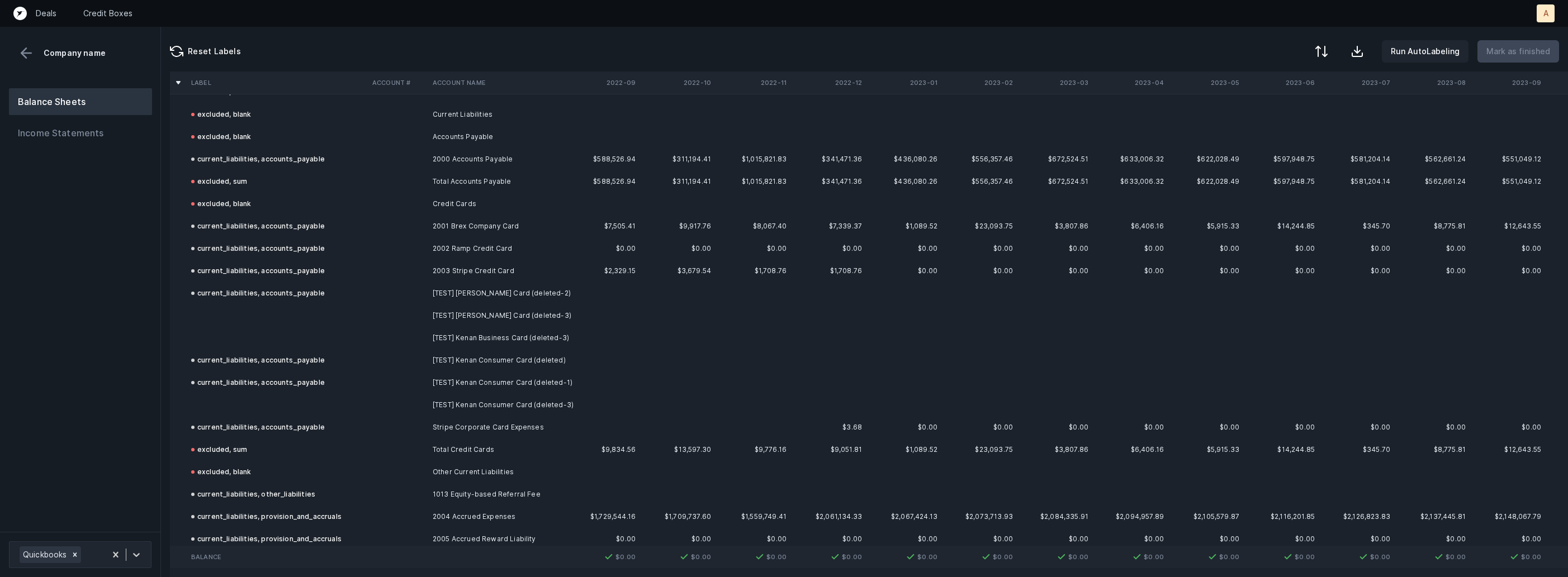
click at [365, 316] on td at bounding box center [277, 316] width 181 height 22
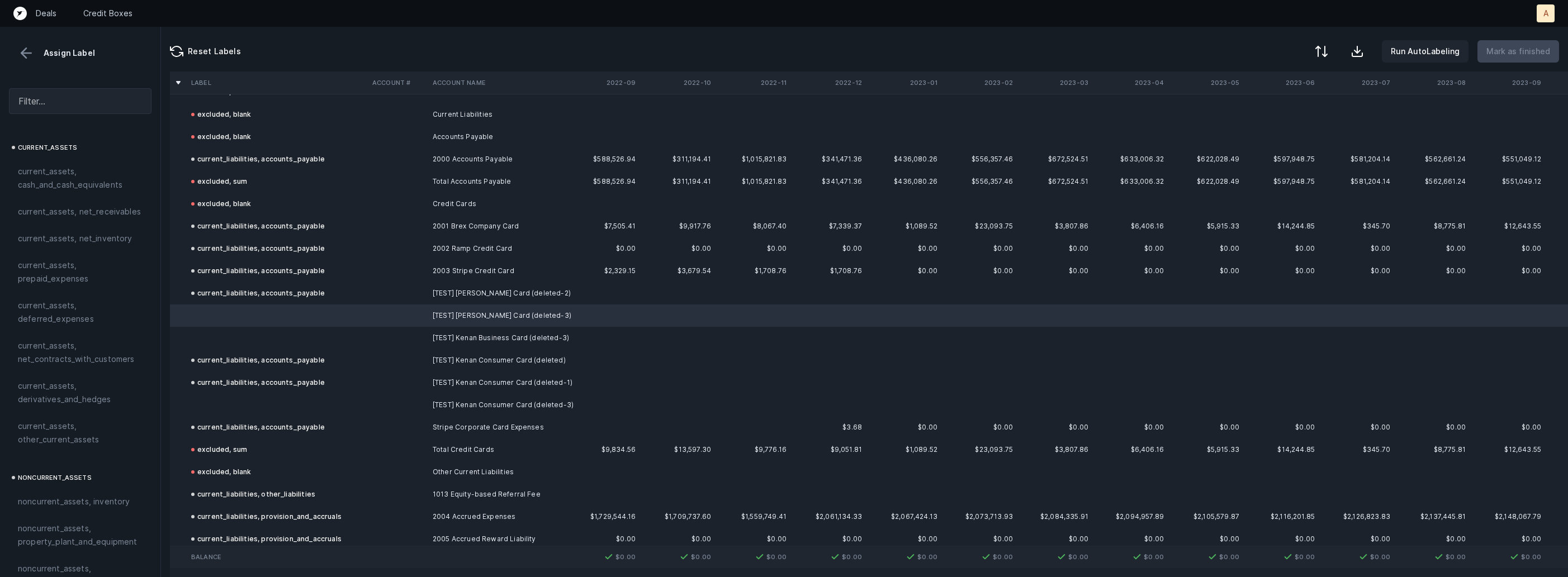
click at [290, 339] on td at bounding box center [277, 338] width 181 height 22
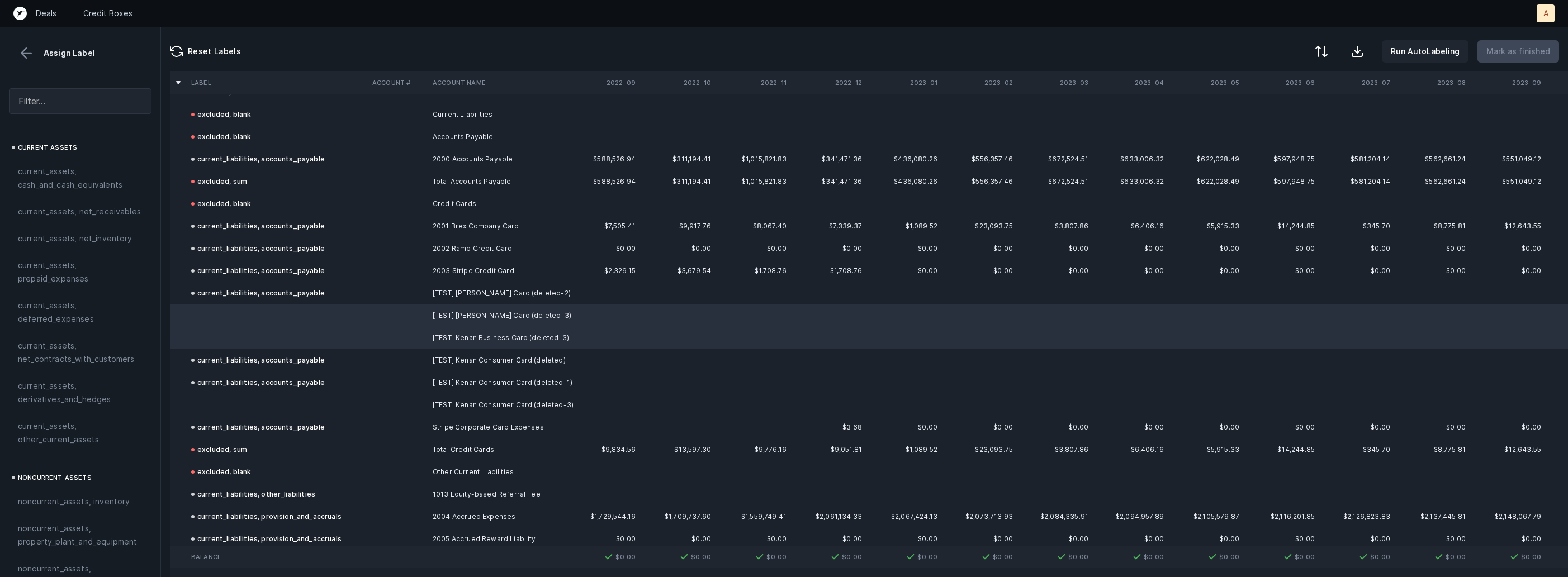
click at [249, 403] on td at bounding box center [277, 405] width 181 height 22
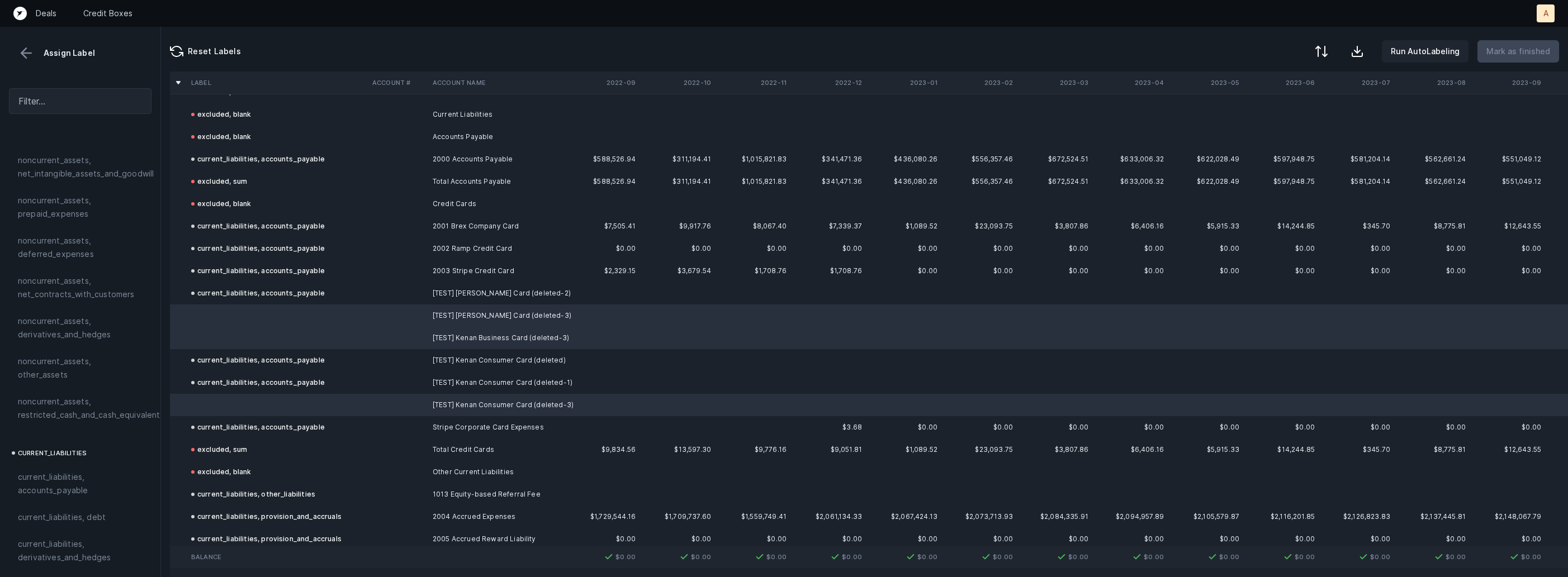
scroll to position [489, 0]
click at [77, 435] on span "current_liabilities, accounts_payable" at bounding box center [81, 443] width 125 height 27
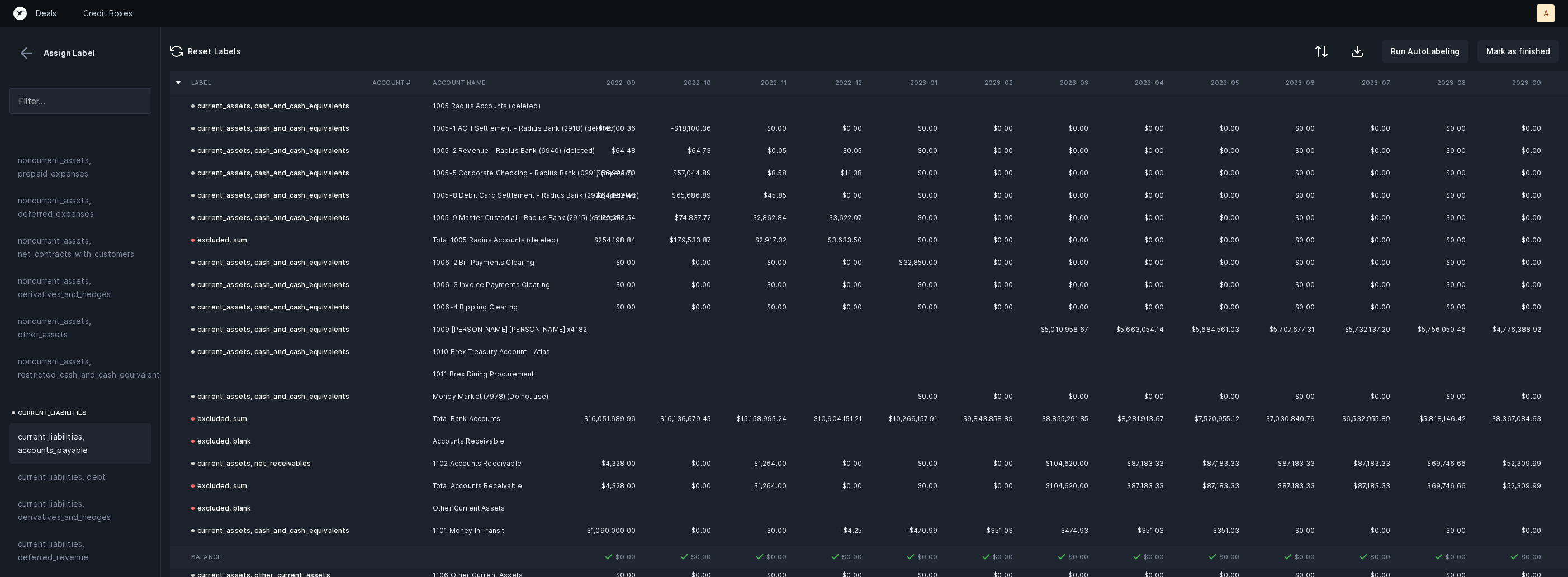
scroll to position [538, 0]
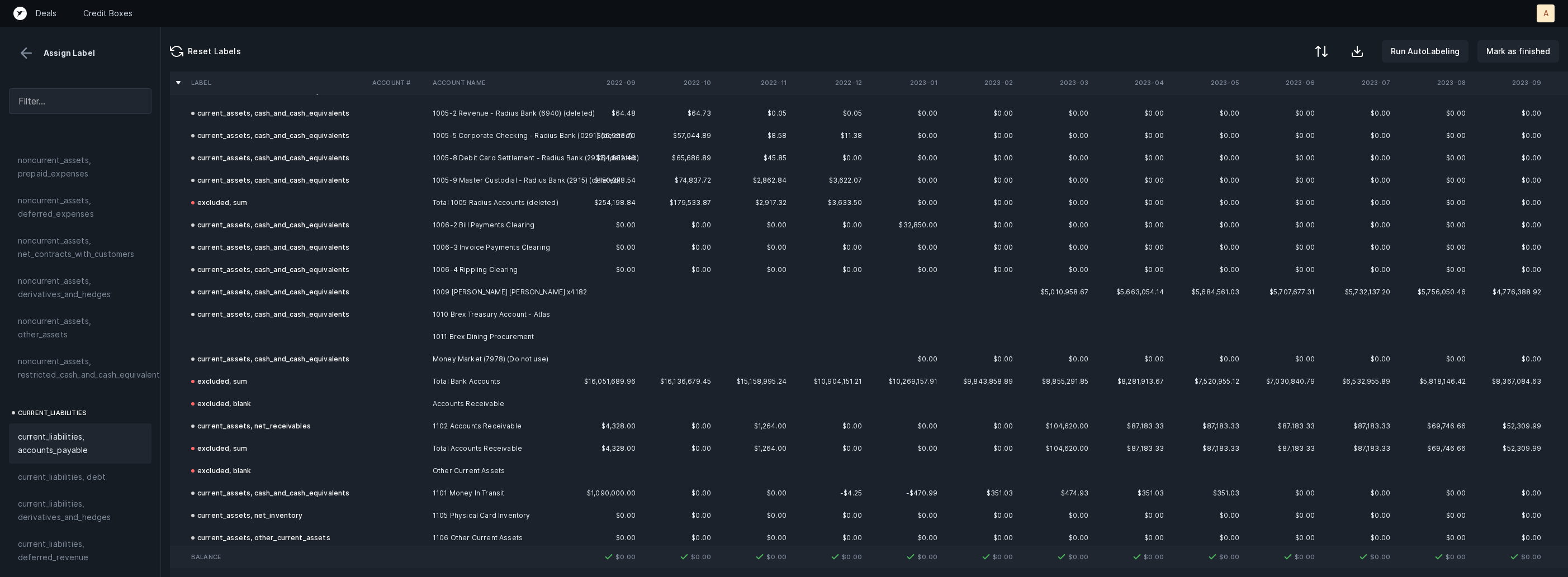
click at [279, 342] on td at bounding box center [277, 337] width 181 height 22
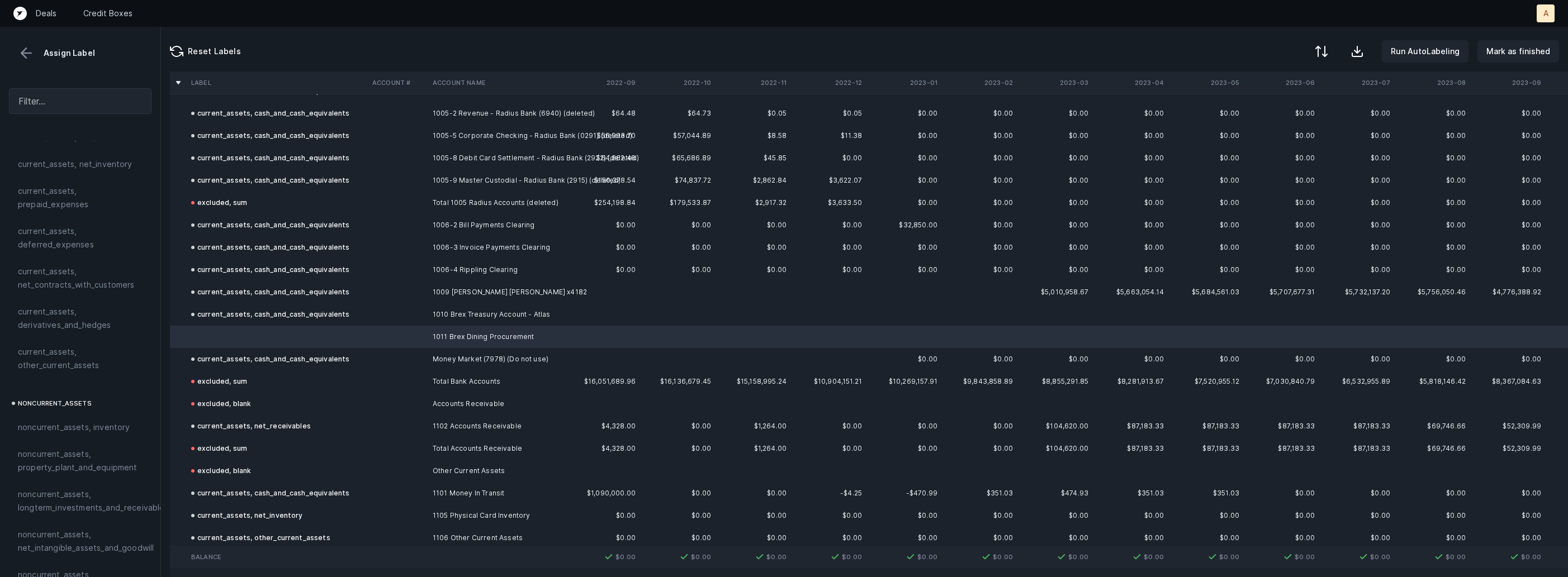
scroll to position [0, 0]
click at [100, 180] on span "current_assets, cash_and_cash_equivalents" at bounding box center [81, 178] width 125 height 27
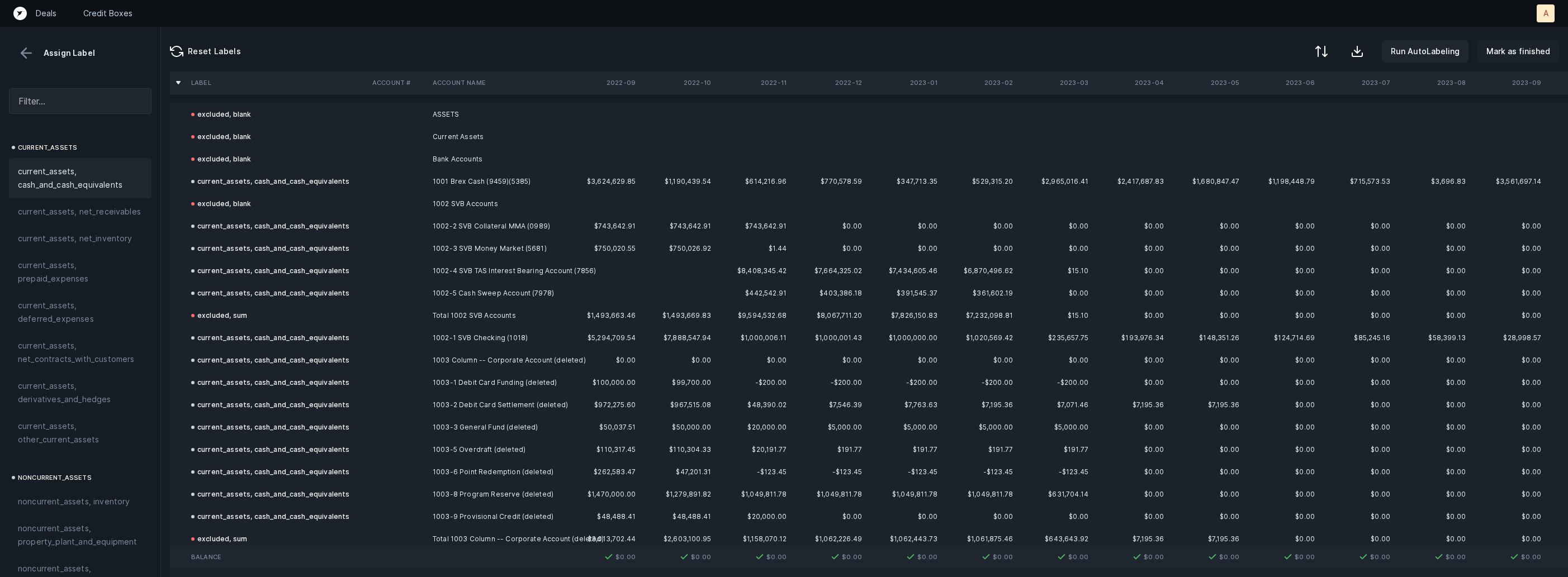
click at [1528, 49] on p "Mark as finished" at bounding box center [1518, 51] width 64 height 13
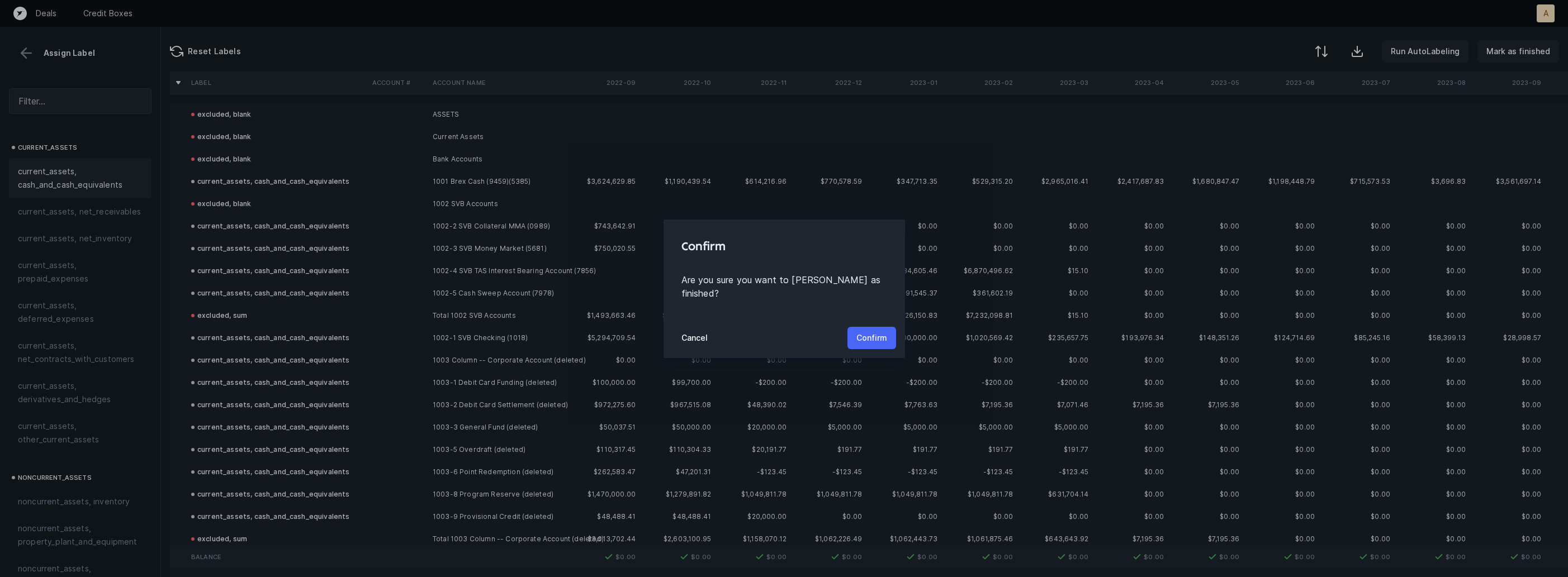
click at [869, 332] on p "Confirm" at bounding box center [871, 338] width 31 height 13
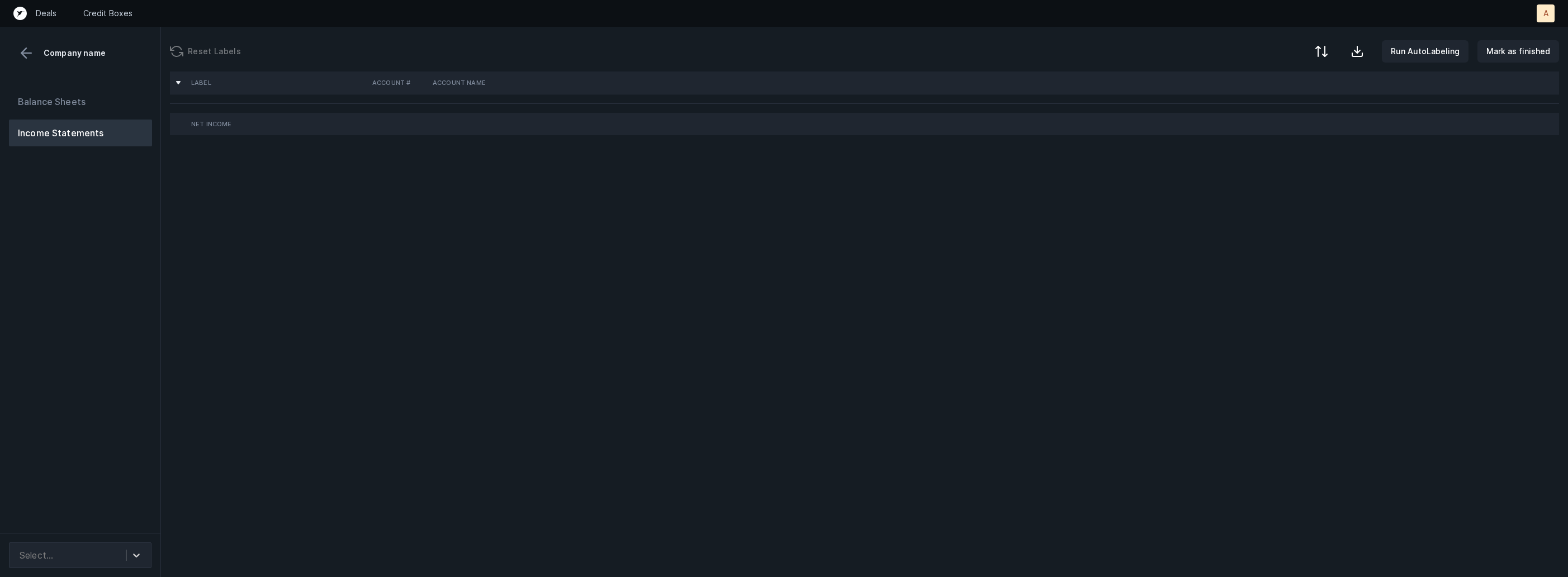
click at [142, 400] on div "Balance Sheets Income Statements" at bounding box center [81, 306] width 161 height 453
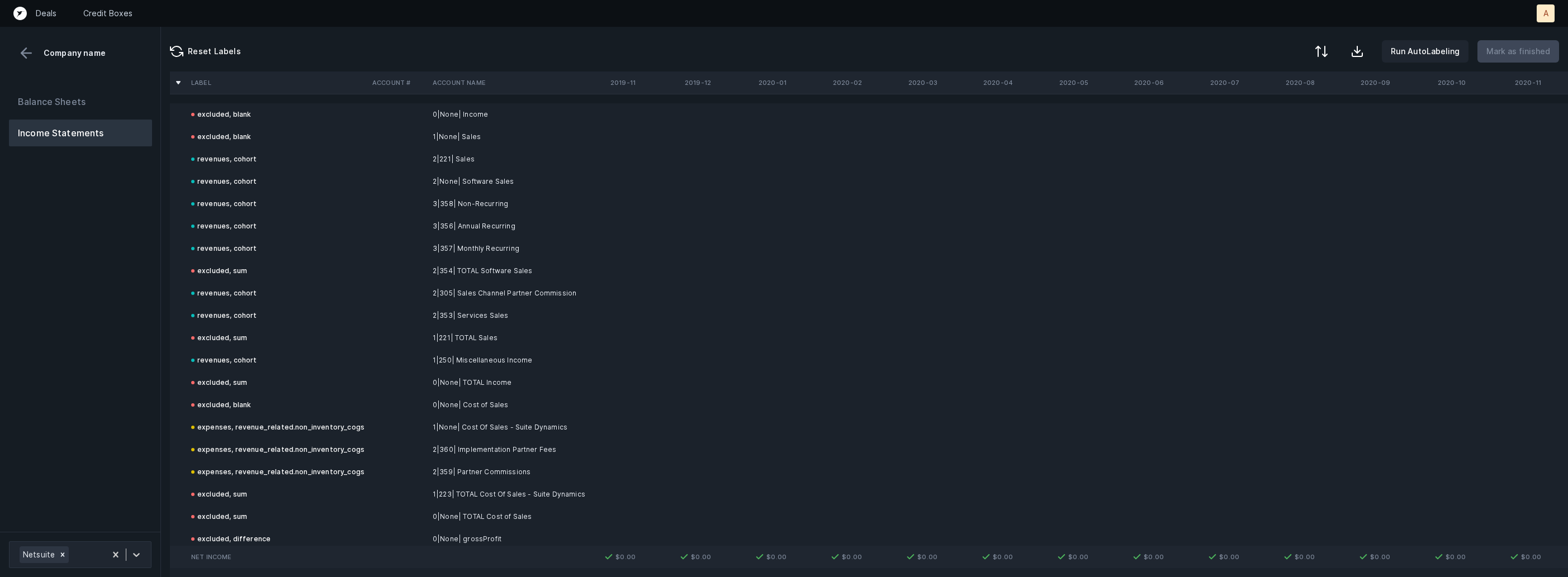
click at [156, 406] on div "Balance Sheets Income Statements" at bounding box center [81, 305] width 161 height 453
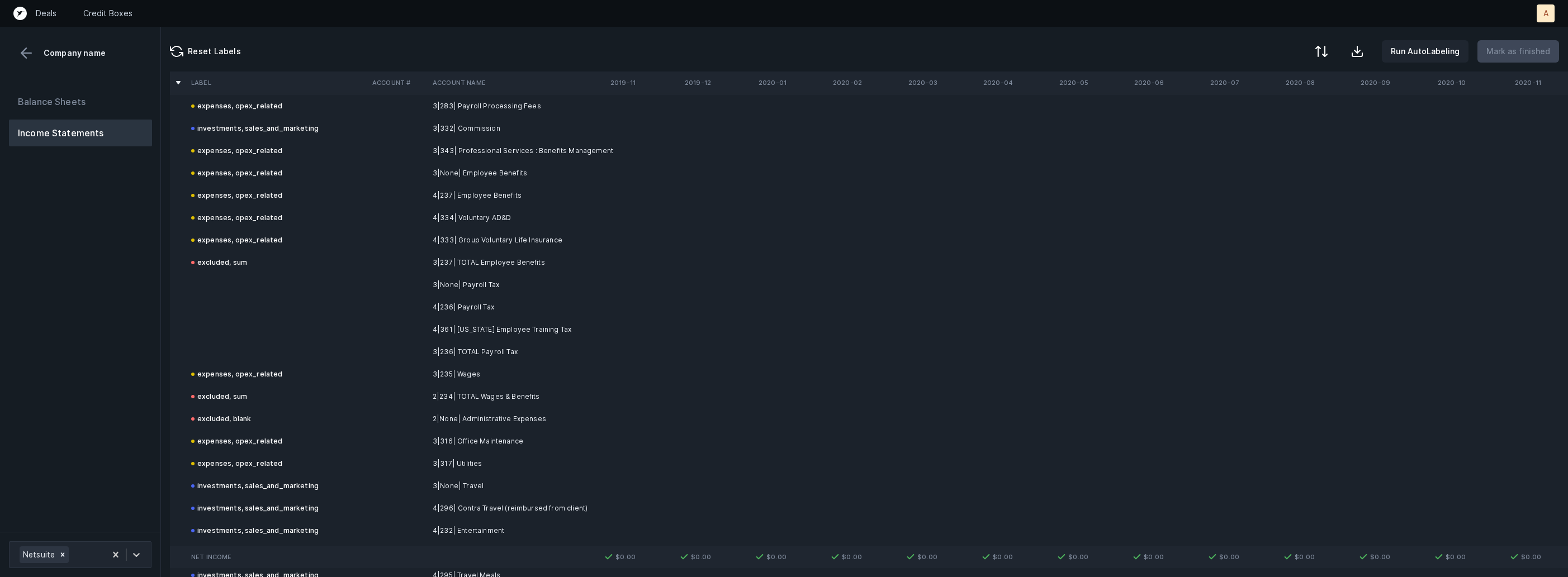
scroll to position [528, 0]
click at [477, 288] on td "3|None| Payroll Tax" at bounding box center [496, 279] width 136 height 22
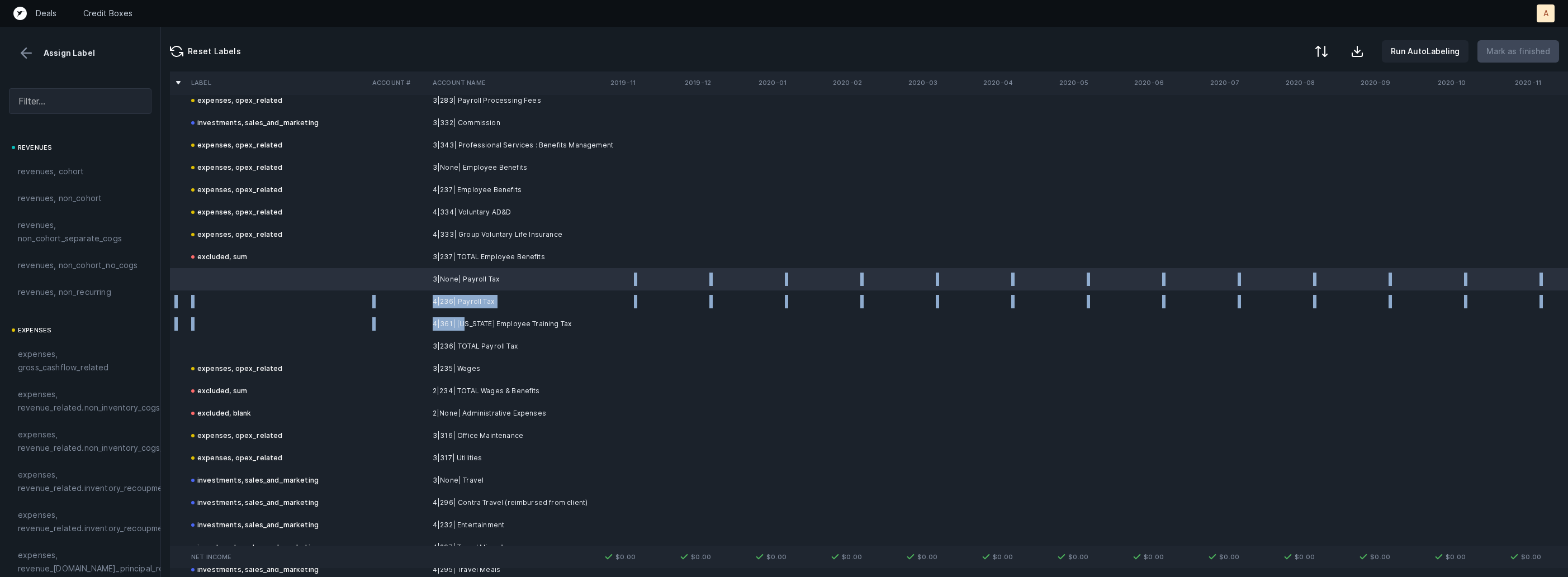
click at [463, 317] on td "4|361| [US_STATE] Employee Training Tax" at bounding box center [496, 324] width 136 height 22
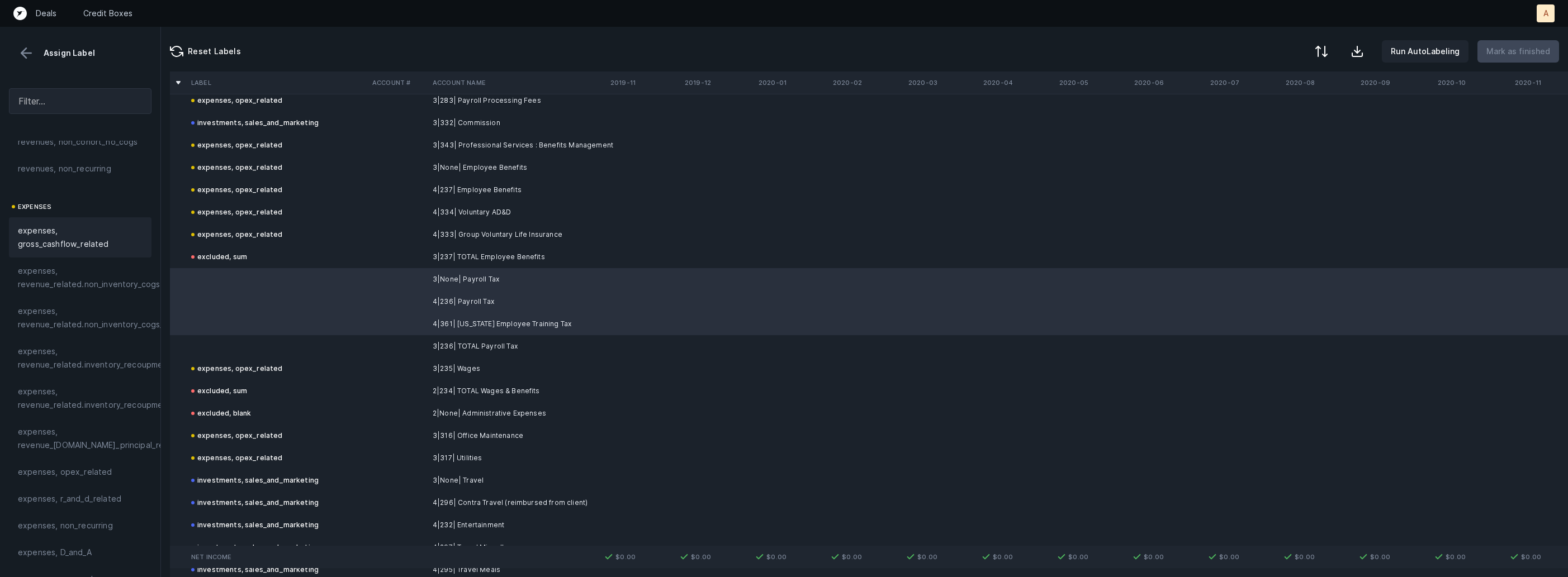
scroll to position [146, 0]
click at [57, 447] on span "expenses, opex_related" at bounding box center [65, 449] width 94 height 13
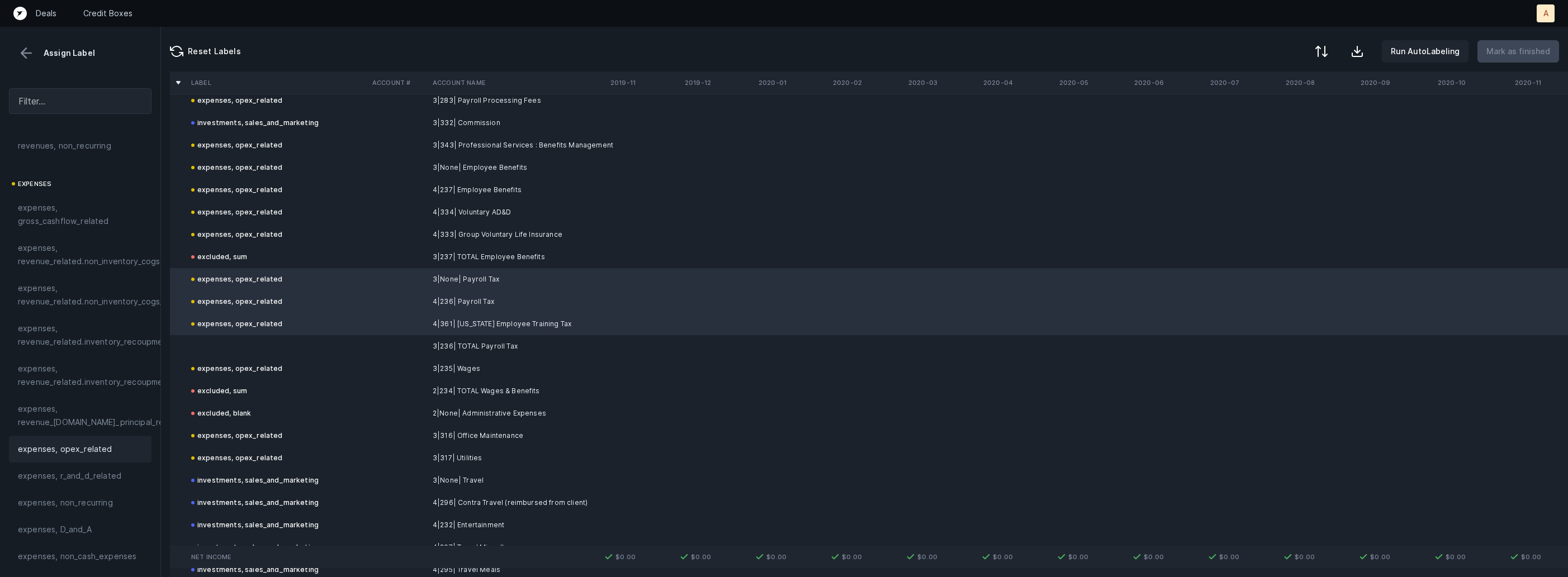
click at [231, 347] on td at bounding box center [277, 347] width 181 height 22
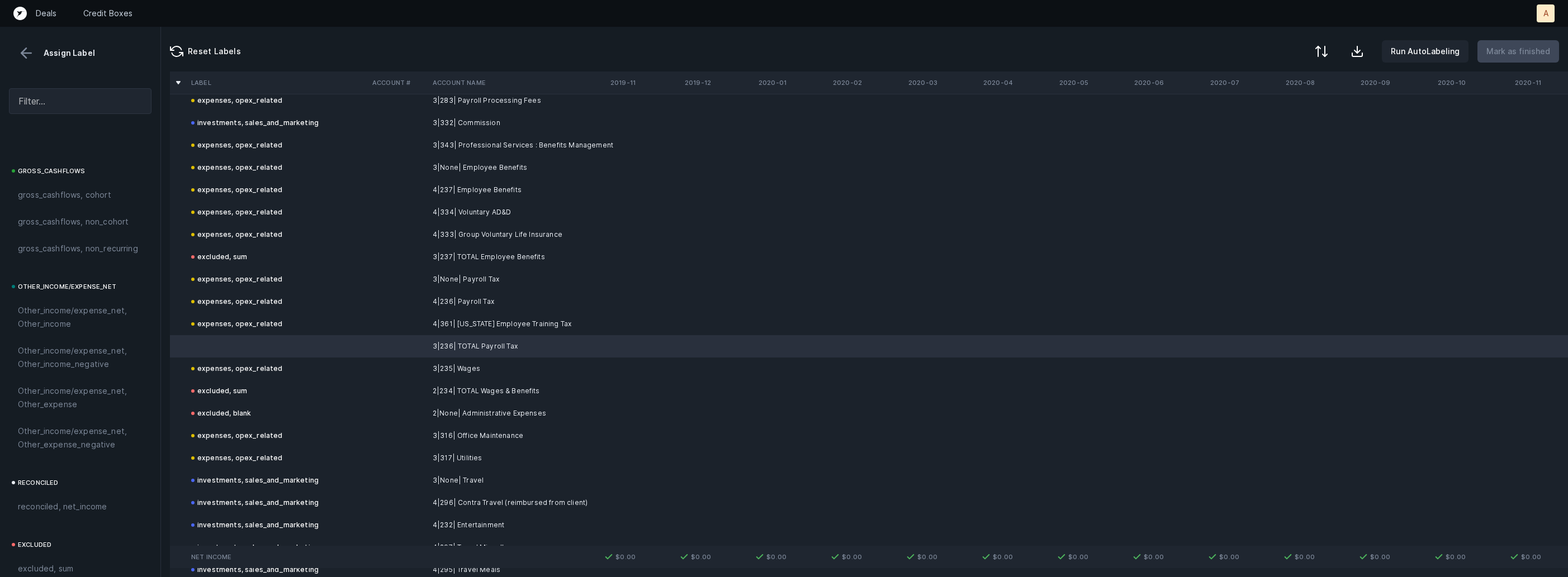
scroll to position [1269, 0]
click at [66, 466] on div "excluded, sum" at bounding box center [80, 474] width 142 height 27
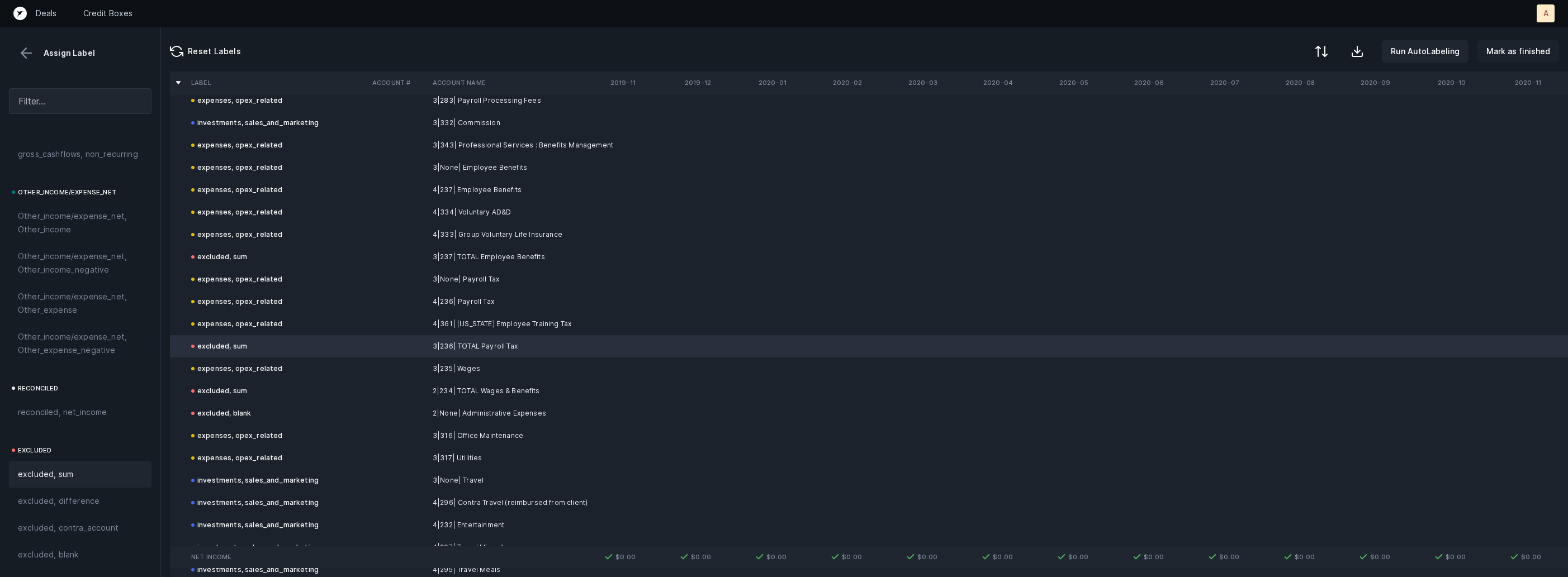
click at [1537, 52] on p "Mark as finished" at bounding box center [1518, 51] width 64 height 13
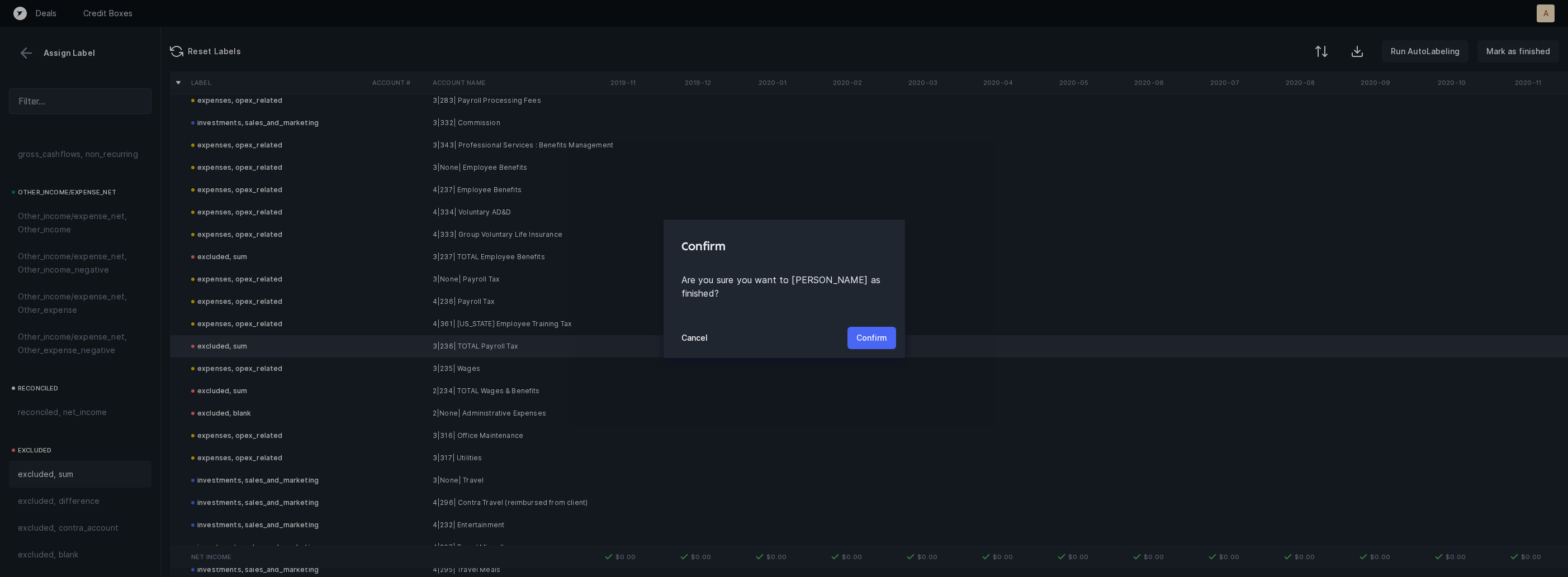
click at [881, 332] on p "Confirm" at bounding box center [871, 338] width 31 height 13
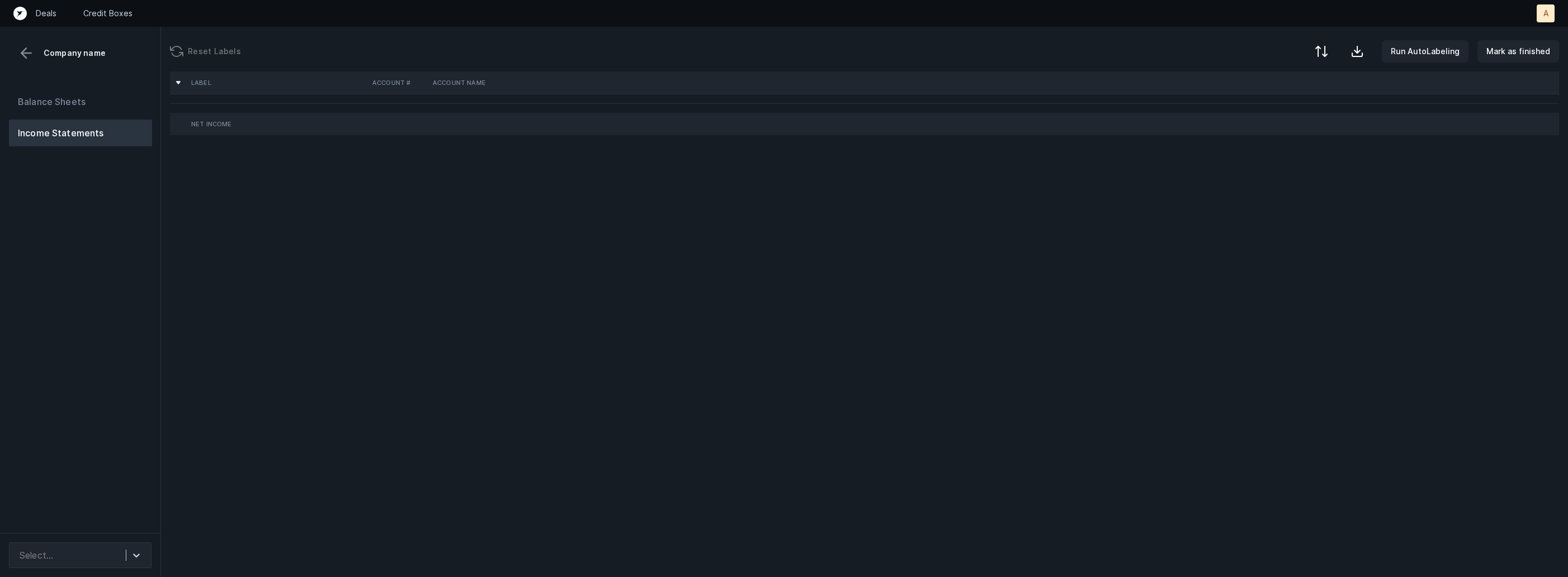
click at [144, 315] on div "Balance Sheets Income Statements" at bounding box center [81, 306] width 161 height 453
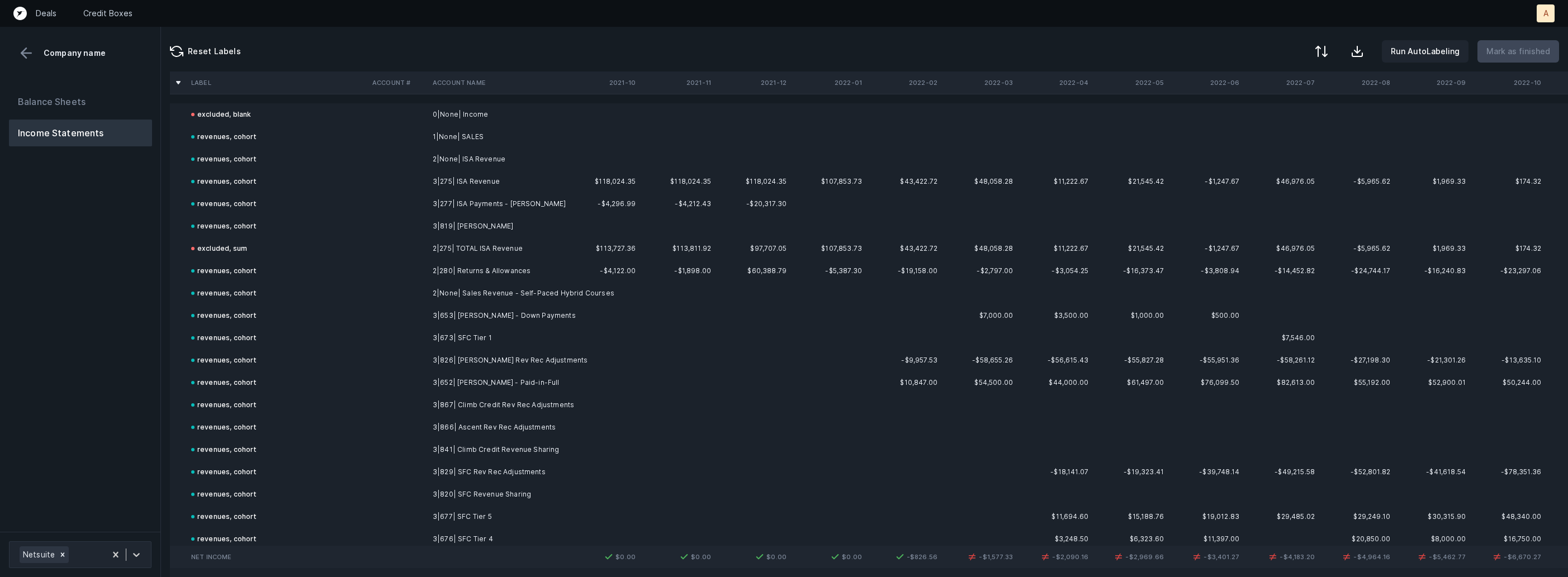
click at [144, 315] on div "Balance Sheets Income Statements" at bounding box center [81, 305] width 161 height 453
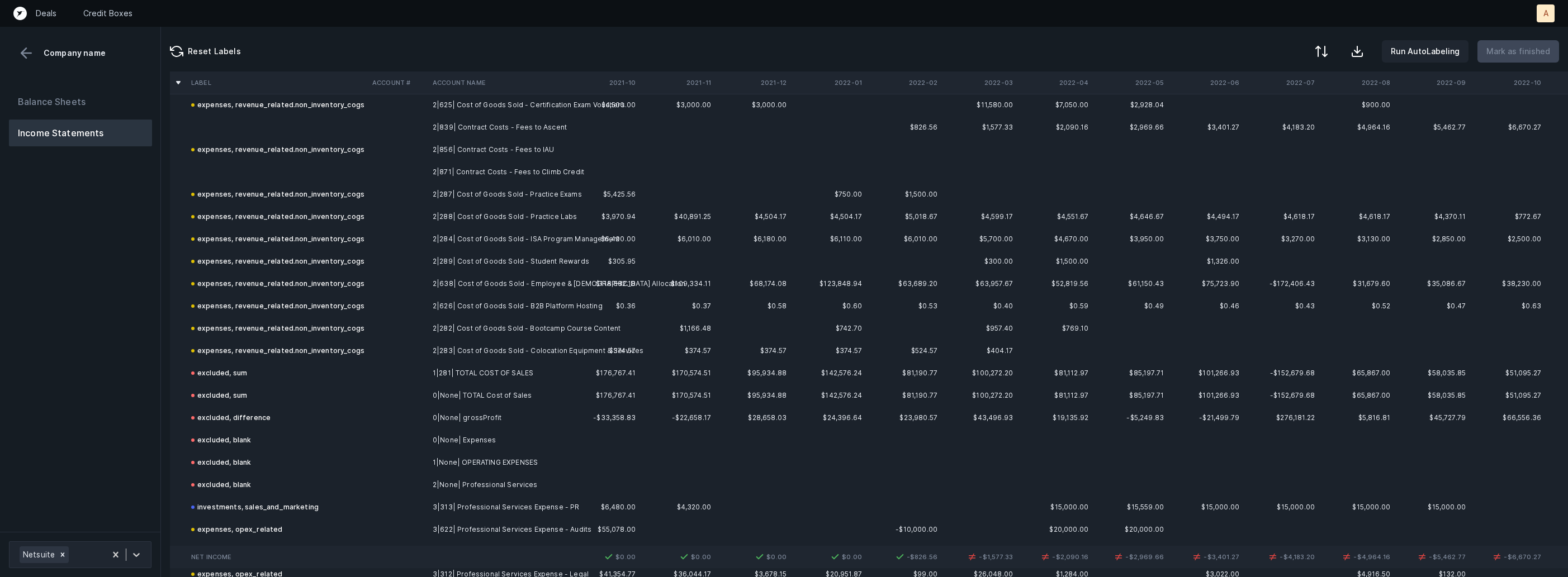
scroll to position [950, 0]
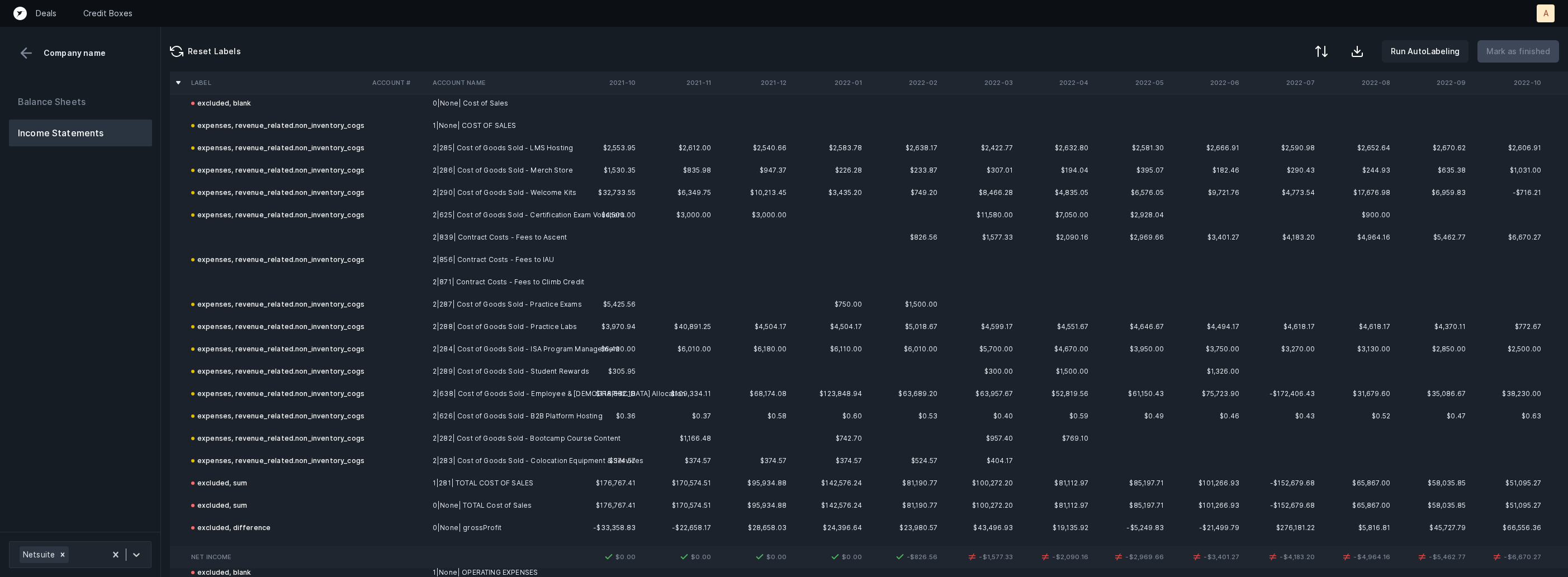
click at [372, 232] on td at bounding box center [398, 237] width 61 height 22
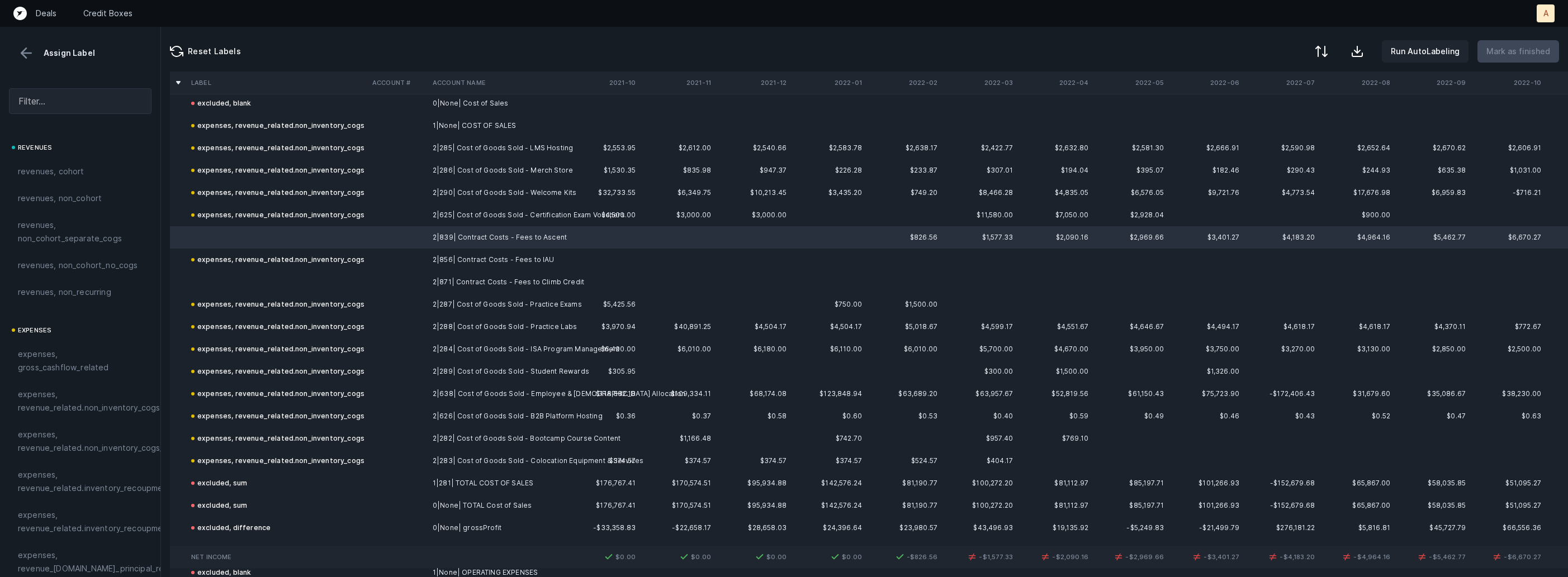
click at [289, 279] on td at bounding box center [277, 282] width 181 height 22
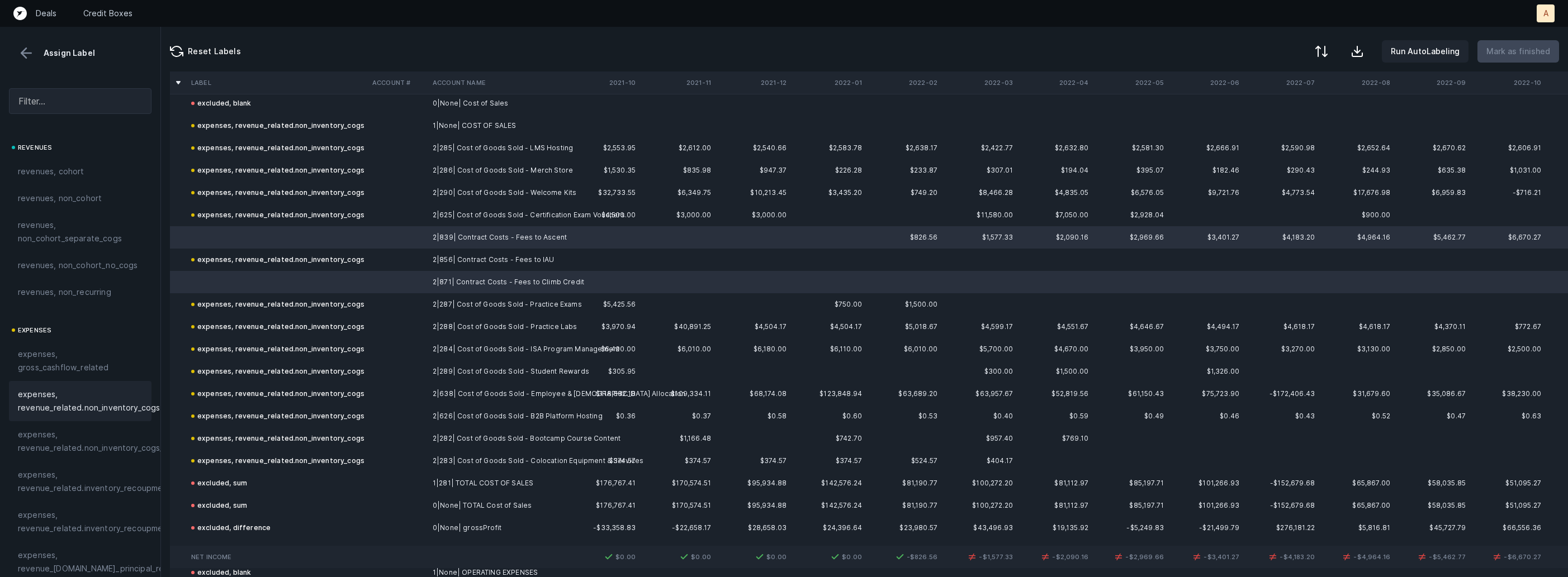
click at [74, 398] on span "expenses, revenue_related.non_inventory_cogs" at bounding box center [89, 401] width 142 height 27
click at [1536, 47] on p "Mark as finished" at bounding box center [1518, 51] width 64 height 13
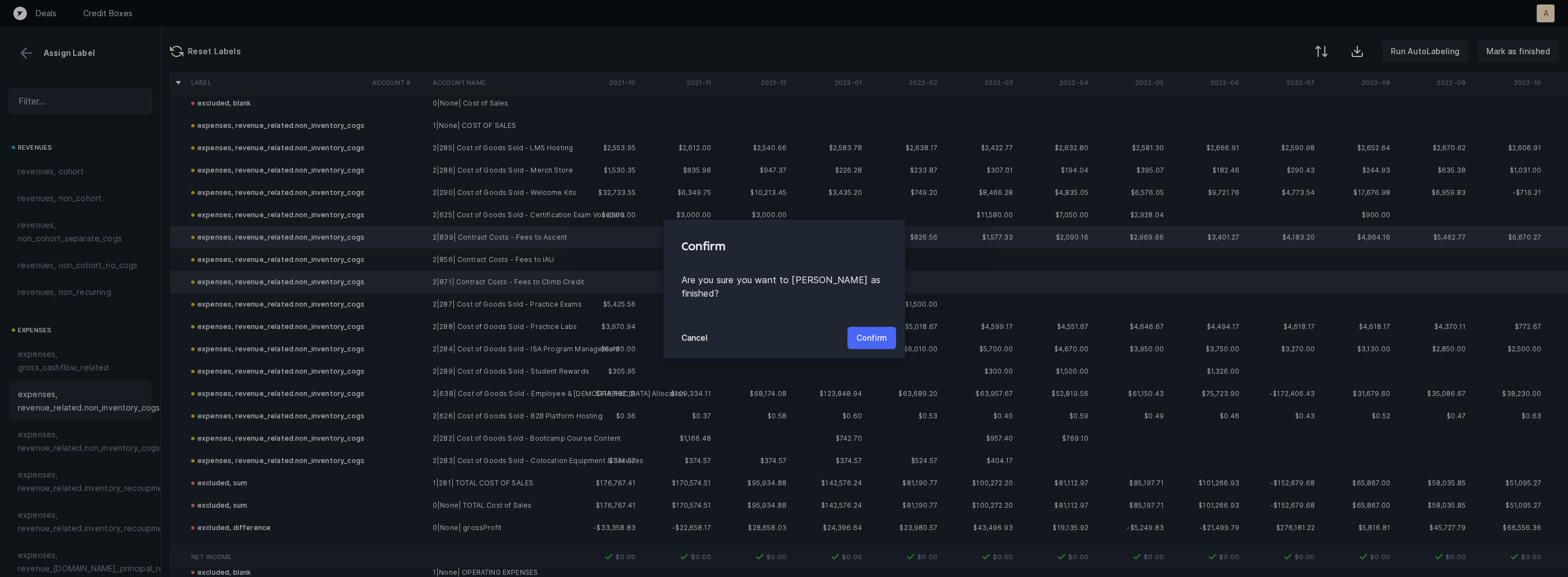
click at [856, 336] on button "Confirm" at bounding box center [871, 338] width 49 height 22
